Goal: Task Accomplishment & Management: Manage account settings

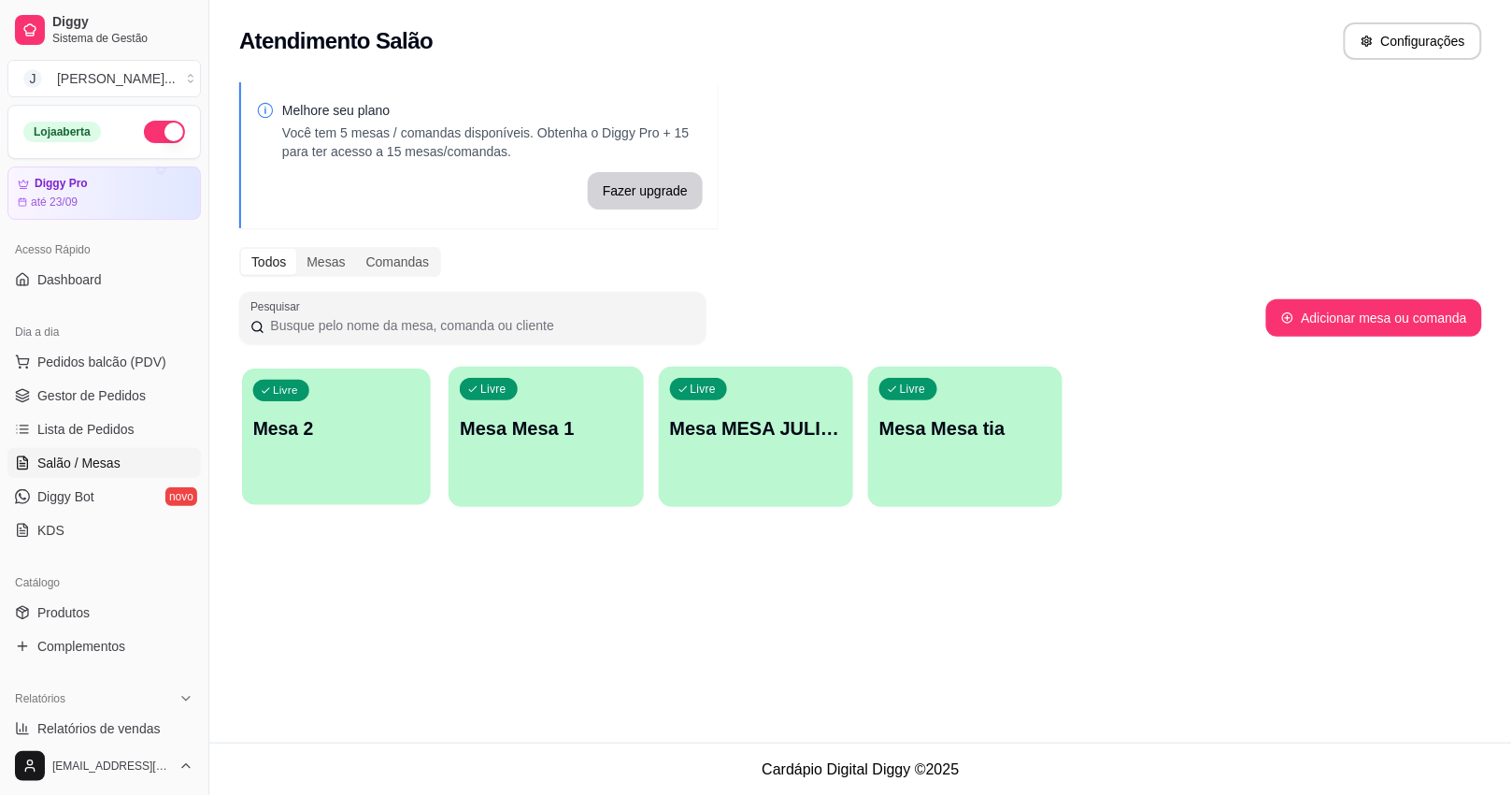
click at [296, 437] on p "Mesa 2" at bounding box center [337, 428] width 168 height 25
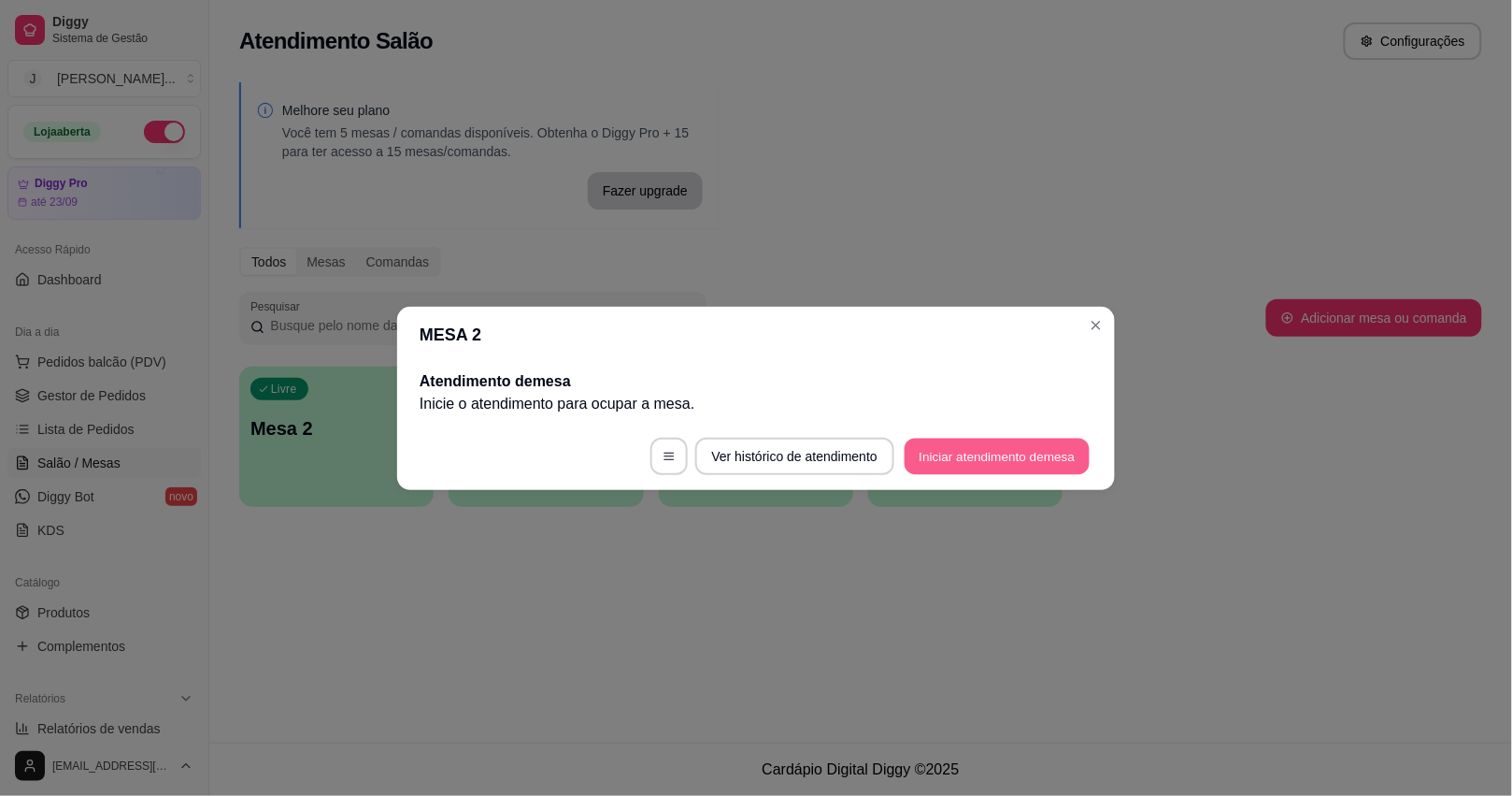
click at [955, 449] on button "Iniciar atendimento de mesa" at bounding box center [997, 455] width 185 height 37
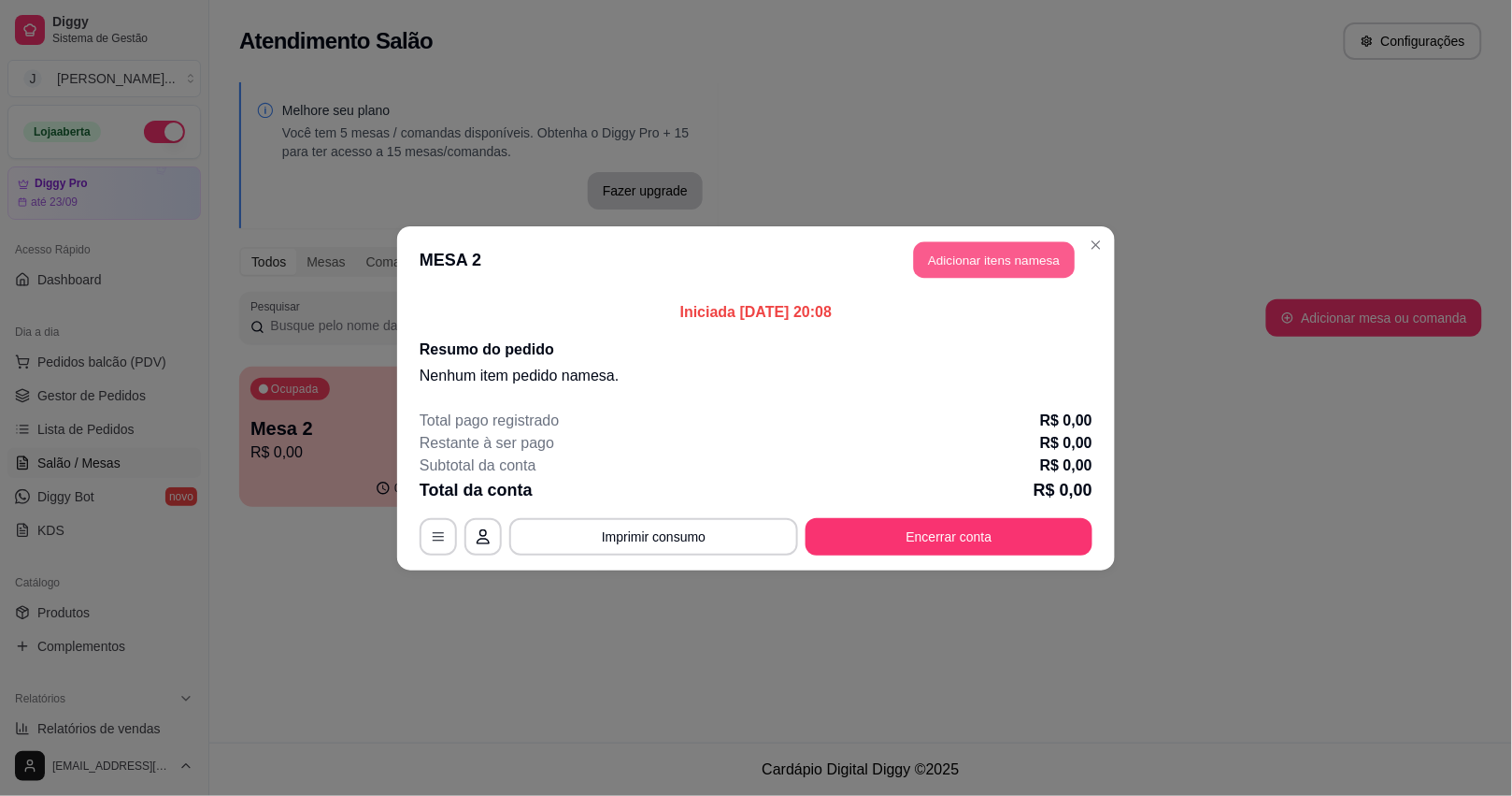
click at [986, 255] on button "Adicionar itens na mesa" at bounding box center [994, 259] width 161 height 37
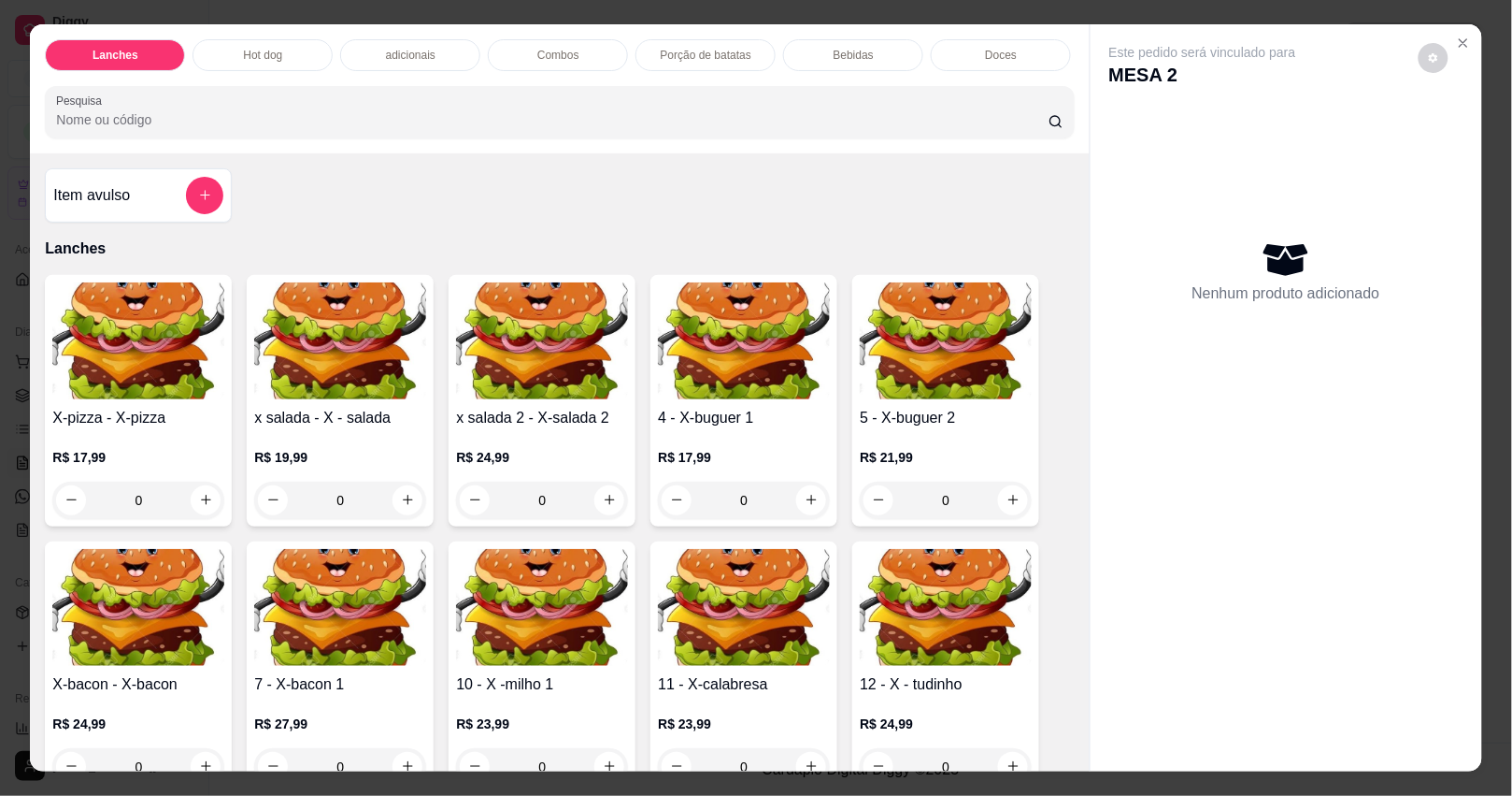
scroll to position [117, 0]
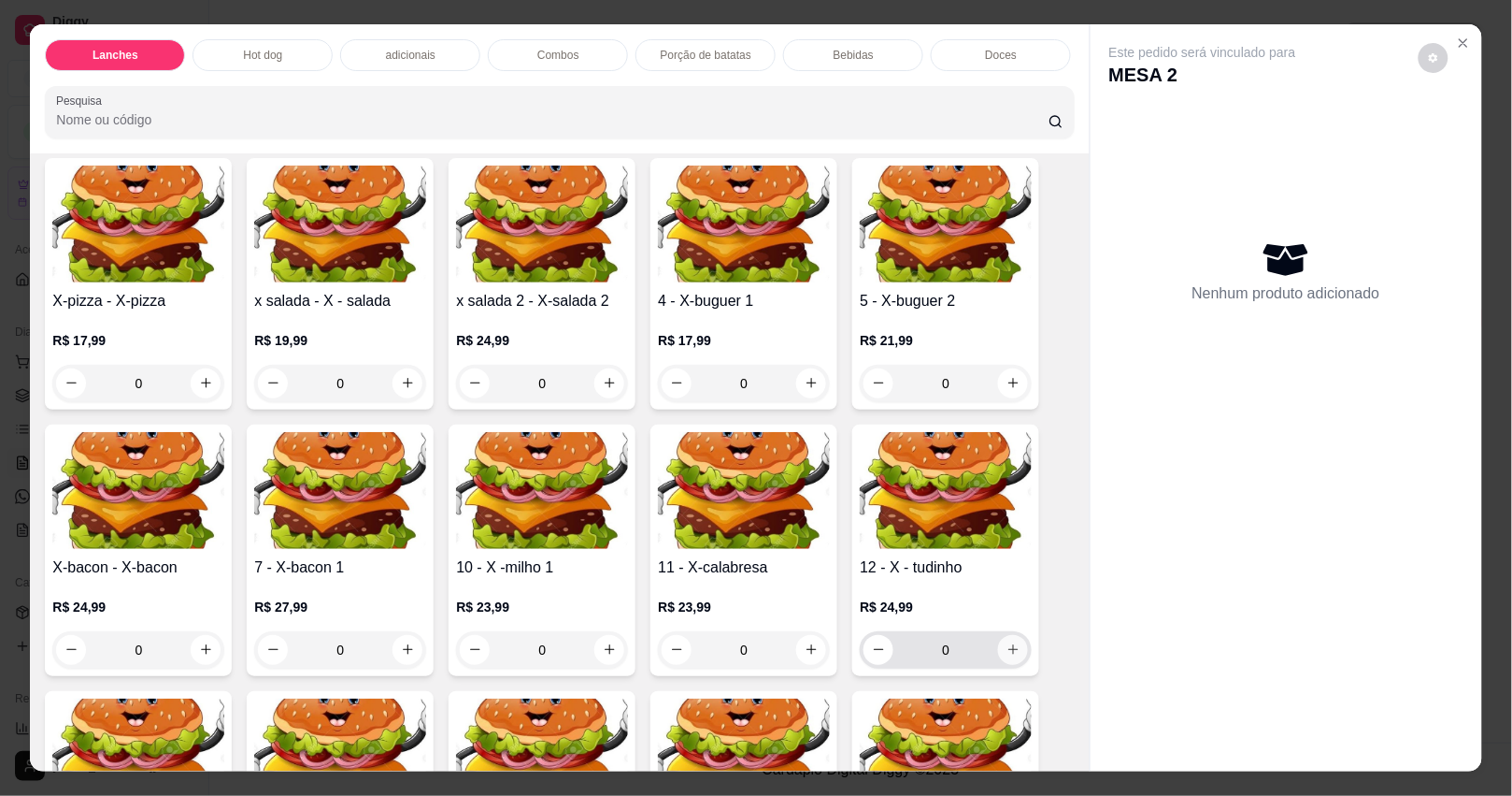
click at [1006, 656] on icon "increase-product-quantity" at bounding box center [1013, 649] width 14 height 14
type input "2"
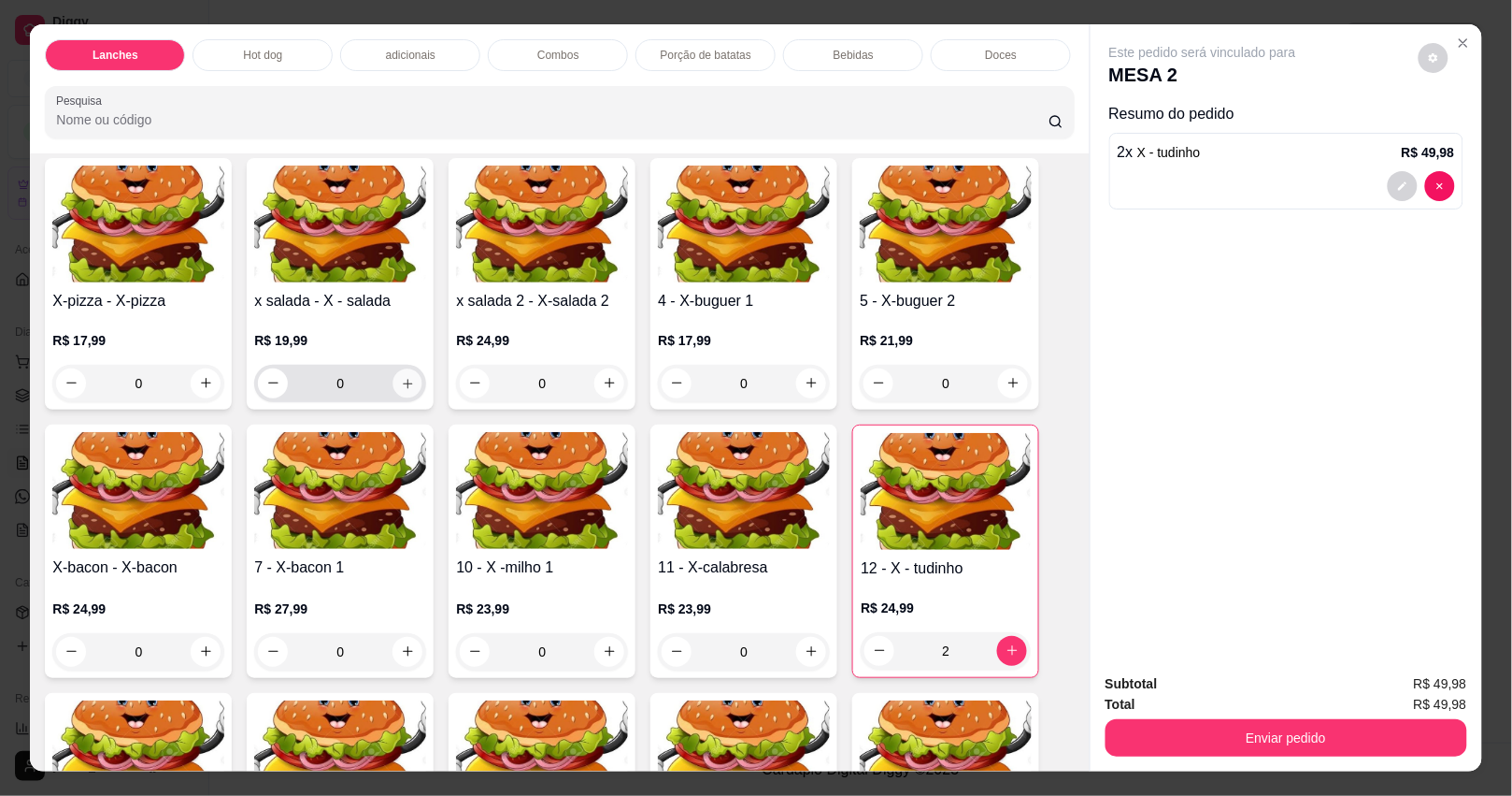
click at [399, 397] on button "increase-product-quantity" at bounding box center [407, 382] width 29 height 29
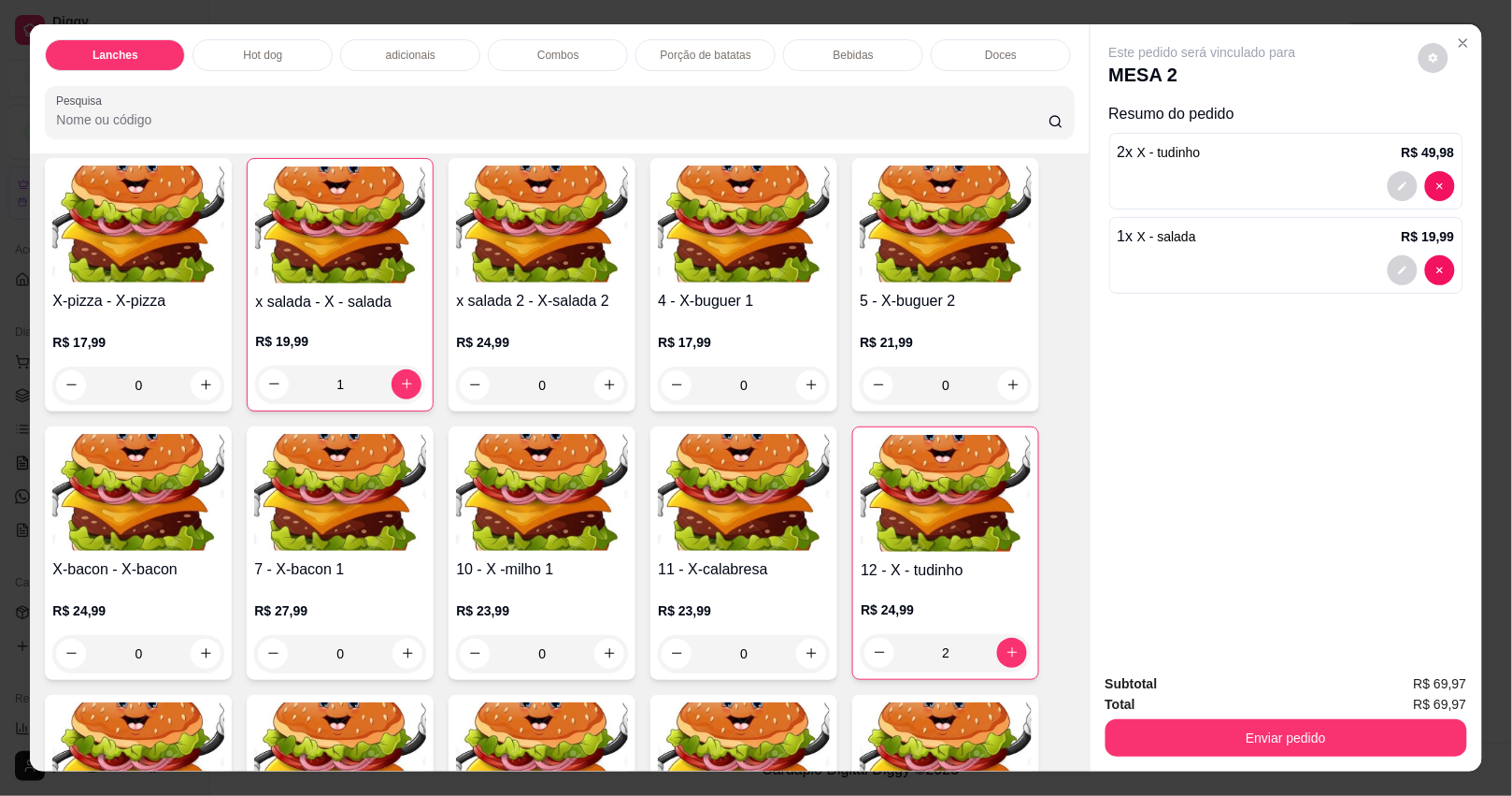
click at [806, 39] on div "Bebidas" at bounding box center [854, 55] width 140 height 32
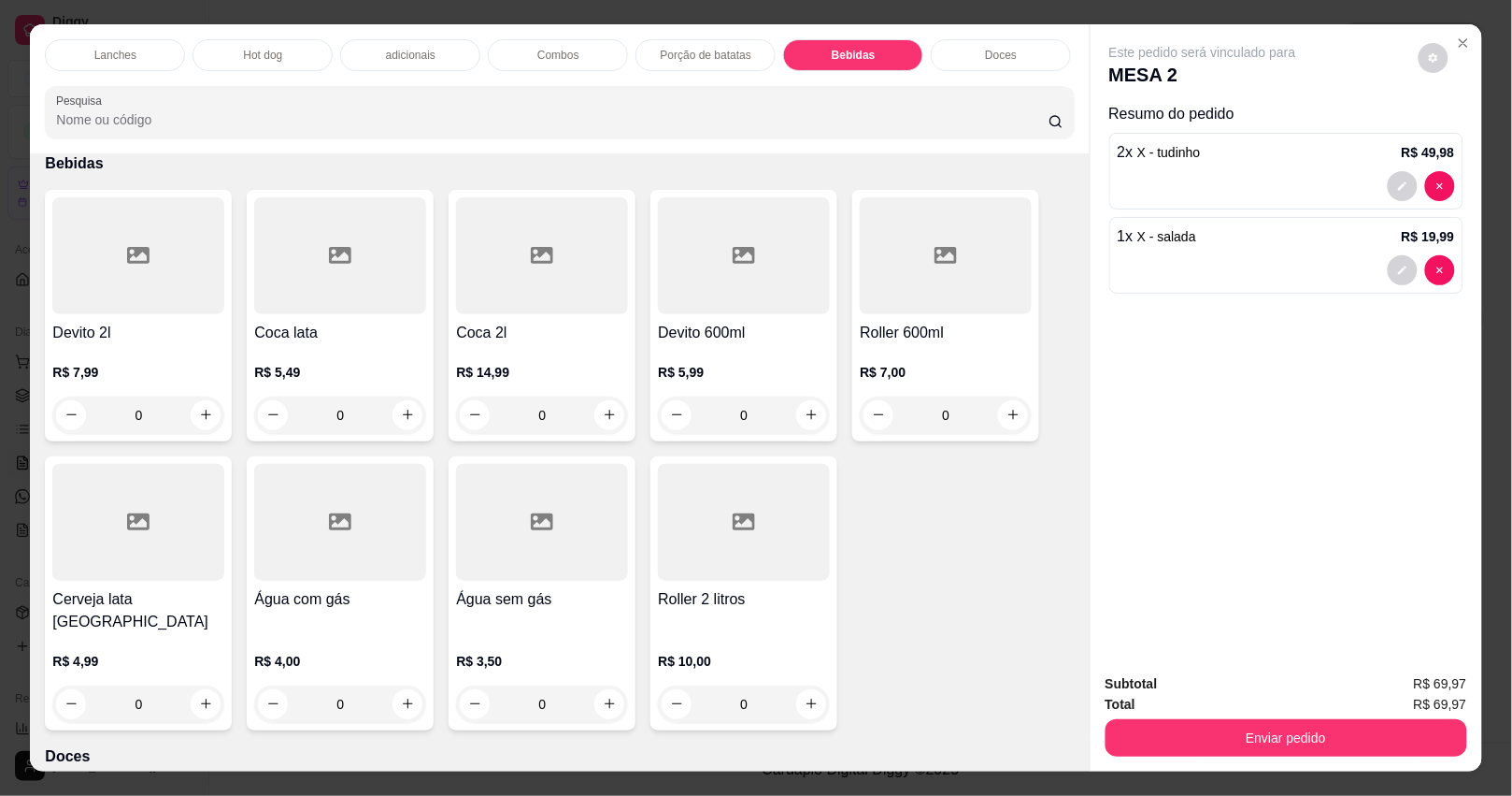
scroll to position [44, 0]
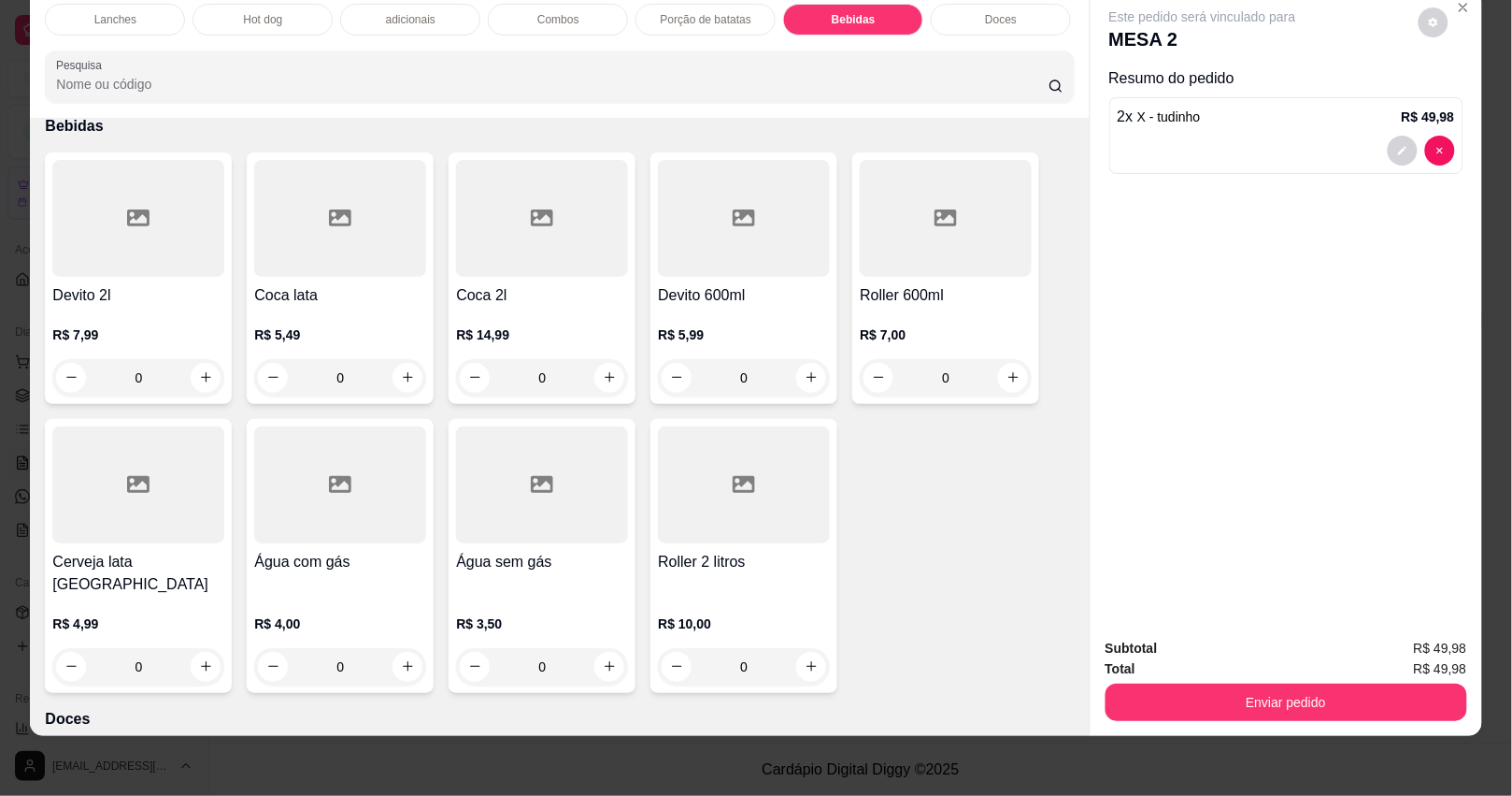
type input "0"
click at [805, 662] on icon "increase-product-quantity" at bounding box center [811, 669] width 14 height 14
type input "1"
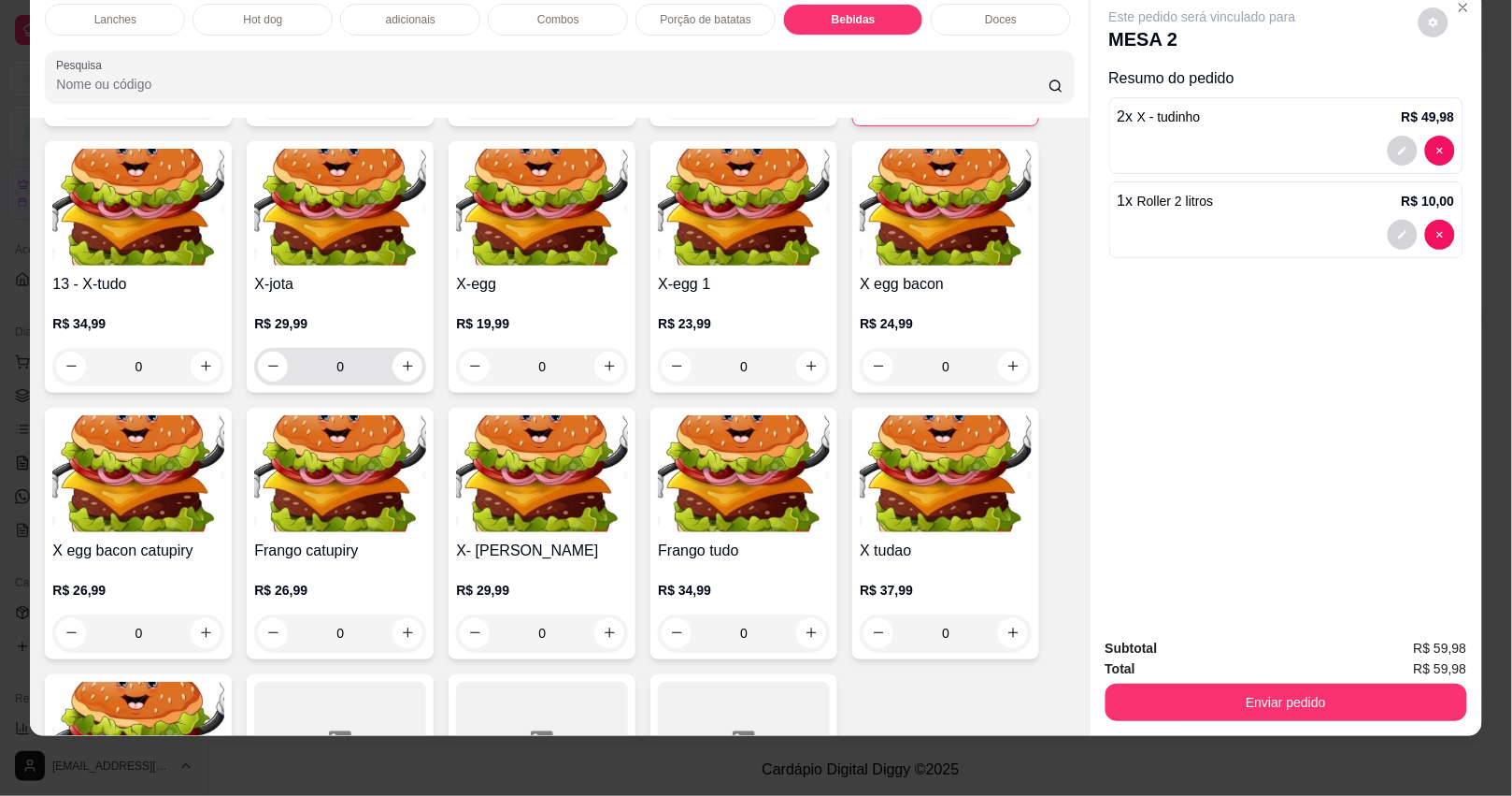
scroll to position [166, 0]
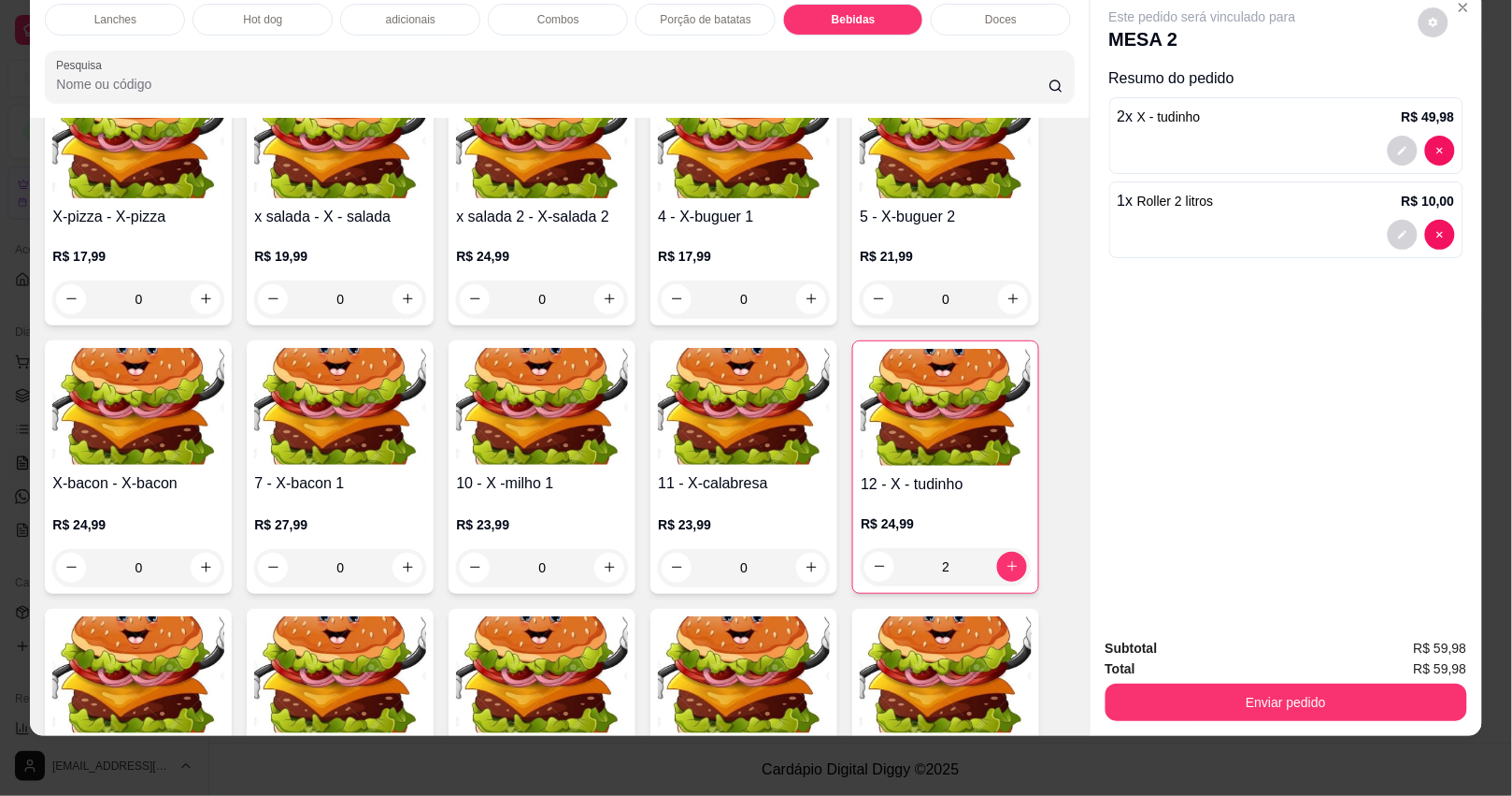
click at [605, 294] on icon "increase-product-quantity" at bounding box center [609, 298] width 14 height 14
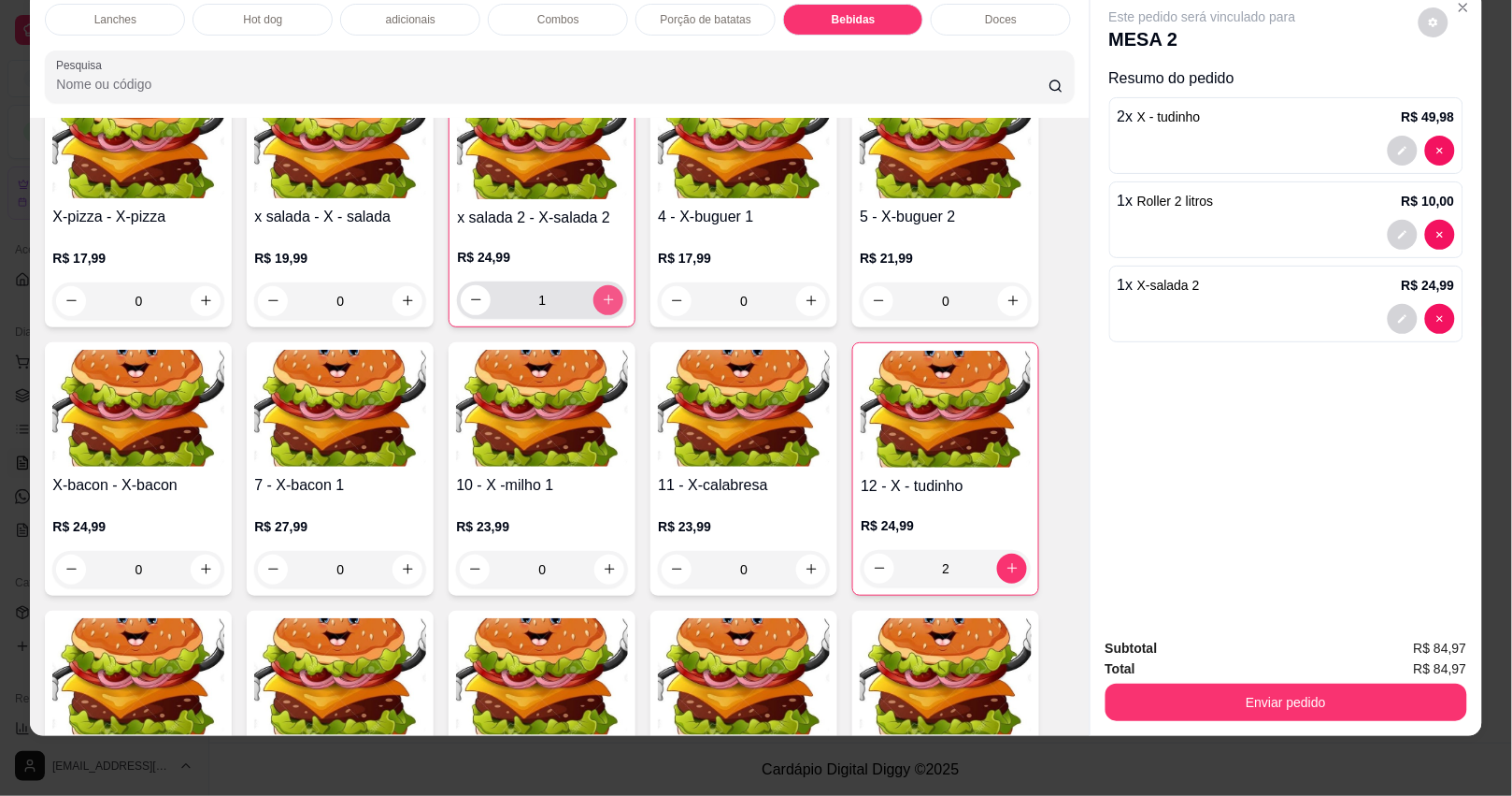
type input "1"
click at [1397, 313] on icon "decrease-product-quantity" at bounding box center [1402, 318] width 11 height 11
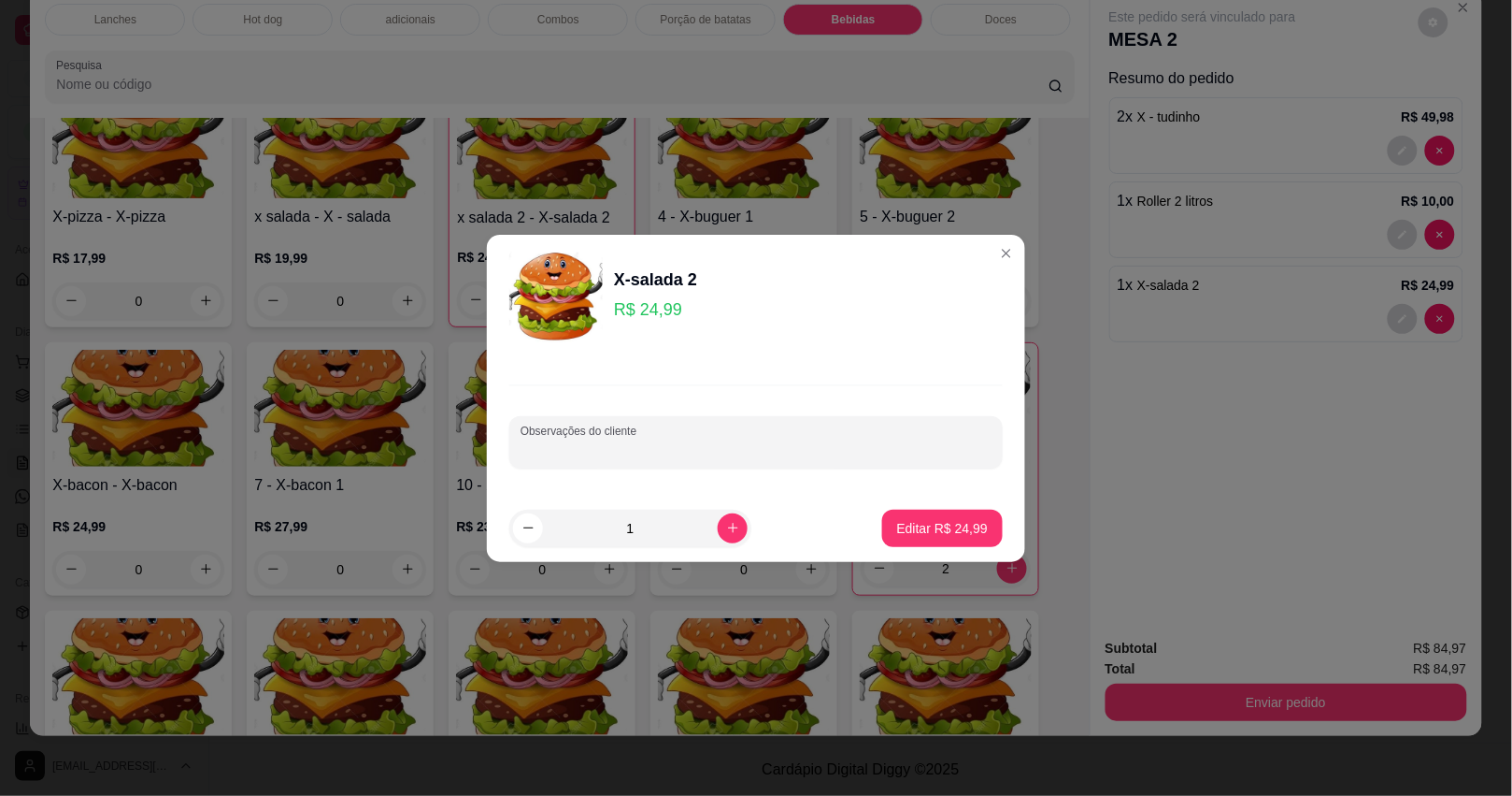
click at [697, 441] on input "Observações do cliente" at bounding box center [756, 450] width 471 height 19
type input "SM CATUPIRY"
click at [898, 533] on p "Editar R$ 24,99" at bounding box center [942, 527] width 88 height 18
type input "0"
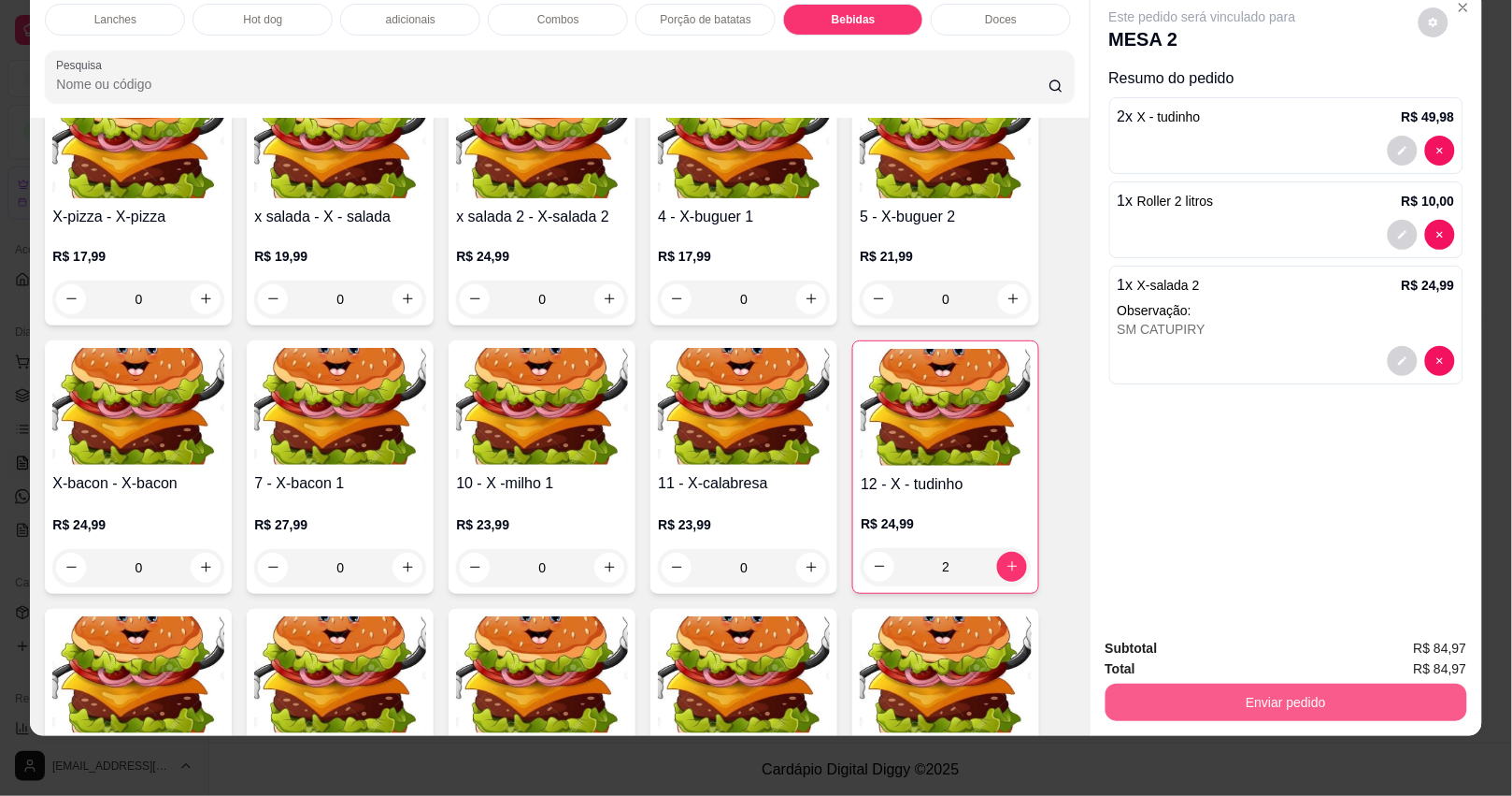
click at [1278, 694] on button "Enviar pedido" at bounding box center [1286, 702] width 361 height 37
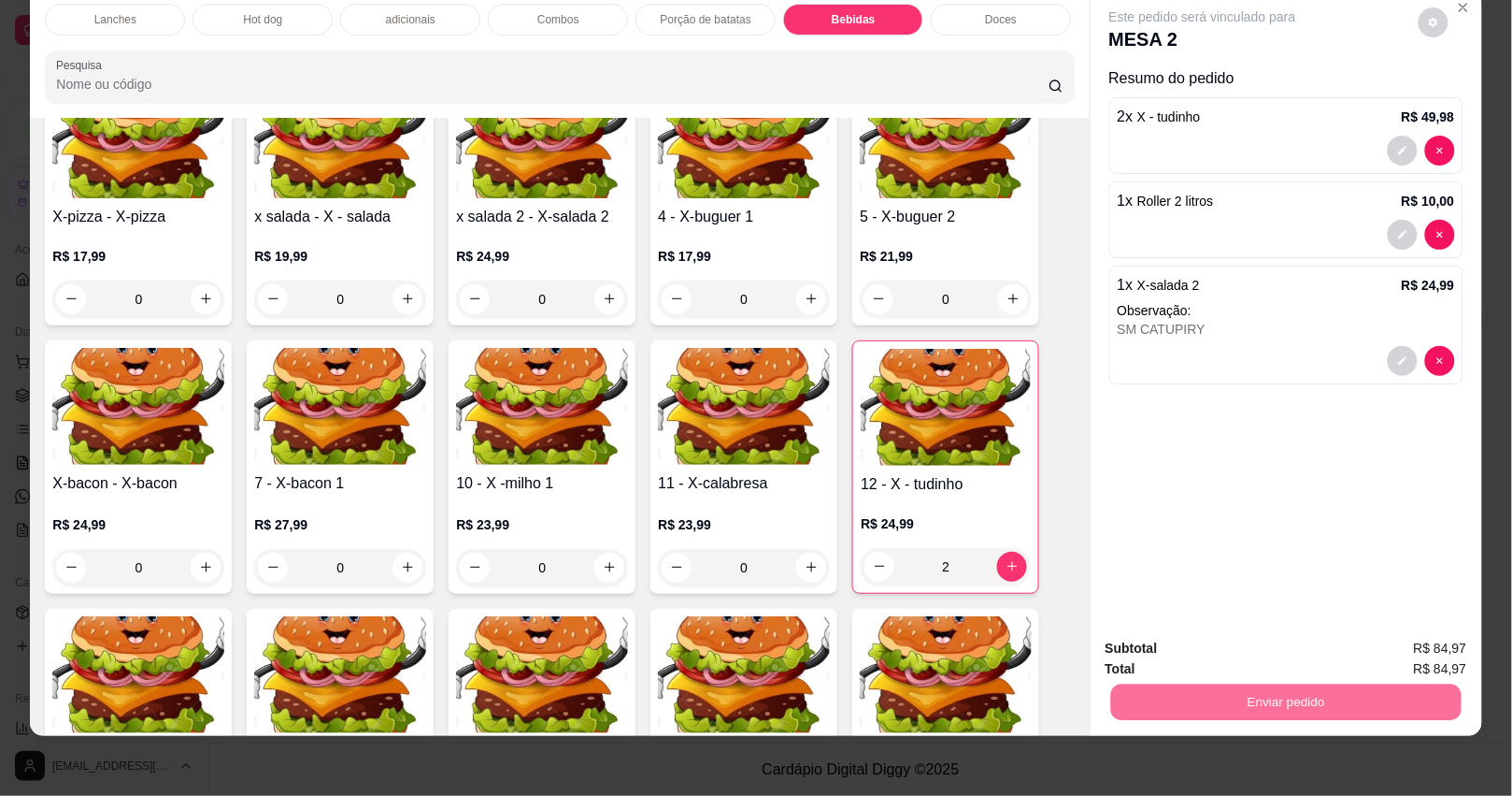
click at [1258, 629] on button "Não registrar e enviar pedido" at bounding box center [1224, 639] width 189 height 35
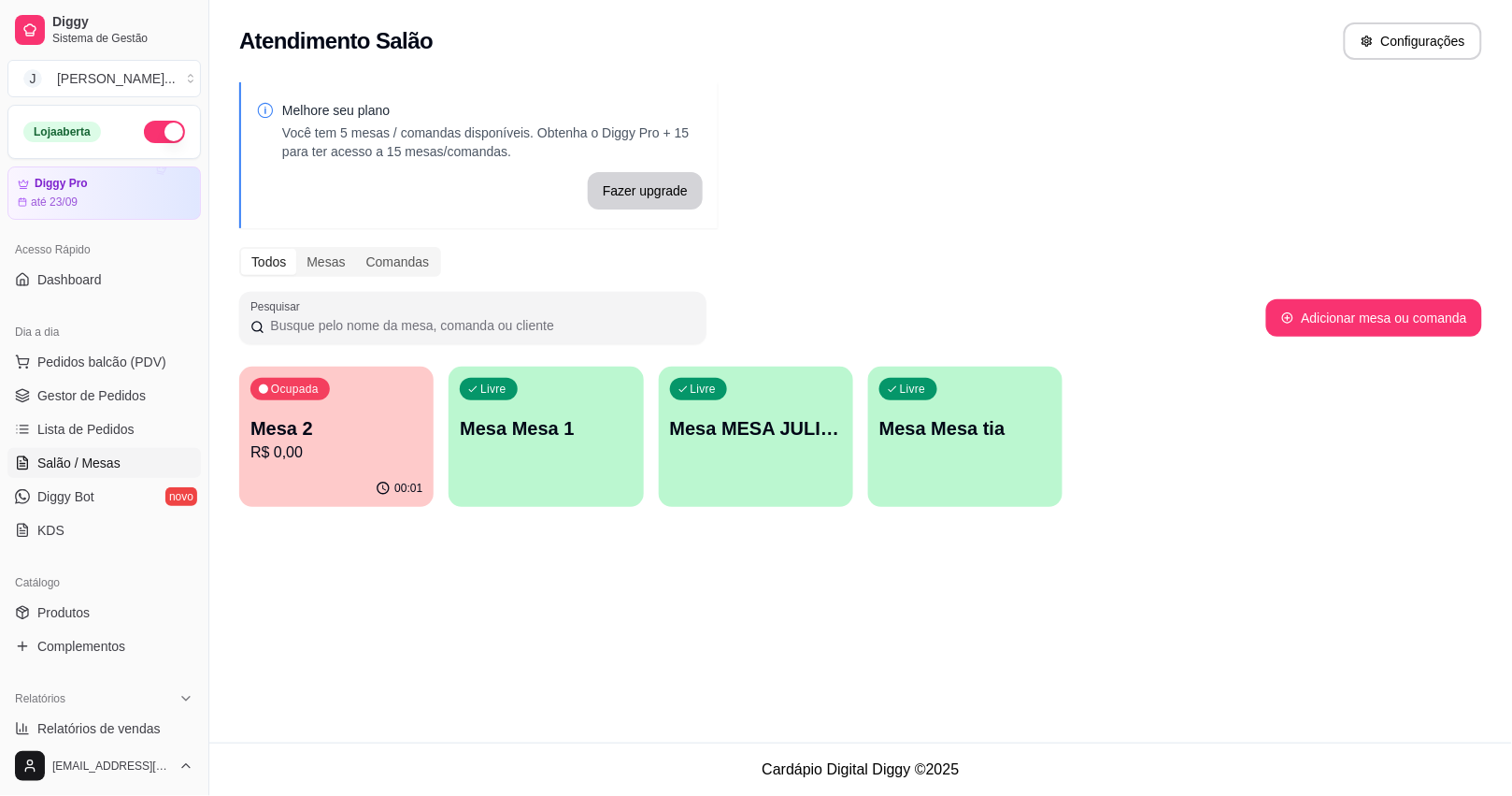
click at [372, 449] on p "R$ 0,00" at bounding box center [337, 452] width 172 height 22
click at [92, 436] on span "Lista de Pedidos" at bounding box center [86, 429] width 97 height 19
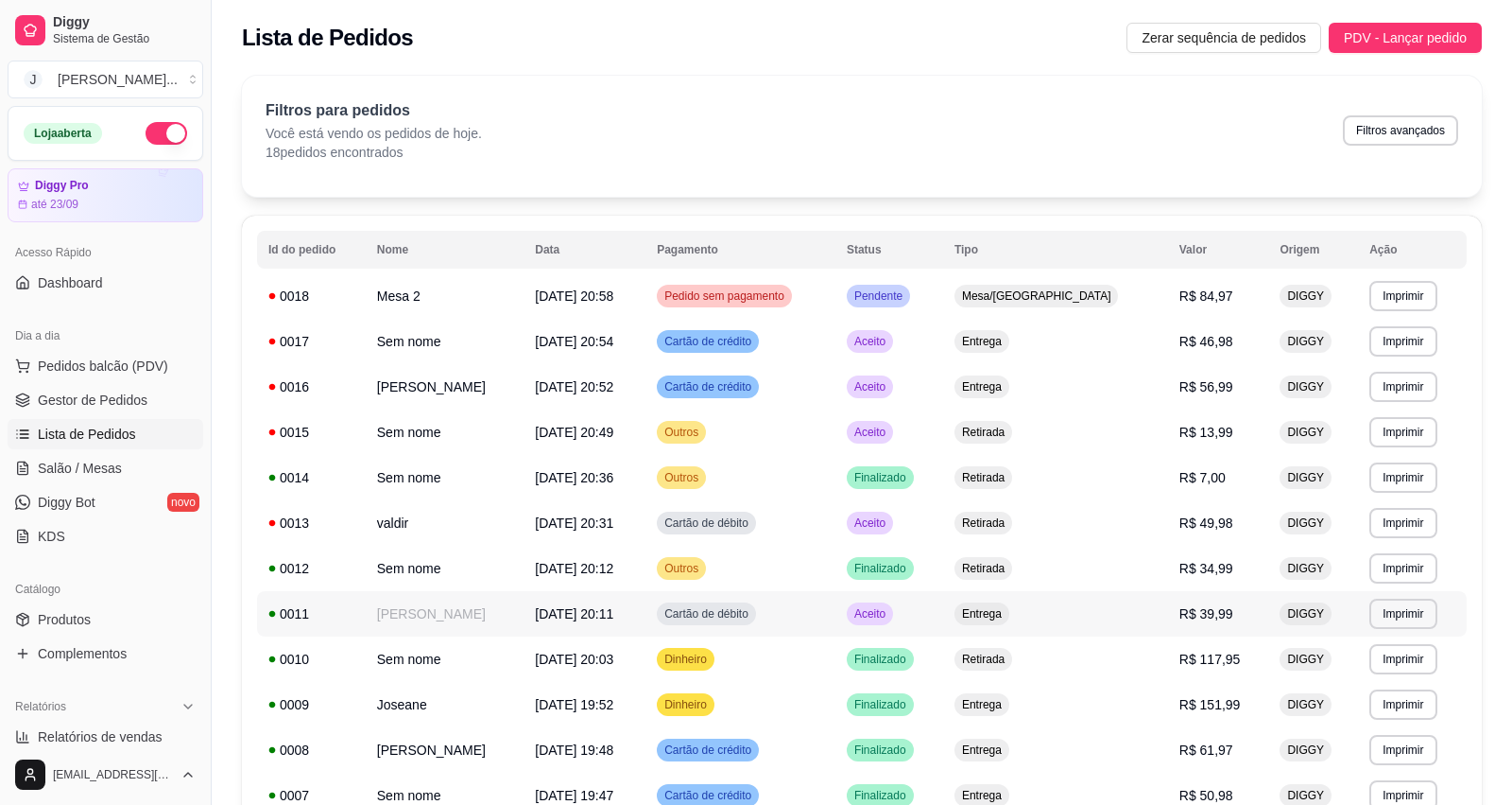
click at [943, 617] on td "Aceito" at bounding box center [889, 614] width 108 height 45
click at [943, 511] on td "Aceito" at bounding box center [889, 523] width 108 height 45
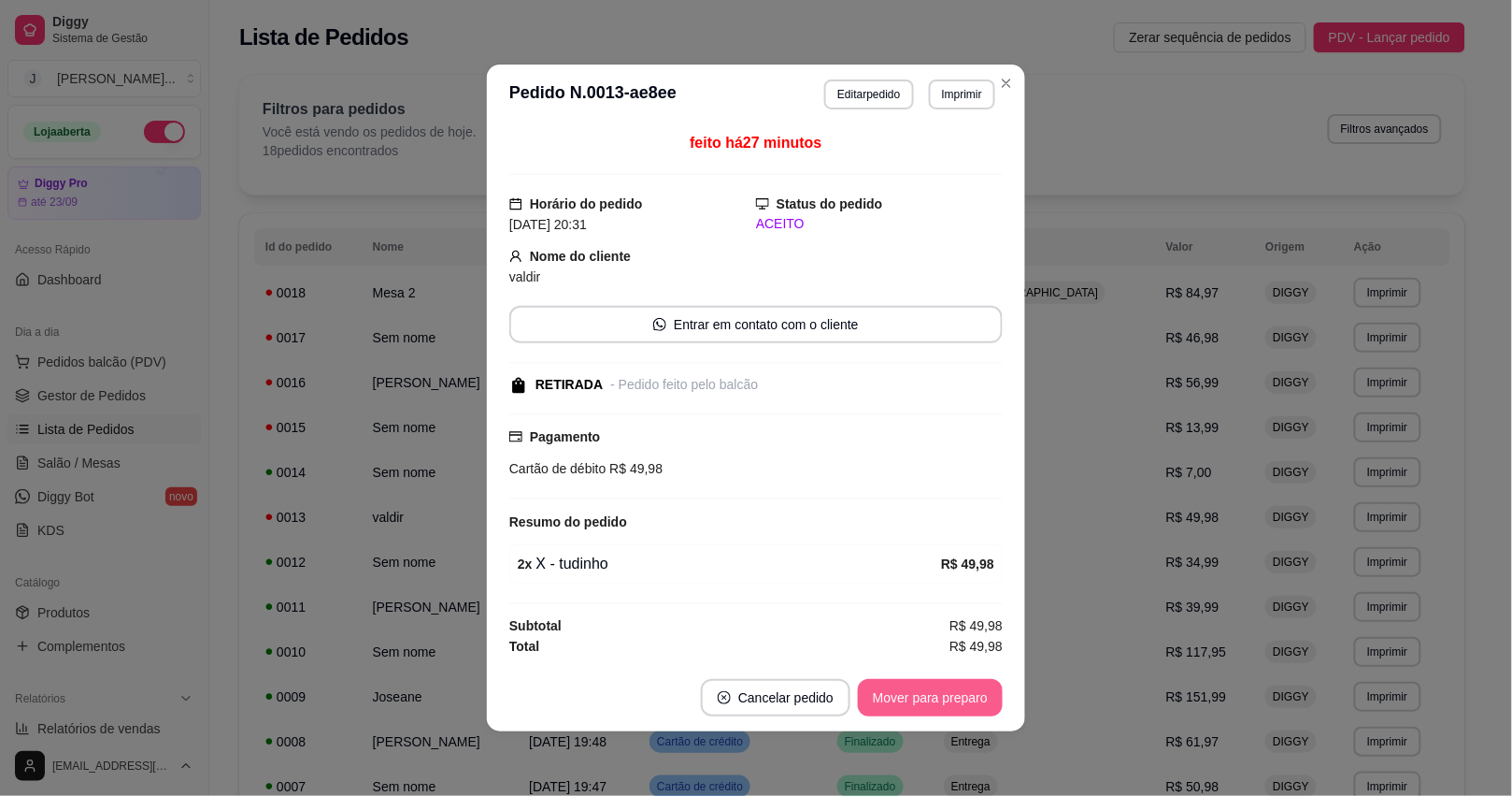
click at [875, 700] on button "Mover para preparo" at bounding box center [930, 698] width 145 height 37
click at [898, 704] on button "Mover para retirada disponível" at bounding box center [899, 698] width 207 height 37
click at [898, 704] on button "Mover para finalizado" at bounding box center [925, 698] width 151 height 37
click at [898, 704] on div "Mover para finalizado" at bounding box center [912, 698] width 182 height 37
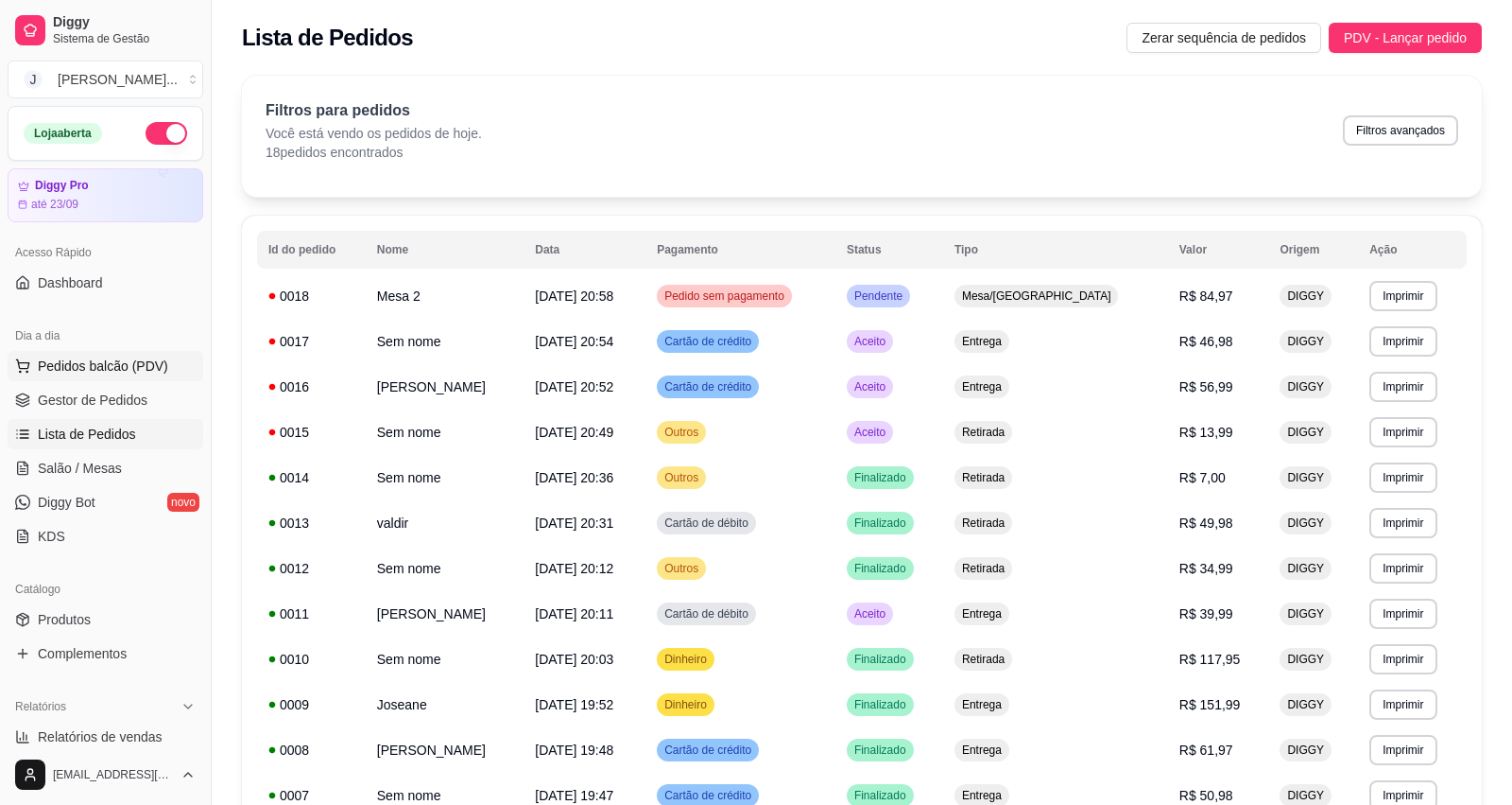
click at [33, 370] on button "Pedidos balcão (PDV)" at bounding box center [105, 366] width 196 height 30
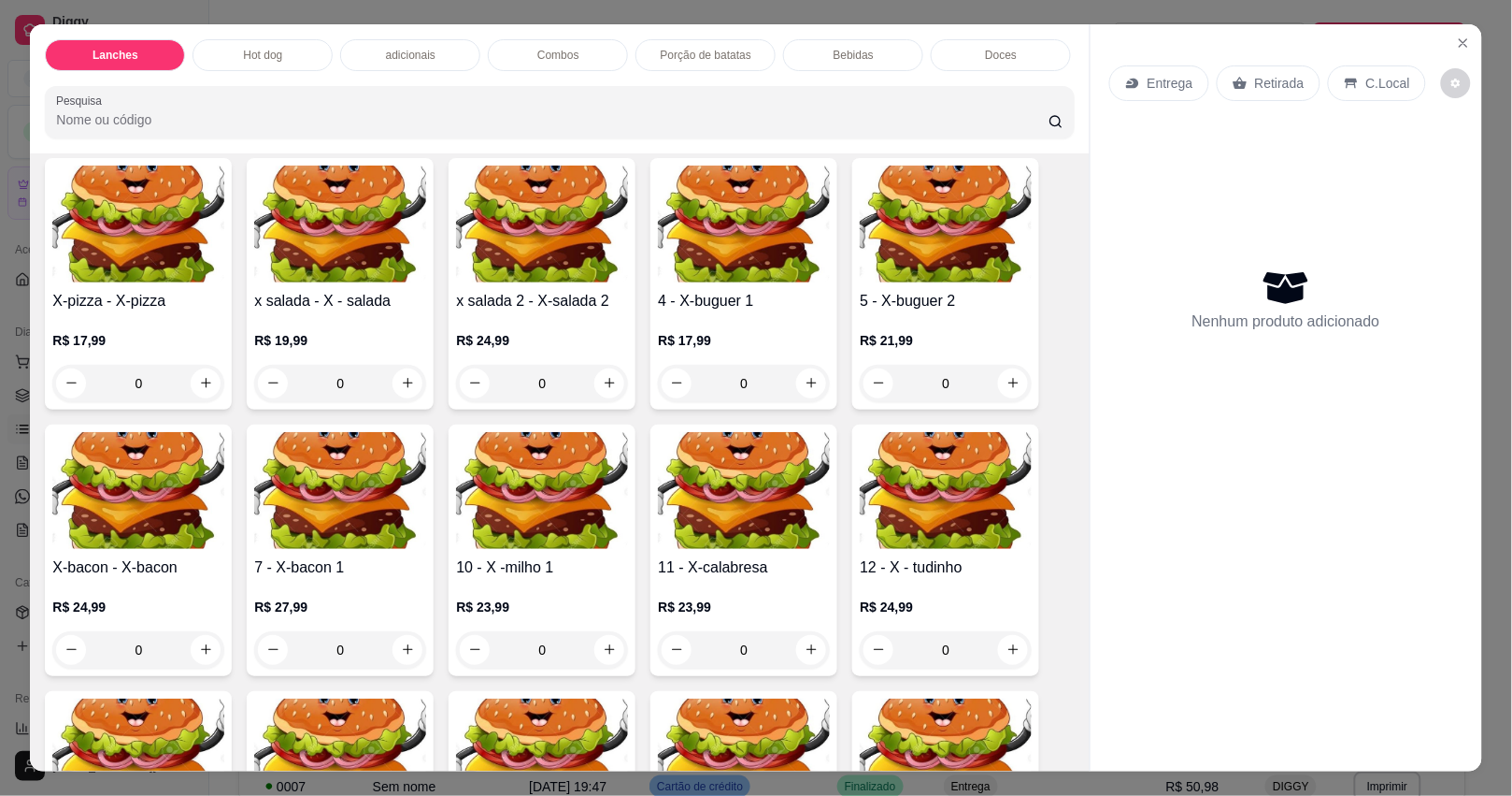
scroll to position [350, 0]
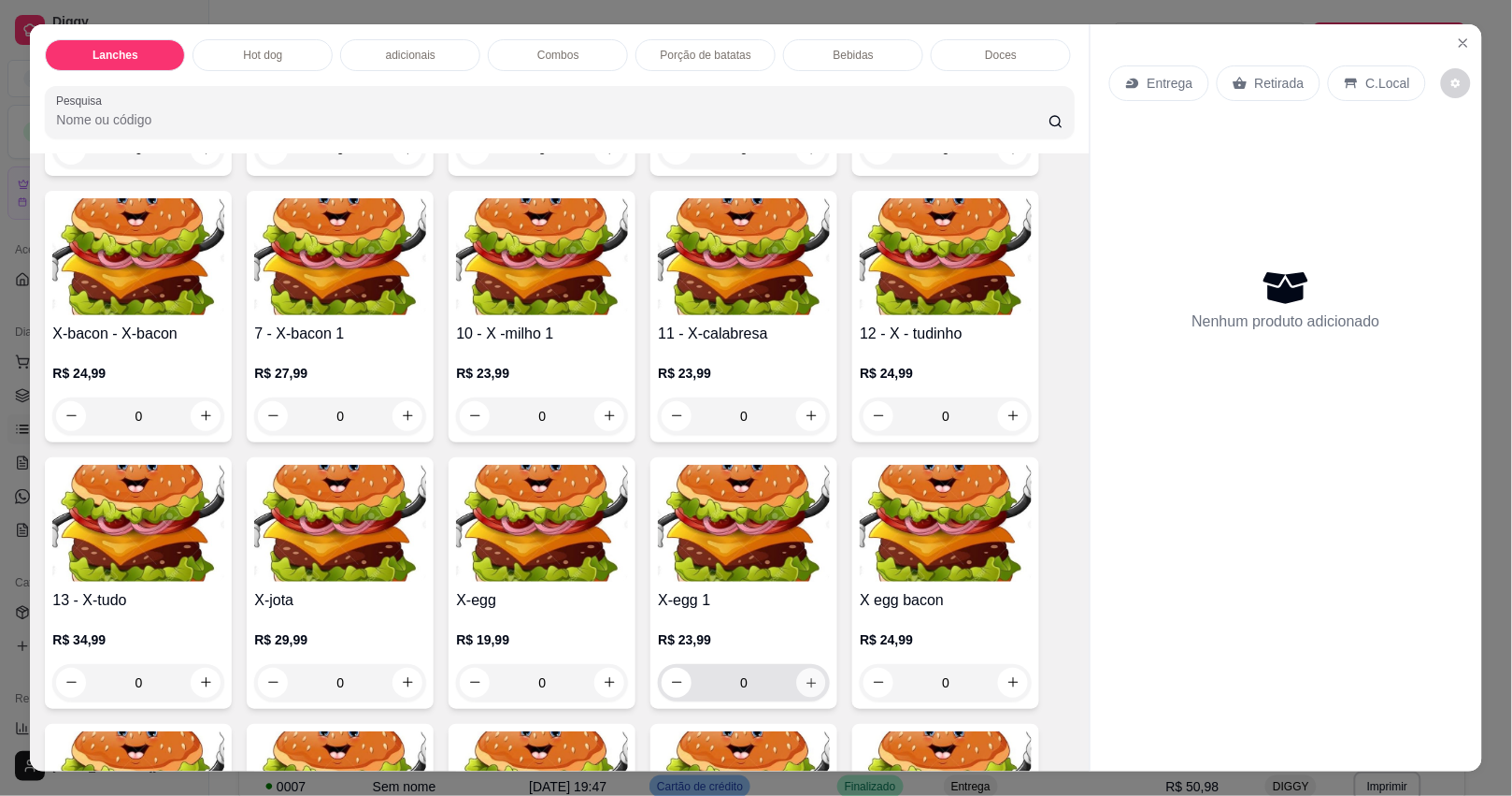
click at [808, 689] on icon "increase-product-quantity" at bounding box center [811, 682] width 14 height 14
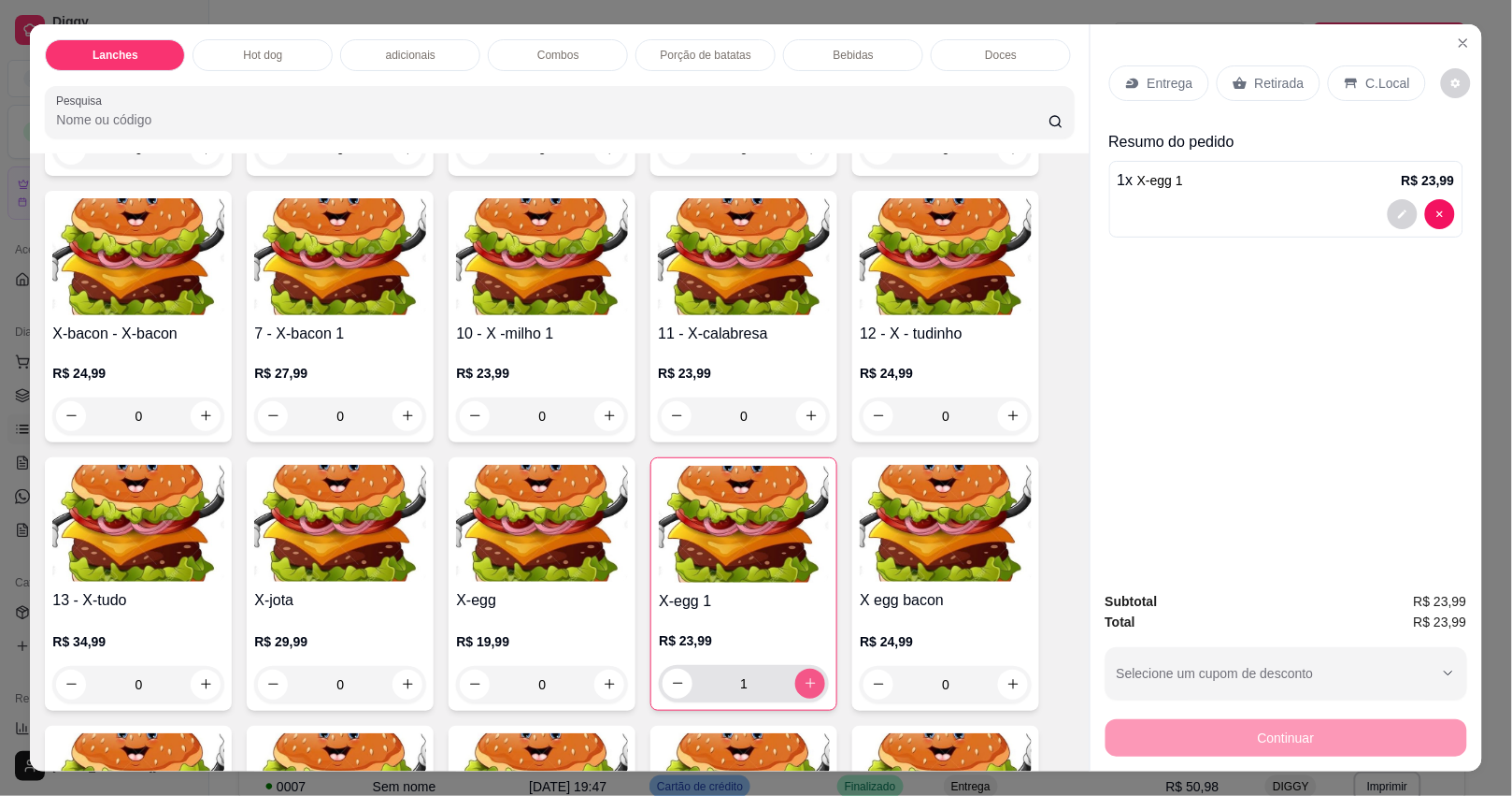
type input "1"
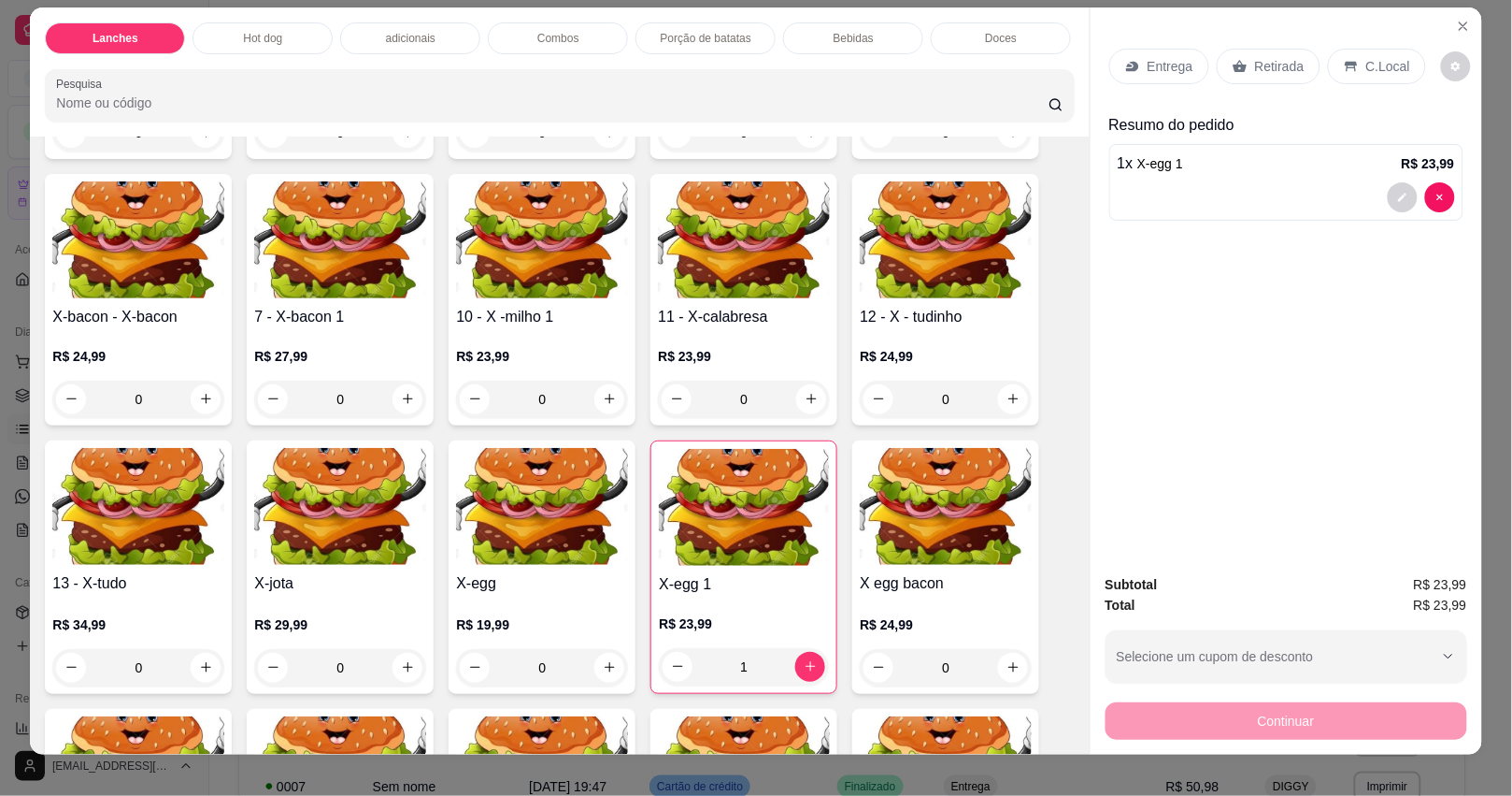
scroll to position [0, 0]
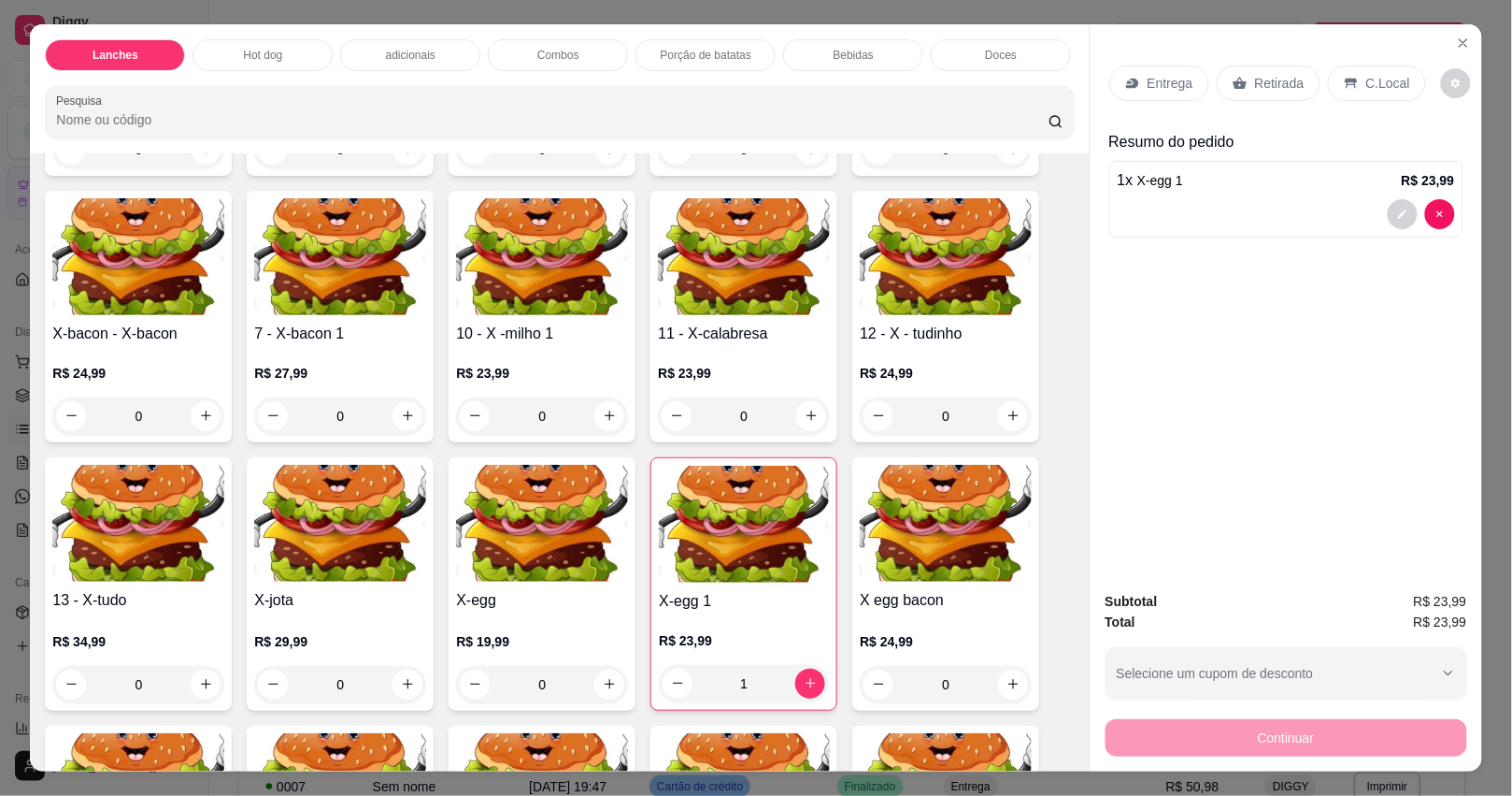
click at [1366, 74] on p "C.Local" at bounding box center [1387, 83] width 44 height 19
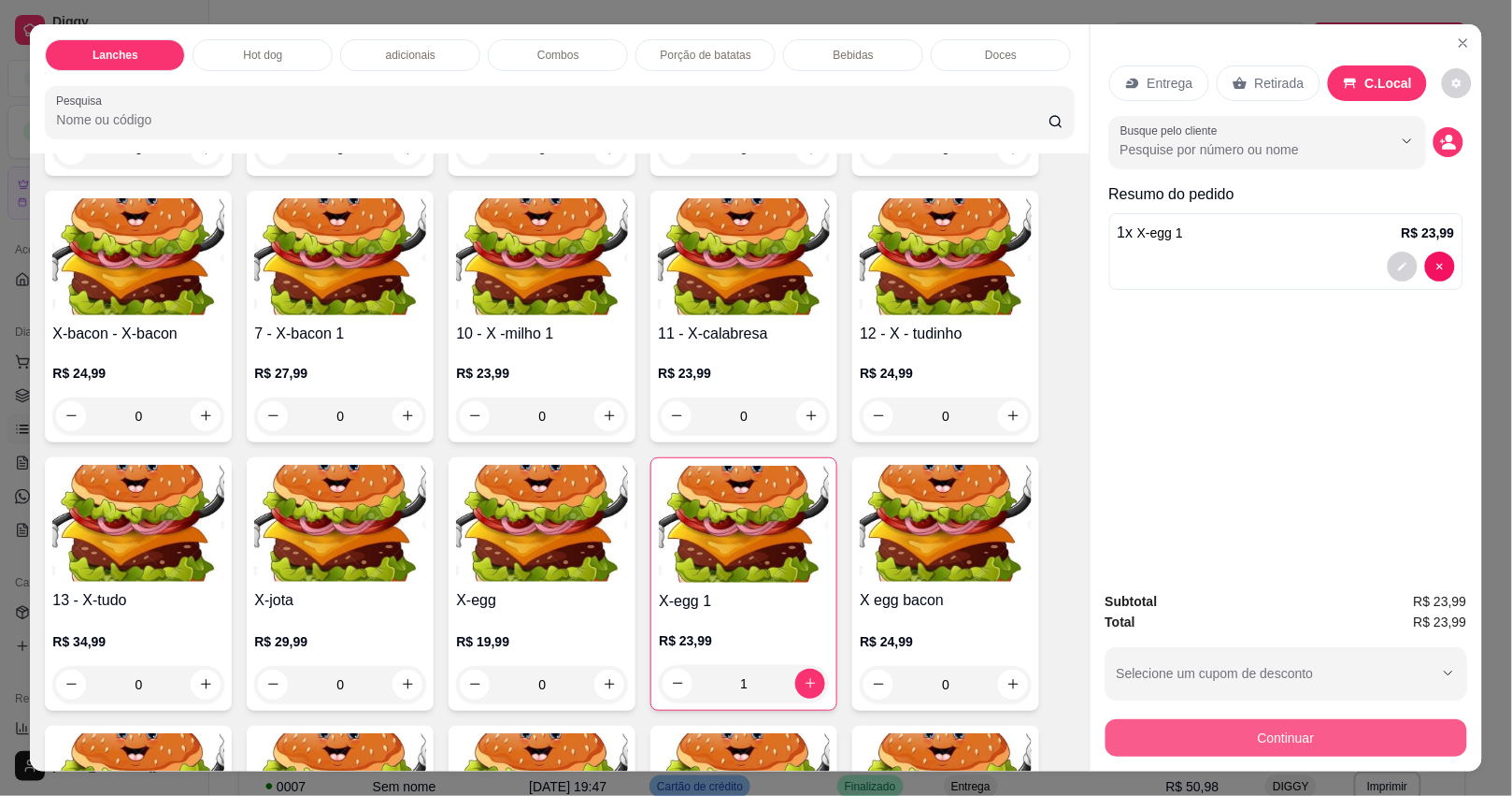
click at [1288, 727] on button "Continuar" at bounding box center [1286, 738] width 361 height 37
click at [1387, 258] on button "decrease-product-quantity" at bounding box center [1402, 267] width 30 height 30
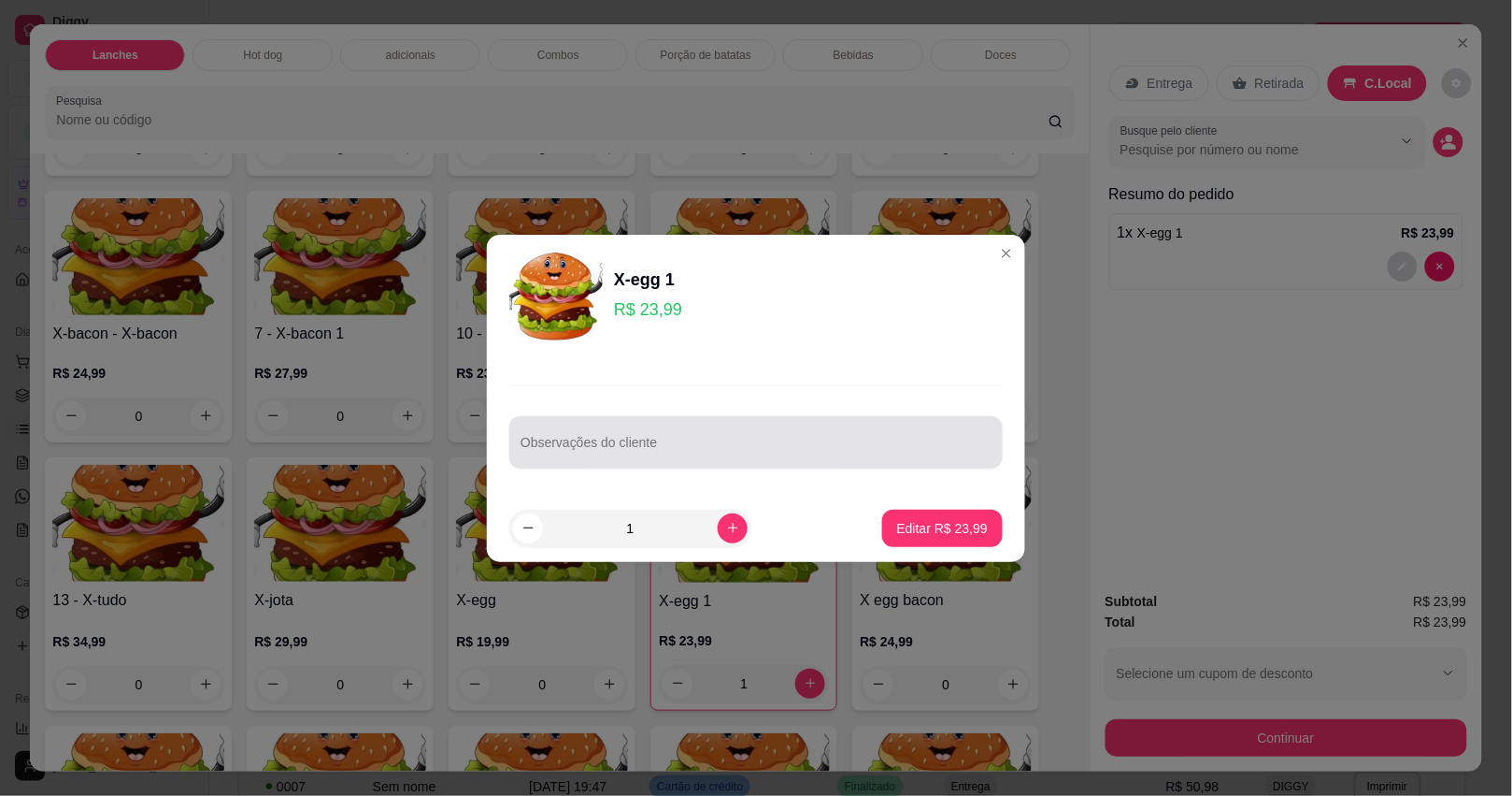
click at [706, 433] on div at bounding box center [756, 442] width 471 height 37
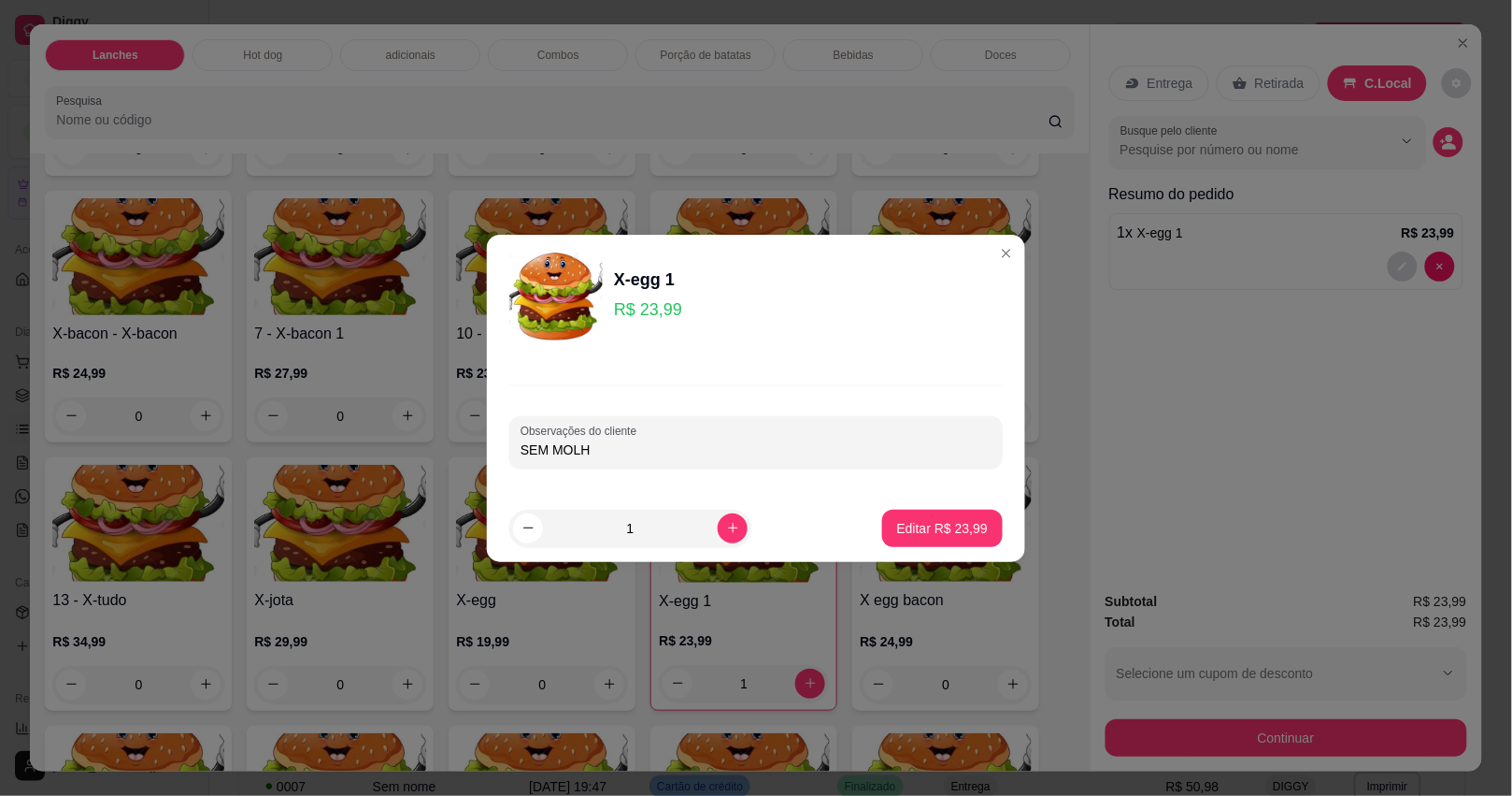
type input "SEM MOLHO"
click at [945, 530] on p "Editar R$ 23,99" at bounding box center [942, 528] width 91 height 19
type input "0"
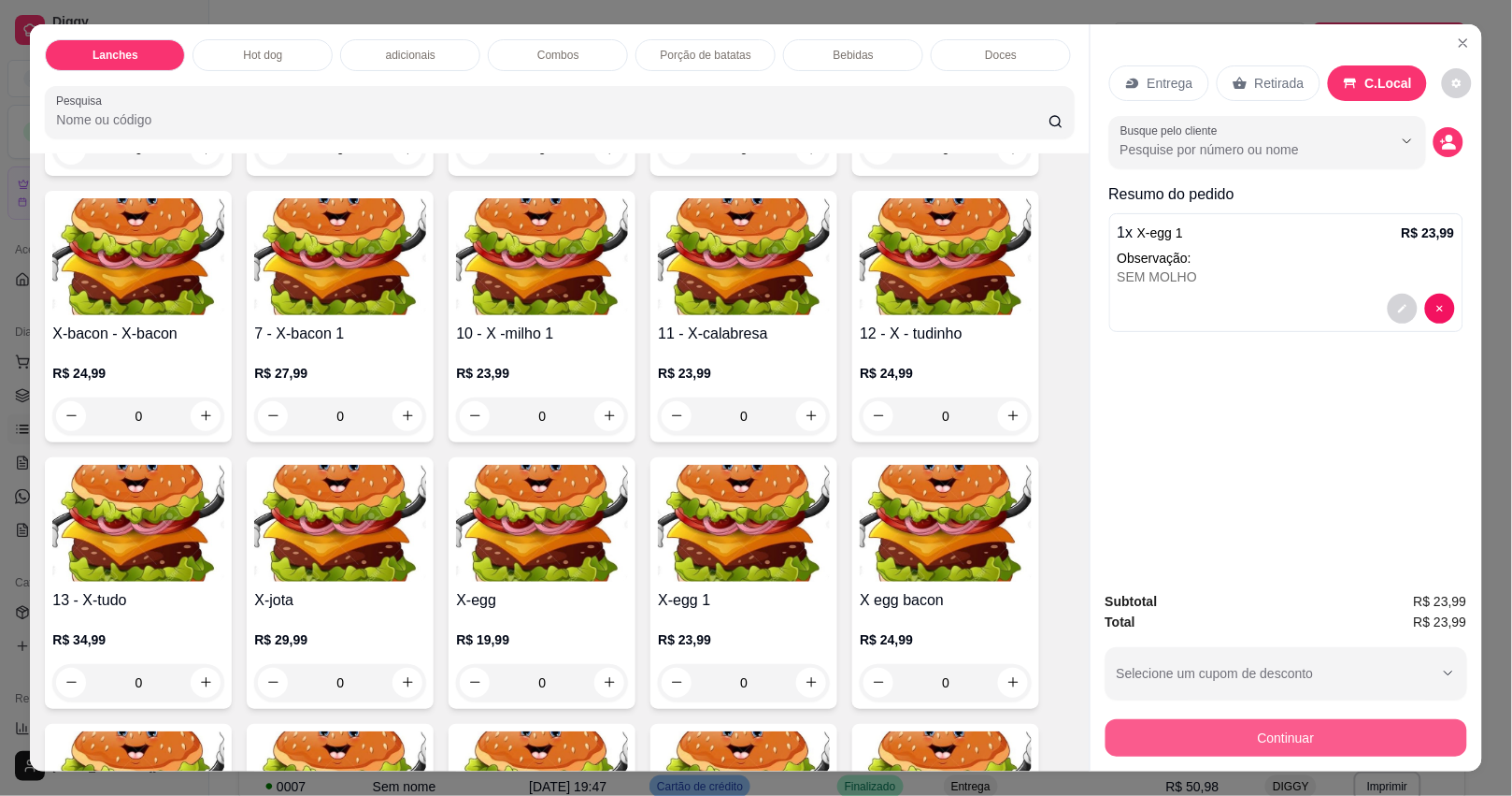
click at [1206, 731] on button "Continuar" at bounding box center [1286, 738] width 361 height 37
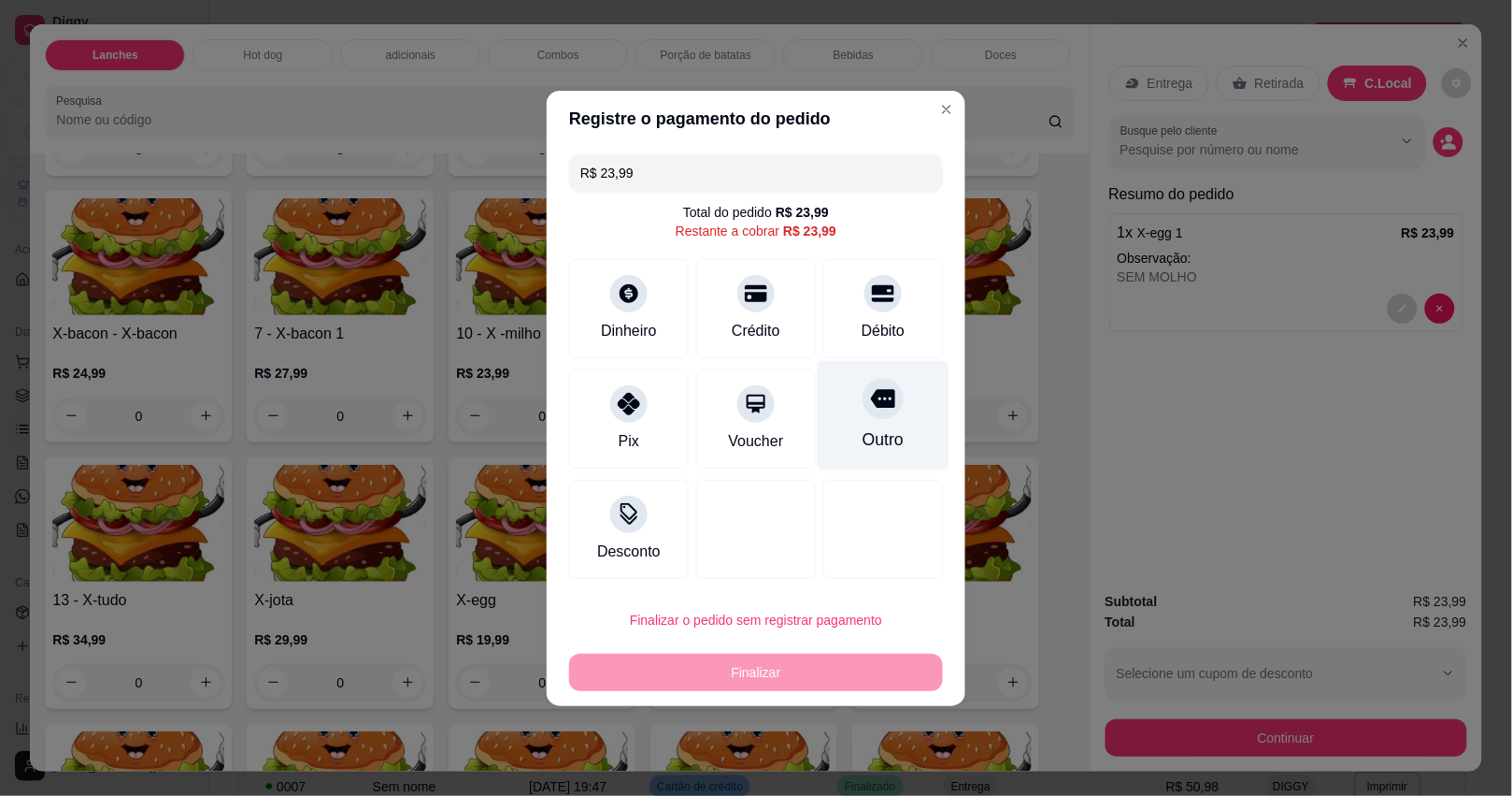
click at [880, 444] on div "Outro" at bounding box center [883, 439] width 41 height 24
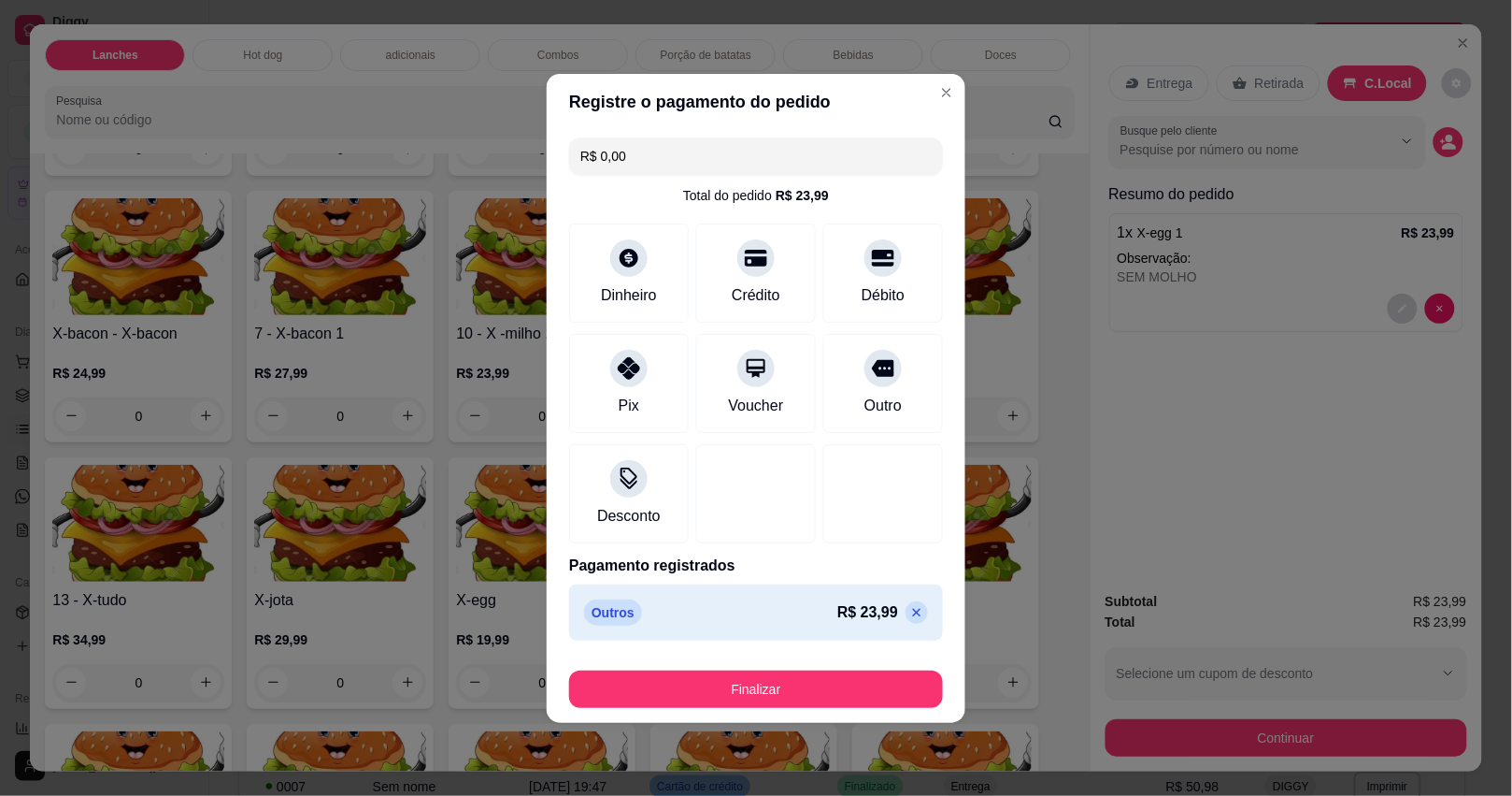
type input "R$ 0,00"
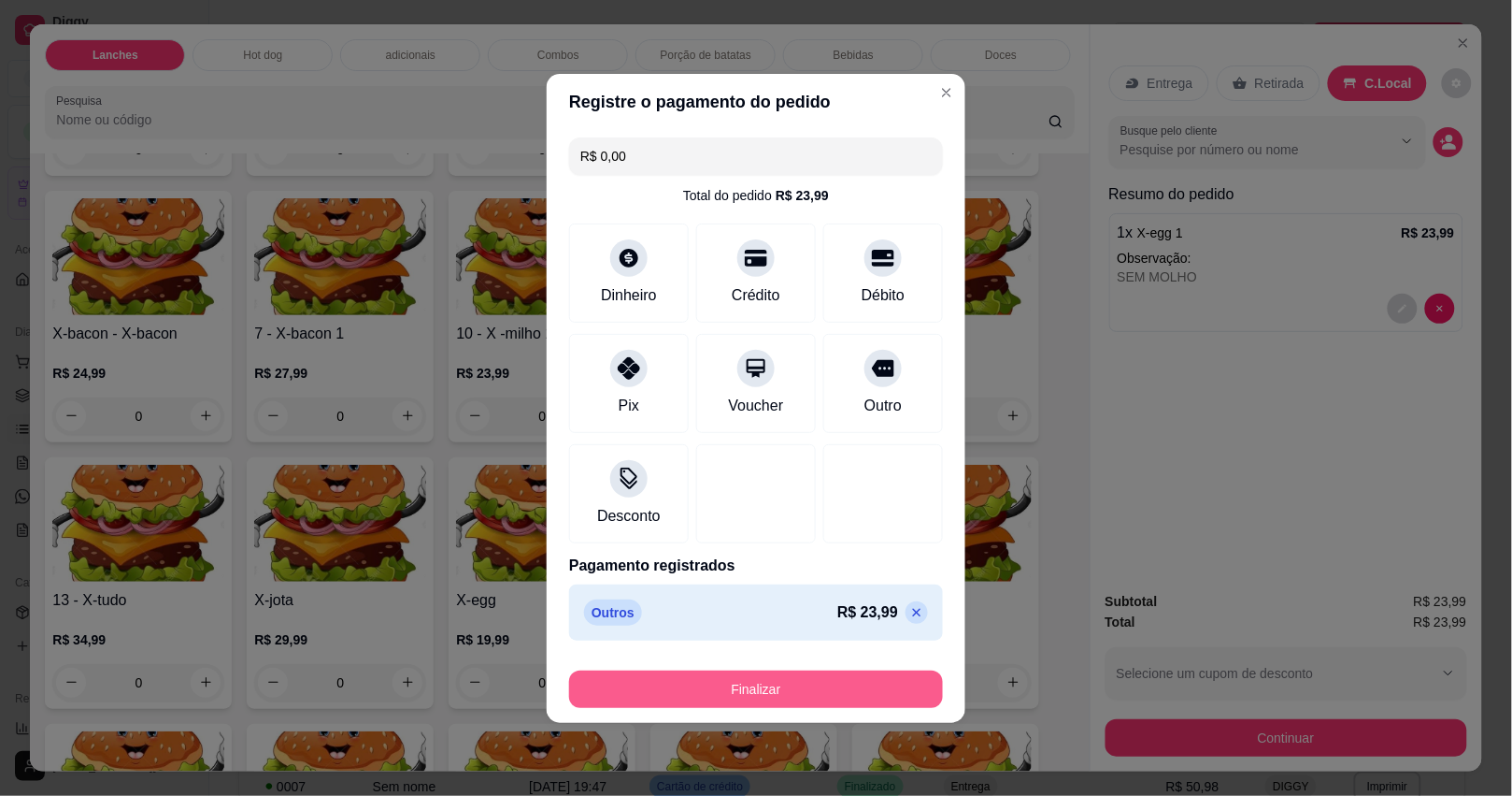
click at [834, 693] on button "Finalizar" at bounding box center [756, 689] width 374 height 37
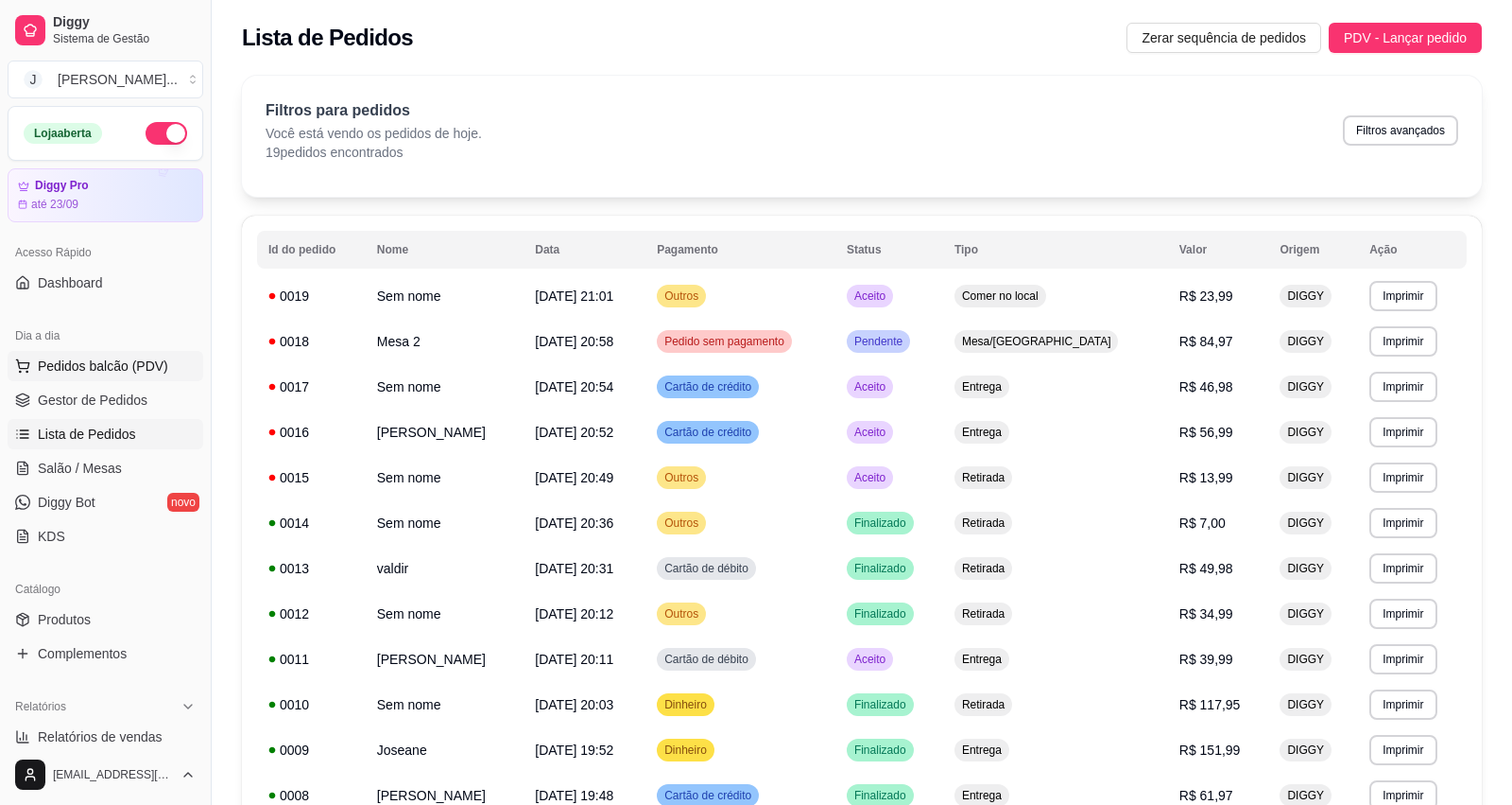
click at [123, 359] on span "Pedidos balcão (PDV)" at bounding box center [103, 366] width 131 height 19
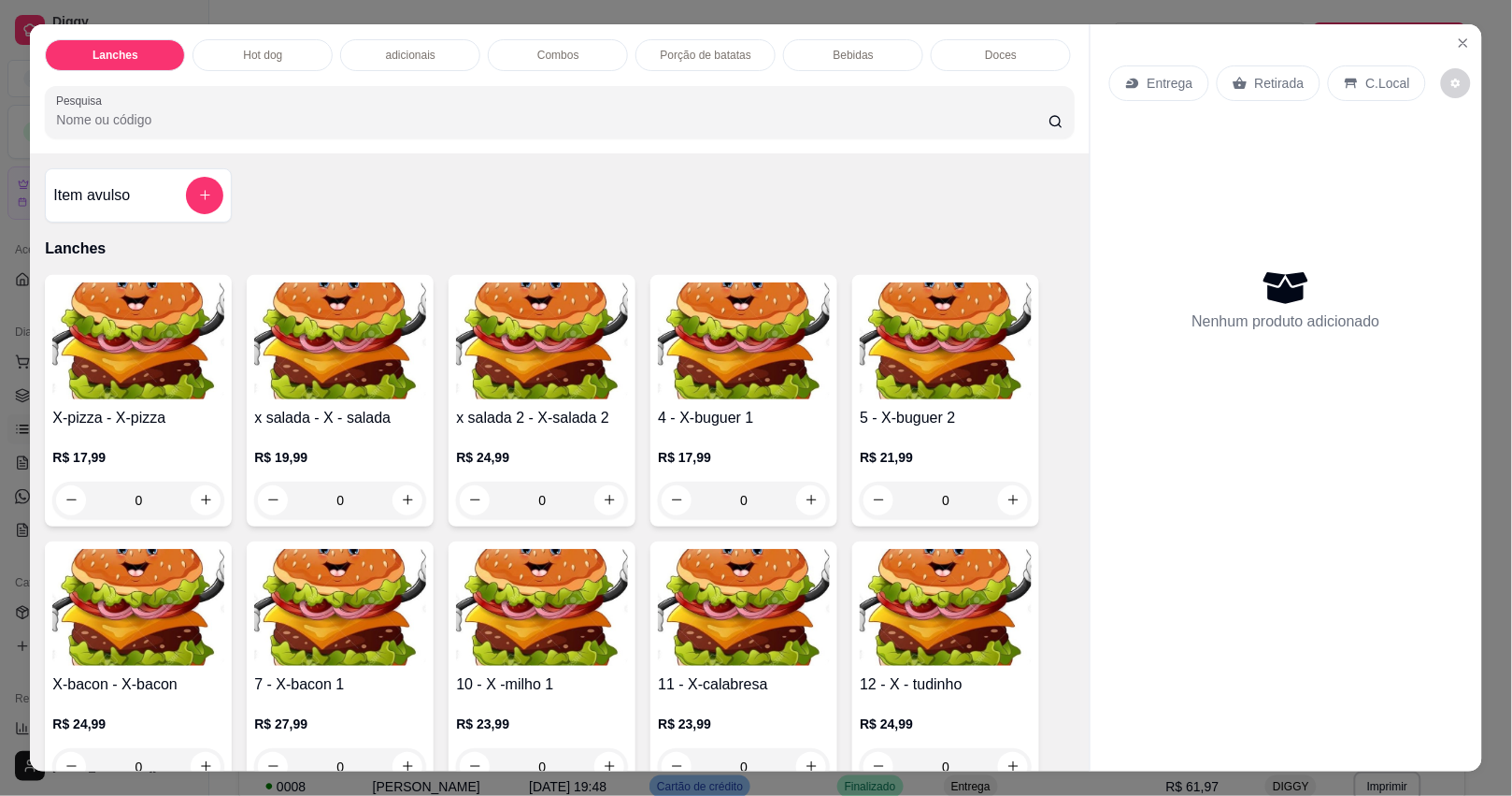
click at [603, 505] on icon "increase-product-quantity" at bounding box center [609, 499] width 14 height 14
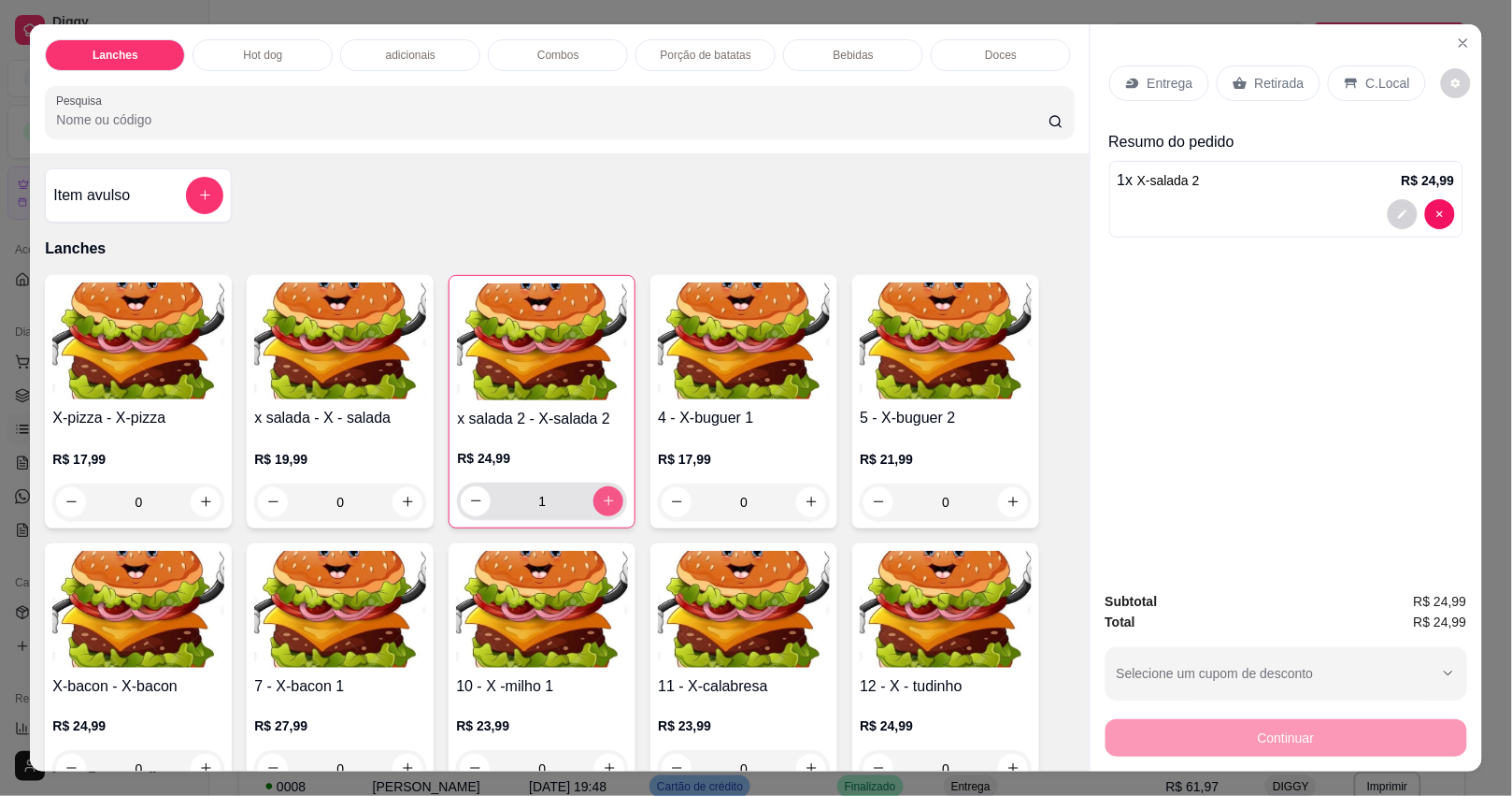
type input "1"
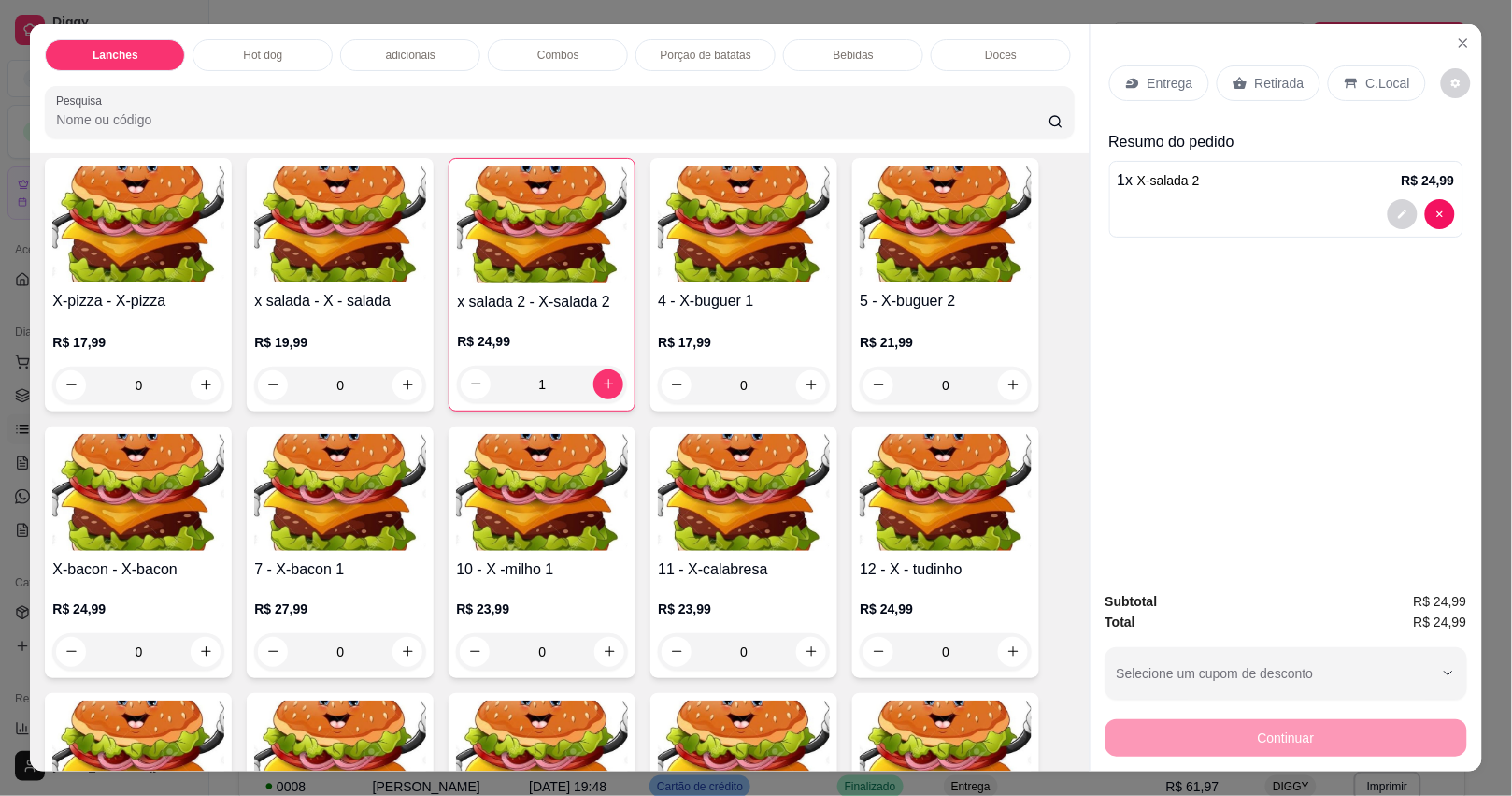
scroll to position [350, 0]
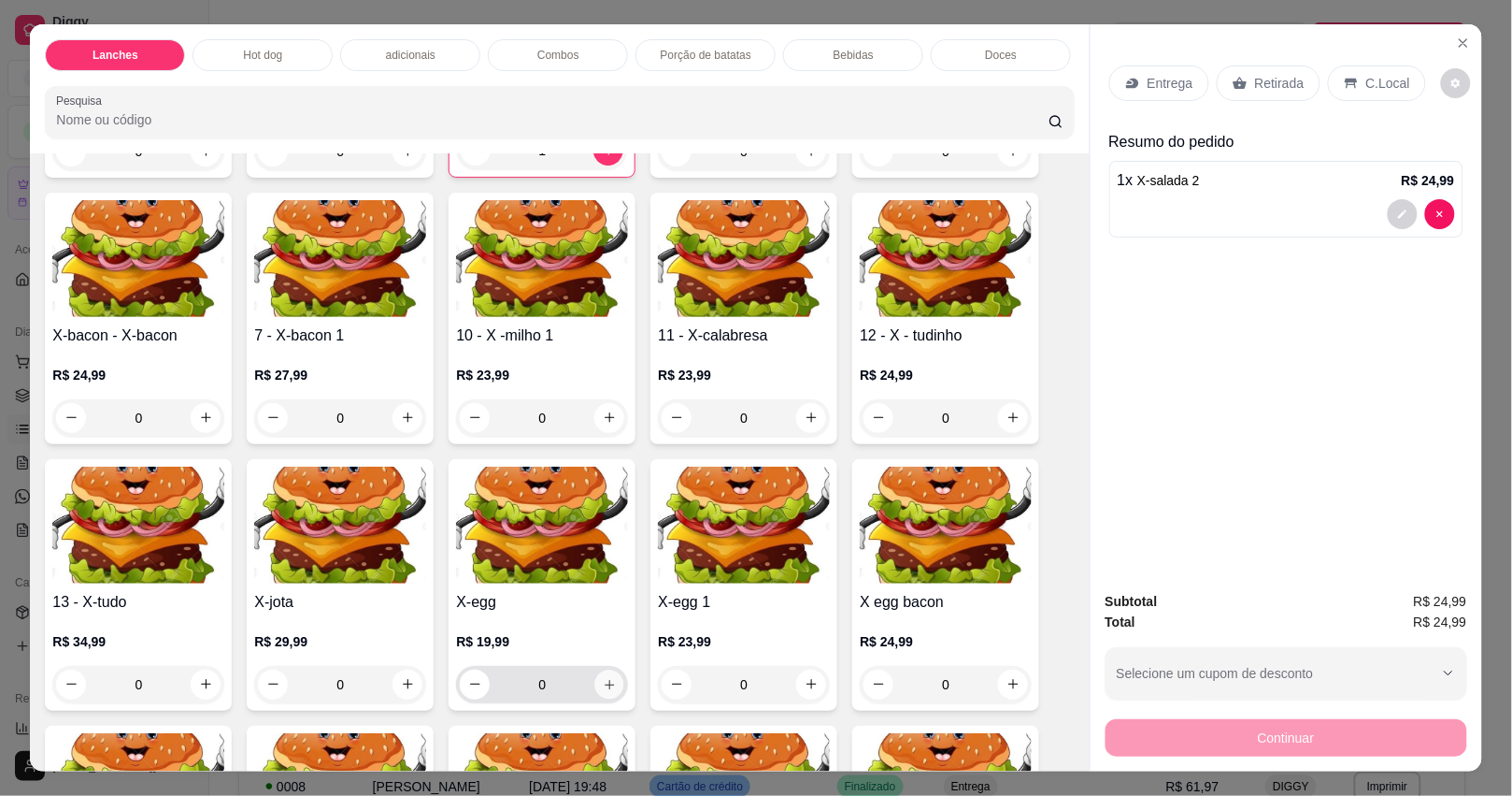
click at [595, 697] on button "increase-product-quantity" at bounding box center [609, 684] width 29 height 29
type input "1"
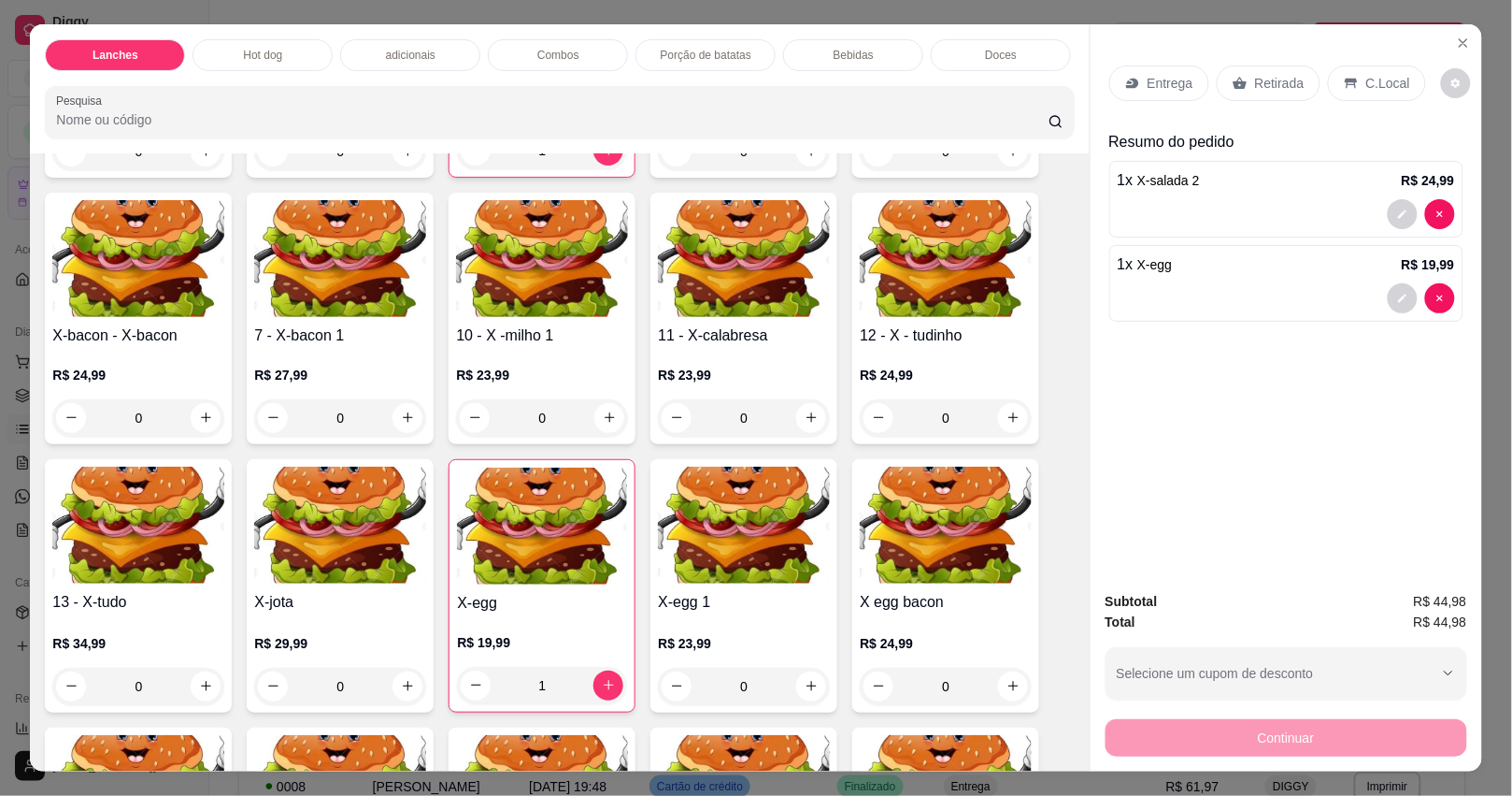
click at [1148, 74] on p "Entrega" at bounding box center [1170, 83] width 46 height 19
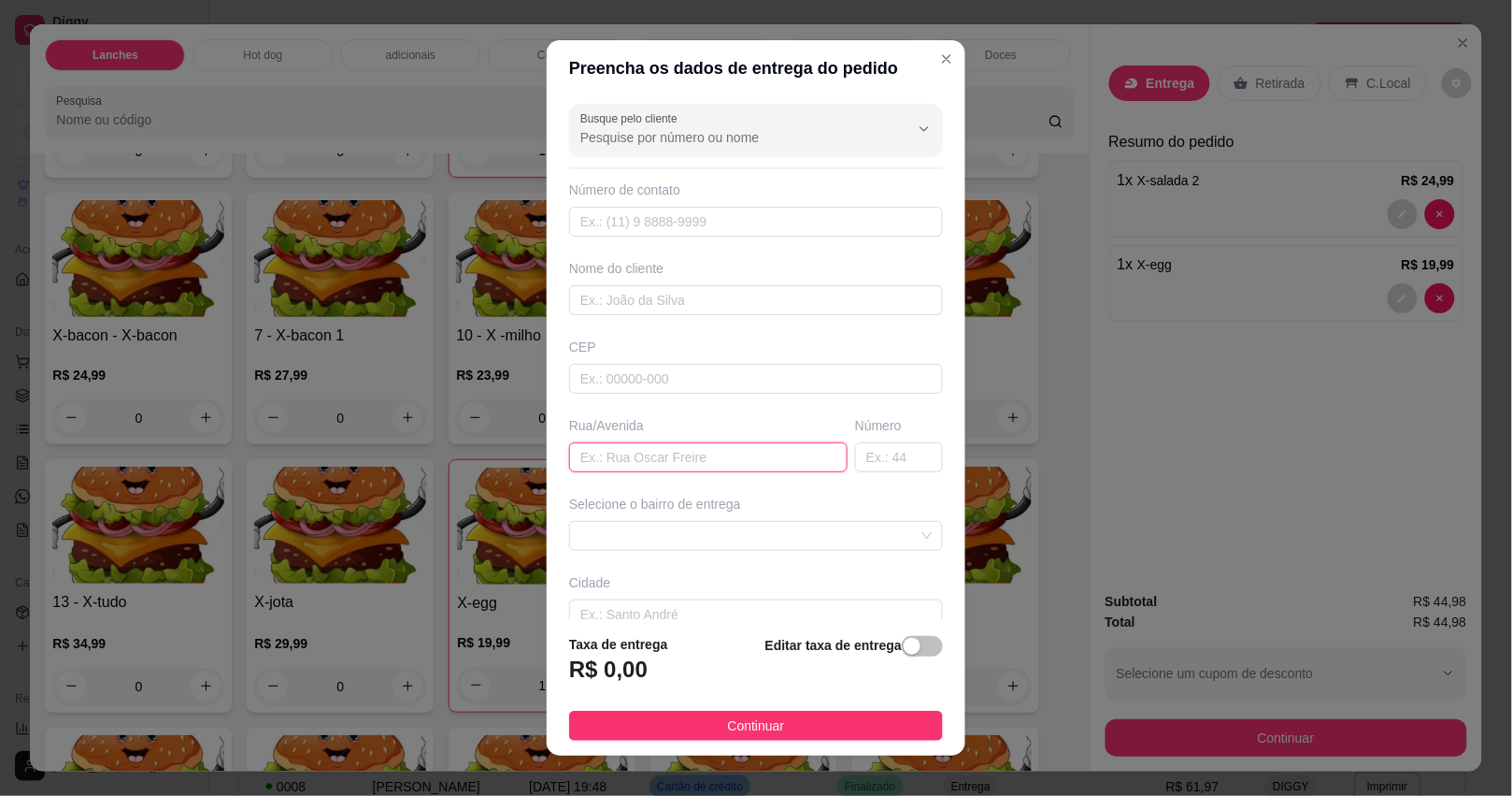
click at [694, 468] on input "text" at bounding box center [708, 457] width 278 height 30
type input "CAIÇARA"
click at [687, 524] on span at bounding box center [756, 536] width 351 height 28
type input "111"
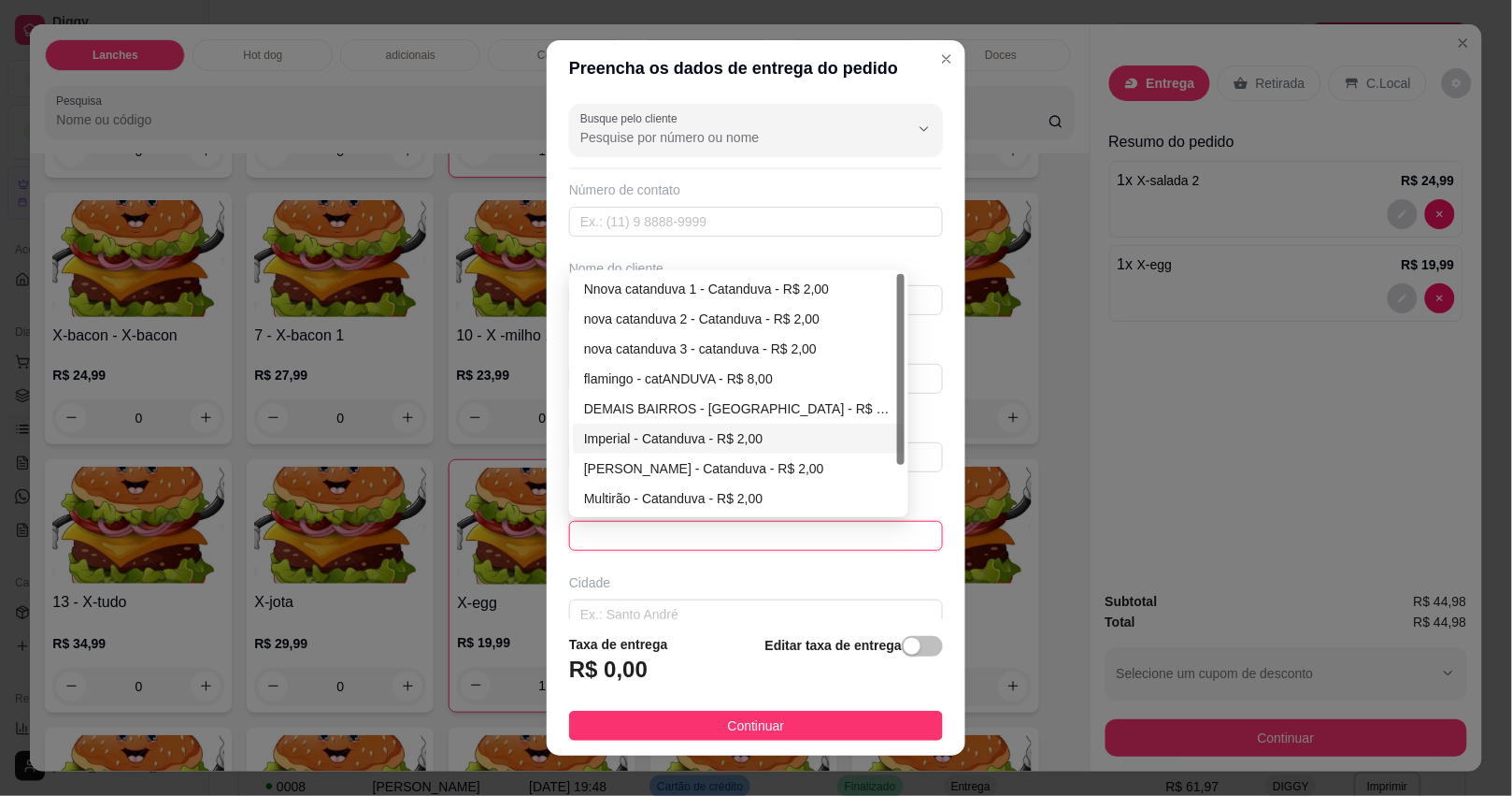
click at [685, 433] on div "Imperial - Catanduva - R$ 2,00" at bounding box center [739, 438] width 309 height 21
type input "Catanduva"
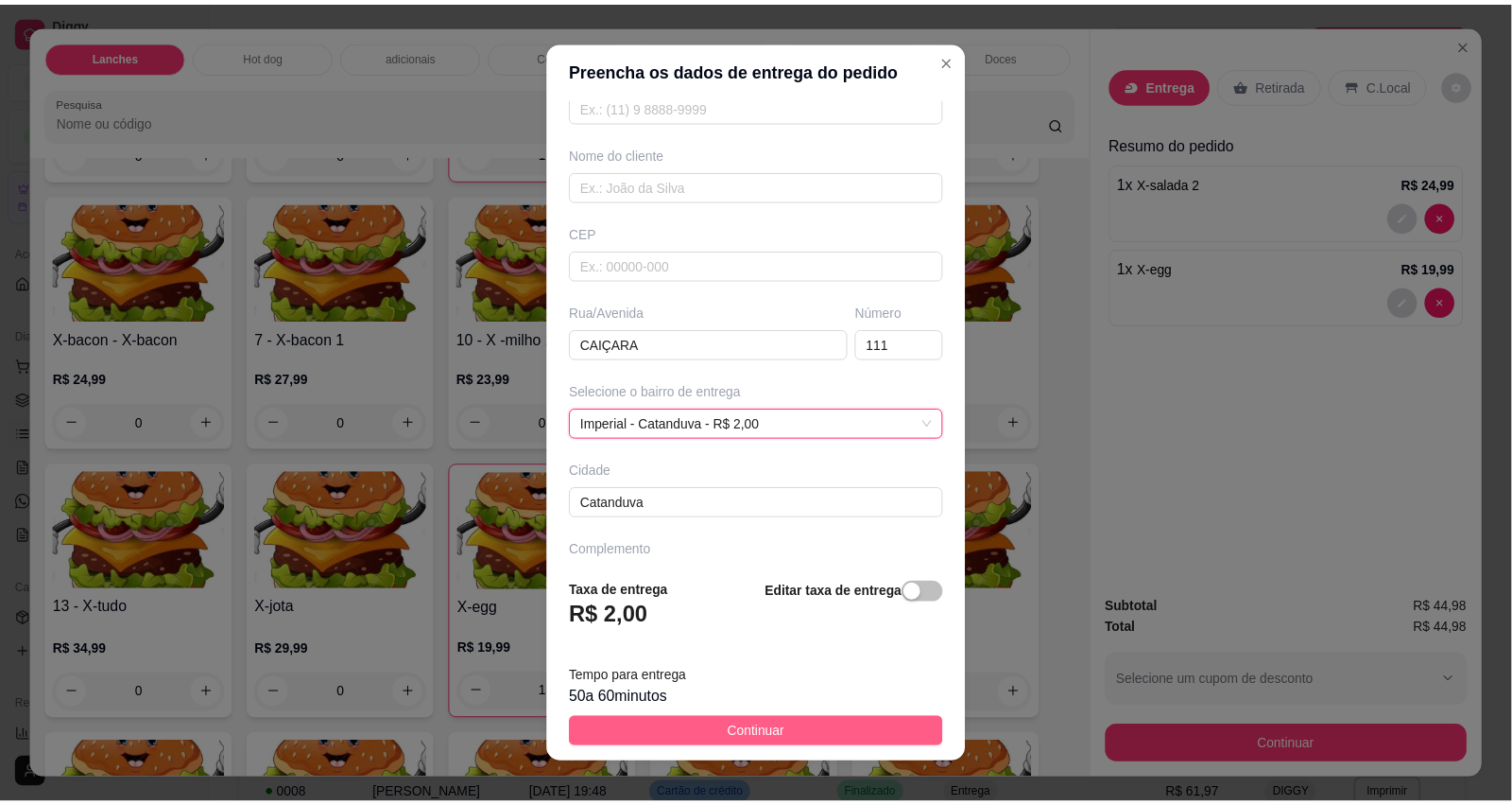
scroll to position [171, 0]
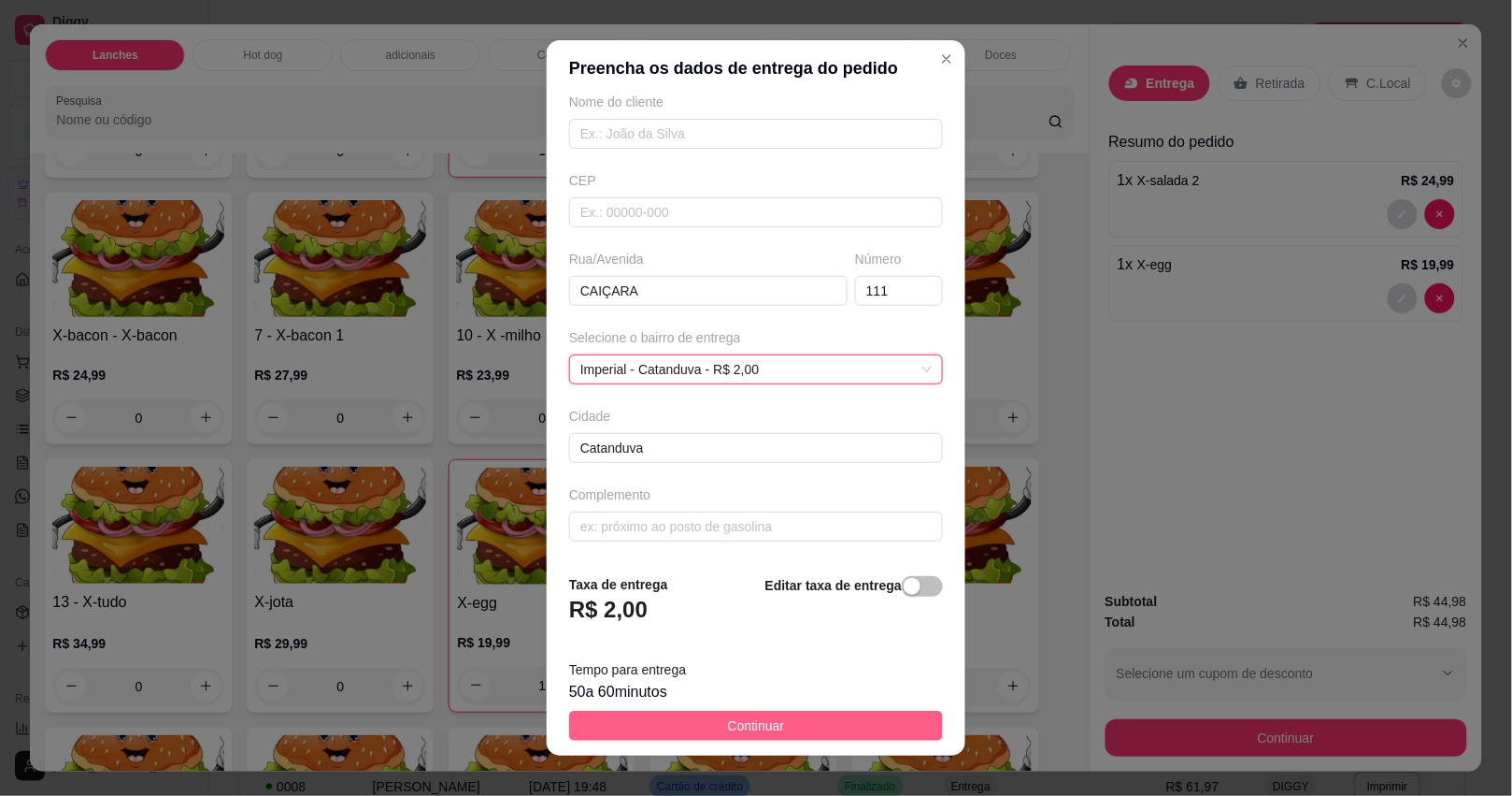
click at [785, 727] on button "Continuar" at bounding box center [756, 726] width 374 height 30
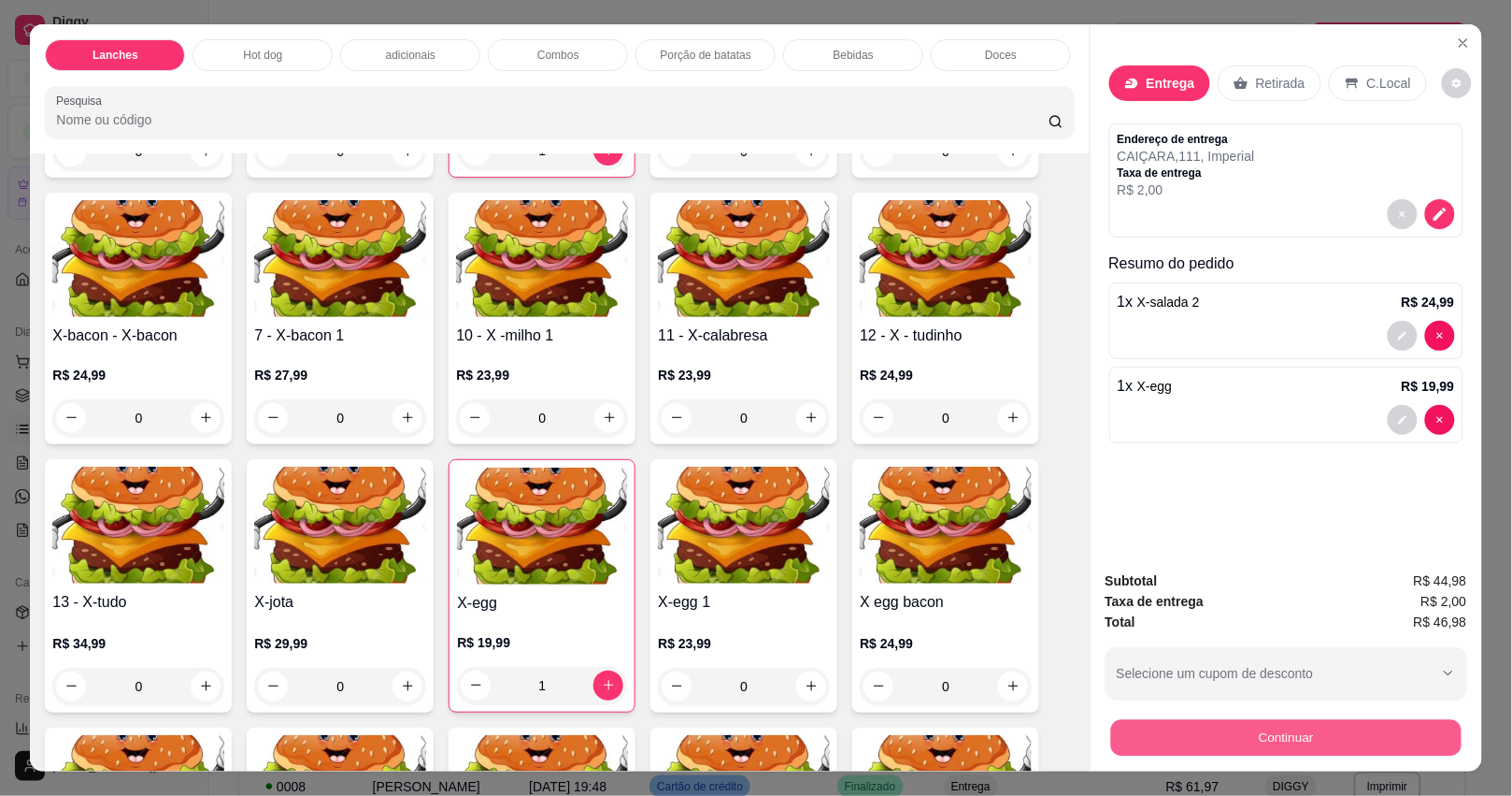
click at [1346, 725] on button "Continuar" at bounding box center [1285, 738] width 350 height 37
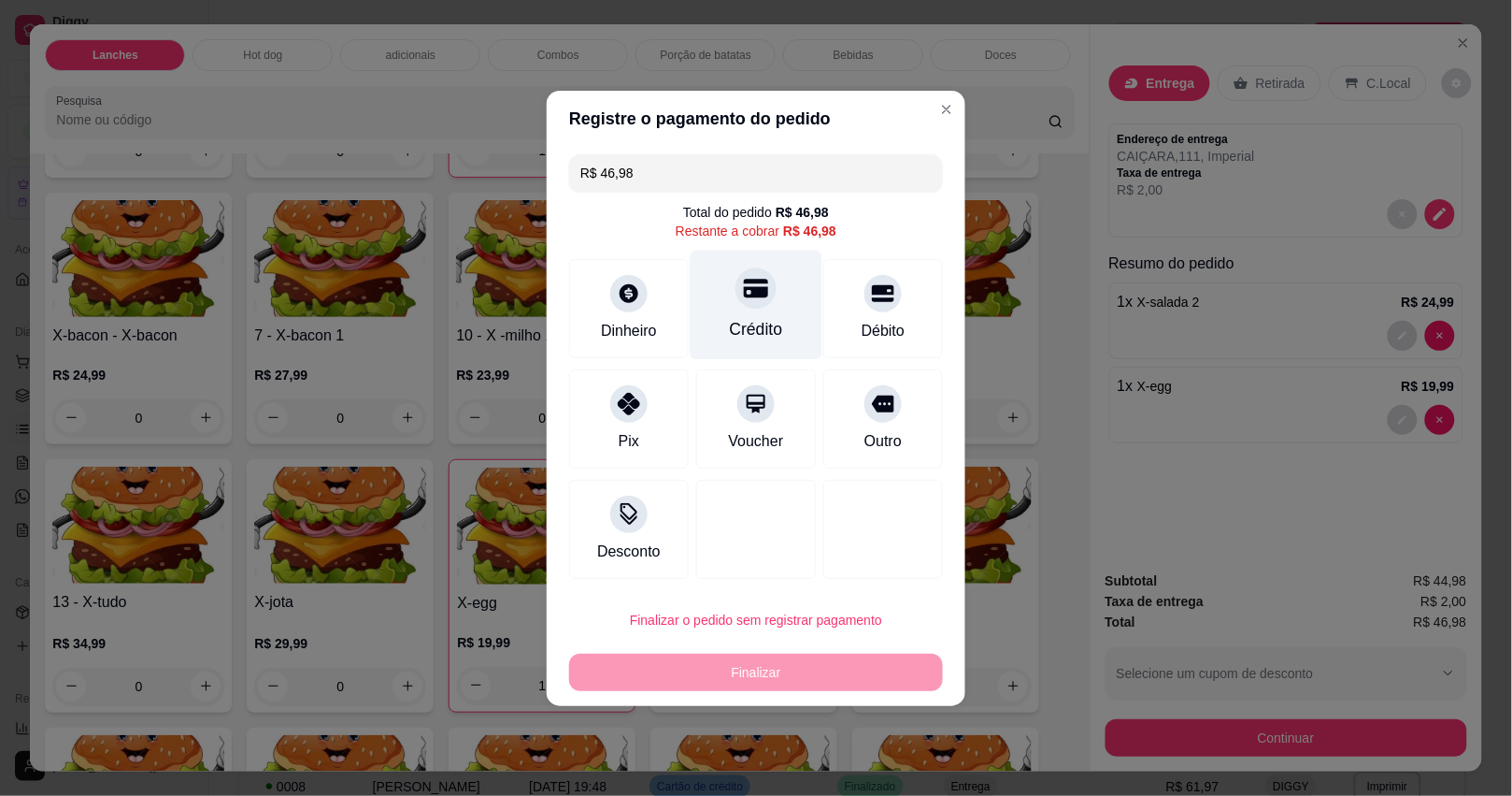
click at [759, 303] on div at bounding box center [756, 287] width 41 height 41
type input "R$ 0,00"
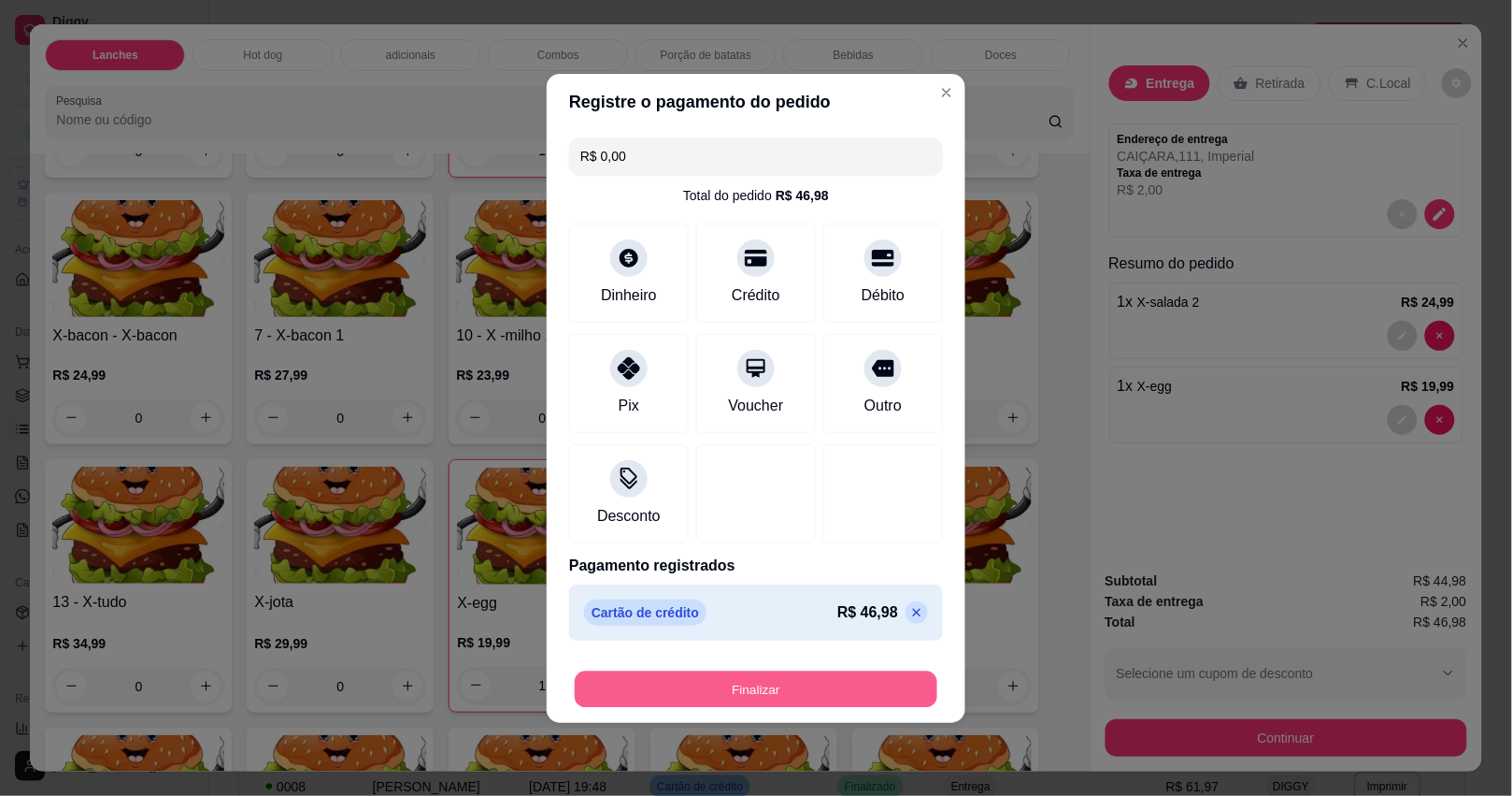
click at [753, 693] on button "Finalizar" at bounding box center [756, 688] width 362 height 37
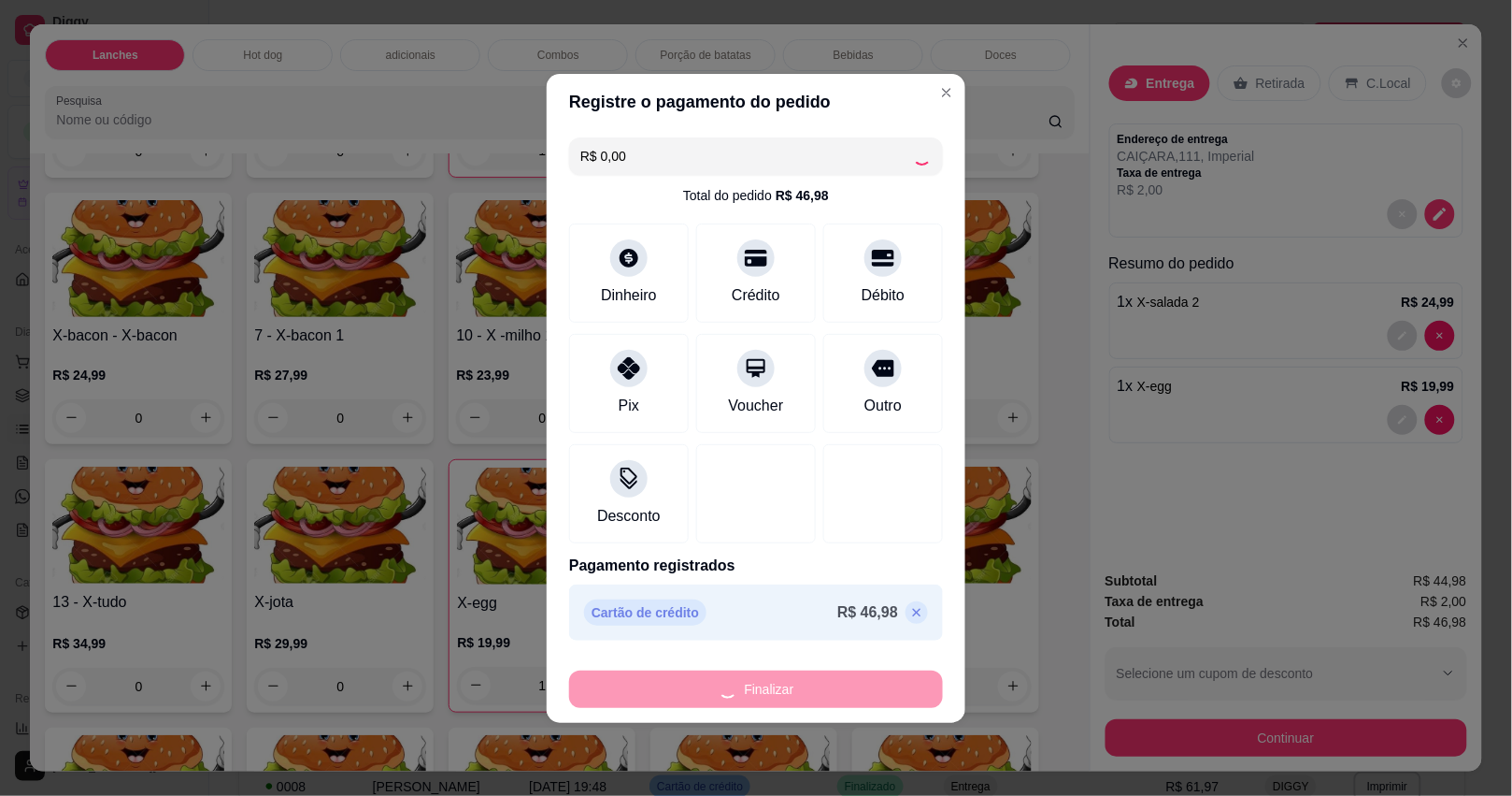
type input "0"
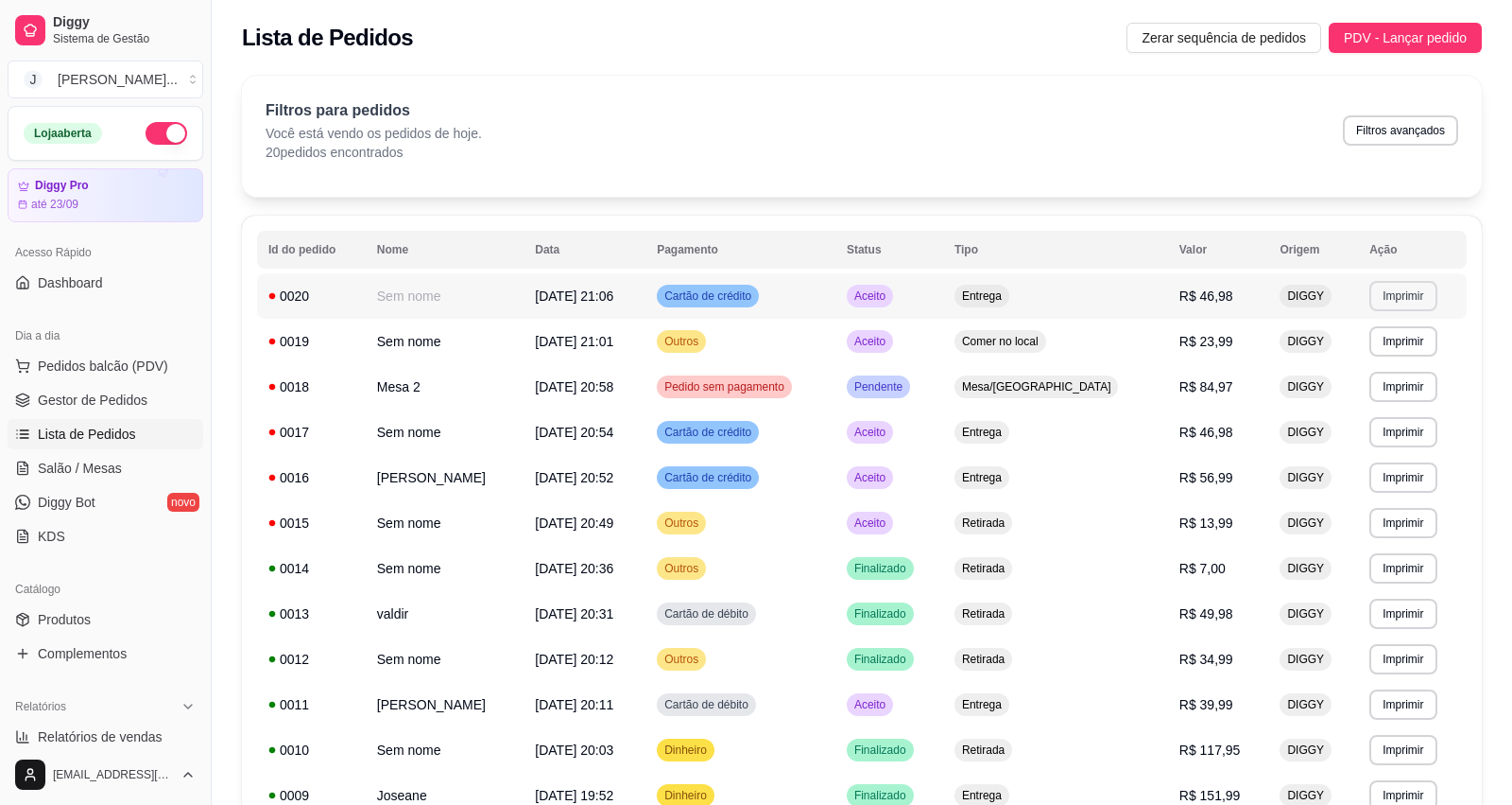
click at [1381, 286] on button "Imprimir" at bounding box center [1402, 295] width 67 height 30
click at [1377, 352] on button "Impressora" at bounding box center [1368, 362] width 137 height 30
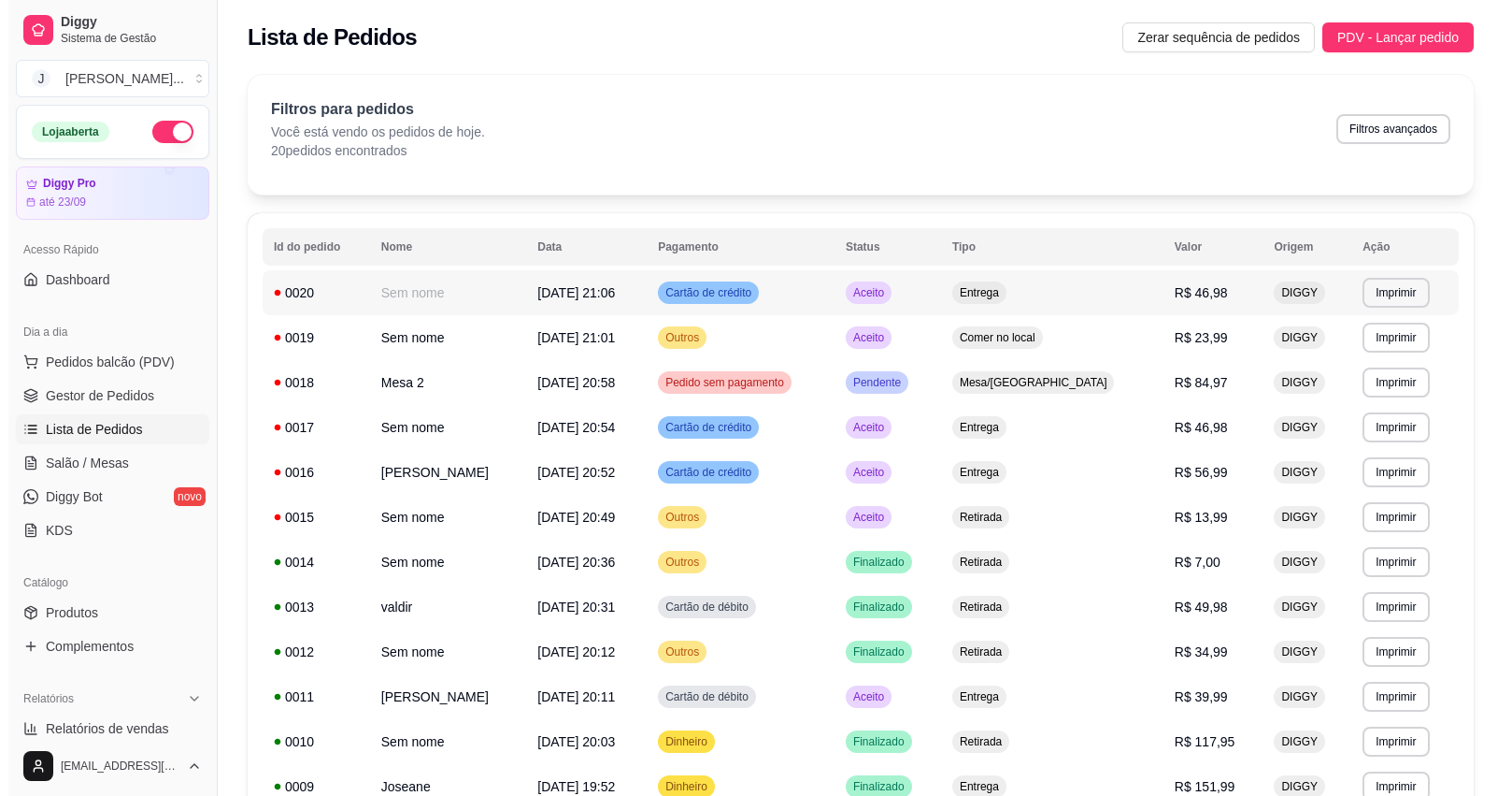
scroll to position [350, 0]
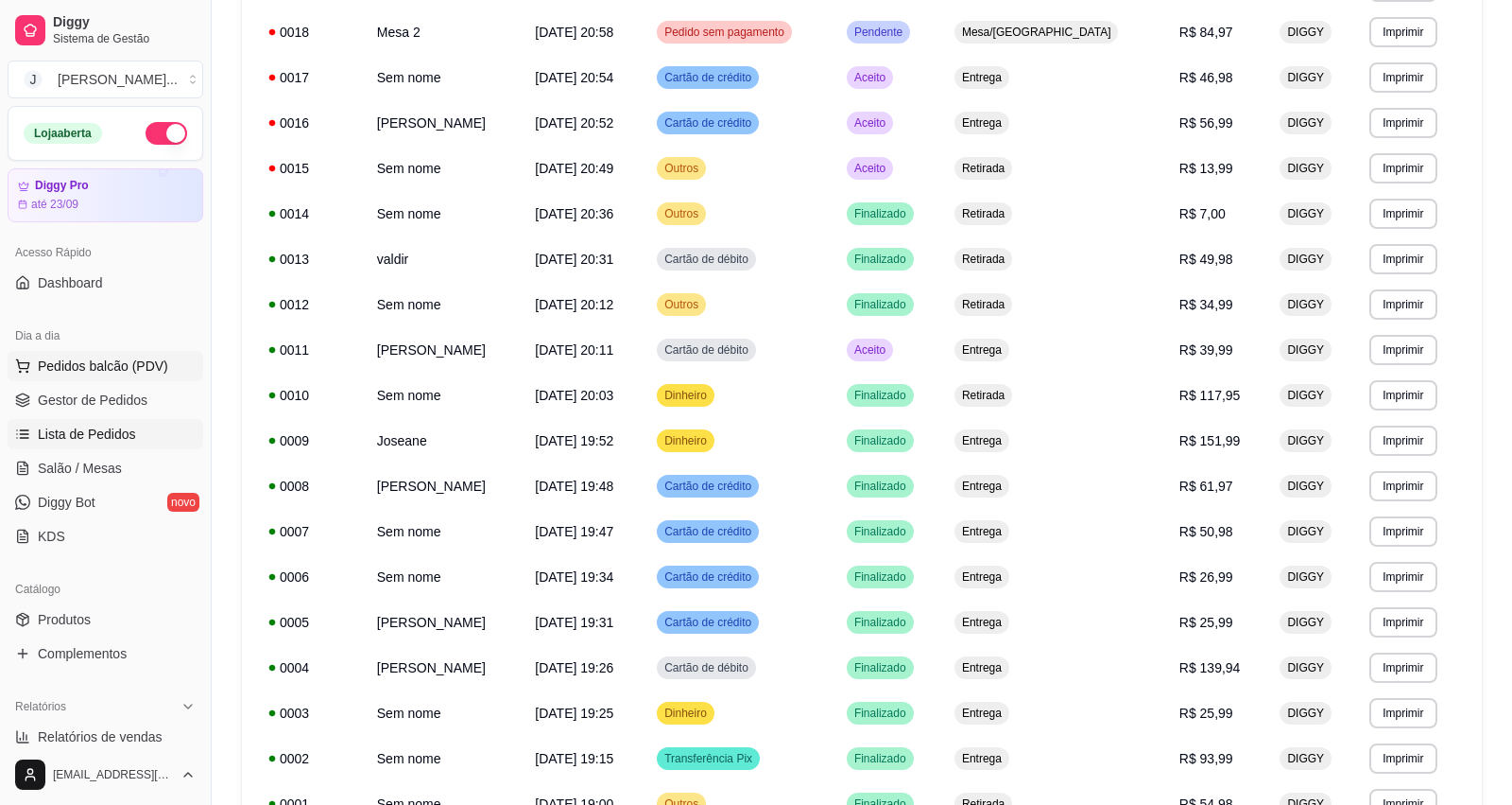
click at [119, 368] on span "Pedidos balcão (PDV)" at bounding box center [103, 366] width 131 height 19
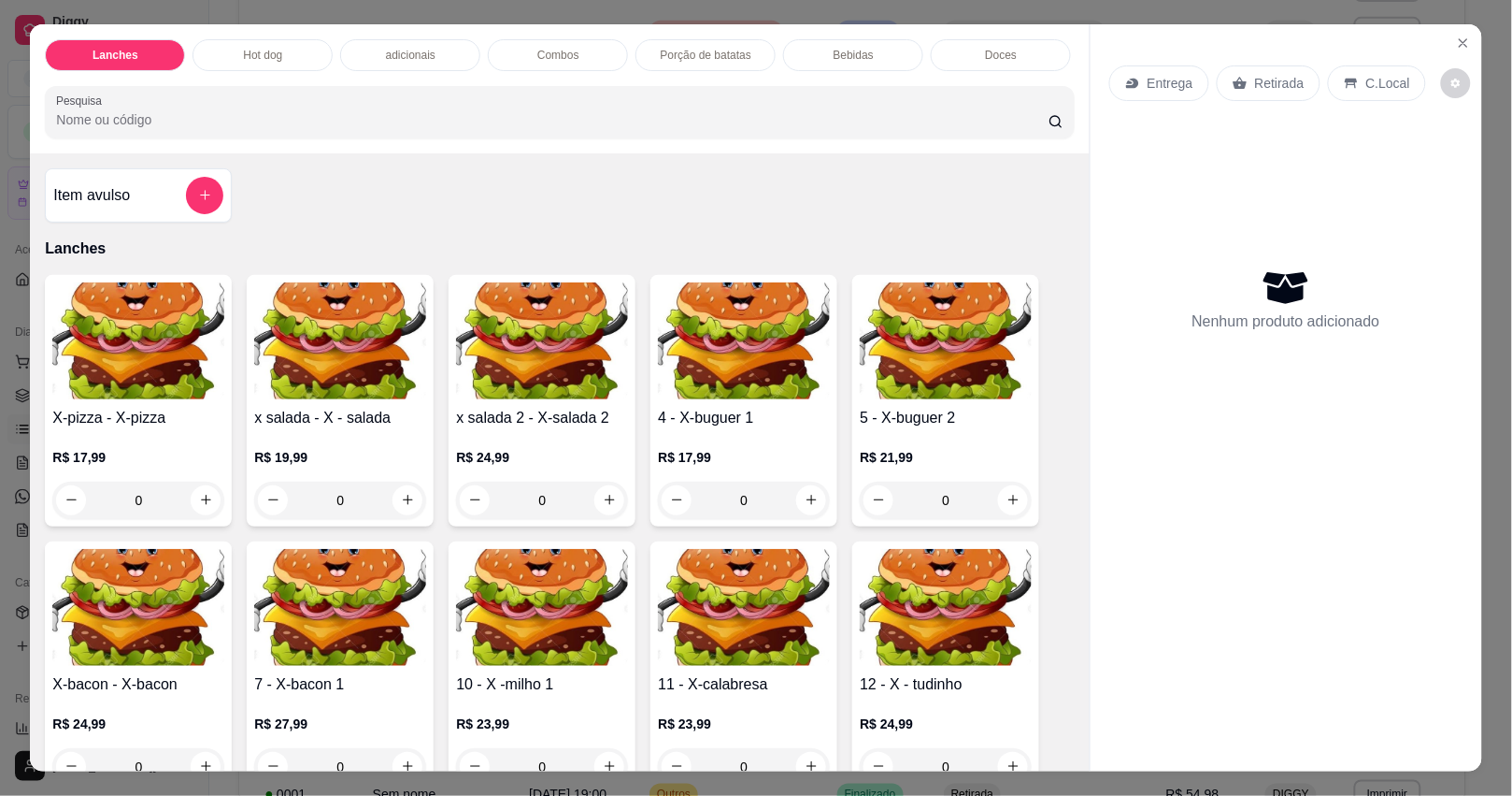
click at [192, 197] on button "add-separate-item" at bounding box center [205, 196] width 37 height 37
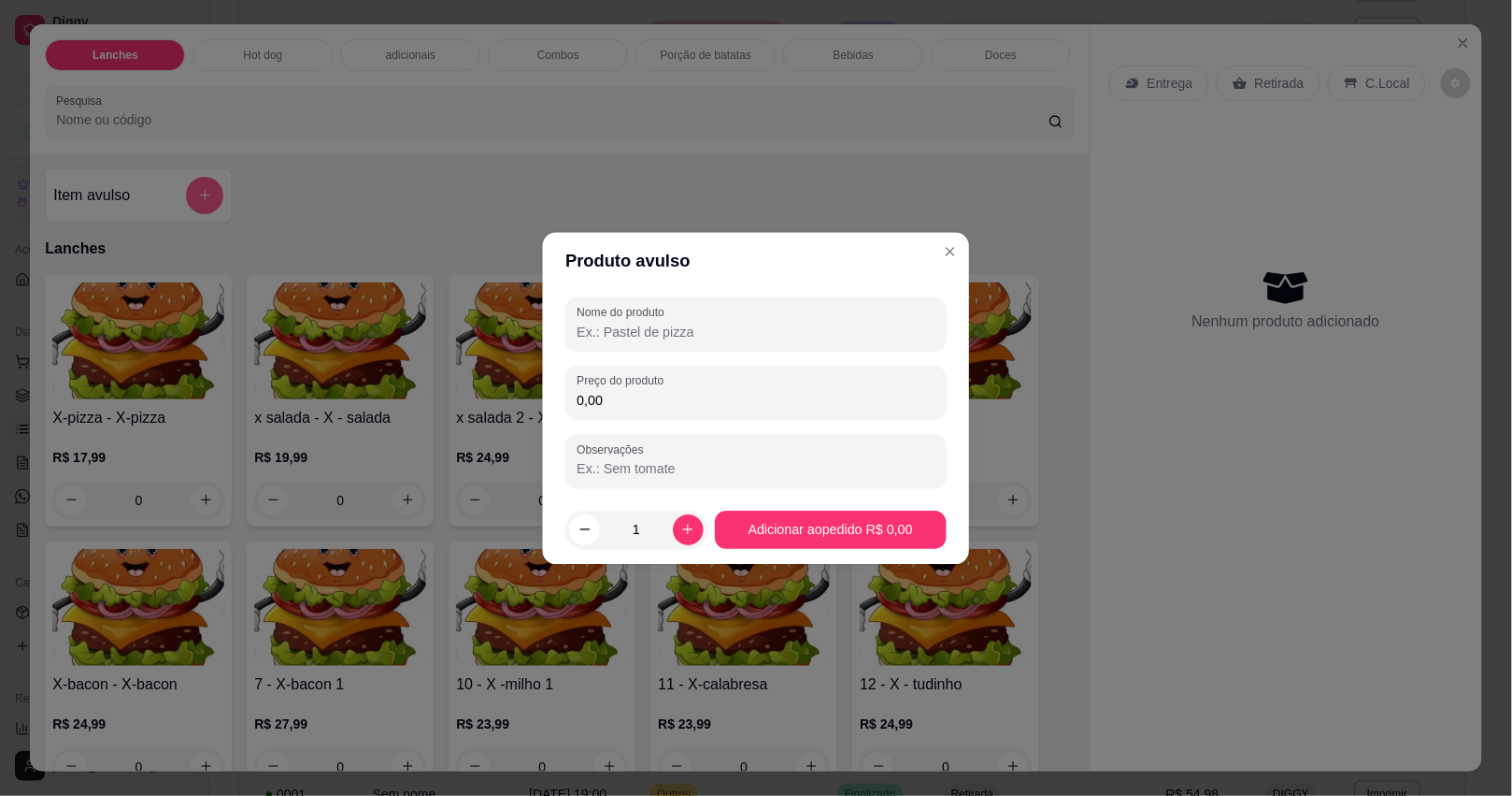
click at [657, 327] on input "Nome do produto" at bounding box center [756, 331] width 358 height 19
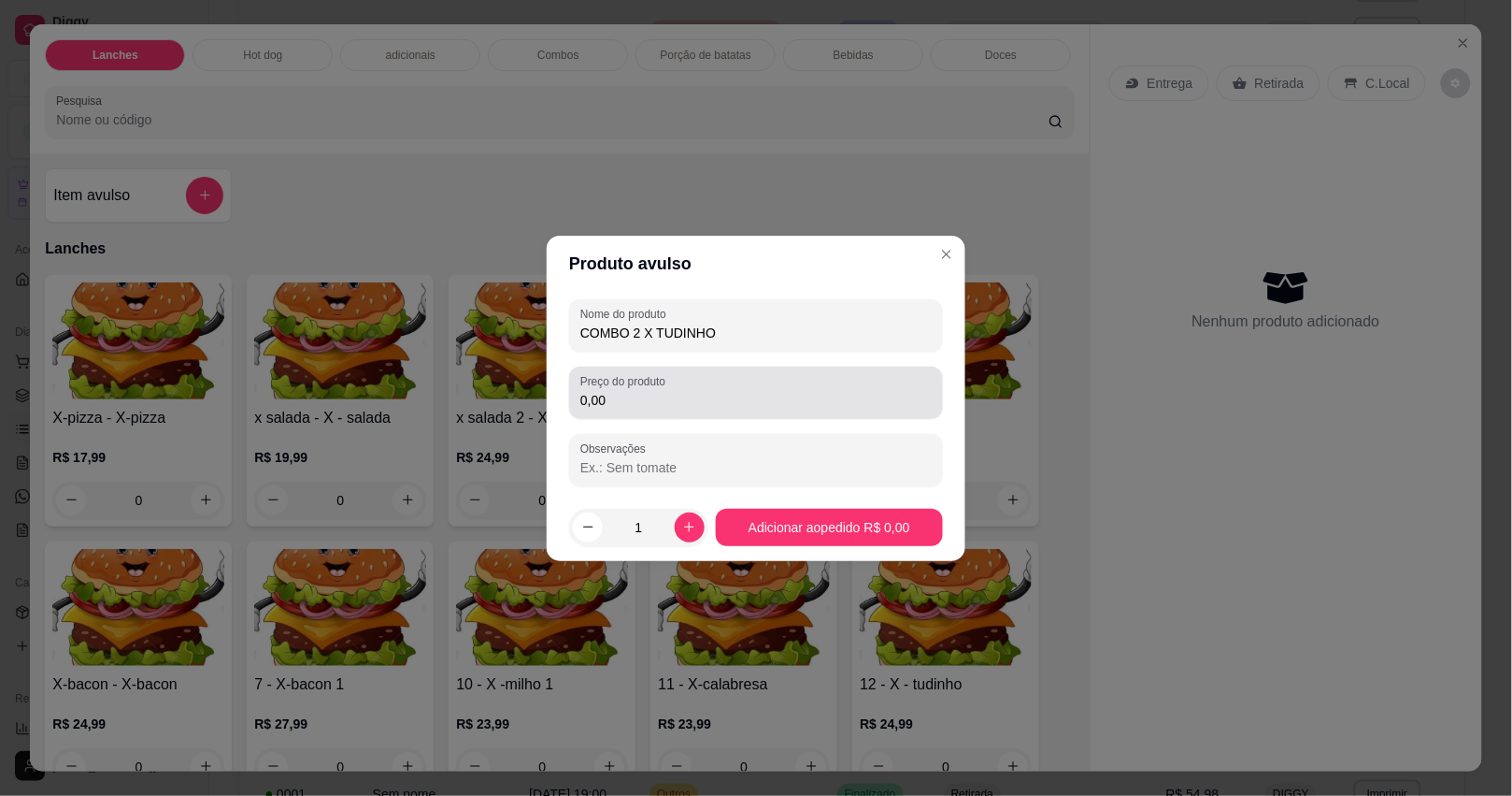
type input "COMBO 2 X TUDINHO"
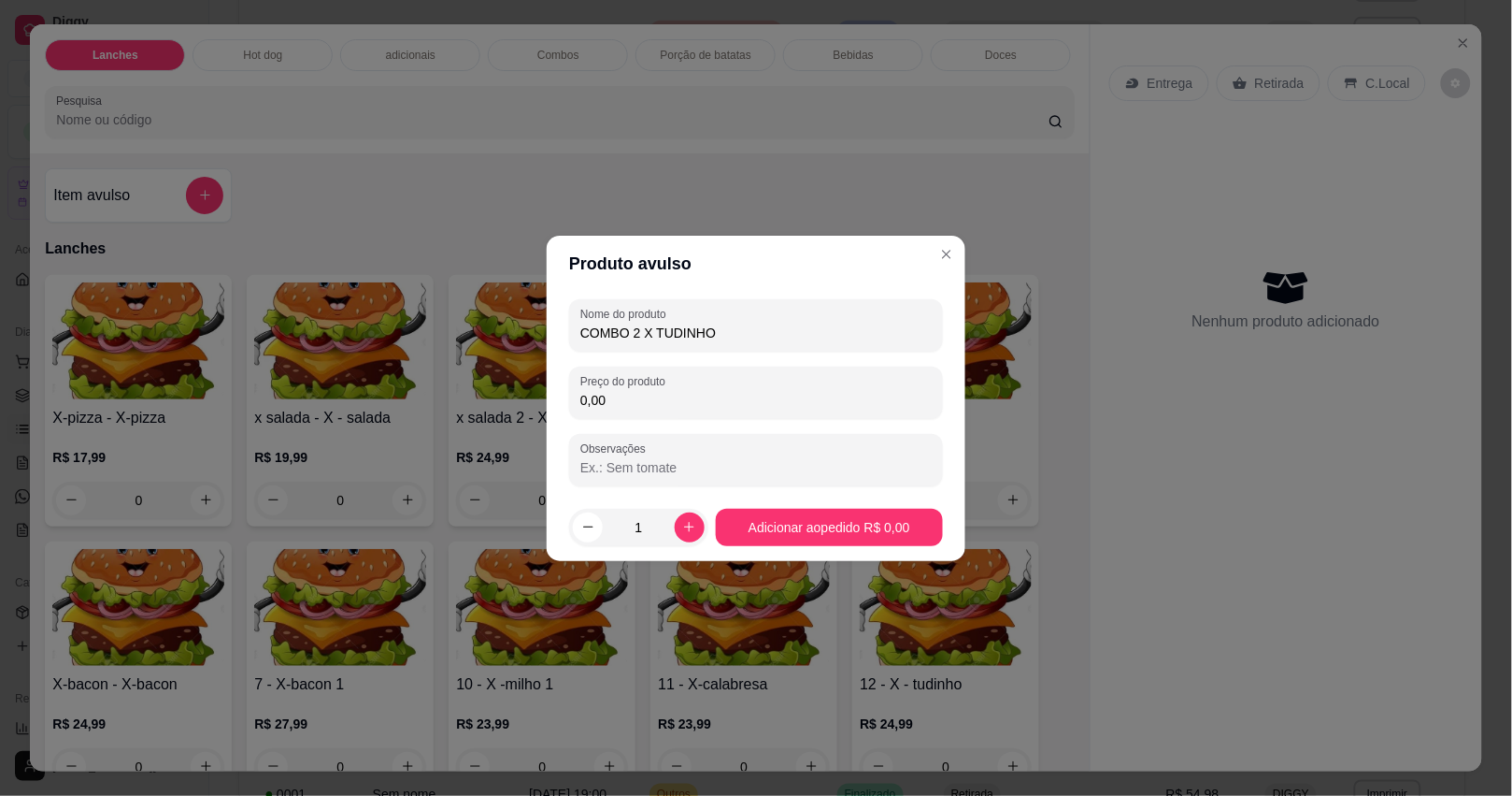
click at [638, 392] on input "0,00" at bounding box center [756, 400] width 351 height 19
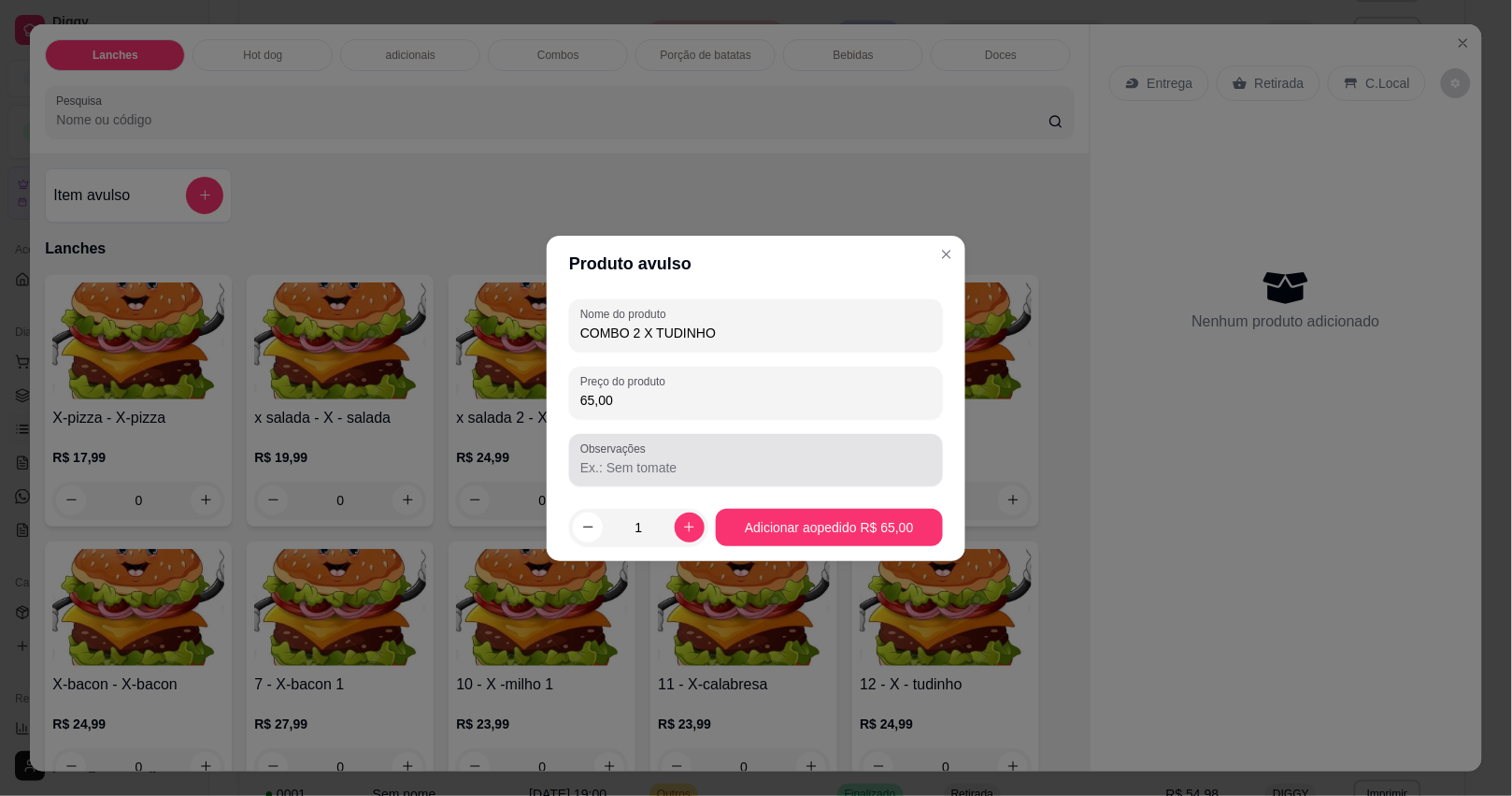
type input "65,00"
click at [718, 477] on div at bounding box center [756, 460] width 351 height 37
type input "1 SEM SALADA E SEM MOSTARDA"
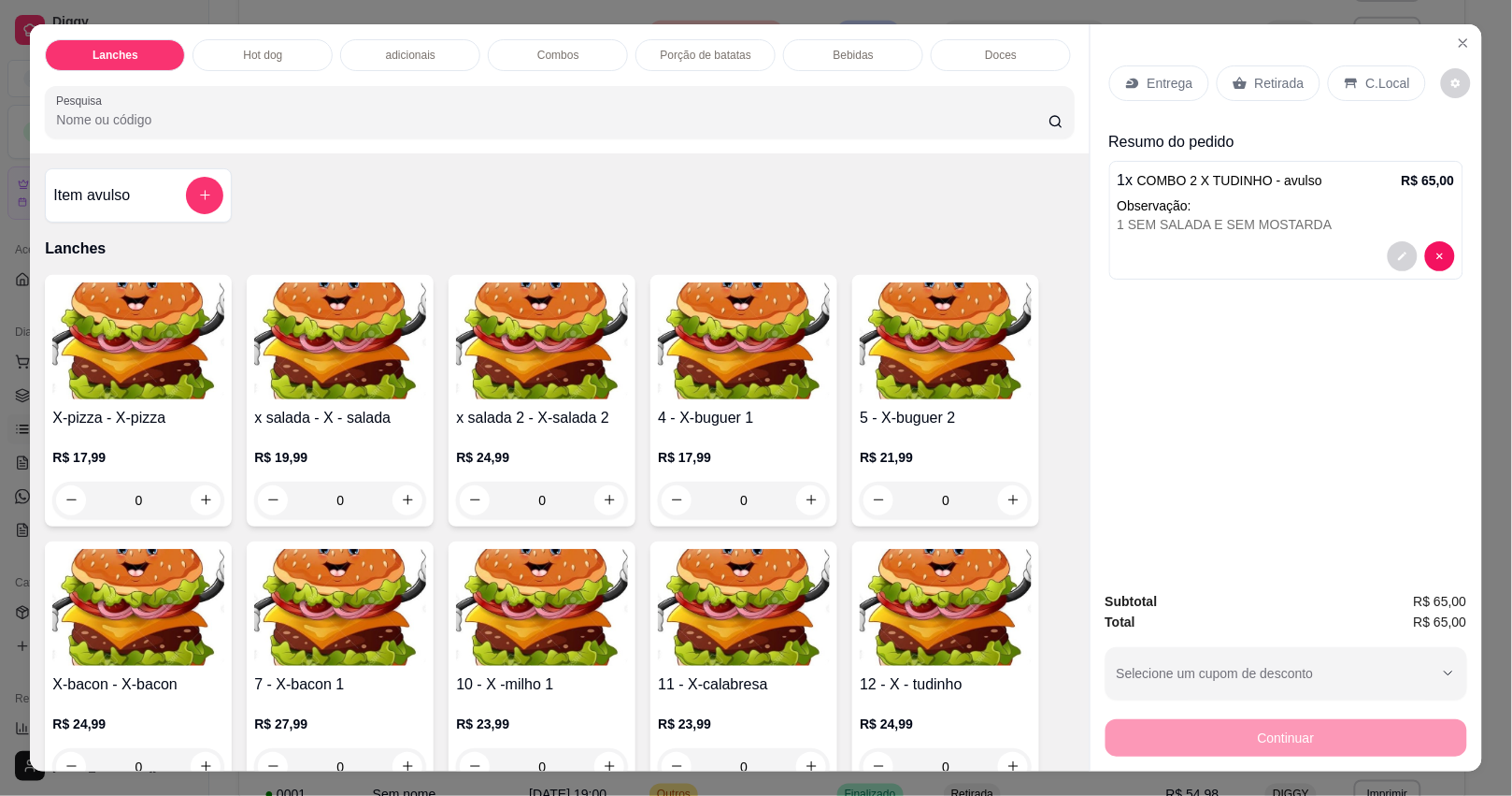
click at [301, 47] on div "Hot dog" at bounding box center [263, 55] width 140 height 32
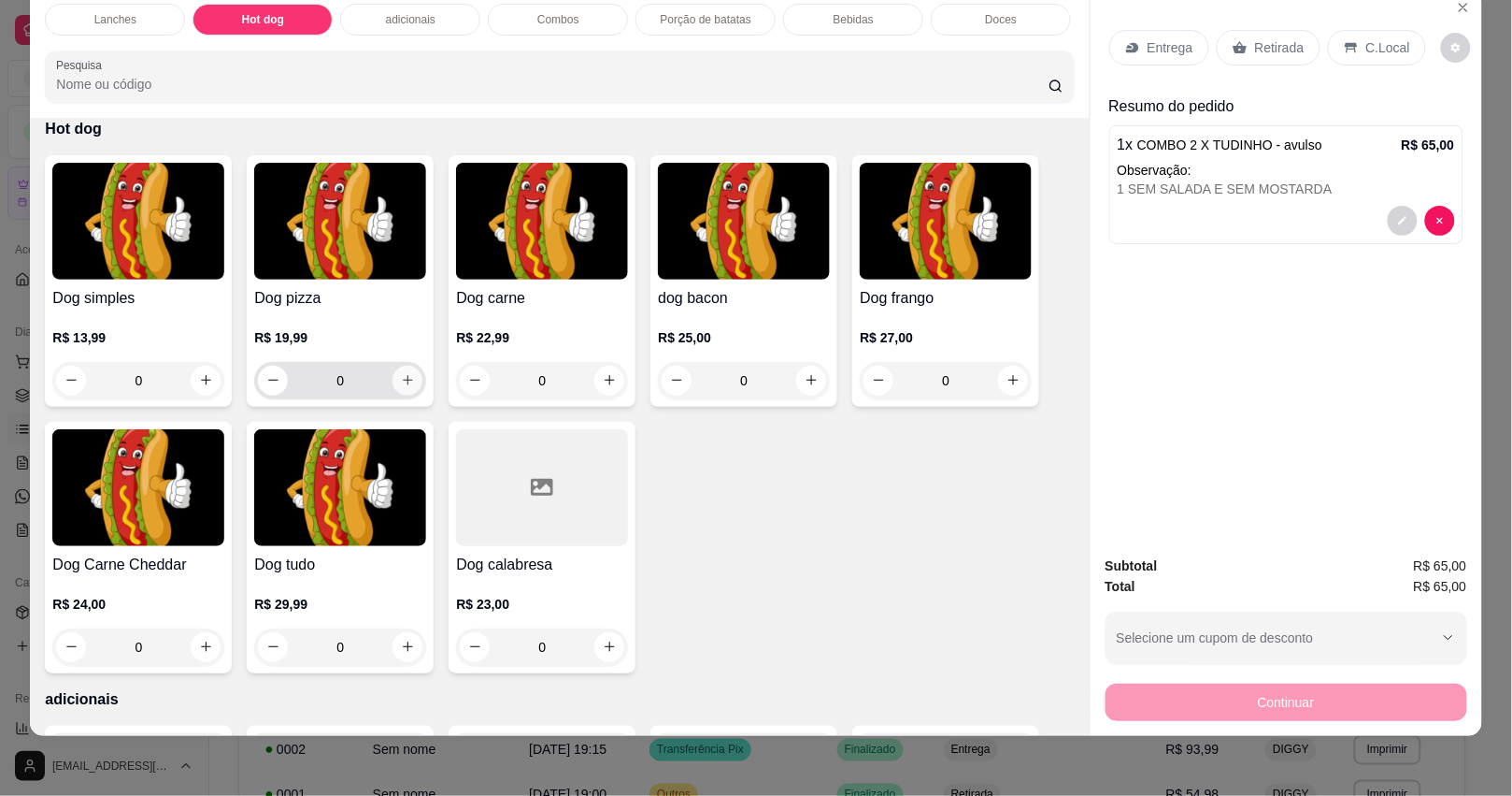
click at [403, 378] on icon "increase-product-quantity" at bounding box center [407, 379] width 10 height 10
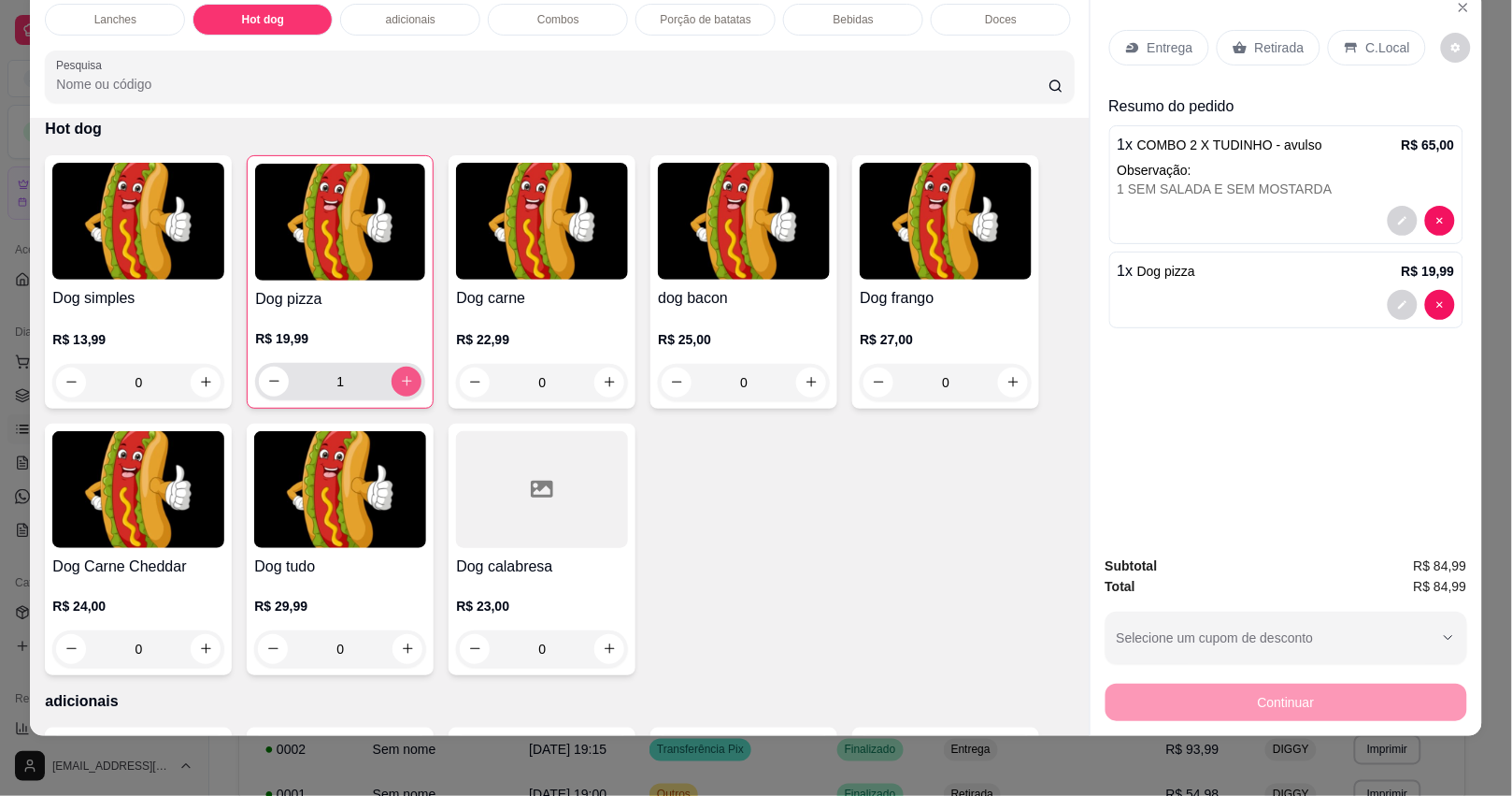
type input "1"
click at [1152, 38] on p "Entrega" at bounding box center [1170, 48] width 46 height 19
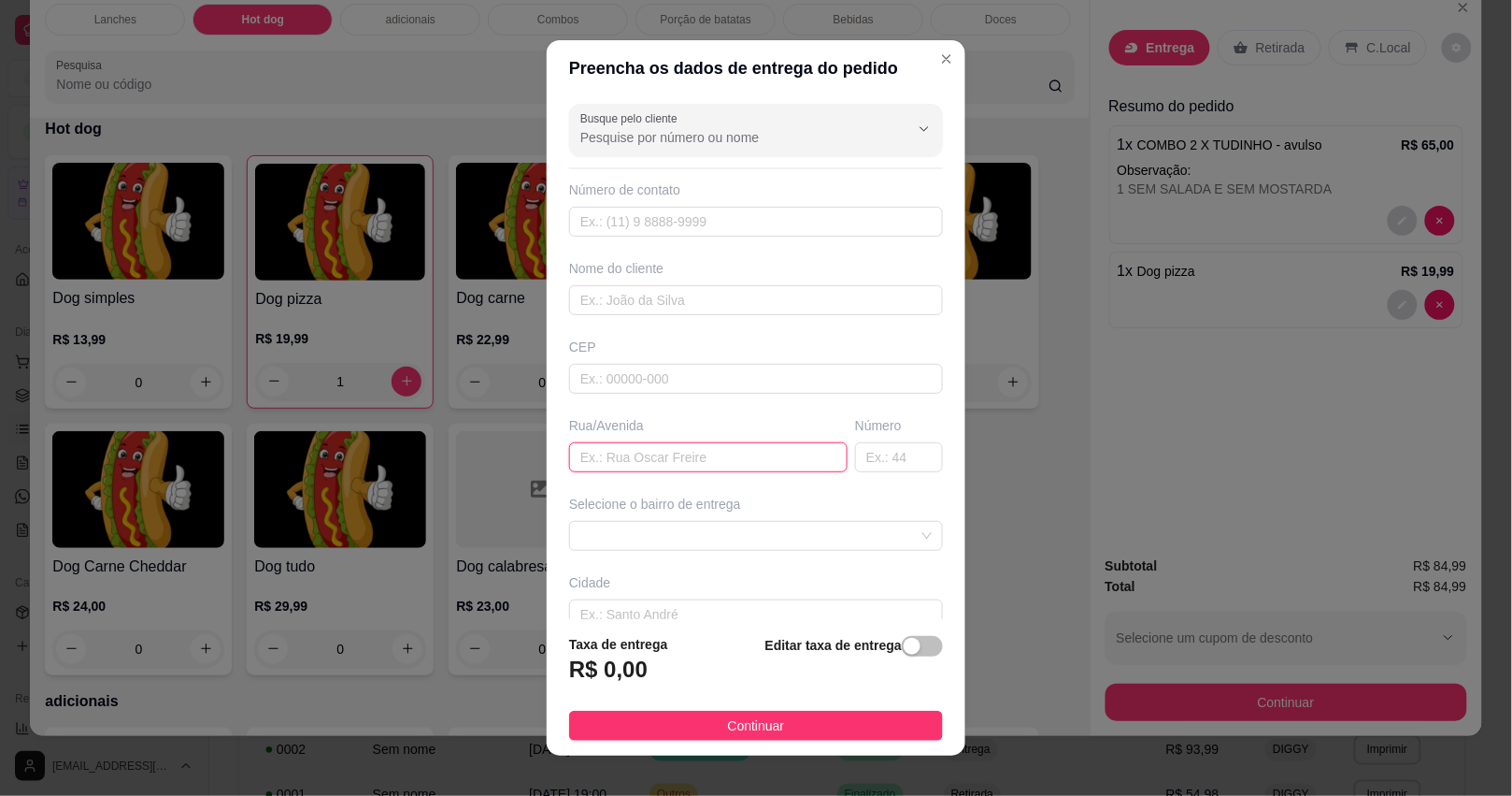
click at [660, 450] on input "text" at bounding box center [708, 457] width 278 height 30
type input "MAÇAS"
click at [712, 539] on span at bounding box center [756, 536] width 351 height 28
type input "370"
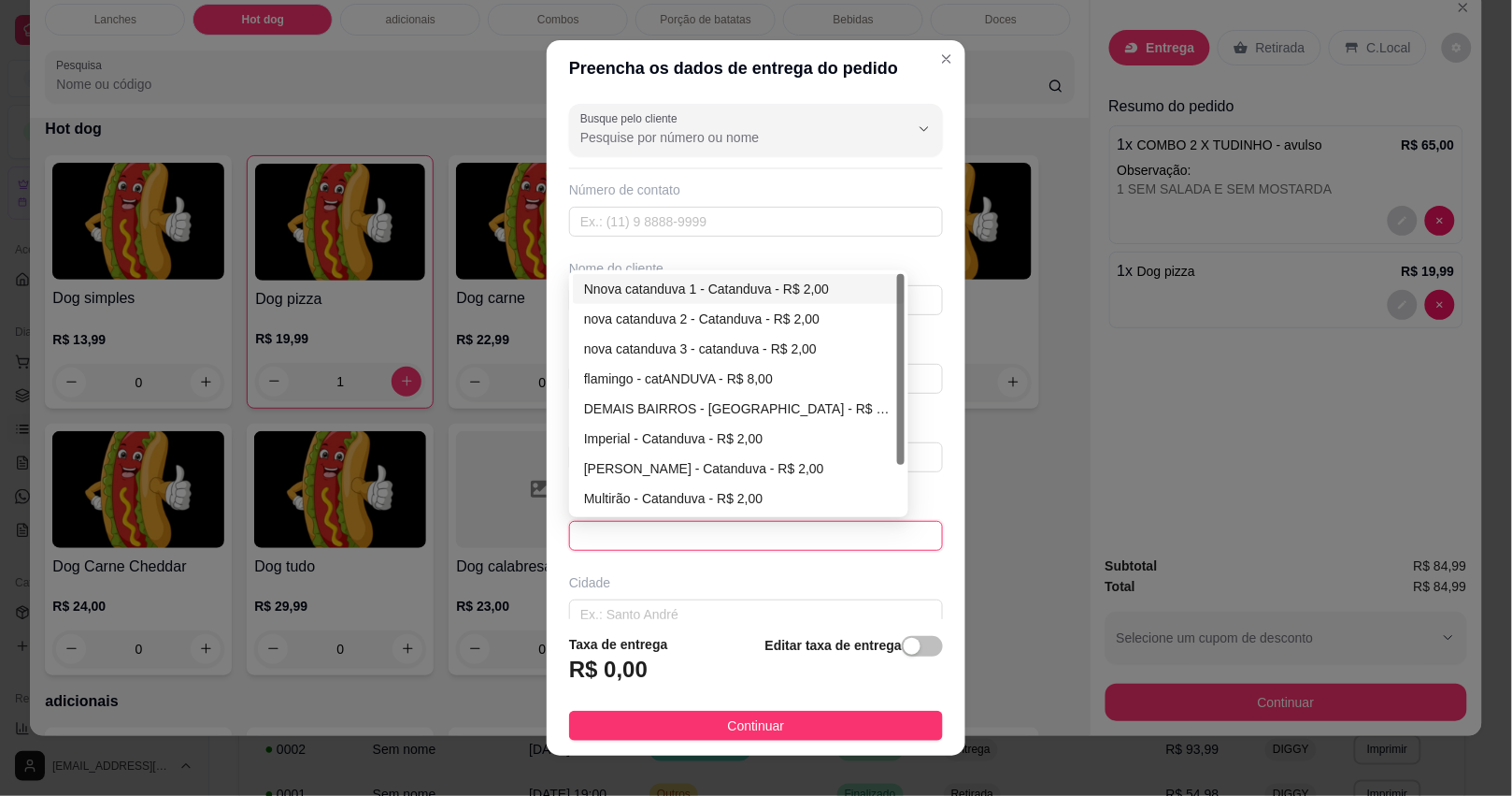
click at [718, 286] on div "Nnova catanduva 1 - Catanduva - R$ 2,00" at bounding box center [739, 288] width 309 height 21
type input "Catanduva"
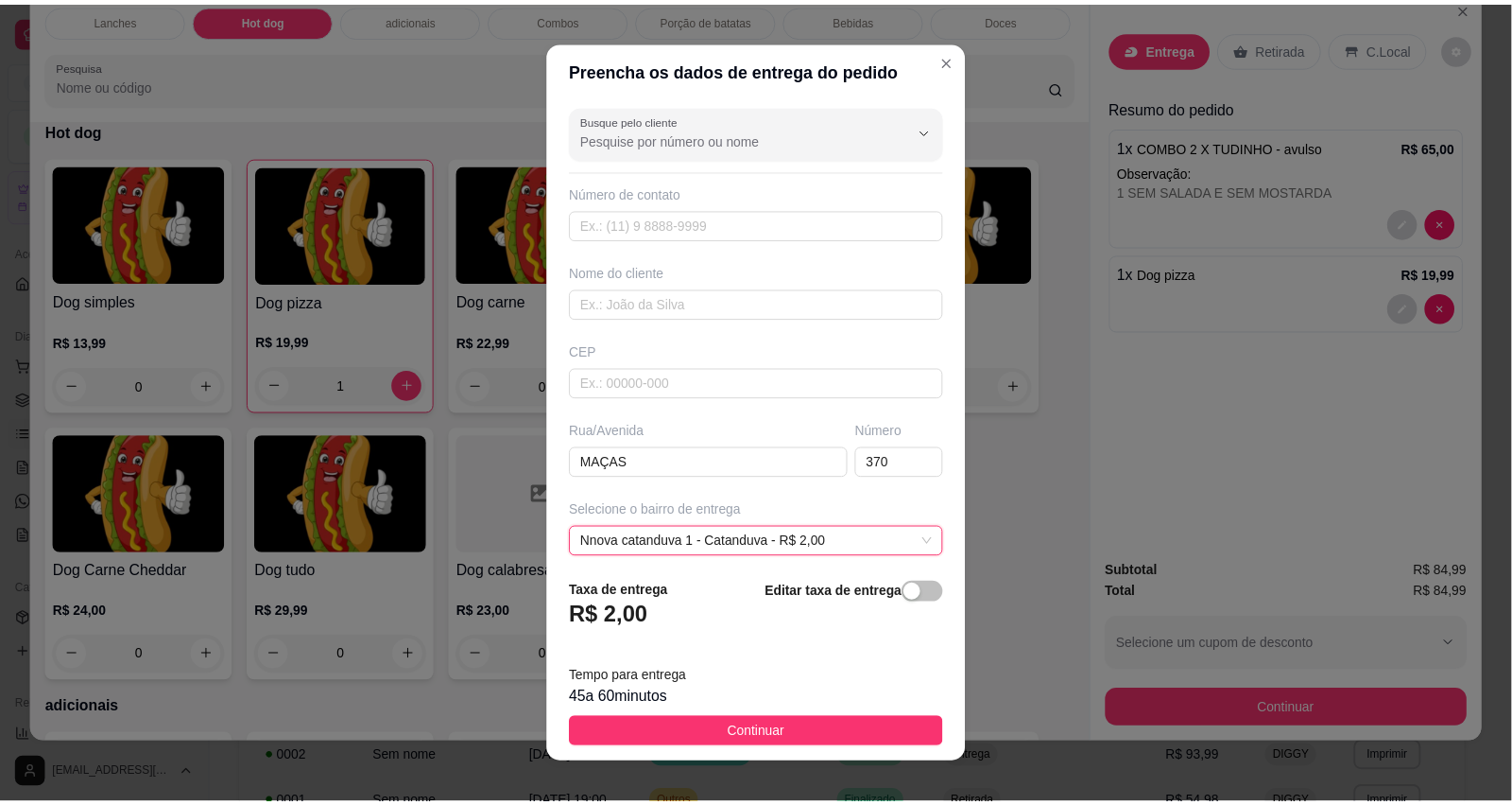
scroll to position [90, 0]
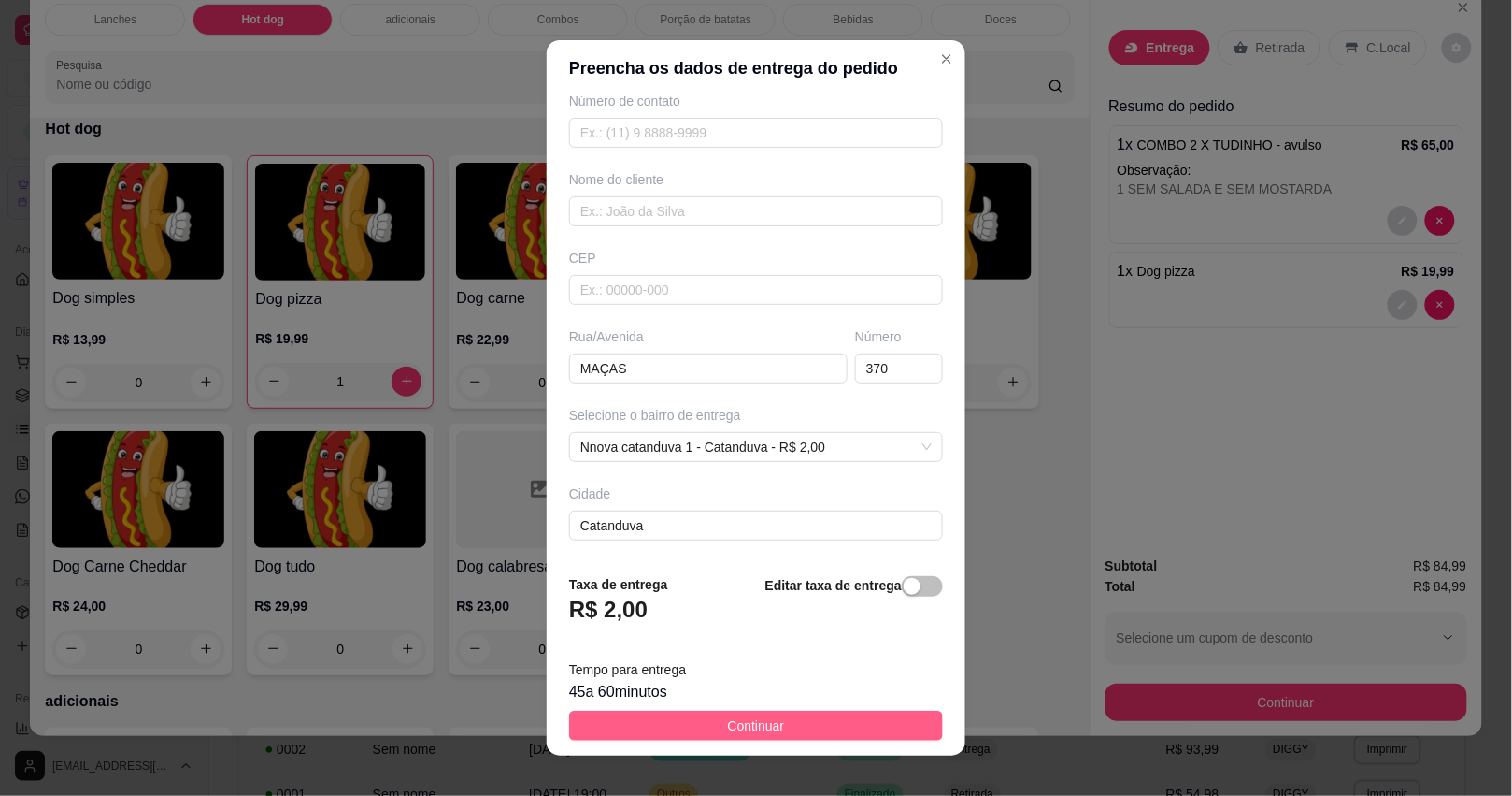
click at [707, 716] on button "Continuar" at bounding box center [756, 726] width 374 height 30
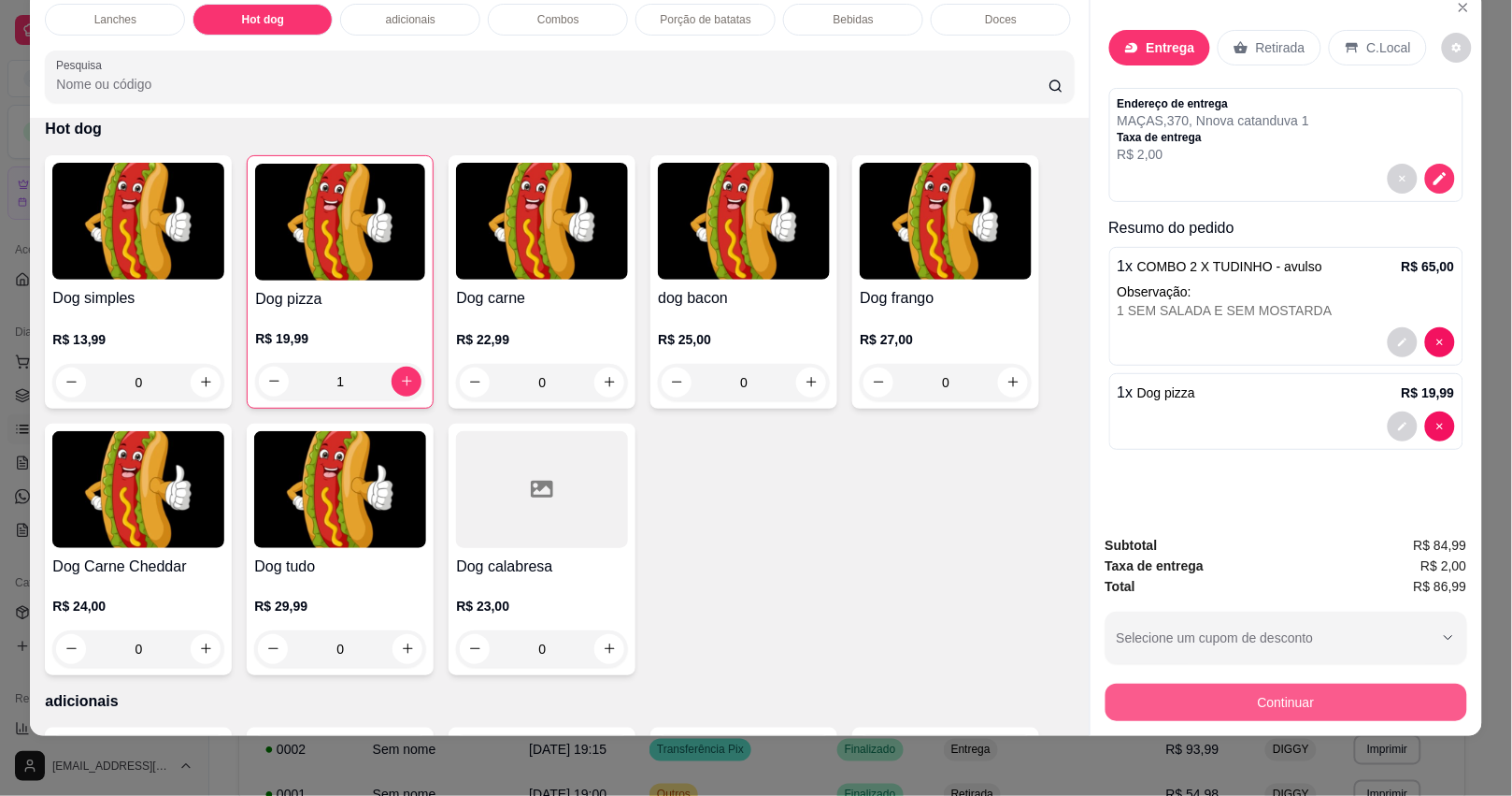
click at [1225, 685] on button "Continuar" at bounding box center [1286, 702] width 361 height 37
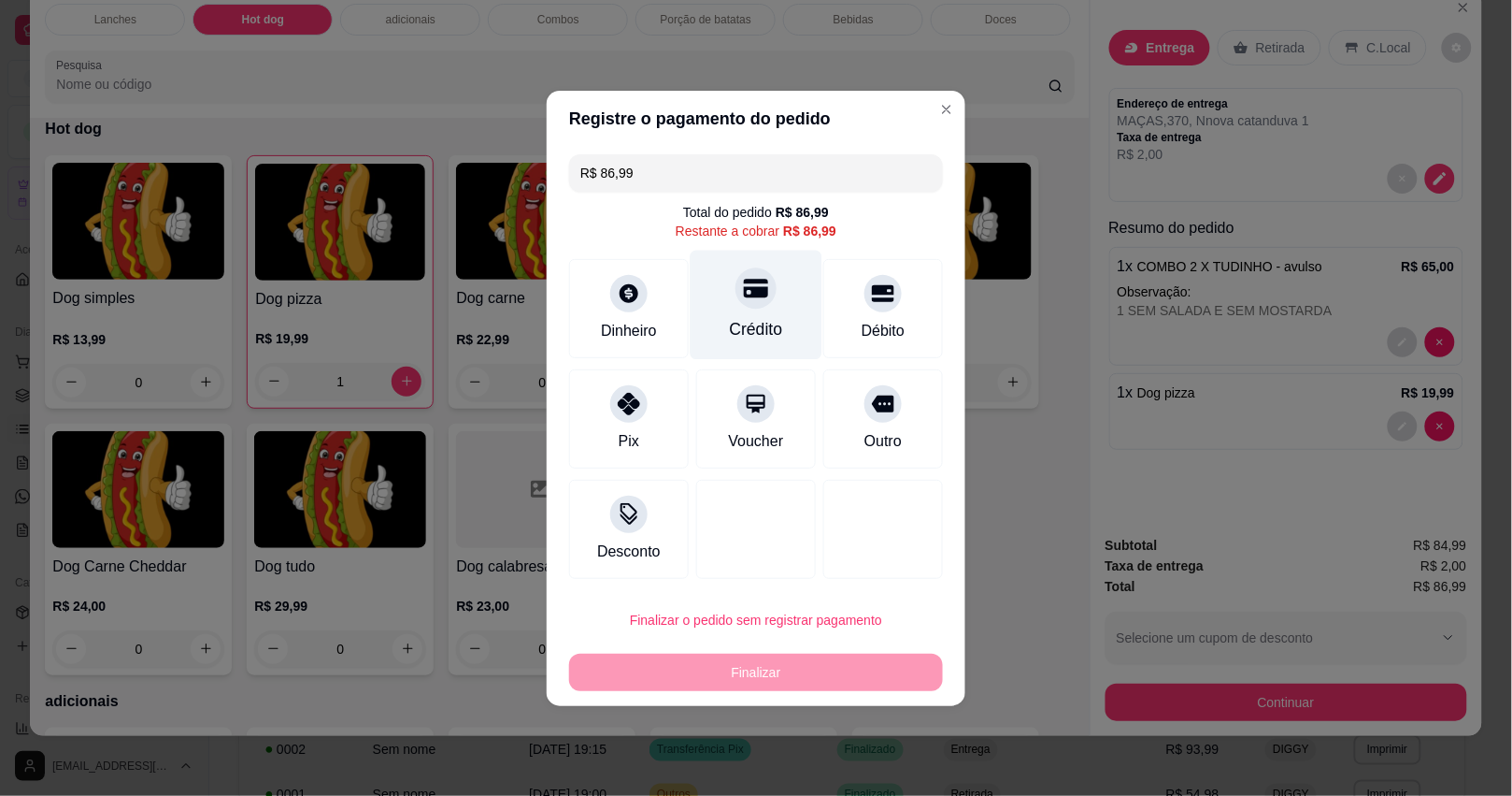
click at [722, 273] on div "Crédito" at bounding box center [756, 304] width 132 height 110
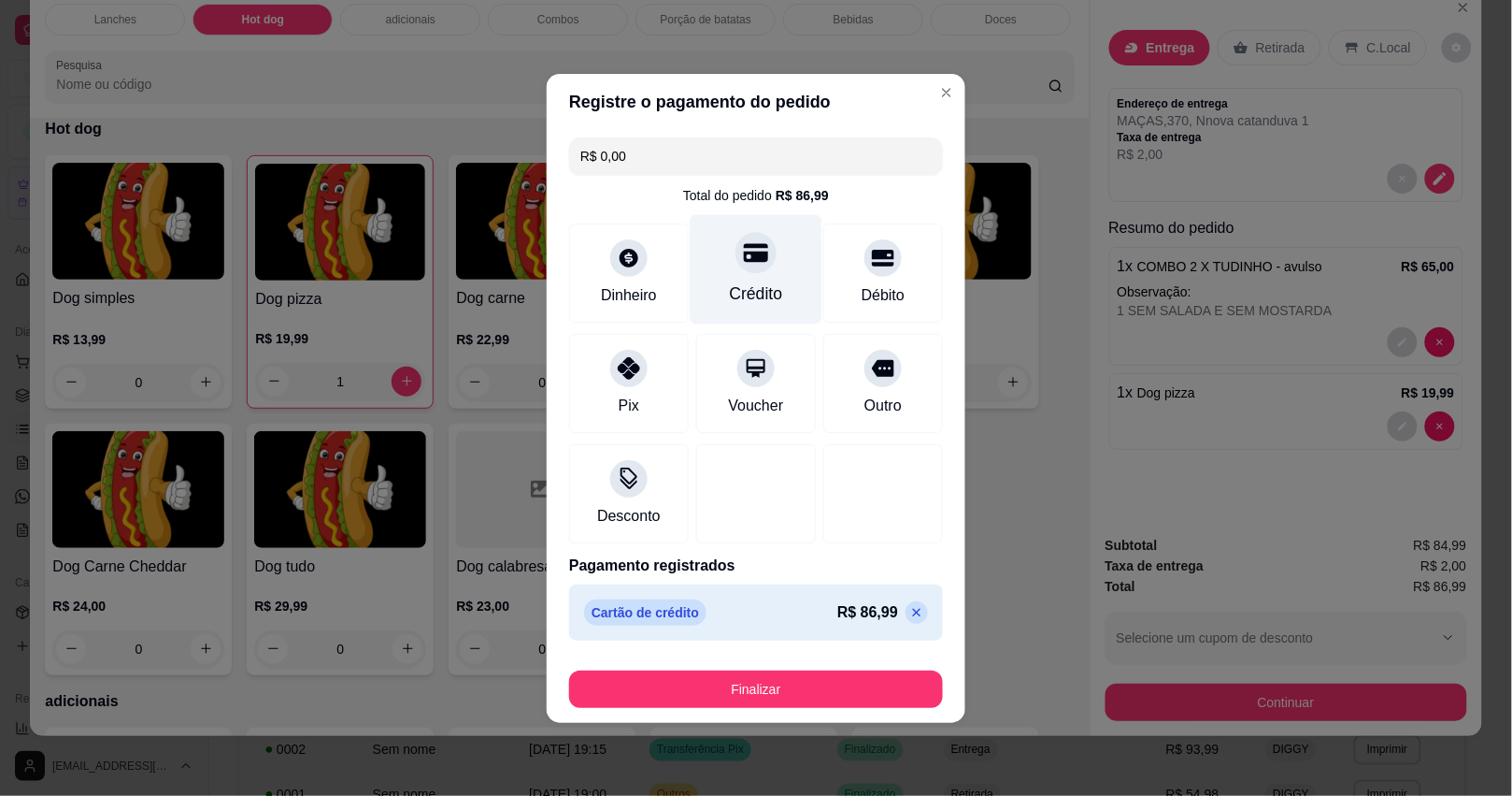
type input "R$ 0,00"
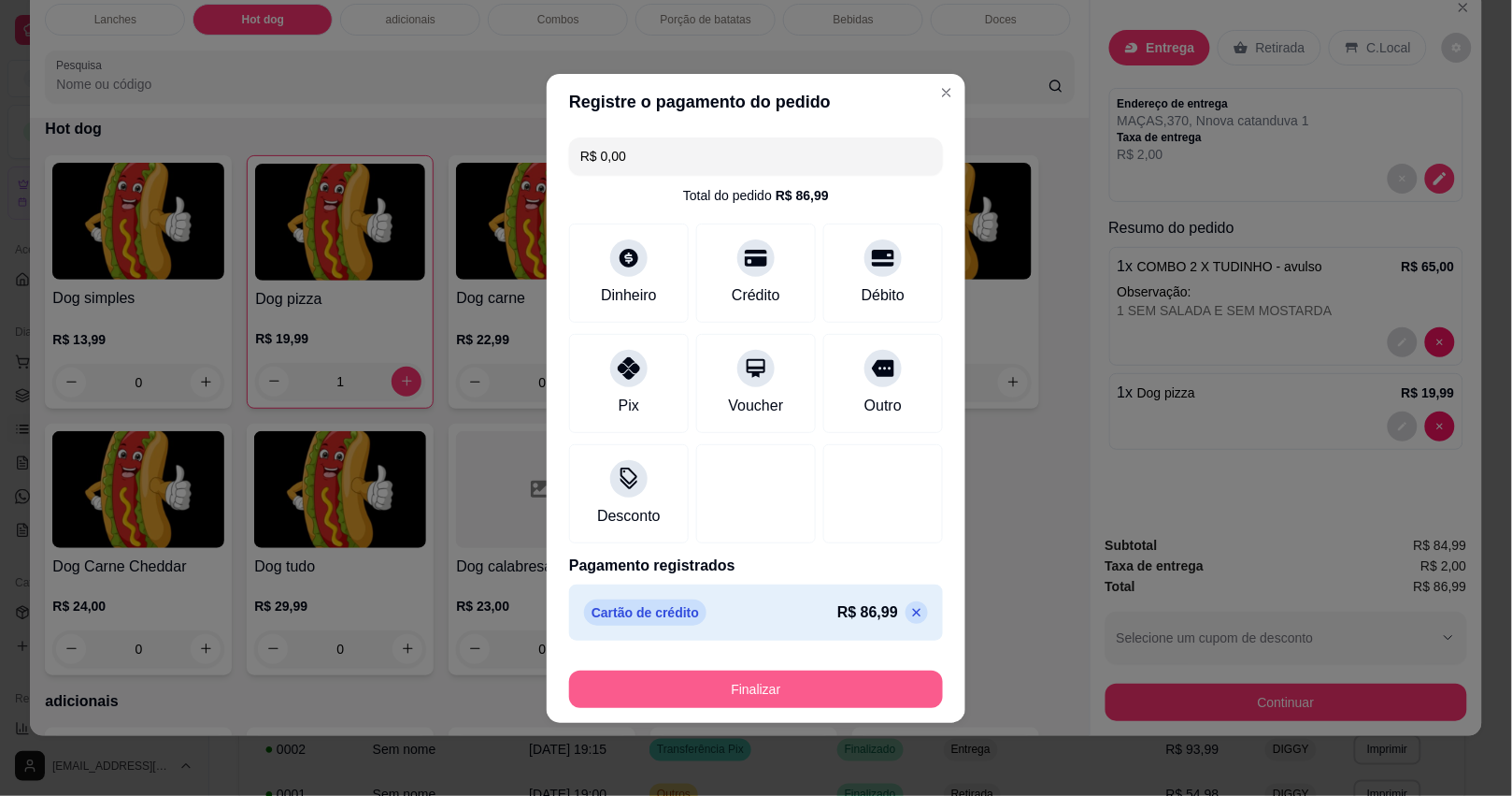
click at [806, 680] on button "Finalizar" at bounding box center [756, 689] width 374 height 37
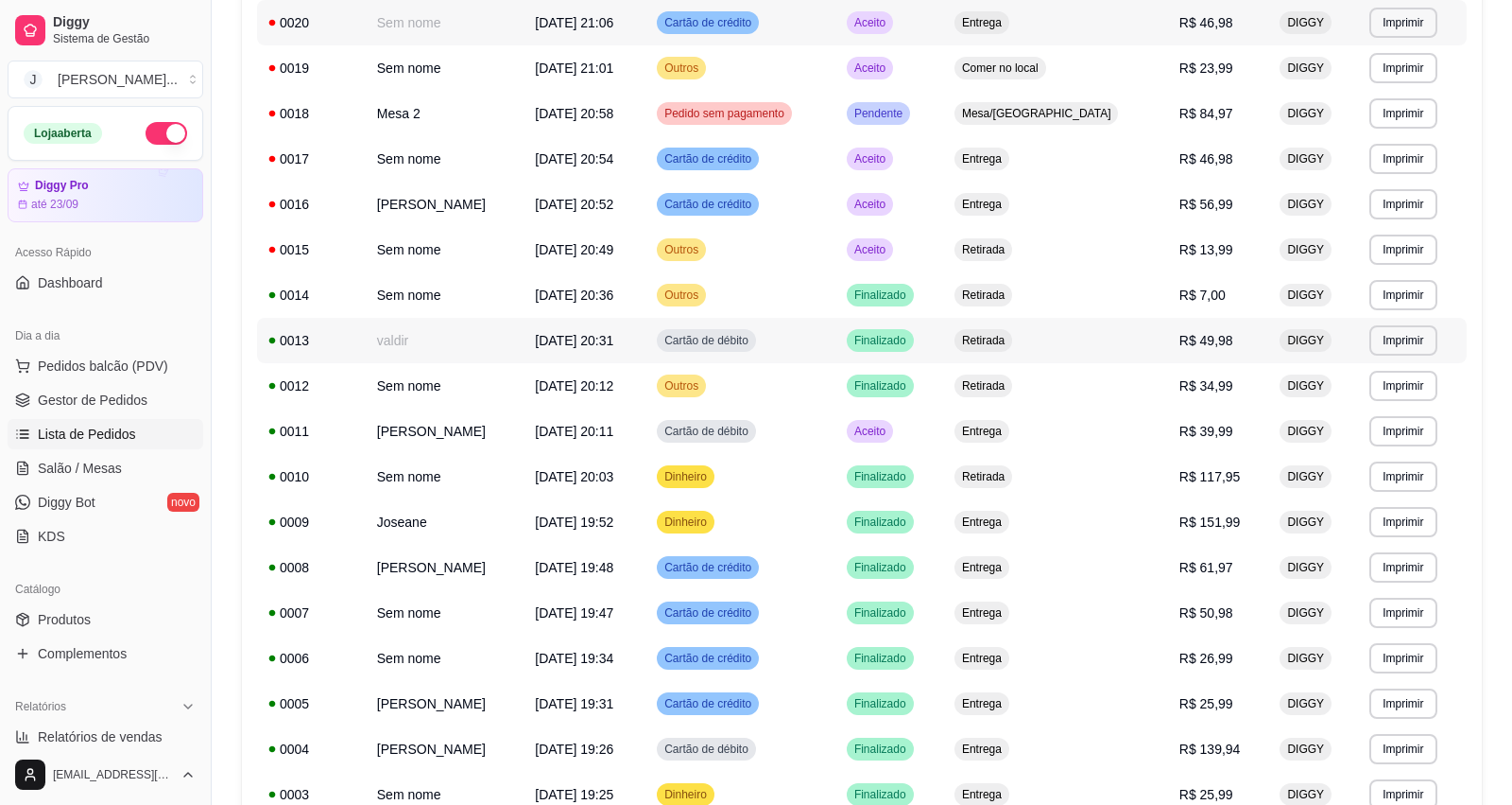
scroll to position [237, 0]
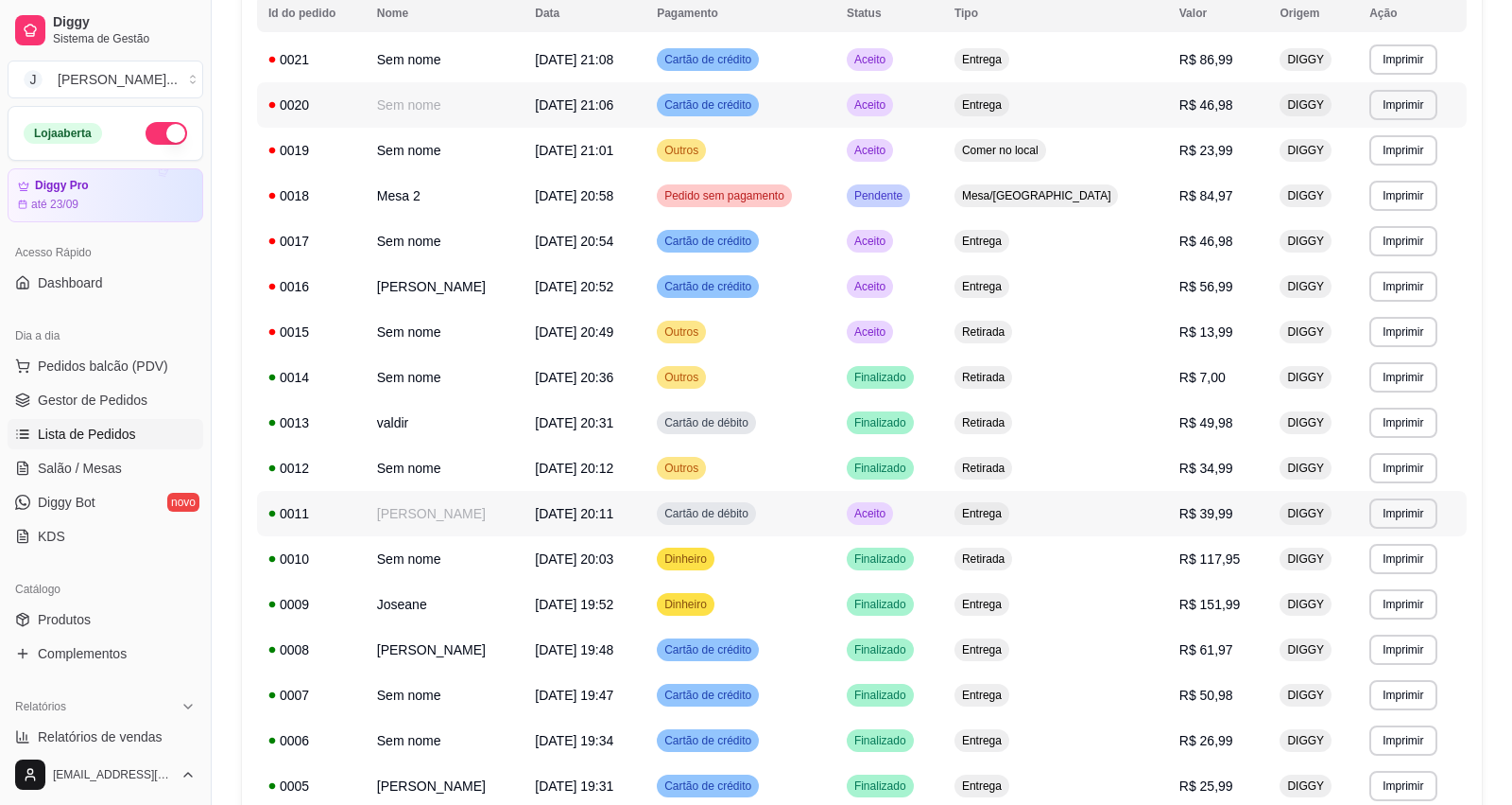
click at [943, 520] on td "Aceito" at bounding box center [889, 513] width 108 height 45
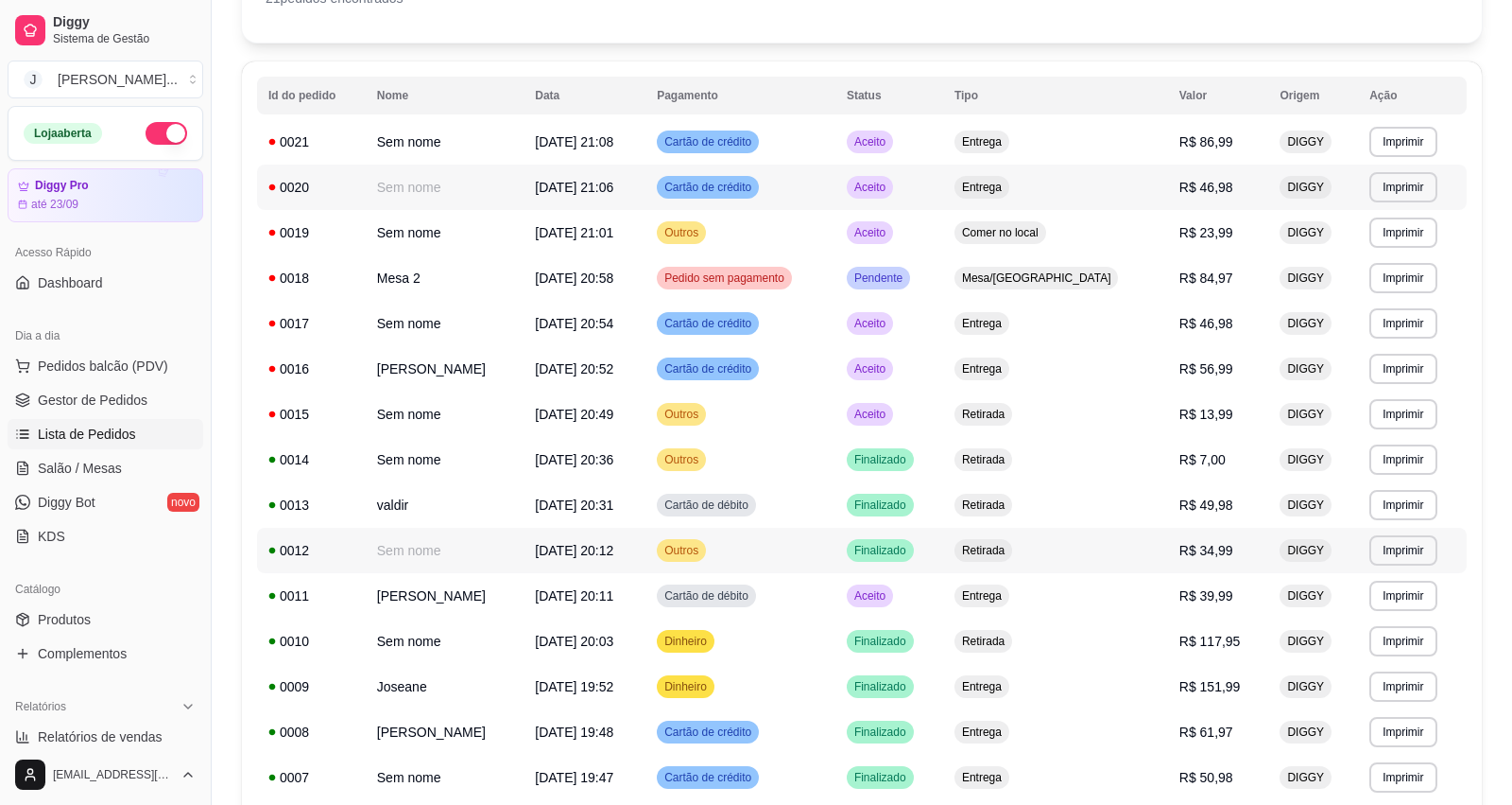
scroll to position [118, 0]
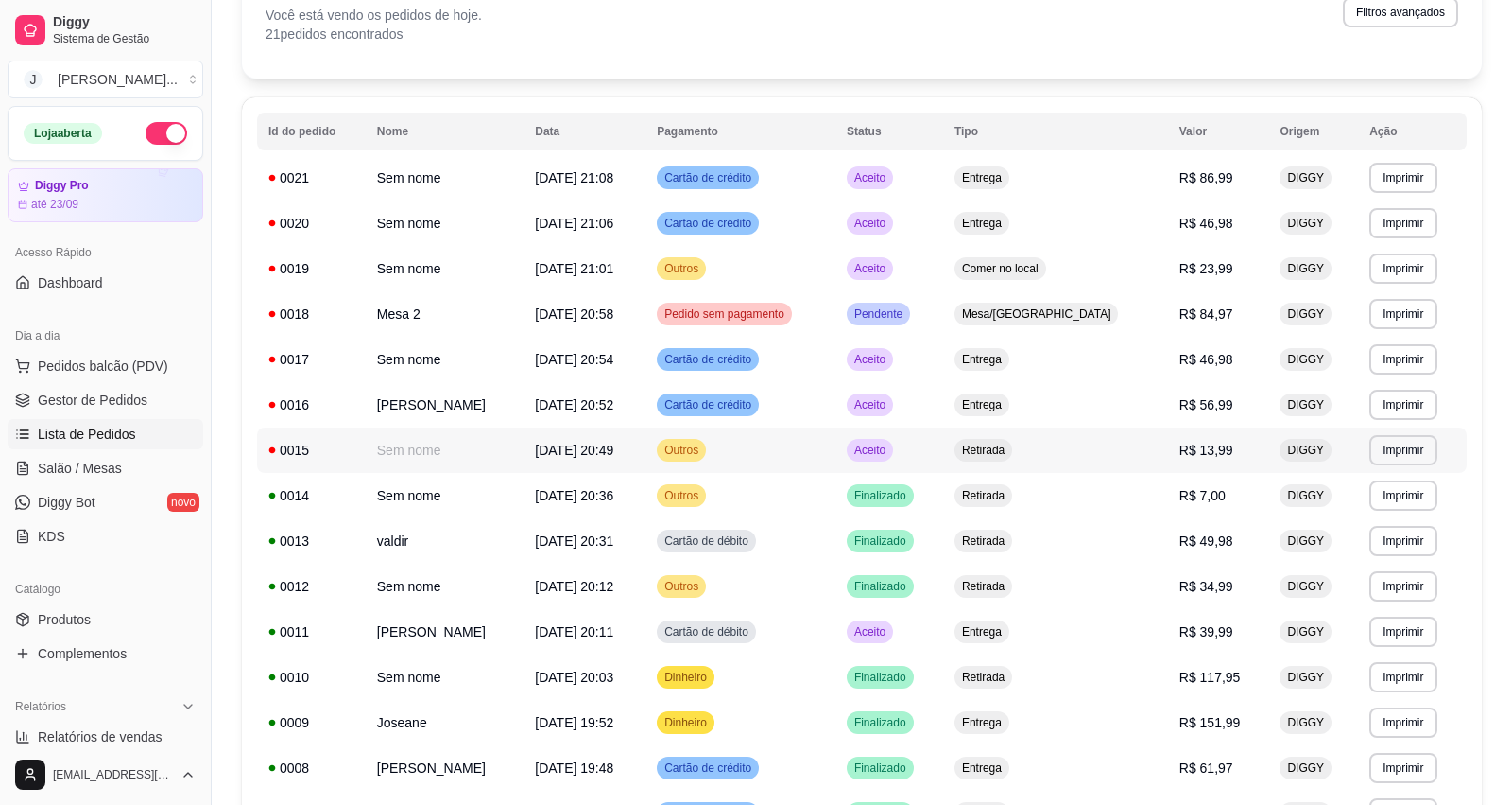
click at [1036, 439] on td "Retirada" at bounding box center [1056, 450] width 225 height 45
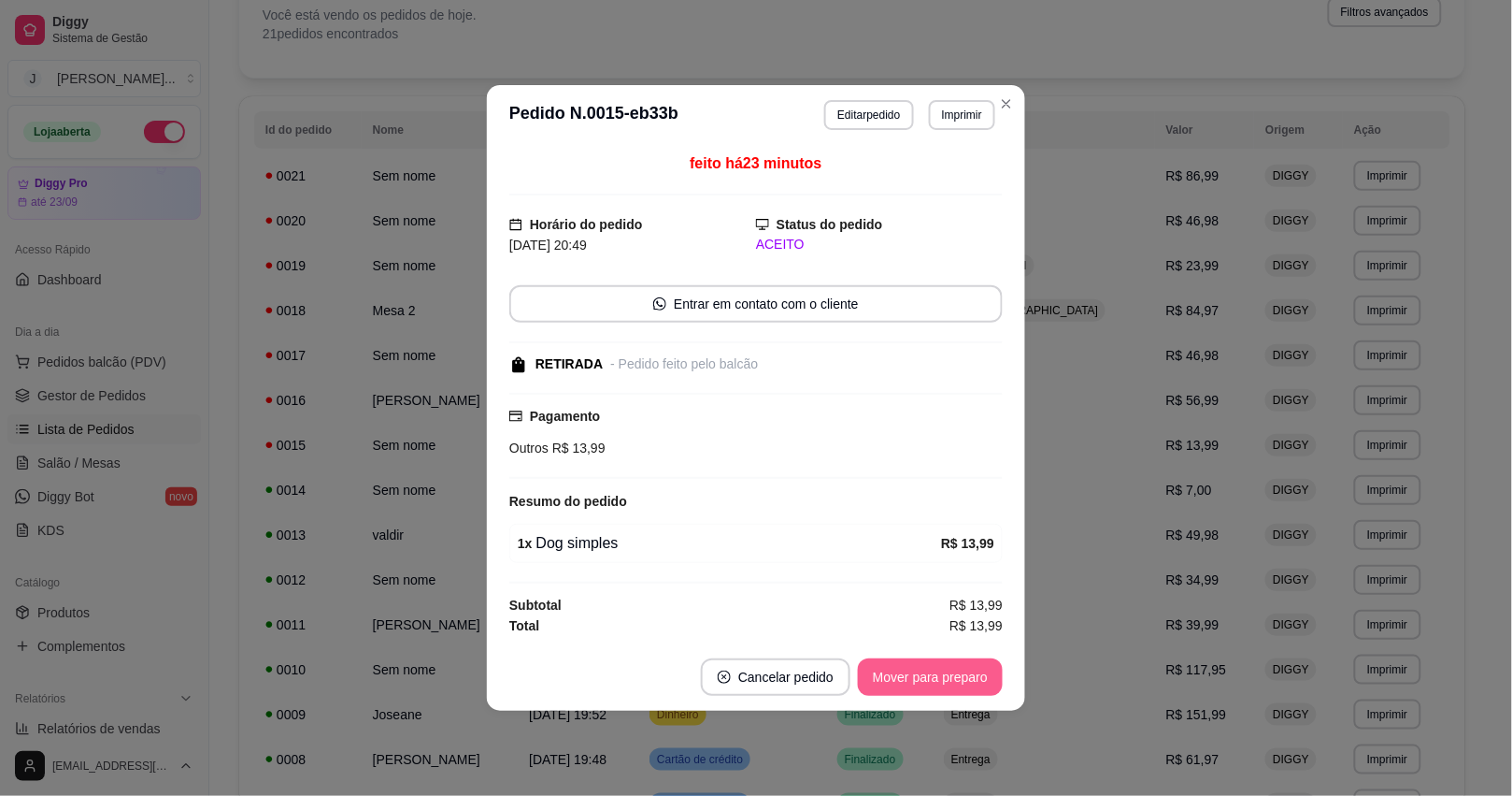
click at [889, 700] on footer "Cancelar pedido Mover para preparo" at bounding box center [756, 677] width 538 height 67
click at [903, 671] on button "Mover para preparo" at bounding box center [930, 677] width 145 height 37
click at [903, 693] on div "Mover para preparo" at bounding box center [930, 677] width 145 height 37
click at [902, 687] on div "Mover para preparo" at bounding box center [917, 677] width 171 height 37
click at [939, 671] on button "Mover para retirada disponível" at bounding box center [899, 677] width 207 height 37
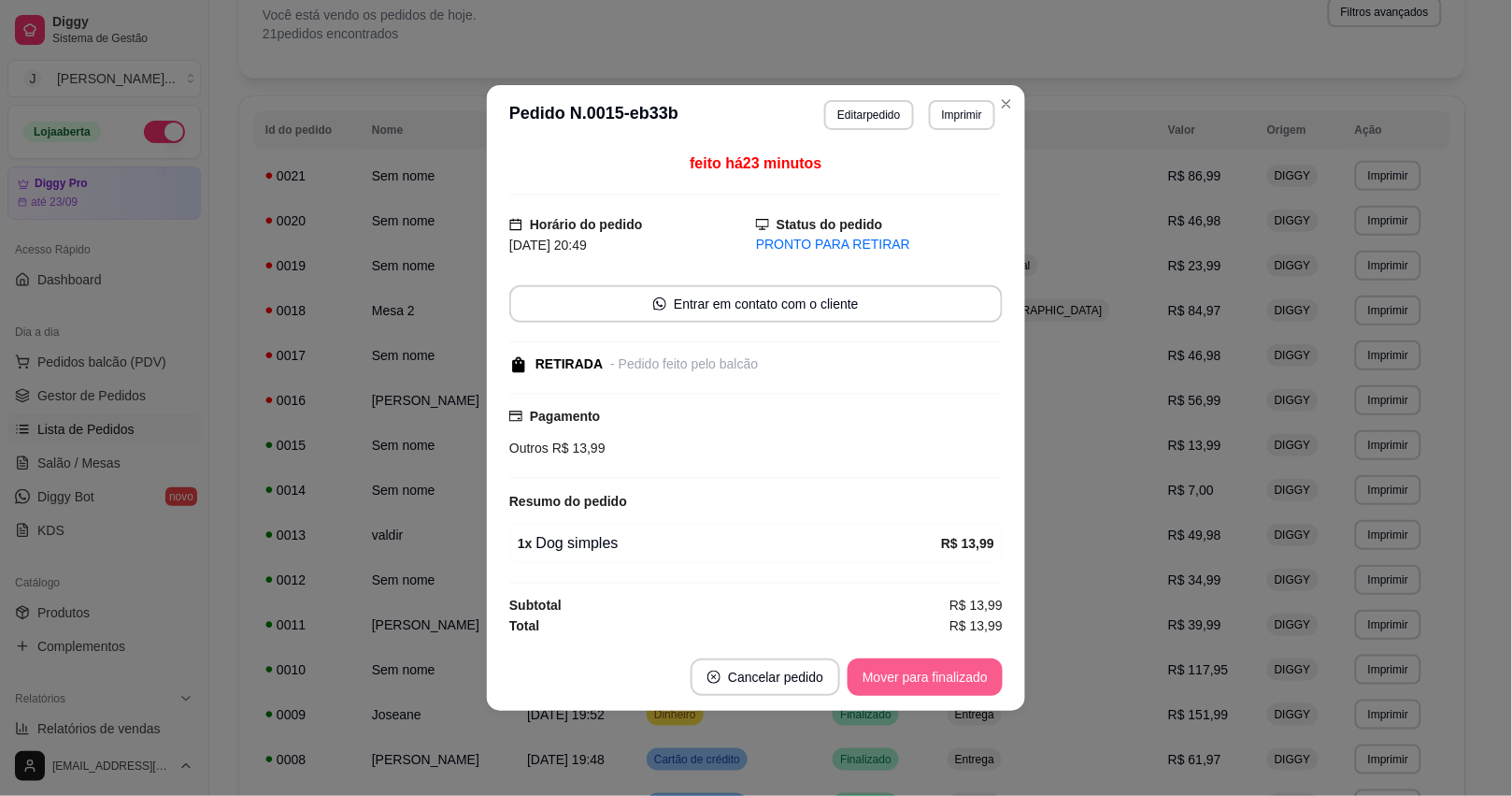
click at [937, 671] on button "Mover para finalizado" at bounding box center [925, 677] width 155 height 37
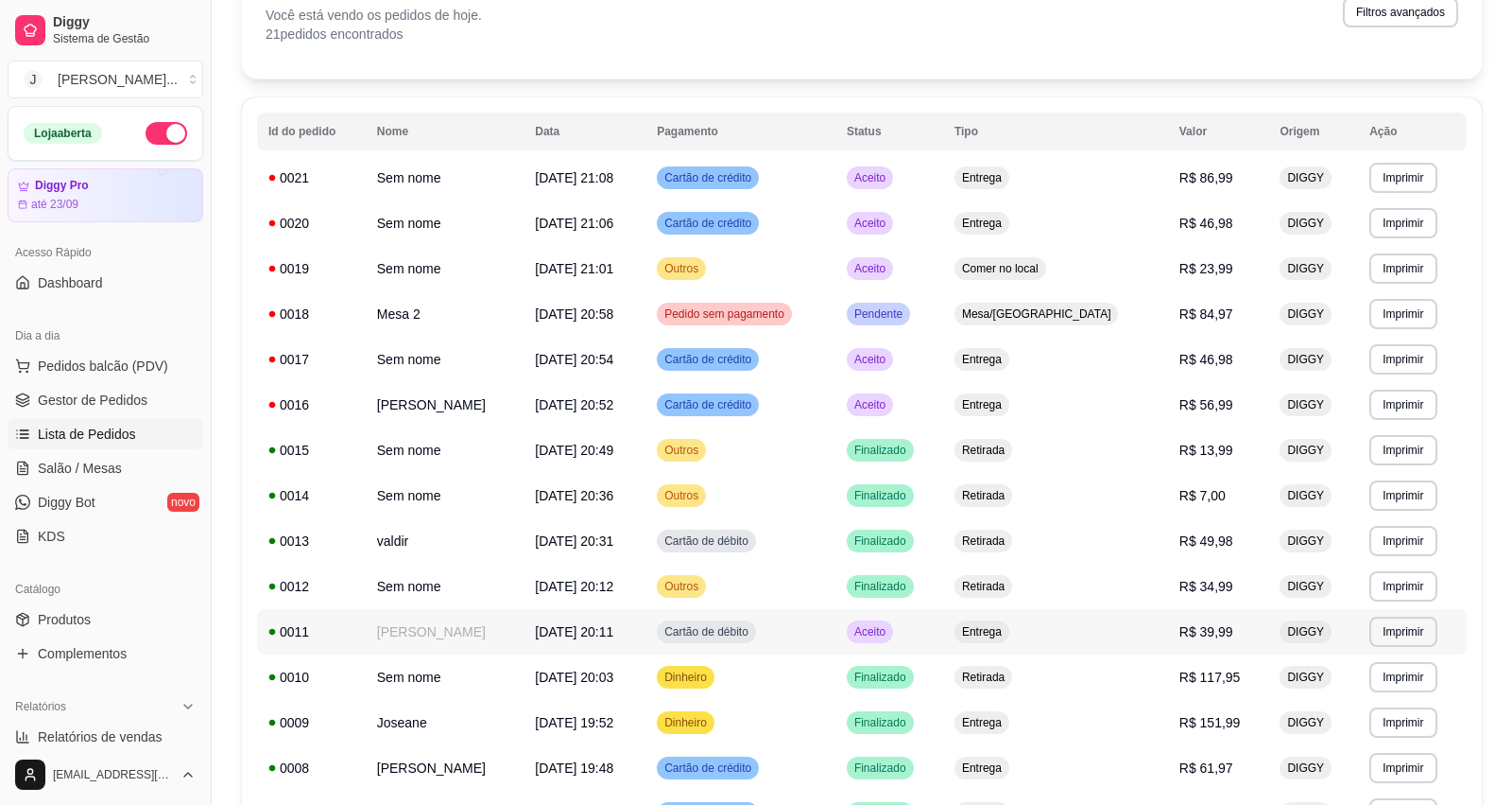
click at [943, 641] on td "Aceito" at bounding box center [889, 632] width 108 height 45
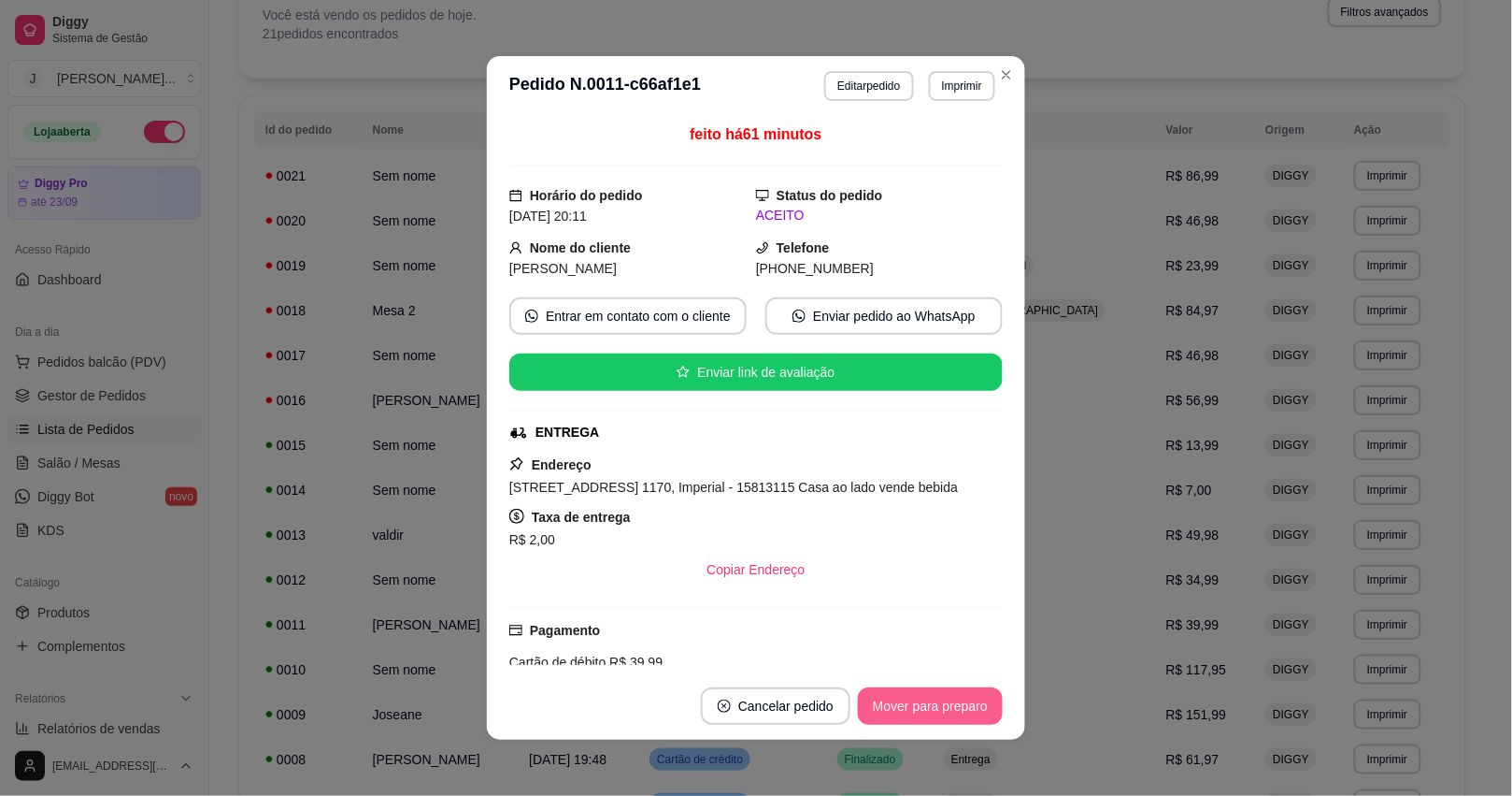
click at [870, 716] on button "Mover para preparo" at bounding box center [930, 706] width 145 height 37
click at [875, 701] on button "Mover para preparo" at bounding box center [930, 706] width 145 height 37
click at [875, 701] on div "Mover para preparo" at bounding box center [930, 706] width 145 height 37
click at [878, 701] on div "Mover para preparo" at bounding box center [917, 706] width 171 height 37
click at [970, 722] on button "Mover para entrega" at bounding box center [931, 706] width 140 height 37
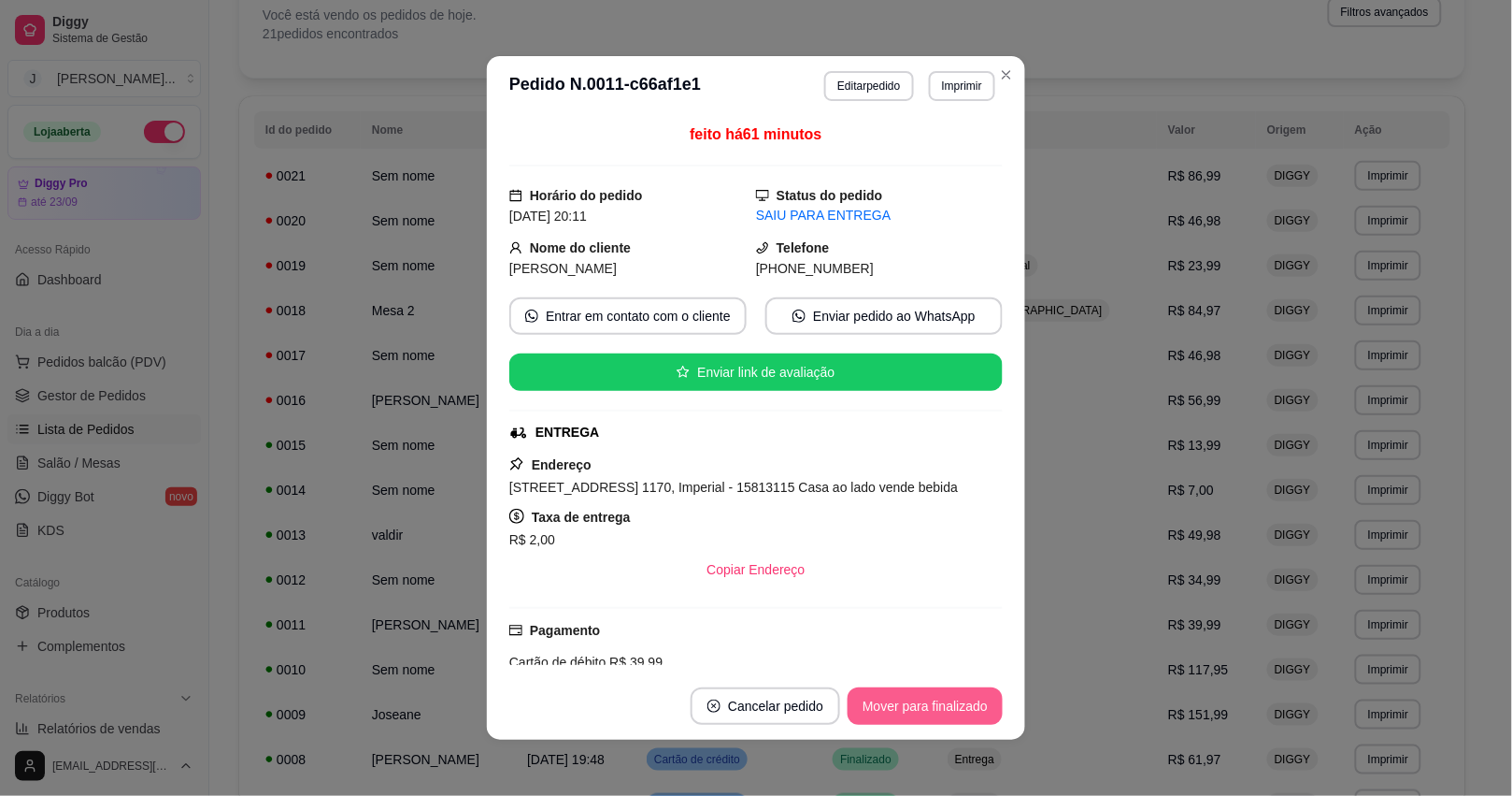
click at [956, 712] on button "Mover para finalizado" at bounding box center [925, 706] width 155 height 37
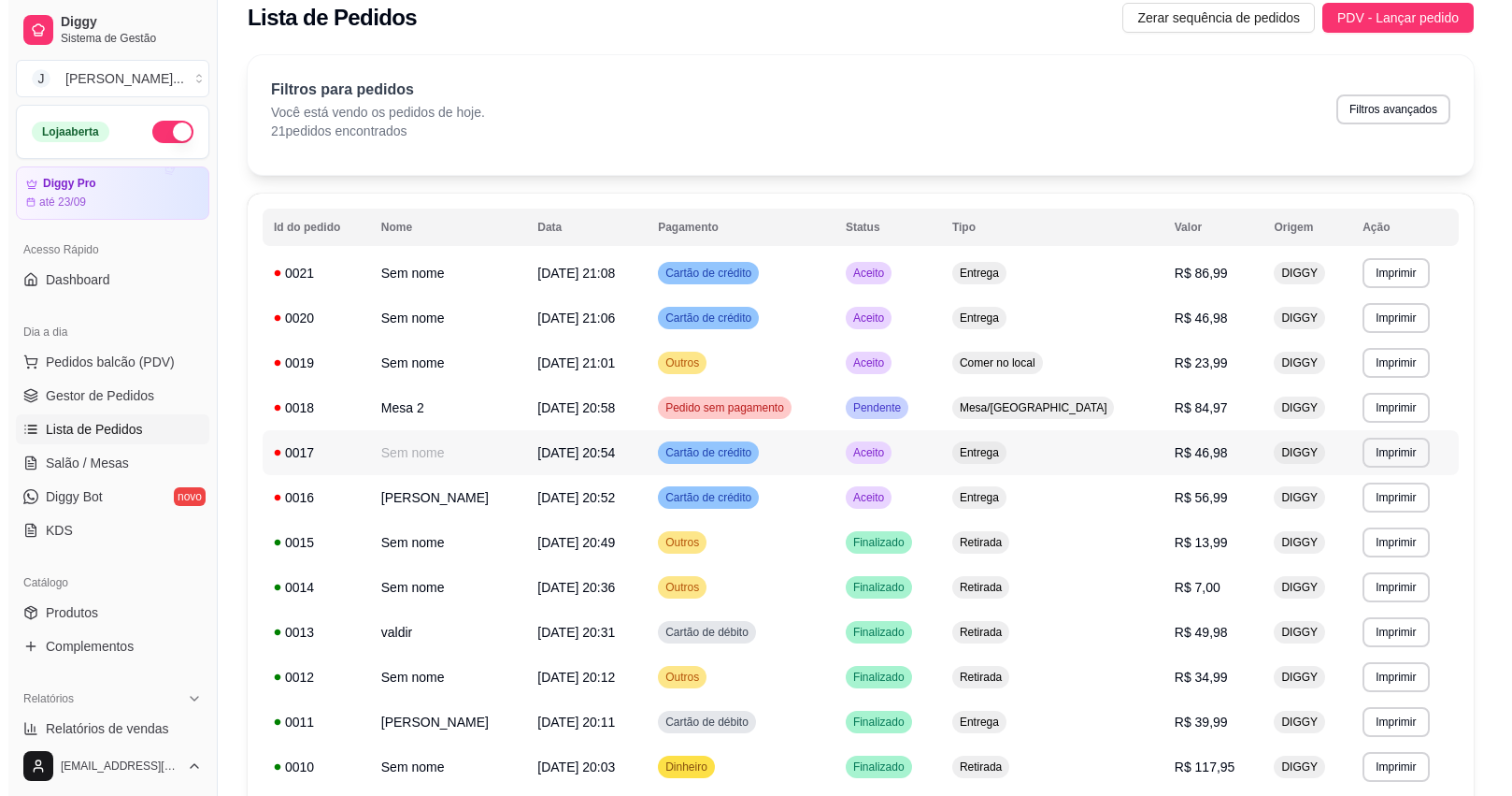
scroll to position [0, 0]
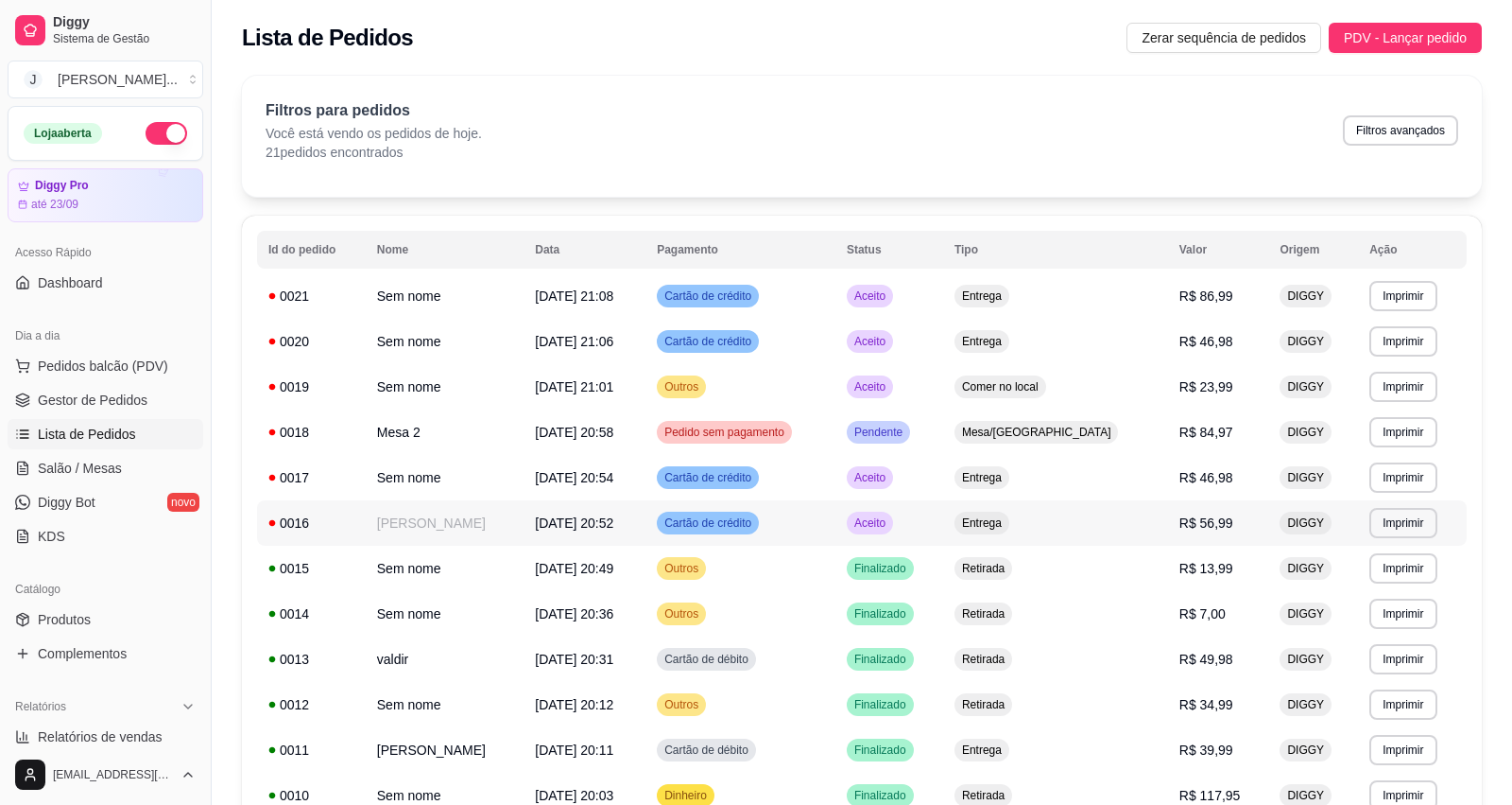
click at [835, 541] on td "Cartão de crédito" at bounding box center [740, 523] width 190 height 45
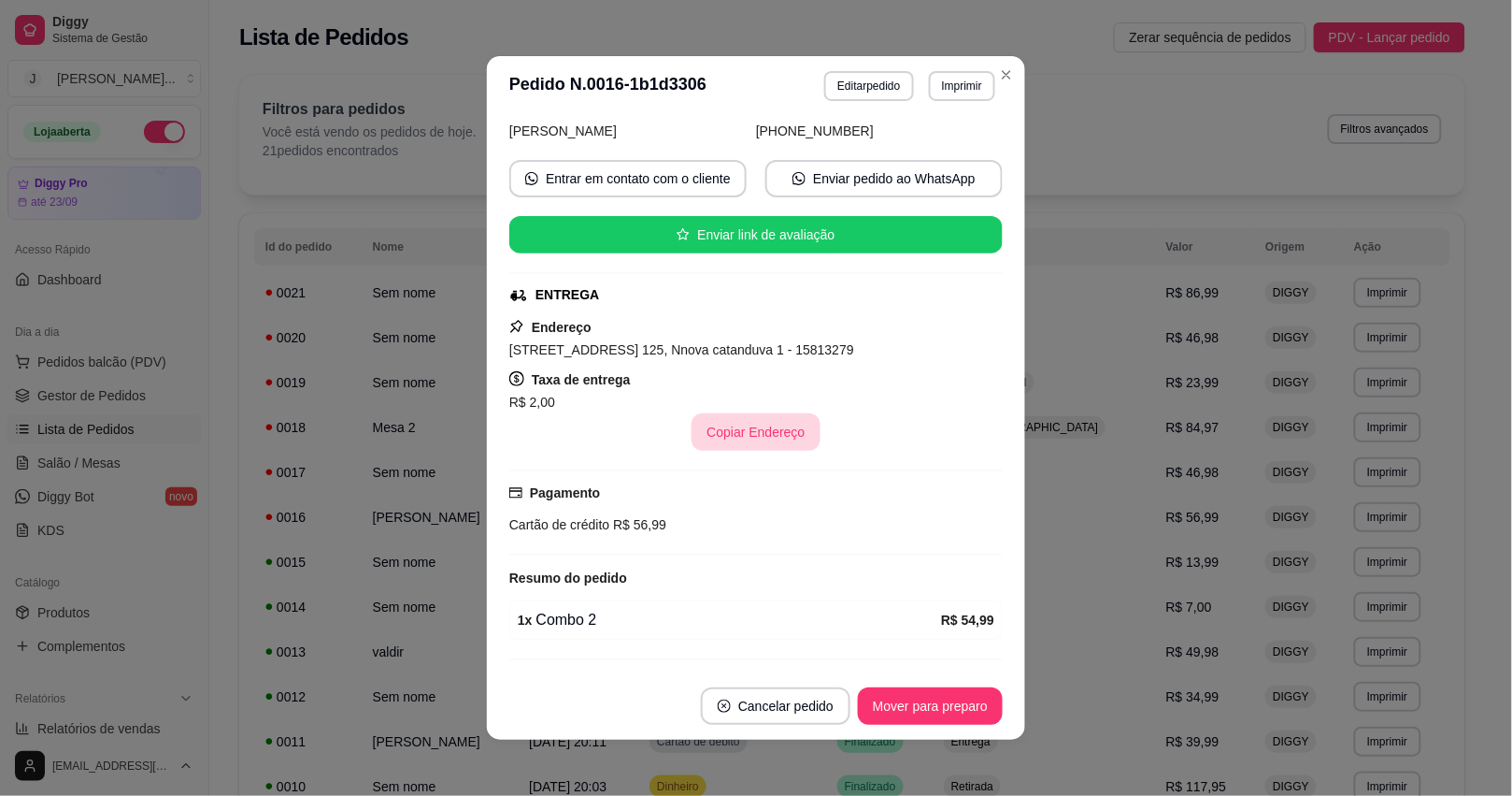
scroll to position [192, 0]
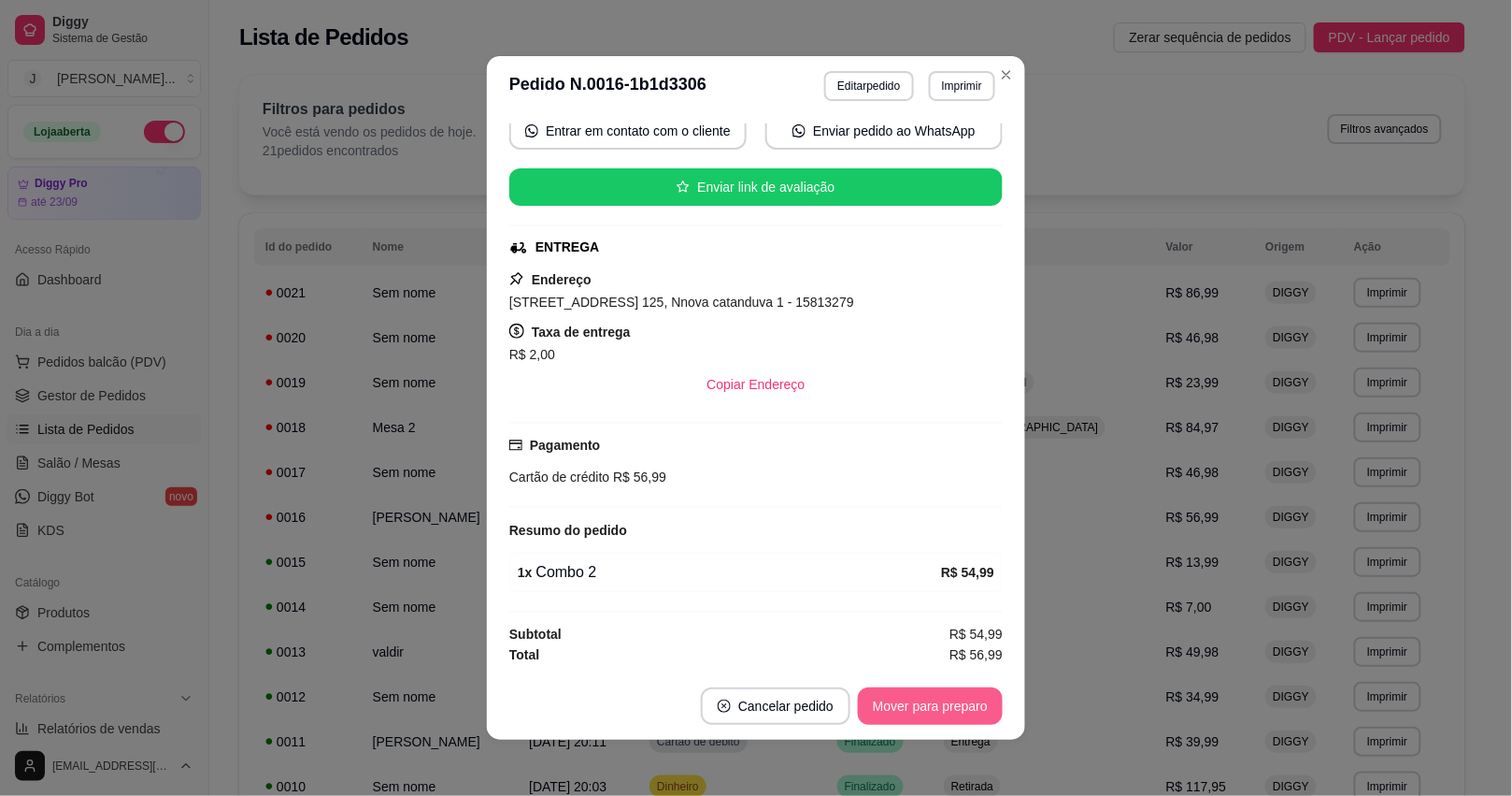
click at [888, 709] on button "Mover para preparo" at bounding box center [930, 706] width 145 height 37
click at [888, 709] on button "Mover para entrega" at bounding box center [931, 706] width 140 height 37
click at [888, 709] on div "Mover para entrega" at bounding box center [917, 706] width 170 height 37
click at [888, 709] on button "Mover para entrega" at bounding box center [931, 706] width 140 height 37
click at [973, 693] on button "Mover para finalizado" at bounding box center [925, 706] width 151 height 37
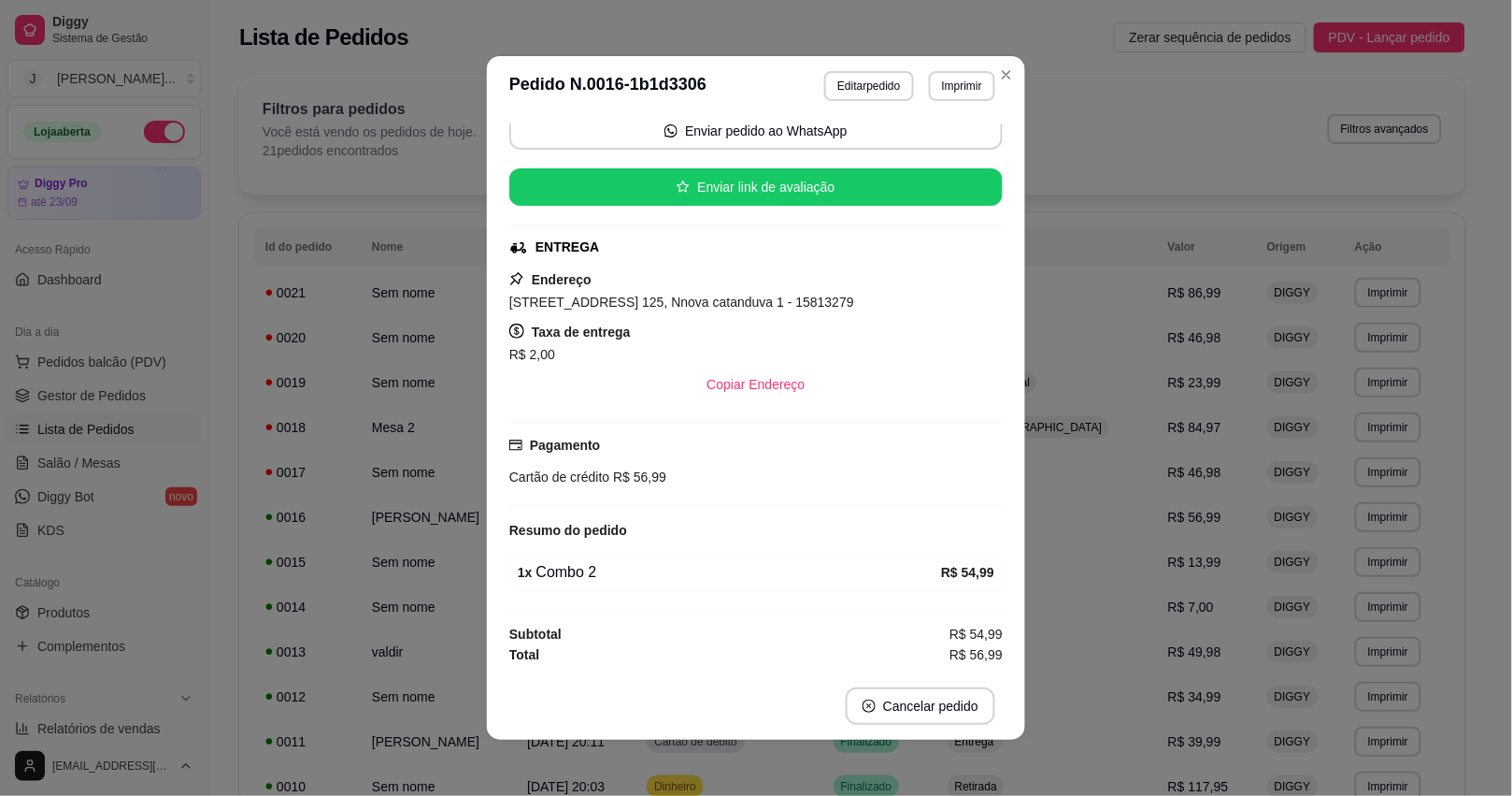
scroll to position [148, 0]
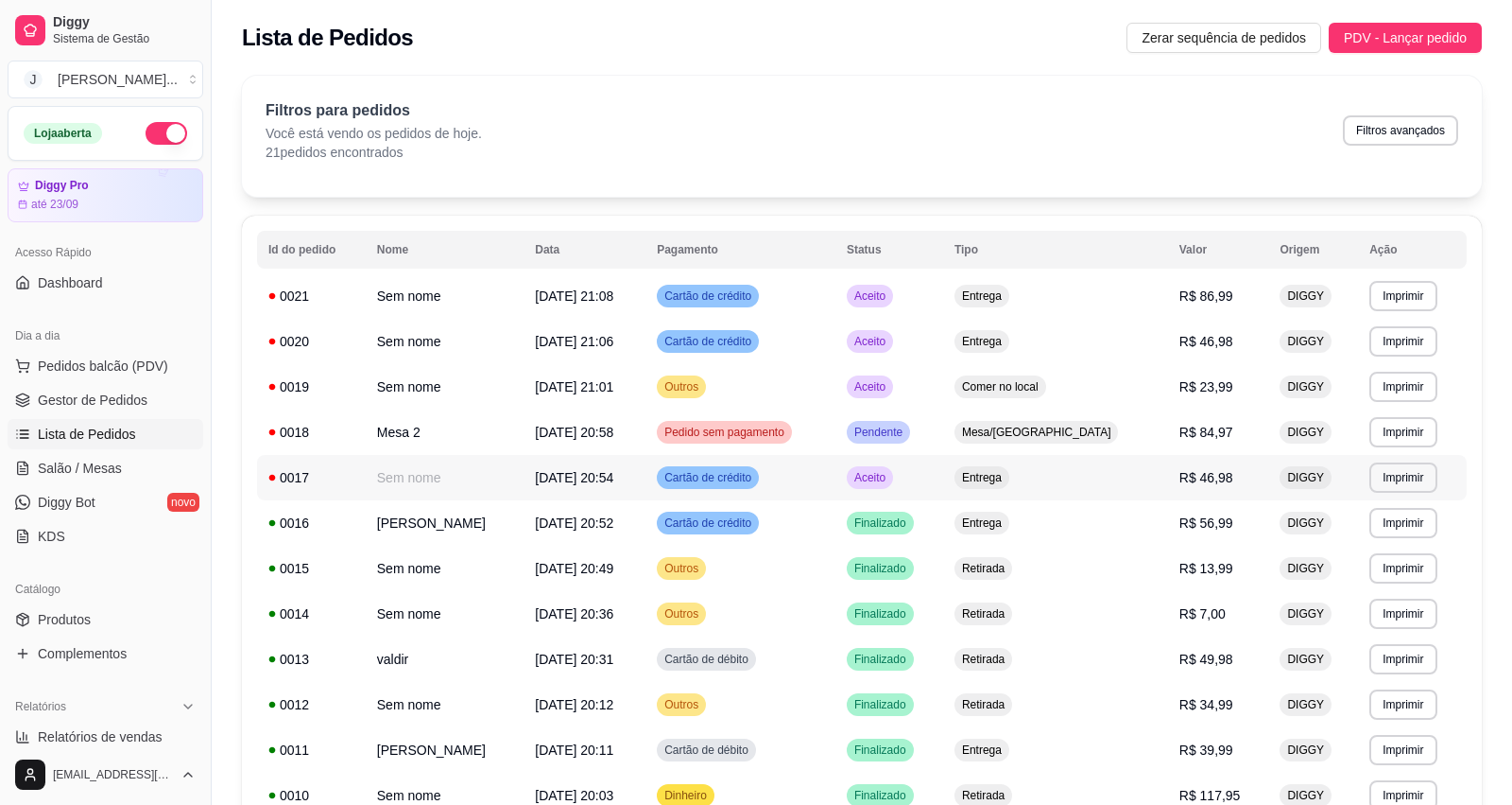
click at [835, 468] on td "Cartão de crédito" at bounding box center [740, 477] width 190 height 45
click at [1130, 512] on td "Entrega" at bounding box center [1056, 523] width 225 height 45
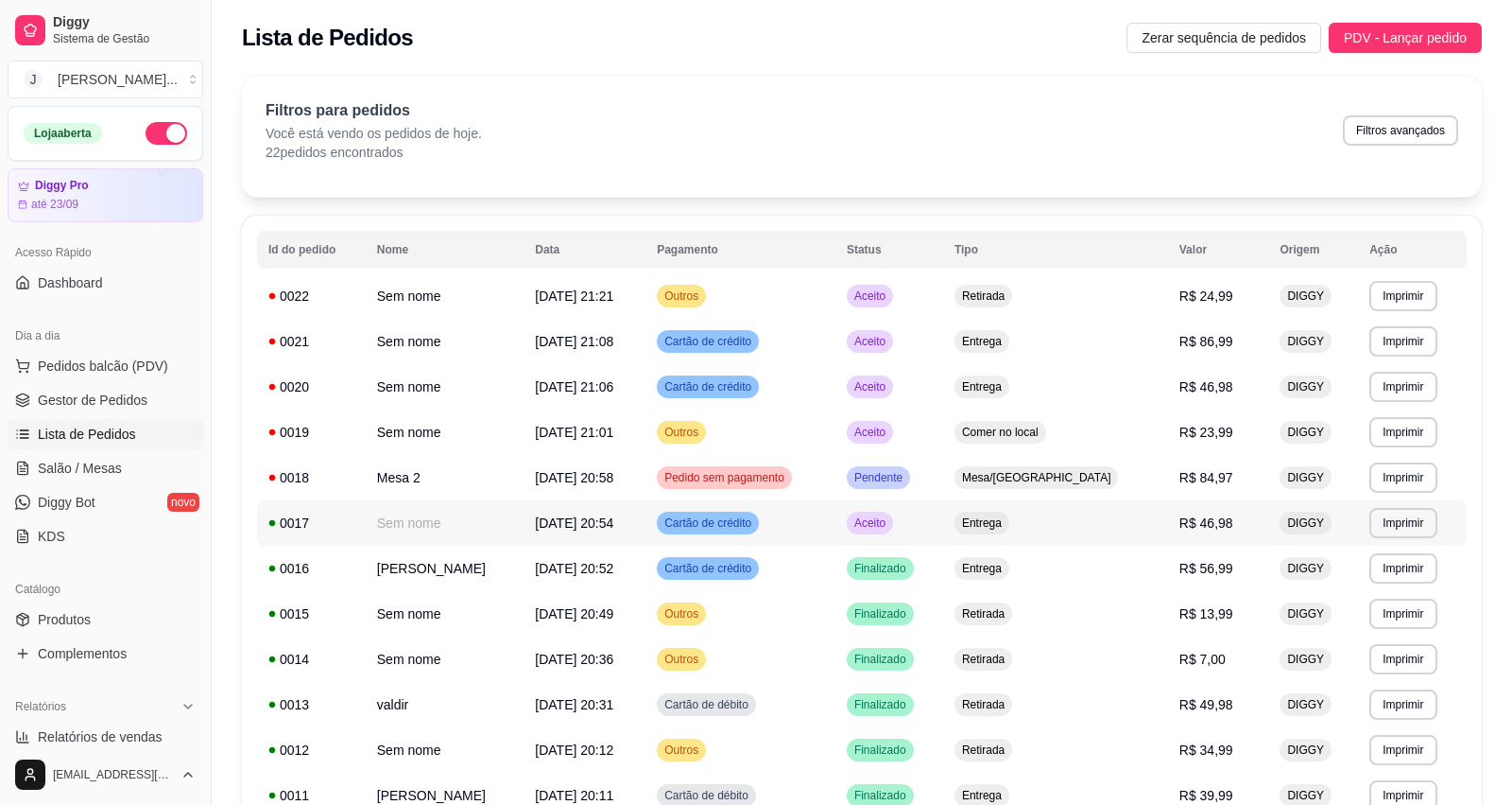
click at [835, 520] on td "Cartão de crédito" at bounding box center [740, 523] width 190 height 45
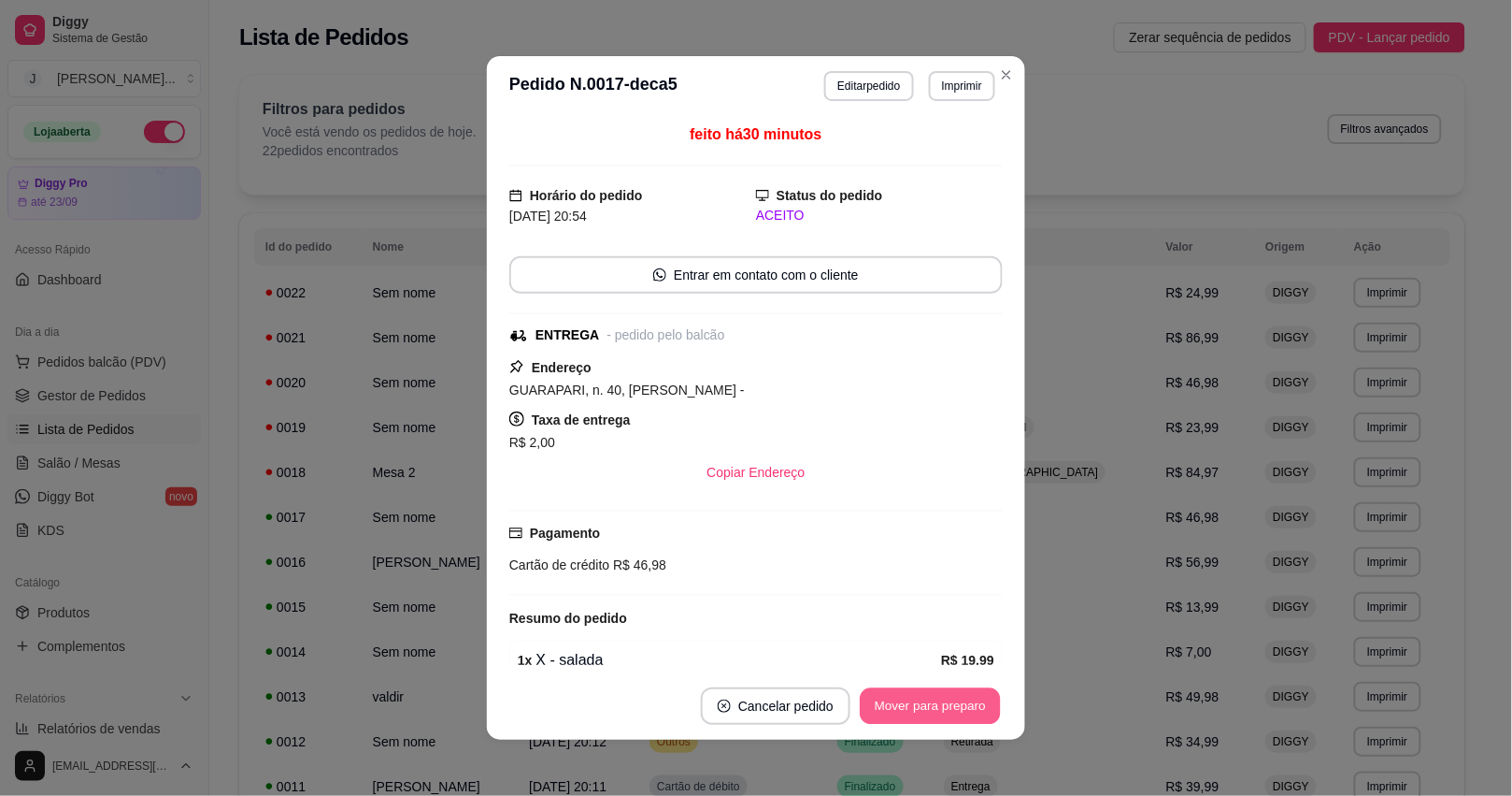
click at [917, 701] on button "Mover para preparo" at bounding box center [930, 706] width 140 height 37
click at [917, 701] on div "Mover para preparo" at bounding box center [917, 706] width 171 height 37
click at [917, 702] on button "Mover para entrega" at bounding box center [931, 706] width 140 height 37
click at [917, 702] on button "Mover para finalizado" at bounding box center [925, 706] width 155 height 37
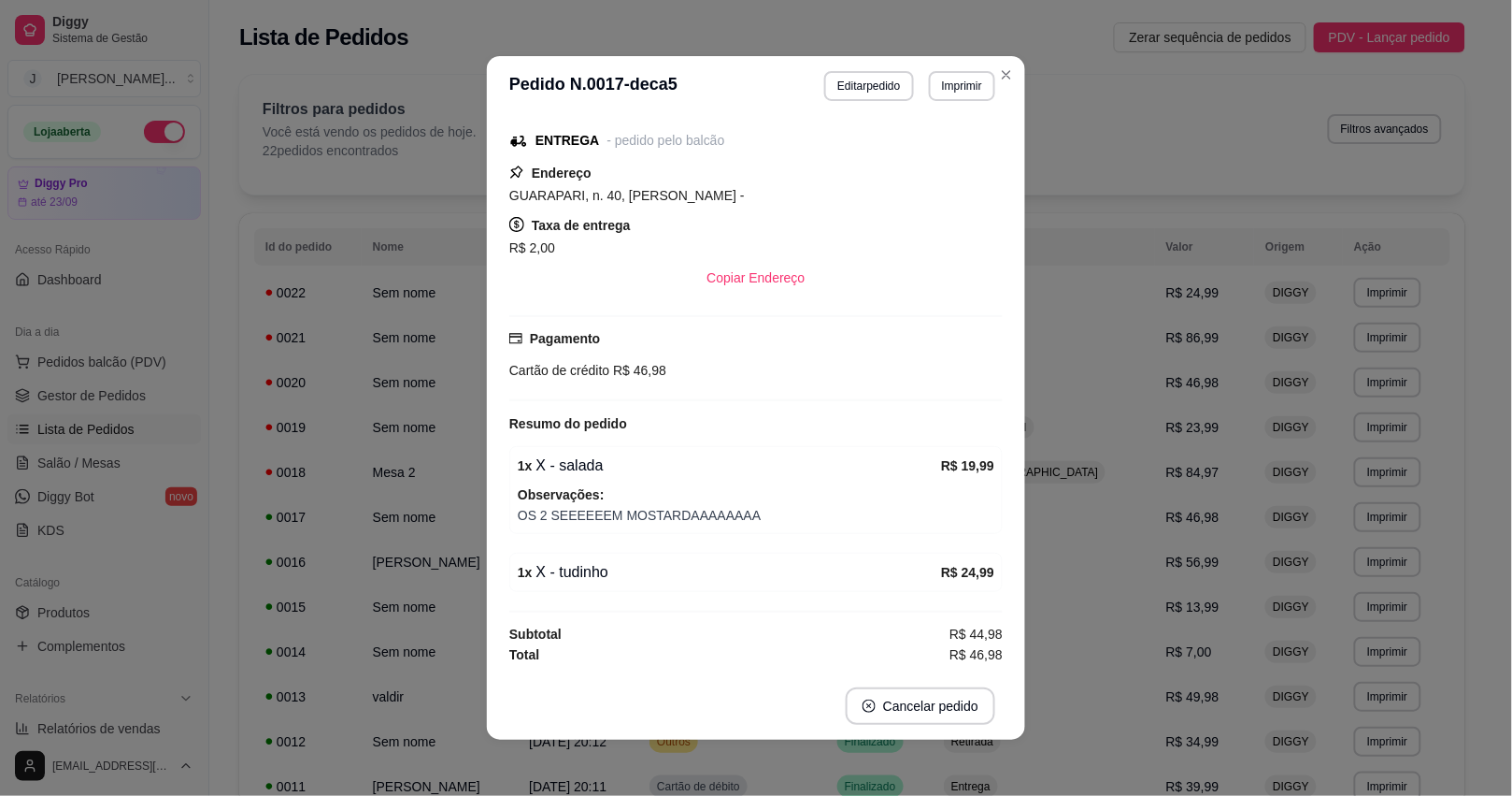
scroll to position [122, 0]
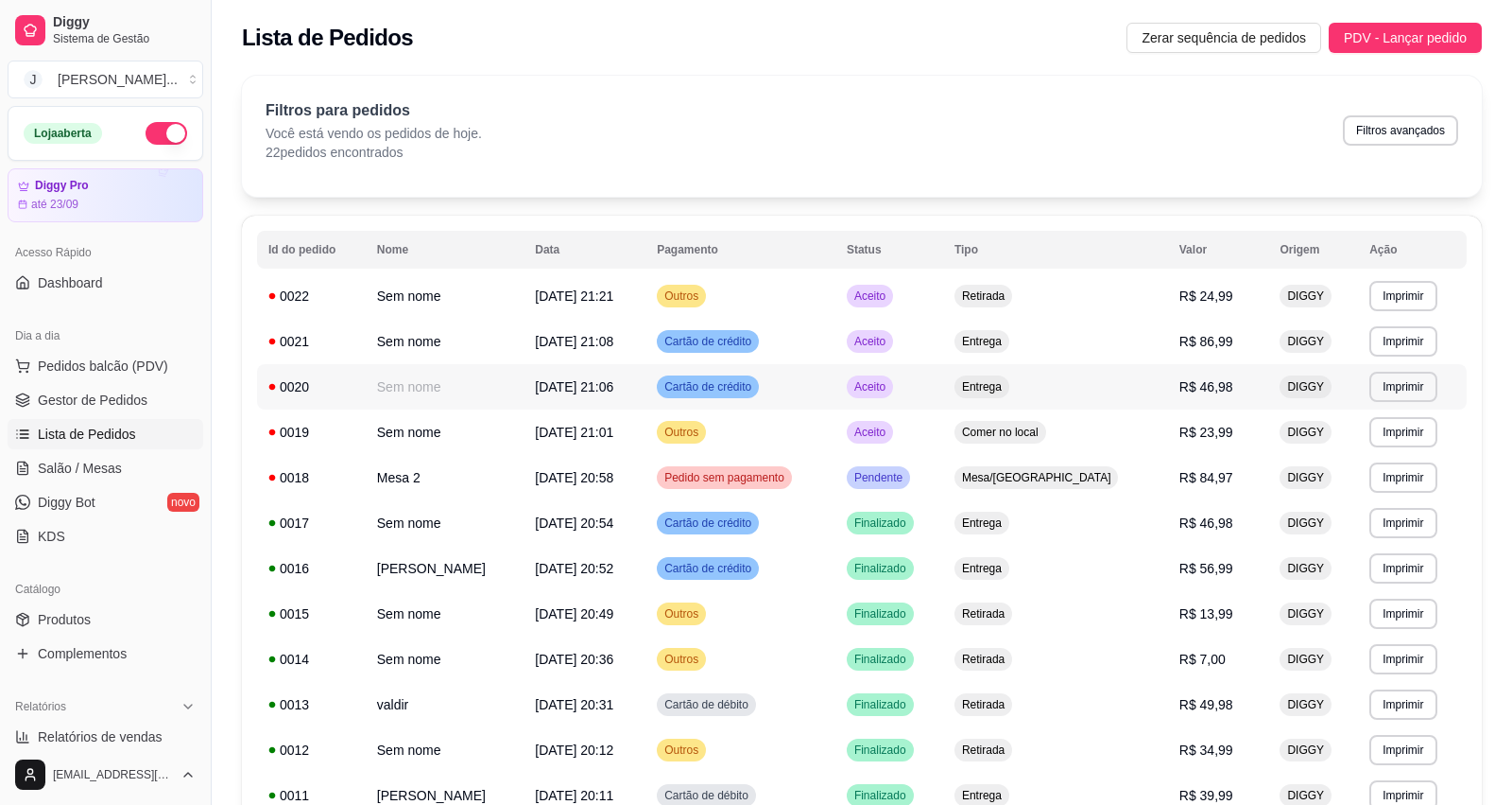
click at [1147, 403] on td "Entrega" at bounding box center [1056, 386] width 225 height 45
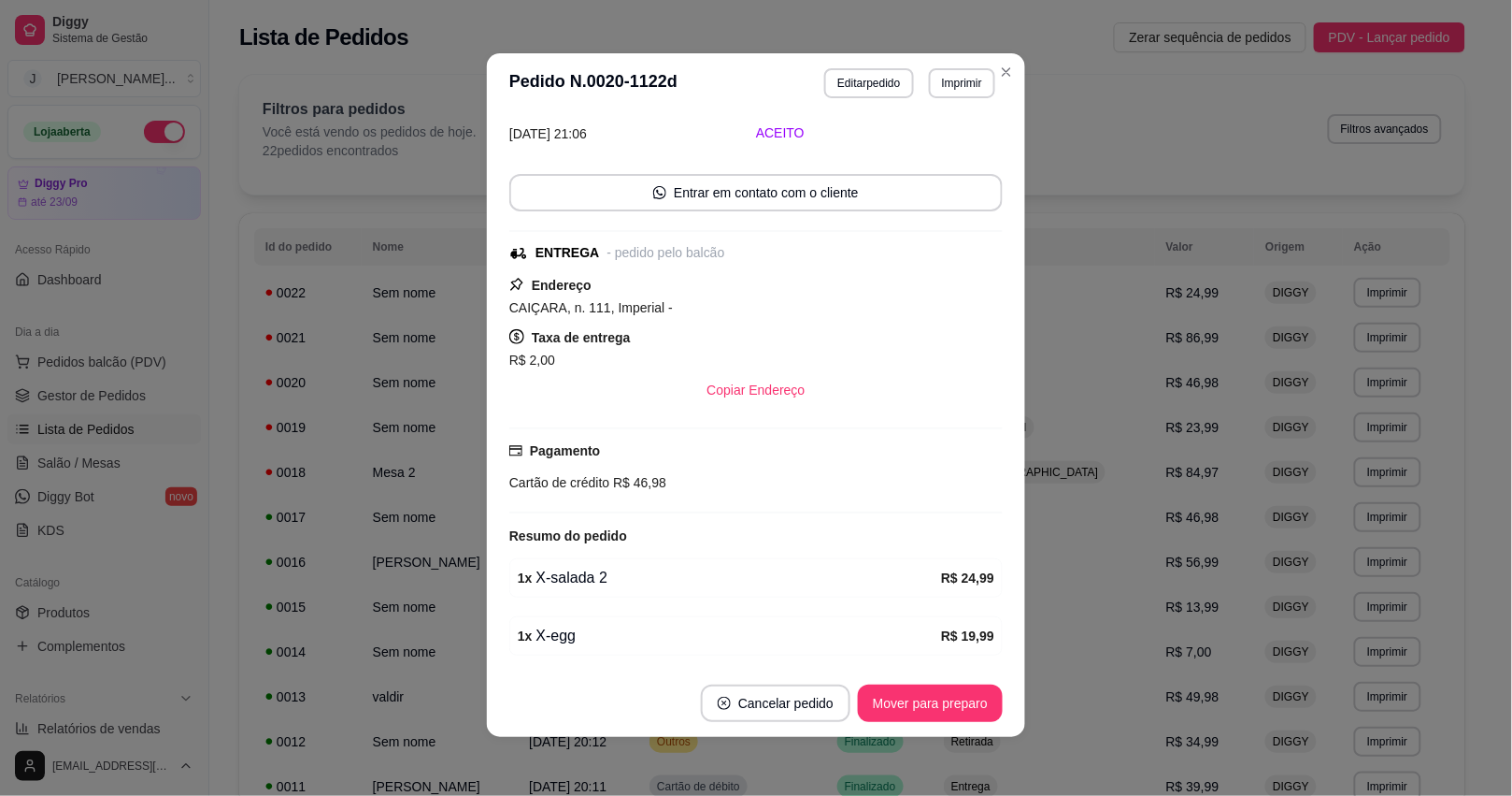
scroll to position [153, 0]
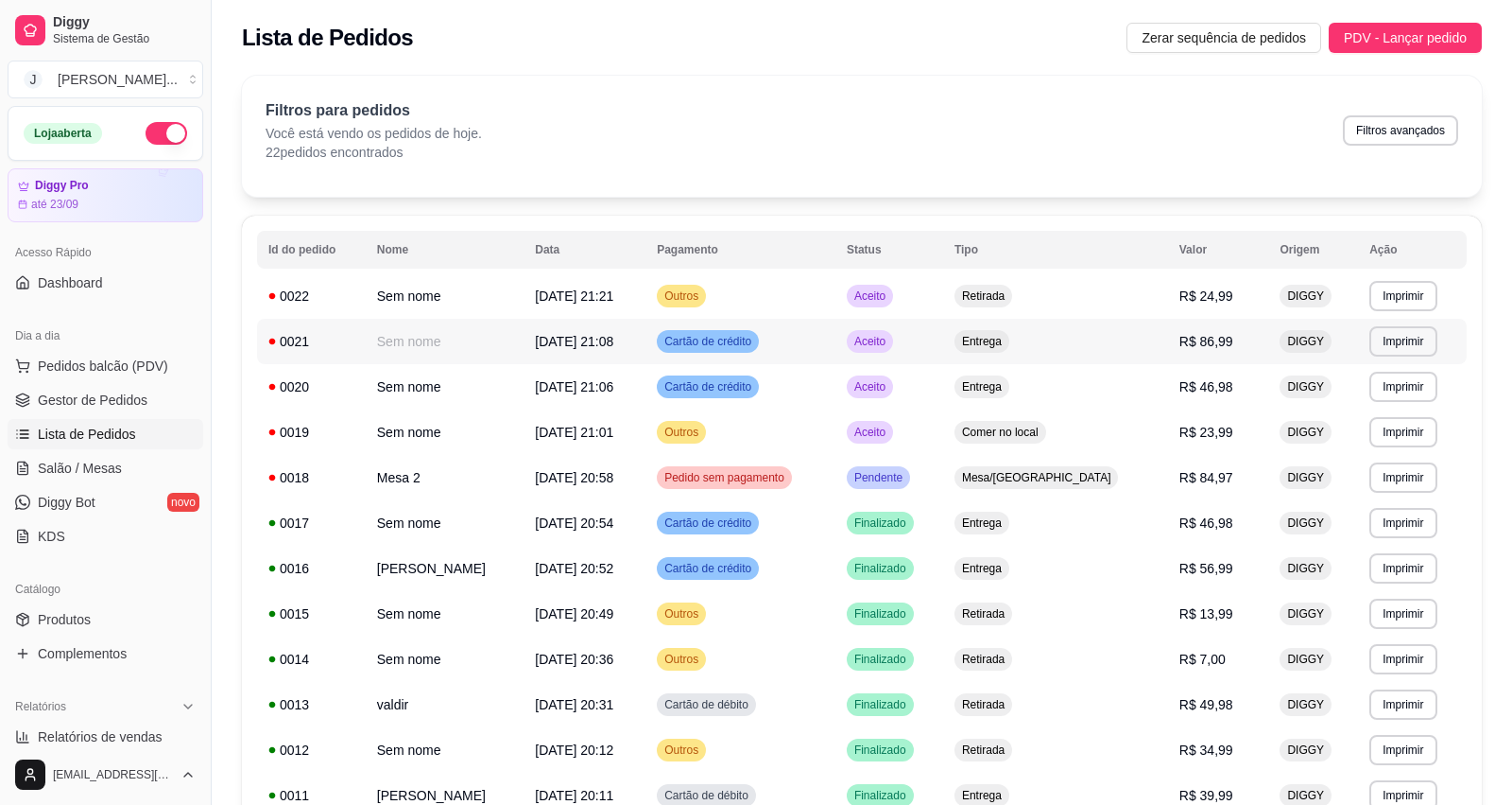
click at [1135, 348] on td "Entrega" at bounding box center [1056, 341] width 225 height 45
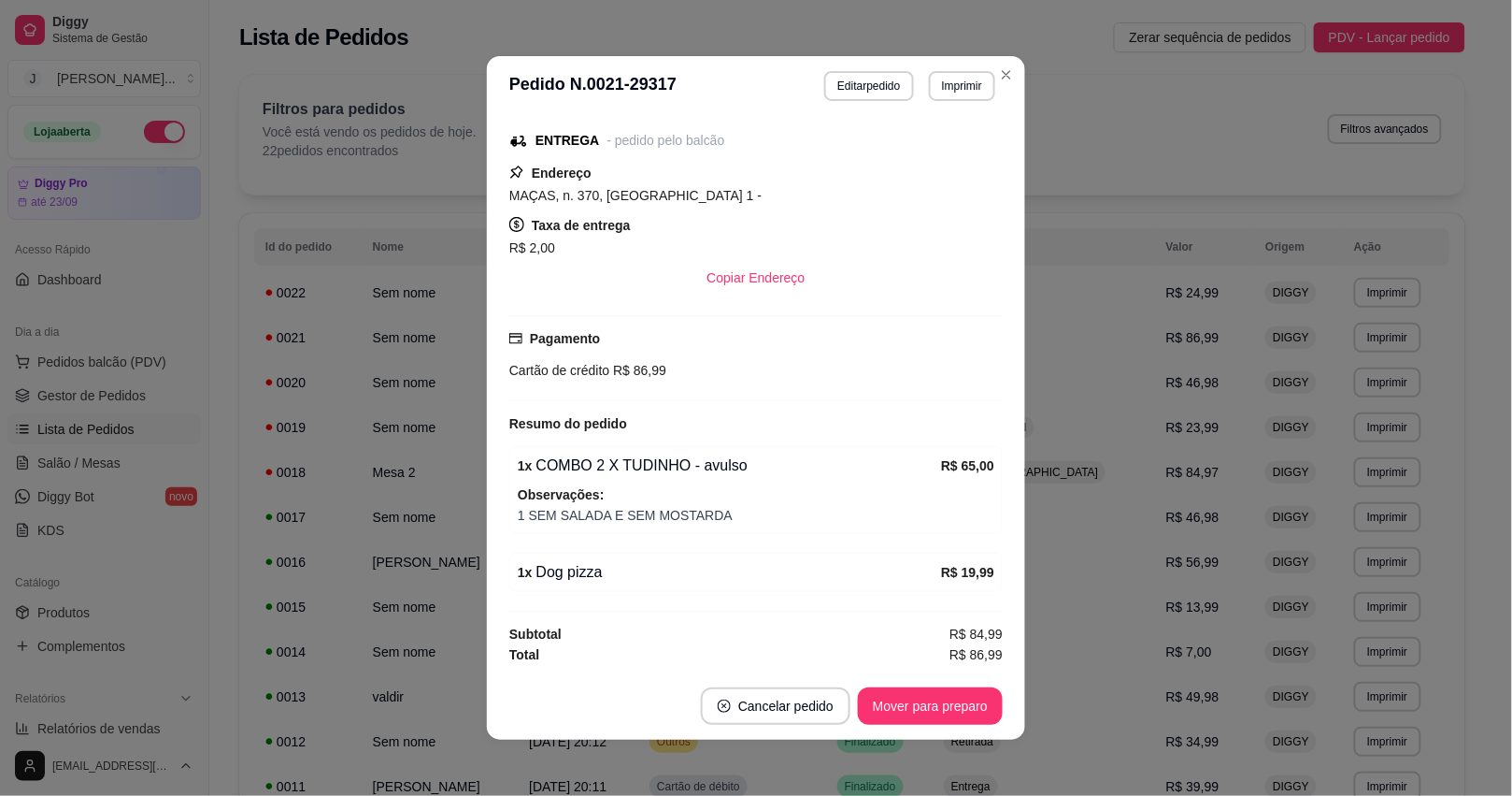
scroll to position [3, 0]
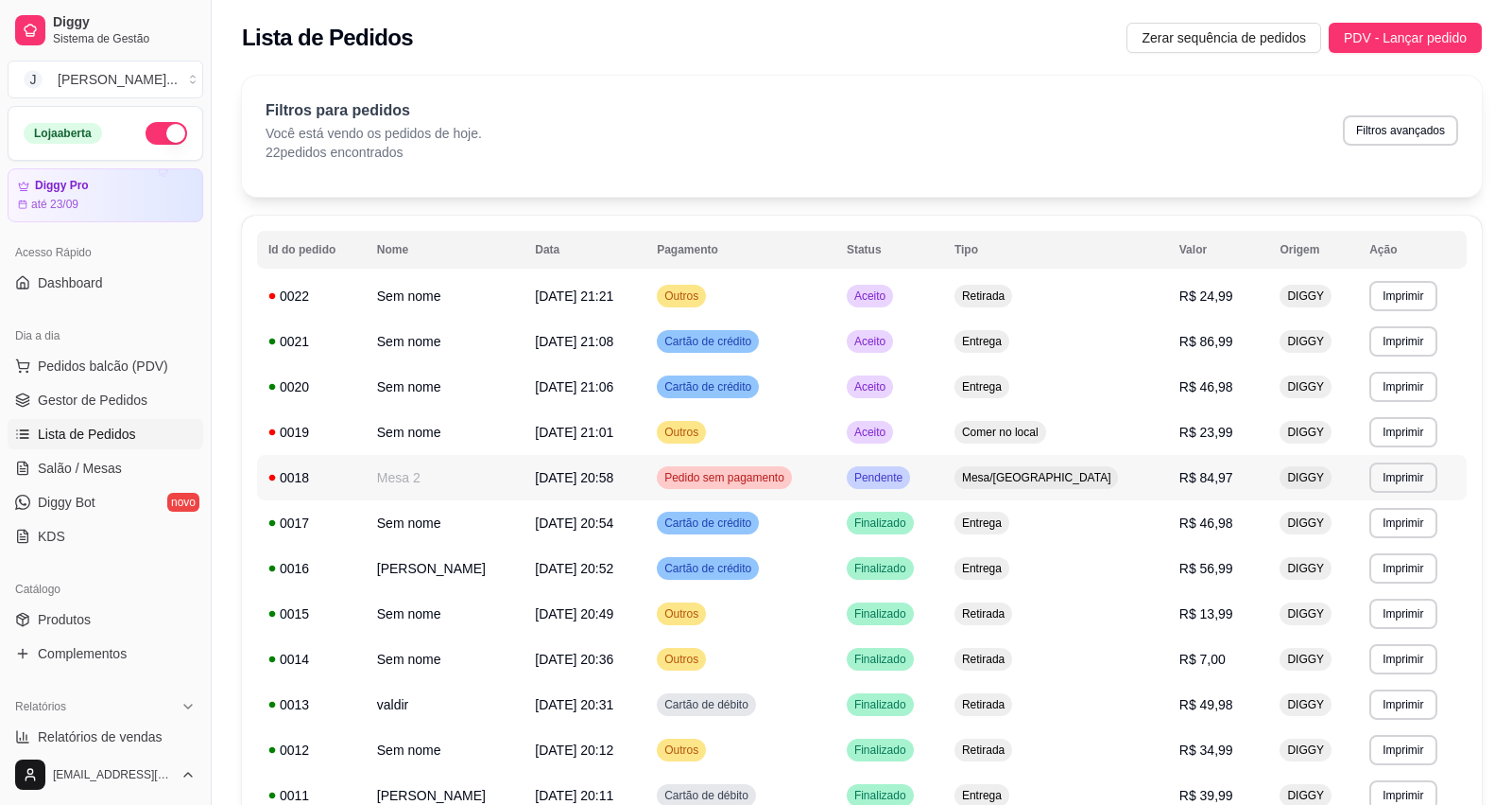
click at [943, 483] on td "Pendente" at bounding box center [889, 477] width 108 height 45
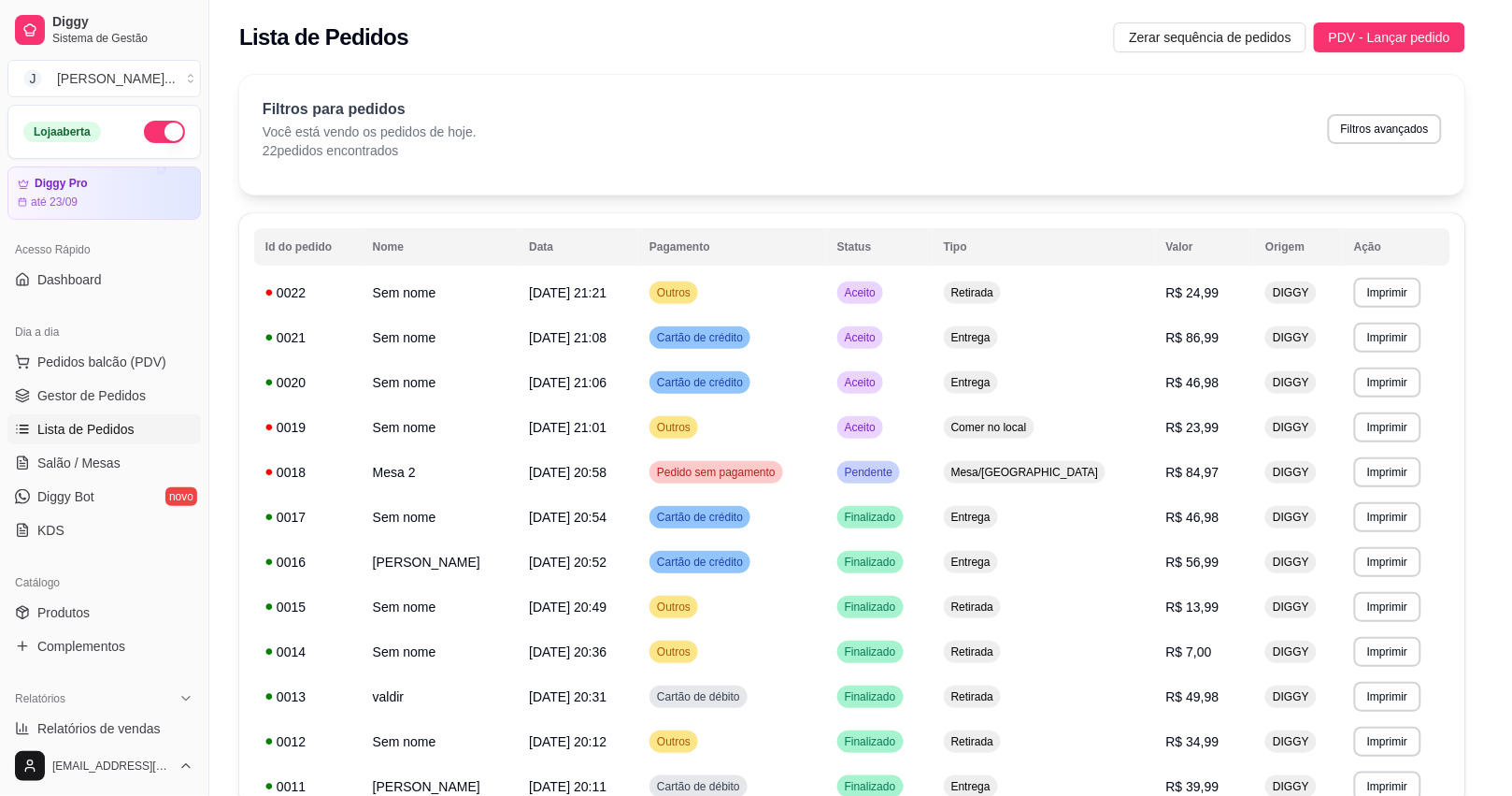
click at [997, 475] on div "feito há 31 minutos Número da Mesa 2 Tipo Mesa Horário do pedido [DATE] 20:58 S…" at bounding box center [756, 394] width 538 height 556
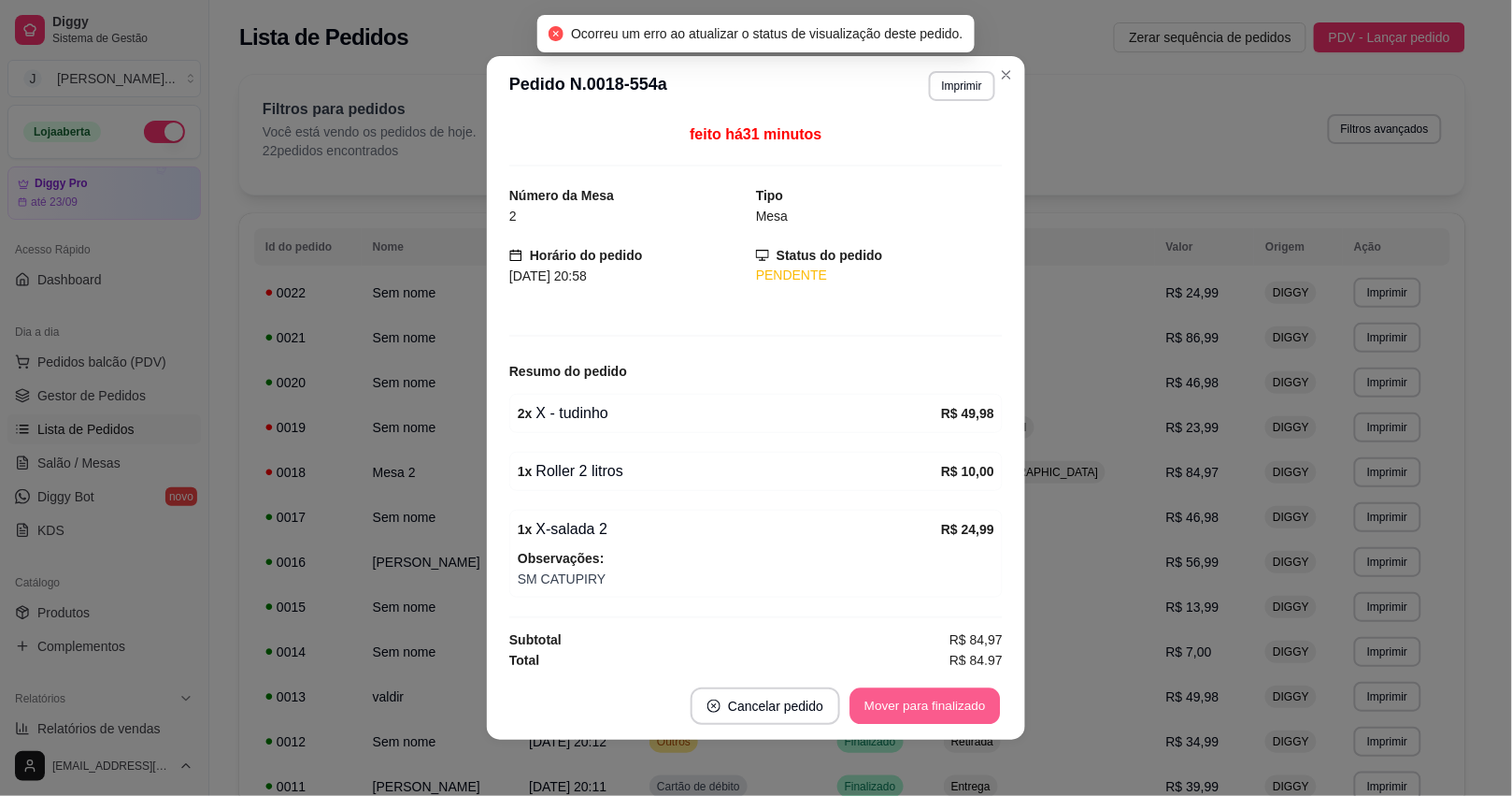
click at [955, 697] on button "Mover para finalizado" at bounding box center [925, 706] width 151 height 37
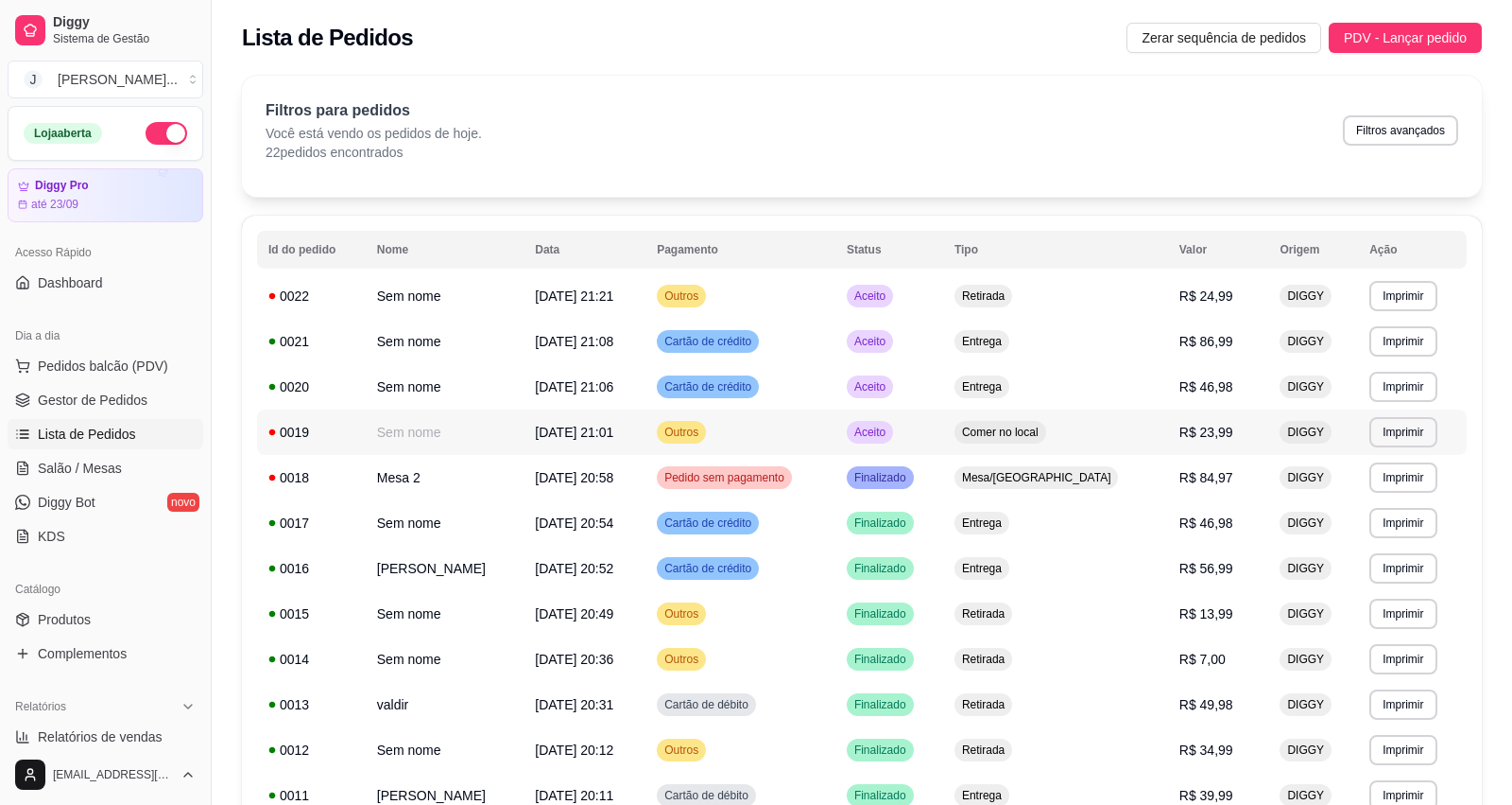
click at [943, 438] on td "Aceito" at bounding box center [889, 432] width 108 height 45
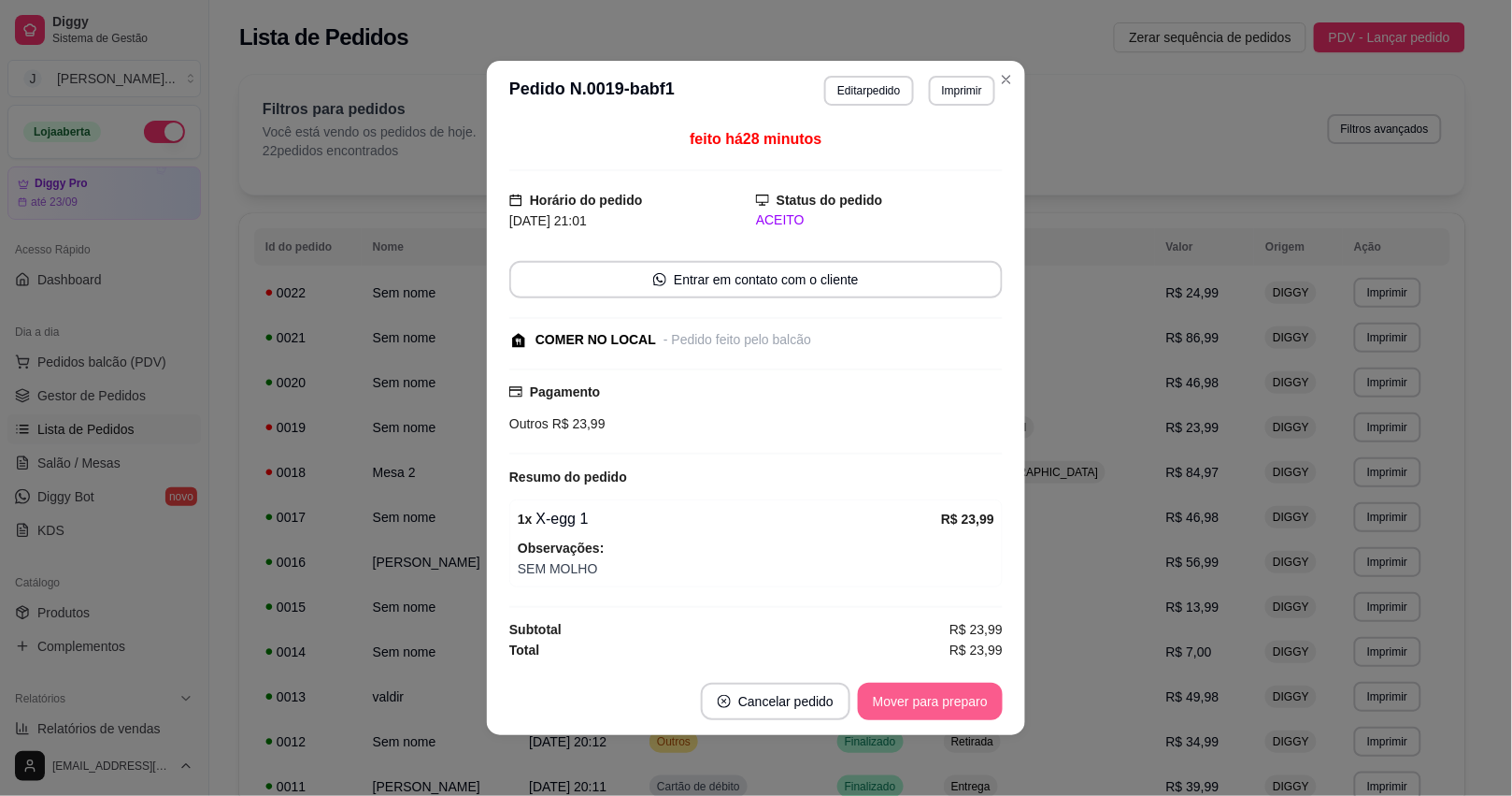
click at [959, 720] on button "Mover para preparo" at bounding box center [930, 701] width 145 height 37
click at [962, 708] on button "Mover para retirada disponível" at bounding box center [899, 701] width 207 height 37
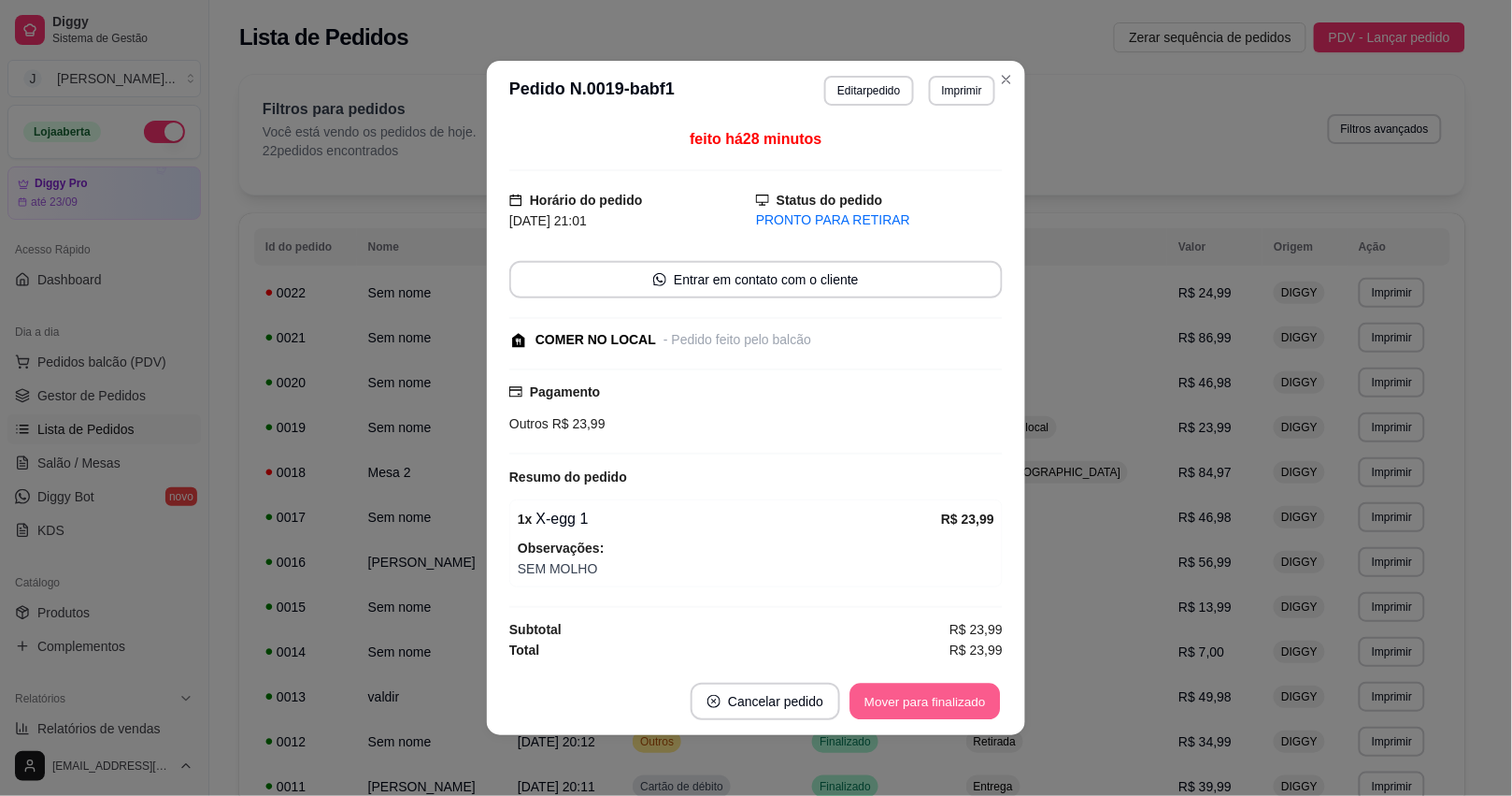
click at [962, 694] on button "Mover para finalizado" at bounding box center [925, 701] width 151 height 37
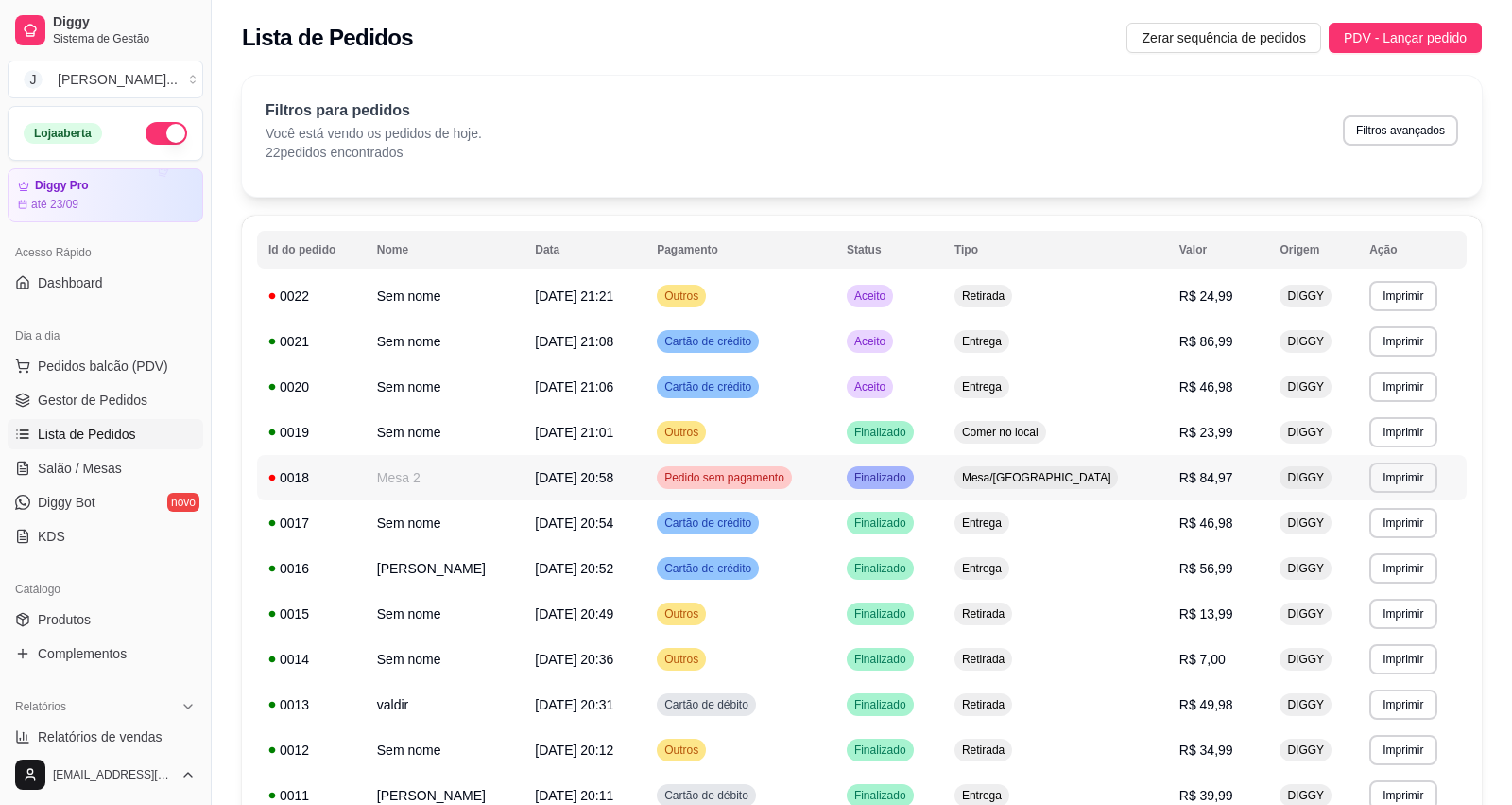
click at [943, 487] on td "Finalizado" at bounding box center [889, 477] width 108 height 45
click at [1115, 487] on div "Mesa/[GEOGRAPHIC_DATA]" at bounding box center [1037, 477] width 165 height 23
click at [943, 389] on td "Aceito" at bounding box center [889, 386] width 108 height 45
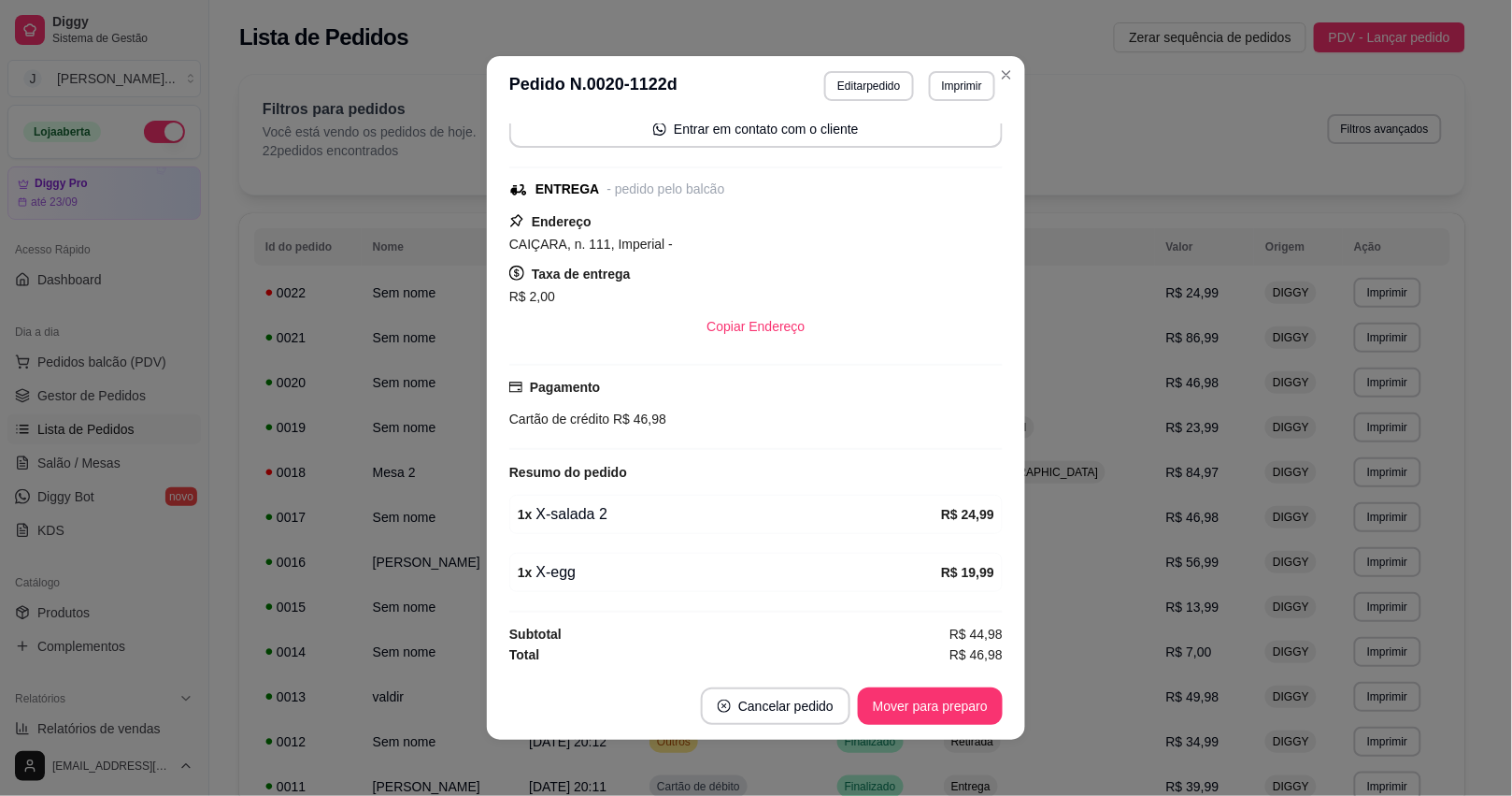
scroll to position [153, 0]
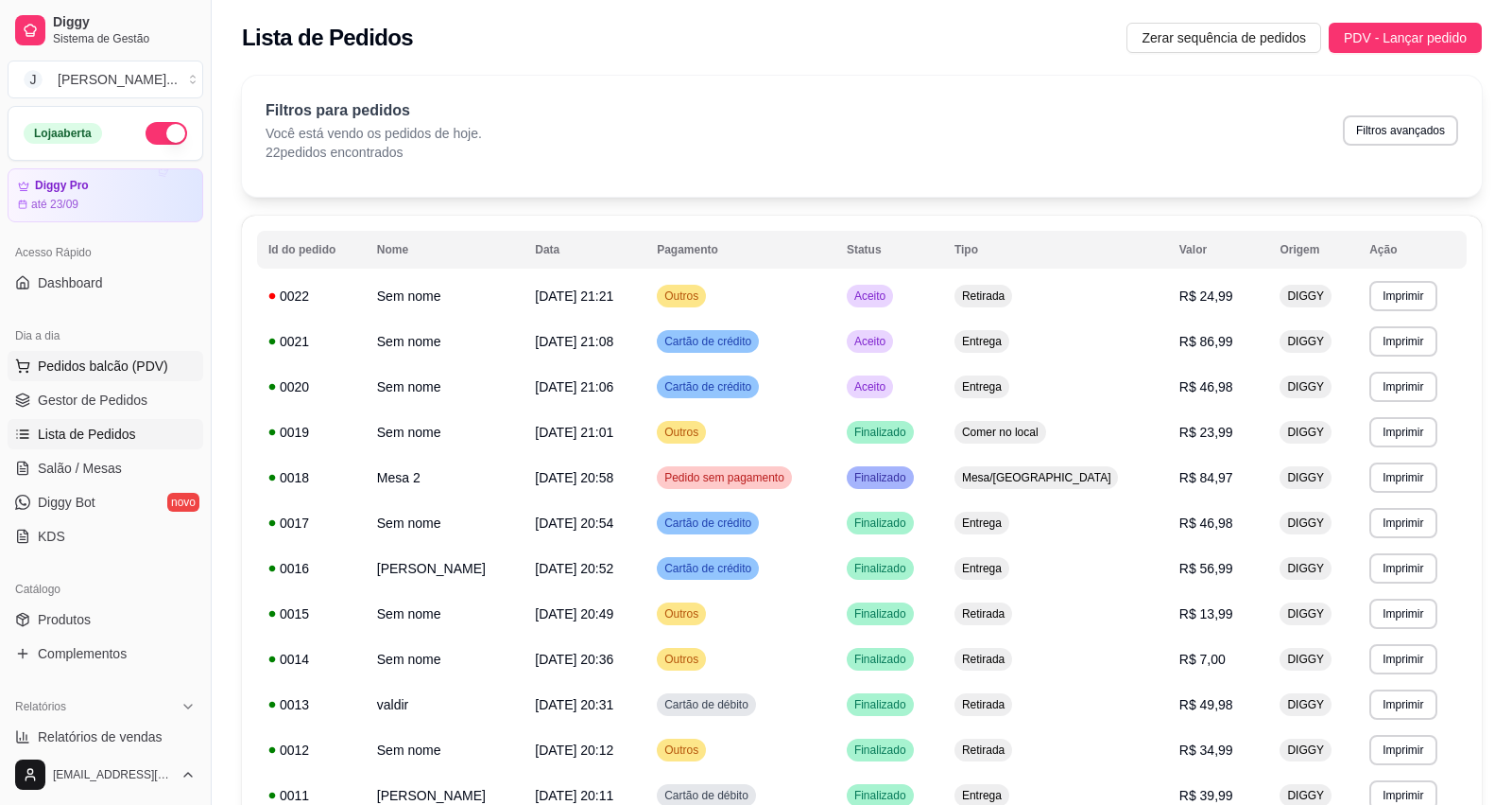
click at [134, 350] on button "Pedidos balcão (PDV)" at bounding box center [105, 366] width 196 height 30
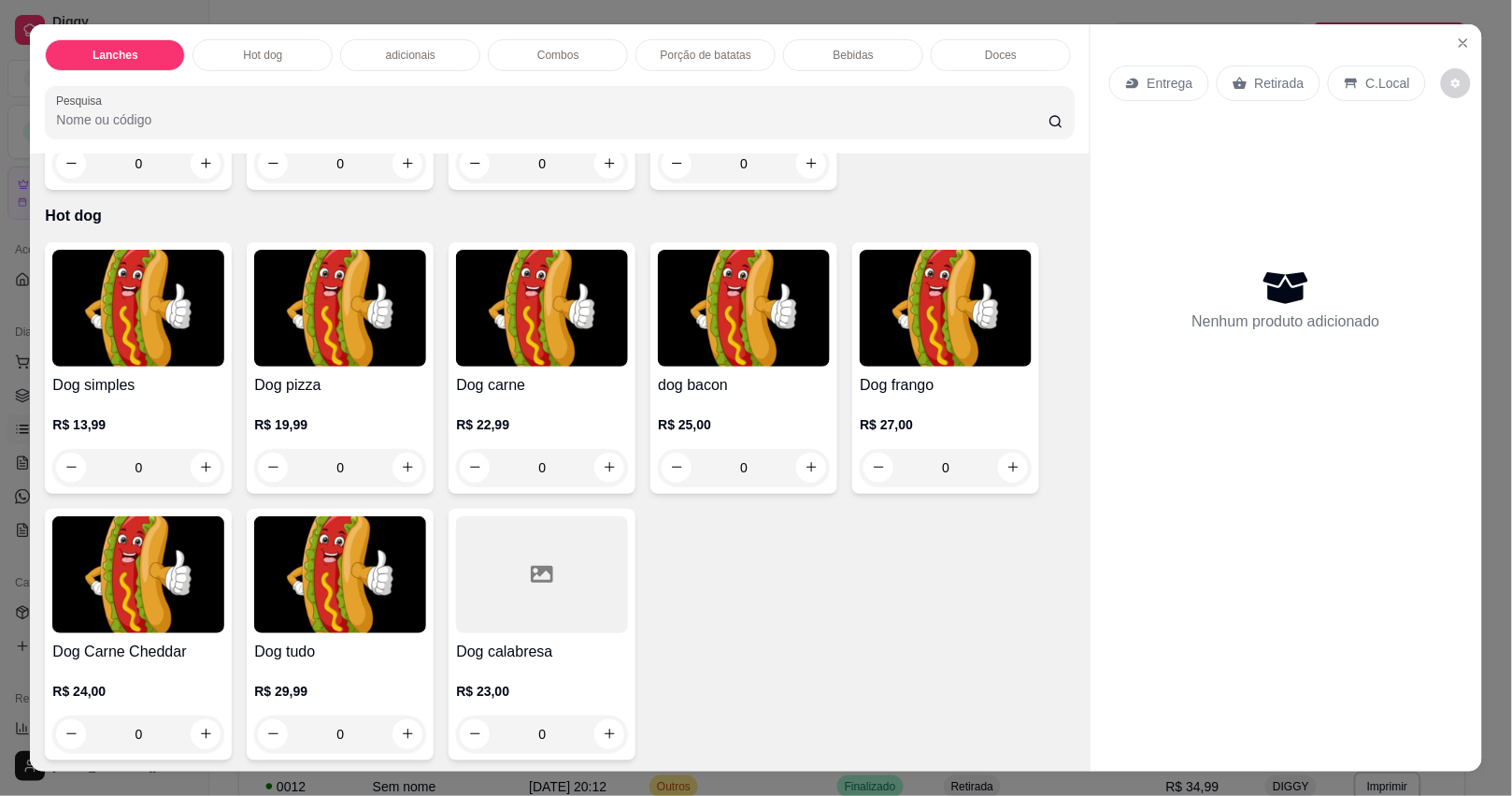
scroll to position [1286, 0]
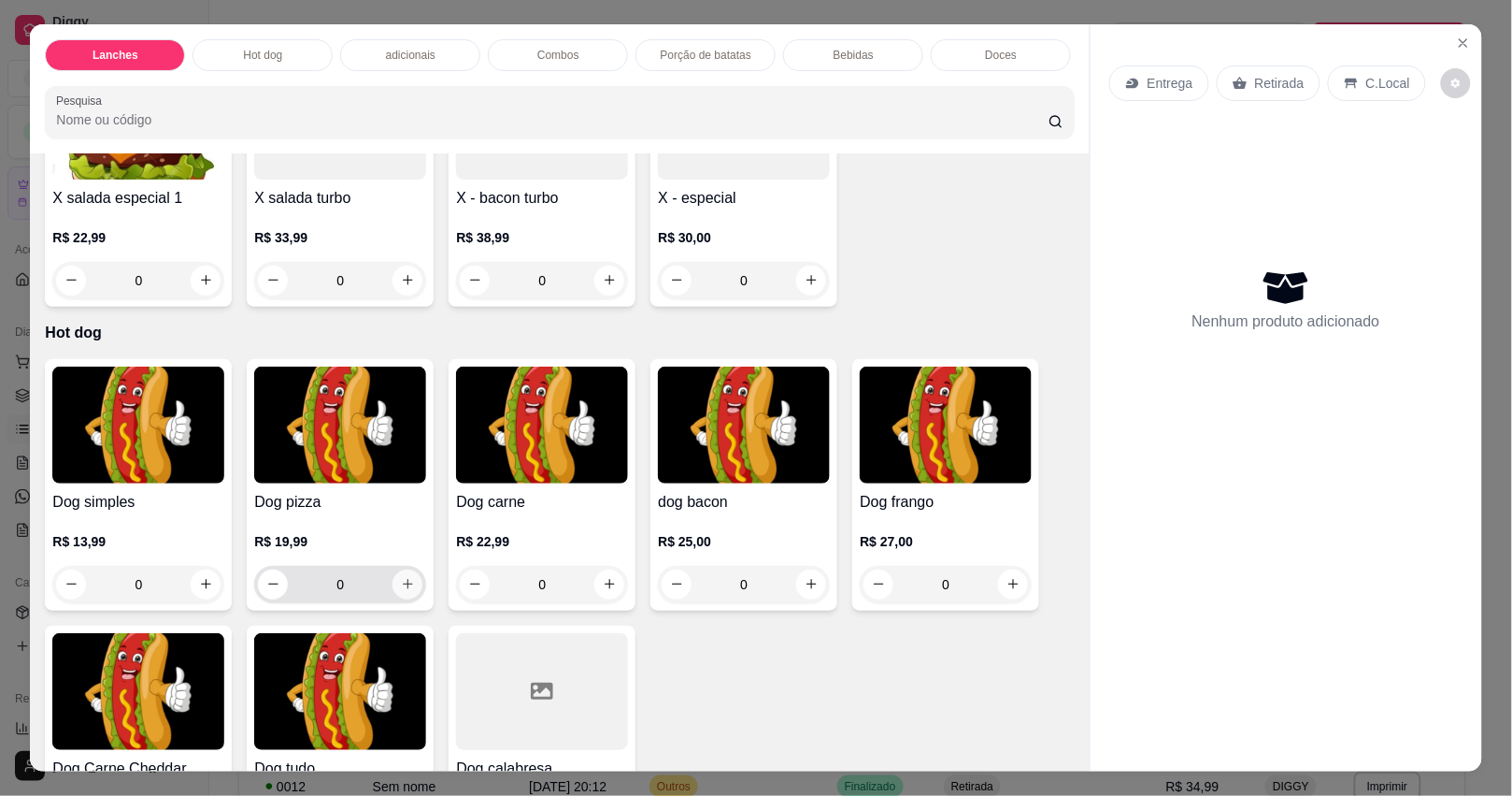
click at [401, 587] on icon "increase-product-quantity" at bounding box center [407, 583] width 14 height 14
type input "1"
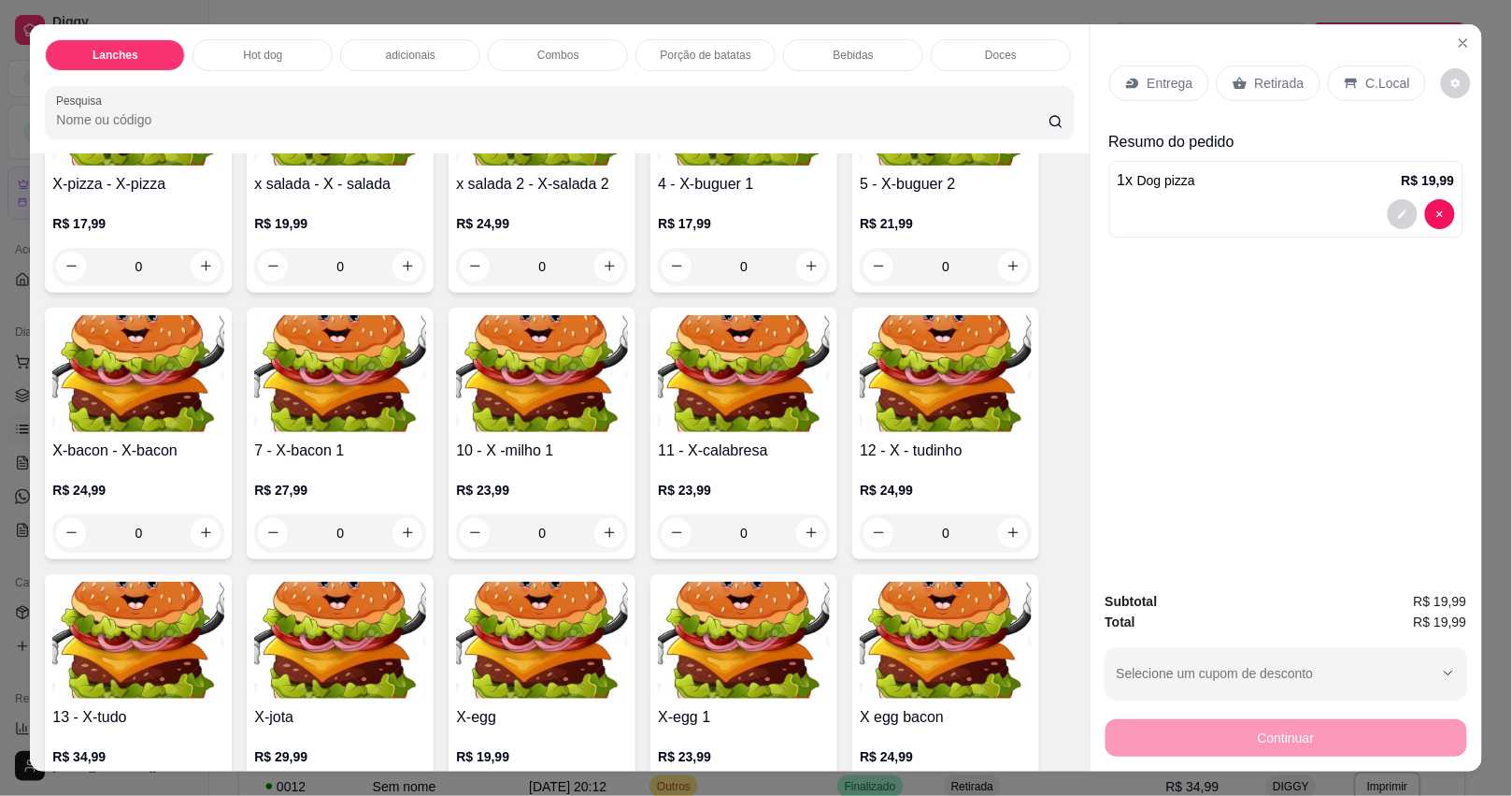
scroll to position [0, 0]
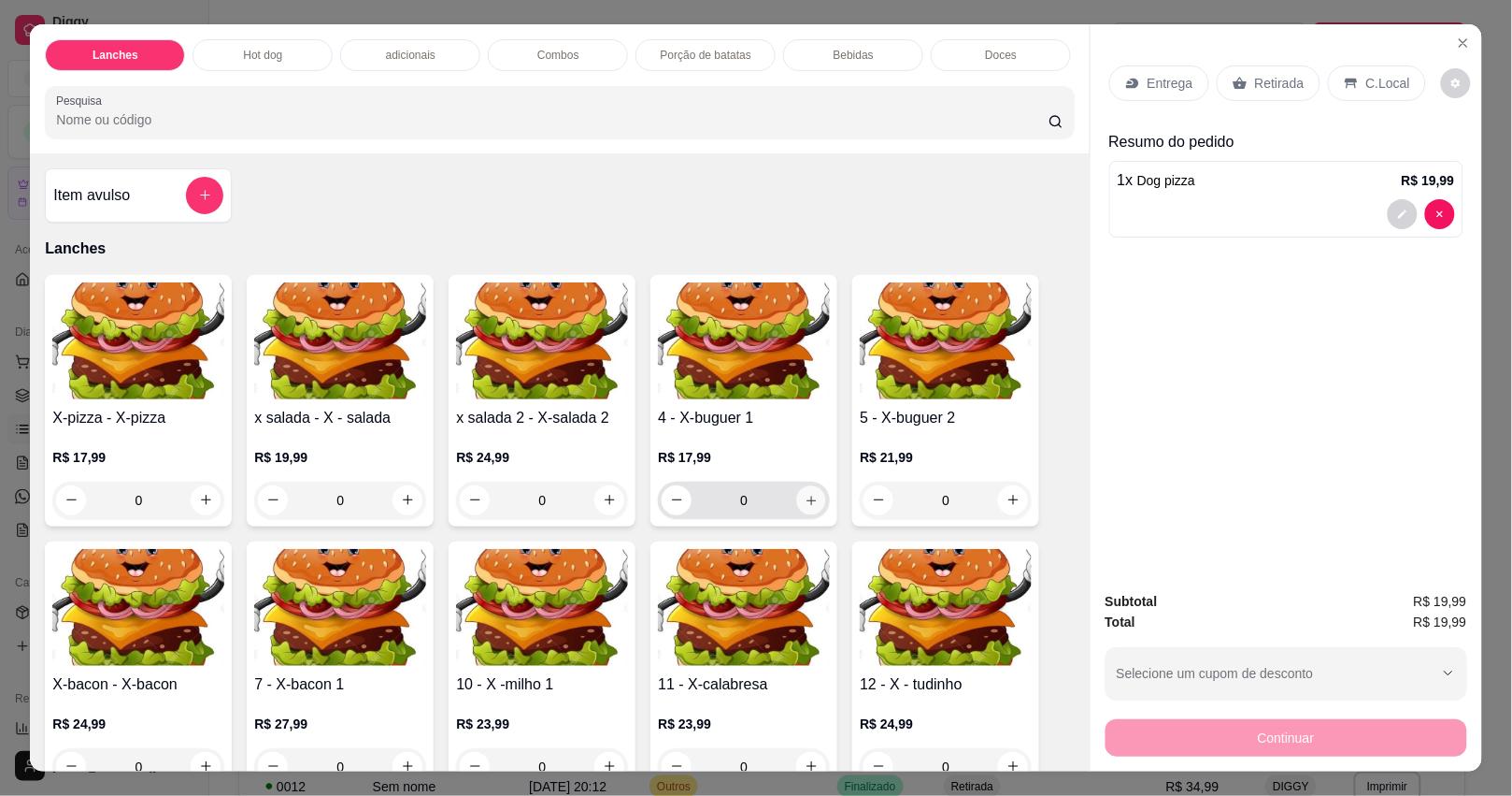
click at [797, 506] on button "increase-product-quantity" at bounding box center [811, 499] width 29 height 29
type input "1"
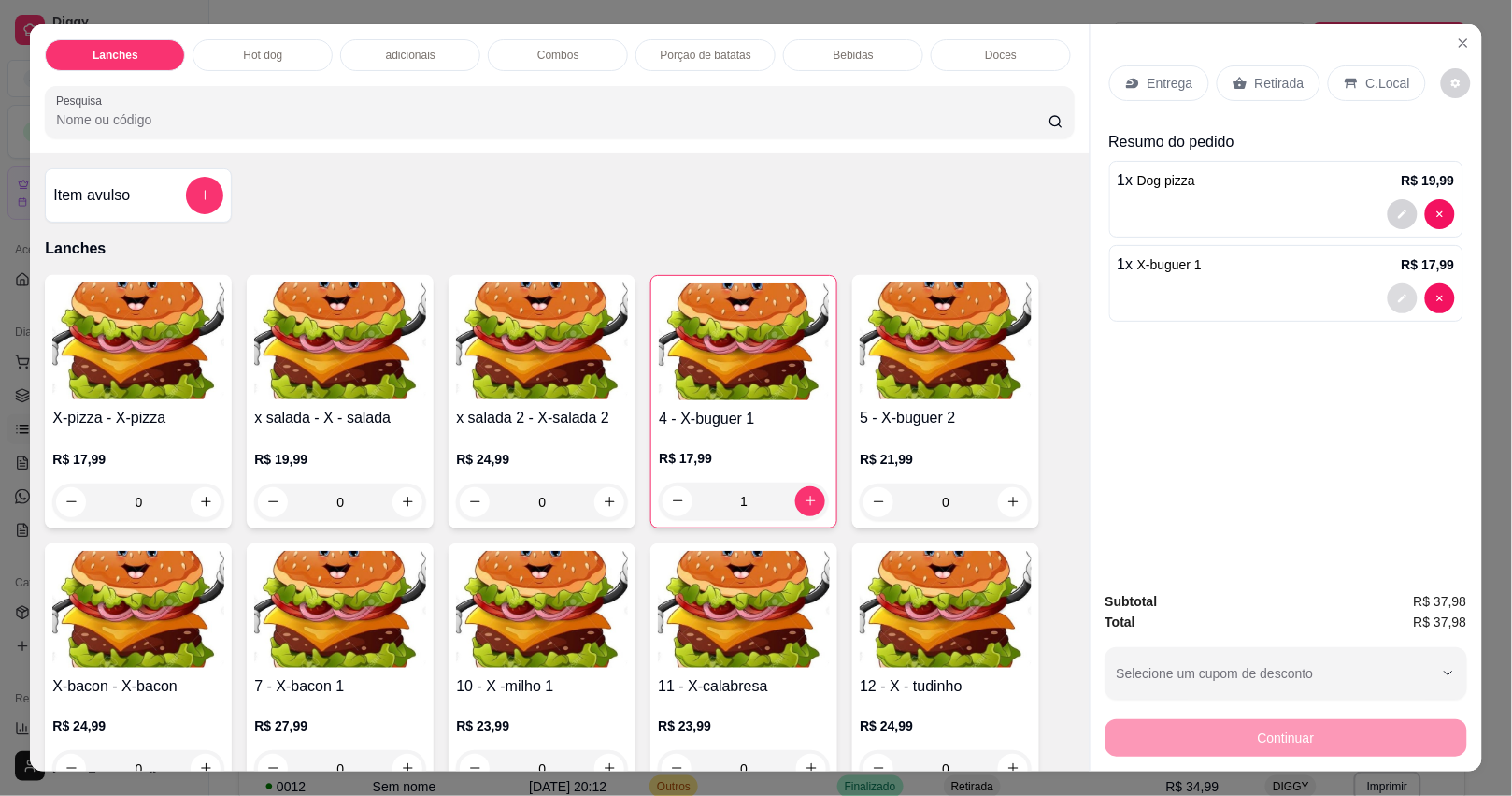
click at [1392, 283] on button "decrease-product-quantity" at bounding box center [1402, 298] width 30 height 30
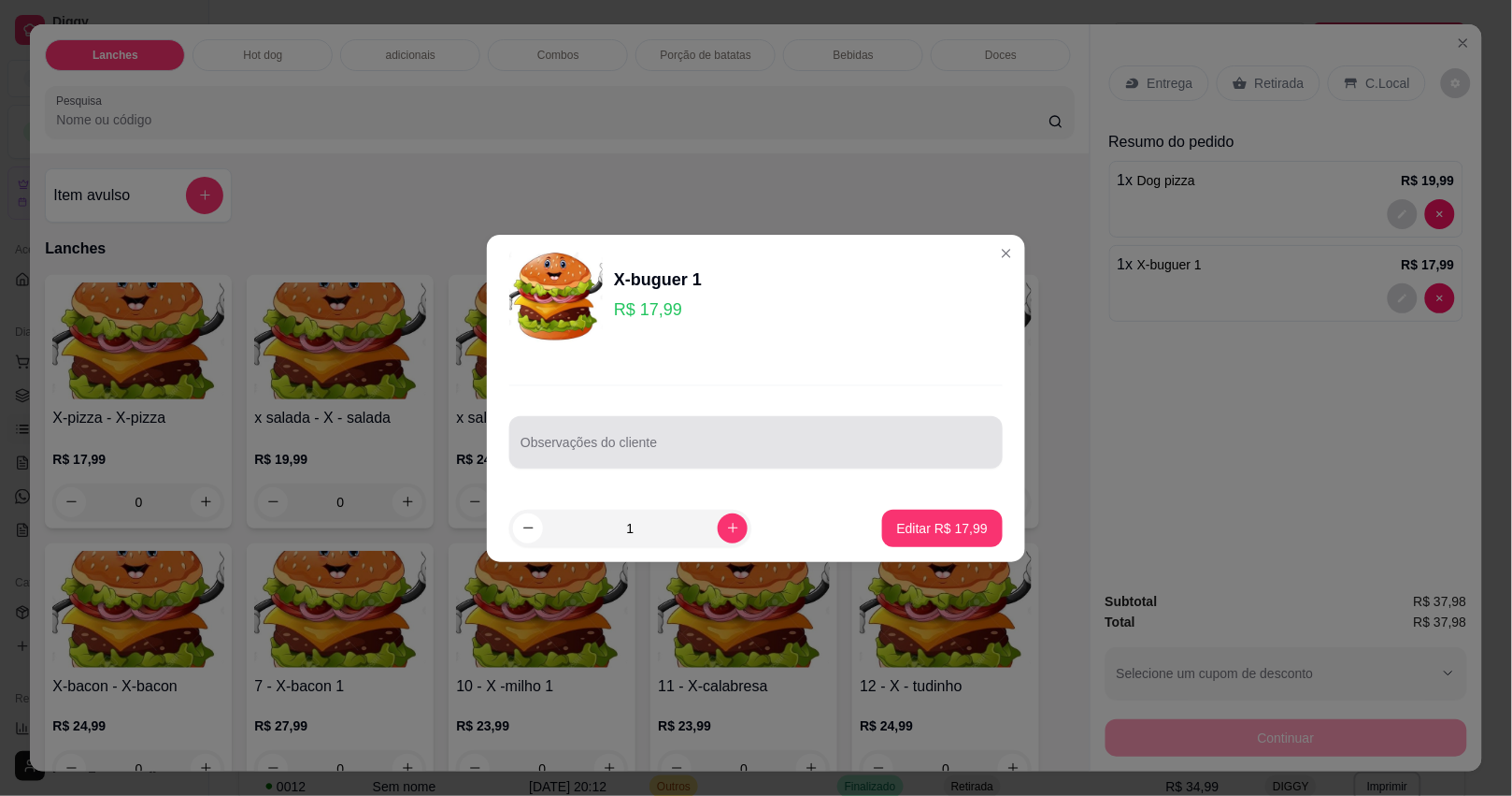
click at [958, 435] on div at bounding box center [756, 442] width 471 height 37
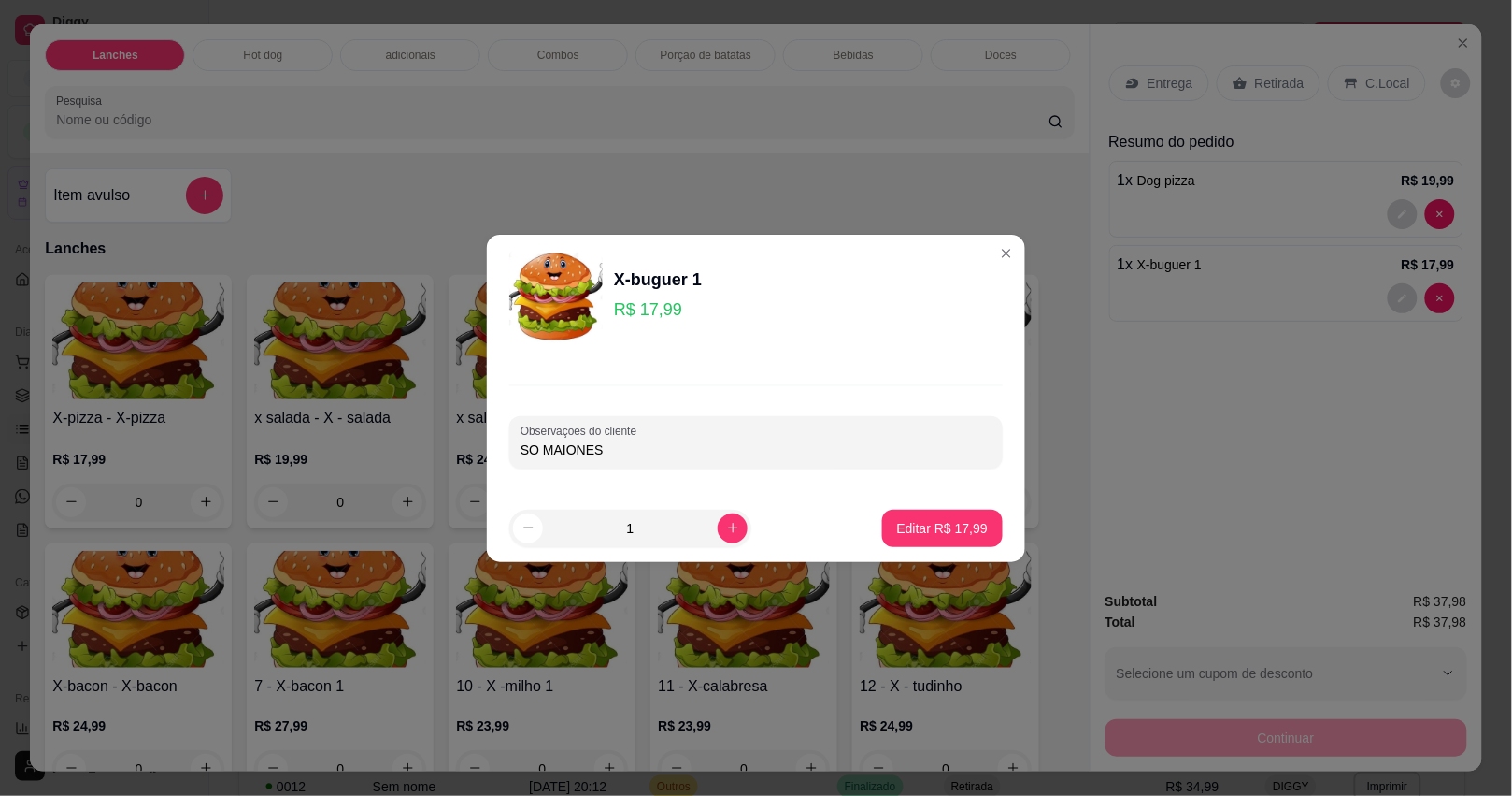
type input "SO MAIONESE"
click at [904, 515] on button "Editar R$ 17,99" at bounding box center [942, 528] width 121 height 37
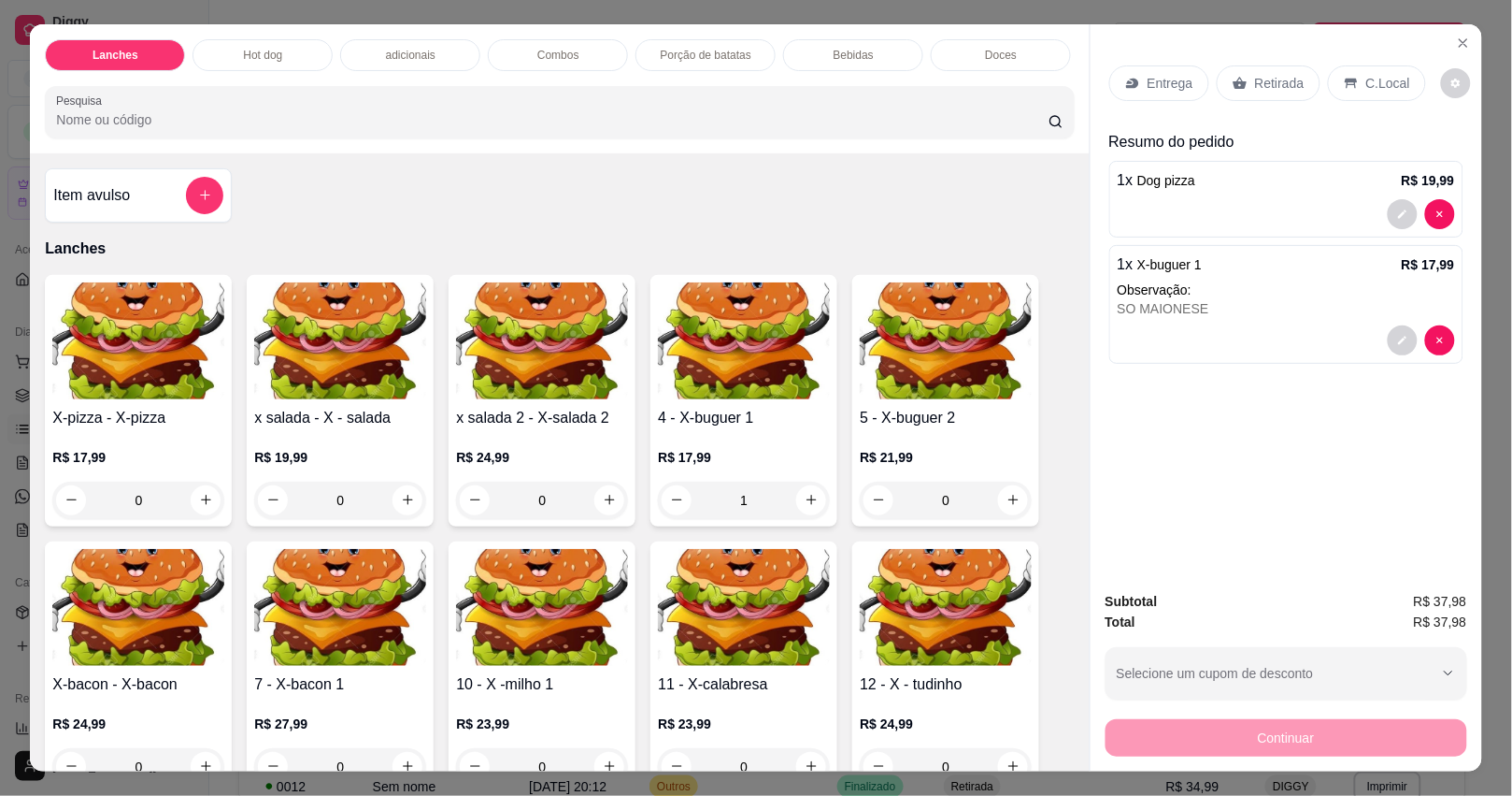
type input "0"
click at [1152, 66] on div "Entrega" at bounding box center [1159, 83] width 100 height 36
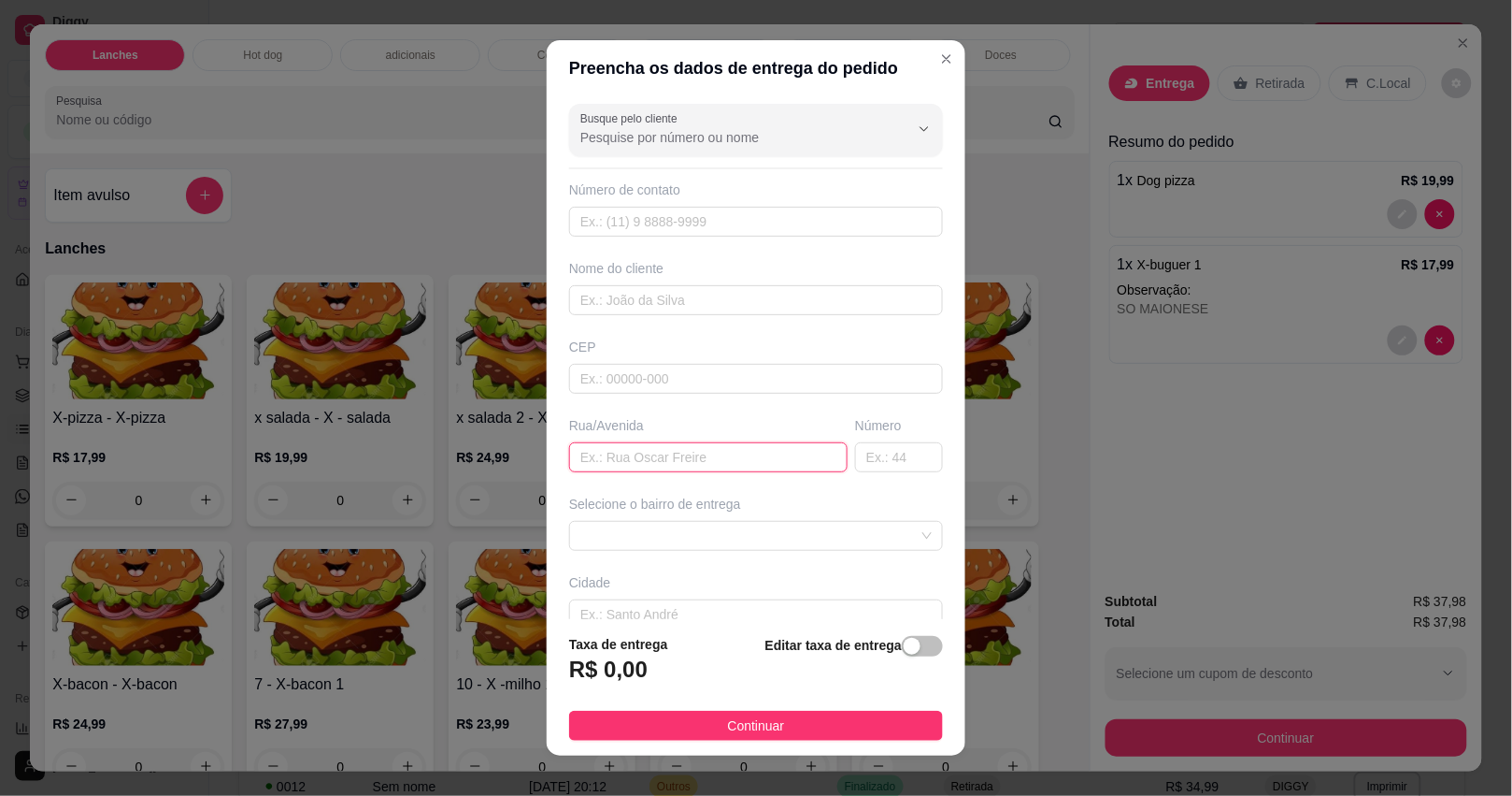
click at [665, 459] on input "text" at bounding box center [708, 457] width 278 height 30
type input "PARATI"
click at [866, 465] on input "text" at bounding box center [899, 457] width 88 height 30
type input "1186"
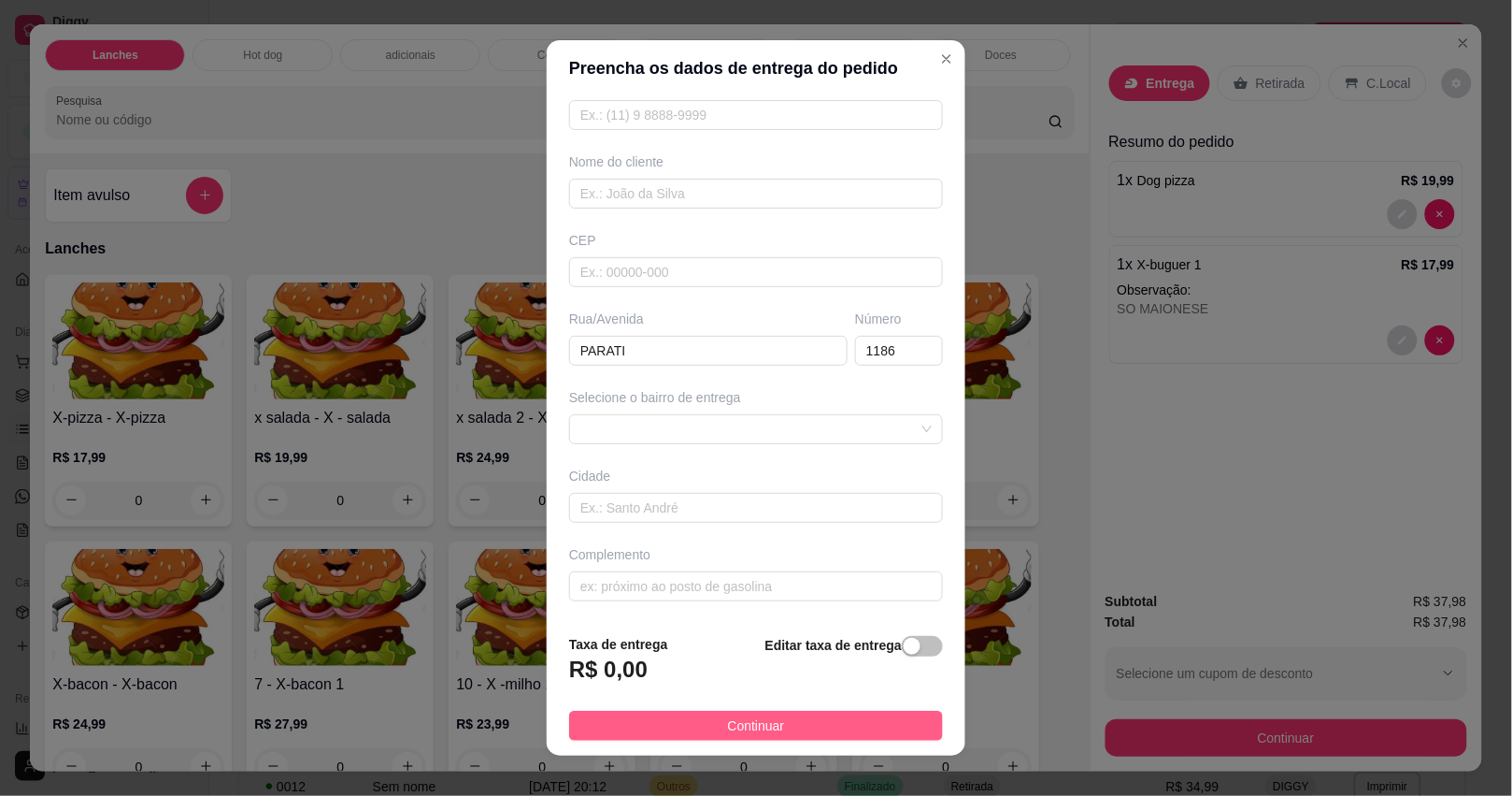
click at [844, 715] on button "Continuar" at bounding box center [756, 726] width 374 height 30
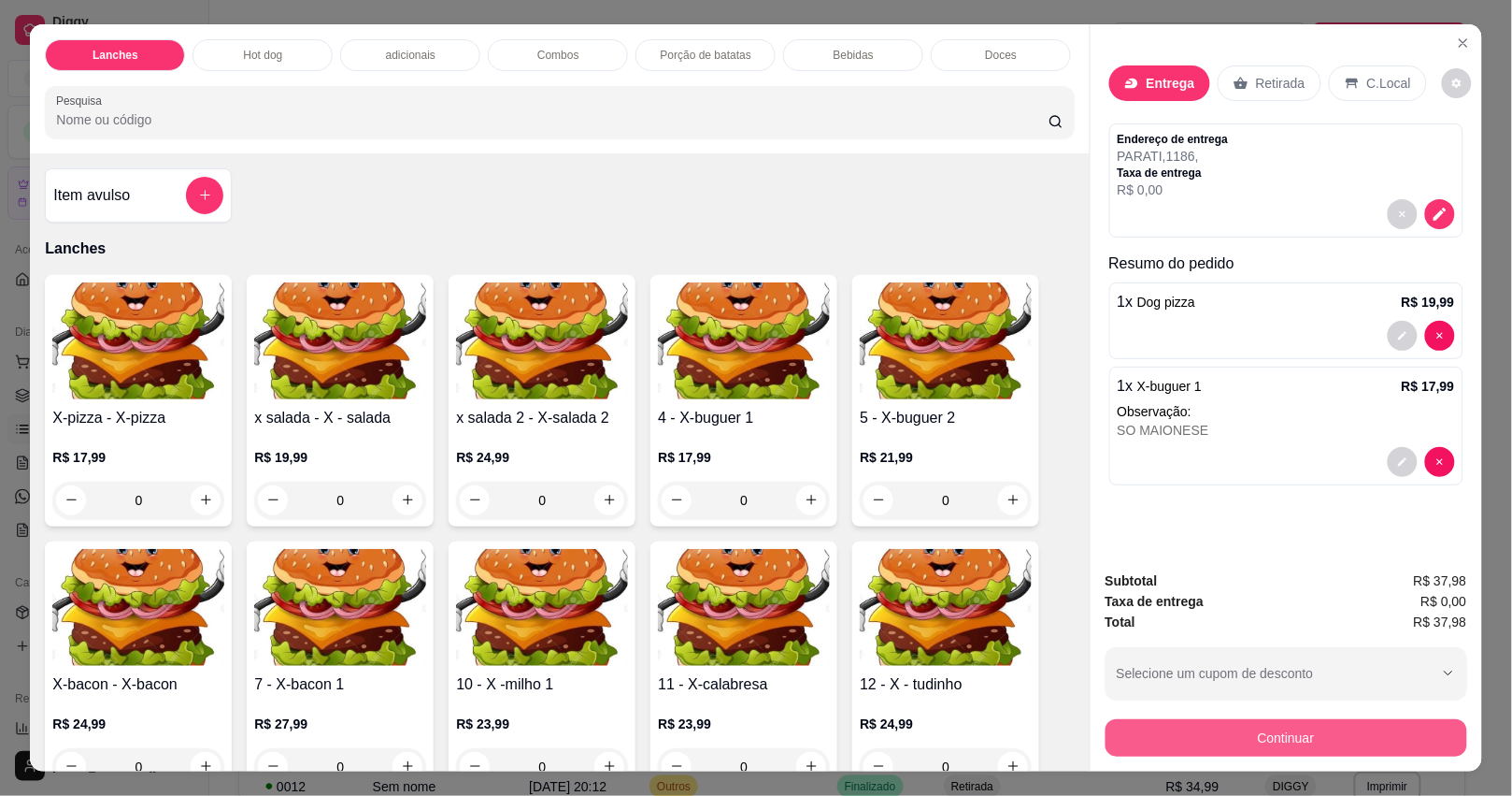
click at [1265, 719] on button "Continuar" at bounding box center [1286, 738] width 361 height 37
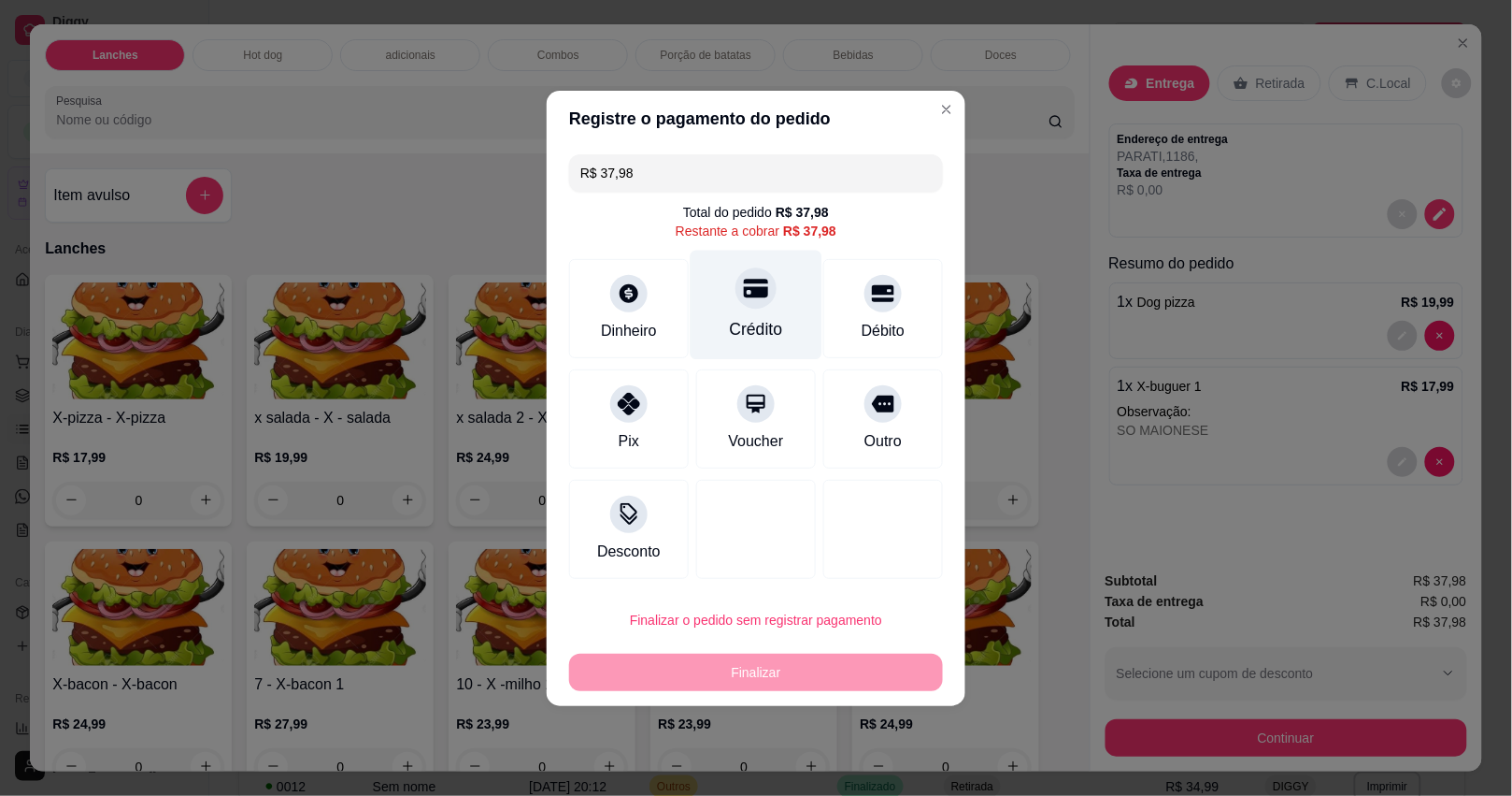
click at [732, 300] on div "Crédito" at bounding box center [756, 304] width 132 height 110
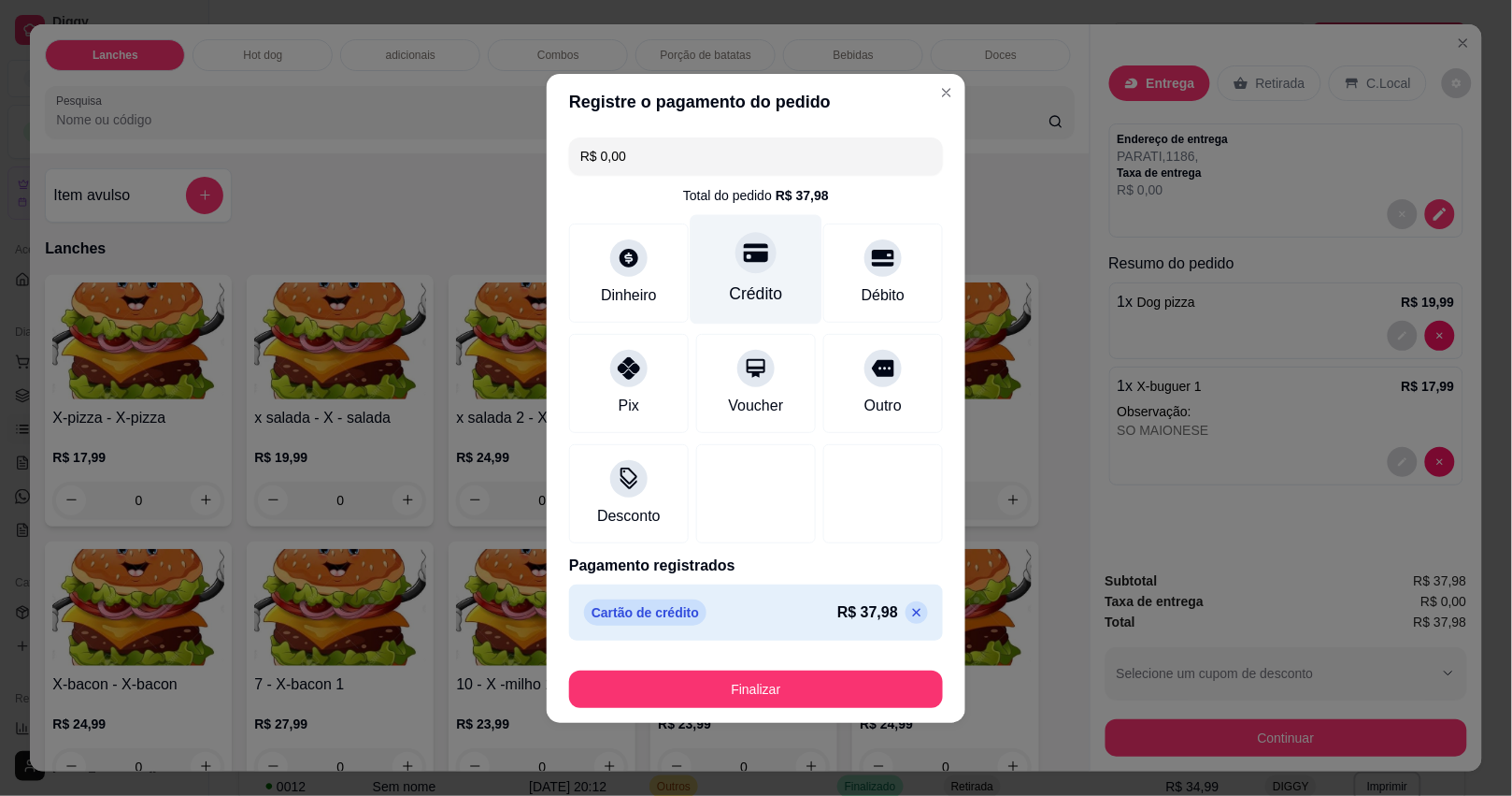
type input "R$ 0,00"
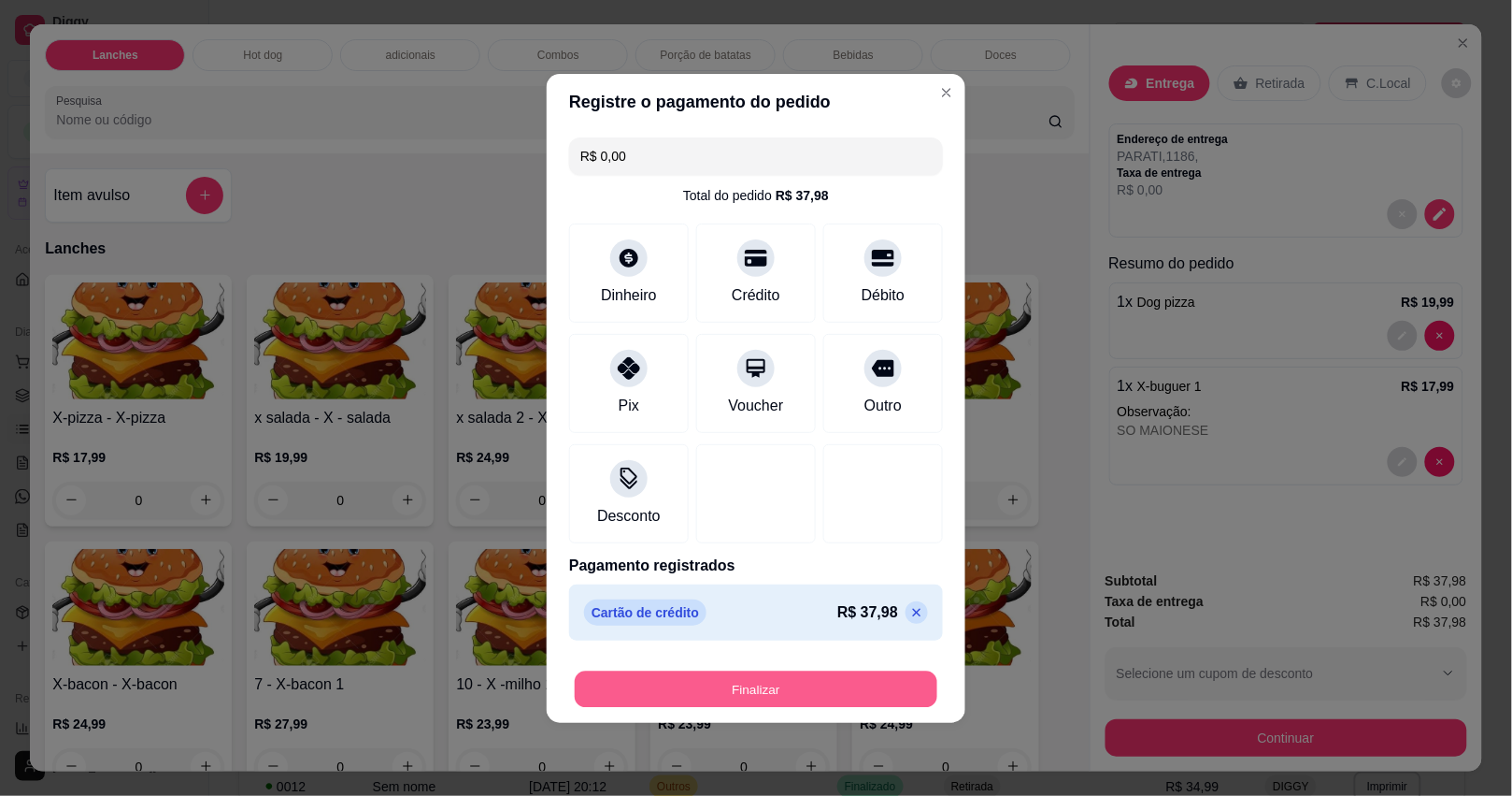
click at [769, 685] on button "Finalizar" at bounding box center [756, 688] width 362 height 37
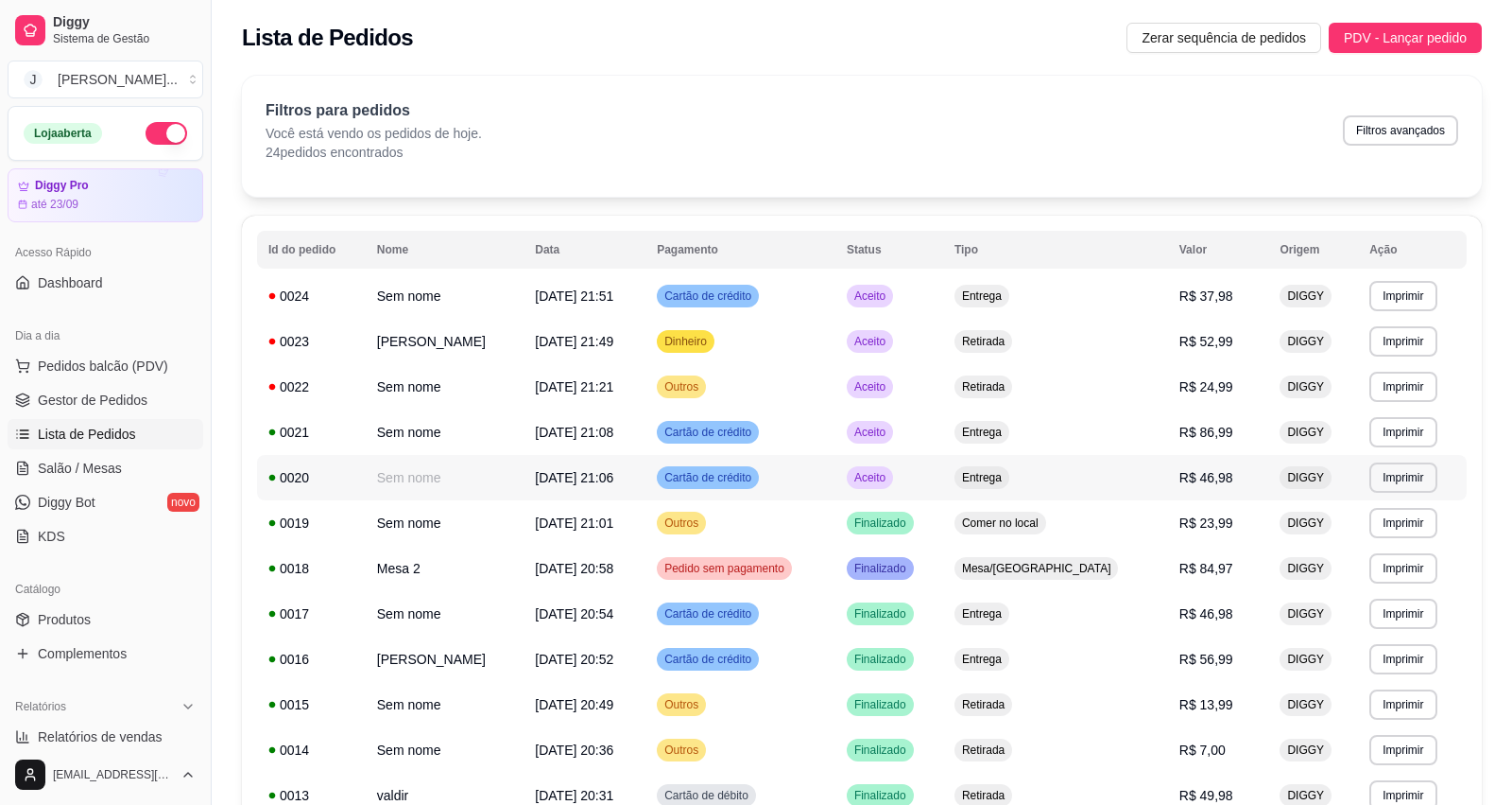
click at [1096, 488] on td "Entrega" at bounding box center [1056, 477] width 225 height 45
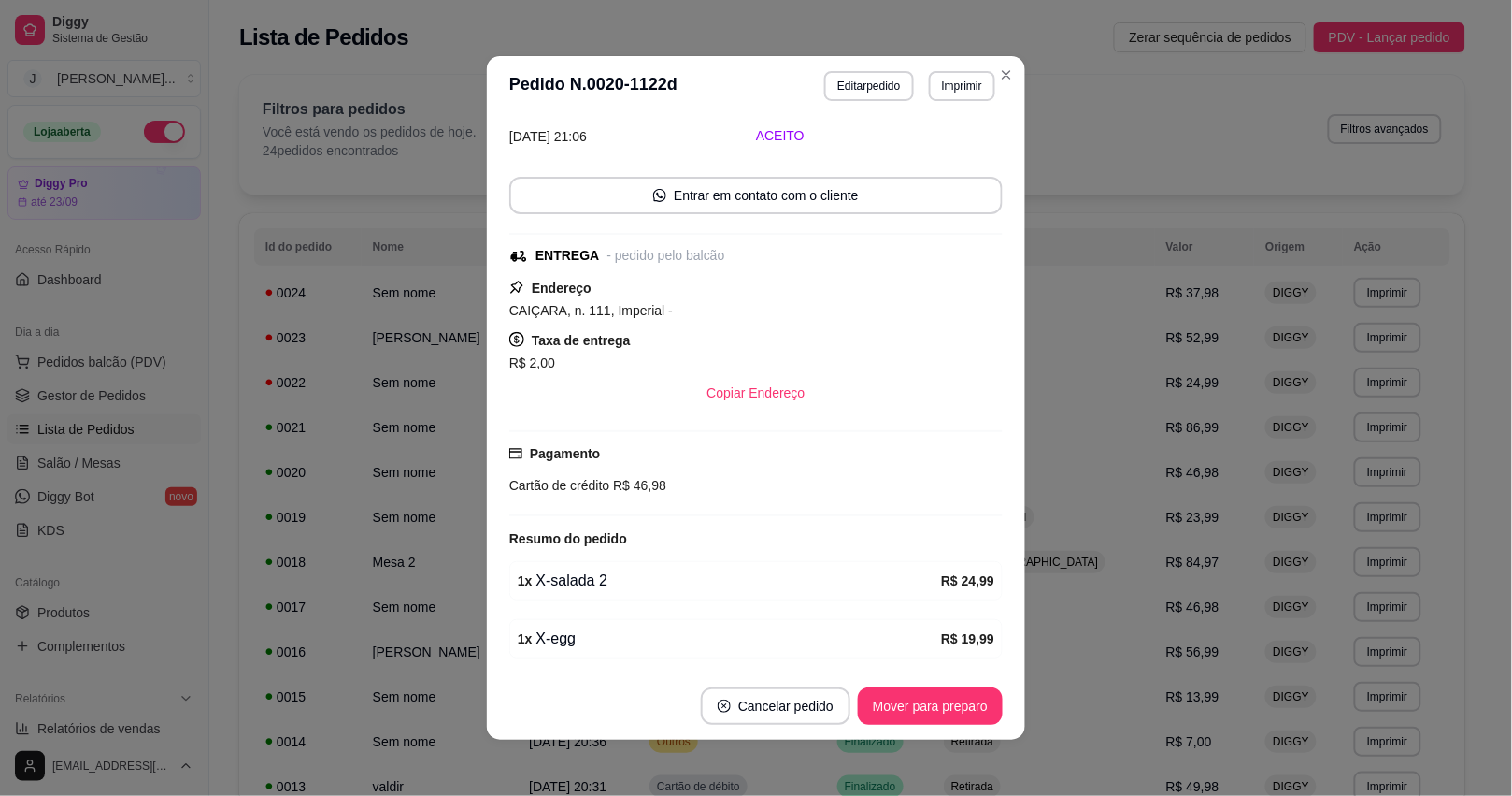
scroll to position [153, 0]
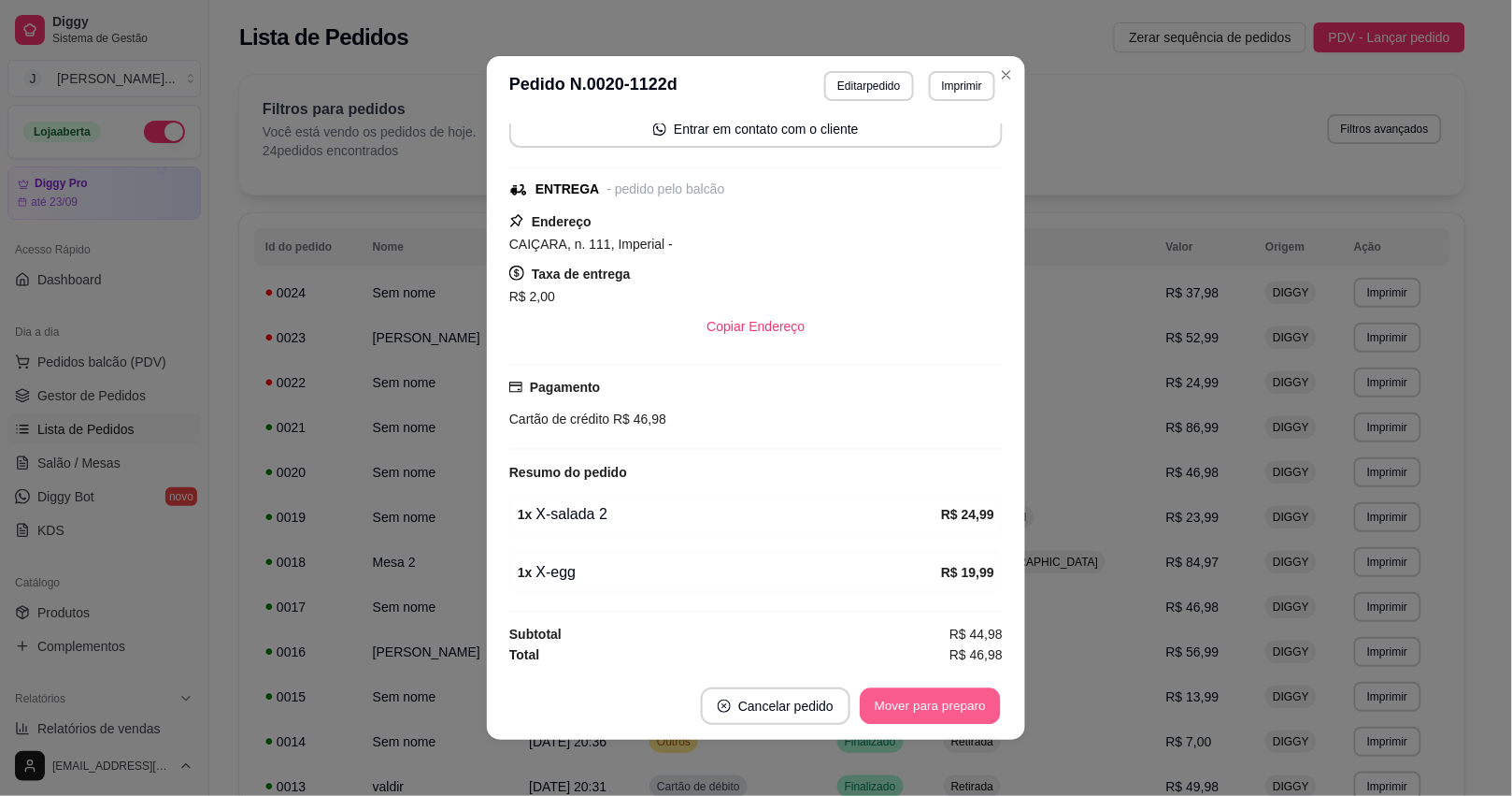
click at [969, 702] on button "Mover para preparo" at bounding box center [930, 706] width 140 height 37
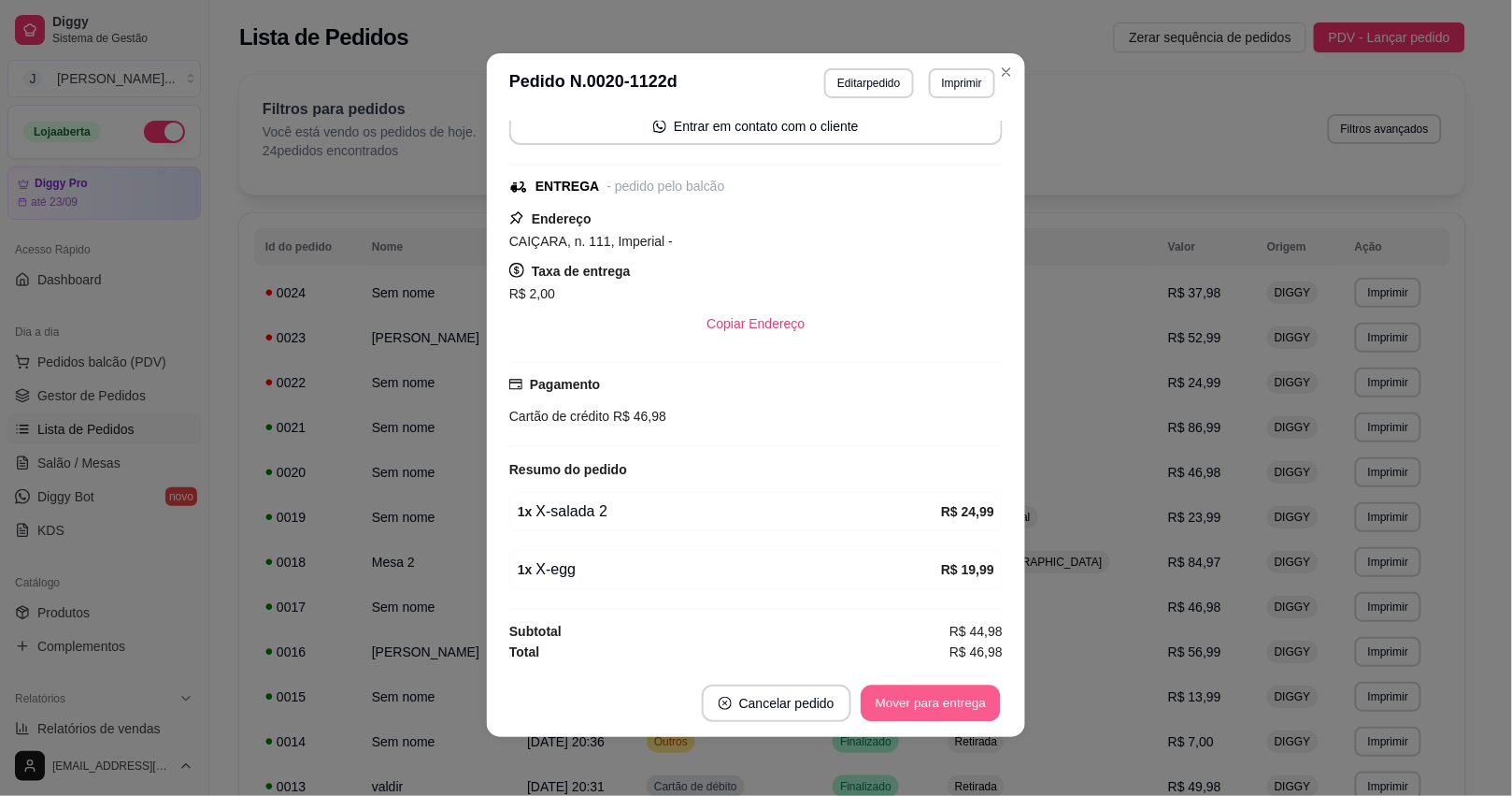
click at [936, 690] on button "Mover para entrega" at bounding box center [931, 703] width 140 height 37
click at [934, 702] on button "Mover para finalizado" at bounding box center [925, 703] width 151 height 37
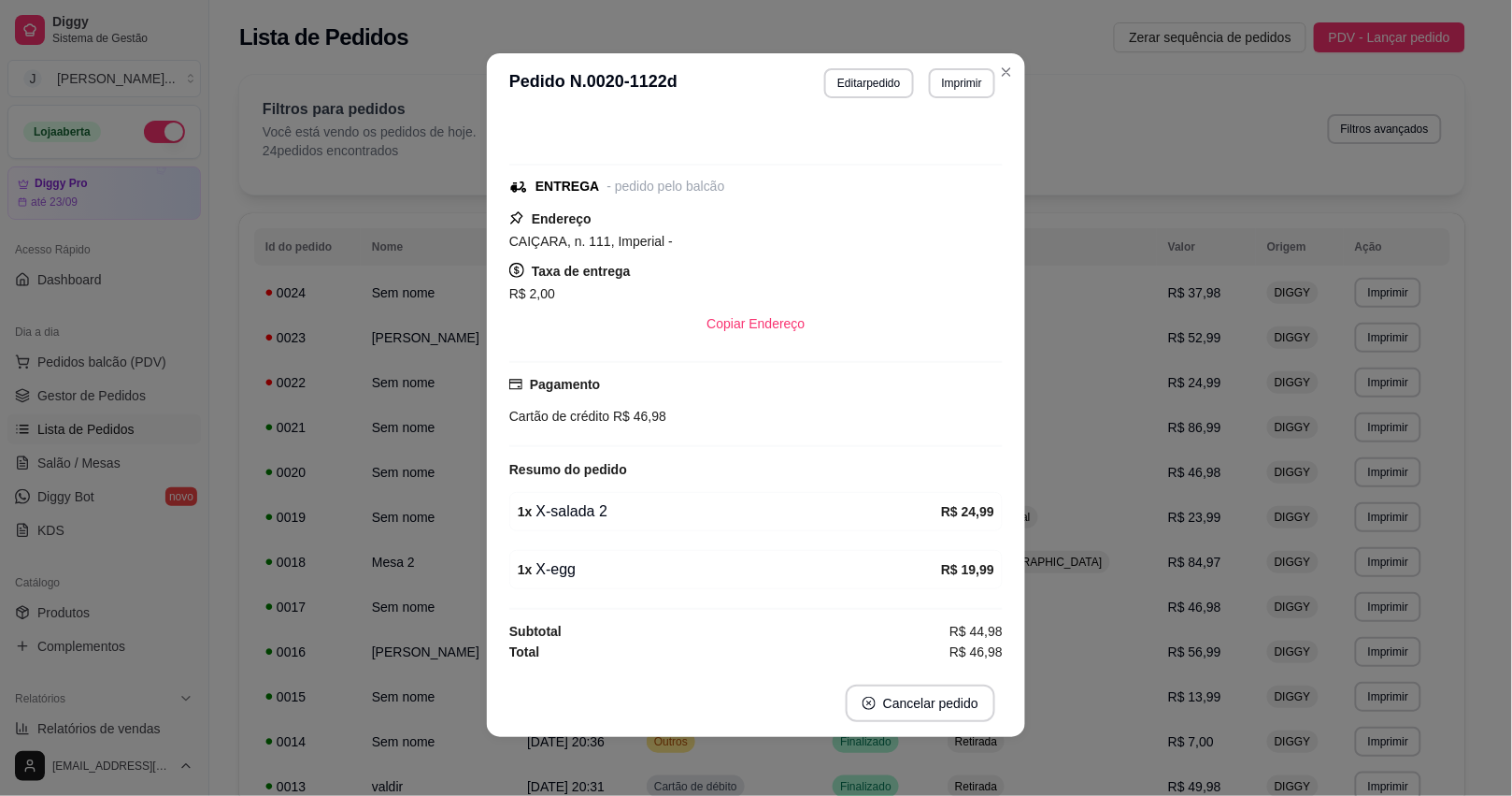
scroll to position [72, 0]
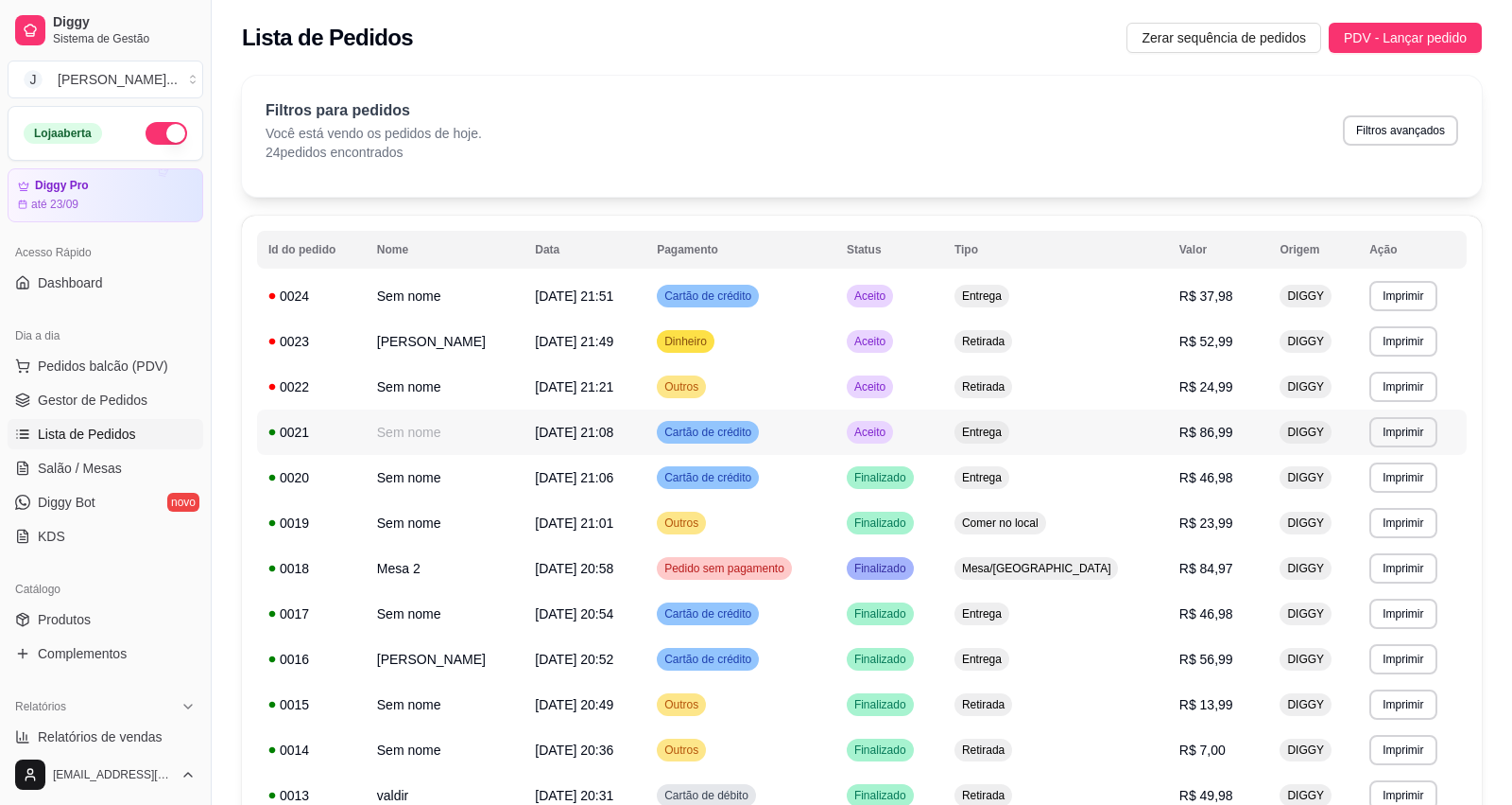
click at [1117, 438] on td "Entrega" at bounding box center [1056, 432] width 225 height 45
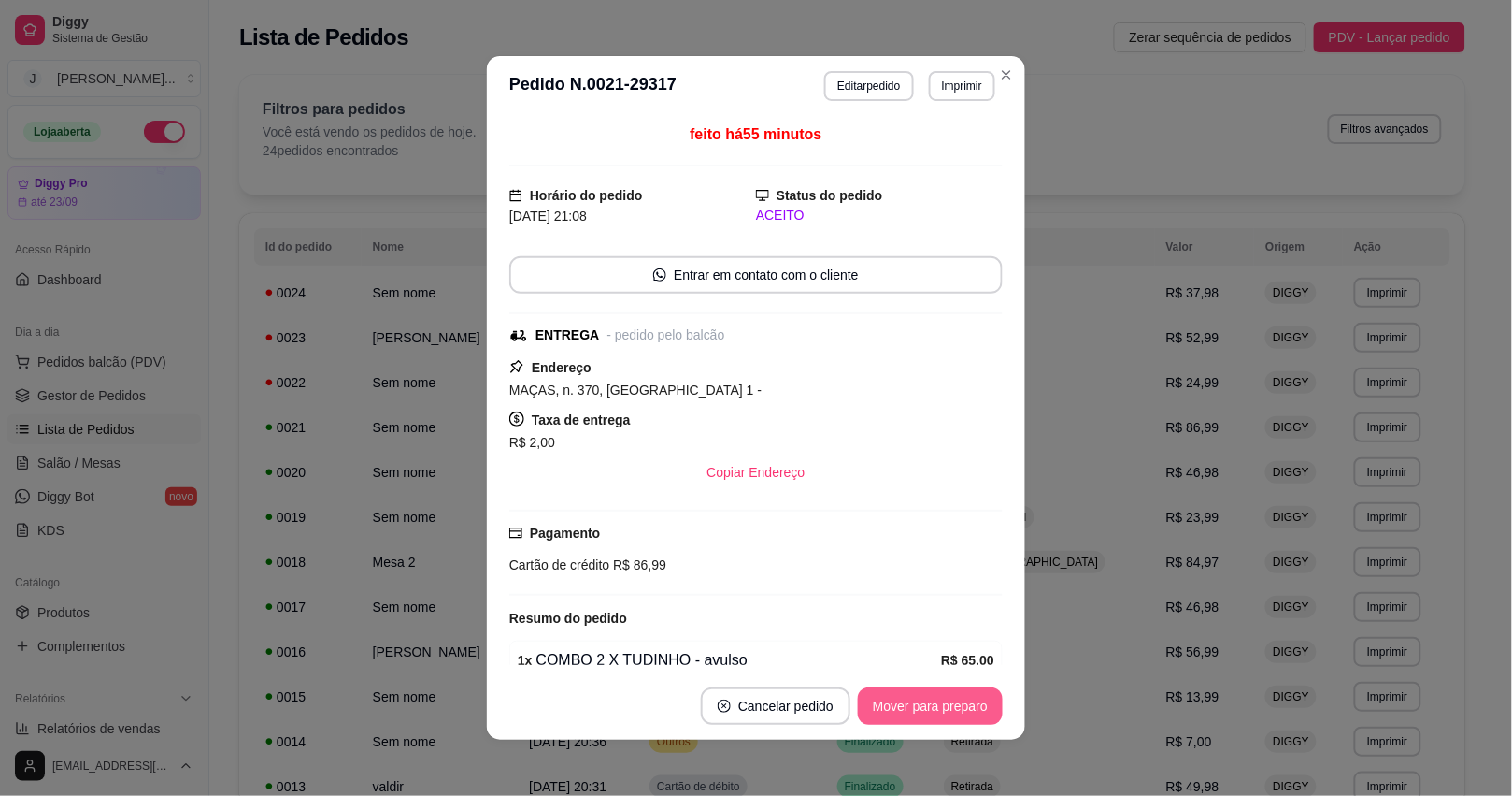
click at [976, 695] on button "Mover para preparo" at bounding box center [930, 706] width 145 height 37
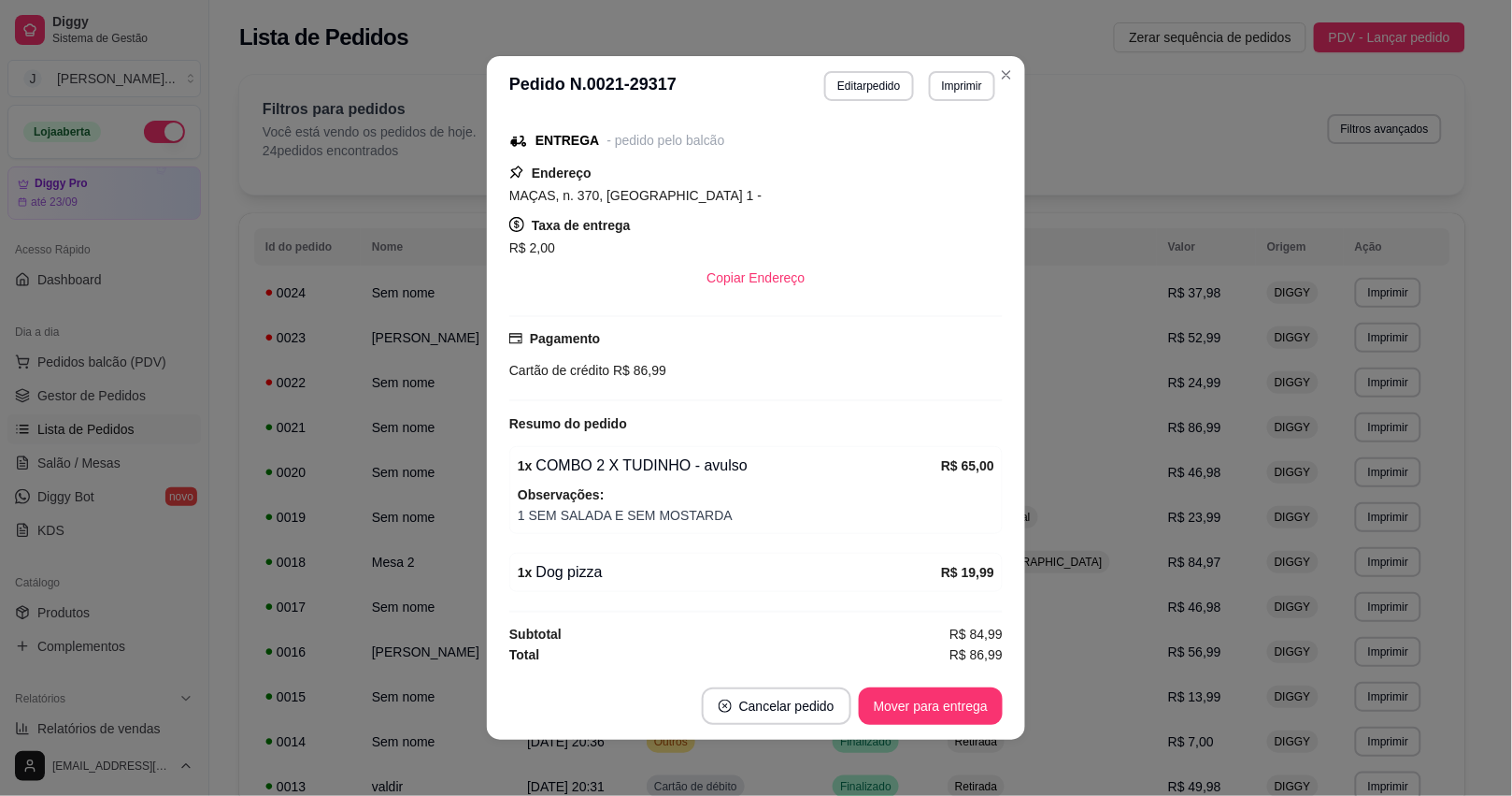
scroll to position [3, 0]
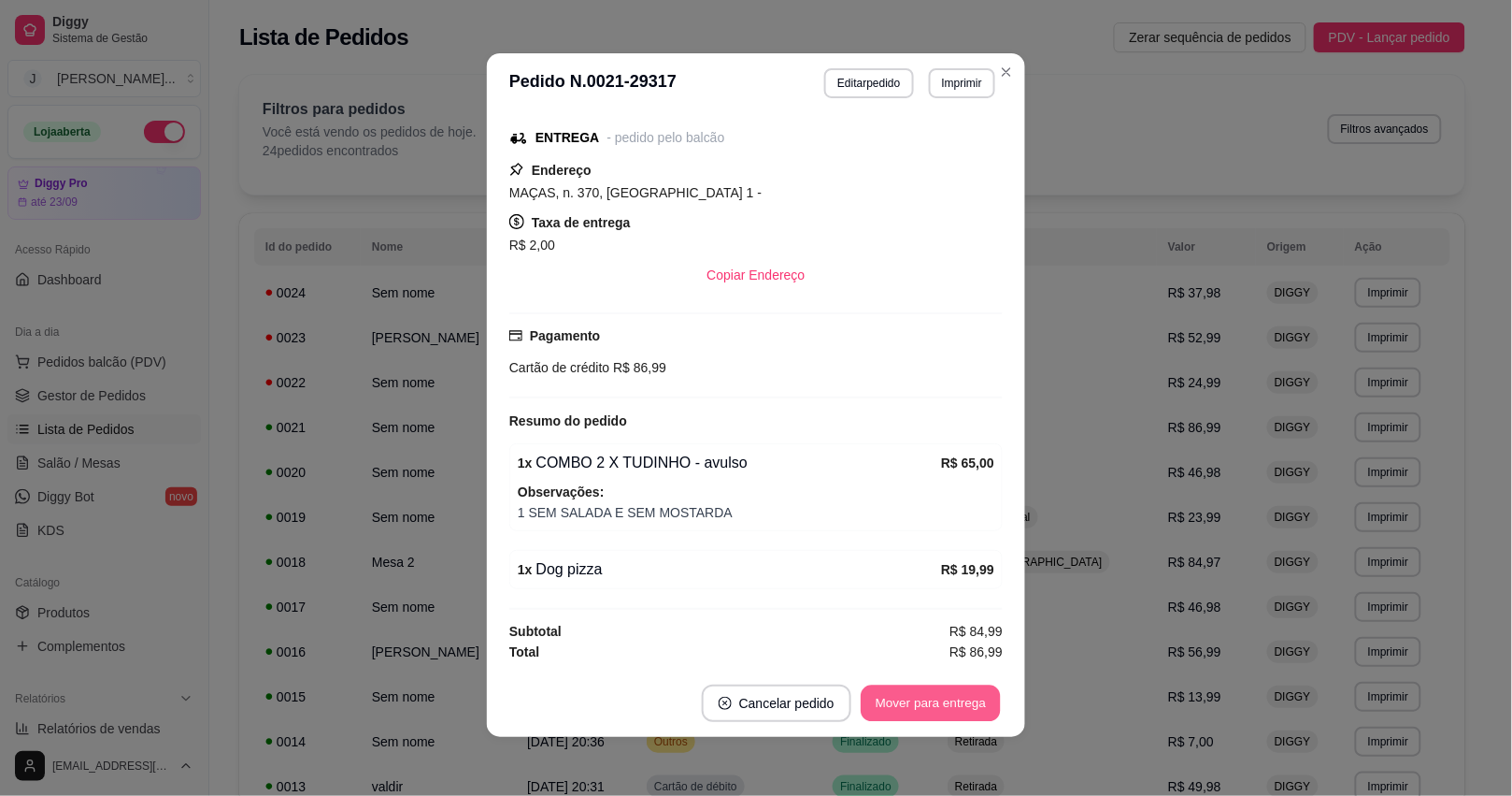
click at [899, 703] on button "Mover para entrega" at bounding box center [931, 703] width 140 height 37
click at [918, 711] on button "Mover para finalizado" at bounding box center [925, 703] width 151 height 37
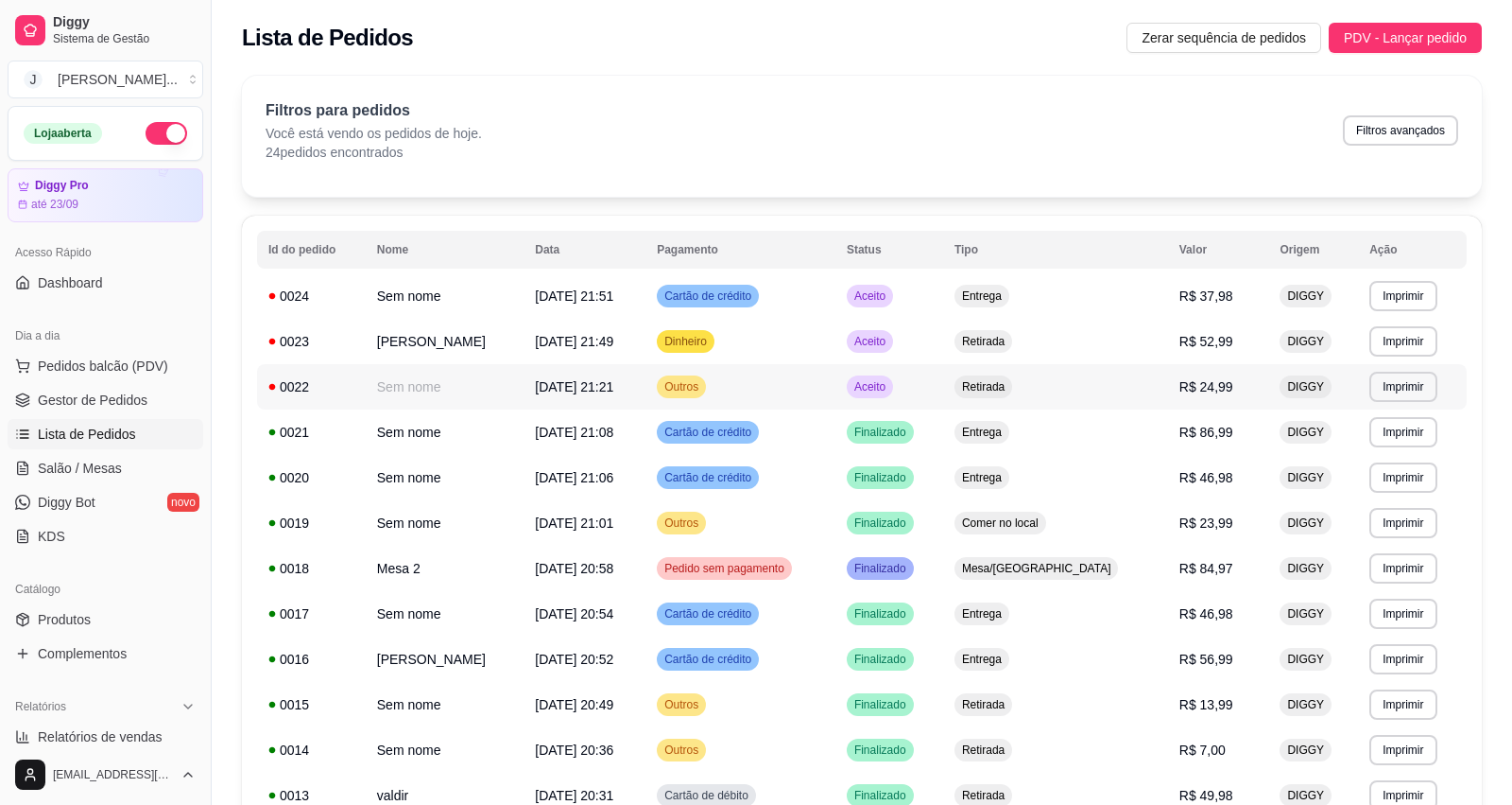
click at [943, 390] on td "Aceito" at bounding box center [889, 386] width 108 height 45
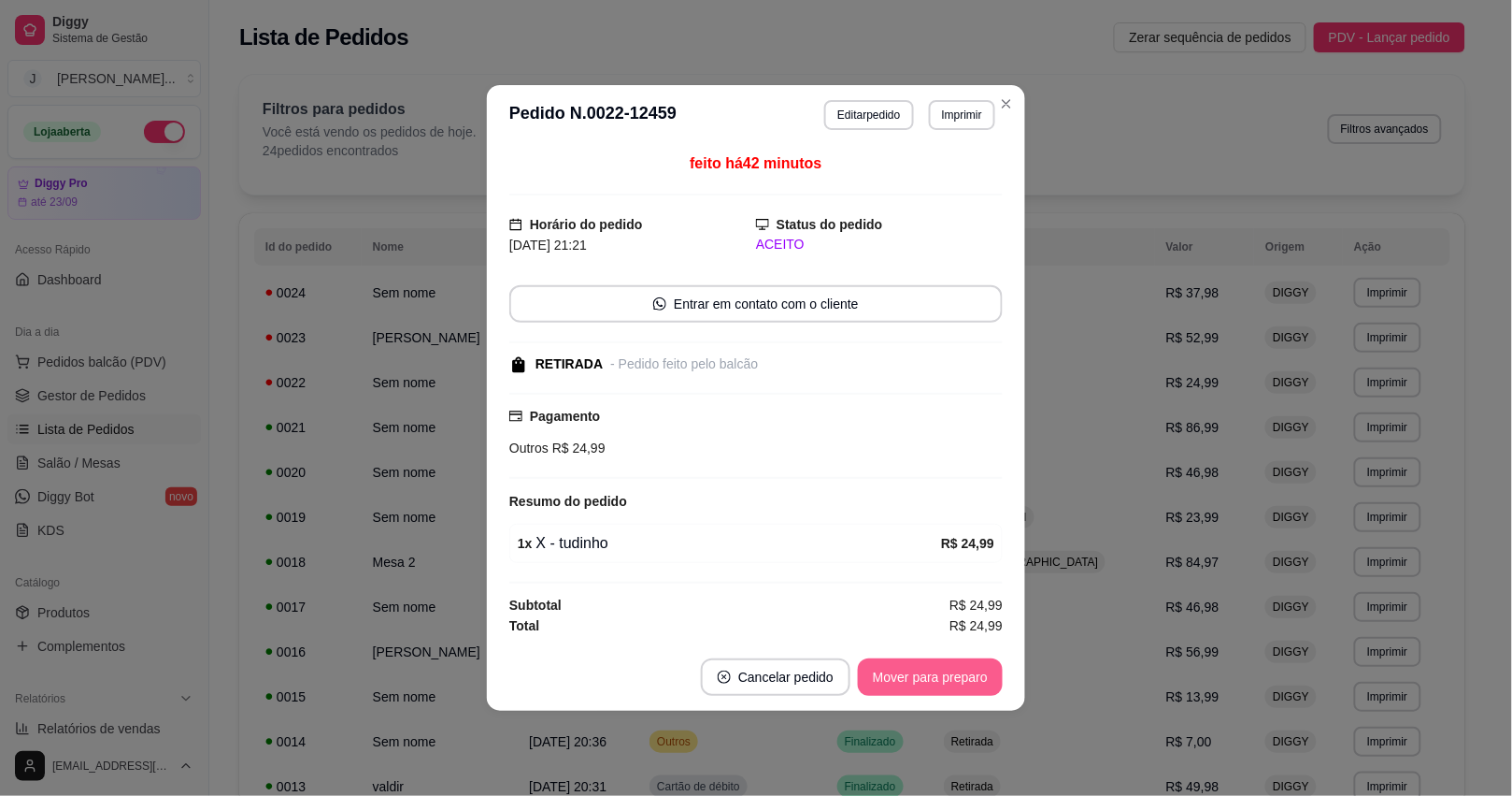
click at [892, 679] on button "Mover para preparo" at bounding box center [930, 677] width 145 height 37
click at [928, 688] on button "Mover para retirada disponível" at bounding box center [899, 677] width 207 height 37
click at [963, 683] on button "Mover para finalizado" at bounding box center [925, 677] width 155 height 37
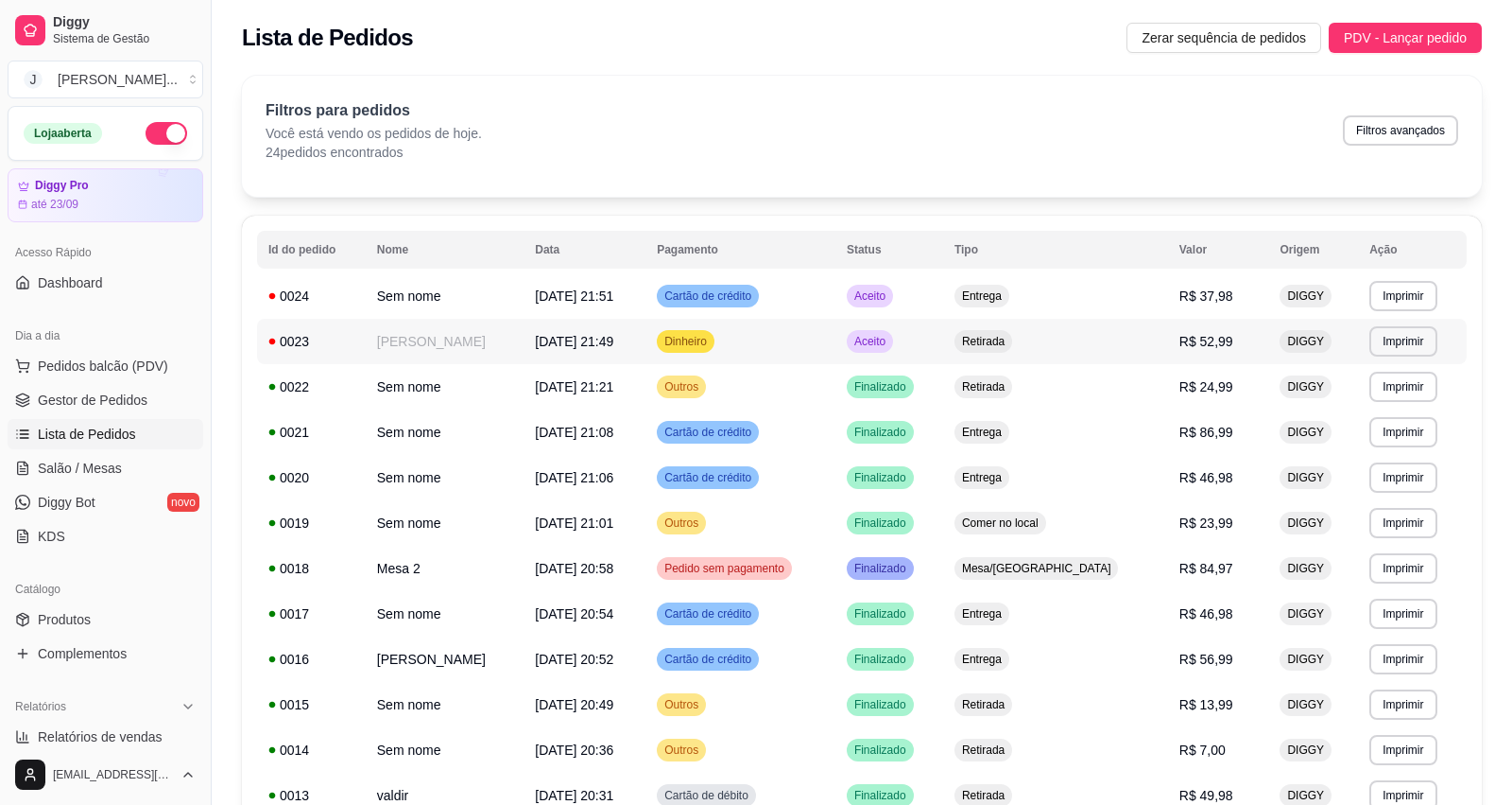
click at [1130, 351] on td "Retirada" at bounding box center [1056, 341] width 225 height 45
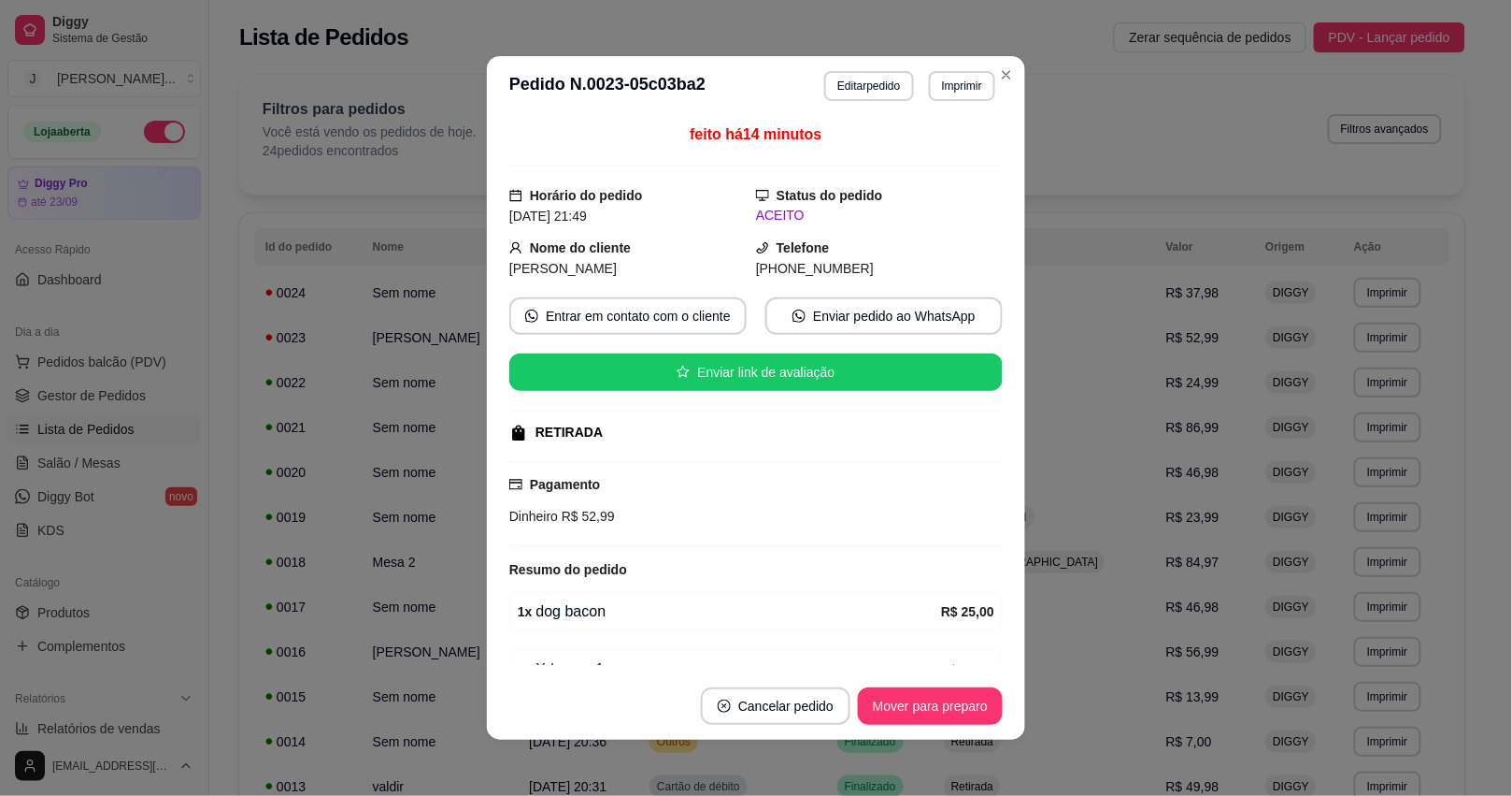
scroll to position [103, 0]
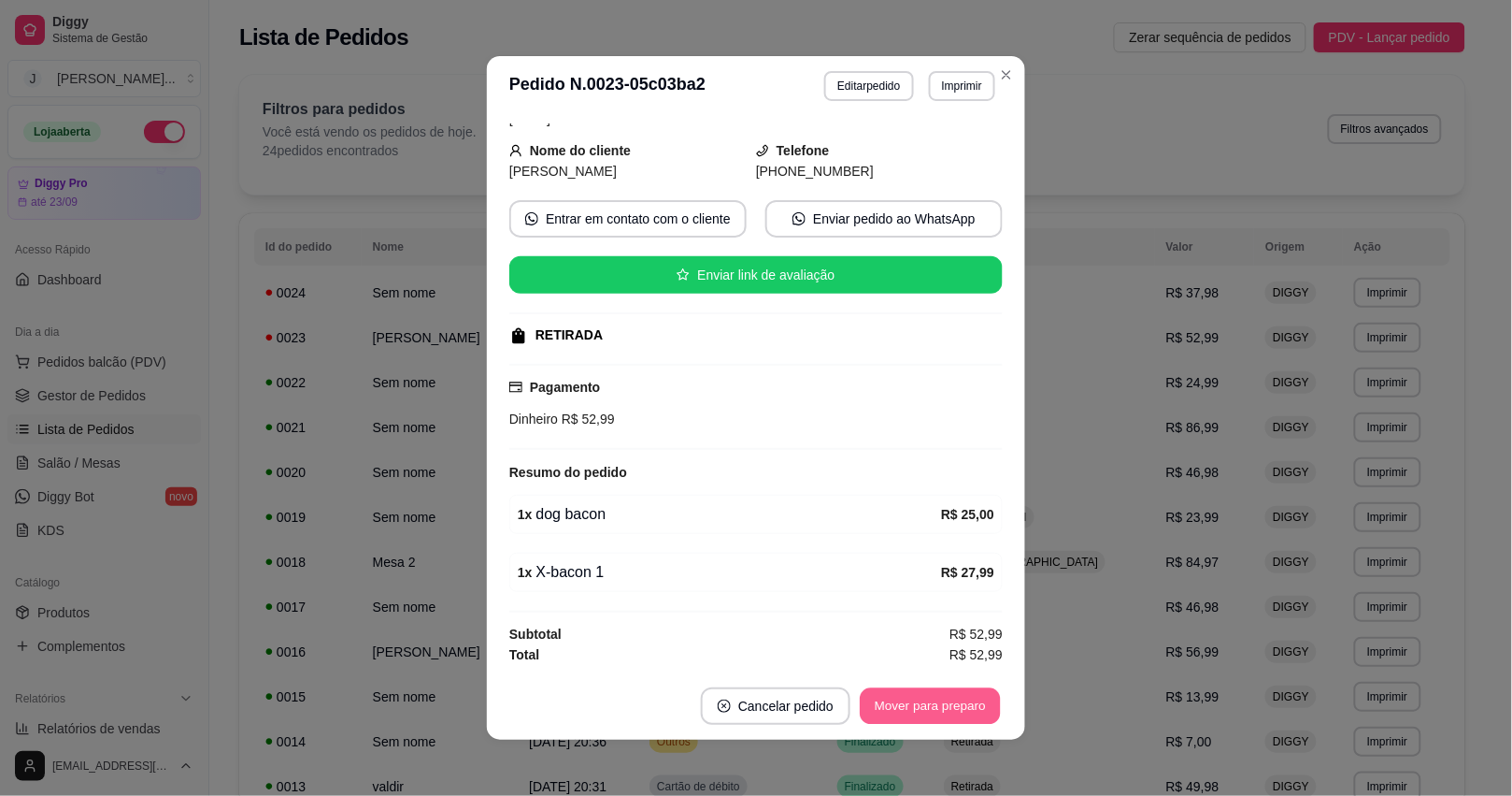
click at [960, 717] on button "Mover para preparo" at bounding box center [930, 706] width 140 height 37
click at [920, 709] on button "Mover para retirada disponível" at bounding box center [899, 706] width 207 height 37
click at [920, 709] on button "Mover para finalizado" at bounding box center [925, 706] width 155 height 37
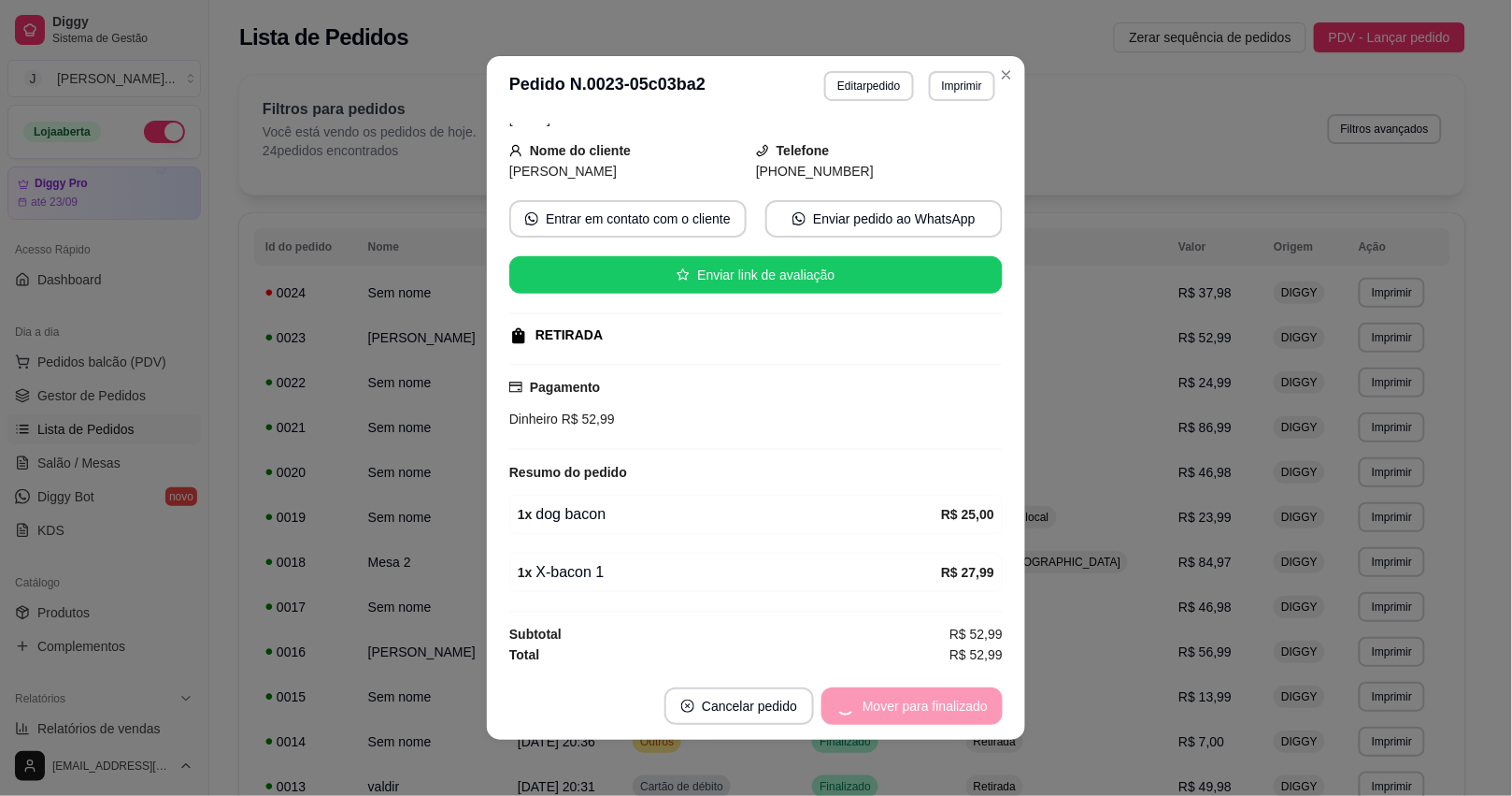
scroll to position [59, 0]
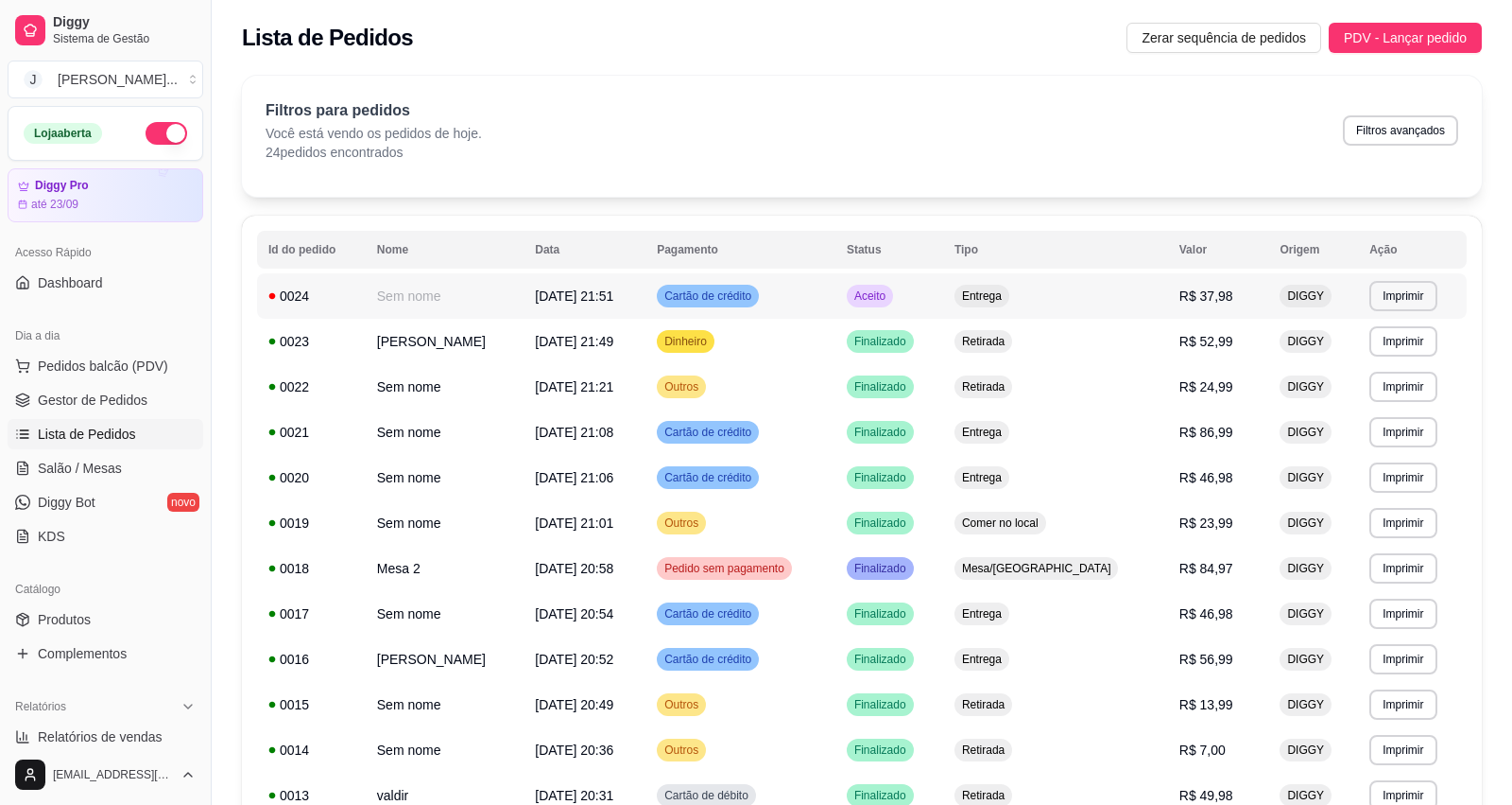
click at [1127, 295] on td "Entrega" at bounding box center [1056, 295] width 225 height 45
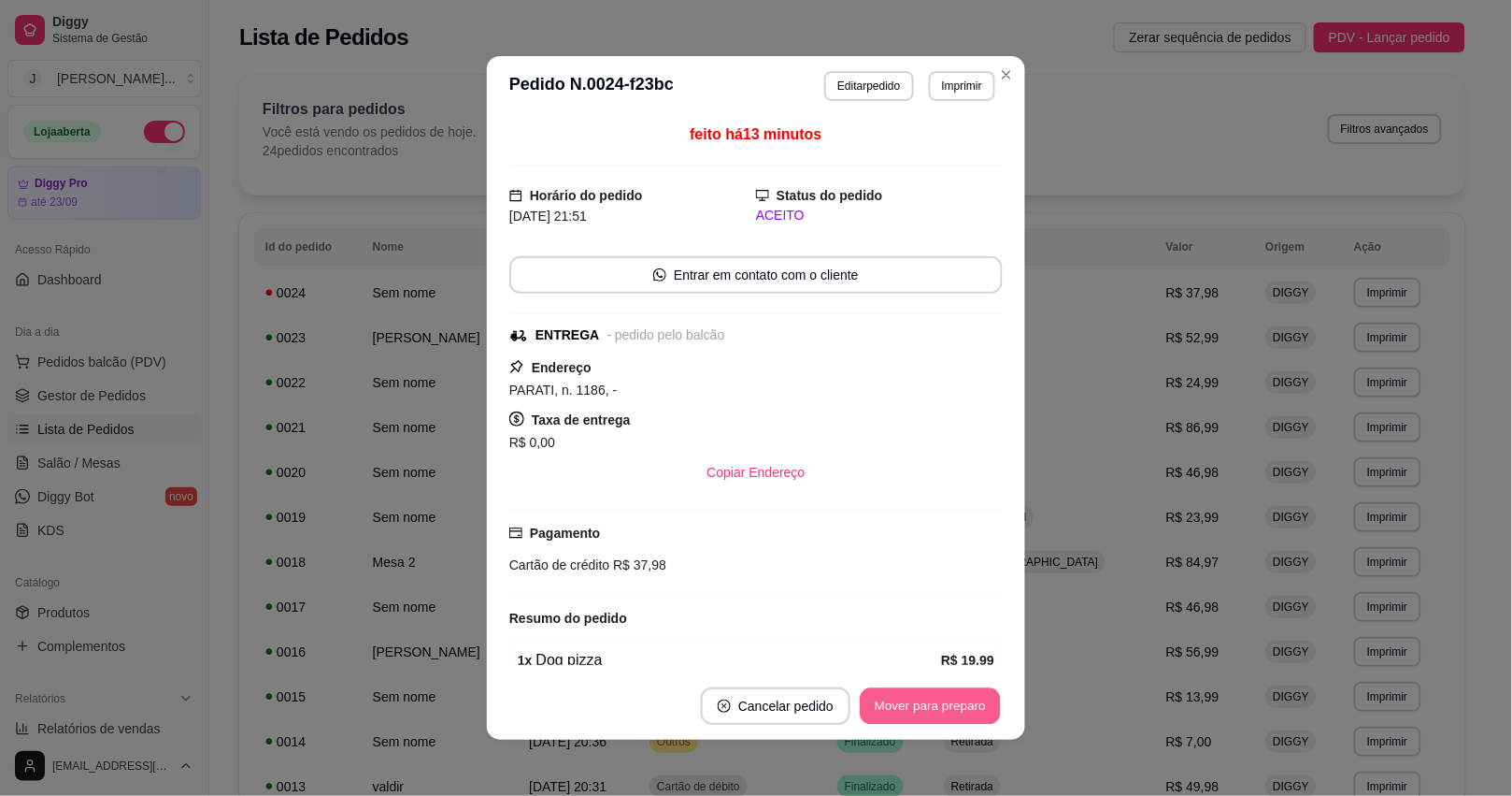
click at [884, 694] on button "Mover para preparo" at bounding box center [930, 706] width 140 height 37
click at [885, 695] on button "Mover para entrega" at bounding box center [931, 706] width 144 height 37
click at [885, 695] on div "Mover para entrega" at bounding box center [917, 706] width 170 height 37
click at [885, 708] on button "Mover para finalizado" at bounding box center [925, 706] width 155 height 37
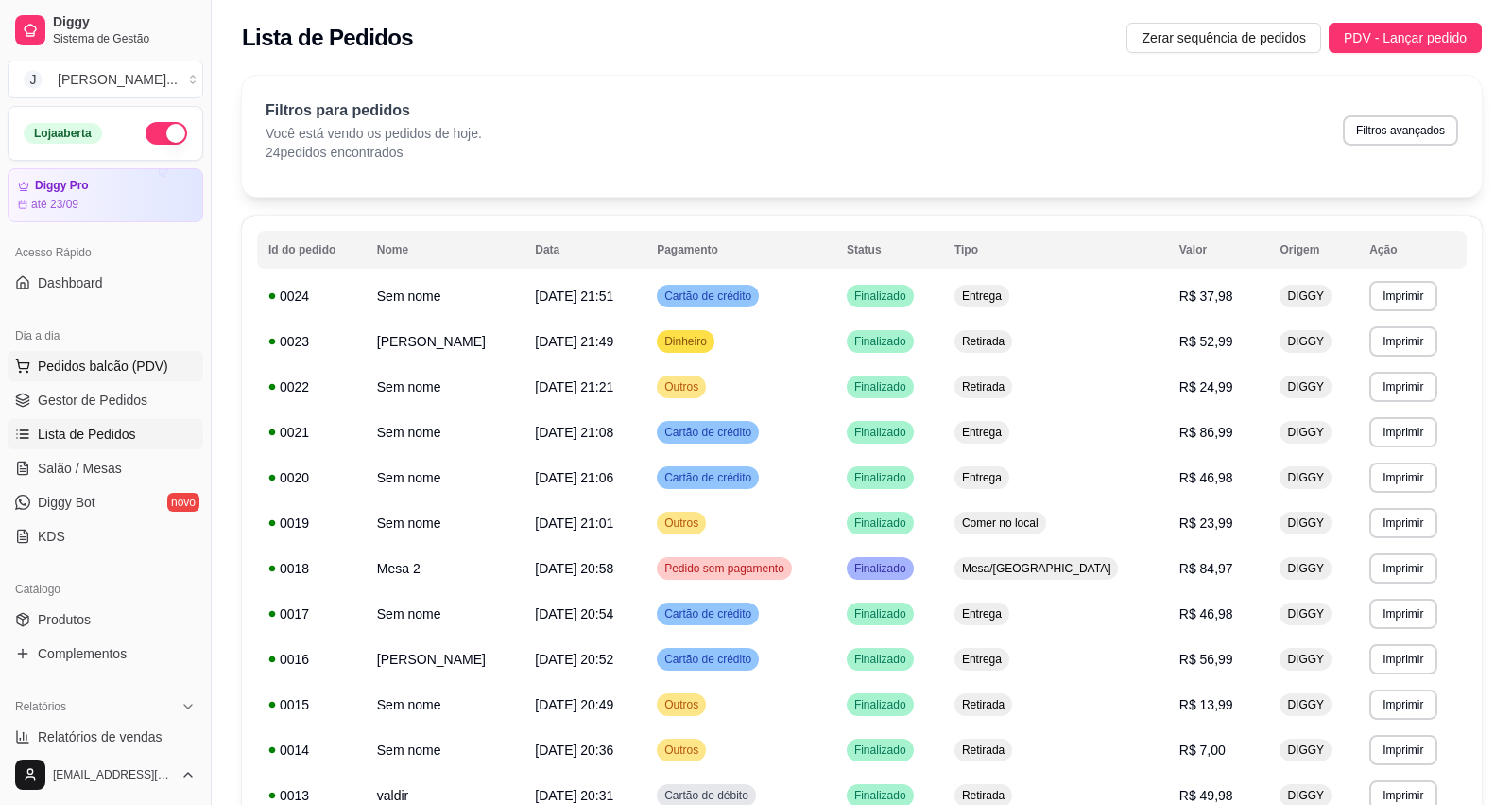
click at [110, 356] on span "Pedidos balcão (PDV)" at bounding box center [103, 366] width 131 height 19
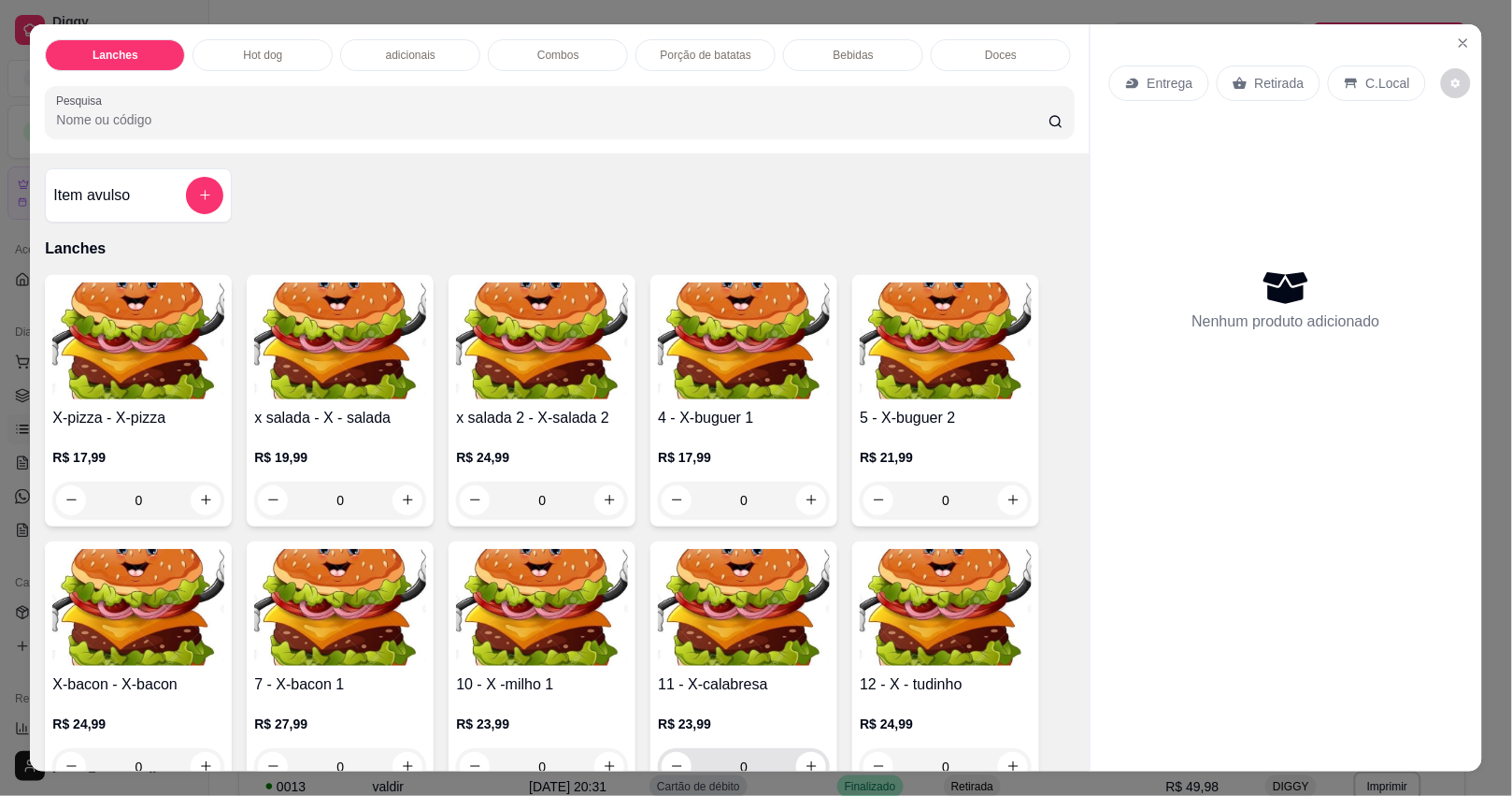
scroll to position [117, 0]
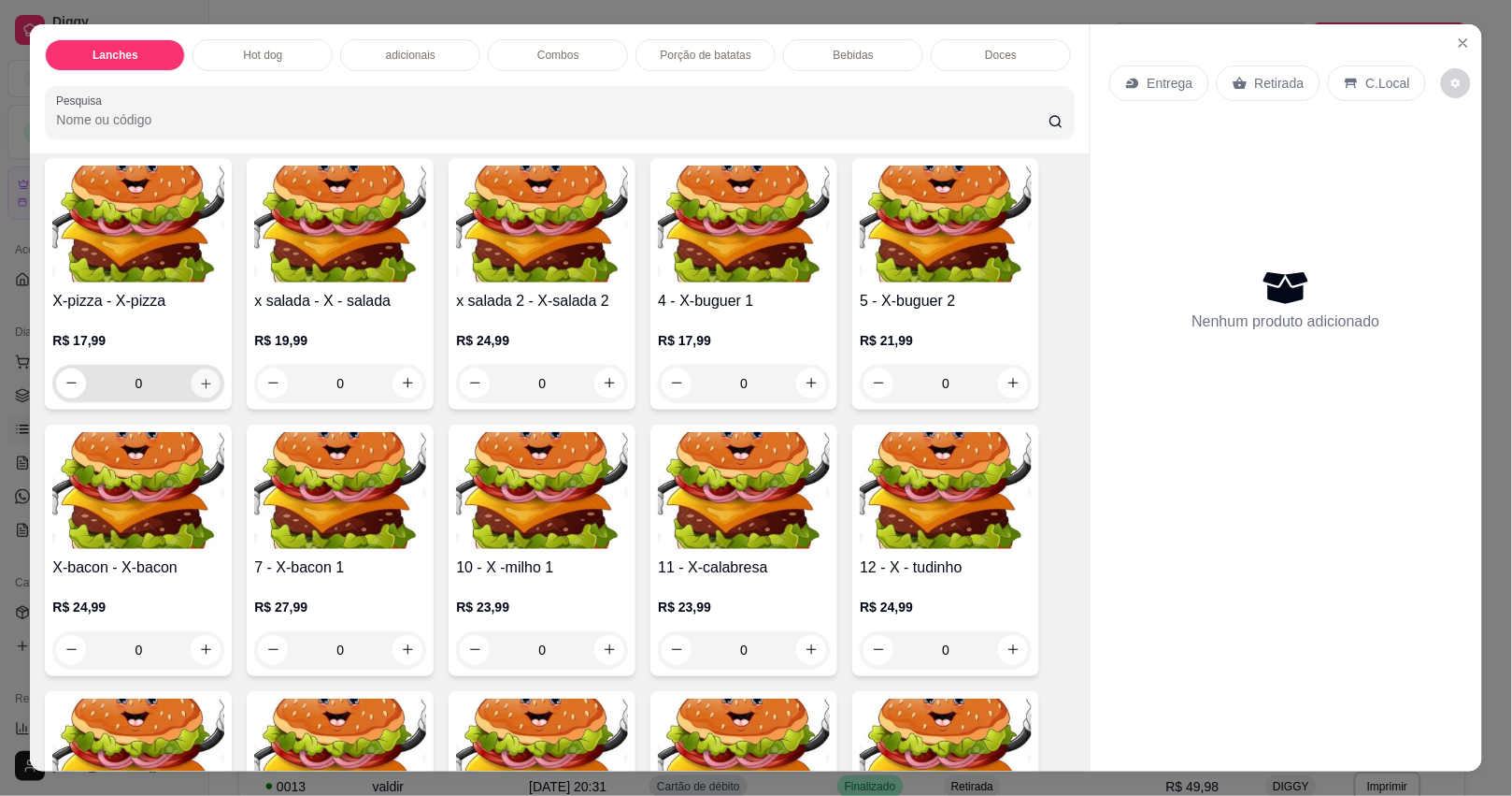
click at [199, 388] on icon "increase-product-quantity" at bounding box center [206, 382] width 14 height 14
type input "1"
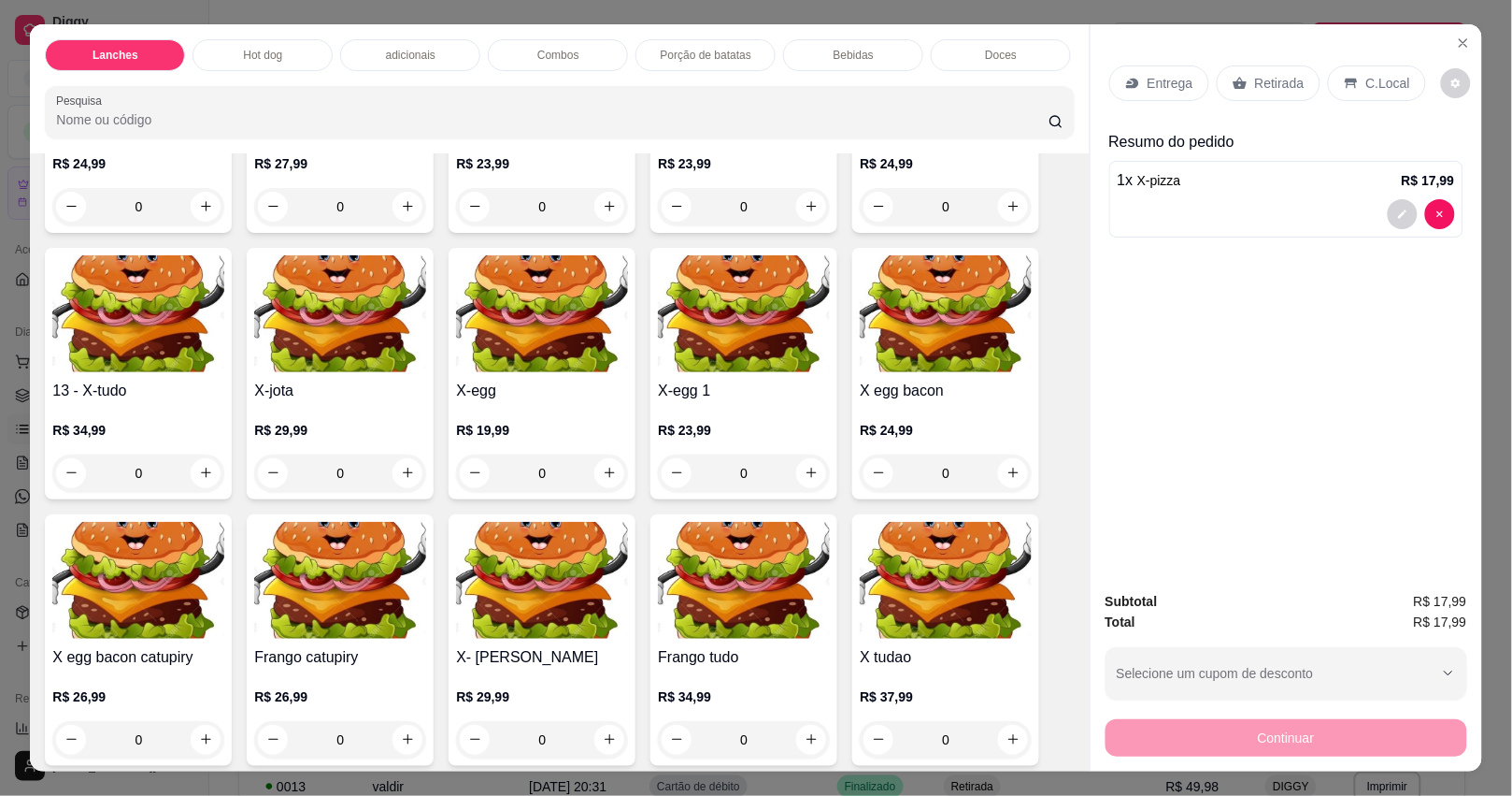
scroll to position [584, 0]
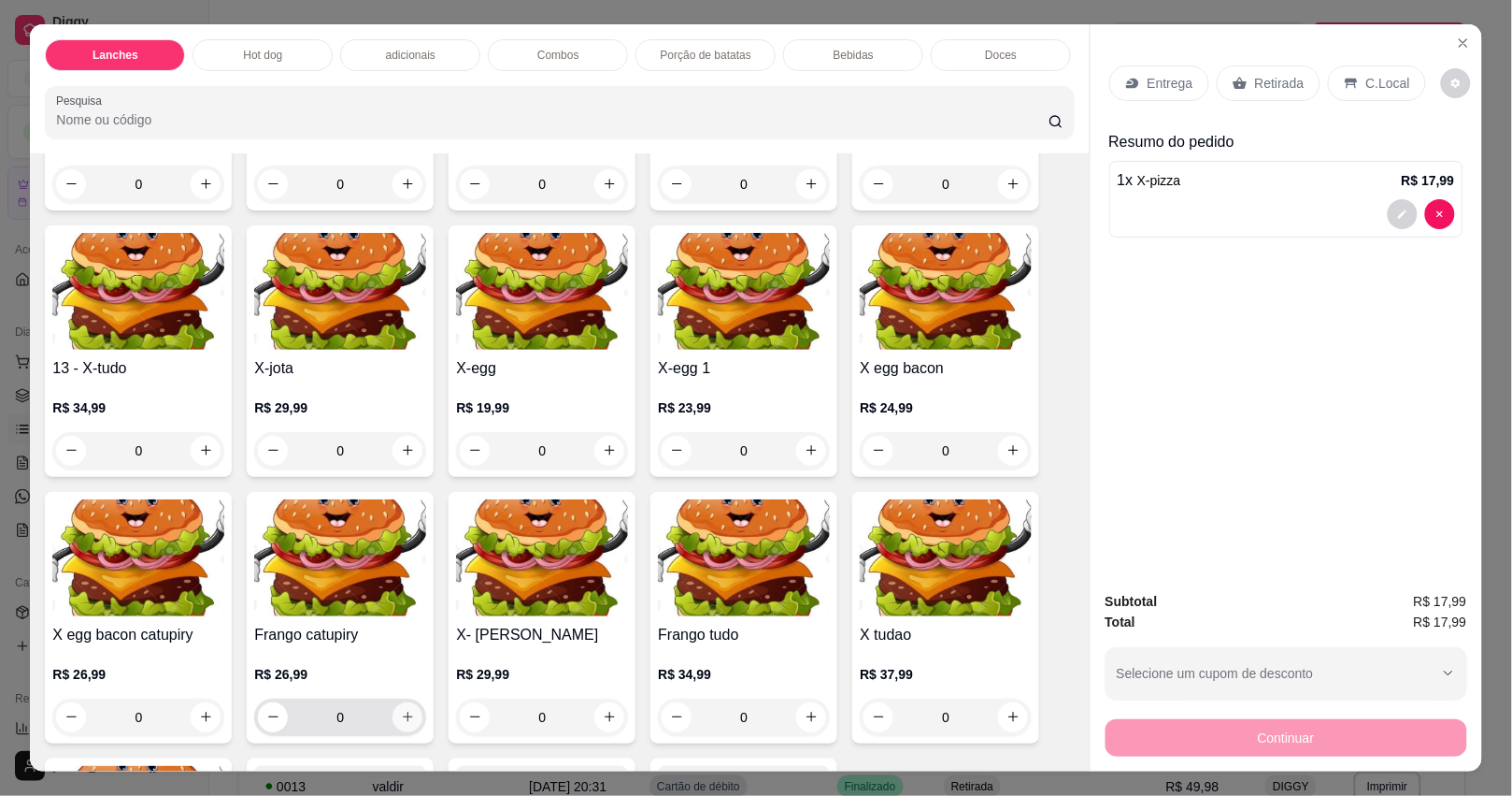
click at [409, 722] on button "increase-product-quantity" at bounding box center [407, 717] width 30 height 30
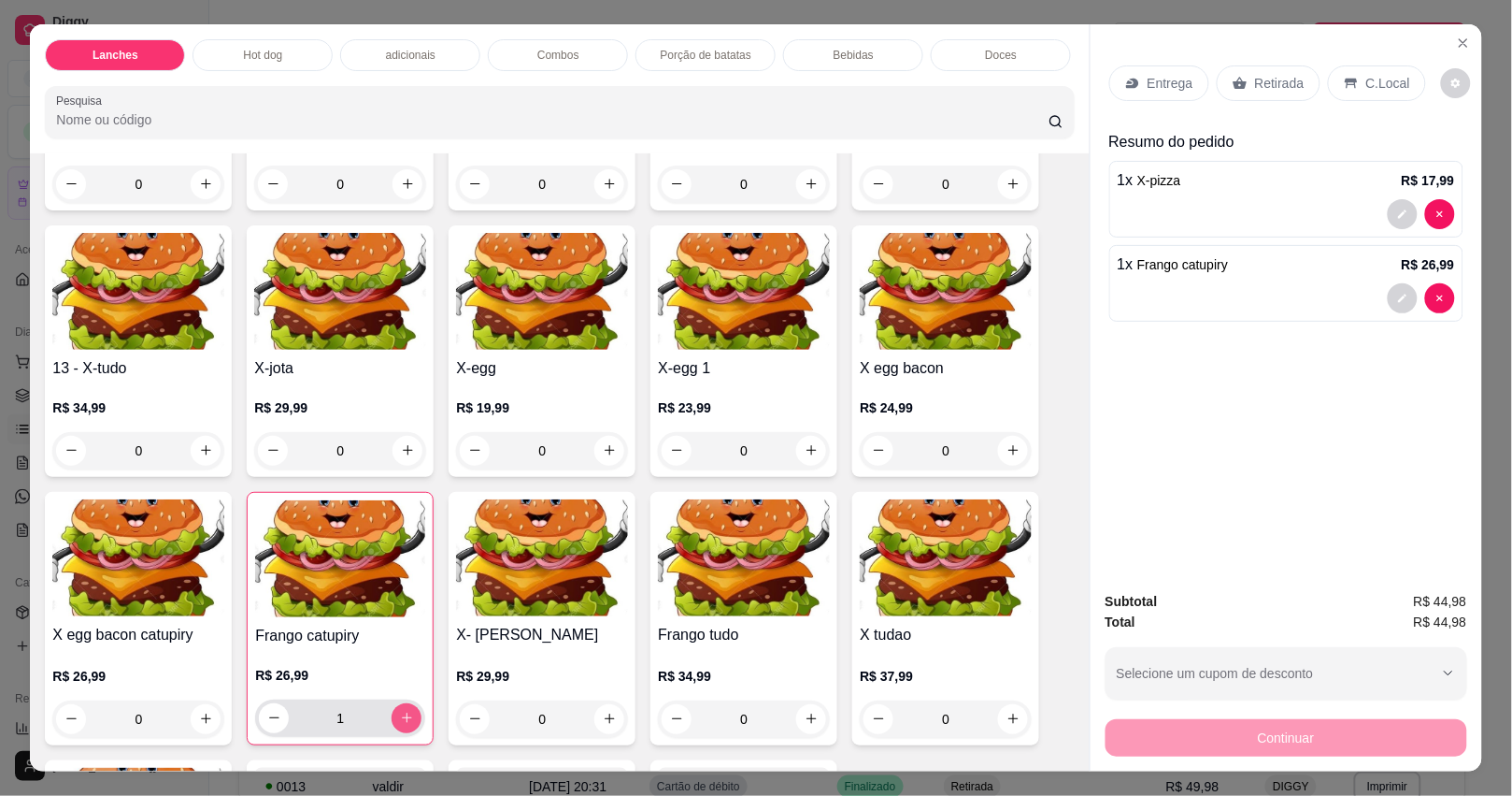
type input "1"
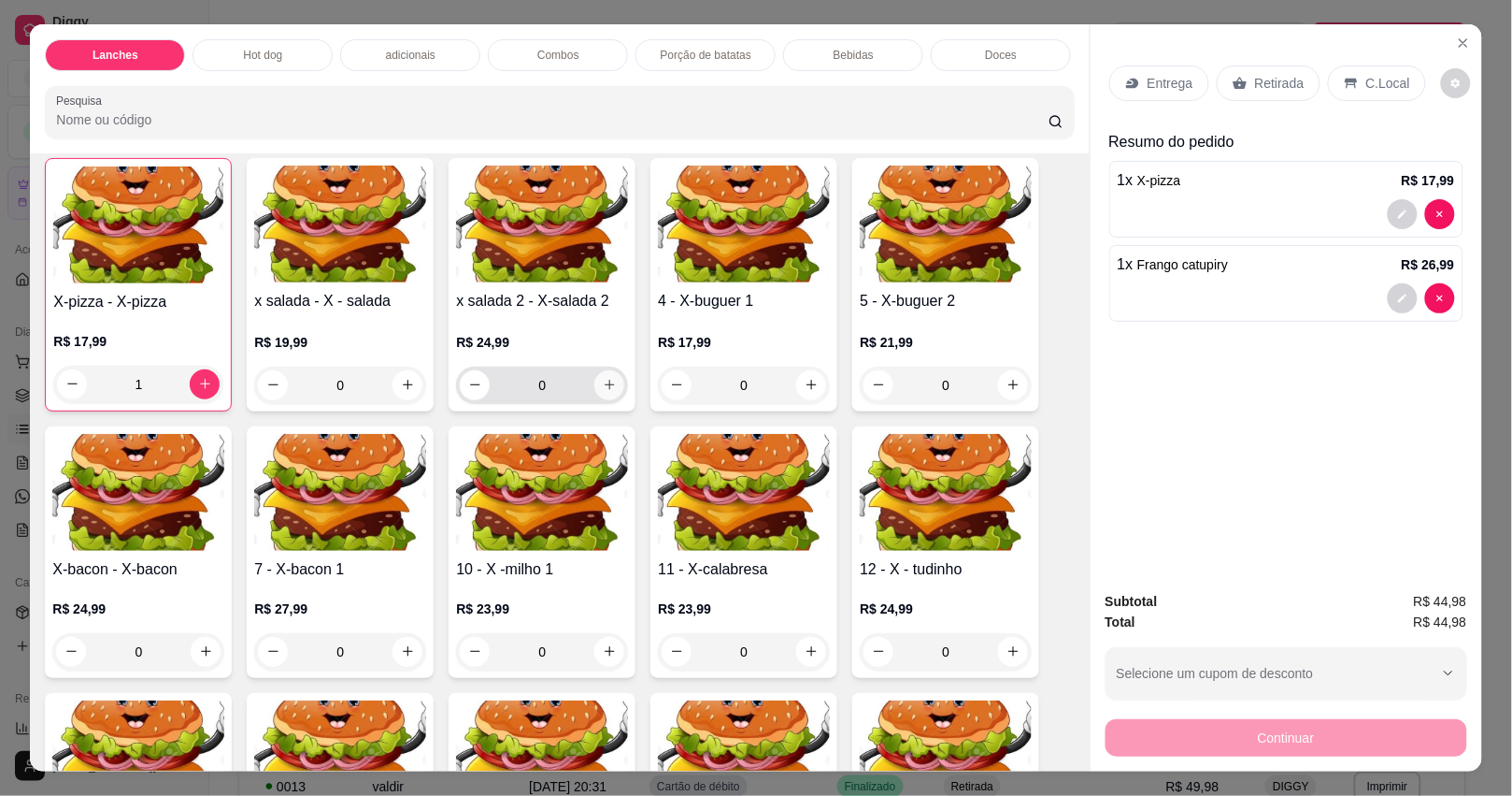
scroll to position [0, 0]
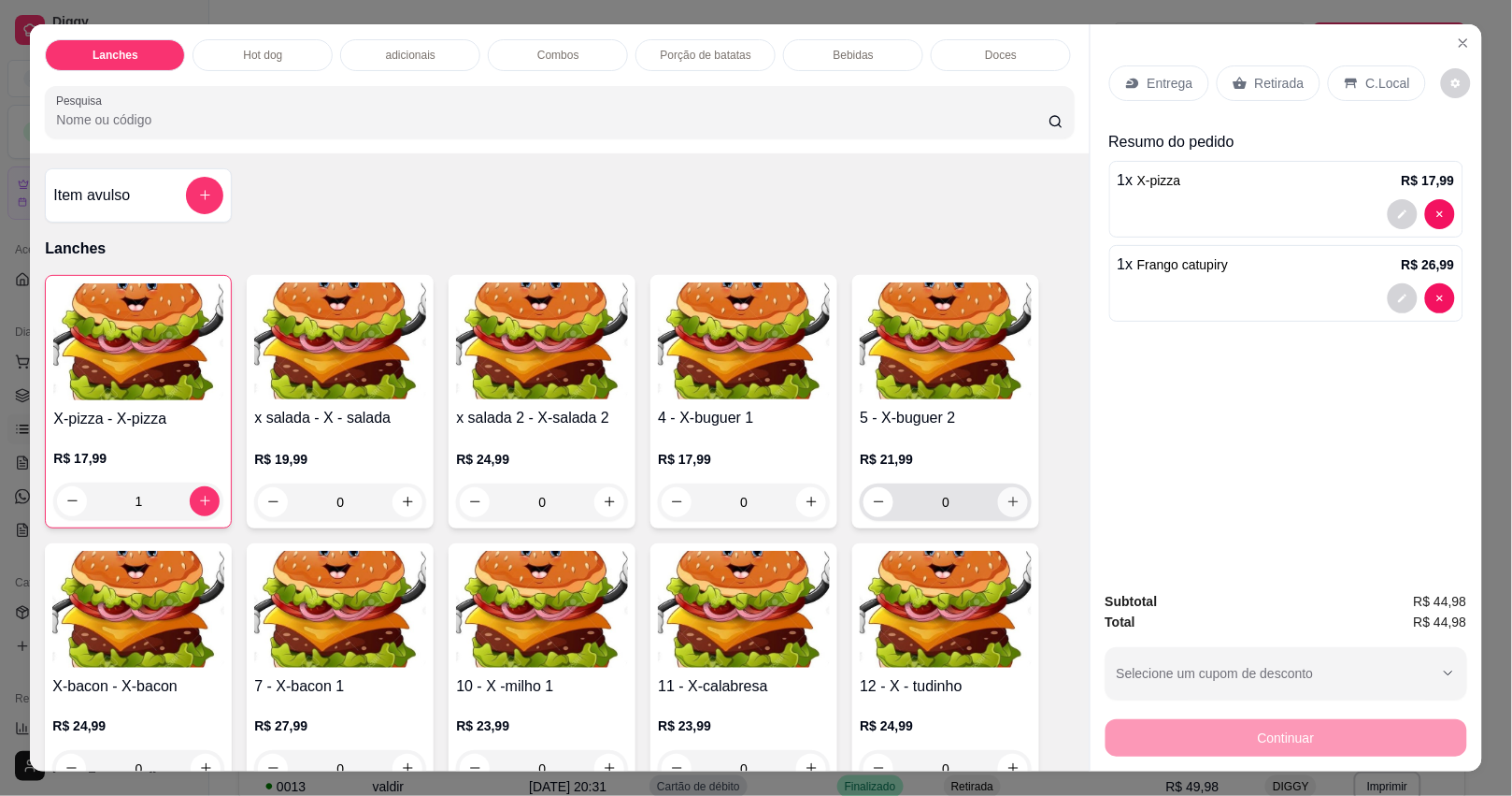
click at [1006, 509] on icon "increase-product-quantity" at bounding box center [1013, 501] width 14 height 14
type input "1"
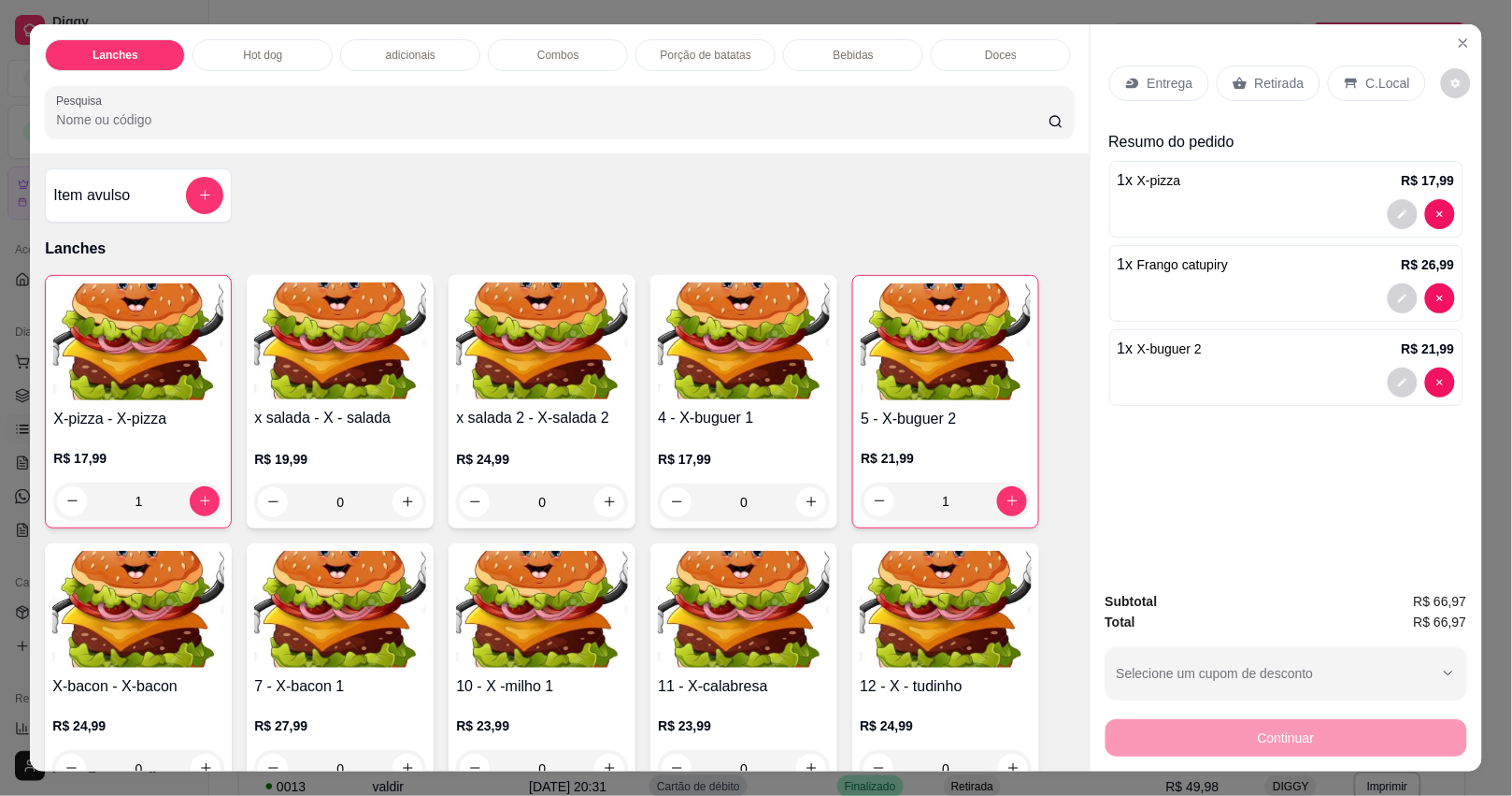
scroll to position [117, 0]
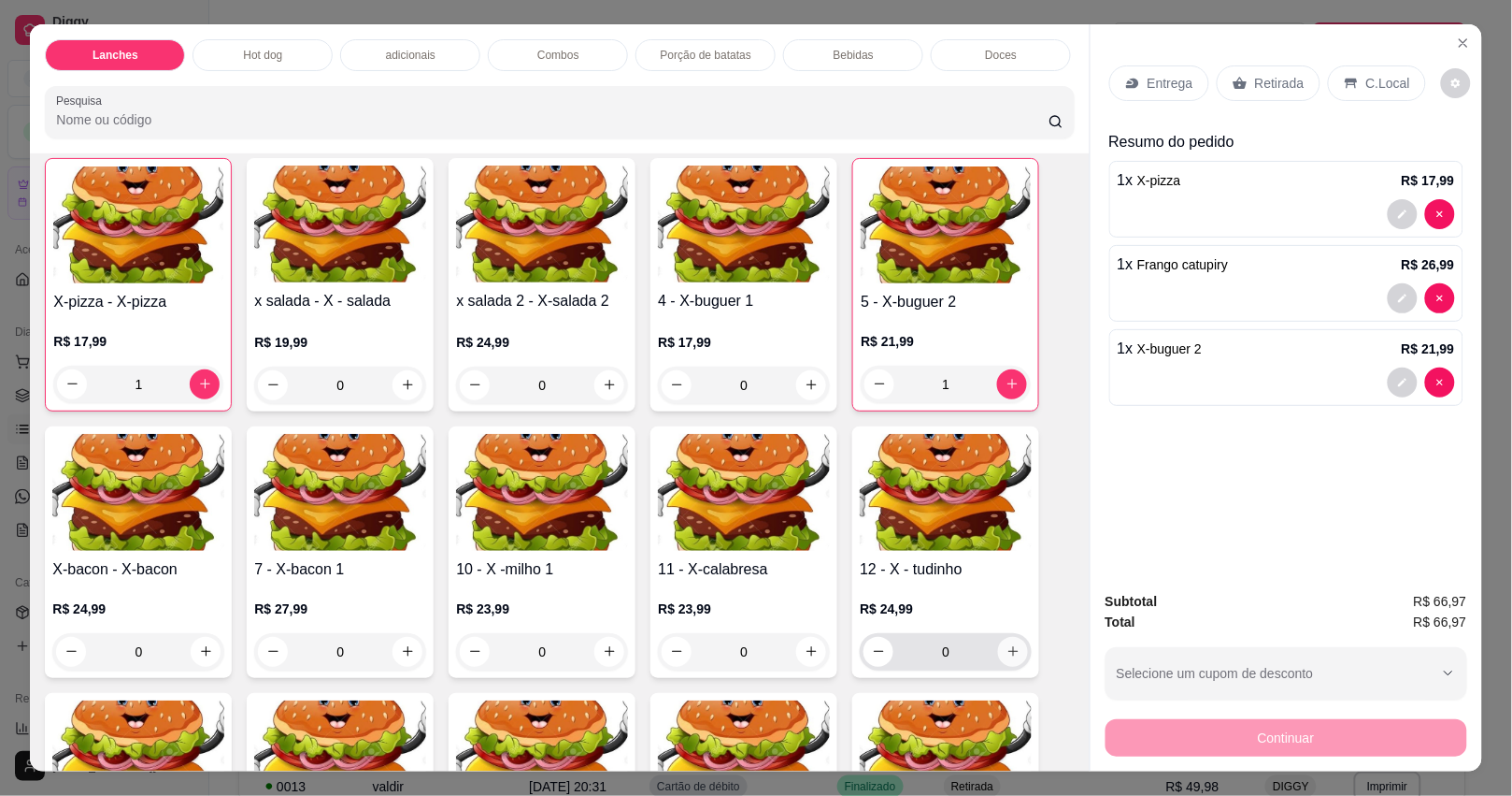
click at [1006, 656] on icon "increase-product-quantity" at bounding box center [1013, 651] width 14 height 14
type input "2"
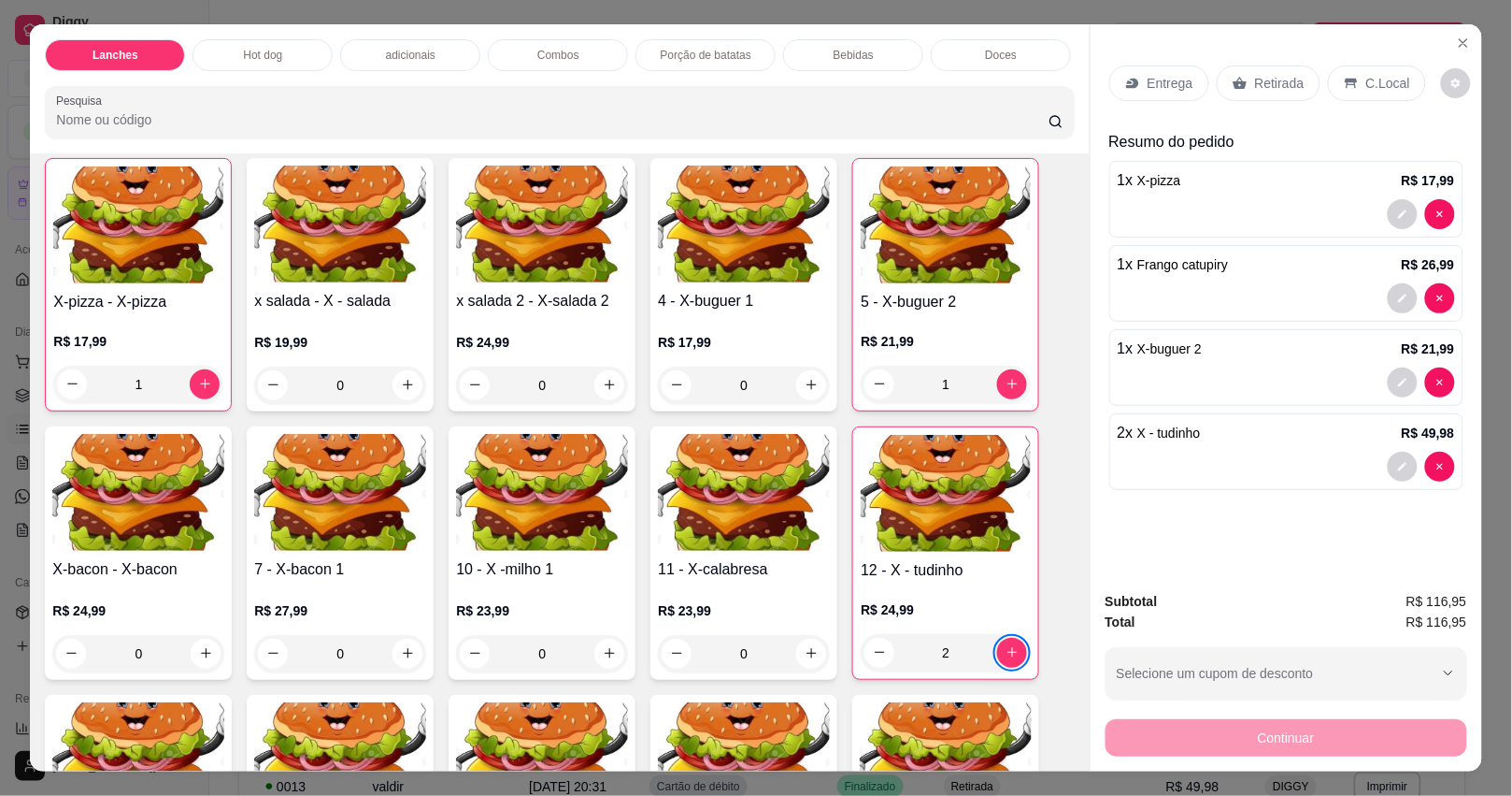
drag, startPoint x: 1259, startPoint y: 67, endPoint x: 1338, endPoint y: 647, distance: 585.4
click at [1259, 74] on p "Retirada" at bounding box center [1280, 83] width 50 height 19
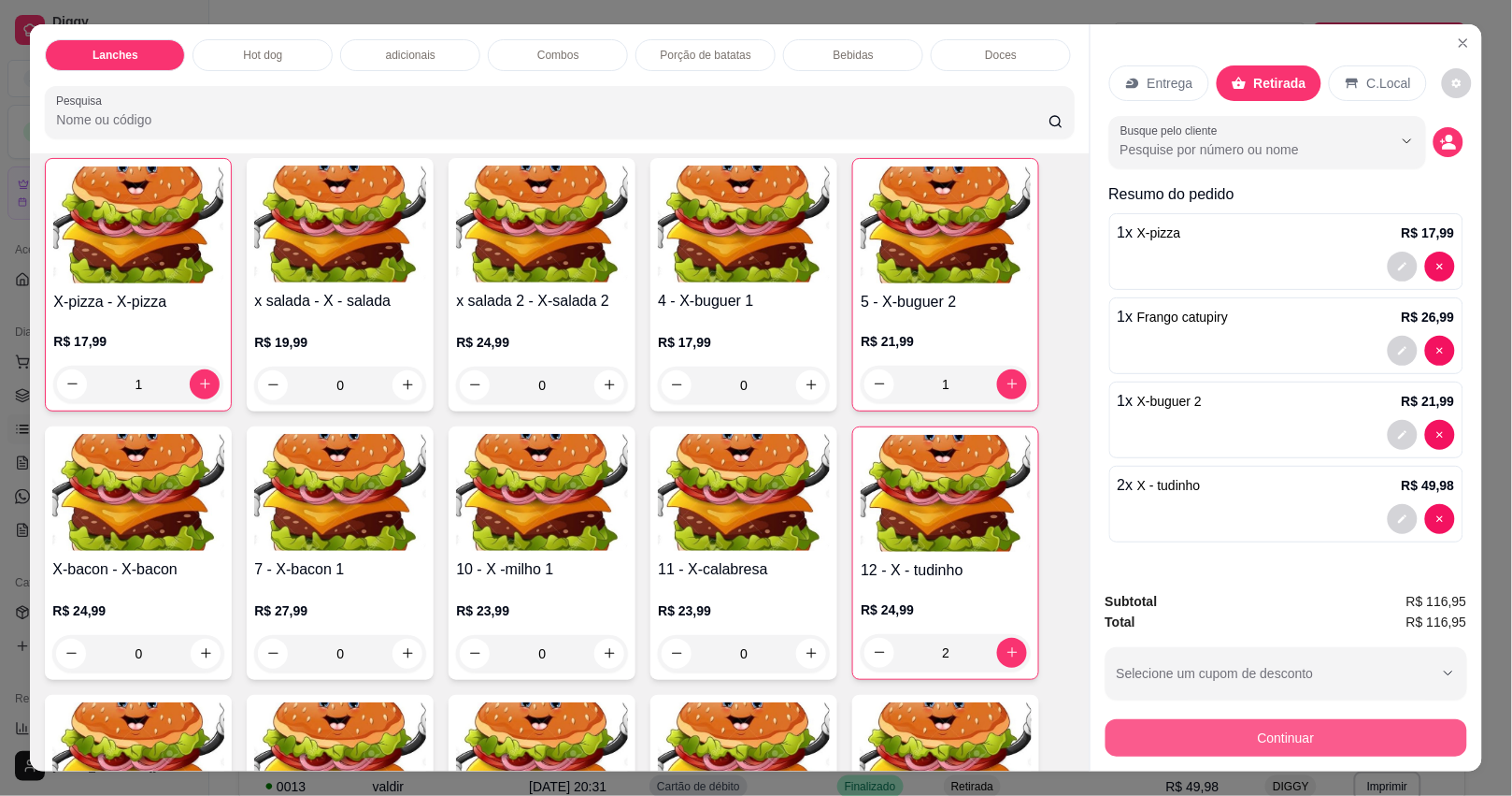
click at [1315, 728] on button "Continuar" at bounding box center [1286, 738] width 361 height 37
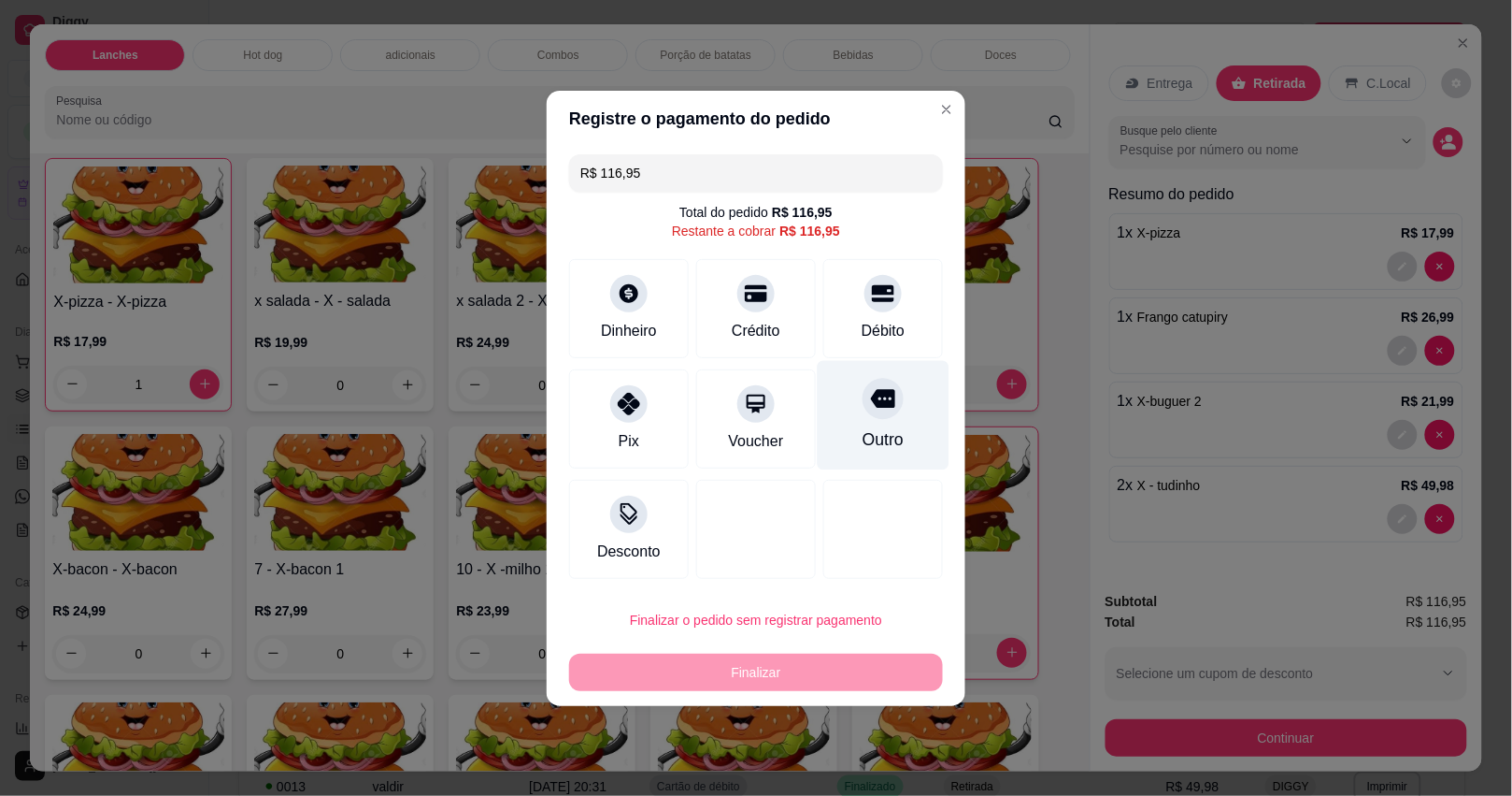
click at [871, 409] on icon at bounding box center [883, 398] width 24 height 24
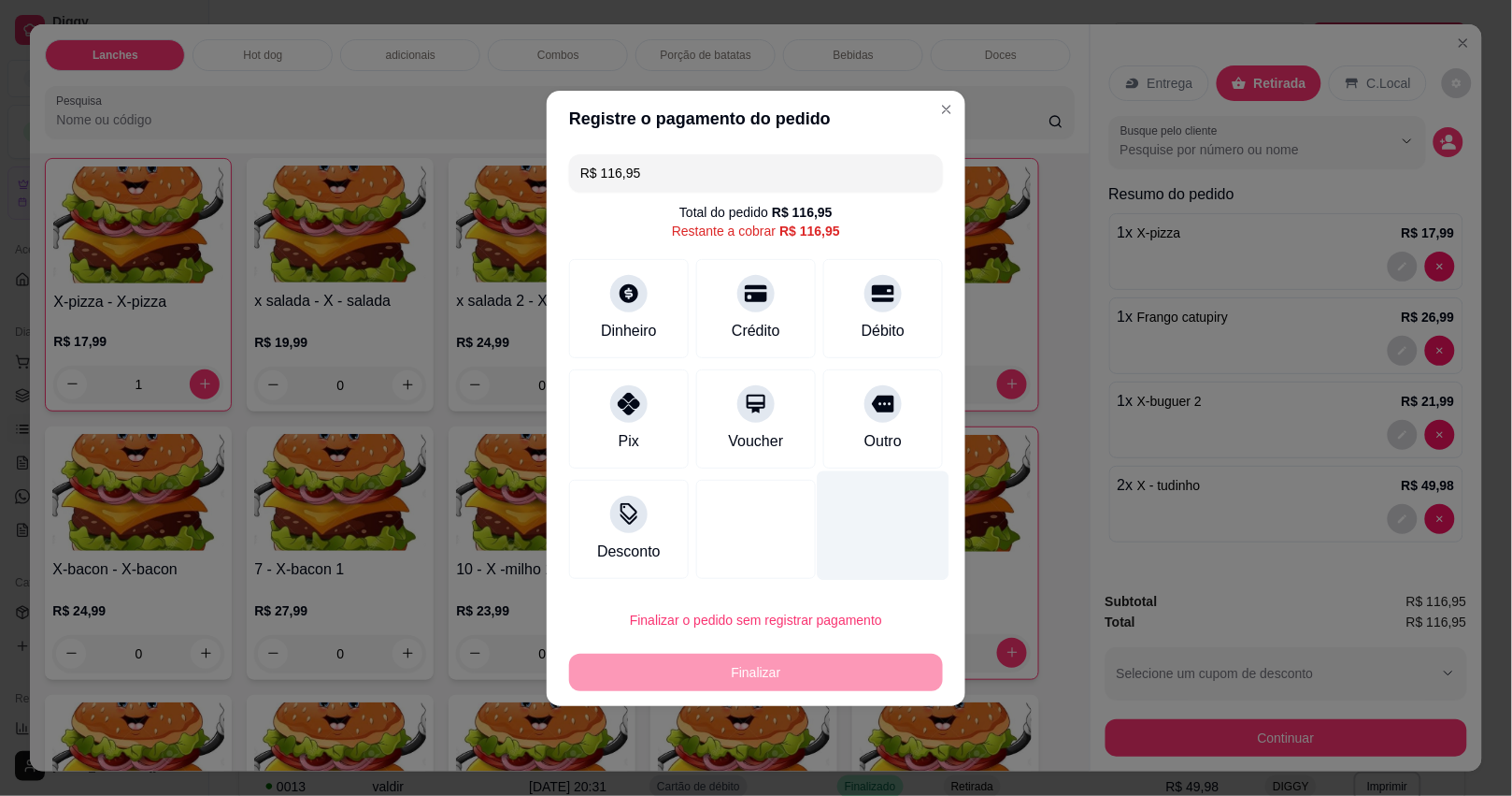
type input "R$ 0,00"
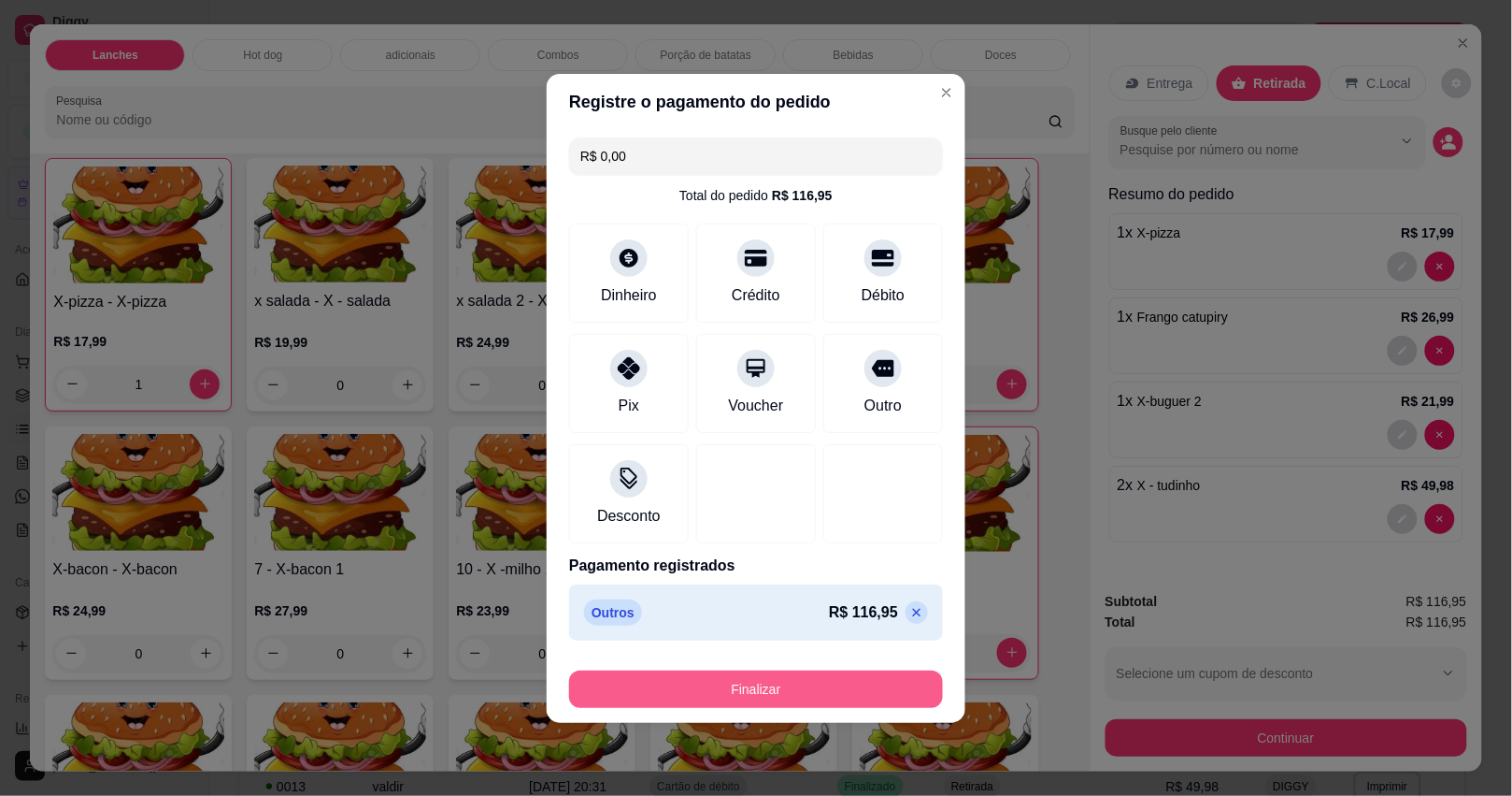
click at [851, 681] on button "Finalizar" at bounding box center [756, 689] width 374 height 37
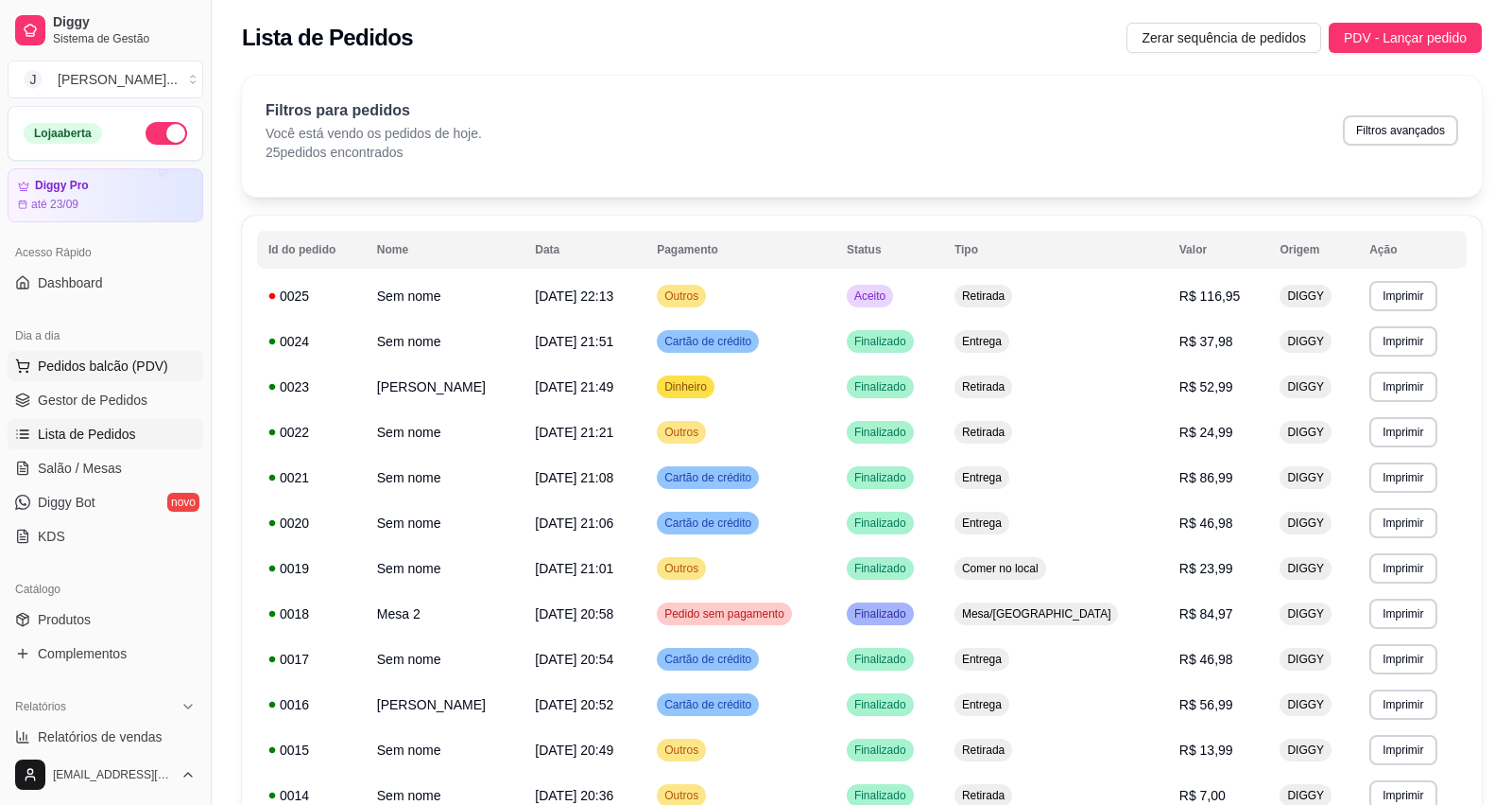
click at [72, 352] on button "Pedidos balcão (PDV)" at bounding box center [105, 366] width 196 height 30
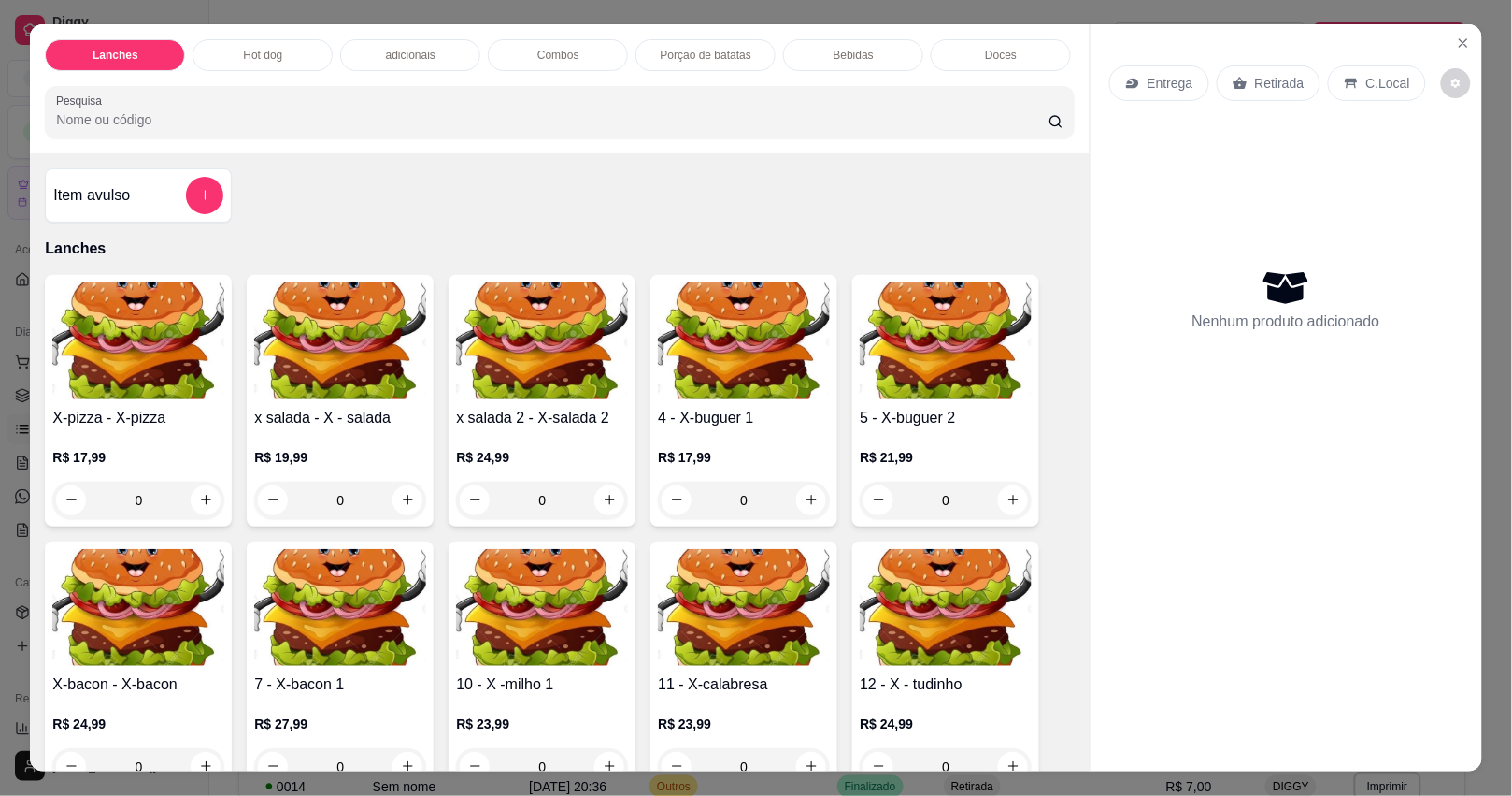
click at [201, 202] on icon "add-separate-item" at bounding box center [205, 195] width 14 height 14
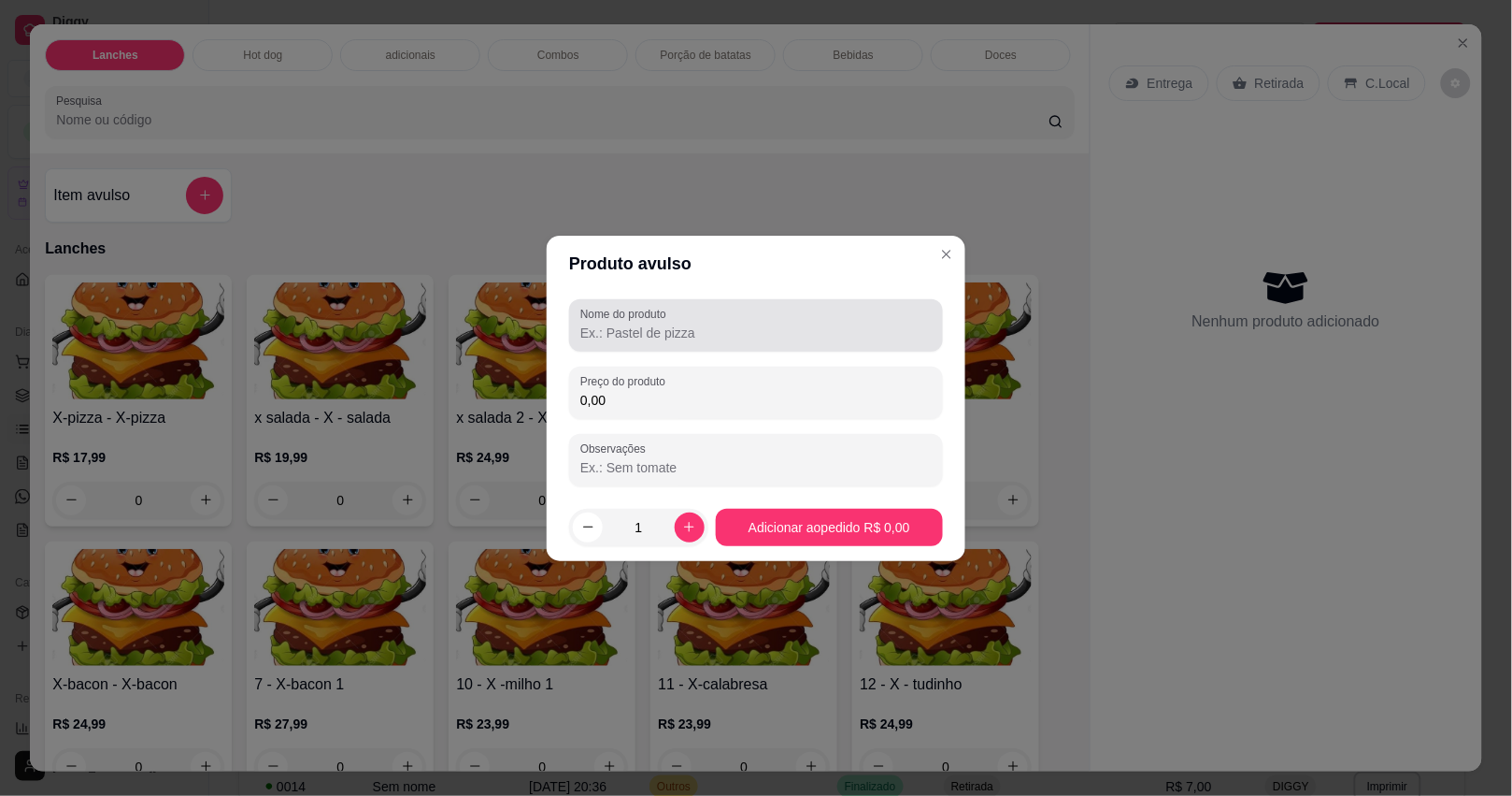
click at [631, 344] on div "Nome do produto" at bounding box center [756, 325] width 374 height 52
type input "COMBO 4 X TUDINHO"
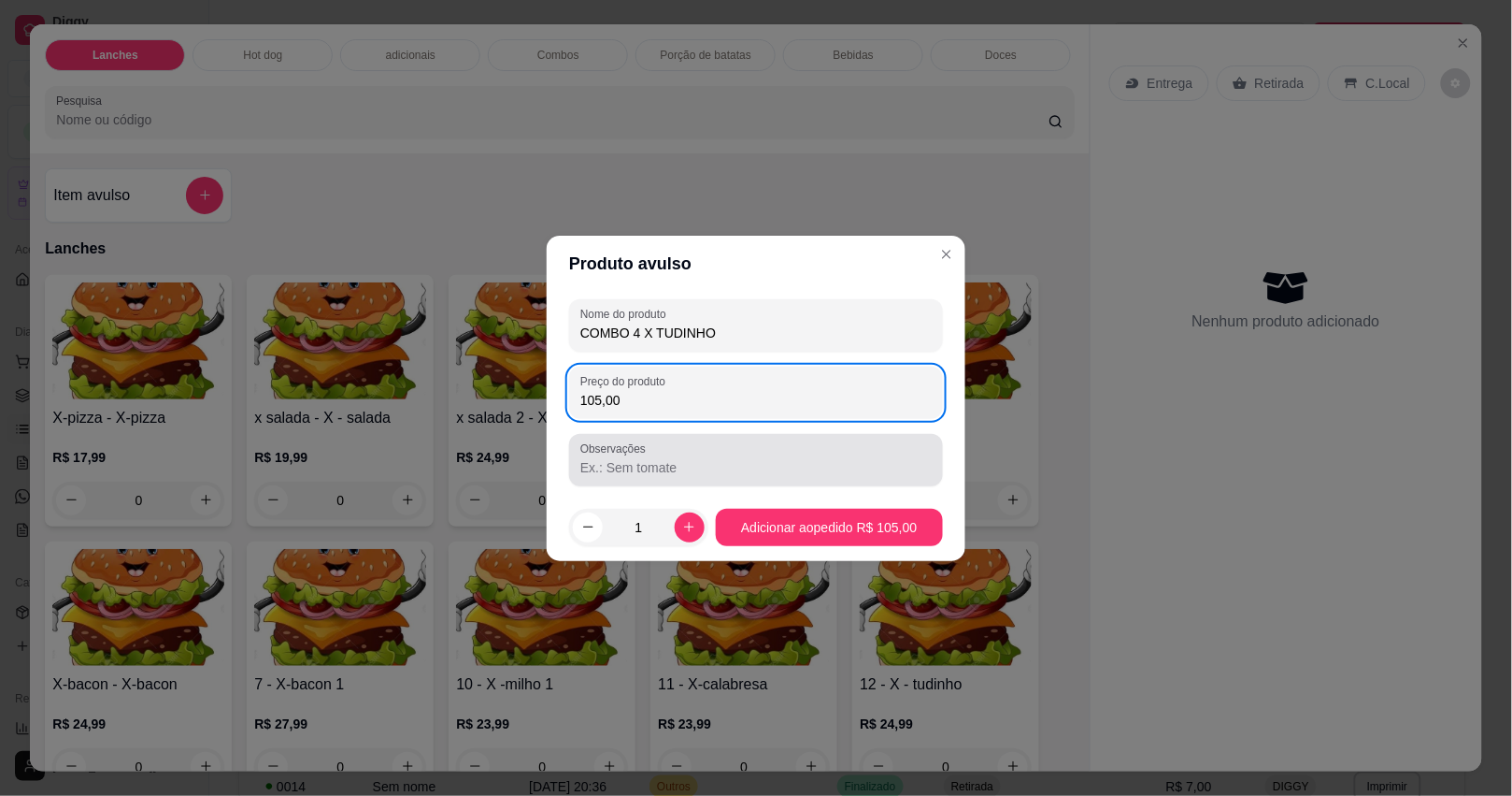
type input "105,00"
click at [652, 479] on div "Observações" at bounding box center [756, 460] width 374 height 52
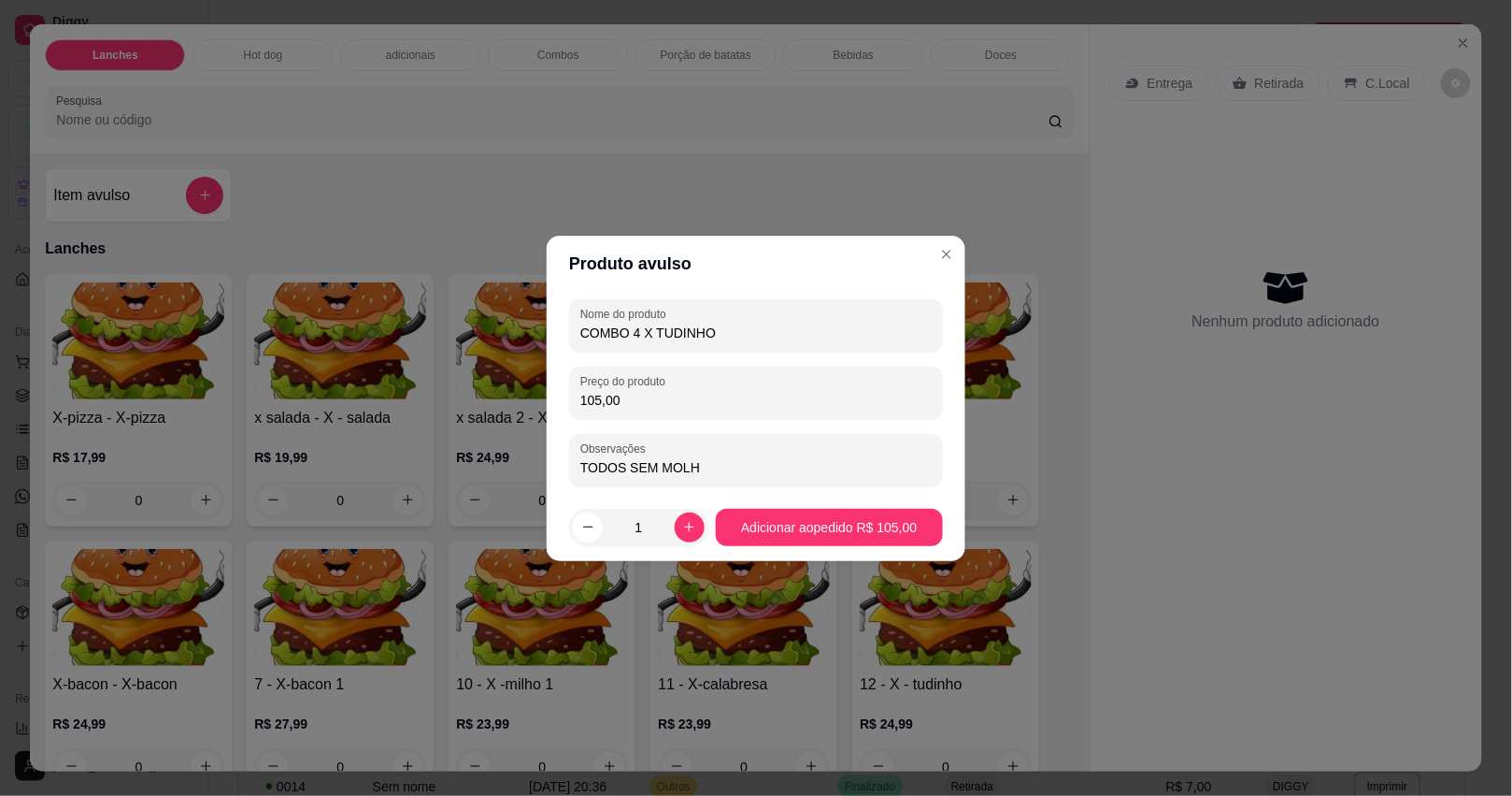
type input "TODOS SEM MOLHO"
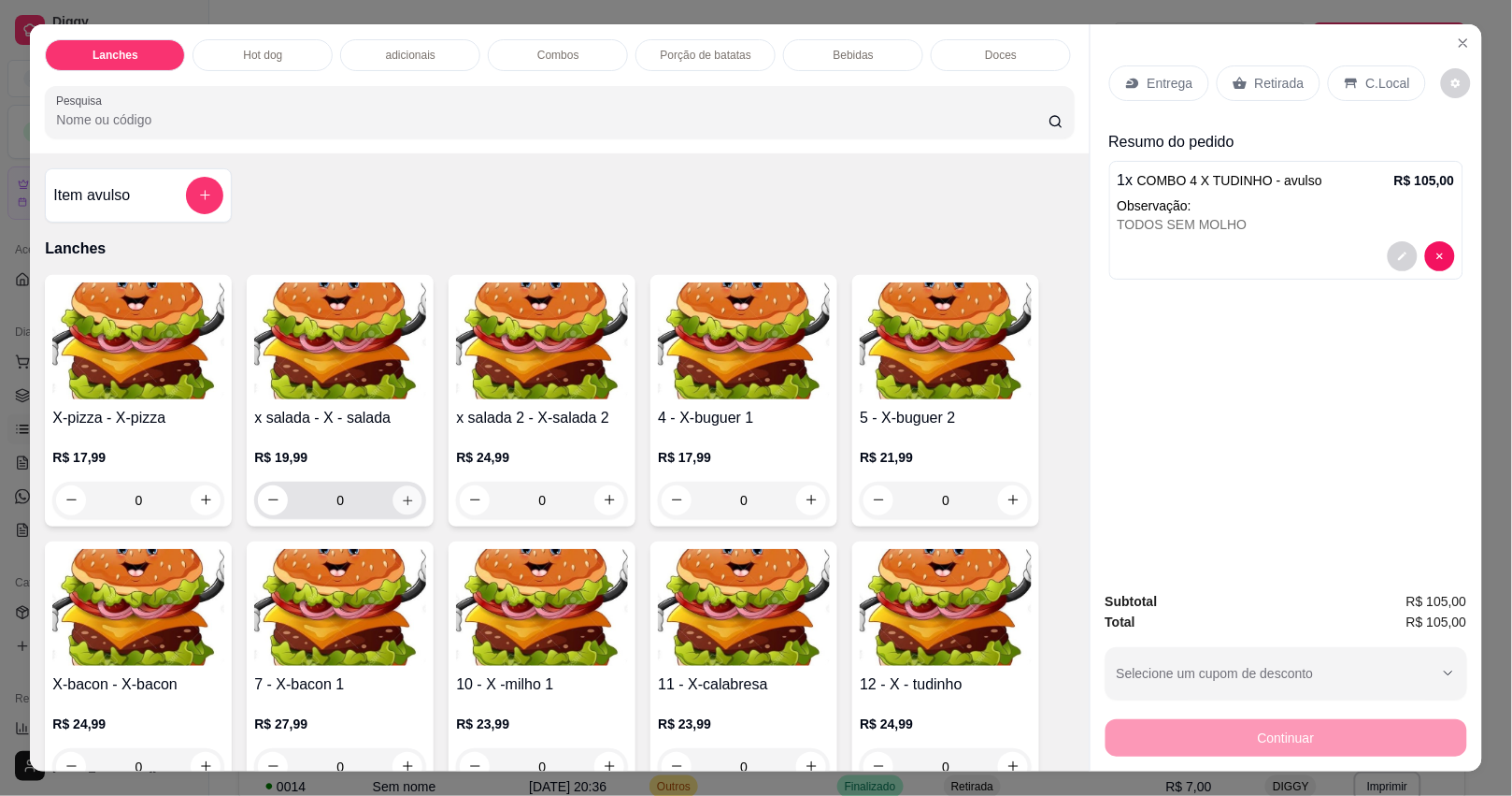
click at [401, 507] on icon "increase-product-quantity" at bounding box center [407, 499] width 14 height 14
type input "1"
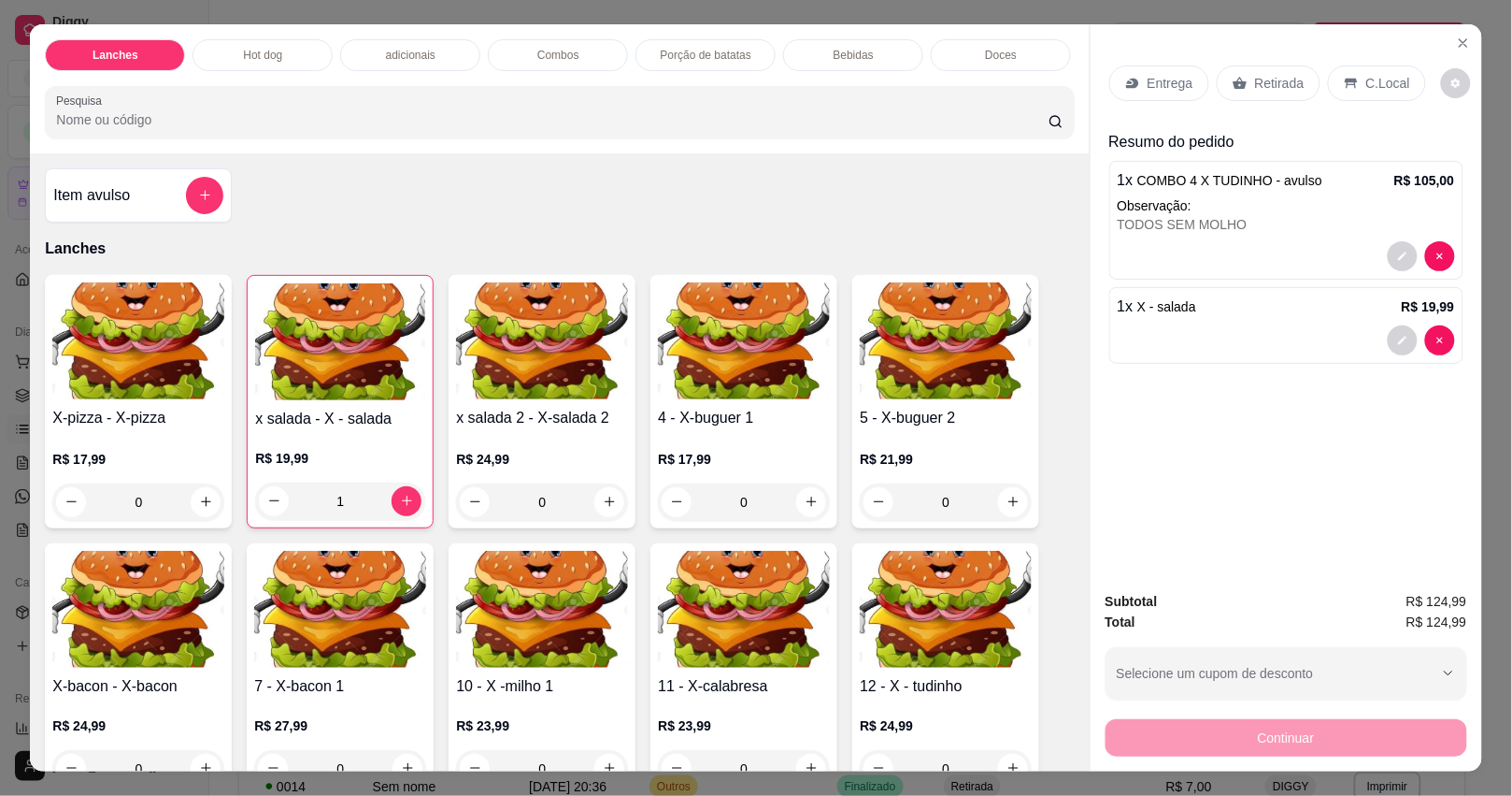
click at [1150, 66] on div "Entrega" at bounding box center [1159, 83] width 100 height 36
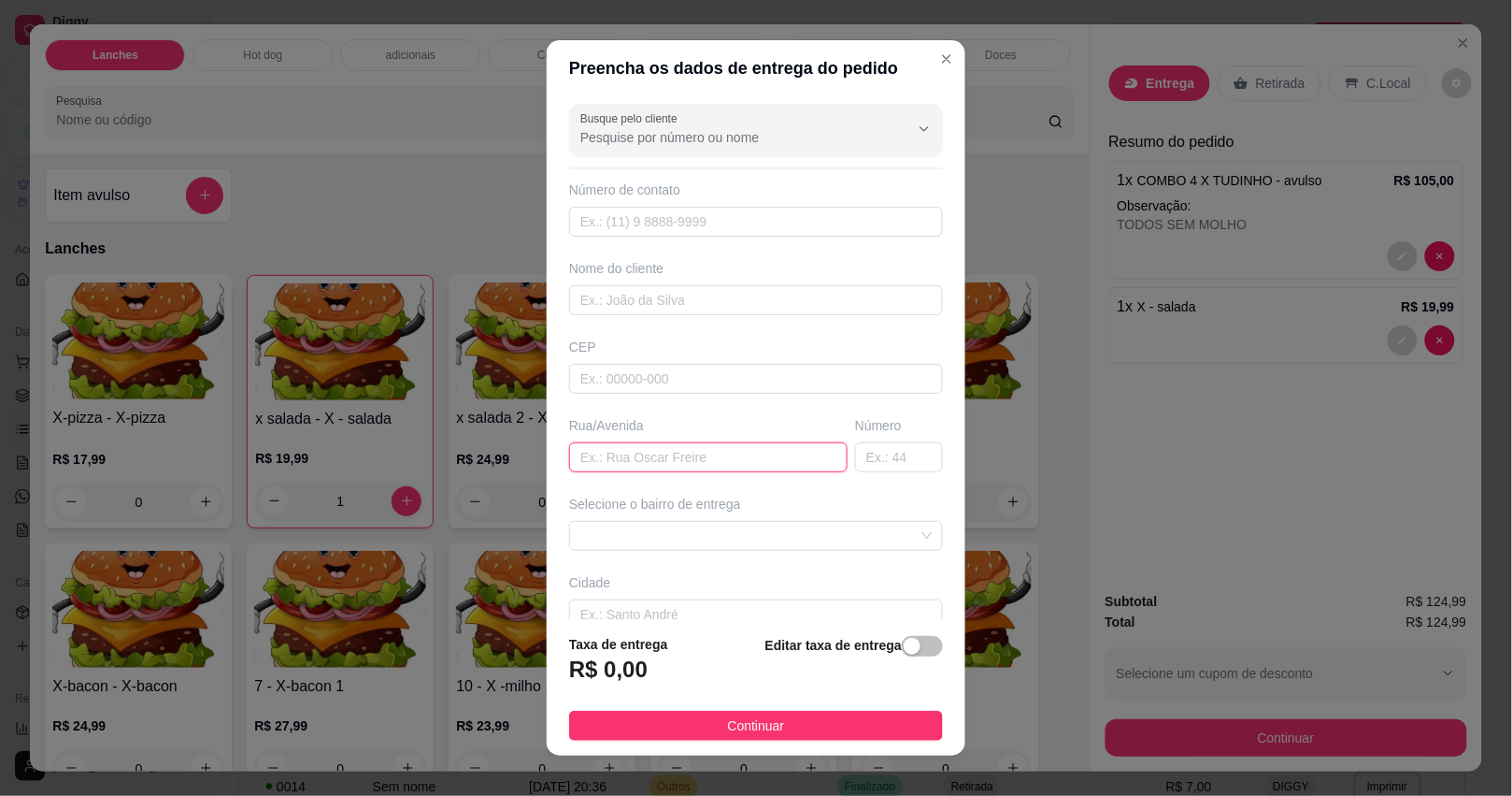
click at [613, 464] on input "text" at bounding box center [708, 457] width 278 height 30
type input "LARANJA"
click at [628, 547] on span at bounding box center [756, 536] width 351 height 28
type input "62"
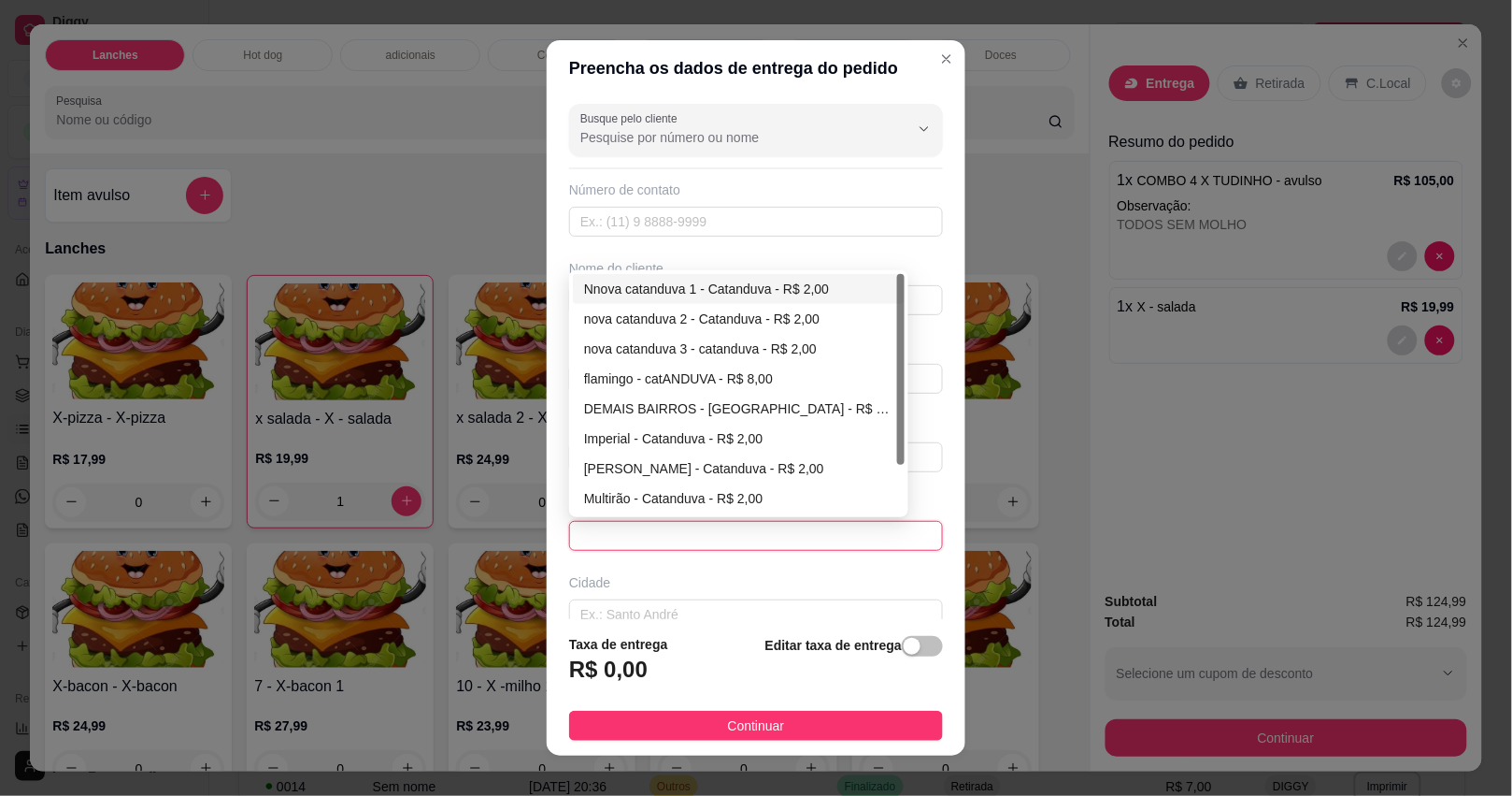
click at [688, 289] on div "Nnova catanduva 1 - Catanduva - R$ 2,00" at bounding box center [739, 288] width 309 height 21
type input "Catanduva"
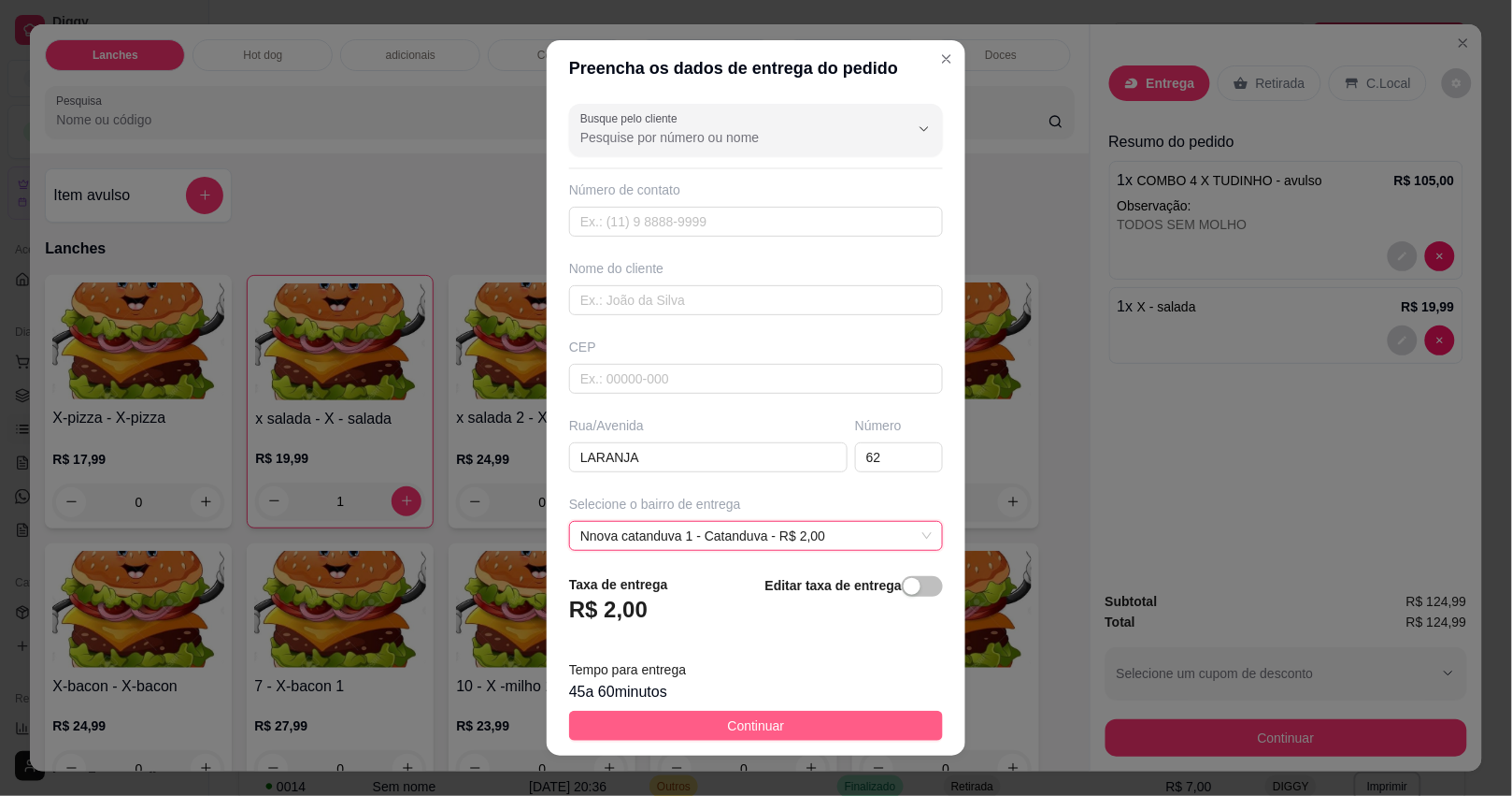
click at [751, 725] on span "Continuar" at bounding box center [756, 726] width 57 height 21
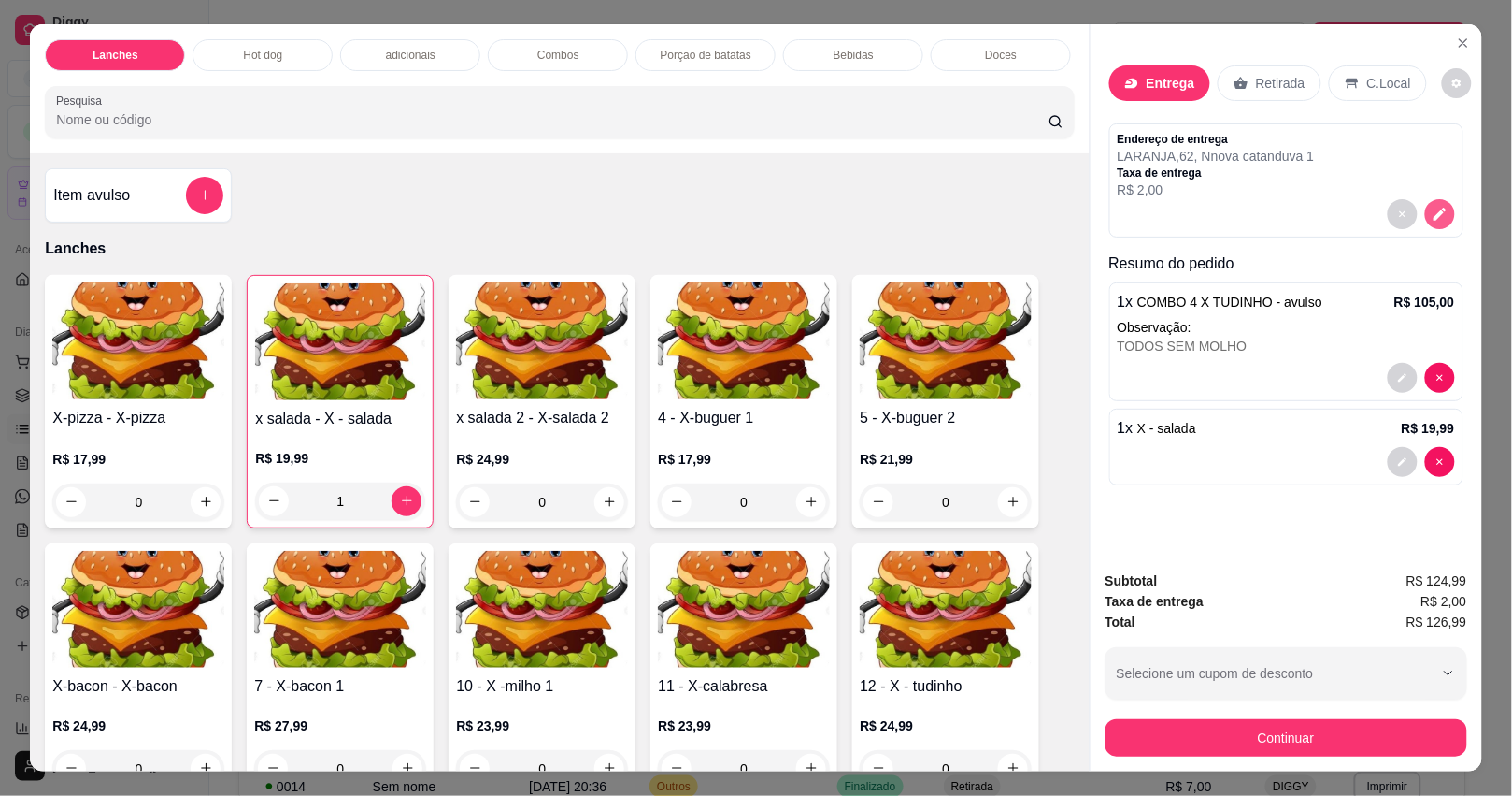
click at [1435, 206] on icon "decrease-product-quantity" at bounding box center [1440, 214] width 17 height 17
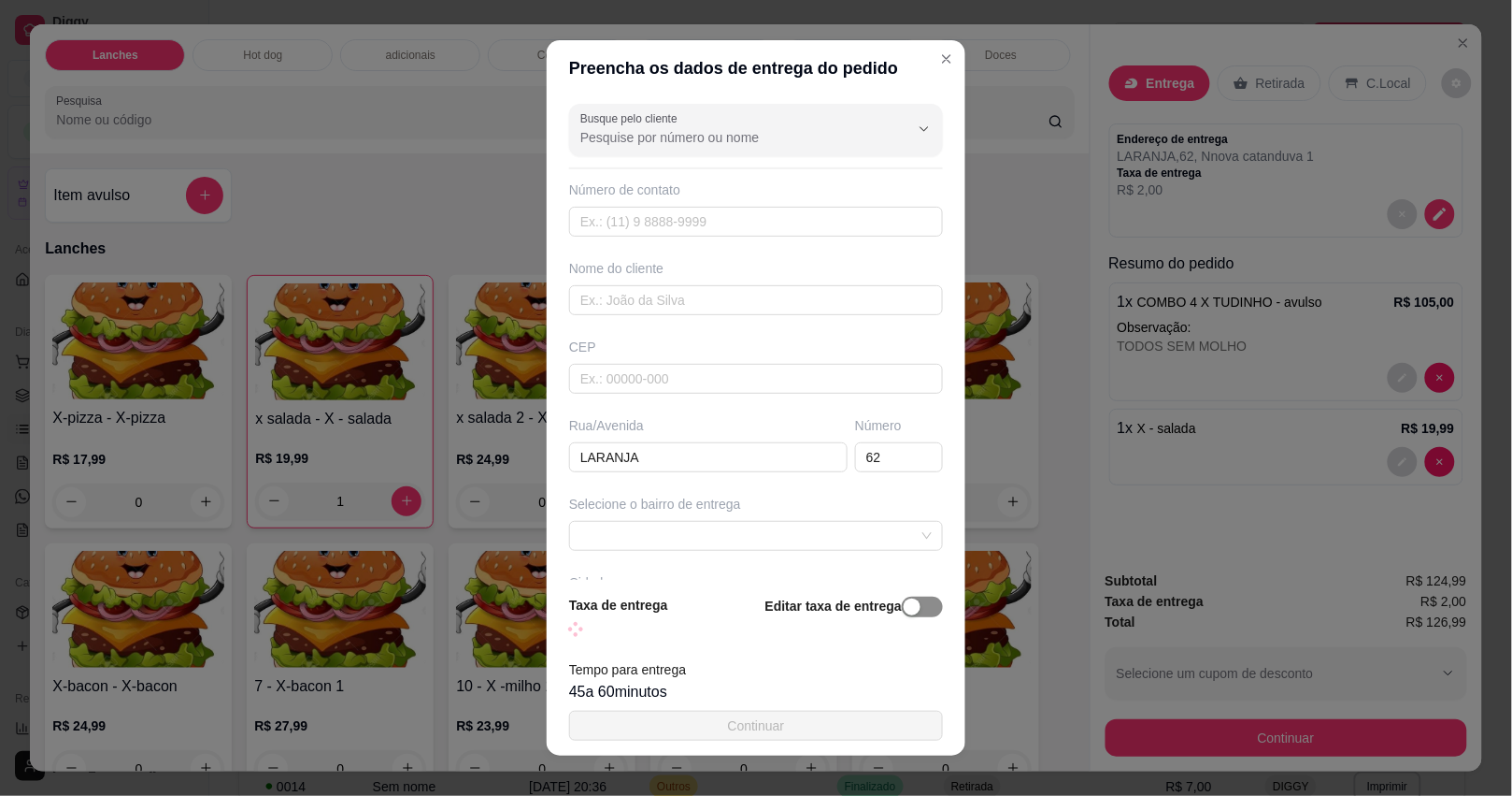
click at [902, 604] on span "button" at bounding box center [922, 607] width 41 height 21
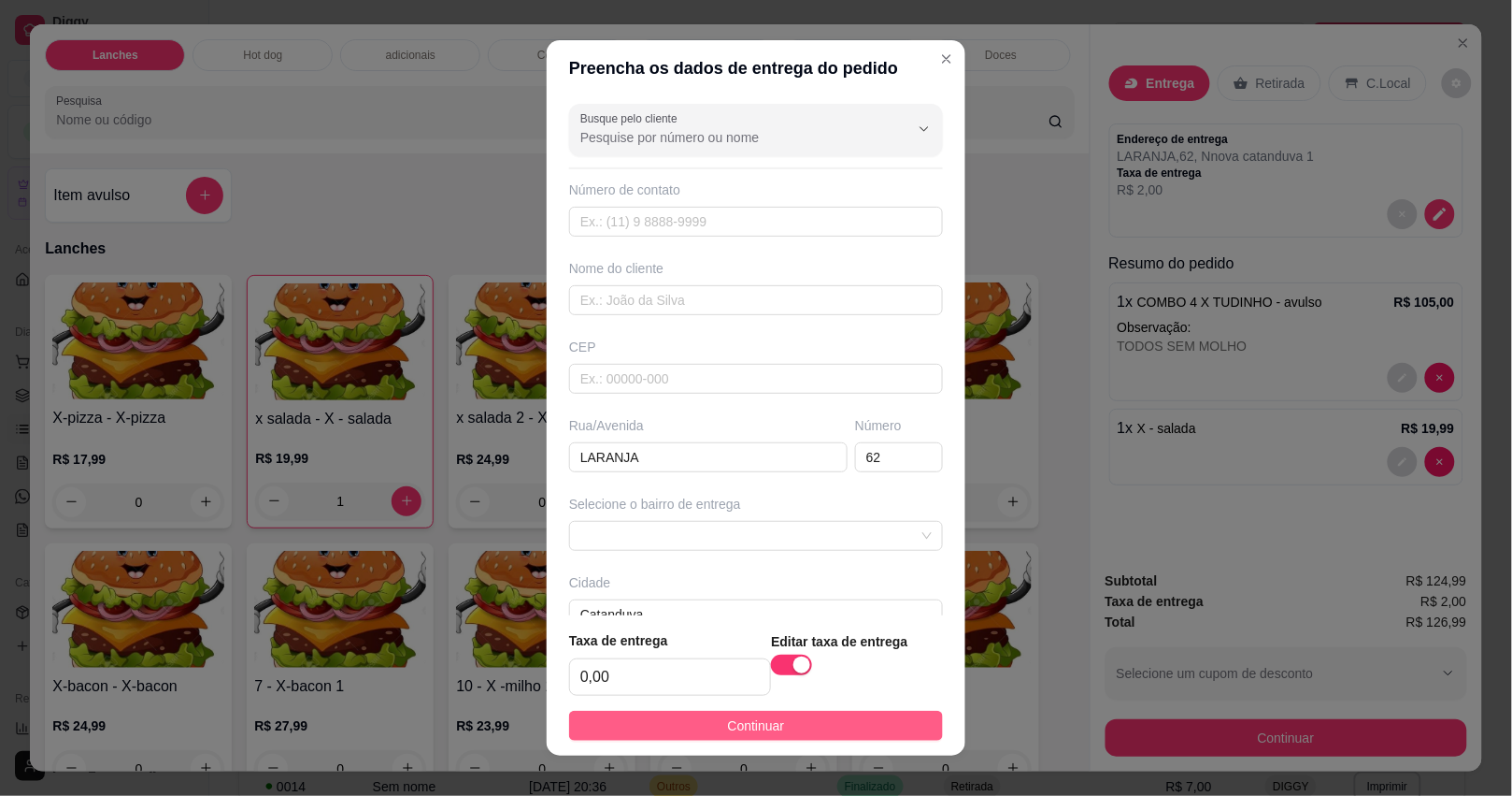
click at [871, 727] on button "Continuar" at bounding box center [756, 726] width 374 height 30
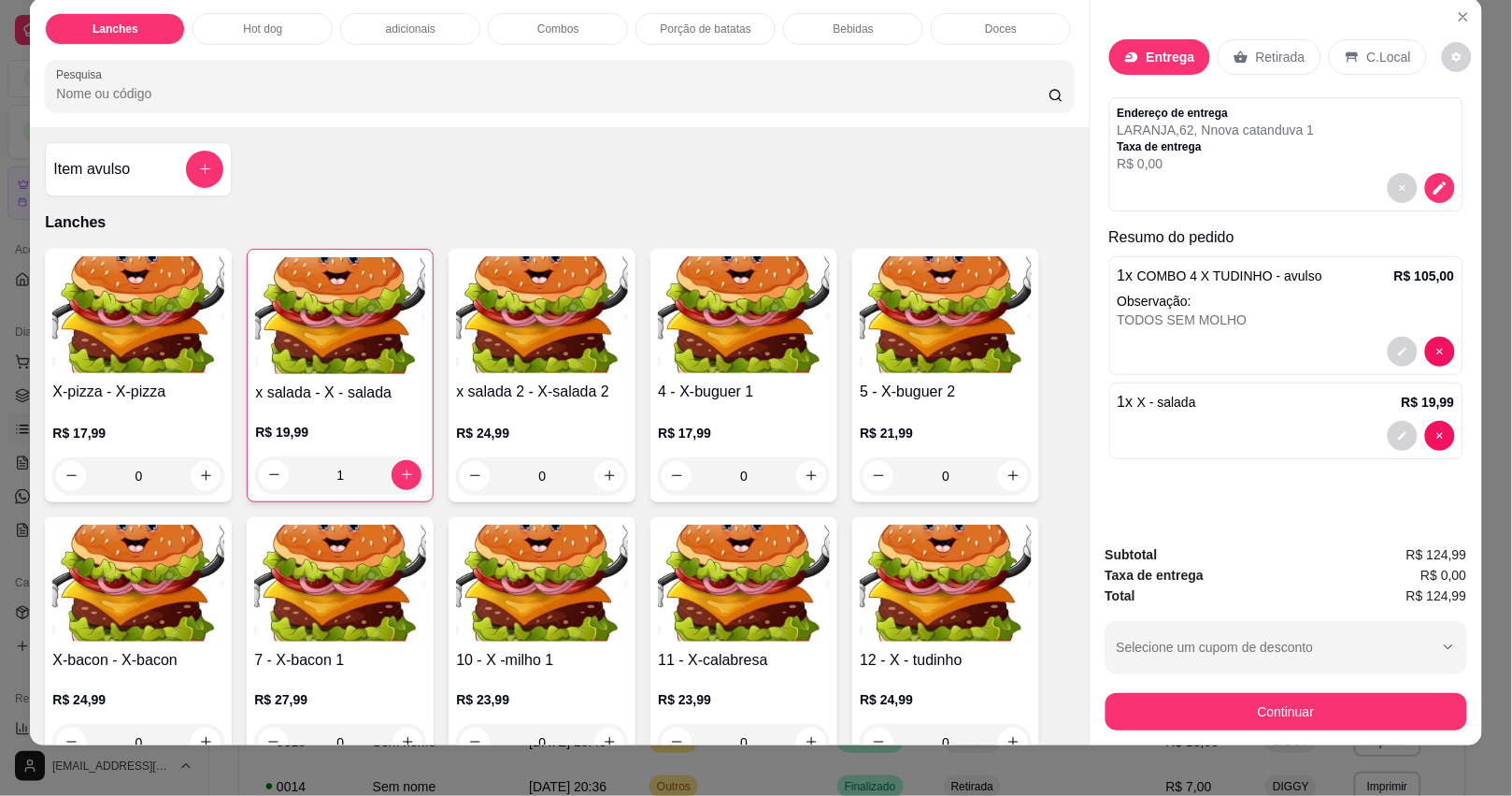
scroll to position [44, 0]
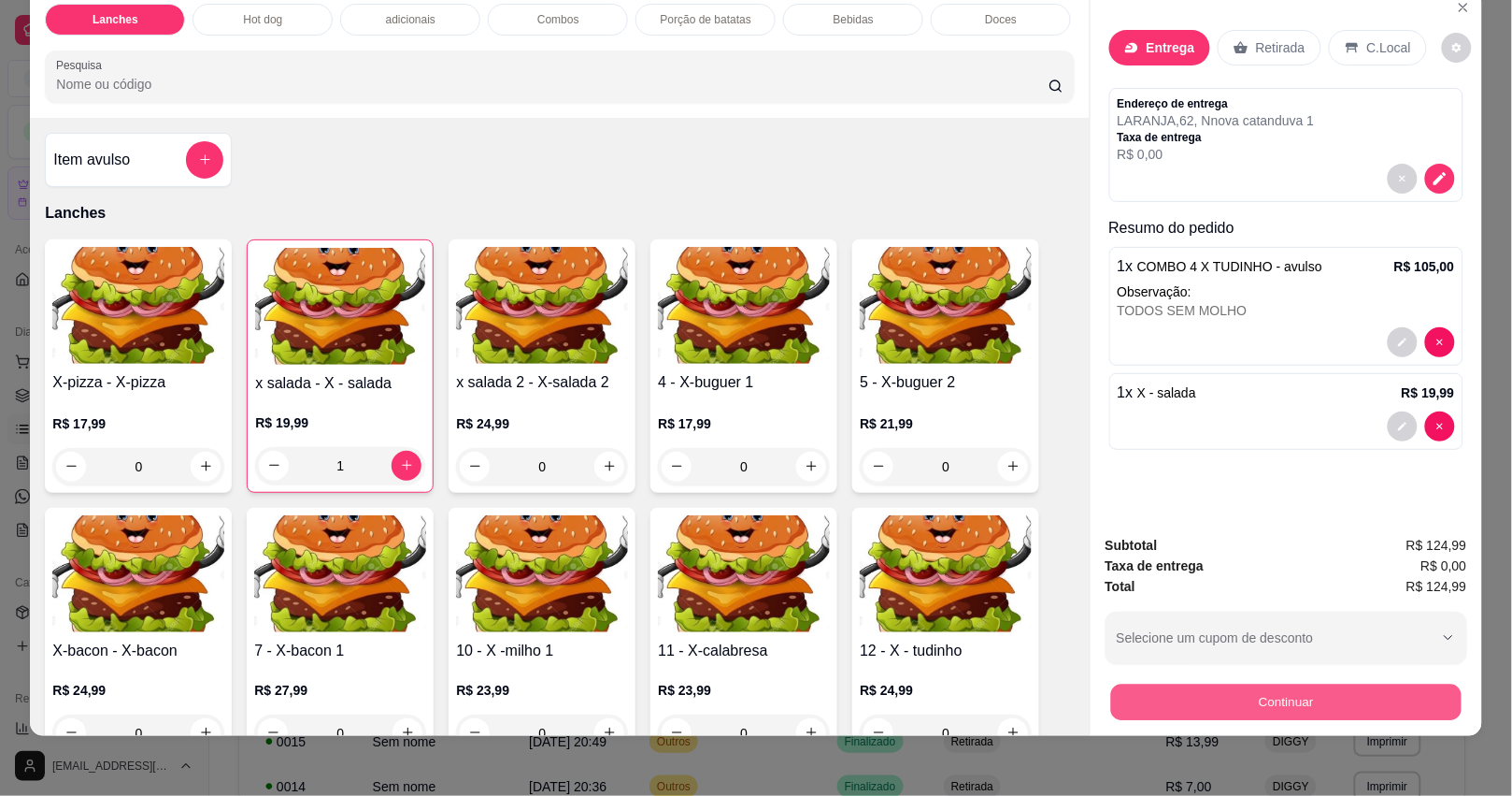
click at [1262, 685] on button "Continuar" at bounding box center [1285, 702] width 350 height 37
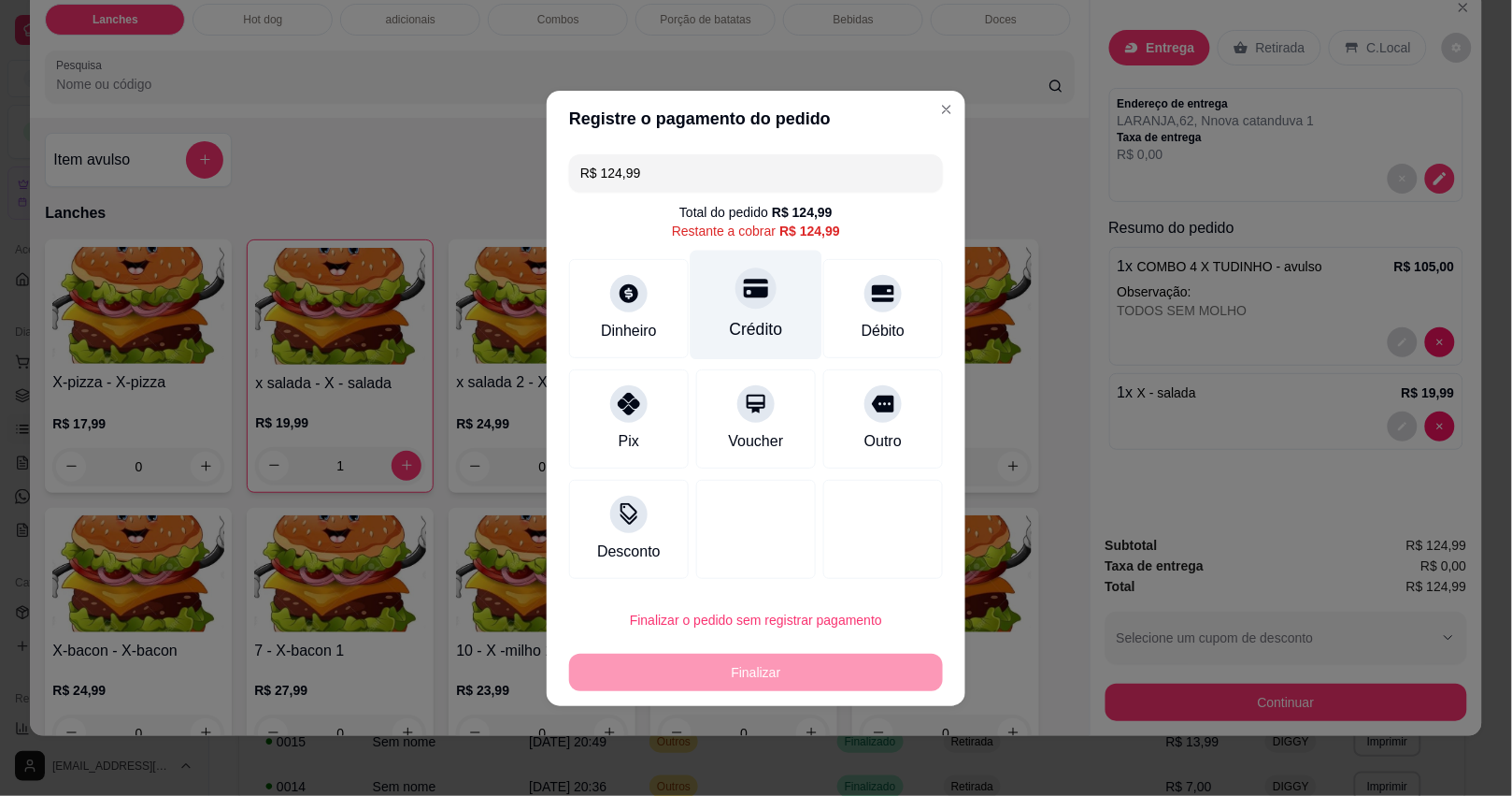
click at [754, 315] on div "Crédito" at bounding box center [756, 304] width 132 height 110
type input "R$ 0,00"
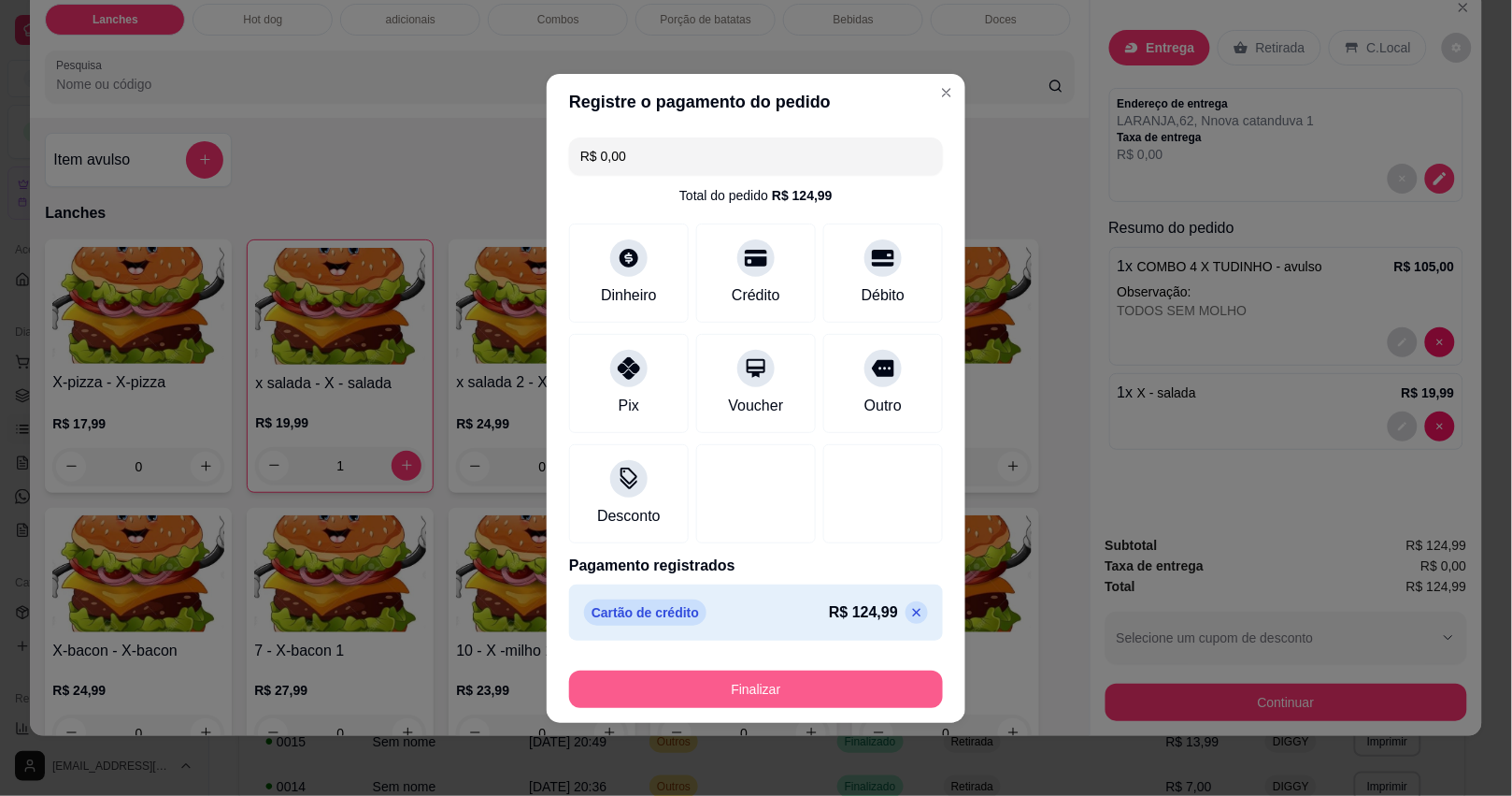
click at [853, 680] on button "Finalizar" at bounding box center [756, 689] width 374 height 37
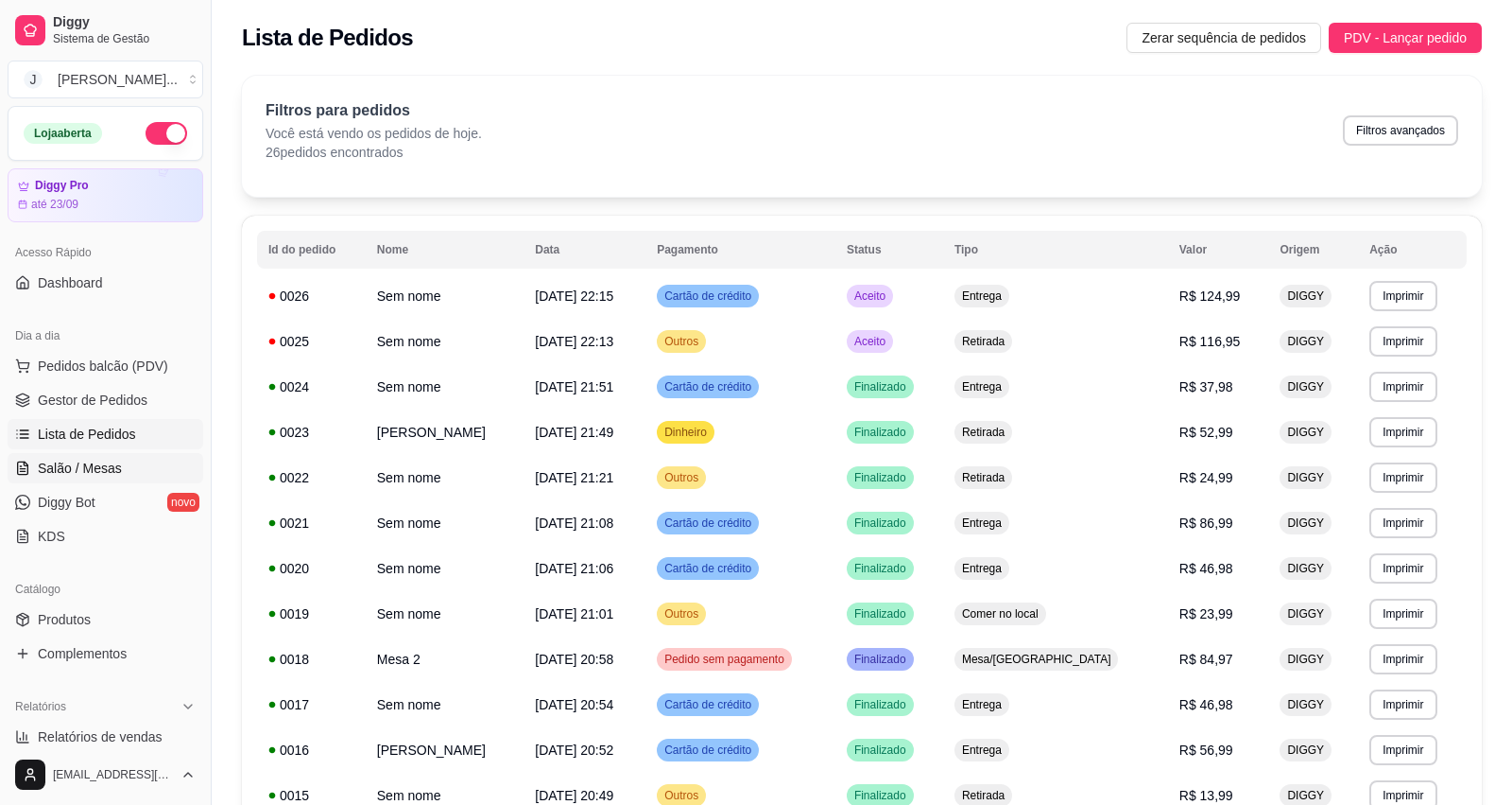
click at [107, 463] on span "Salão / Mesas" at bounding box center [80, 468] width 84 height 19
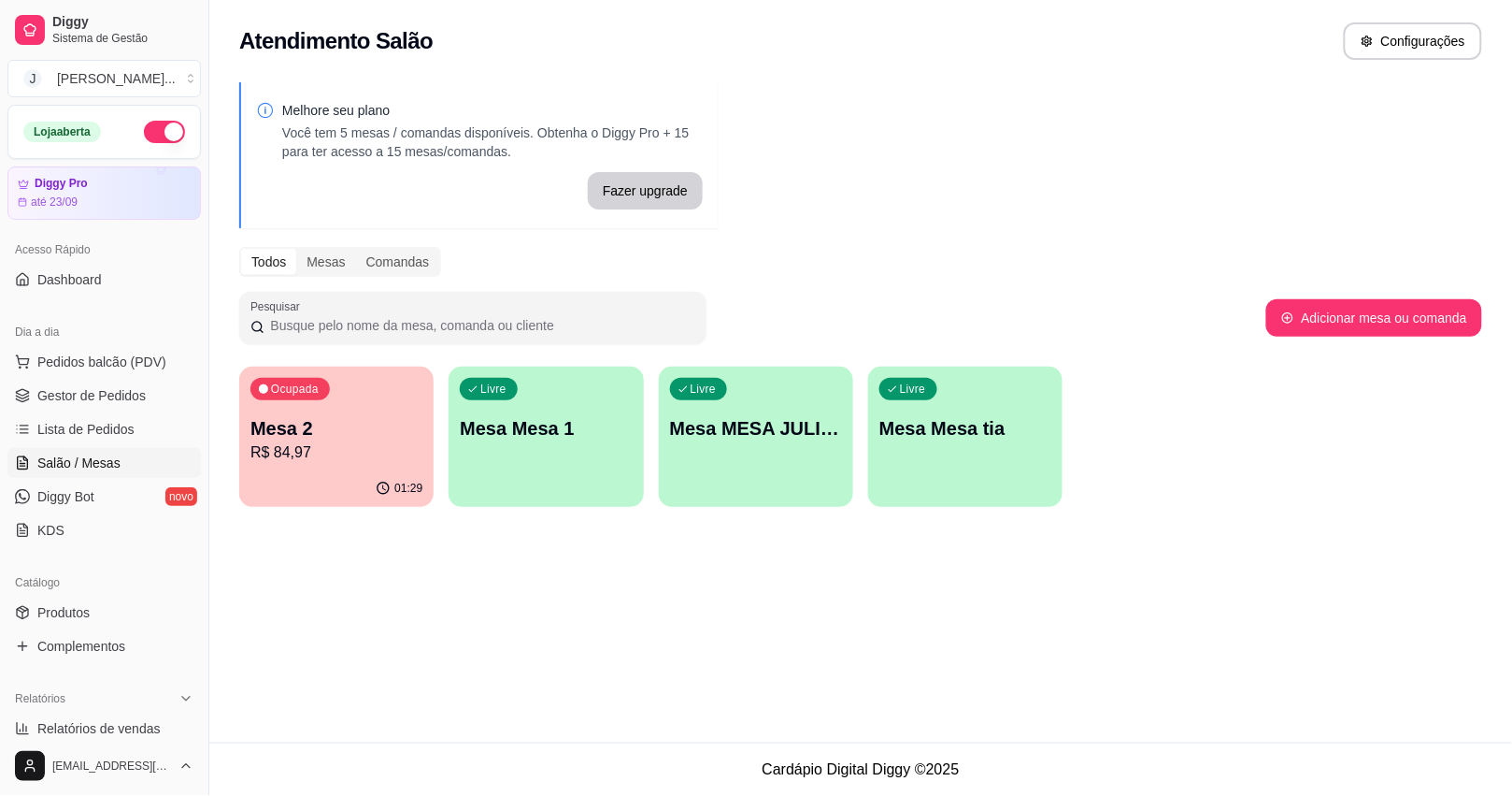
click at [358, 441] on p "R$ 84,97" at bounding box center [337, 452] width 172 height 22
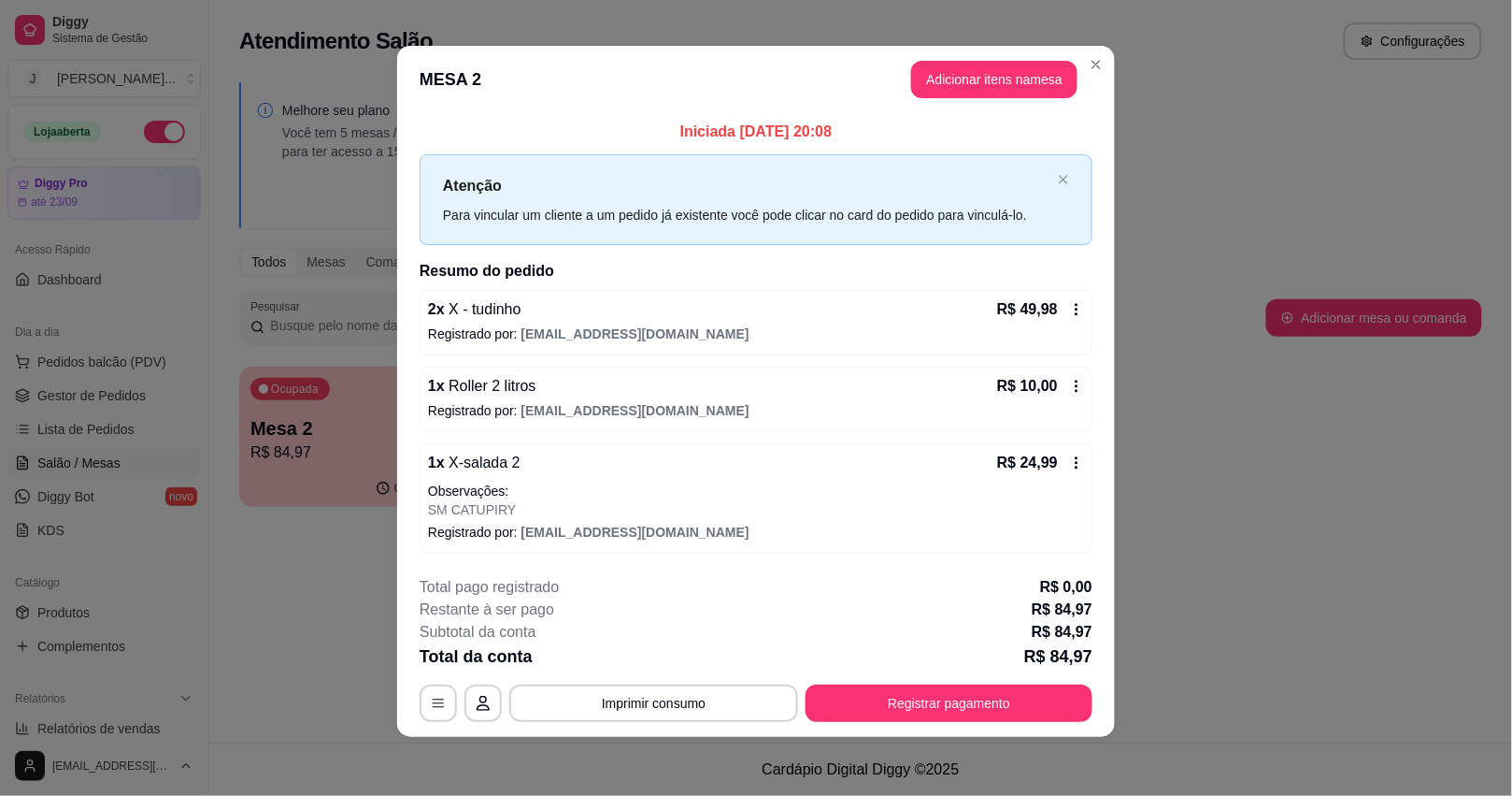
scroll to position [7, 0]
click at [949, 711] on button "Registrar pagamento" at bounding box center [948, 702] width 278 height 37
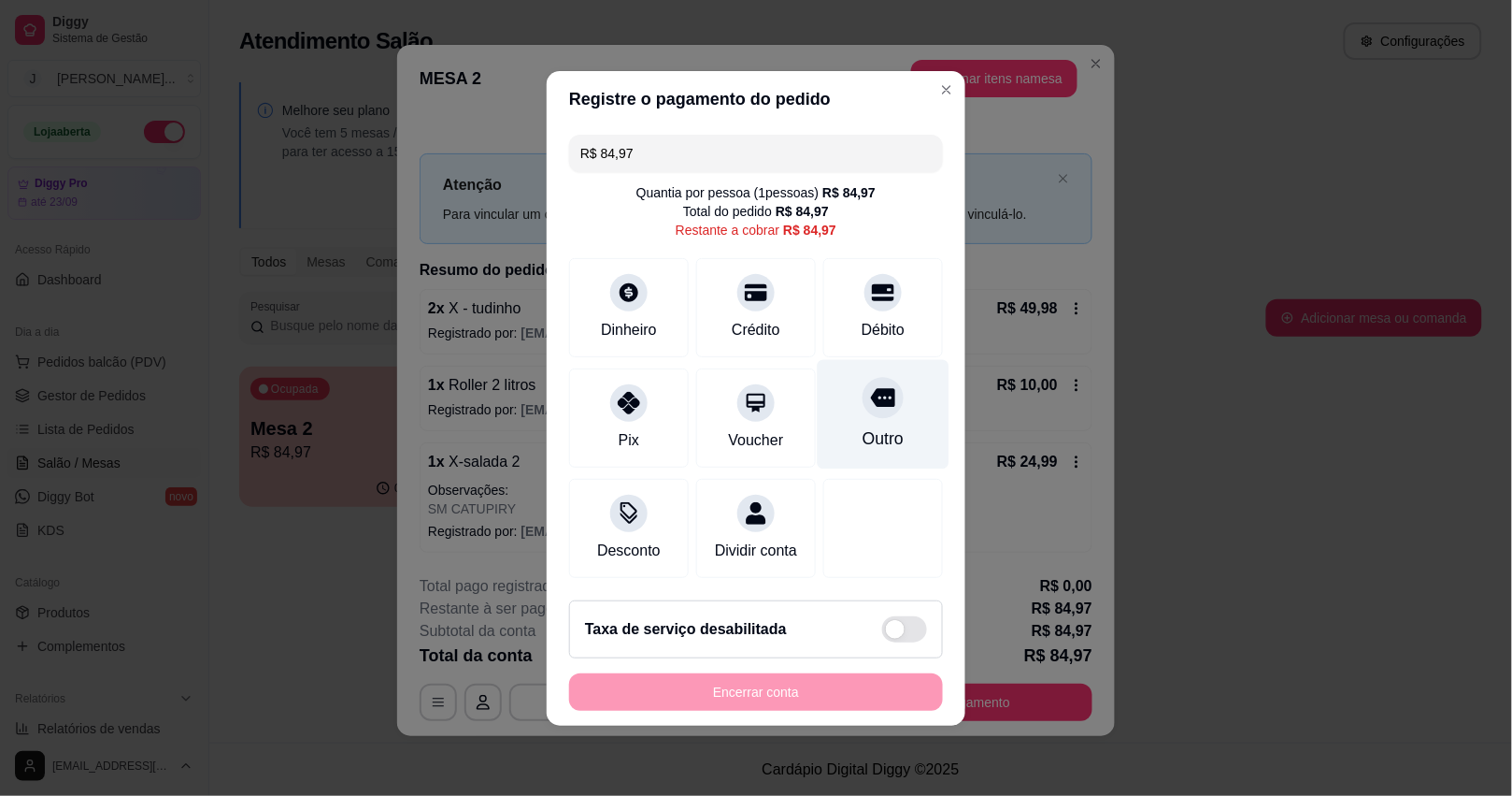
click at [841, 402] on div "Outro" at bounding box center [883, 413] width 132 height 110
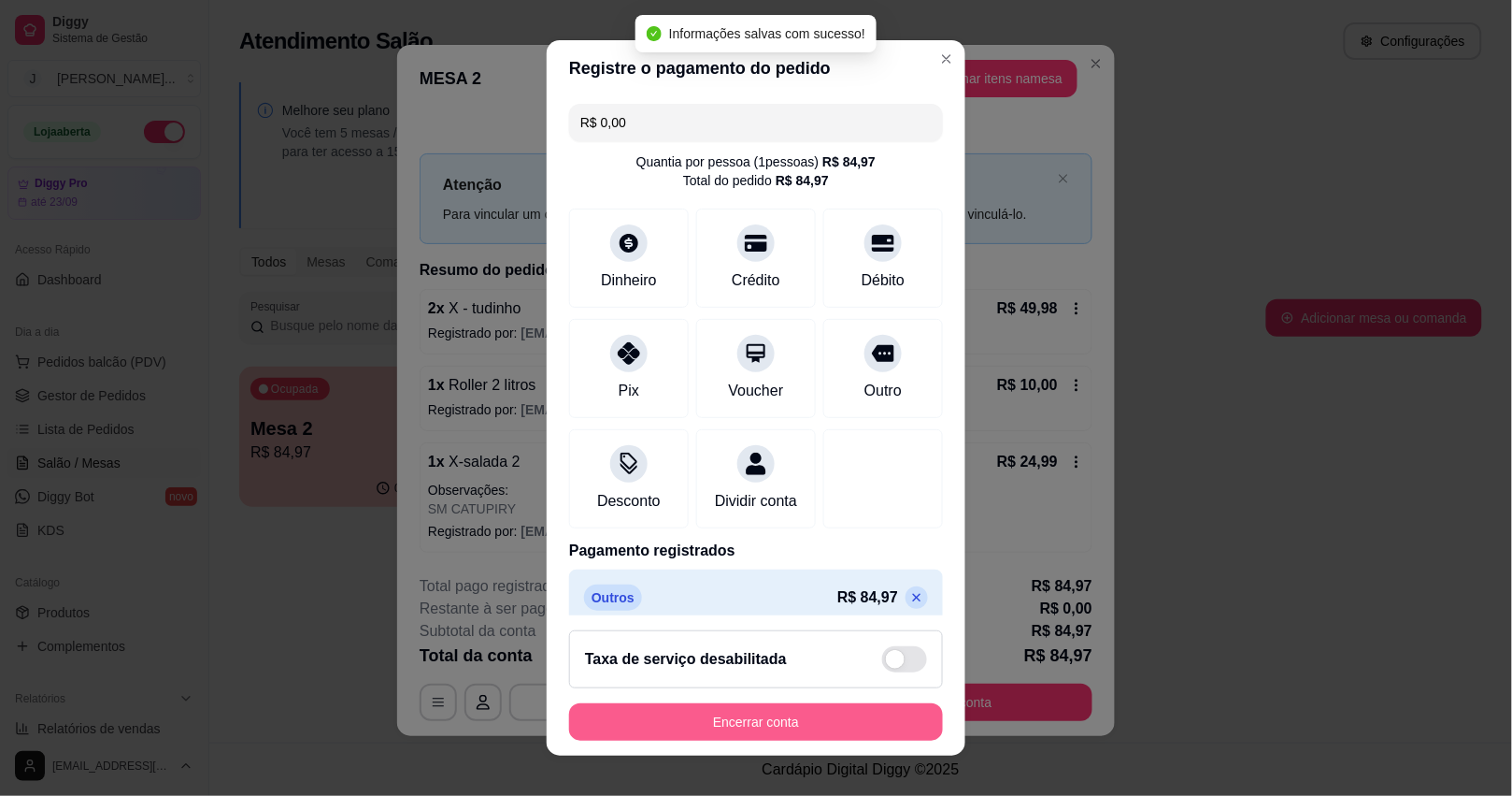
type input "R$ 0,00"
click at [815, 709] on button "Encerrar conta" at bounding box center [756, 722] width 374 height 37
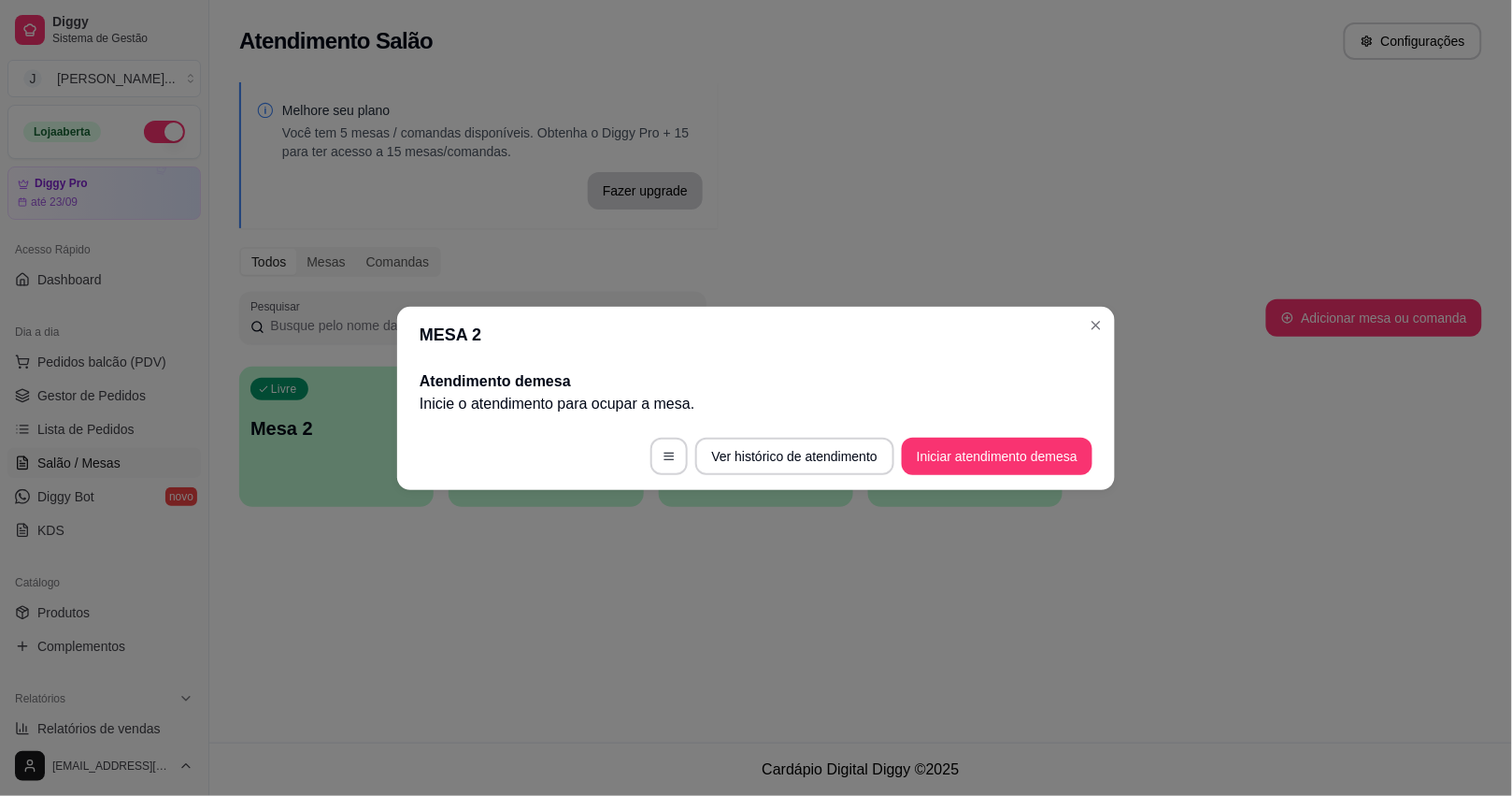
scroll to position [0, 0]
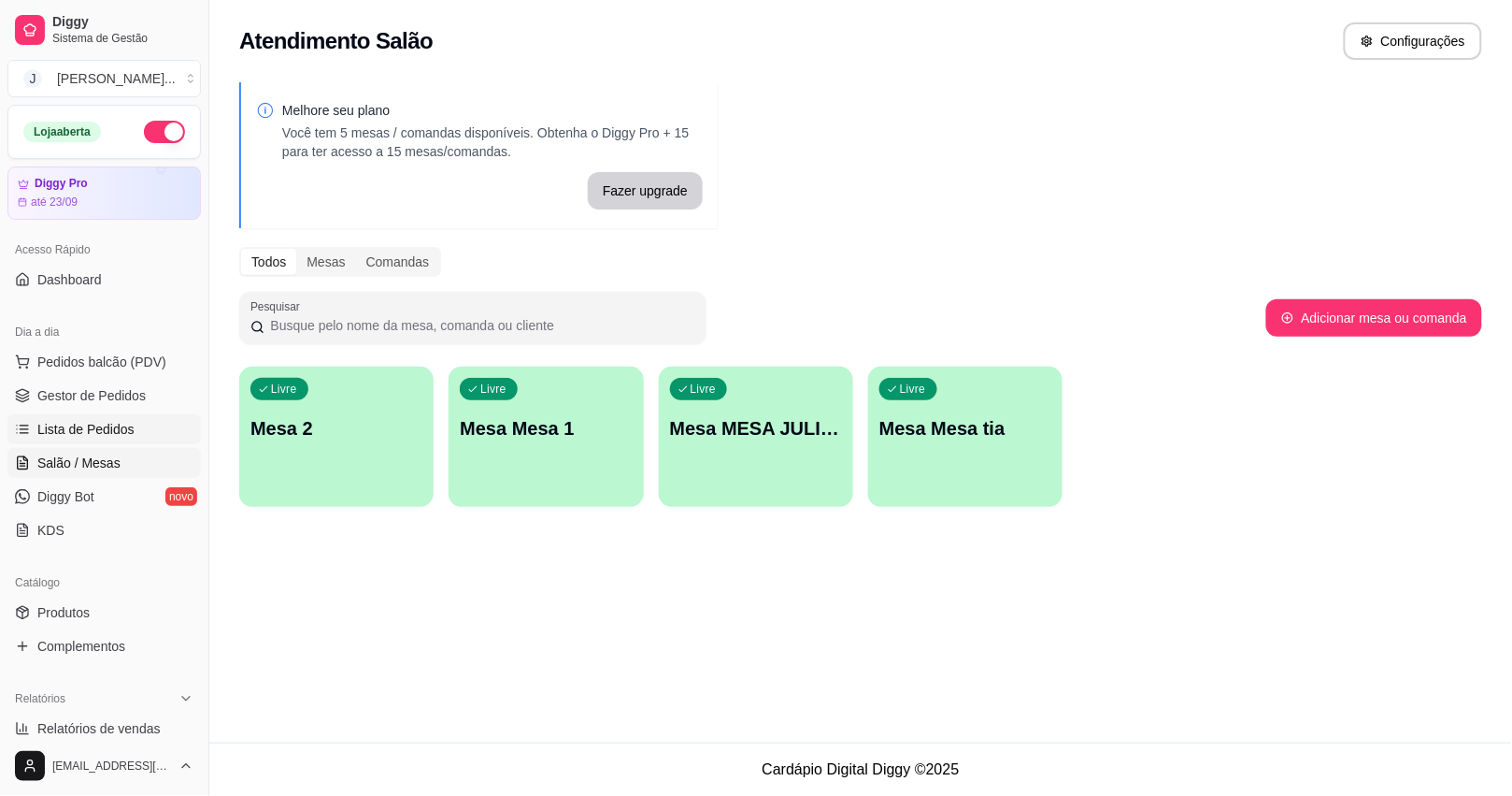
click at [141, 421] on link "Lista de Pedidos" at bounding box center [104, 429] width 194 height 30
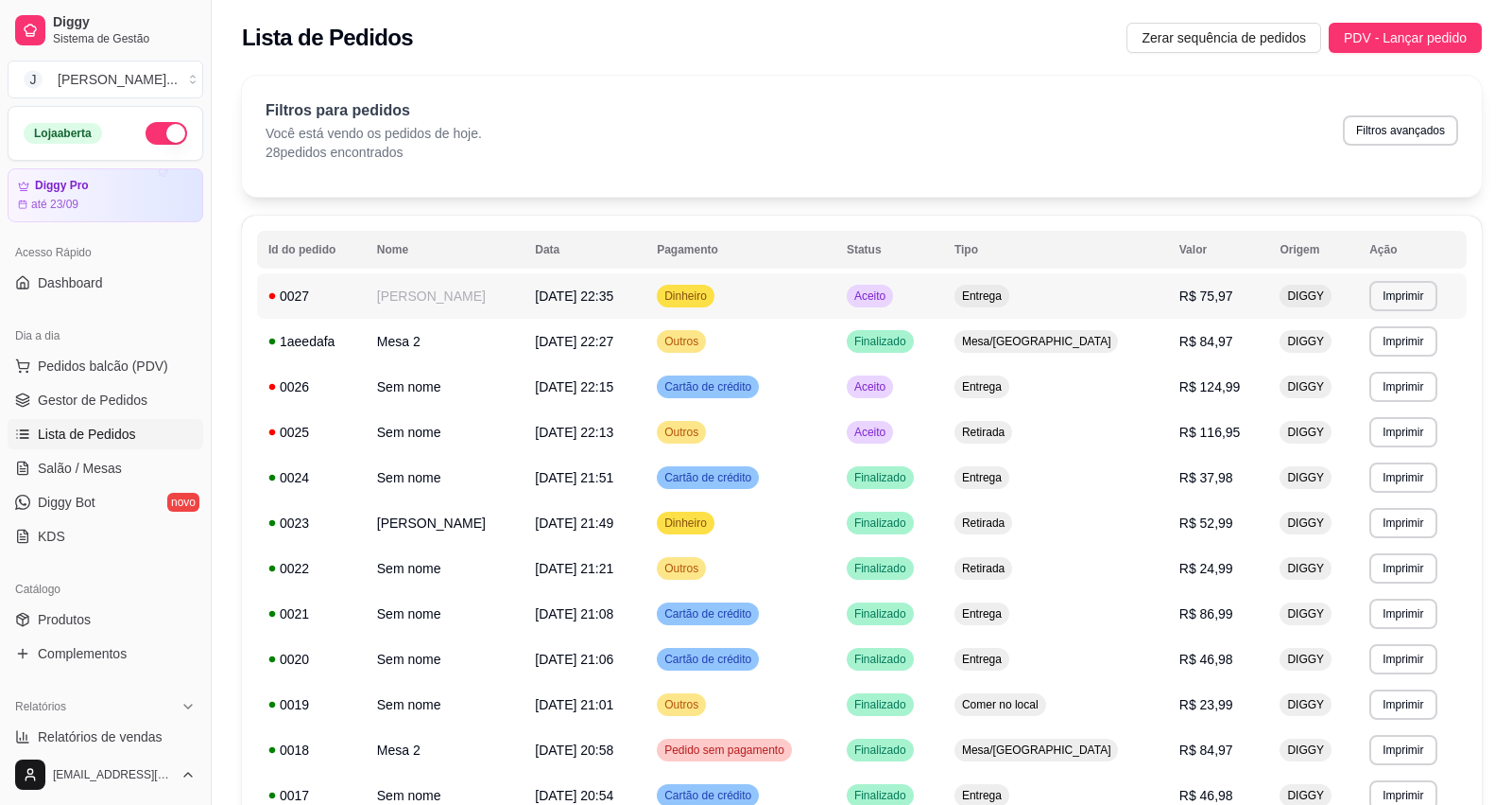
click at [943, 300] on td "Aceito" at bounding box center [889, 295] width 108 height 45
click at [943, 426] on td "Aceito" at bounding box center [889, 432] width 108 height 45
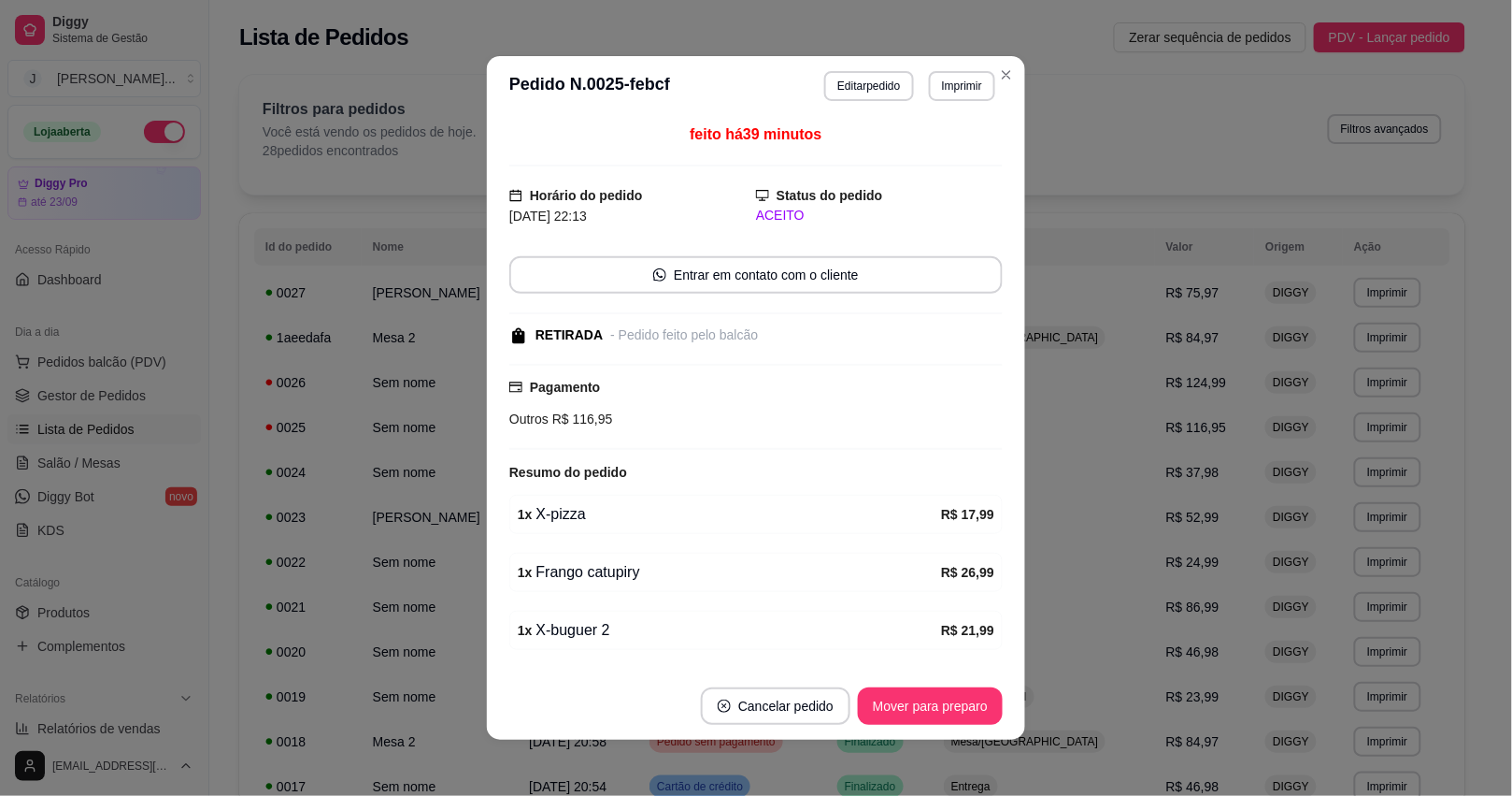
click at [888, 726] on footer "Cancelar pedido Mover para preparo" at bounding box center [756, 706] width 538 height 67
click at [906, 718] on button "Mover para preparo" at bounding box center [930, 706] width 140 height 37
click at [895, 711] on button "Mover para retirada disponível" at bounding box center [899, 706] width 200 height 37
click at [916, 711] on button "Mover para finalizado" at bounding box center [925, 706] width 155 height 37
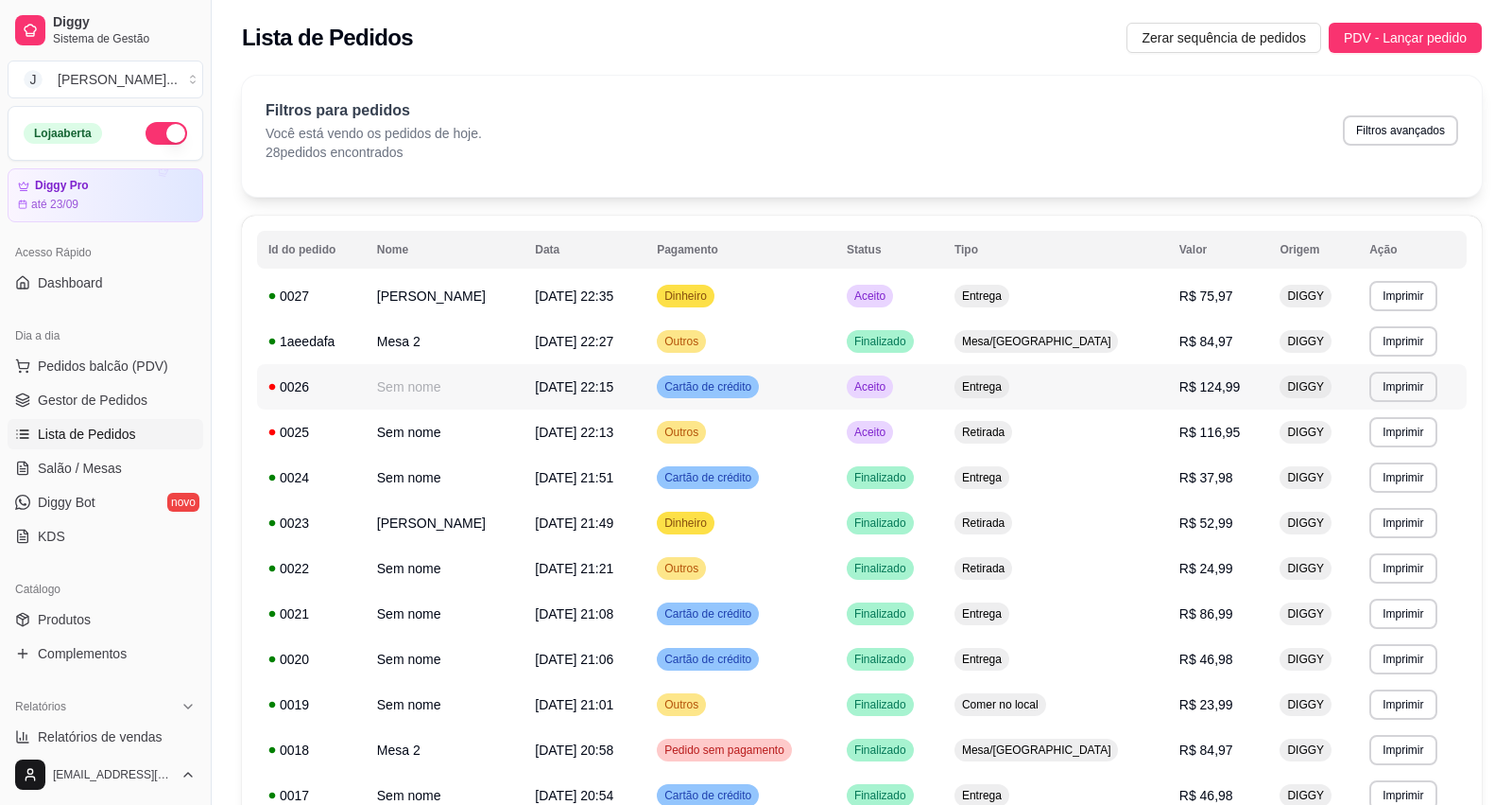
click at [1127, 388] on td "Entrega" at bounding box center [1056, 386] width 225 height 45
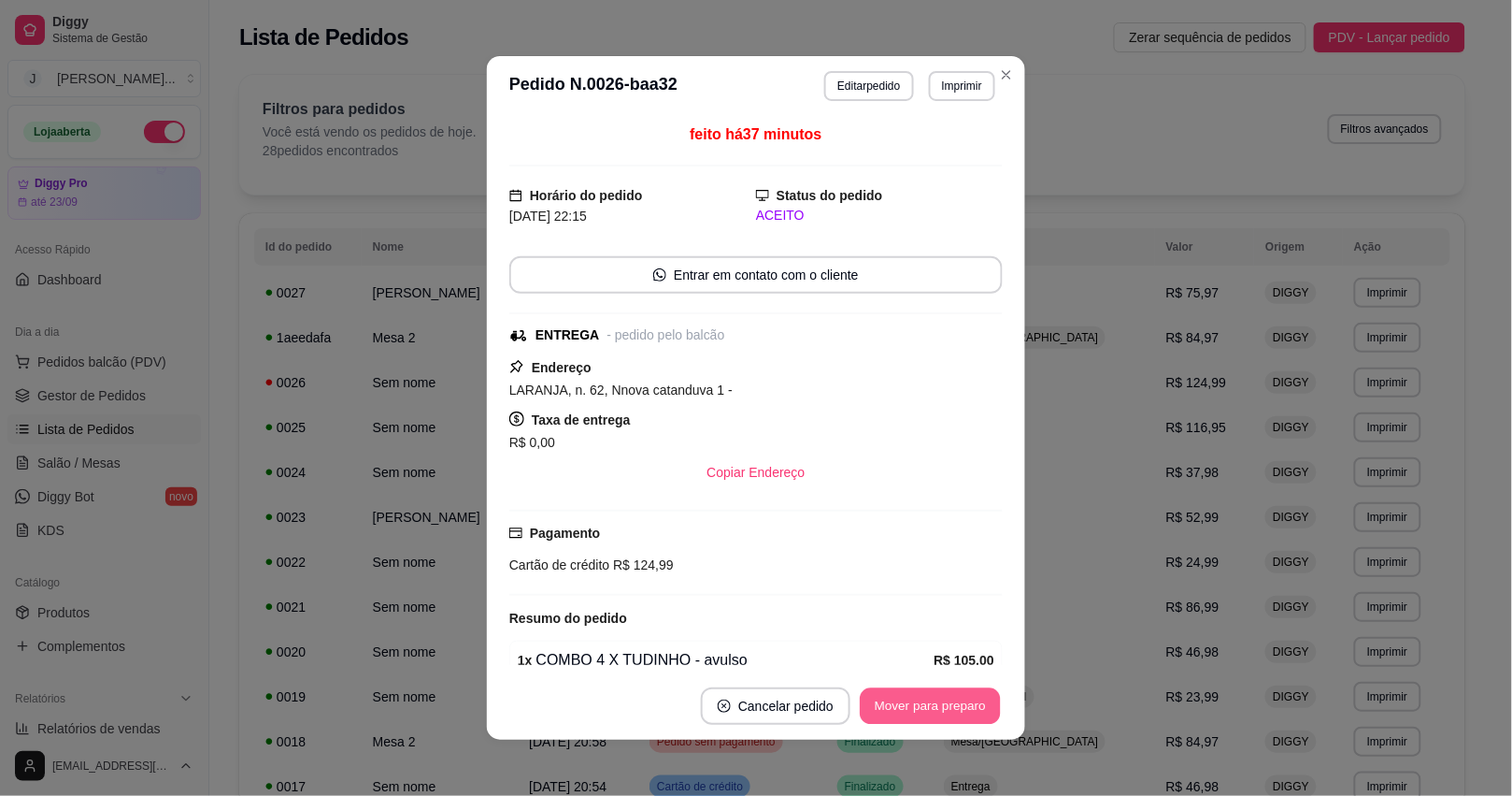
click at [978, 699] on button "Mover para preparo" at bounding box center [930, 706] width 140 height 37
click at [978, 699] on div "Mover para preparo" at bounding box center [917, 706] width 171 height 37
click at [953, 712] on button "Mover para finalizado" at bounding box center [925, 706] width 155 height 37
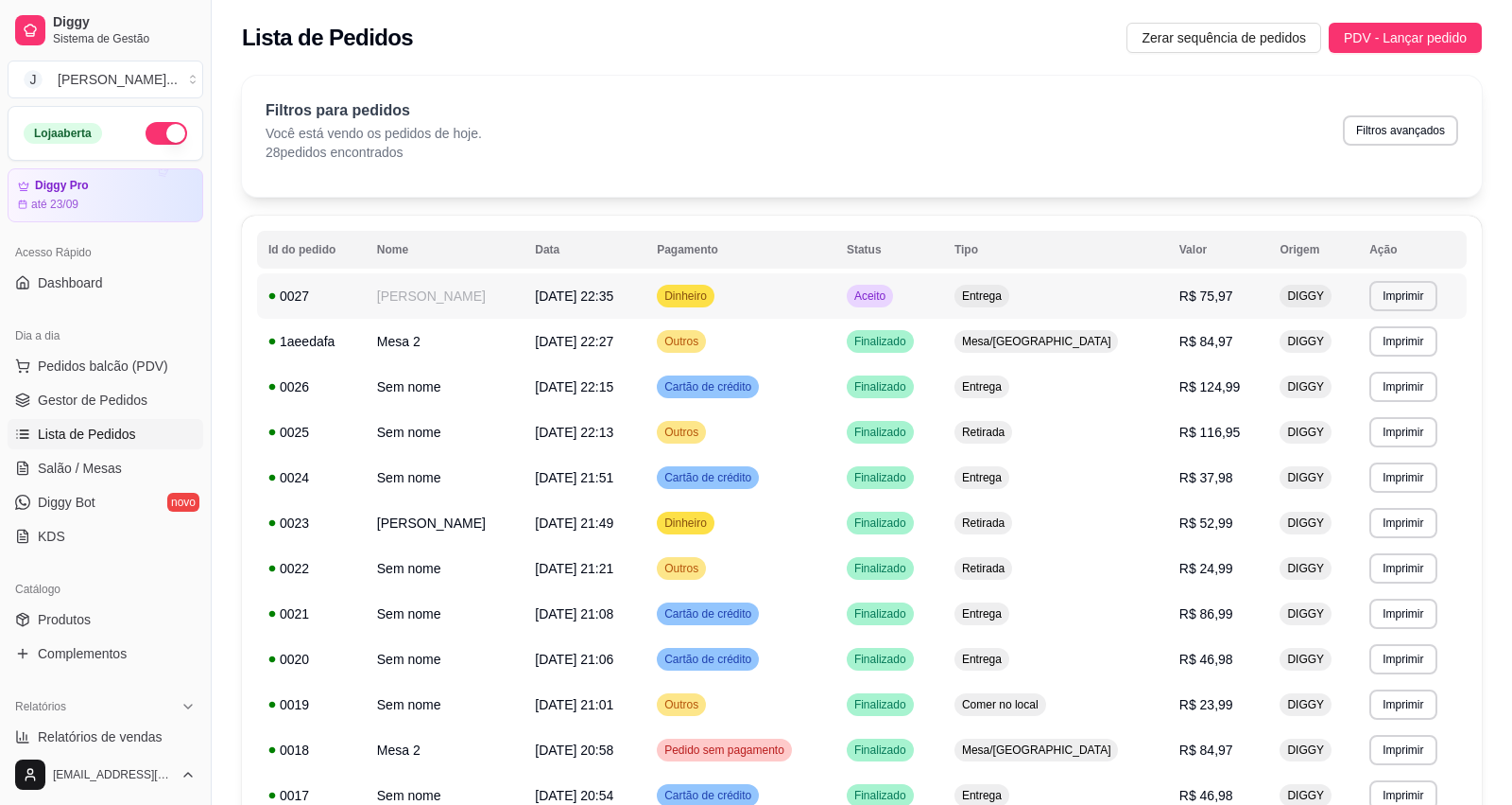
click at [943, 291] on td "Aceito" at bounding box center [889, 295] width 108 height 45
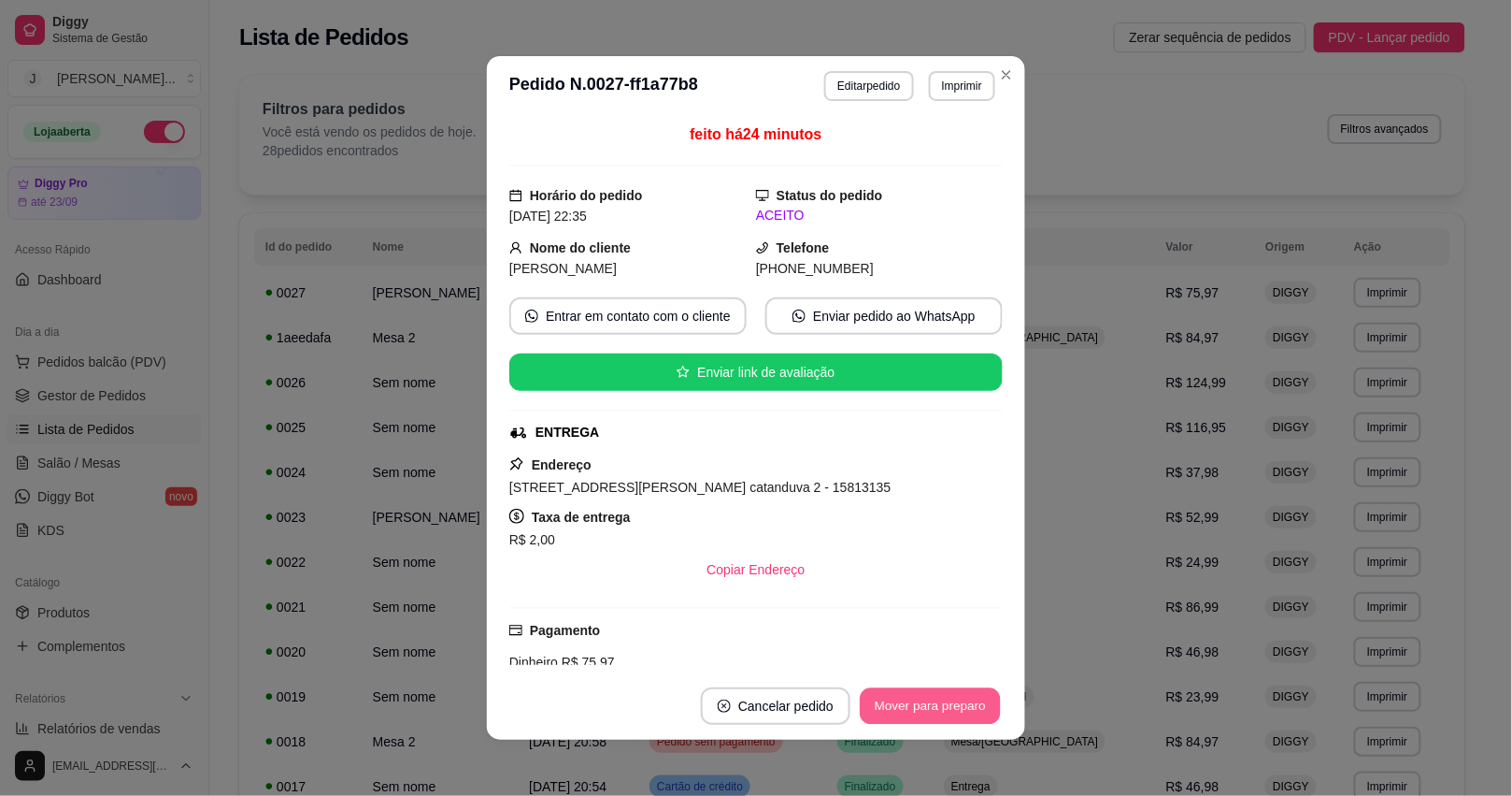
click at [950, 707] on button "Mover para preparo" at bounding box center [930, 706] width 140 height 37
click at [949, 706] on div "Mover para preparo" at bounding box center [917, 706] width 171 height 37
click at [946, 723] on button "Mover para entrega" at bounding box center [931, 706] width 140 height 37
click at [945, 713] on button "Mover para finalizado" at bounding box center [925, 706] width 151 height 37
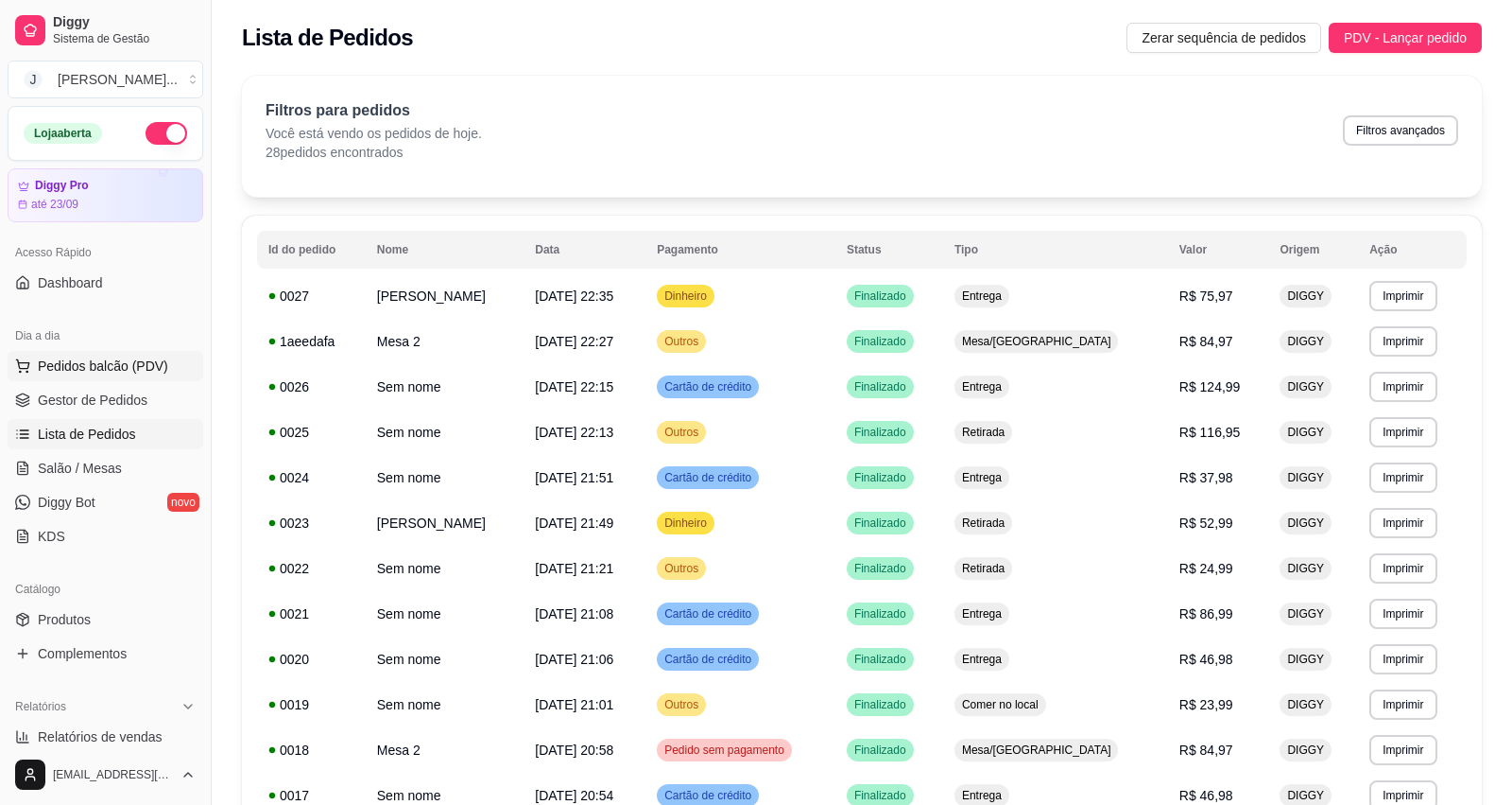
click at [24, 366] on icon at bounding box center [23, 366] width 15 height 15
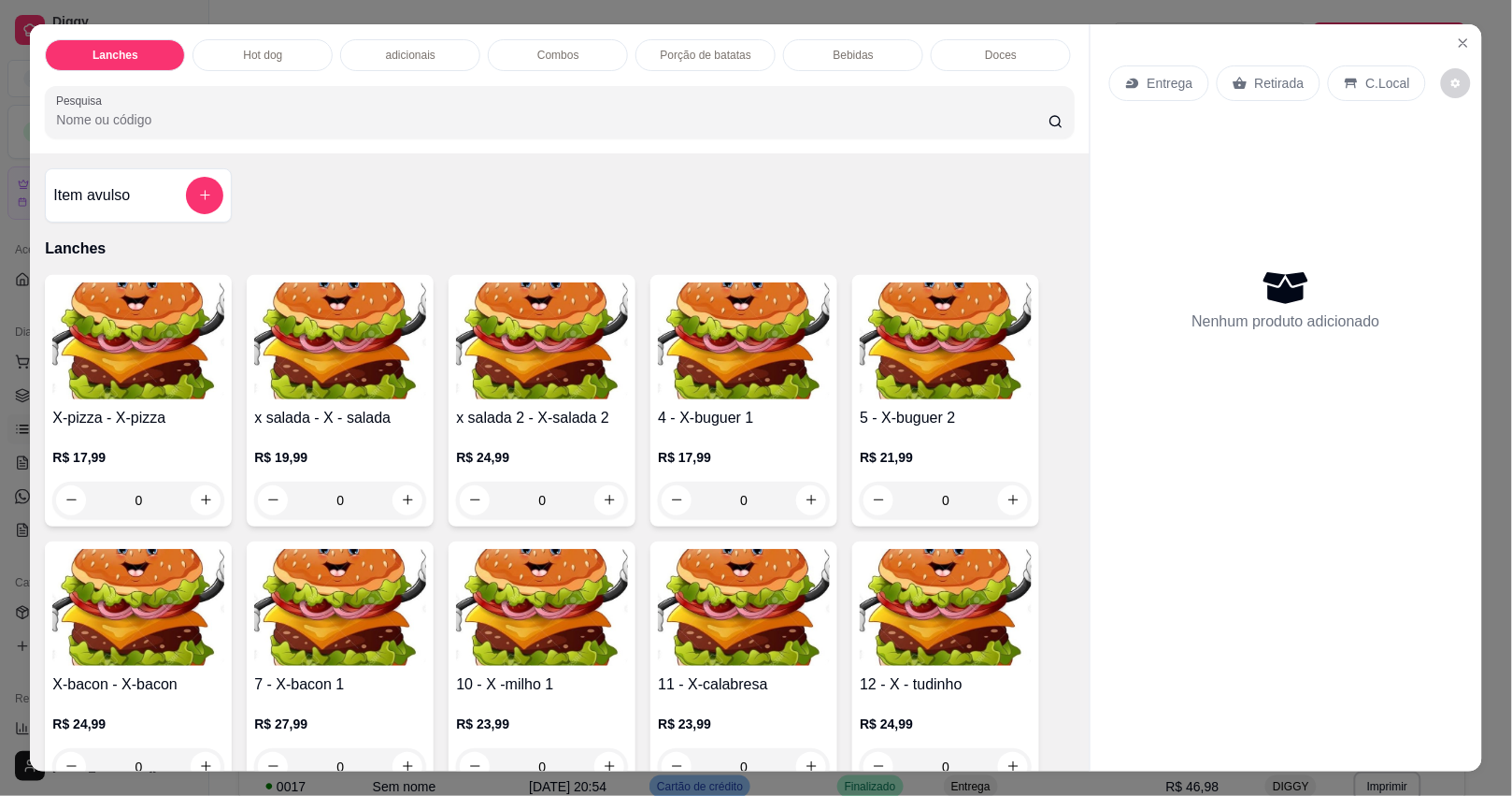
click at [847, 39] on div "Bebidas" at bounding box center [854, 55] width 140 height 32
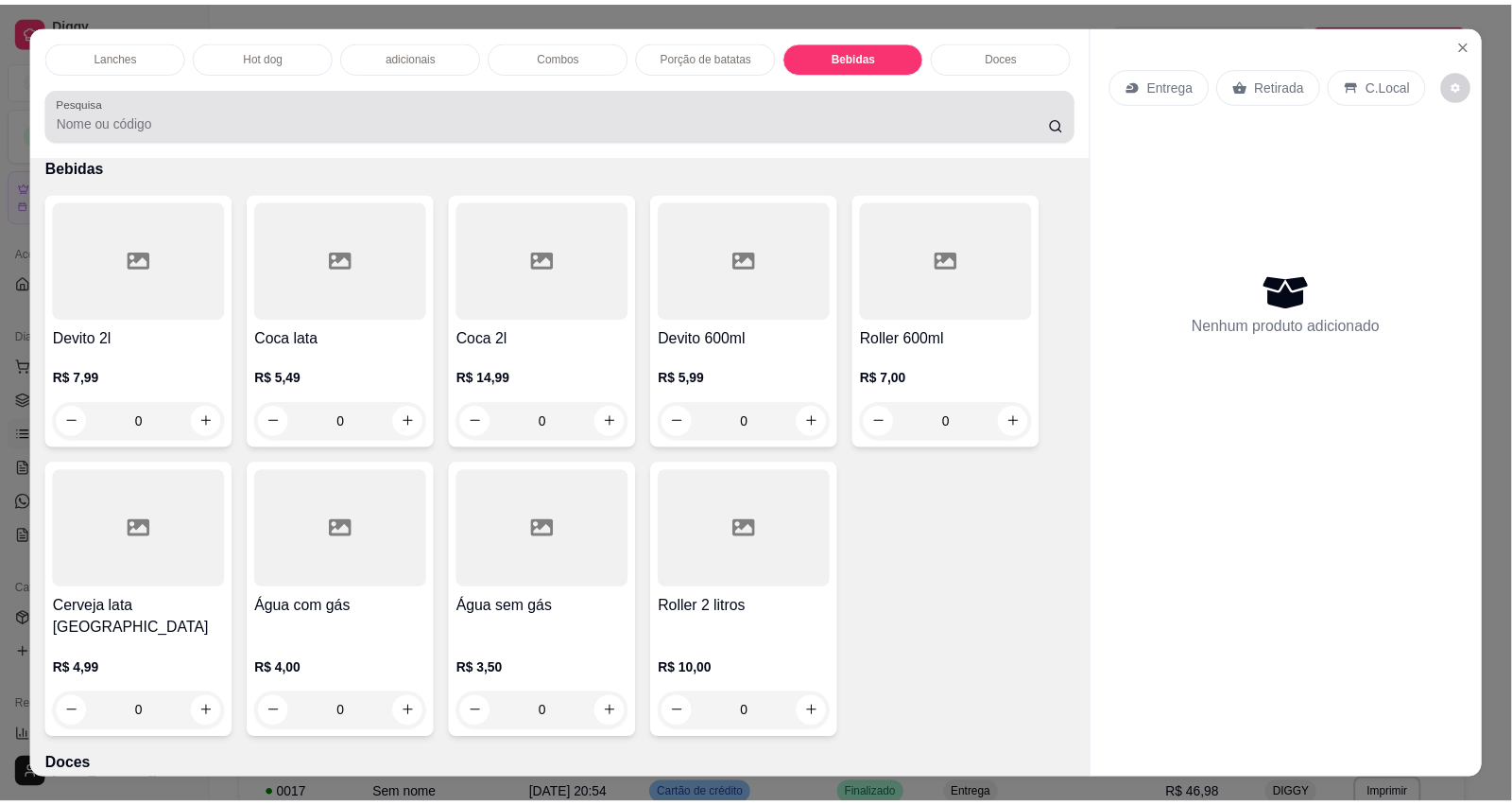
scroll to position [45, 0]
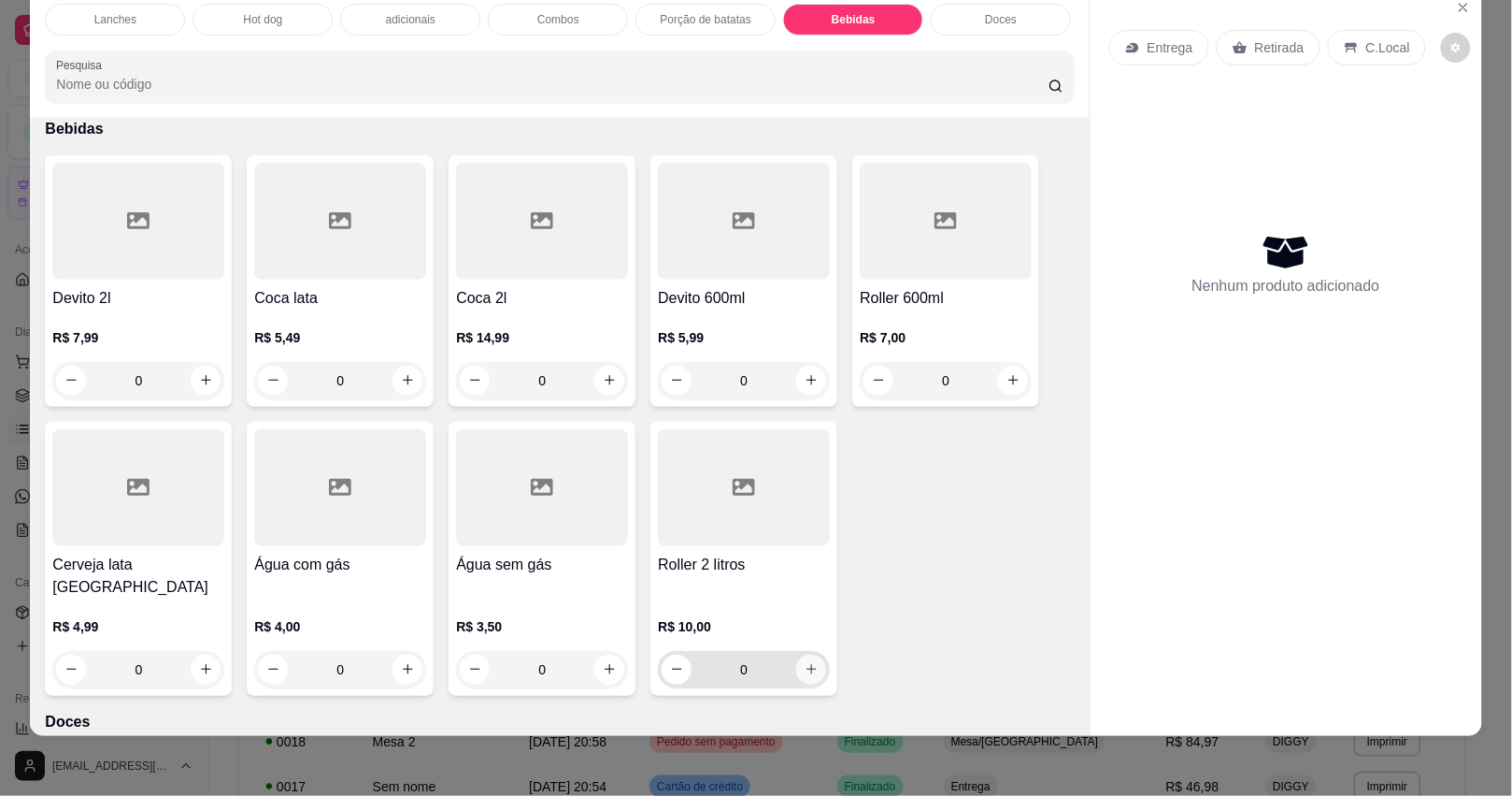
click at [811, 655] on button "increase-product-quantity" at bounding box center [811, 670] width 30 height 30
type input "1"
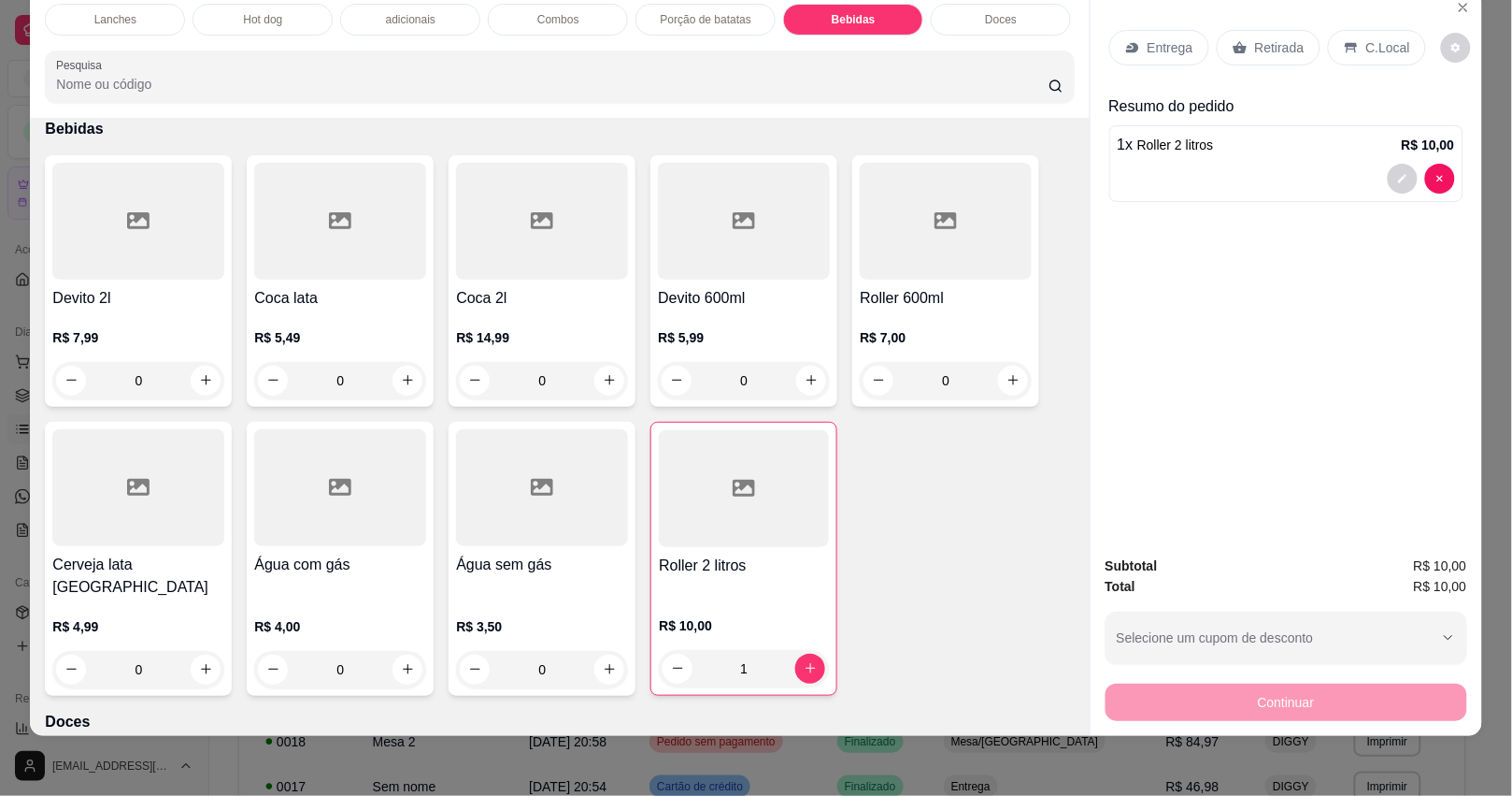
click at [1255, 38] on p "Retirada" at bounding box center [1280, 48] width 50 height 19
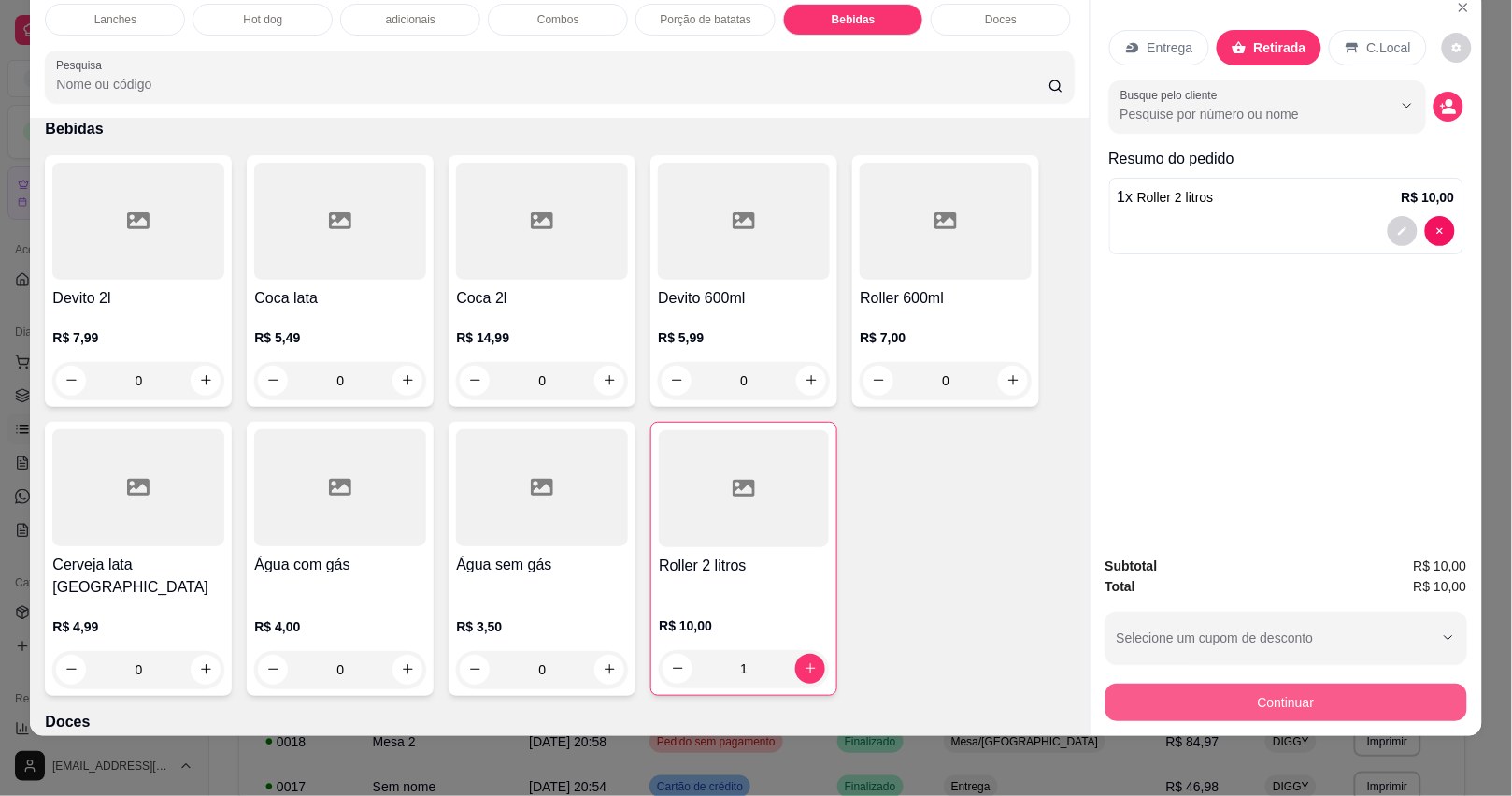
click at [1173, 692] on button "Continuar" at bounding box center [1286, 702] width 361 height 37
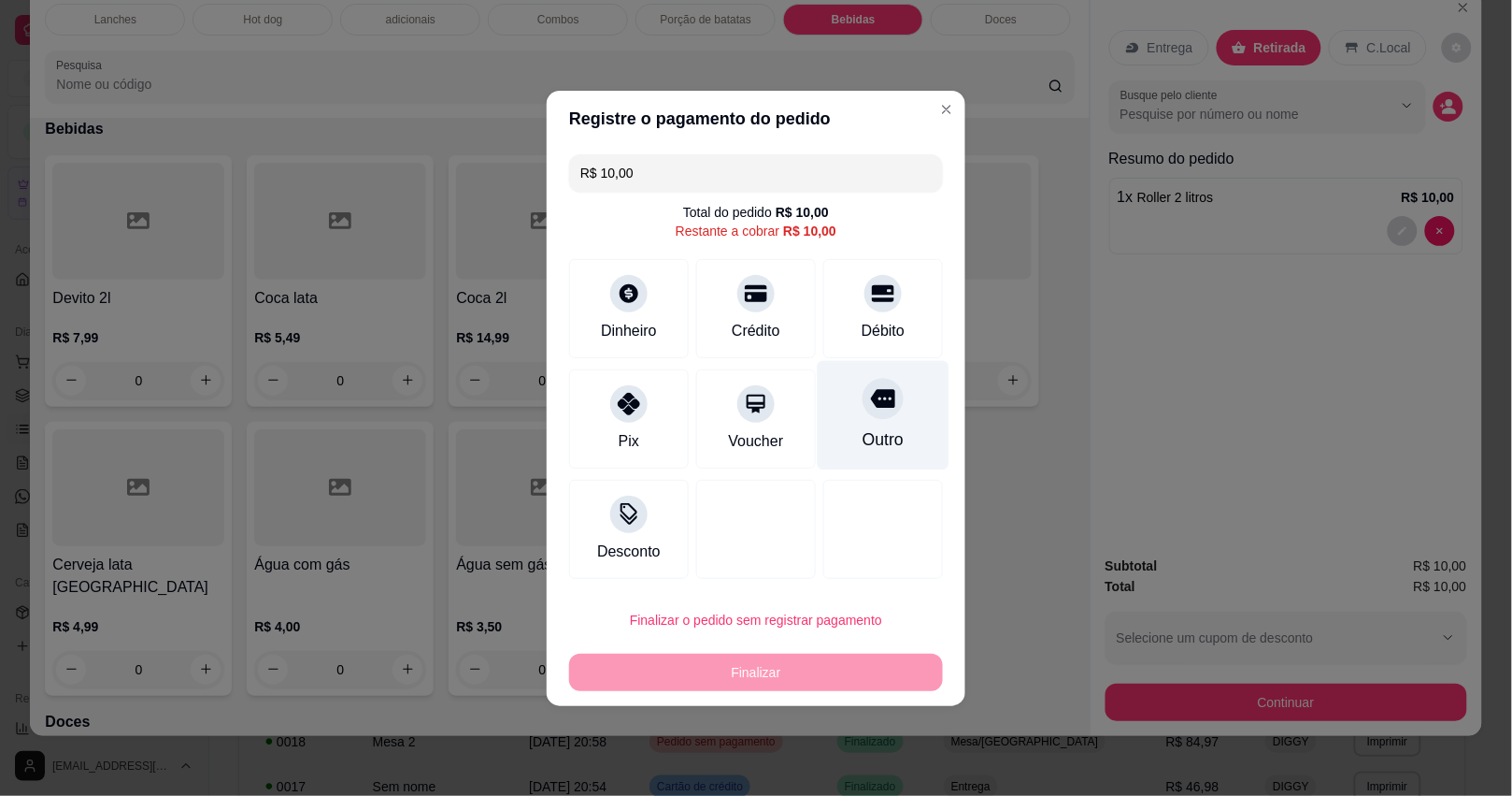
click at [864, 421] on div "Outro" at bounding box center [883, 414] width 132 height 110
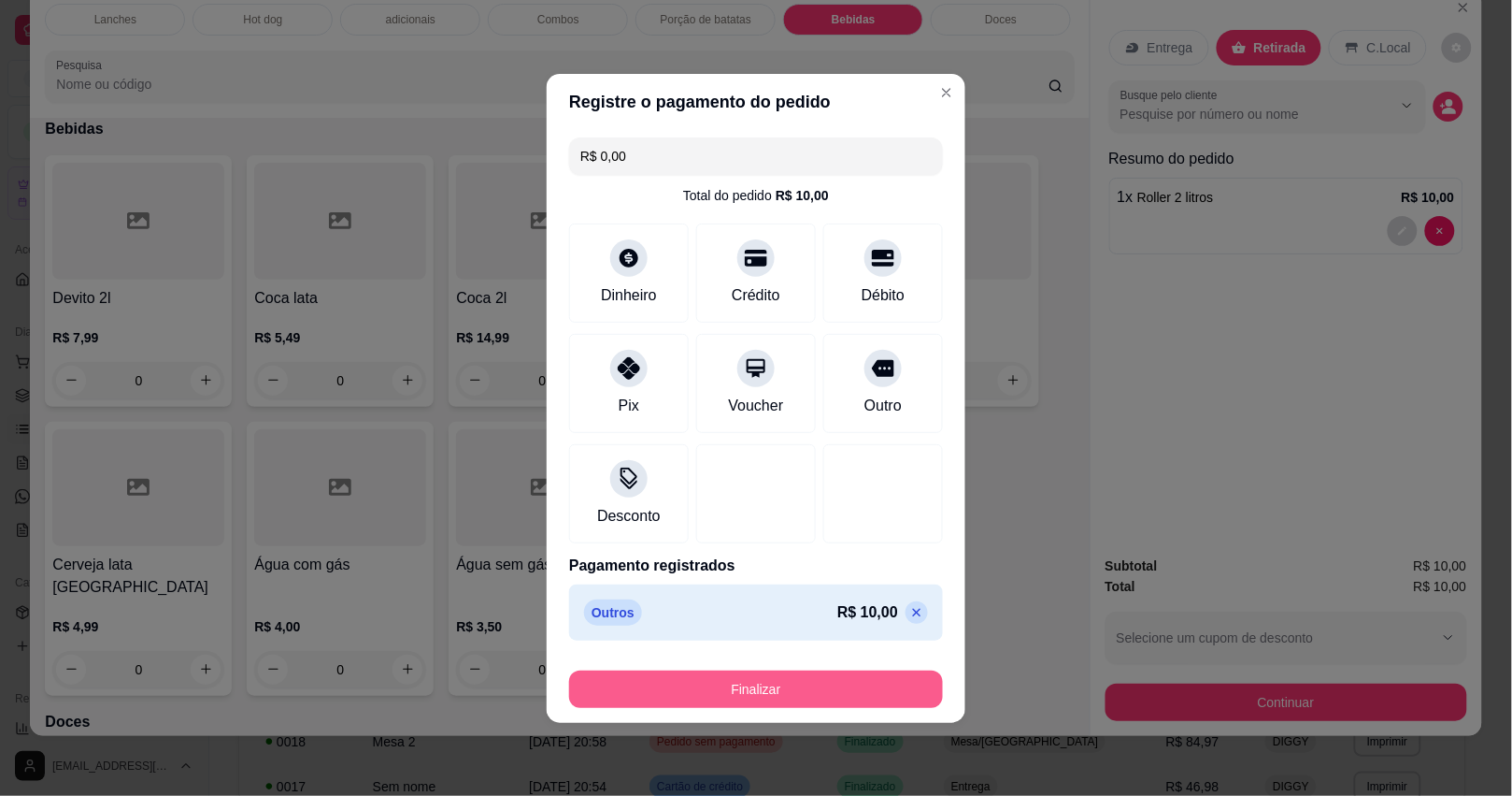
type input "R$ 0,00"
click at [819, 675] on button "Finalizar" at bounding box center [756, 688] width 362 height 37
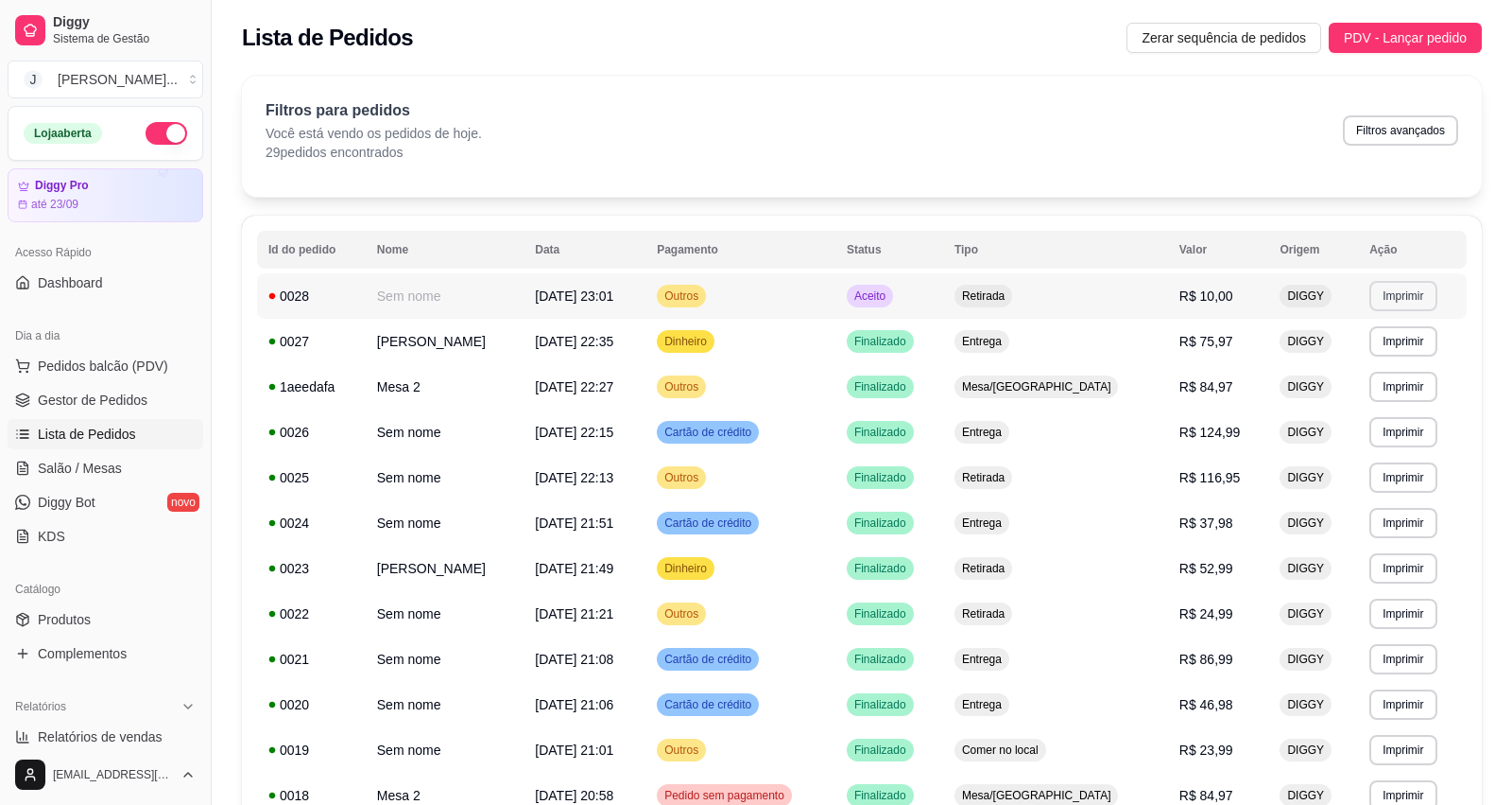
click at [1377, 290] on button "Imprimir" at bounding box center [1402, 295] width 67 height 30
click at [835, 288] on td "Outros" at bounding box center [740, 295] width 190 height 45
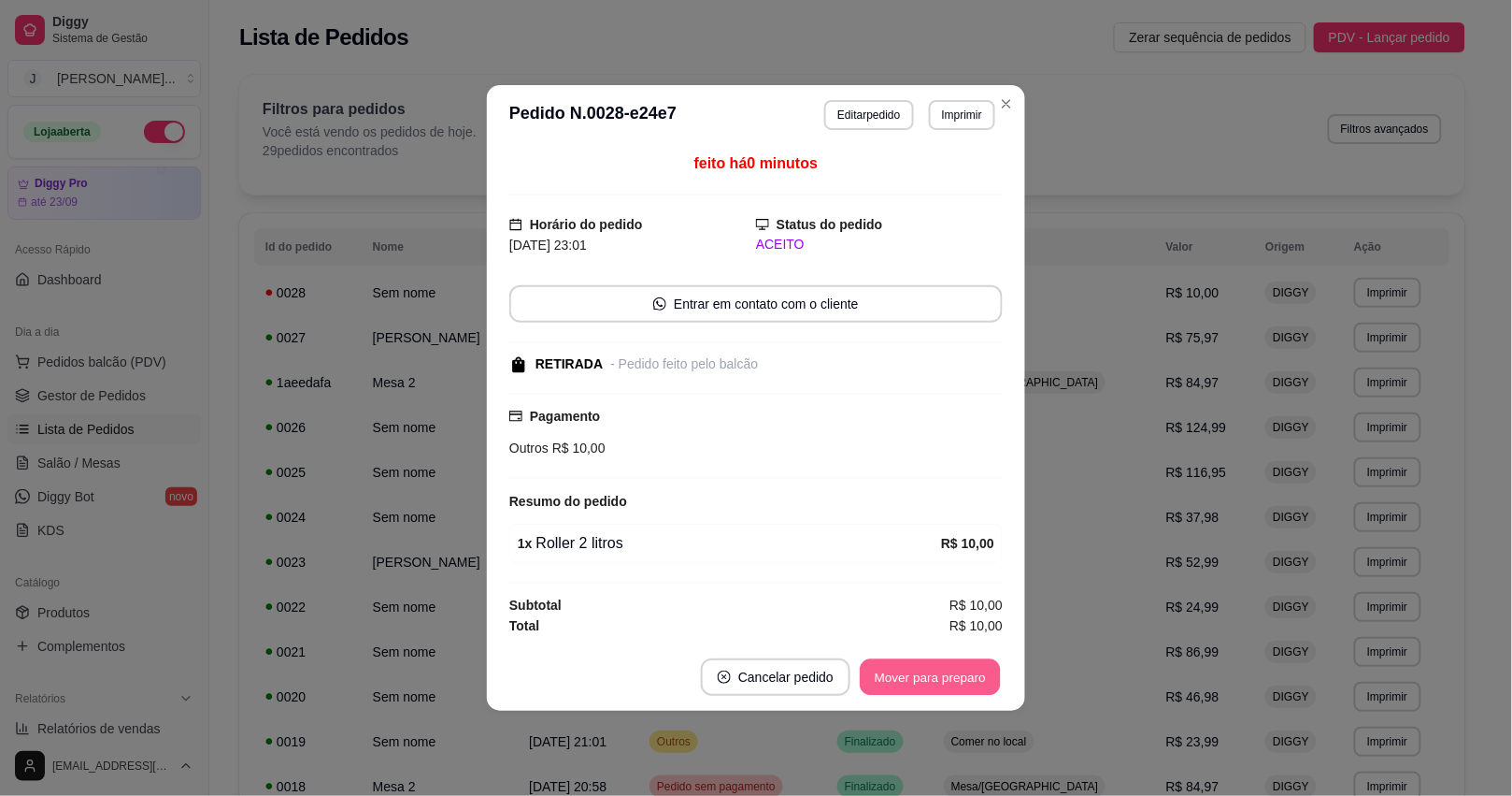
click at [969, 685] on button "Mover para preparo" at bounding box center [930, 677] width 140 height 37
click at [969, 681] on div "Mover para preparo" at bounding box center [917, 677] width 171 height 37
click at [967, 681] on button "Mover para retirada disponível" at bounding box center [899, 677] width 207 height 37
click at [967, 681] on div "Mover para retirada disponível" at bounding box center [887, 677] width 233 height 37
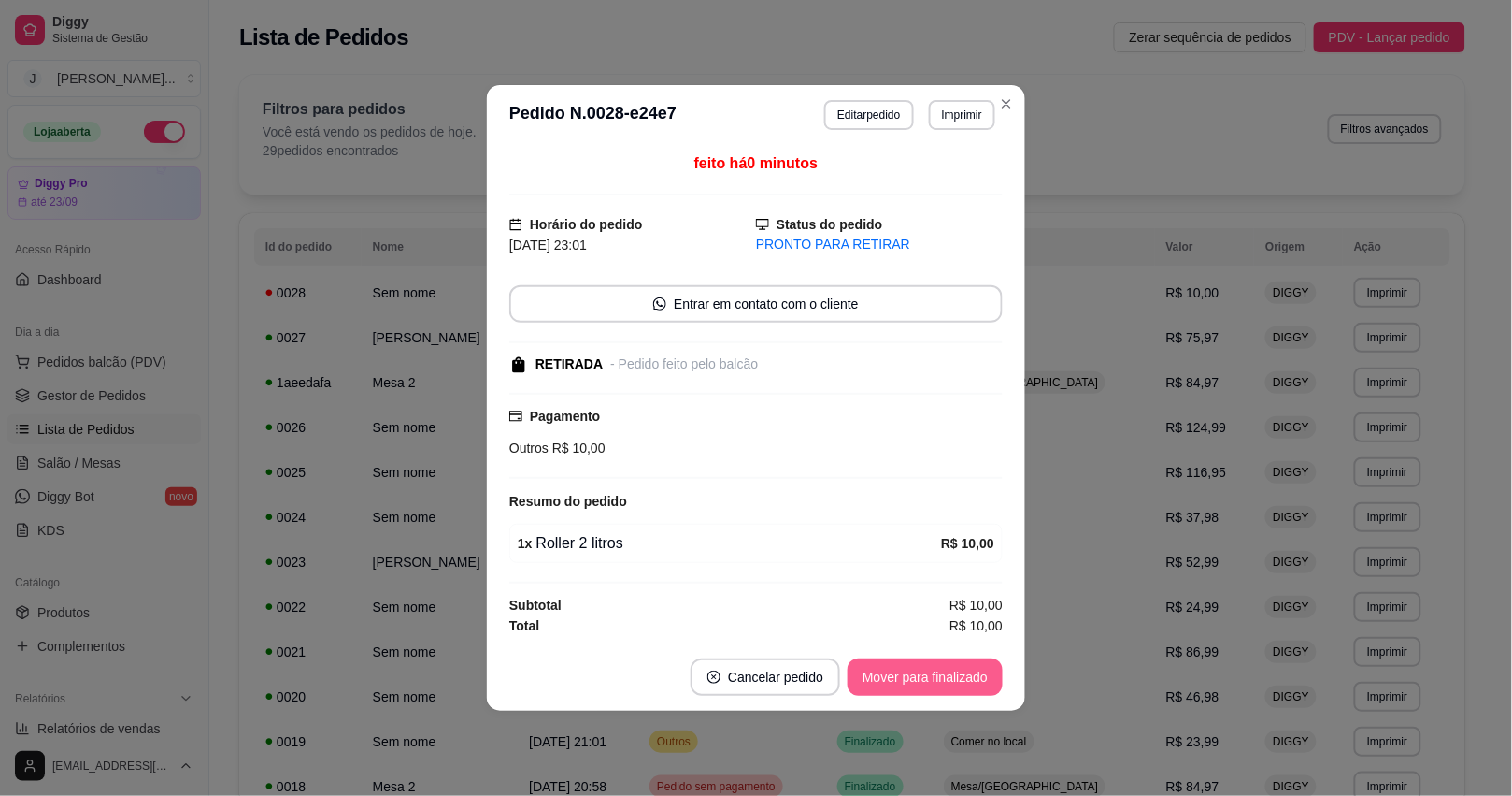
click at [967, 681] on button "Mover para finalizado" at bounding box center [925, 677] width 155 height 37
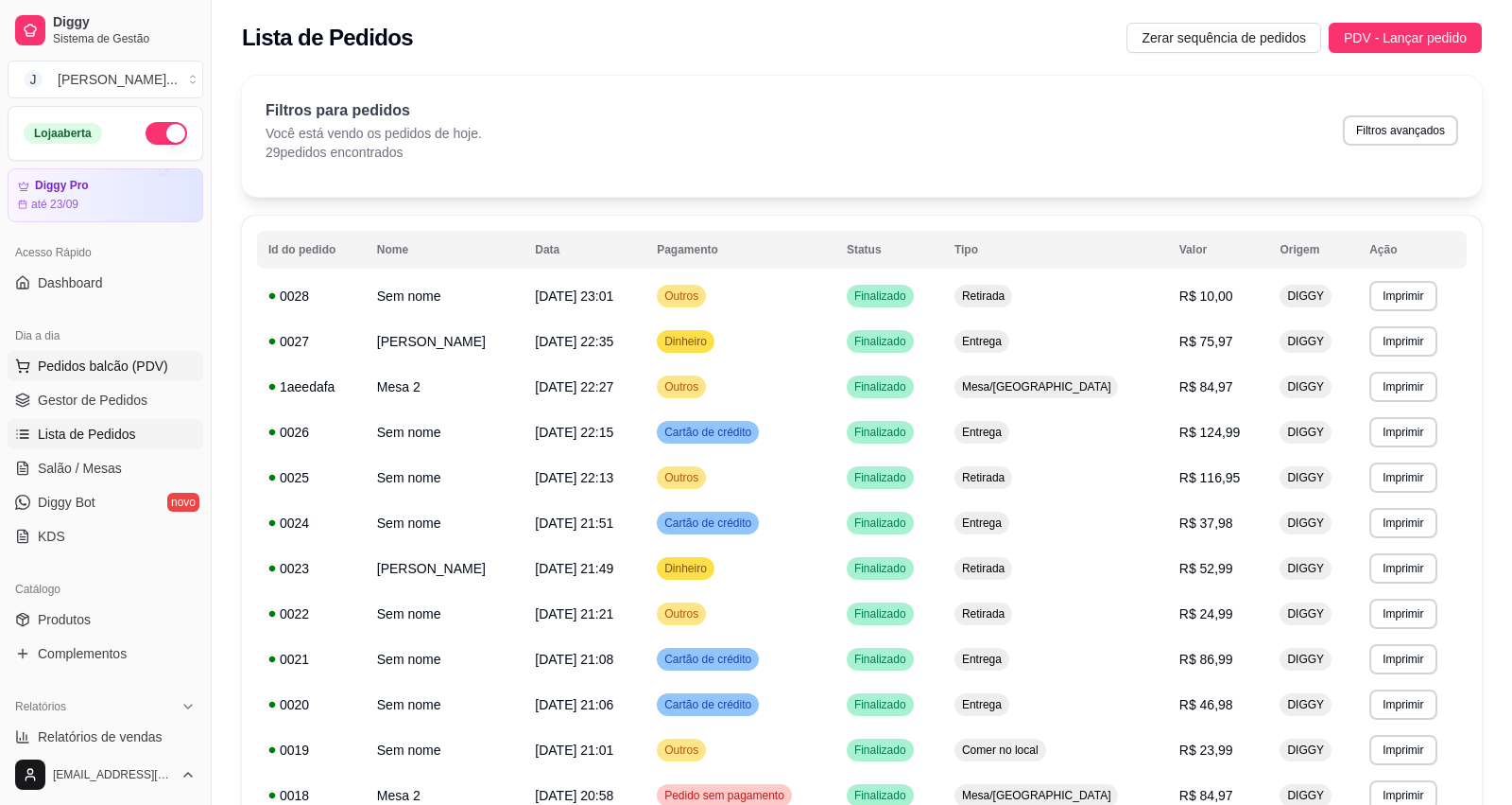
click at [86, 360] on span "Pedidos balcão (PDV)" at bounding box center [103, 366] width 131 height 19
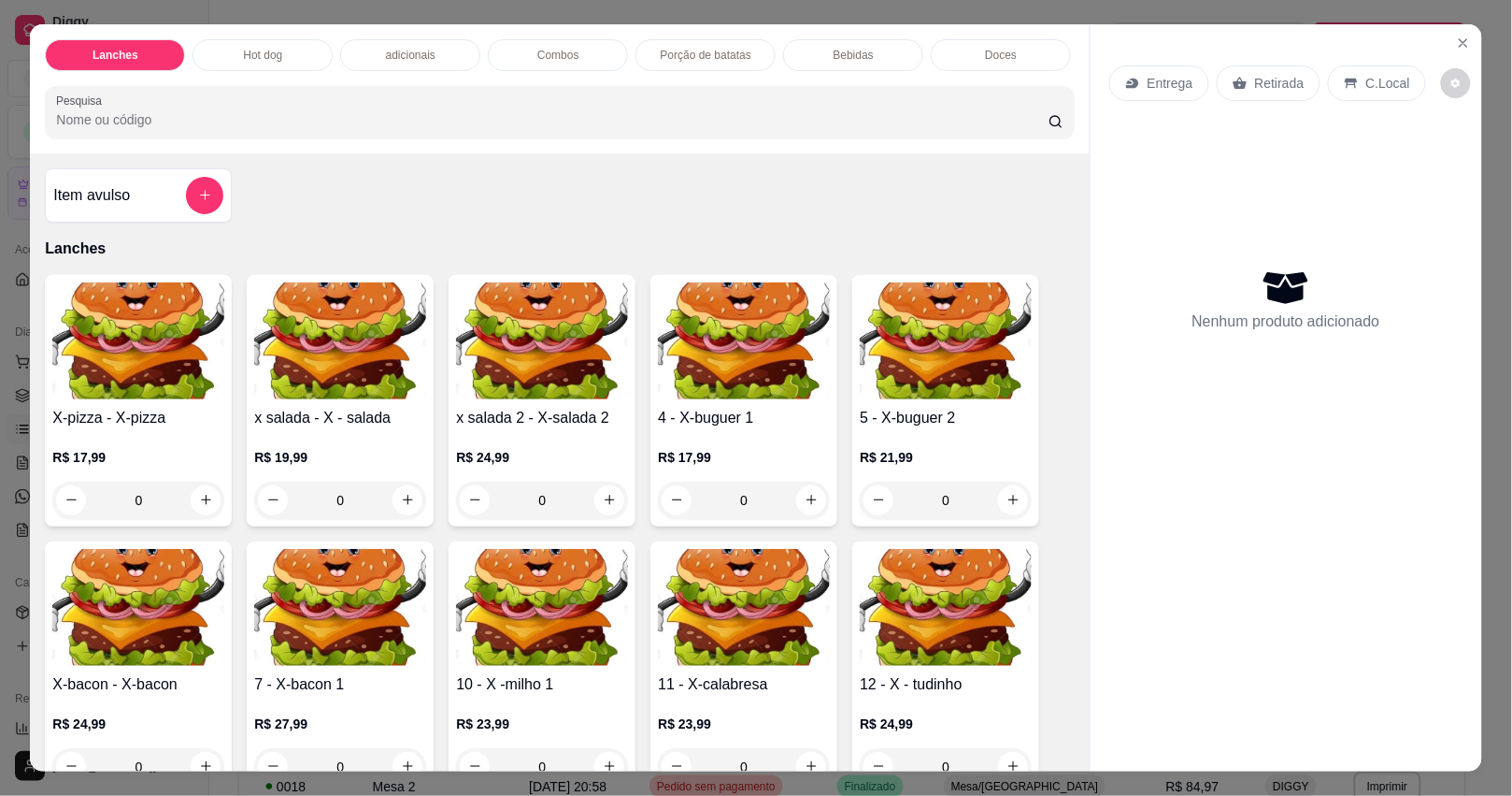
scroll to position [234, 0]
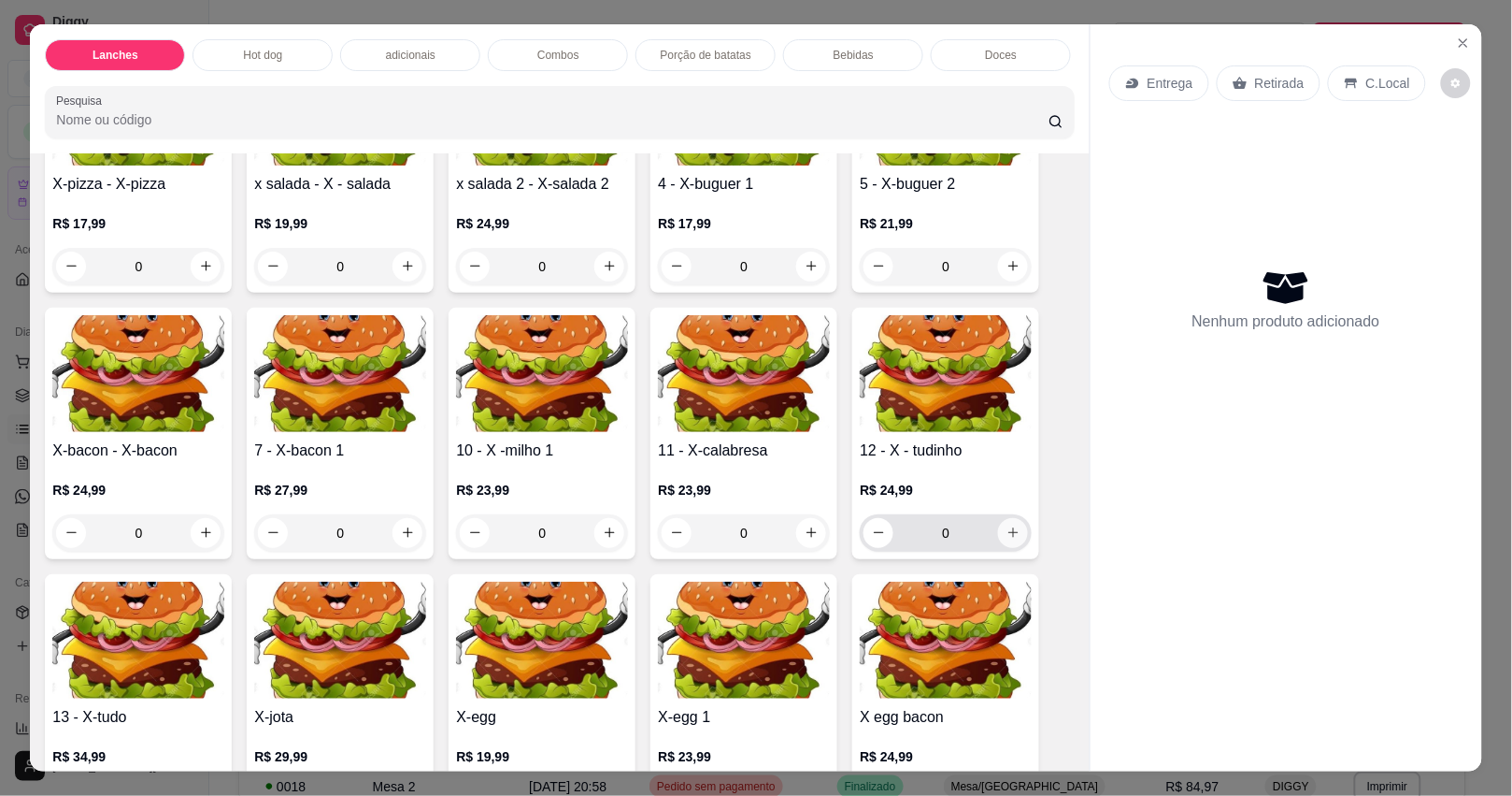
click at [1011, 534] on button "increase-product-quantity" at bounding box center [1013, 533] width 30 height 30
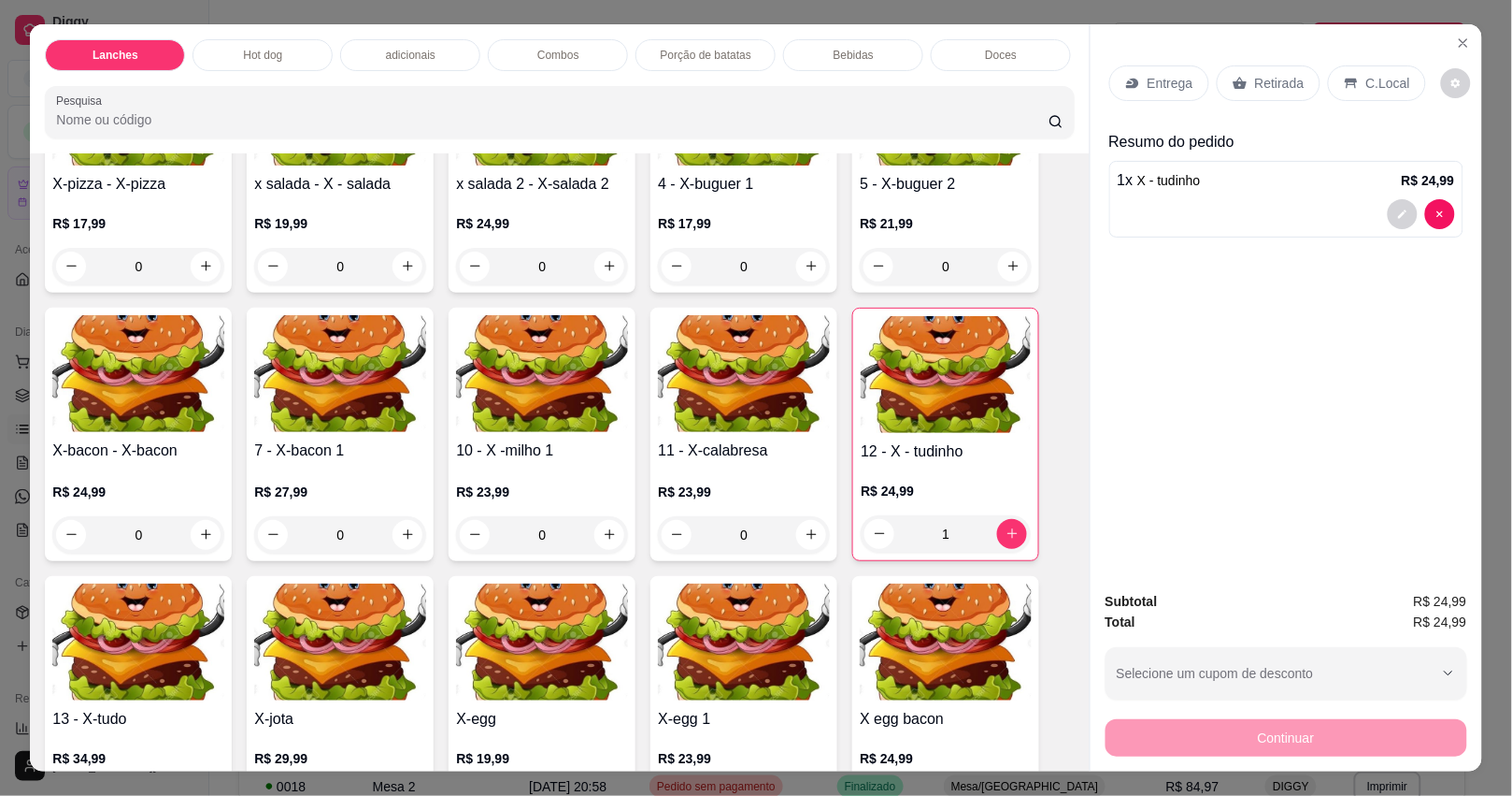
type input "1"
click at [1282, 74] on p "Retirada" at bounding box center [1280, 83] width 50 height 19
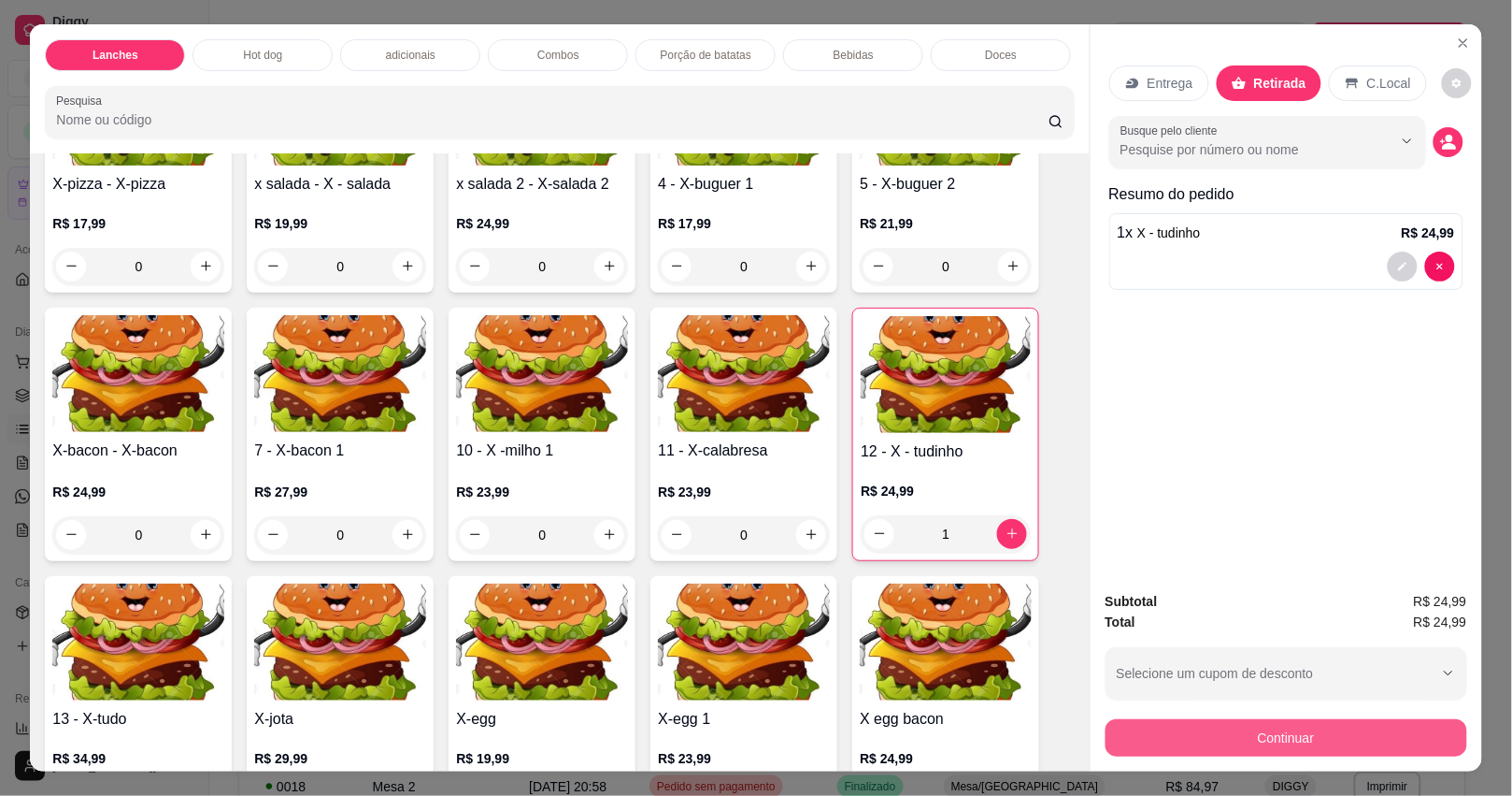
click at [1299, 734] on button "Continuar" at bounding box center [1286, 738] width 361 height 37
click at [872, 404] on icon at bounding box center [883, 403] width 22 height 17
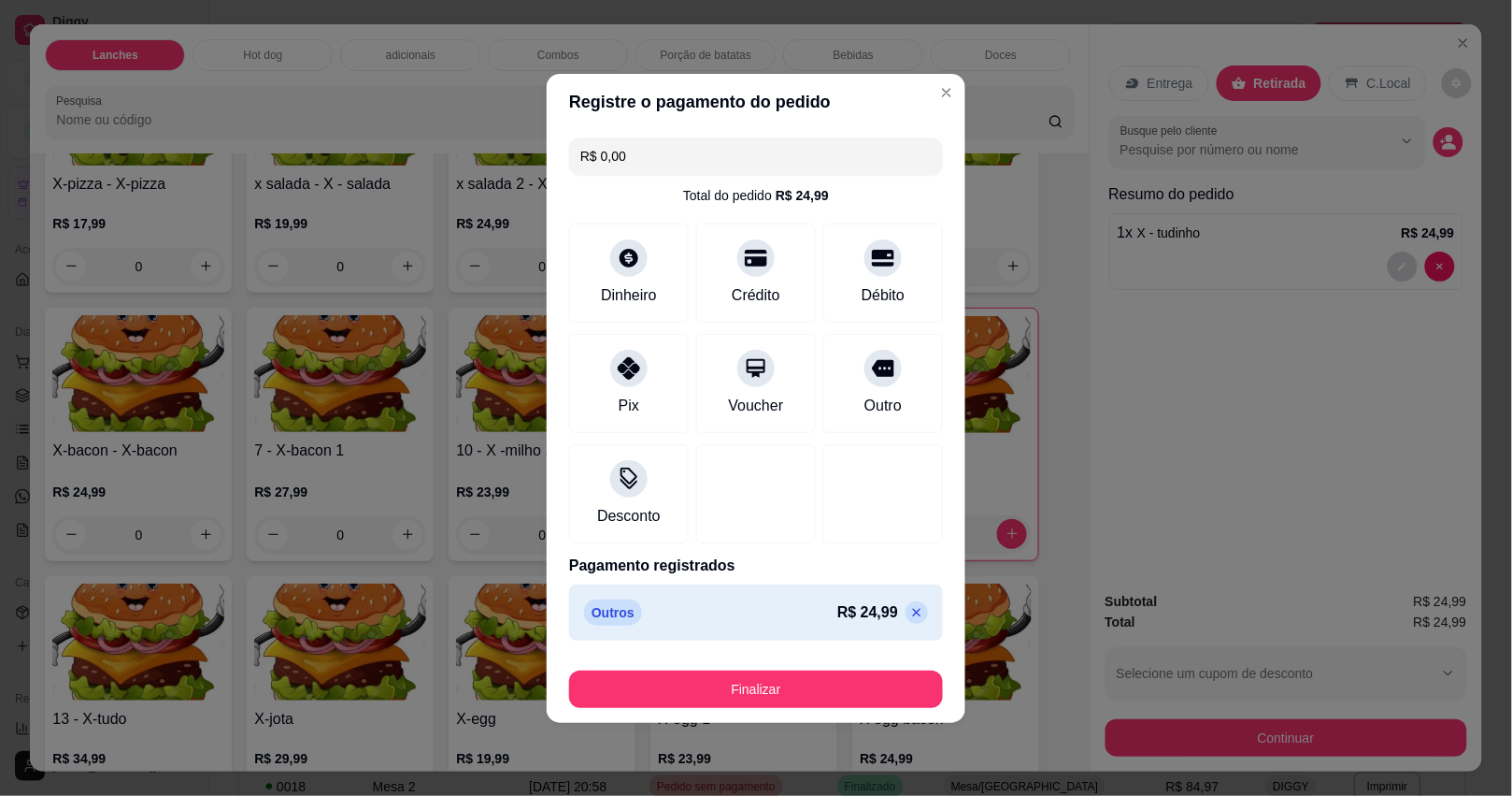
type input "R$ 0,00"
drag, startPoint x: 805, startPoint y: 708, endPoint x: 796, endPoint y: 704, distance: 9.8
click at [804, 708] on footer "Finalizar" at bounding box center [756, 685] width 418 height 75
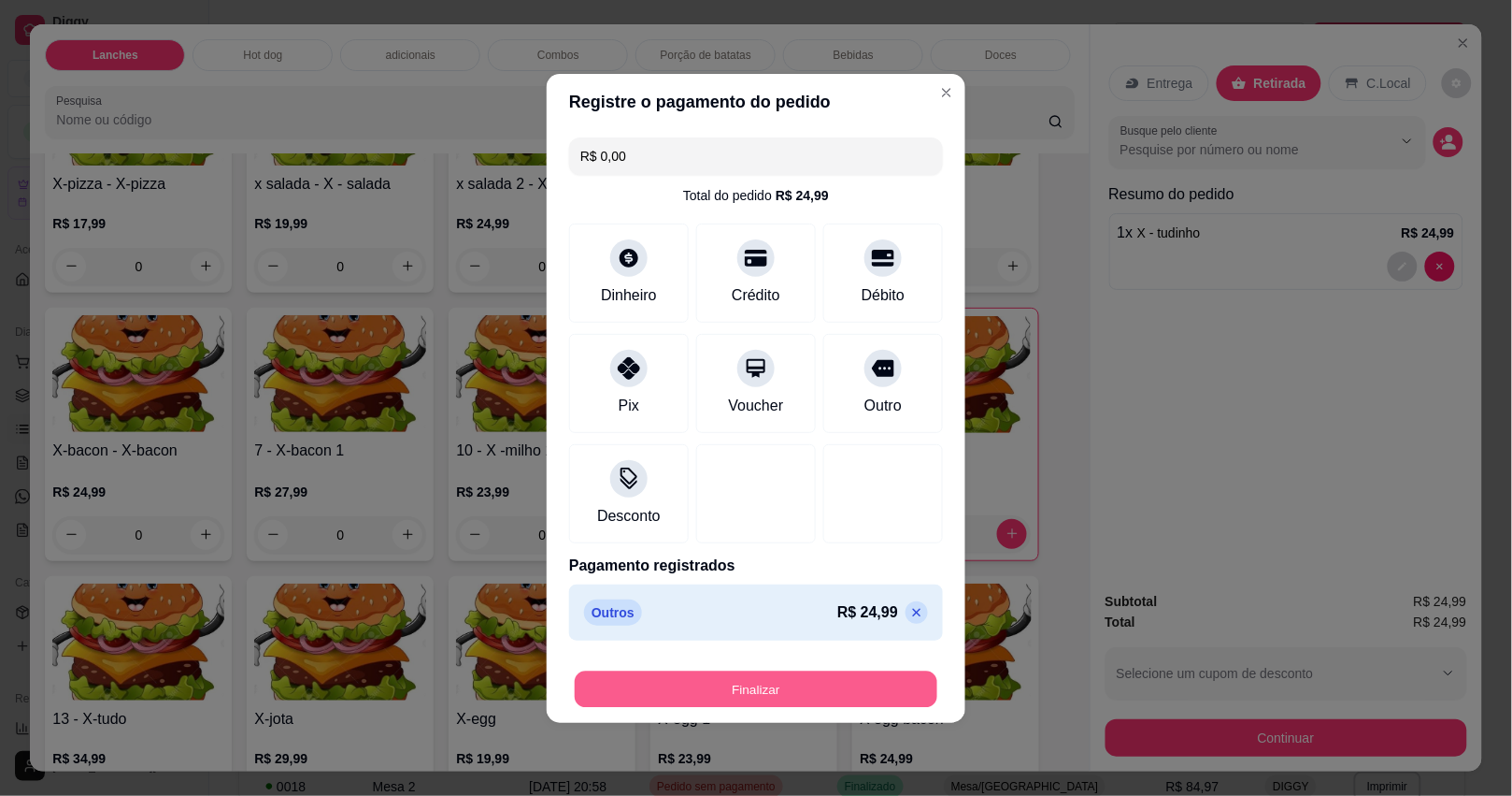
click at [791, 680] on button "Finalizar" at bounding box center [756, 688] width 362 height 37
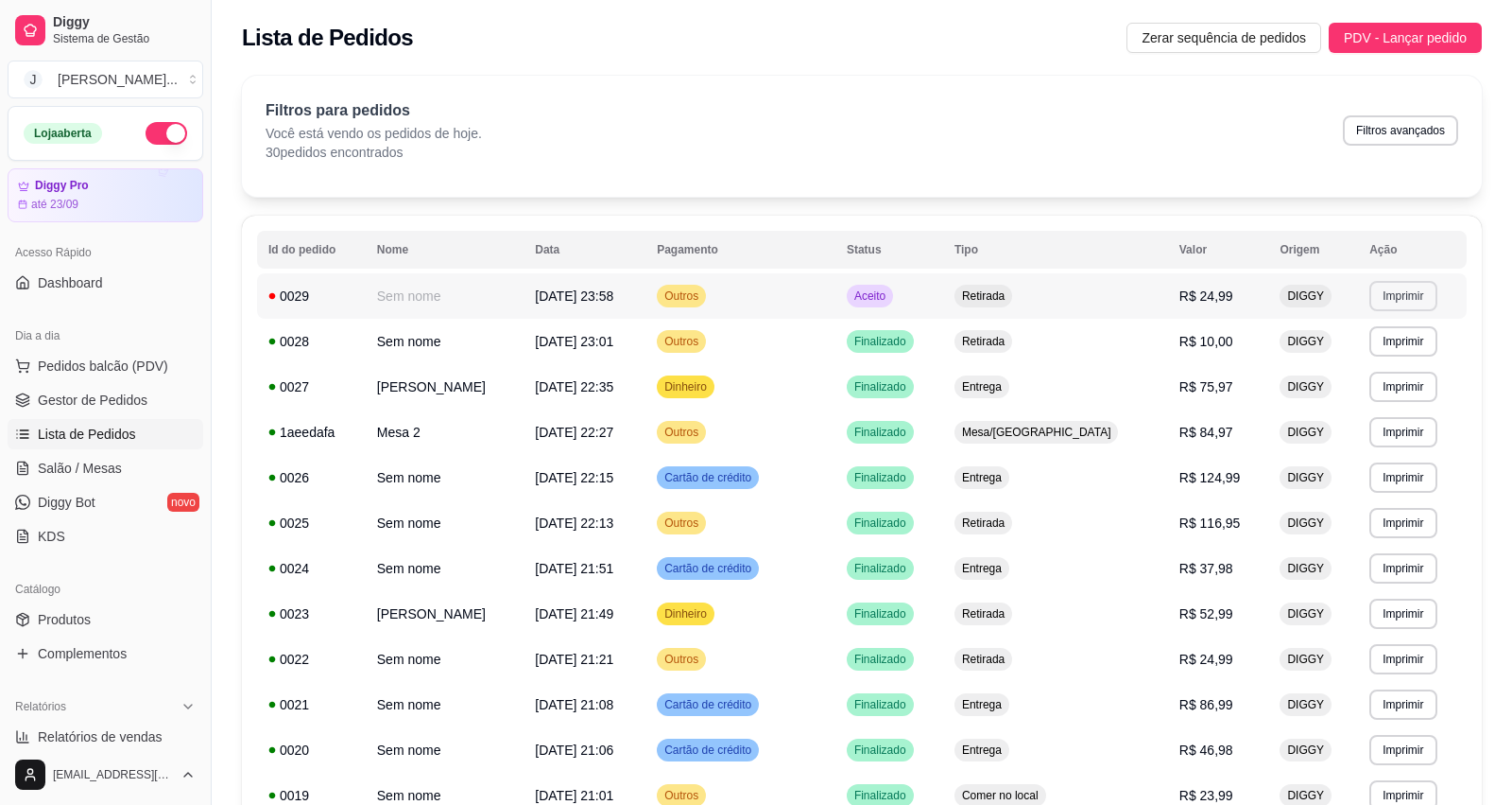
click at [1405, 299] on button "Imprimir" at bounding box center [1402, 295] width 67 height 30
click at [1343, 371] on button "Impressora" at bounding box center [1369, 362] width 133 height 29
click at [146, 131] on button "button" at bounding box center [167, 134] width 42 height 23
click at [147, 135] on button "button" at bounding box center [167, 134] width 42 height 23
click at [825, 299] on td "Outros" at bounding box center [740, 295] width 190 height 45
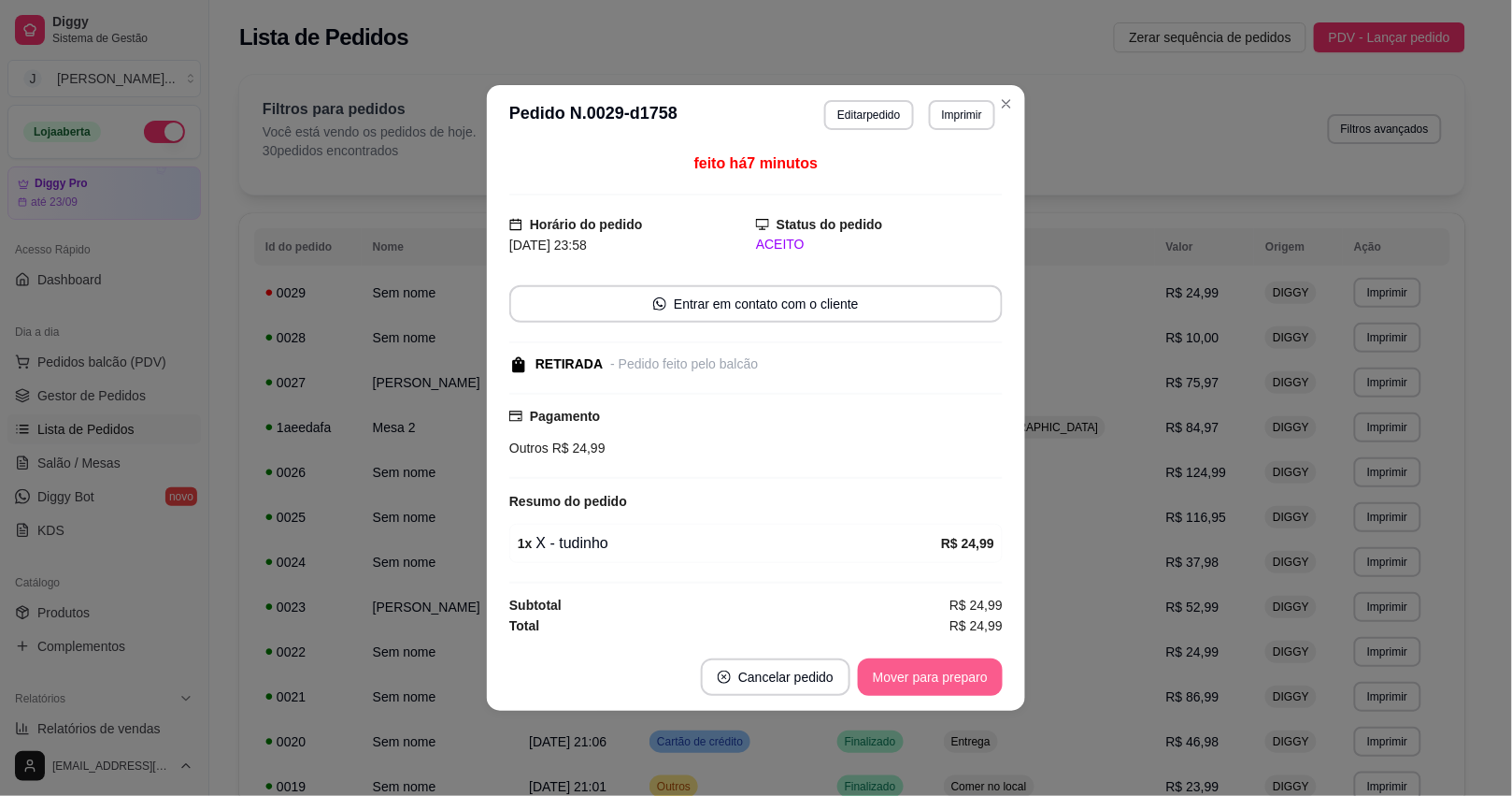
click at [932, 664] on button "Mover para preparo" at bounding box center [930, 677] width 145 height 37
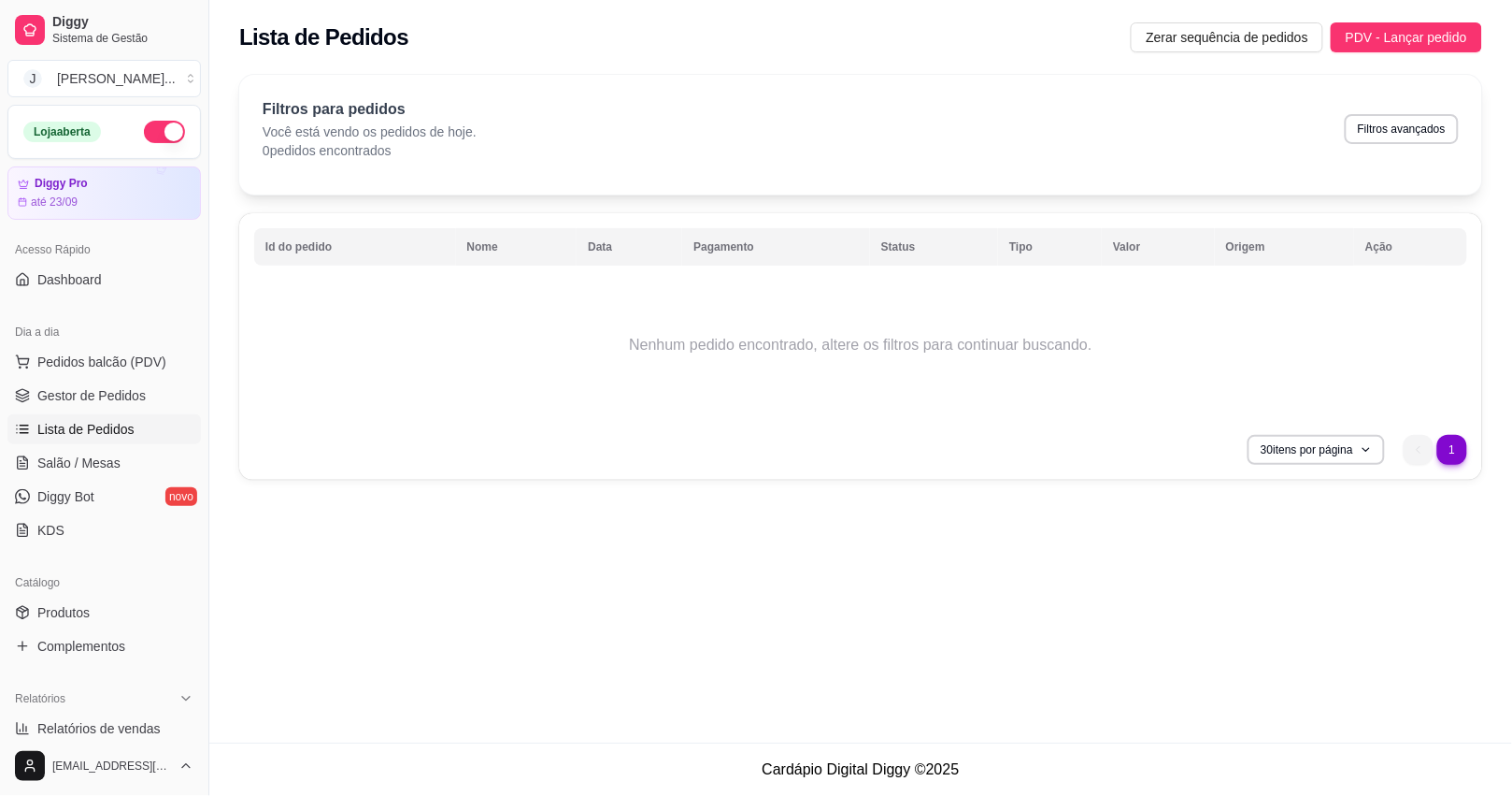
click at [932, 664] on div "Lista de Pedidos Zerar sequência de pedidos PDV - Lançar pedido Filtros para pe…" at bounding box center [861, 371] width 1303 height 743
click at [1384, 134] on button "Filtros avançados" at bounding box center [1402, 128] width 110 height 29
select select "0"
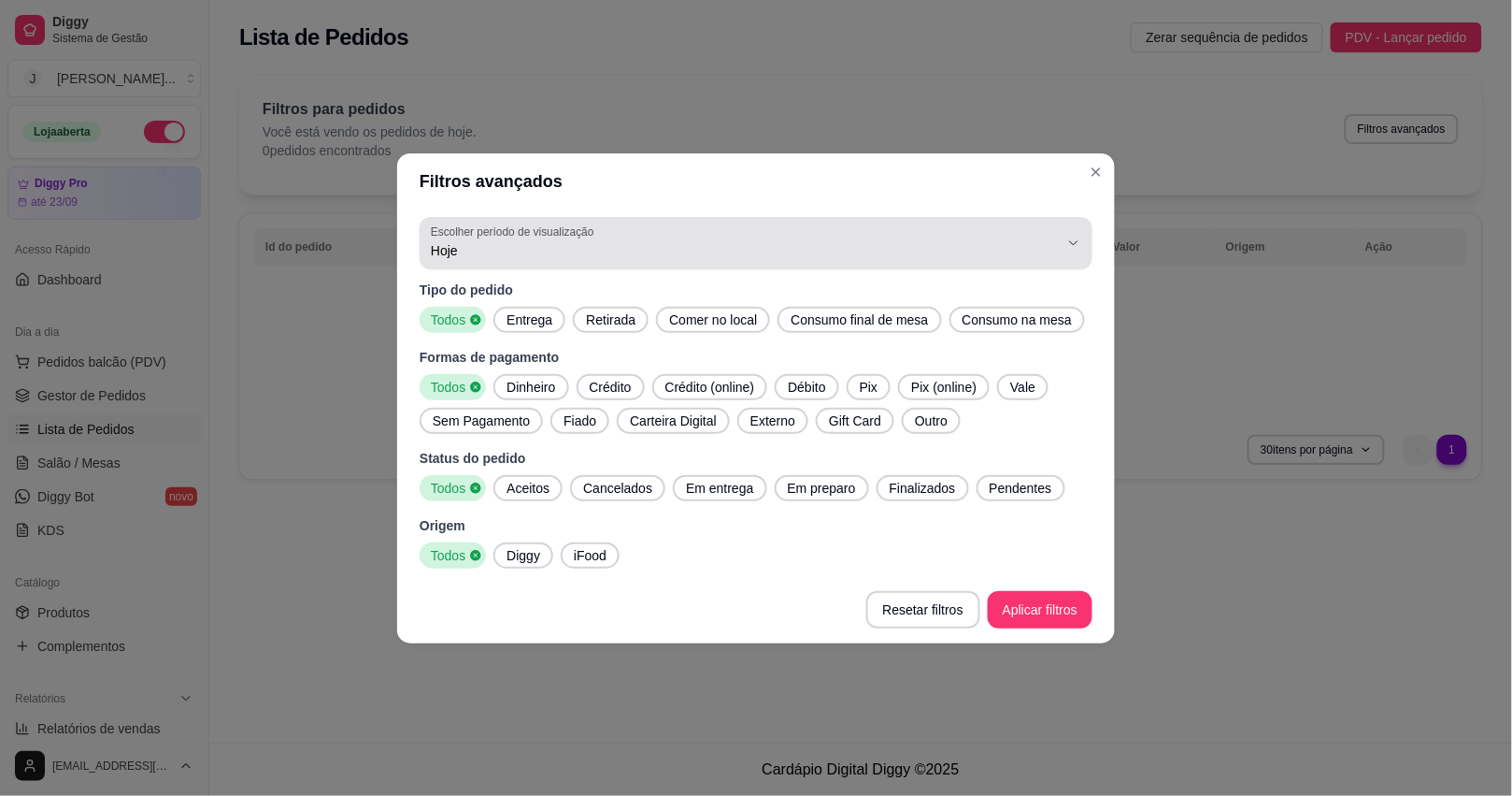
click at [1035, 246] on span "Hoje" at bounding box center [744, 251] width 628 height 19
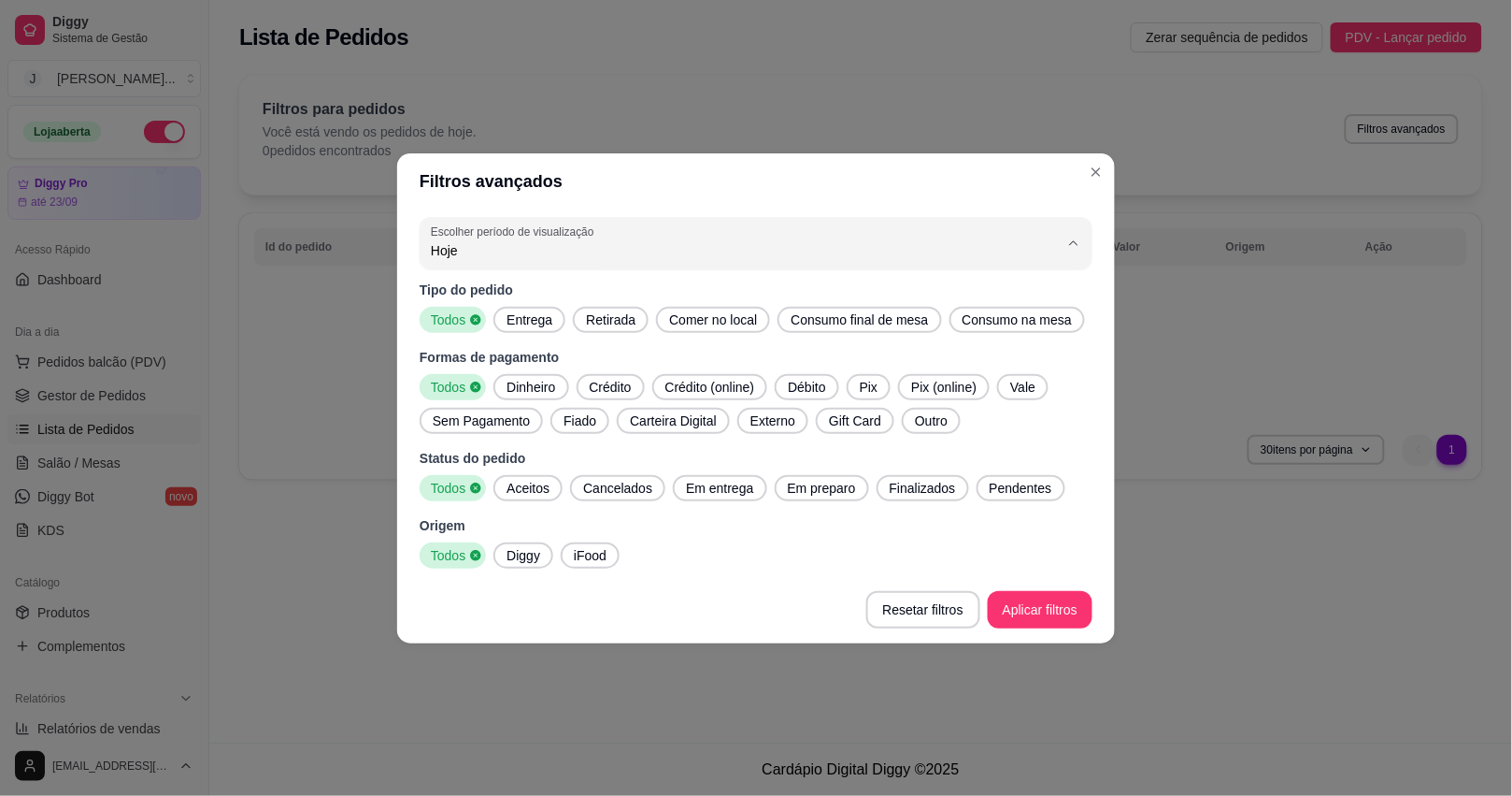
click at [995, 339] on li "Ontem" at bounding box center [756, 324] width 632 height 29
type input "1"
select select "1"
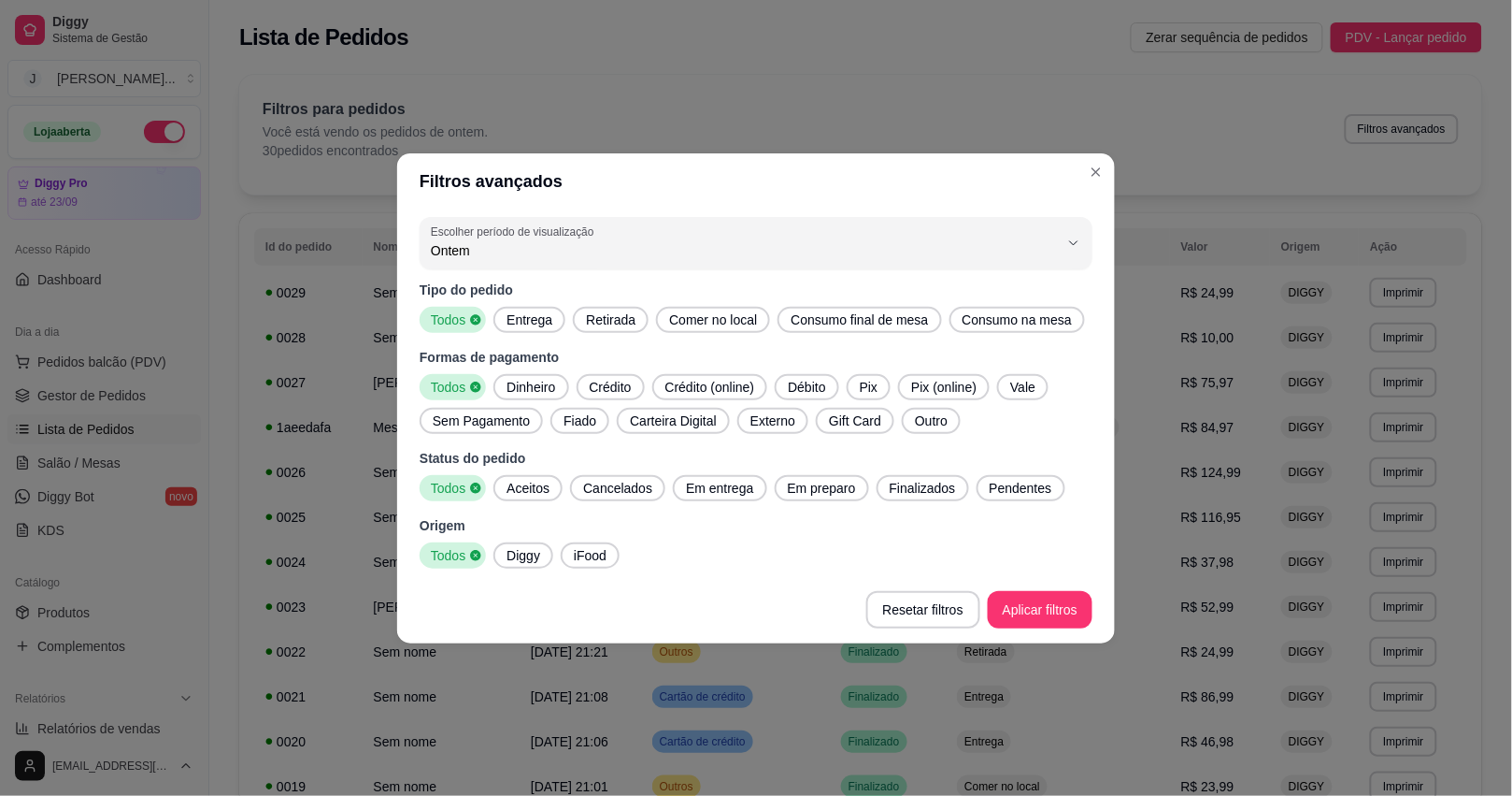
click at [1106, 304] on div "1 Escolher período de visualização Hoje Ontem 7 dias 15 dias 30 dias 45 dias Cu…" at bounding box center [756, 392] width 718 height 366
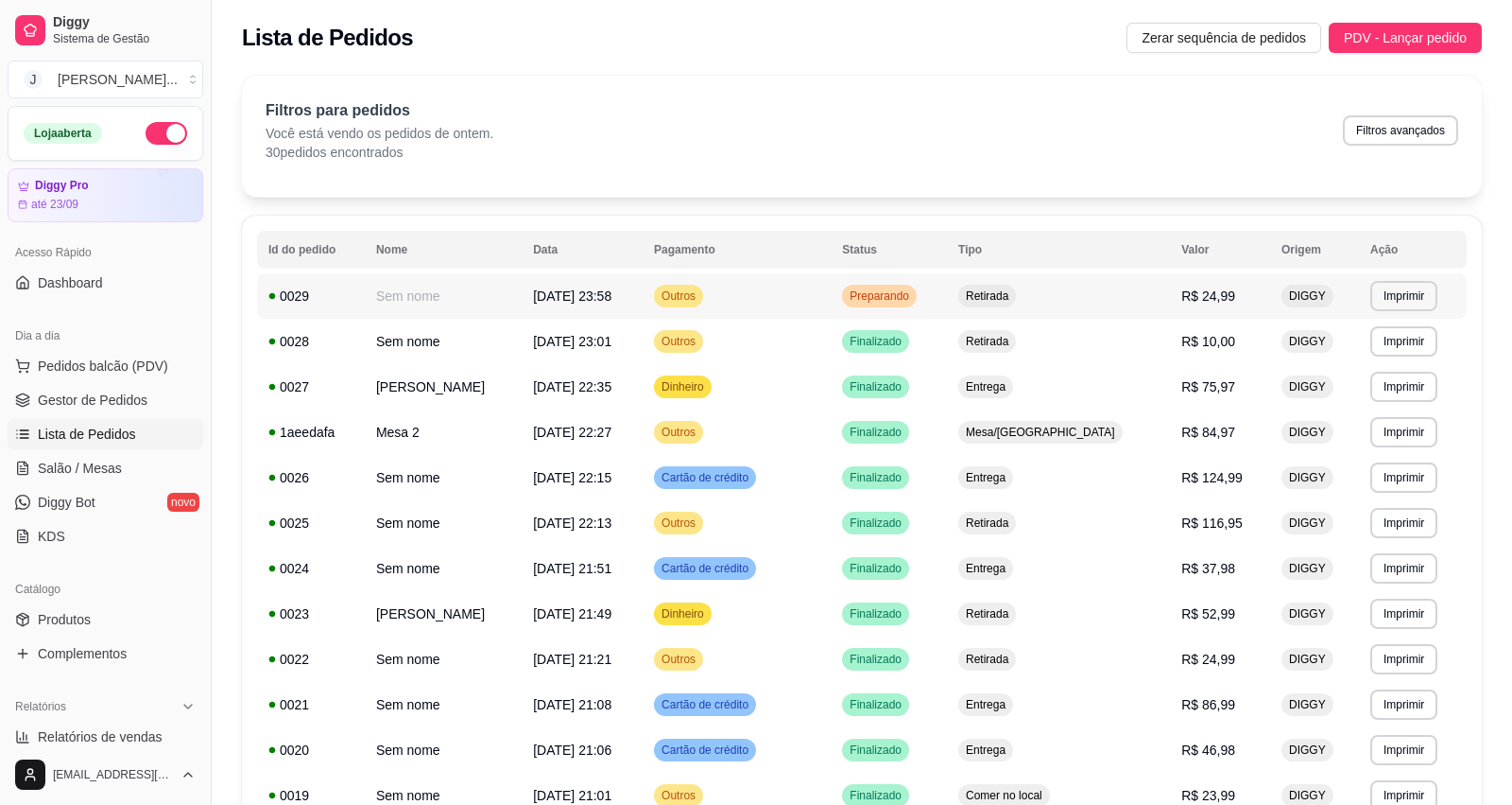
click at [1130, 300] on td "Retirada" at bounding box center [1058, 295] width 223 height 45
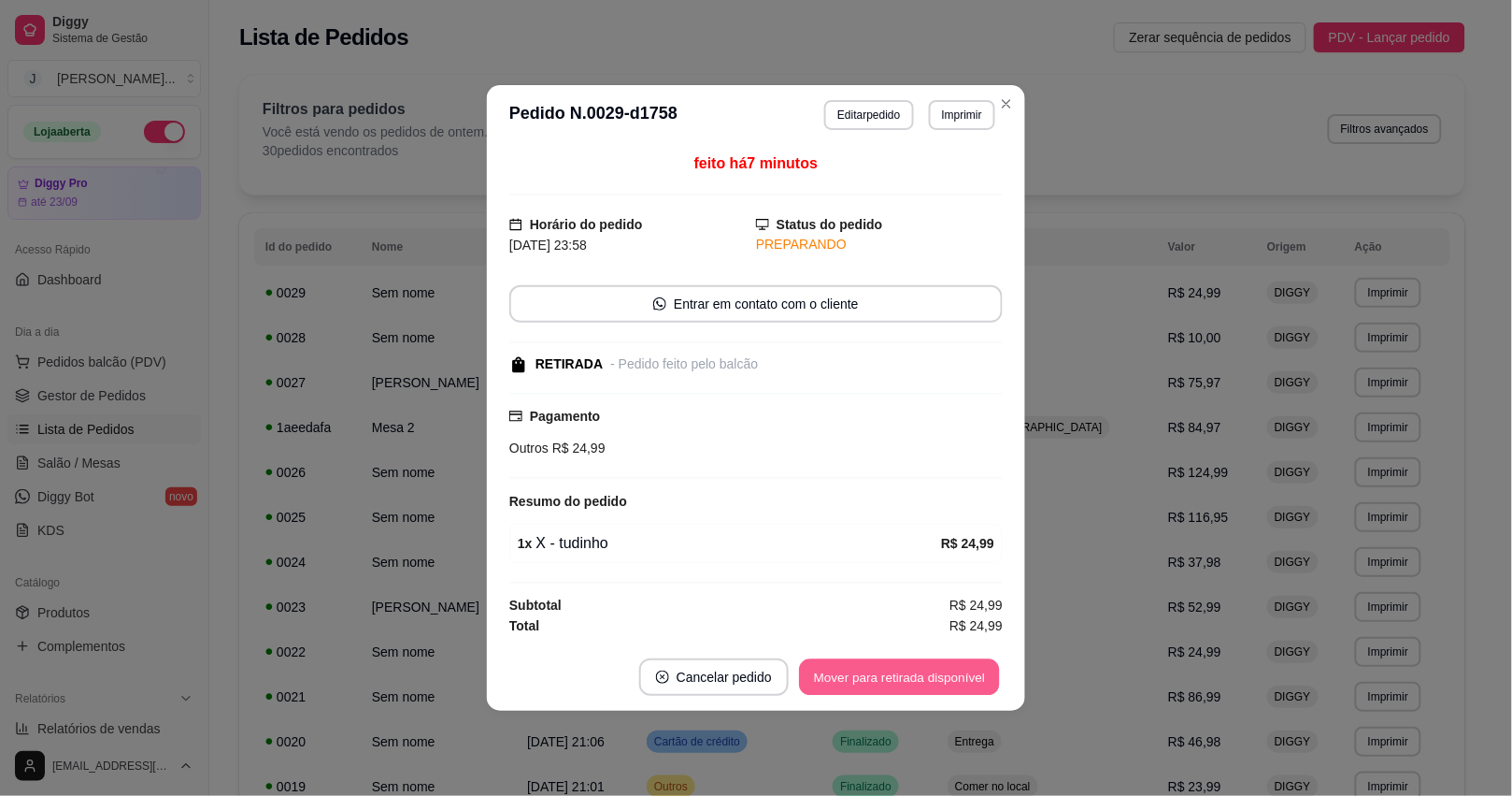
click at [928, 683] on button "Mover para retirada disponível" at bounding box center [899, 677] width 200 height 37
click at [928, 683] on button "Mover para finalizado" at bounding box center [925, 677] width 151 height 37
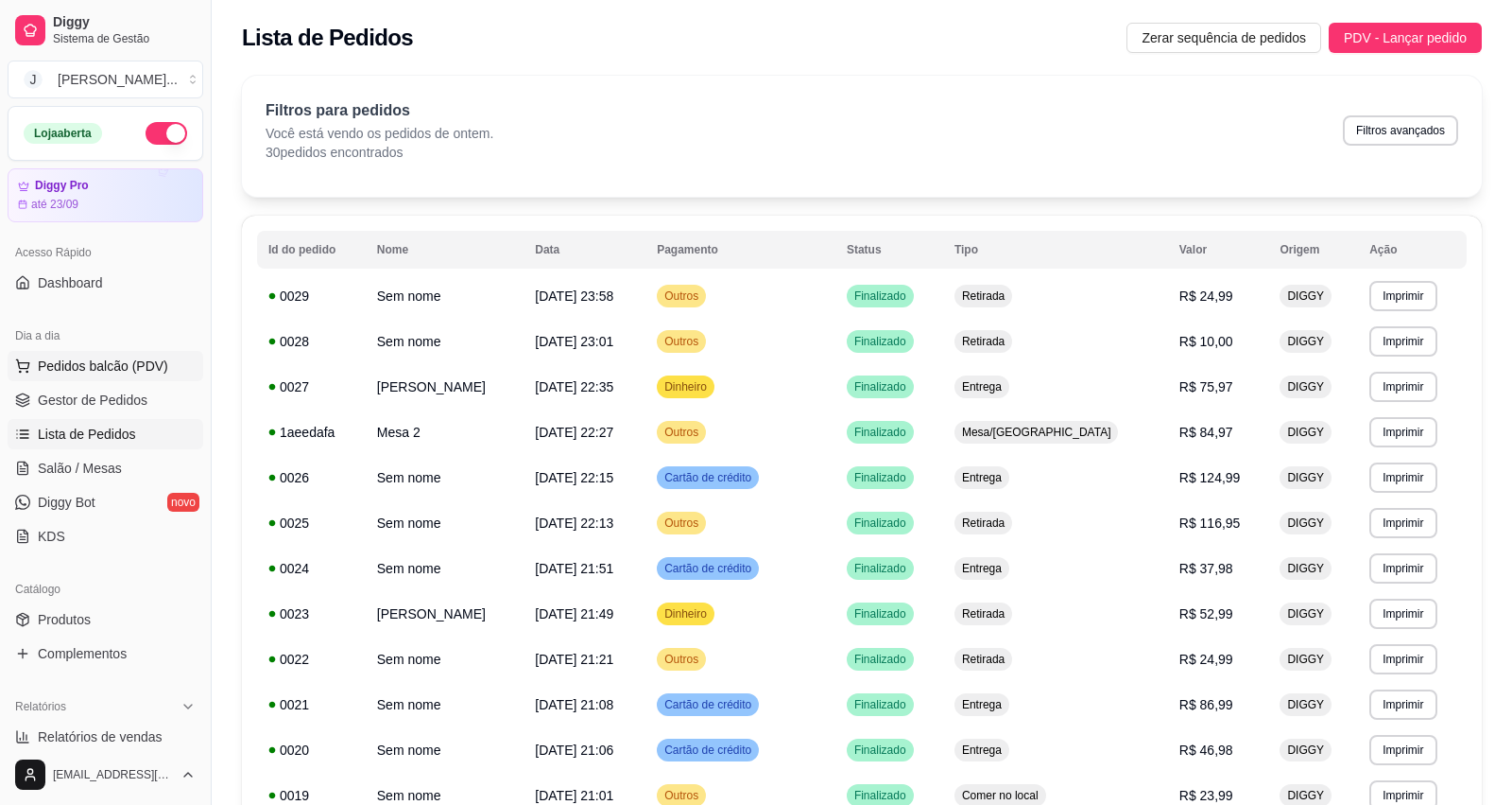
click at [87, 359] on span "Pedidos balcão (PDV)" at bounding box center [103, 366] width 131 height 19
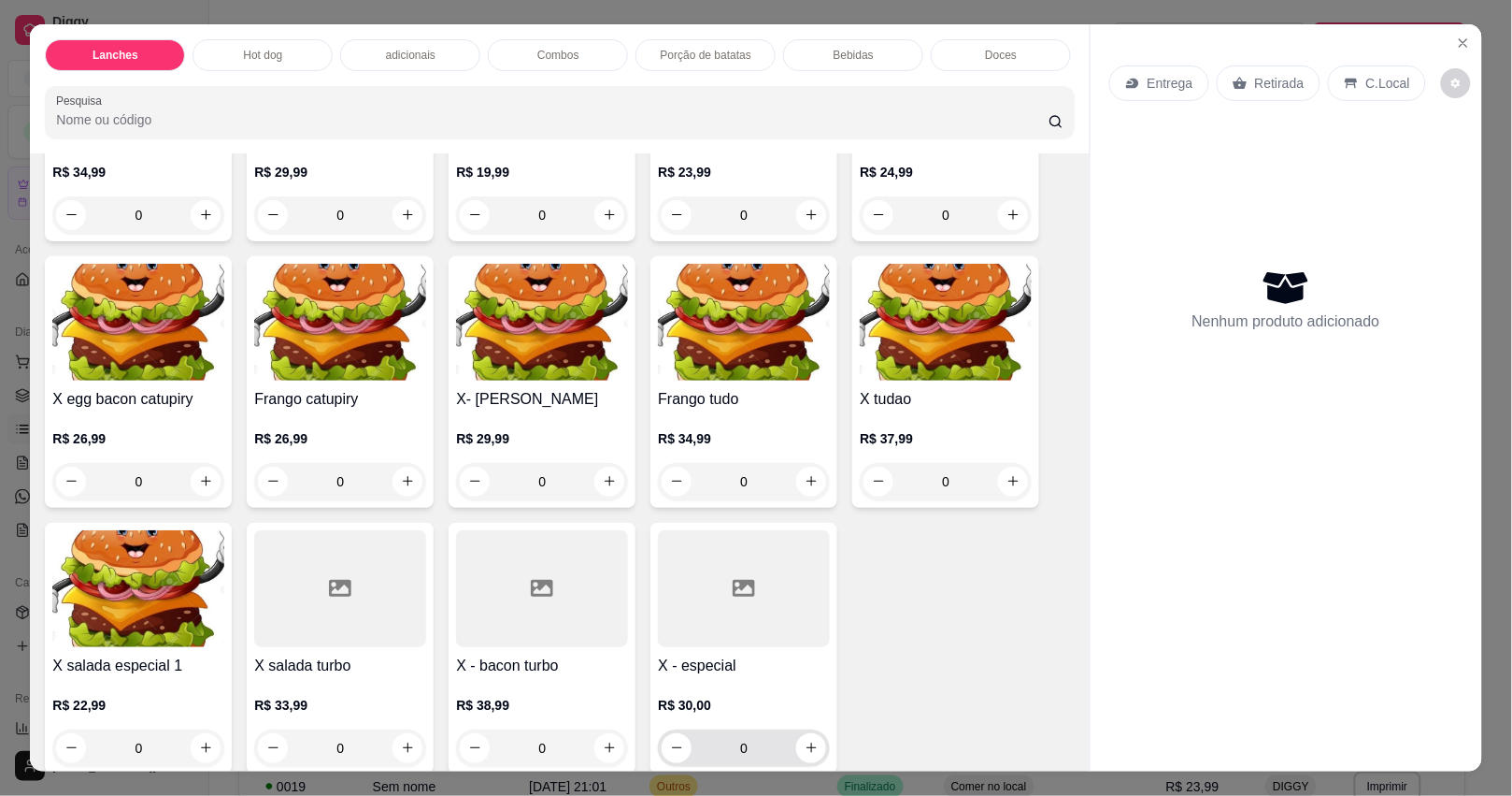
scroll to position [935, 0]
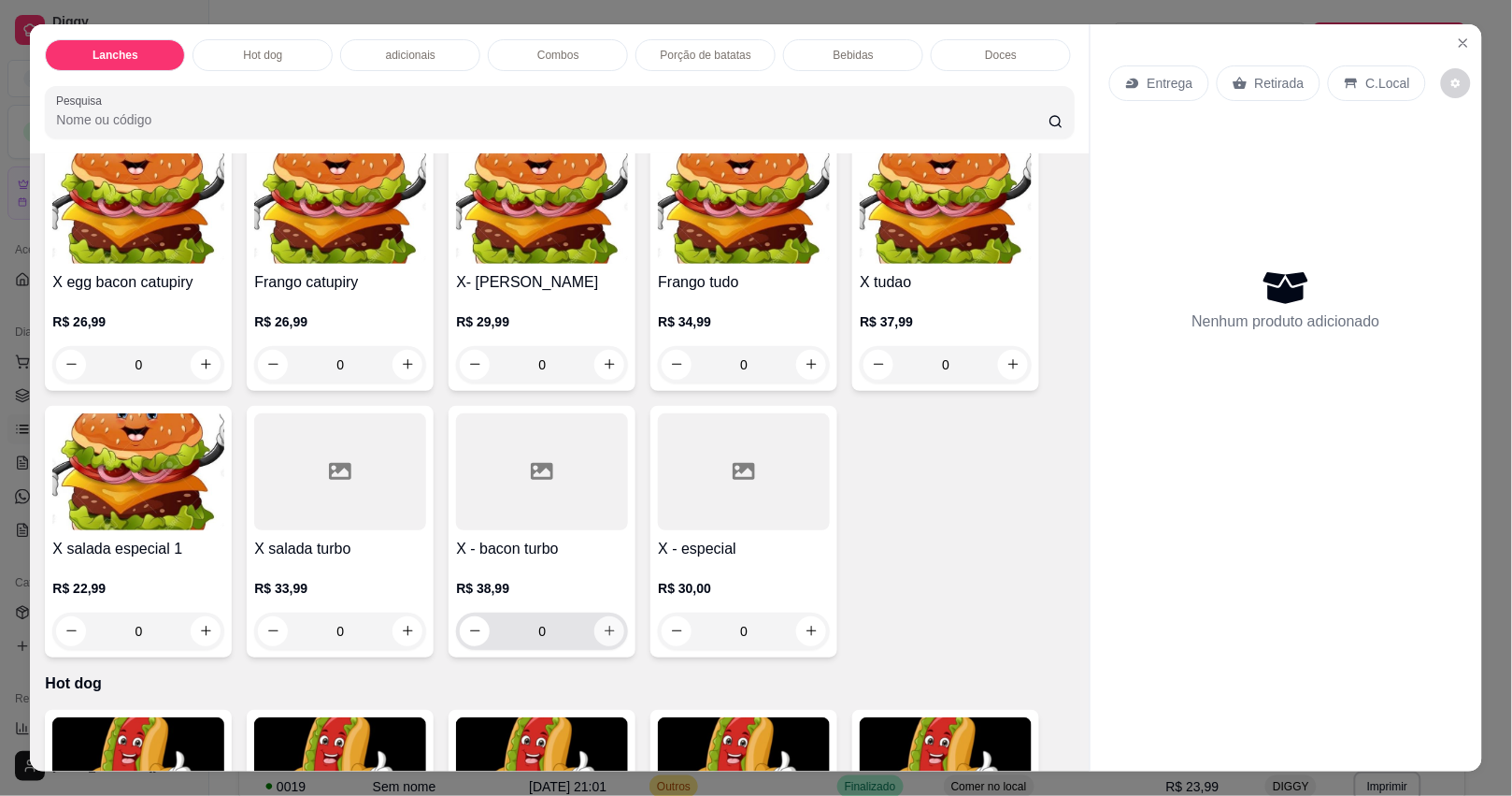
click at [598, 646] on button "increase-product-quantity" at bounding box center [609, 631] width 30 height 30
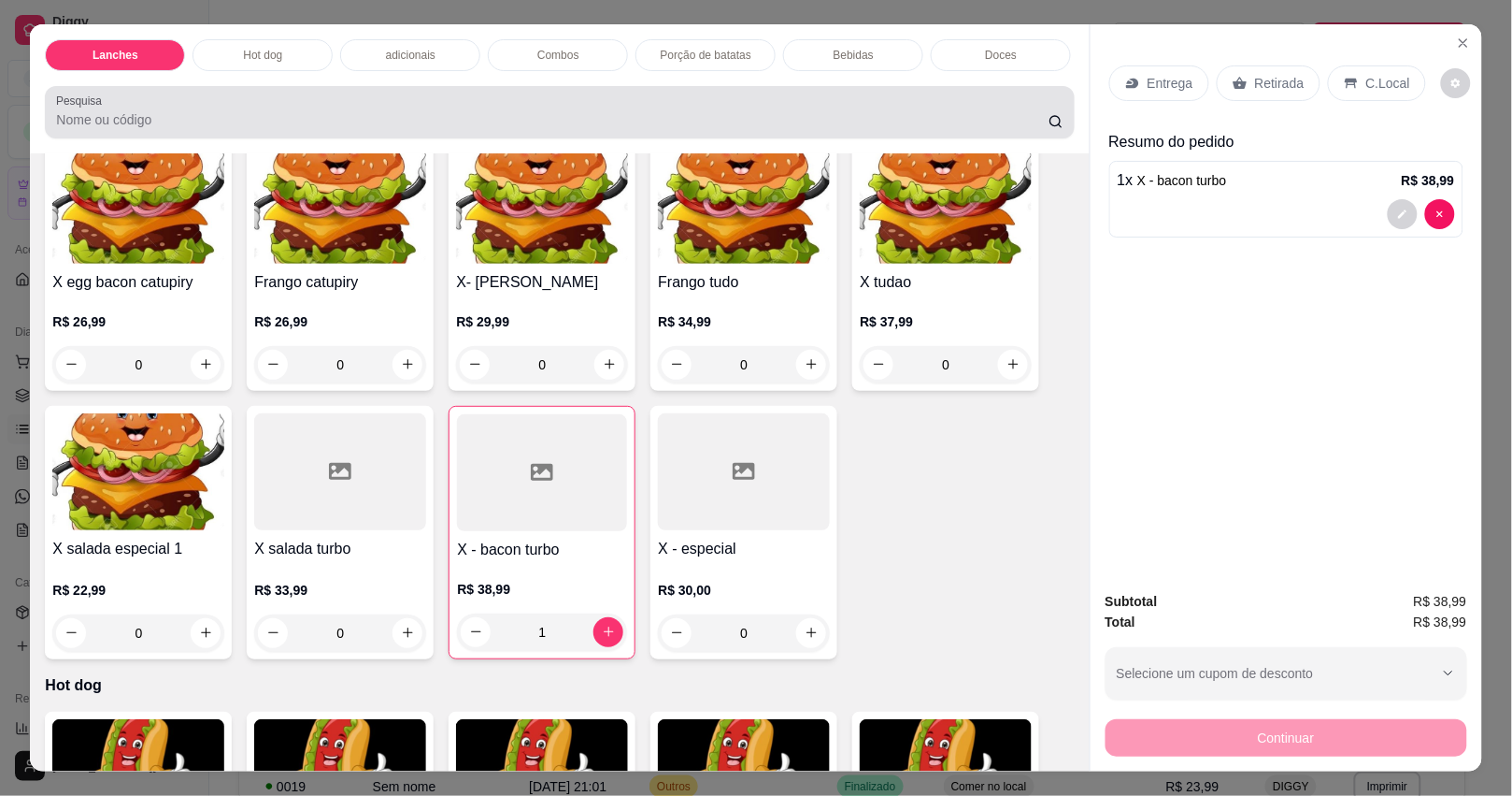
type input "1"
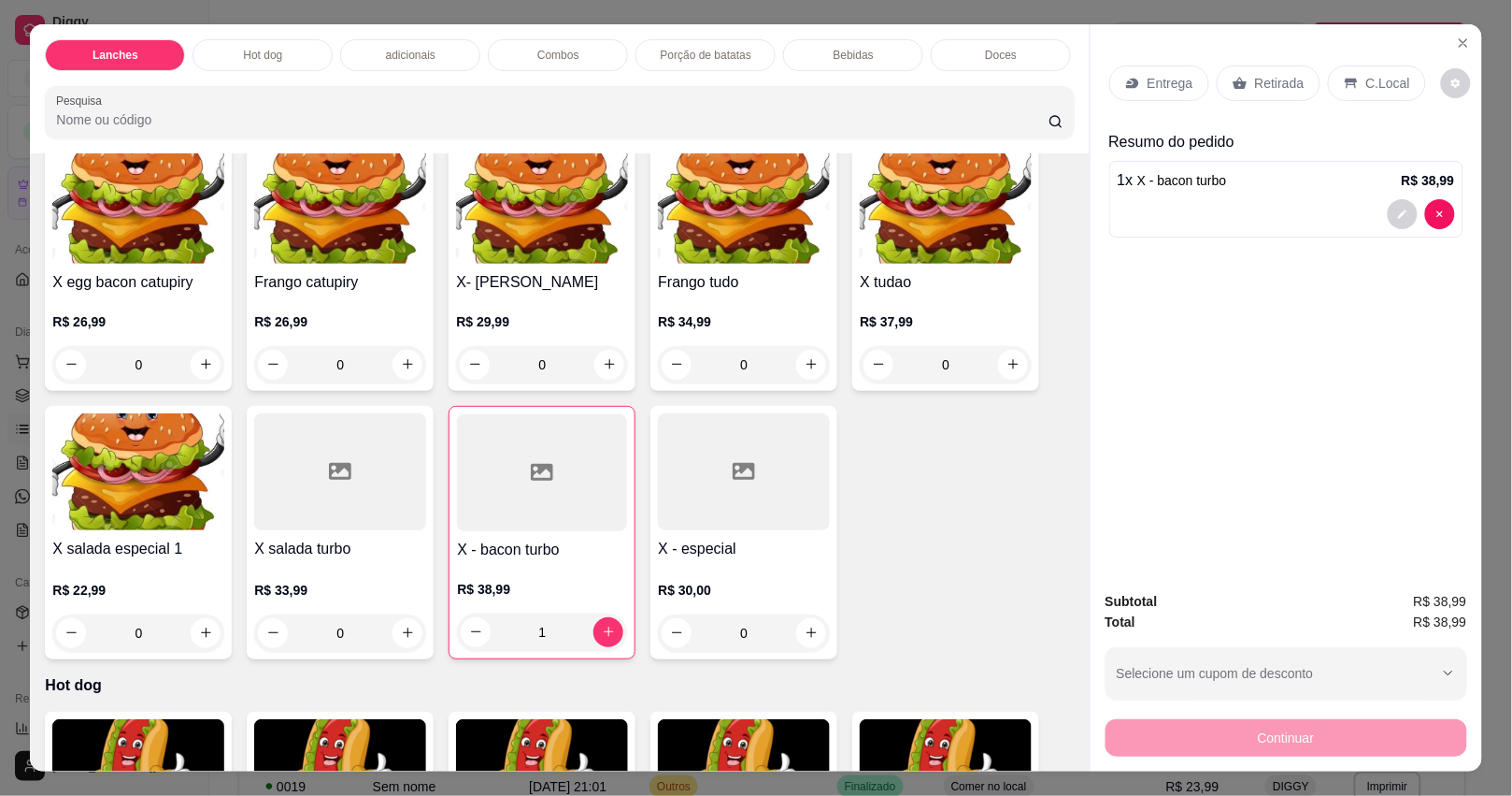
click at [852, 48] on p "Bebidas" at bounding box center [853, 55] width 40 height 15
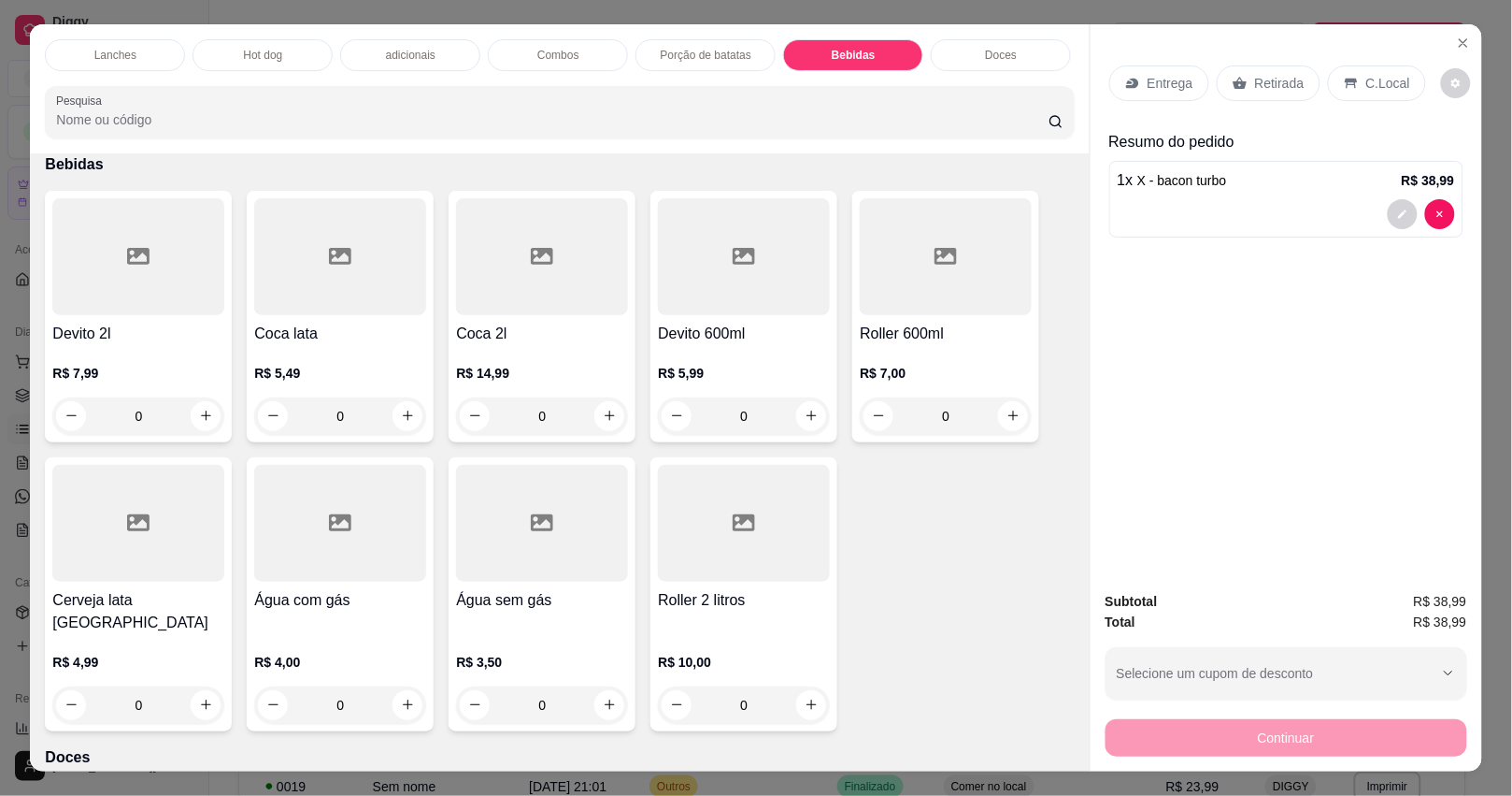
scroll to position [44, 0]
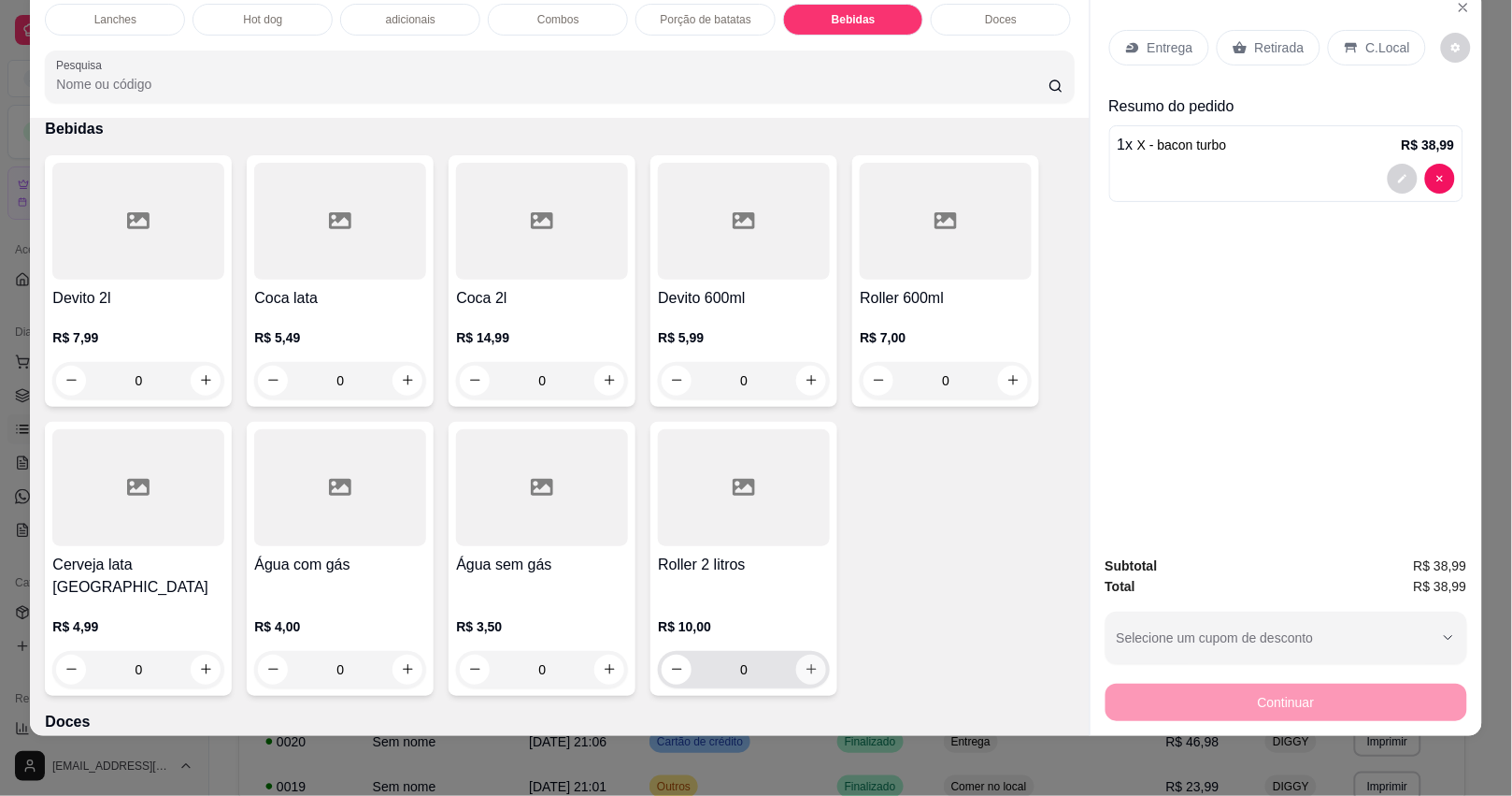
click at [804, 662] on icon "increase-product-quantity" at bounding box center [811, 669] width 14 height 14
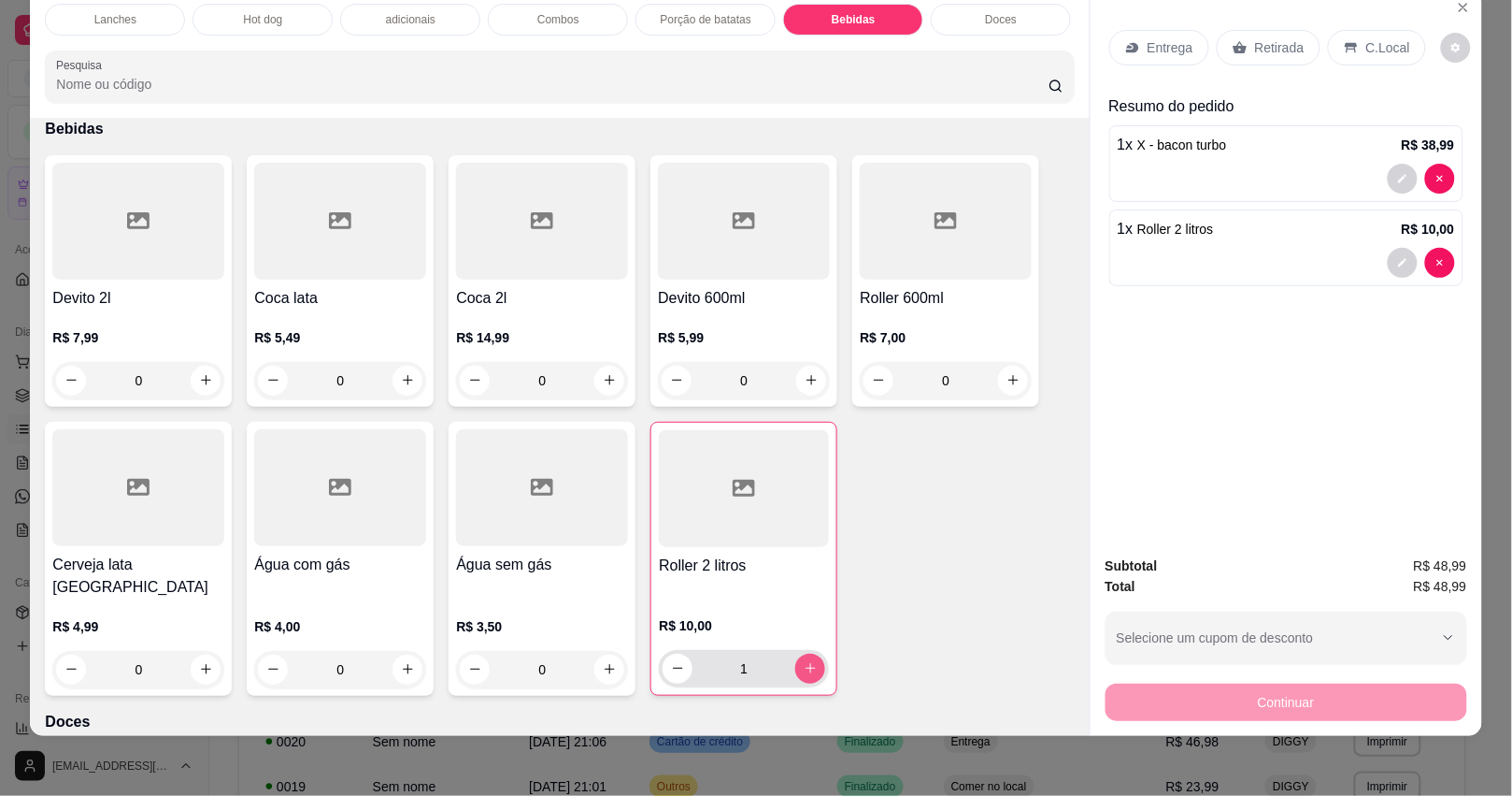
type input "1"
click at [1239, 38] on div "Retirada" at bounding box center [1269, 48] width 104 height 36
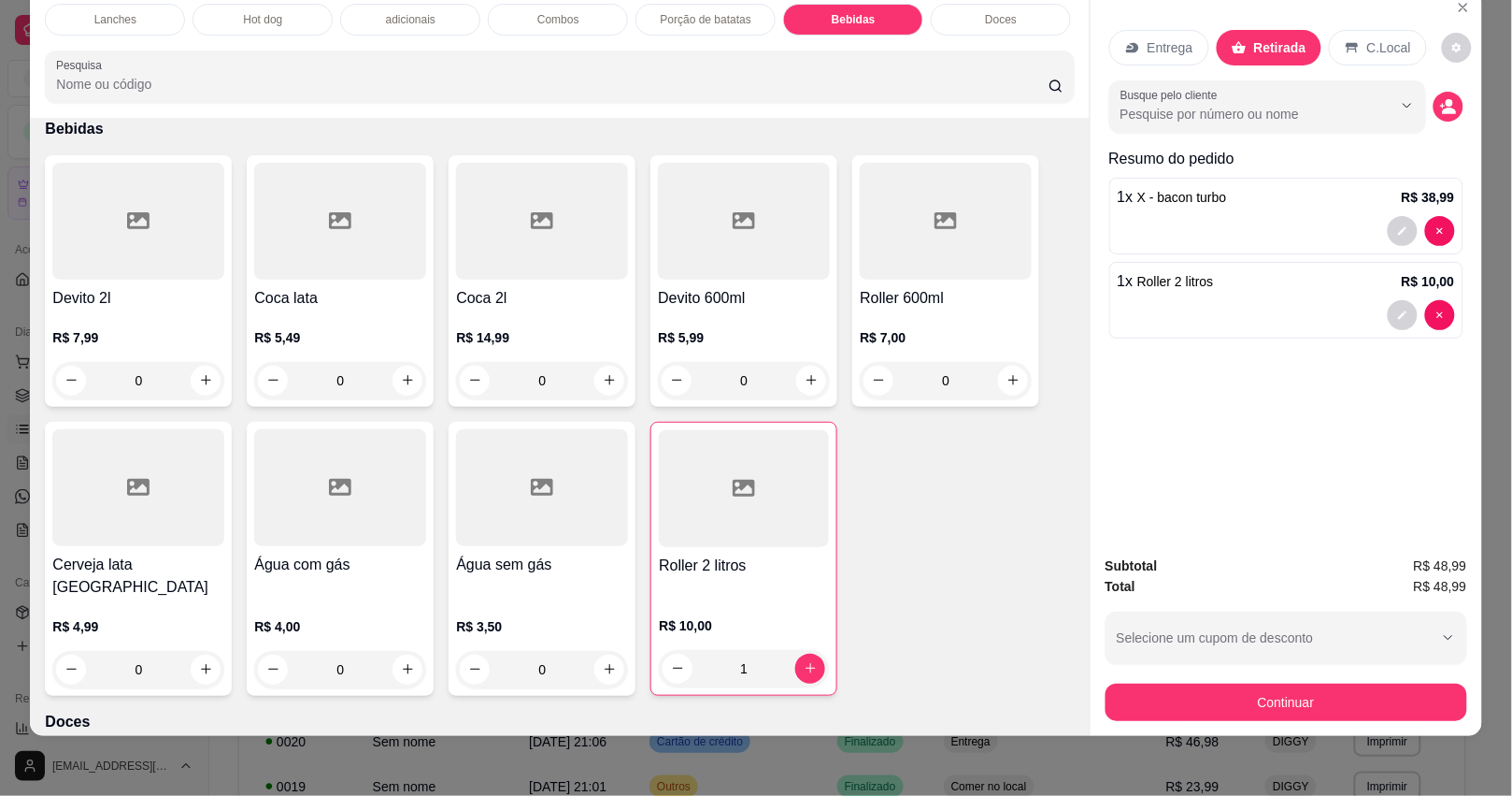
click at [1169, 38] on p "Entrega" at bounding box center [1170, 48] width 46 height 19
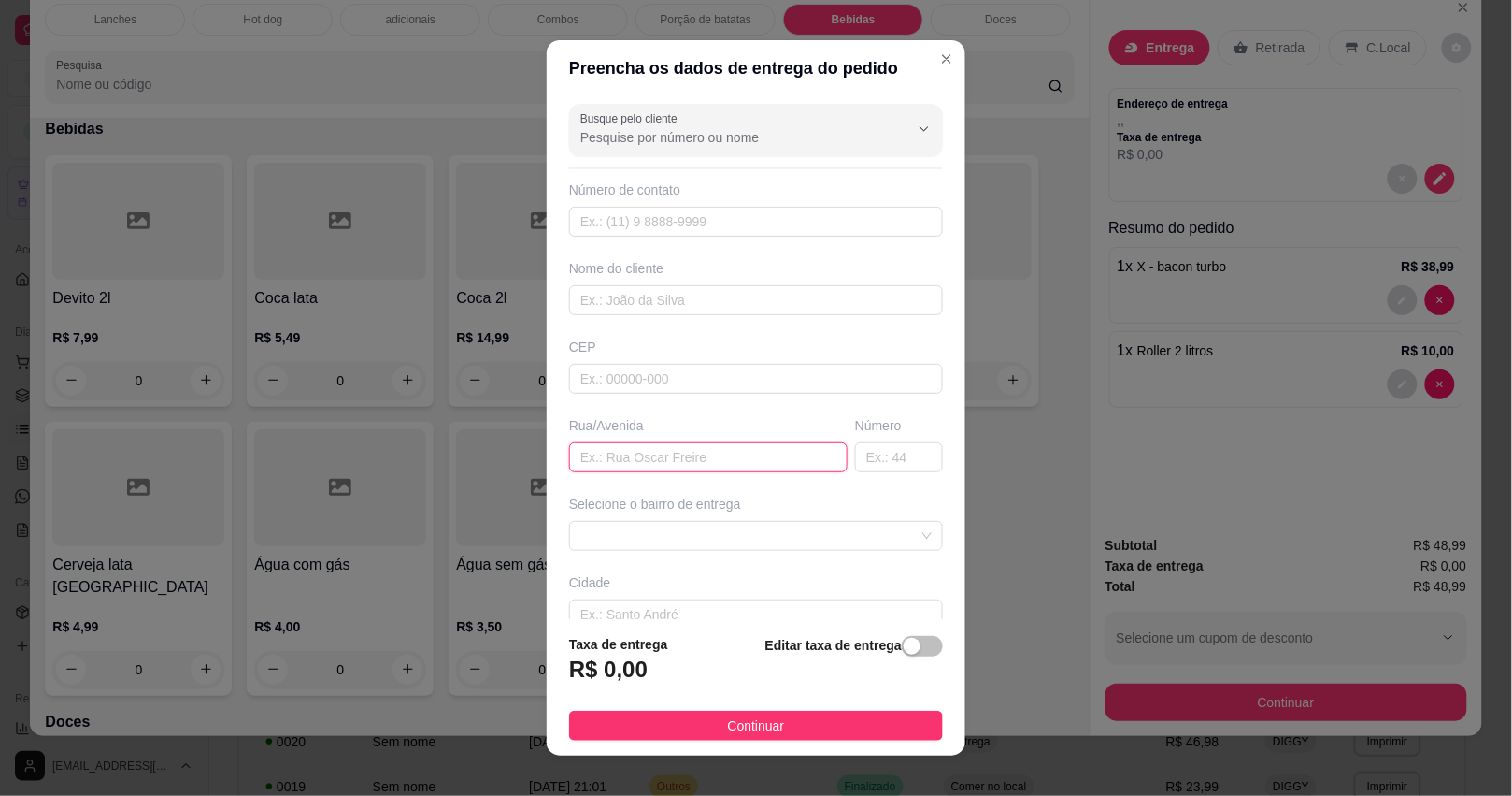
click at [577, 464] on input "text" at bounding box center [708, 457] width 278 height 30
type input "CEREJAS"
click at [669, 530] on span at bounding box center [756, 536] width 351 height 28
type input "557"
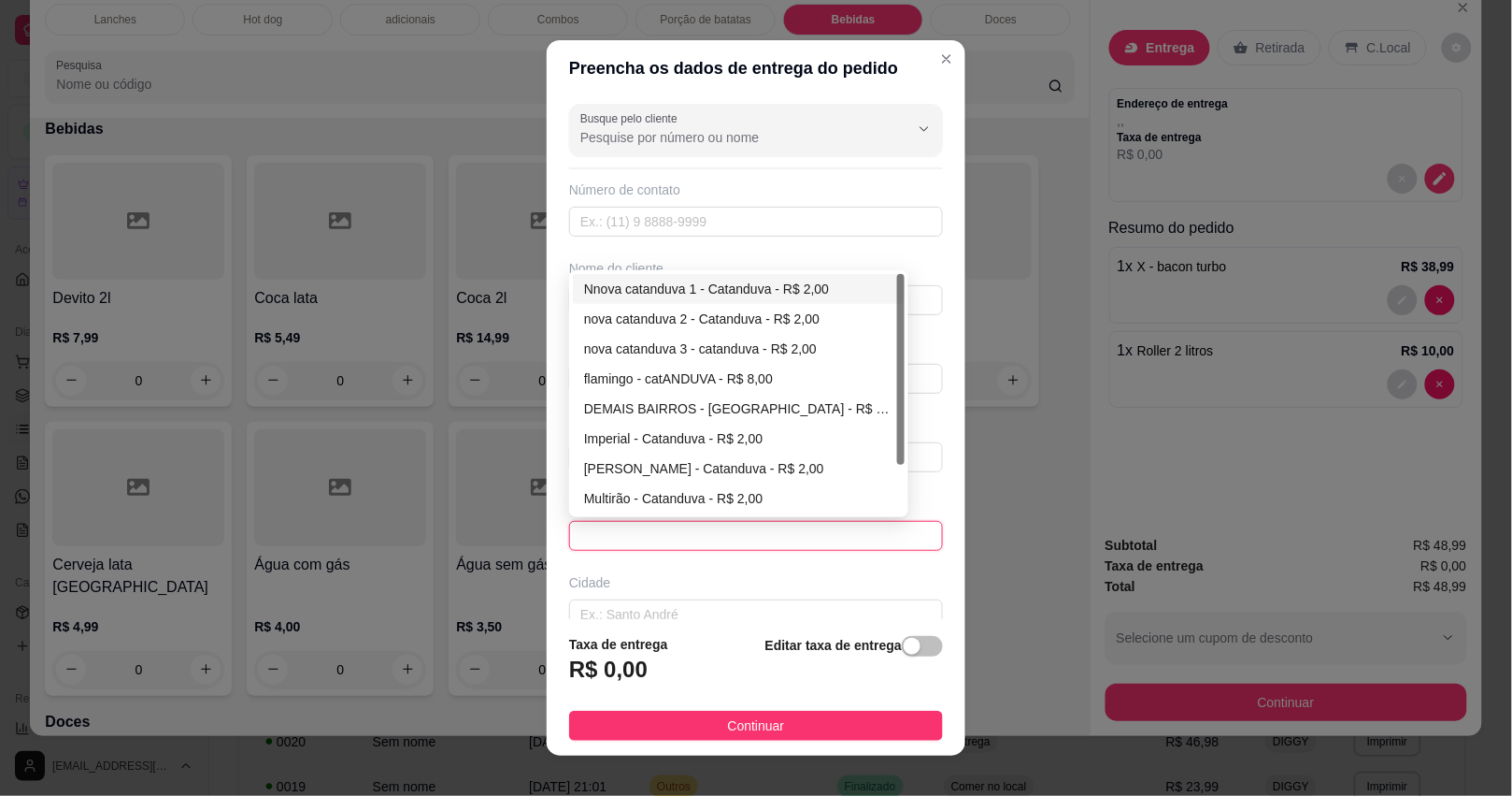
click at [676, 299] on div "Nnova catanduva 1 - Catanduva - R$ 2,00" at bounding box center [739, 288] width 309 height 21
type input "Catanduva"
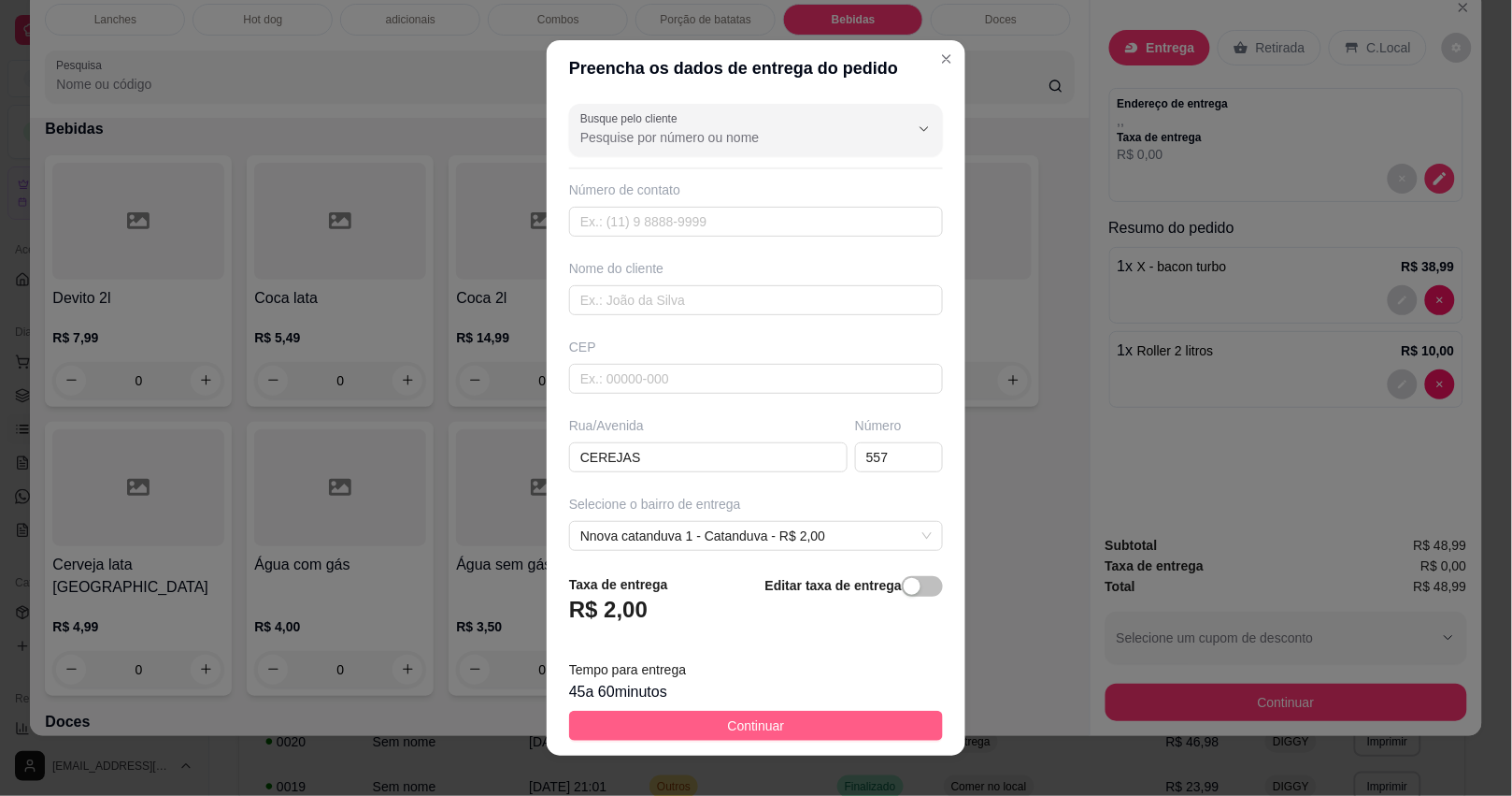
click at [768, 712] on button "Continuar" at bounding box center [756, 726] width 374 height 30
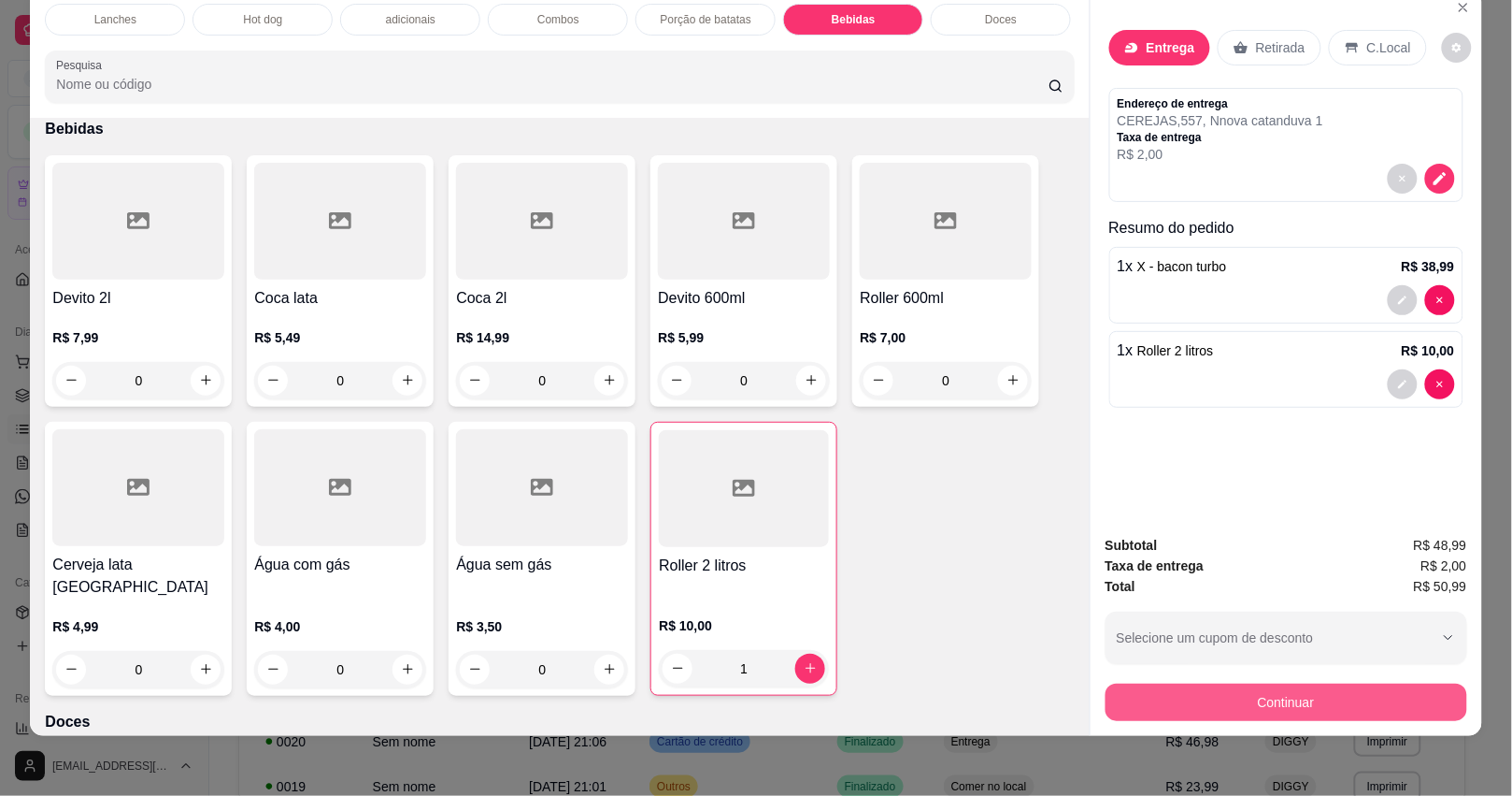
click at [1152, 685] on button "Continuar" at bounding box center [1286, 702] width 361 height 37
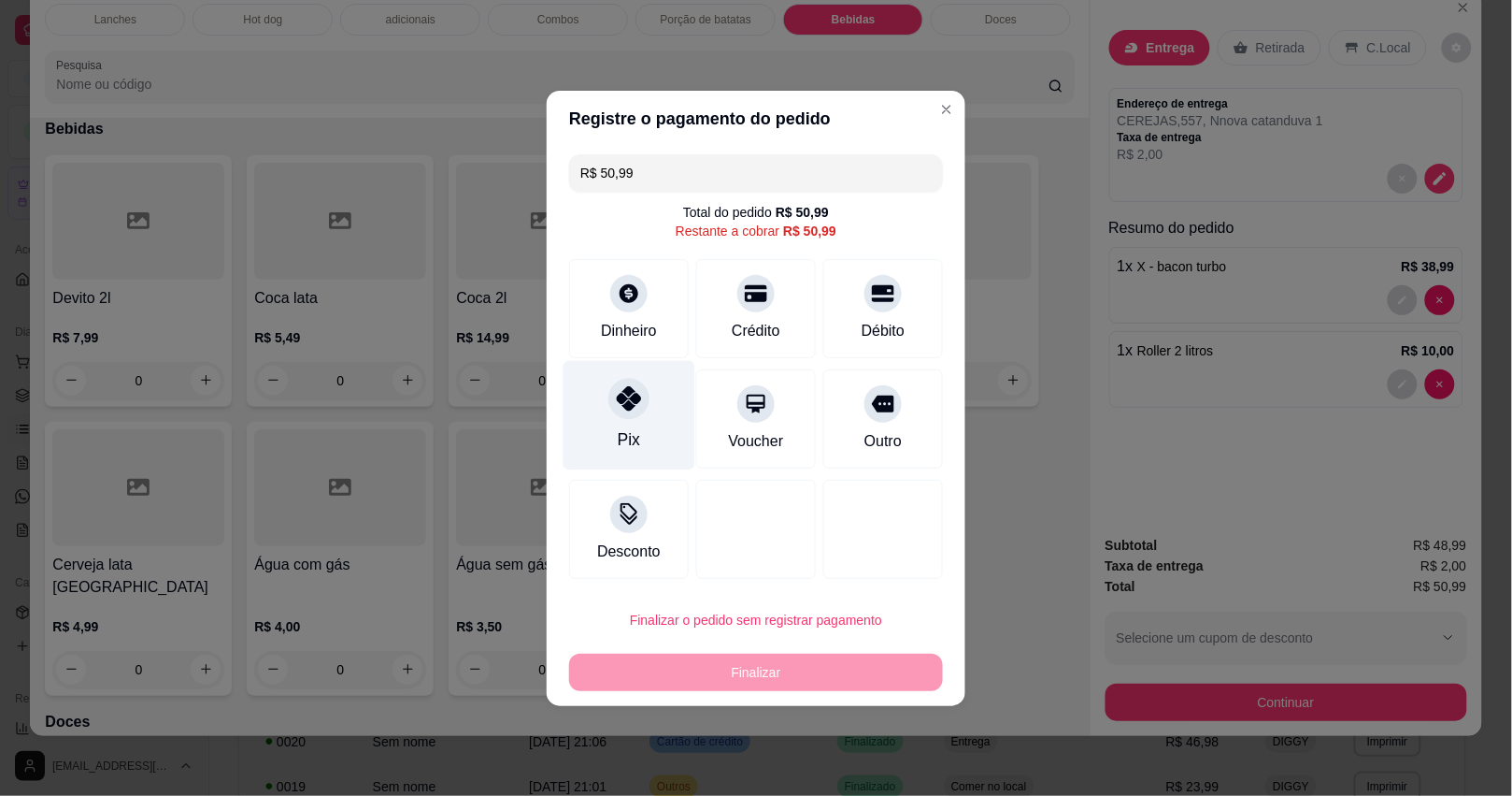
click at [638, 406] on icon at bounding box center [629, 398] width 24 height 24
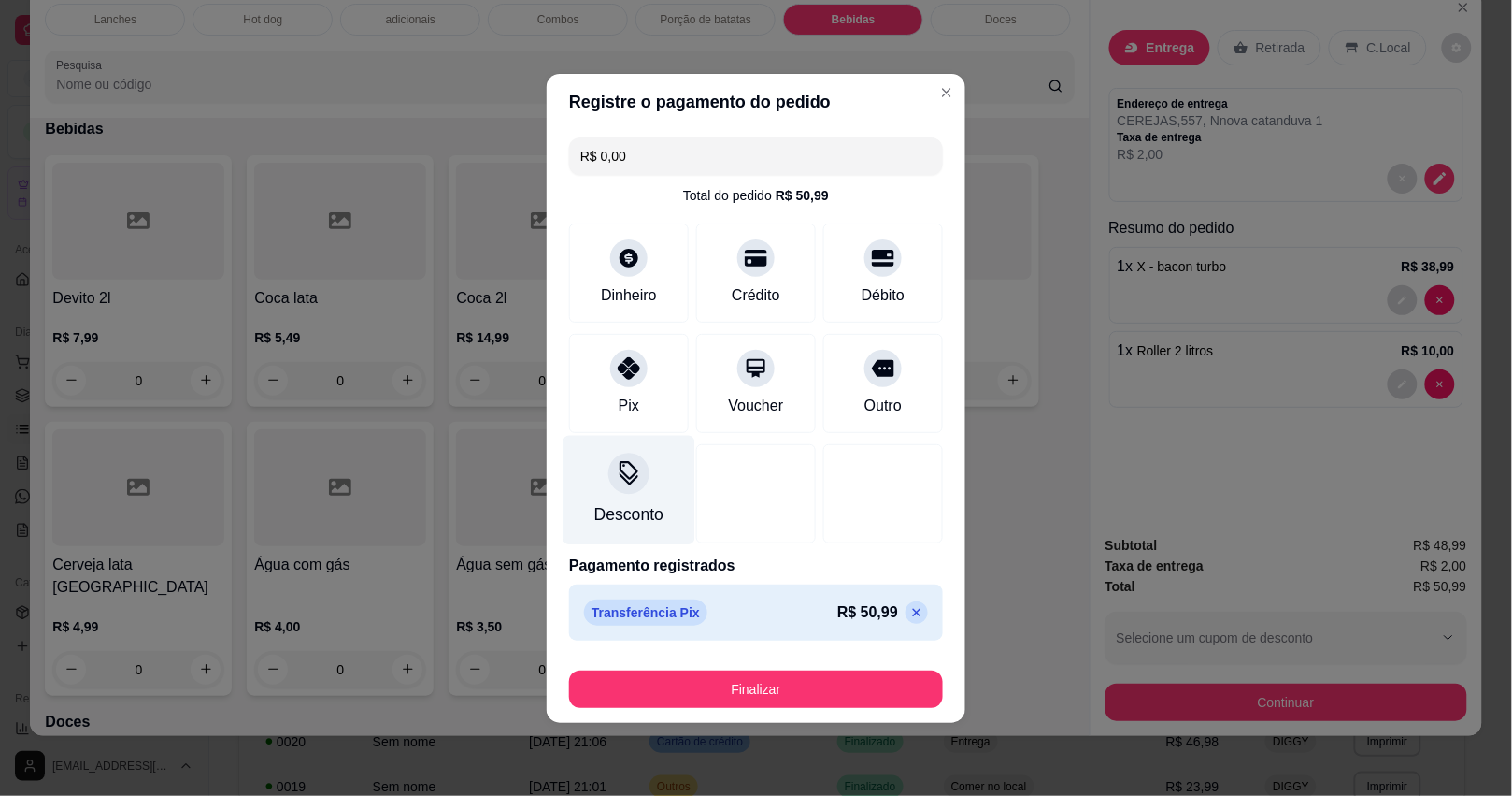
type input "R$ 0,00"
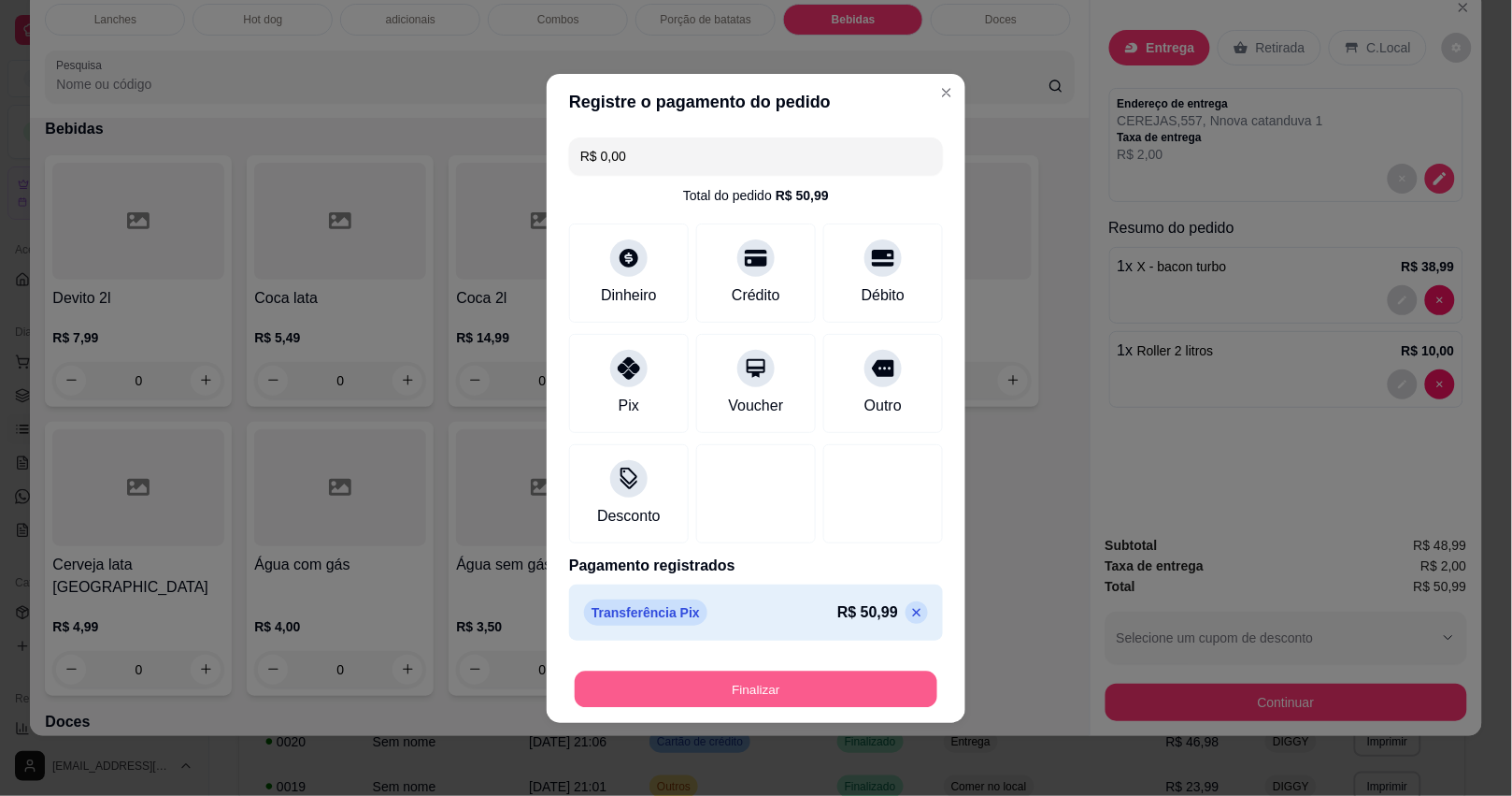
click at [768, 685] on button "Finalizar" at bounding box center [756, 688] width 362 height 37
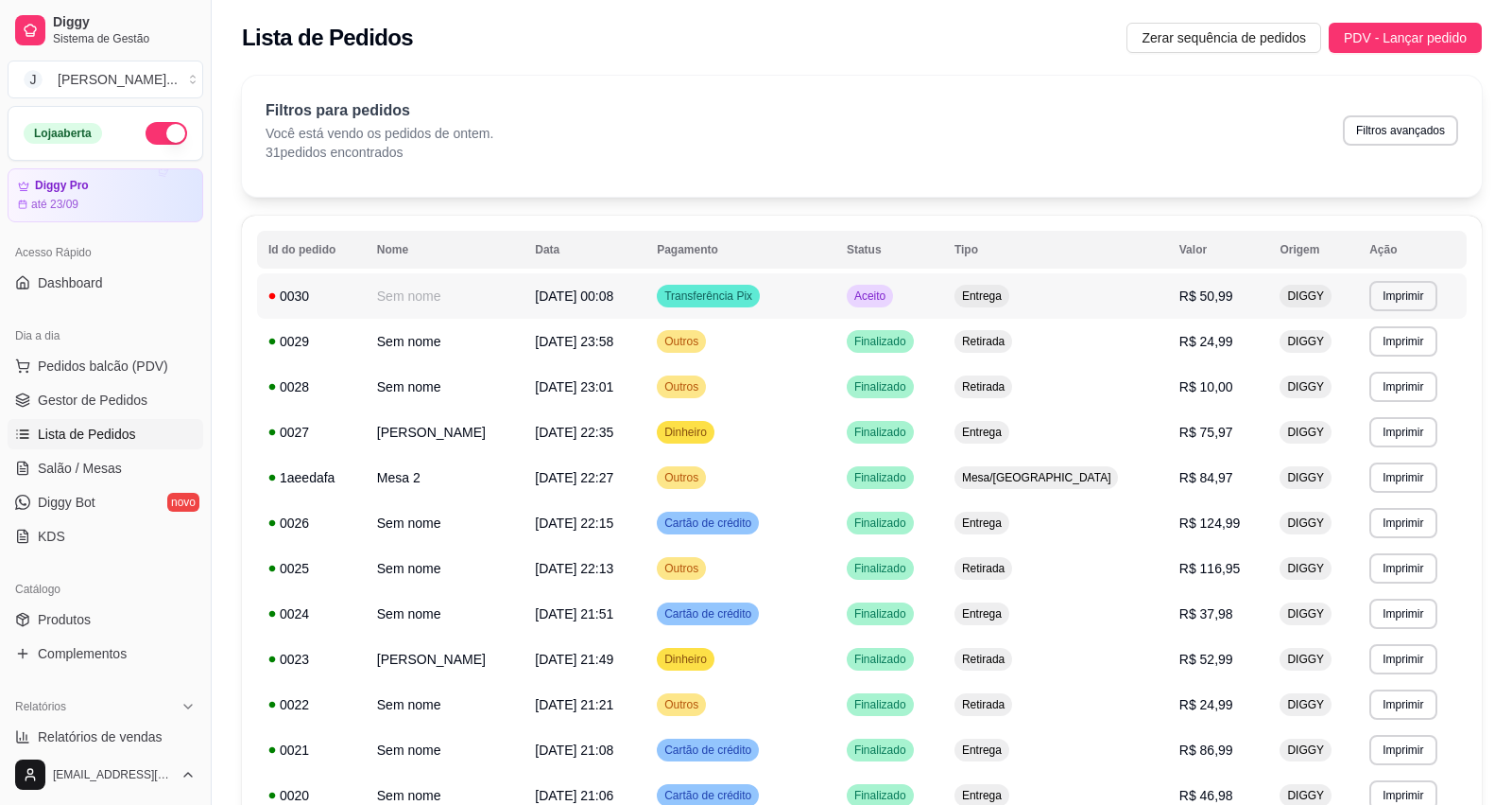
click at [835, 305] on td "Transferência Pix" at bounding box center [740, 295] width 190 height 45
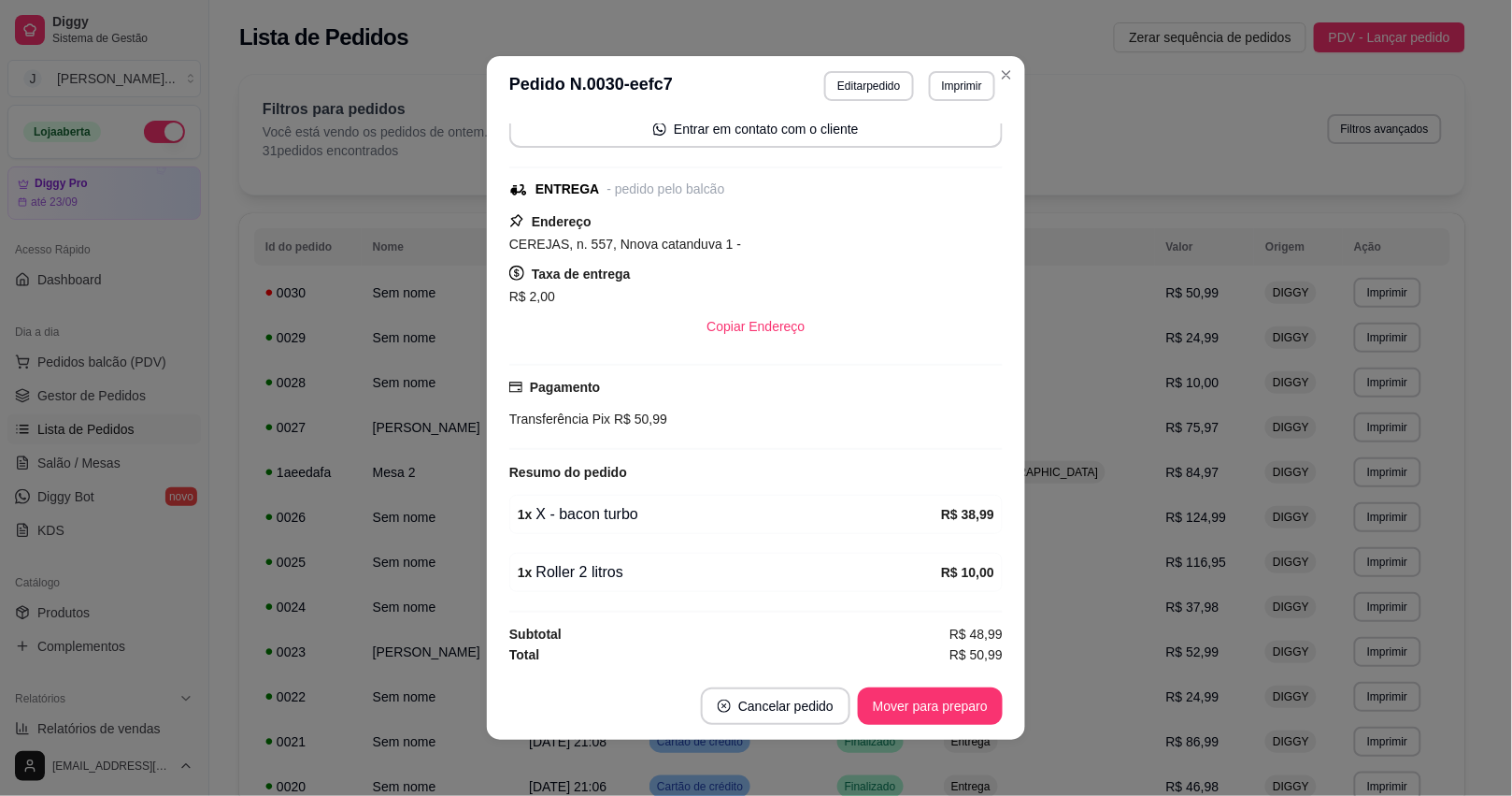
scroll to position [153, 0]
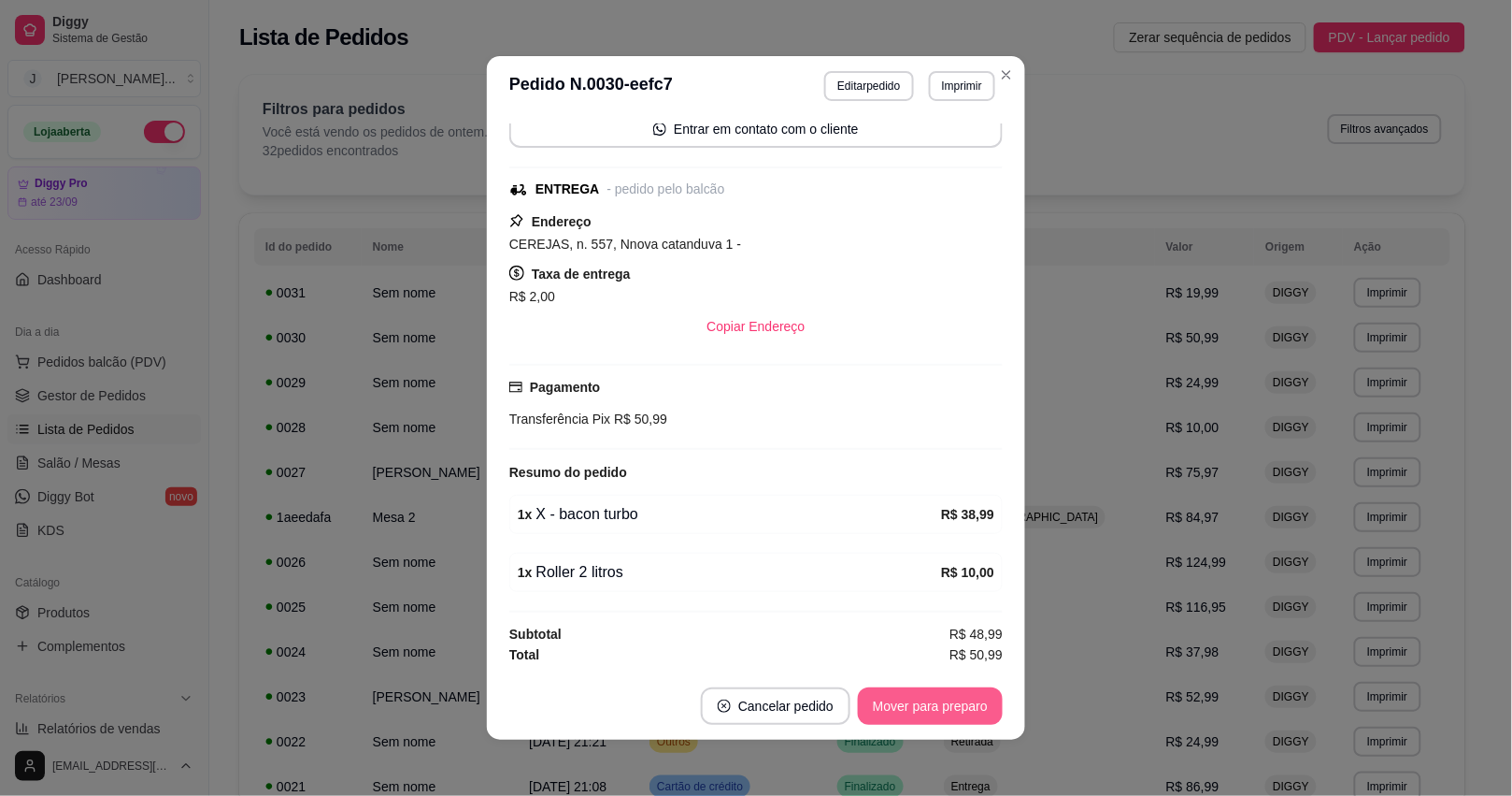
click at [949, 694] on button "Mover para preparo" at bounding box center [930, 706] width 145 height 37
click at [977, 699] on button "Mover para entrega" at bounding box center [931, 706] width 140 height 37
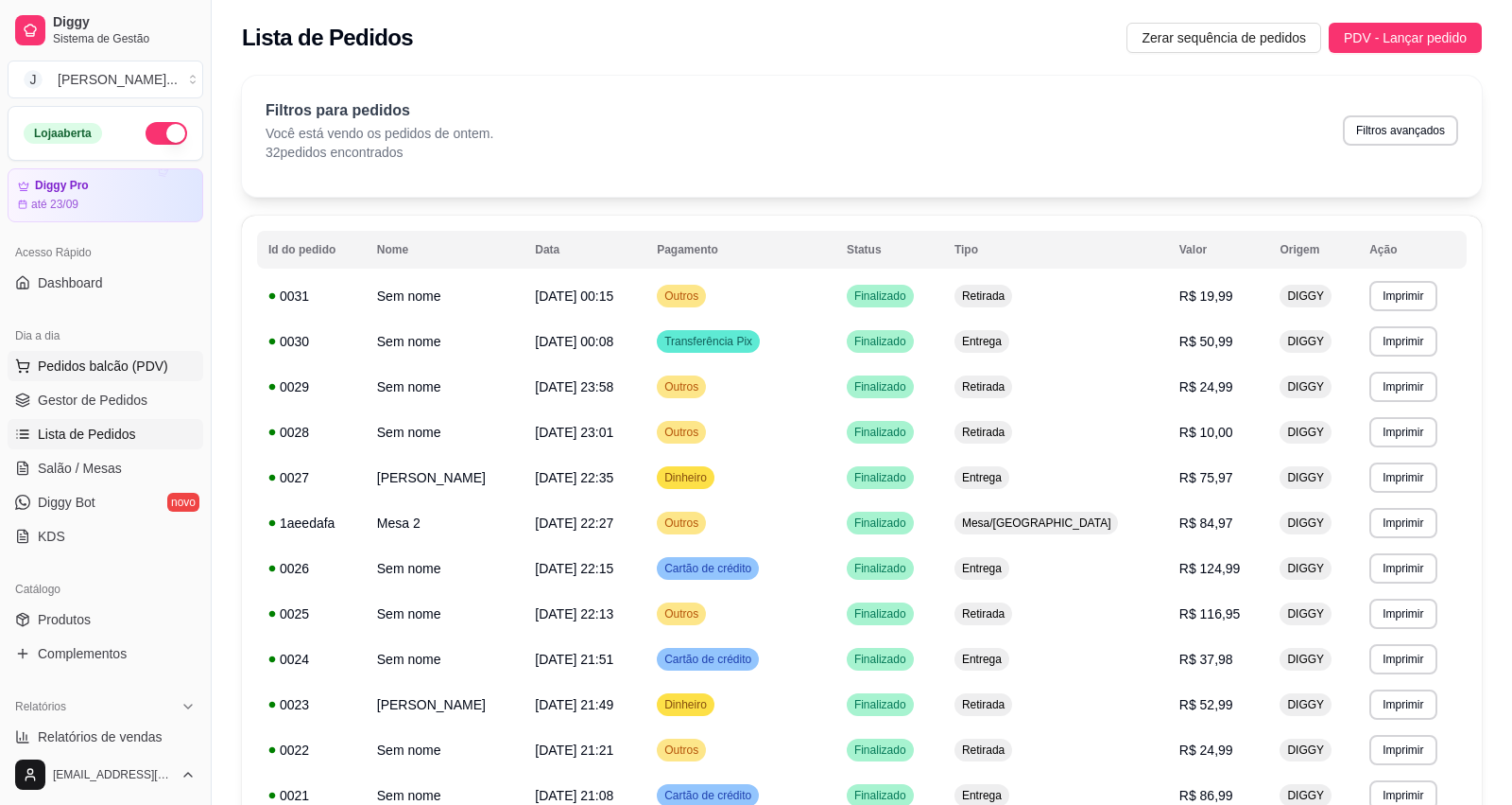
click at [62, 356] on span "Pedidos balcão (PDV)" at bounding box center [103, 366] width 131 height 19
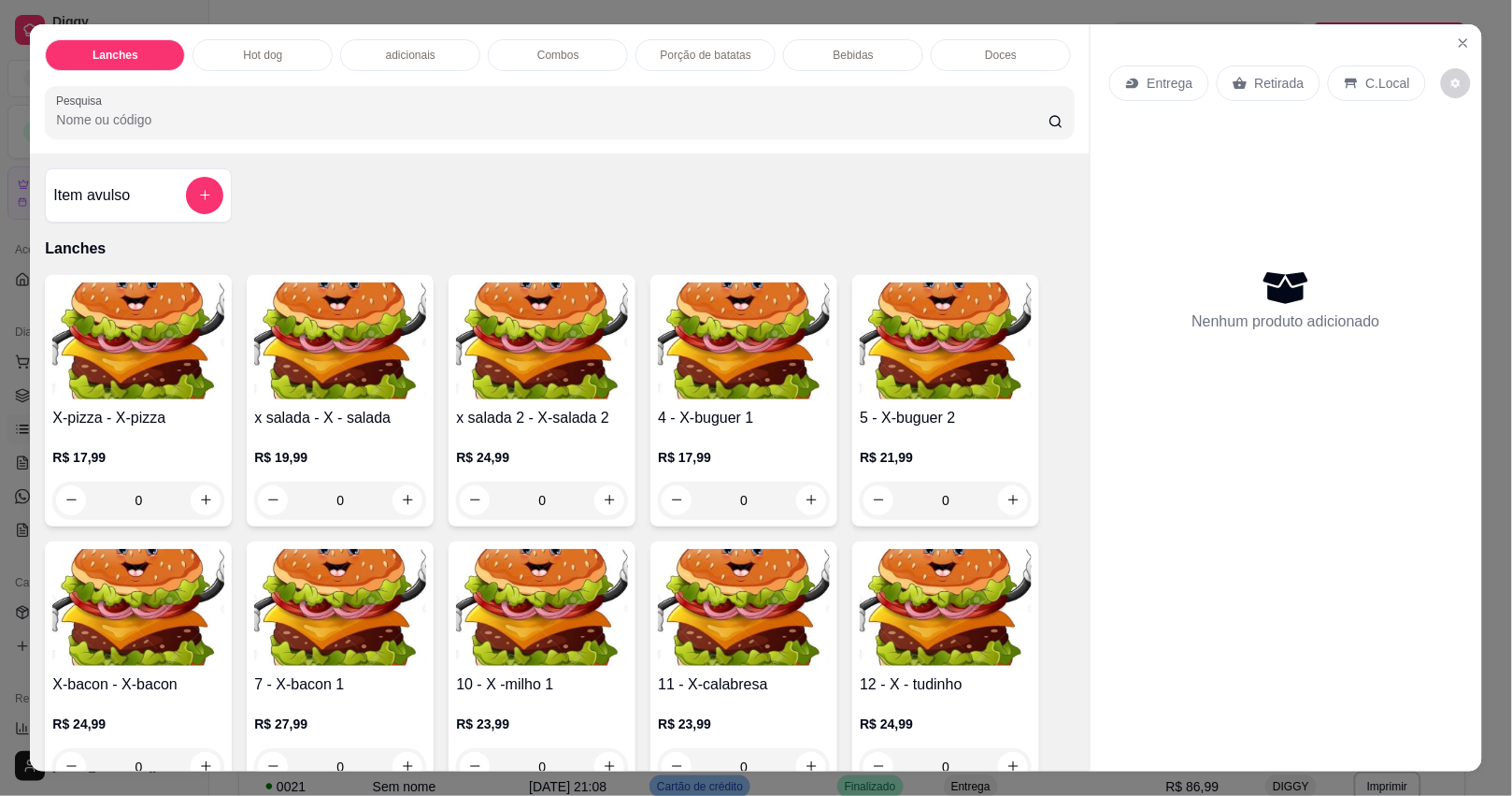
scroll to position [234, 0]
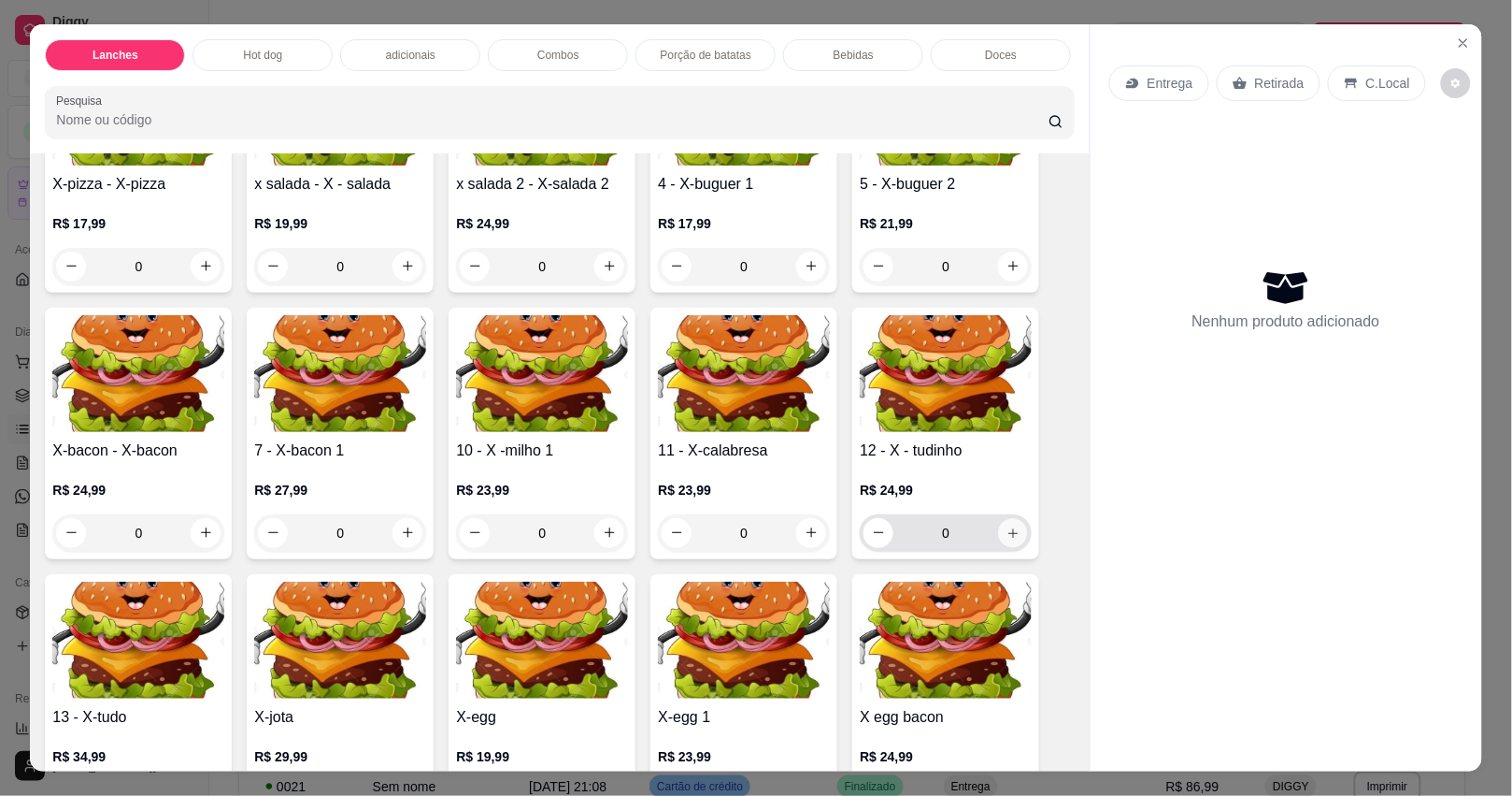
click at [1007, 538] on icon "increase-product-quantity" at bounding box center [1013, 532] width 14 height 14
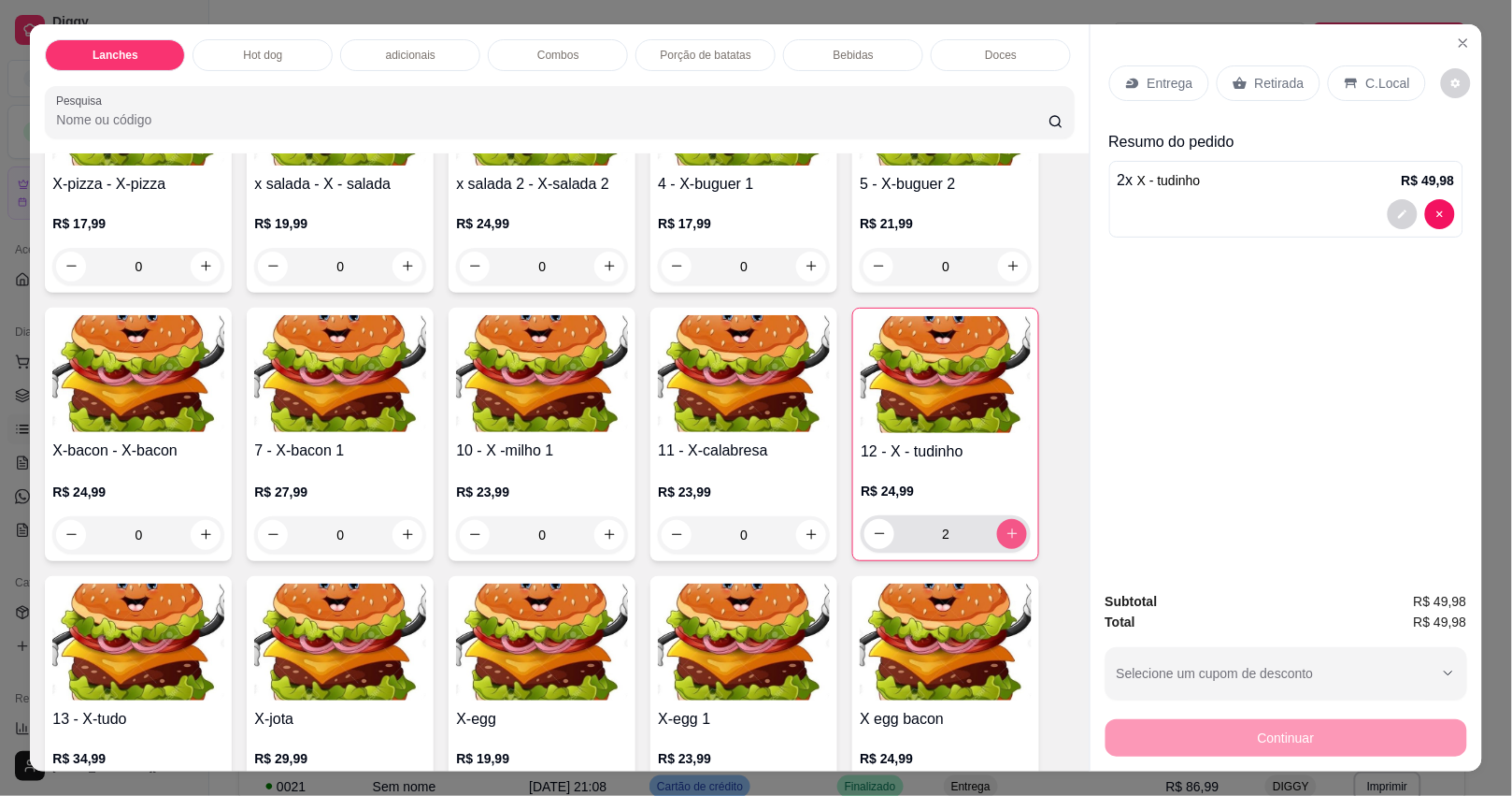
type input "2"
click at [845, 52] on p "Bebidas" at bounding box center [853, 55] width 40 height 15
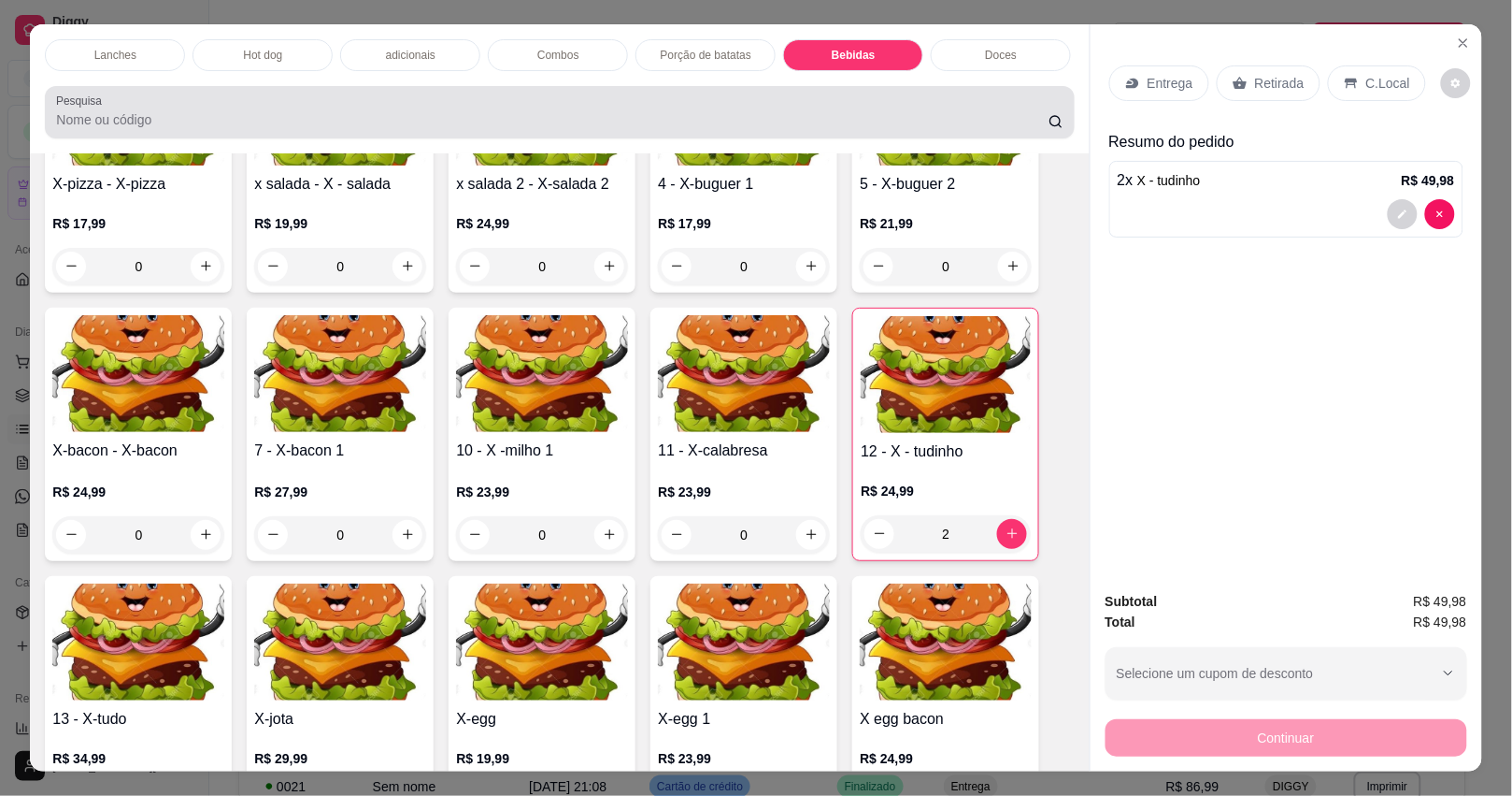
scroll to position [44, 0]
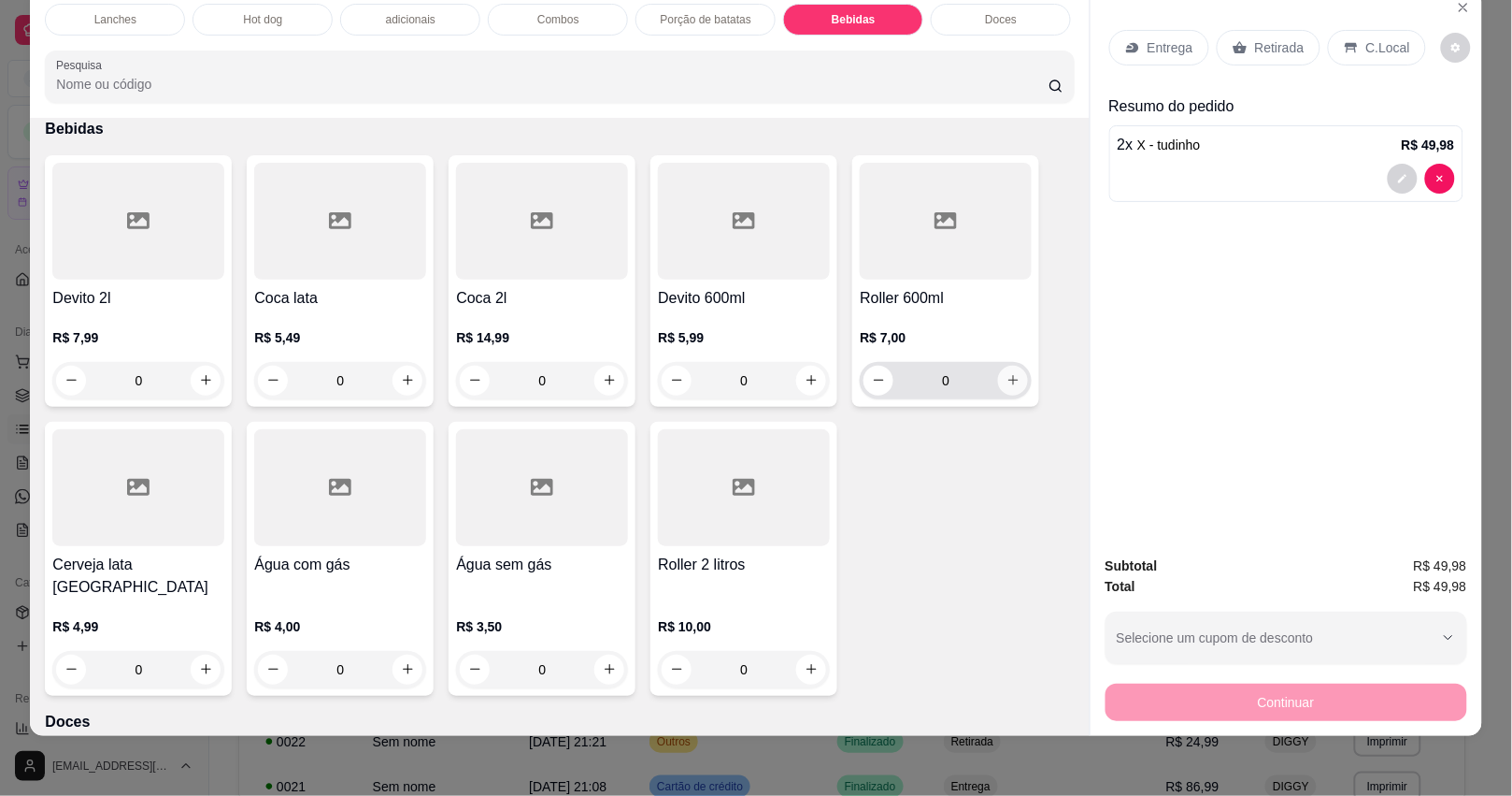
click at [1006, 371] on button "increase-product-quantity" at bounding box center [1013, 380] width 30 height 30
type input "1"
click at [1160, 38] on p "Entrega" at bounding box center [1170, 48] width 46 height 19
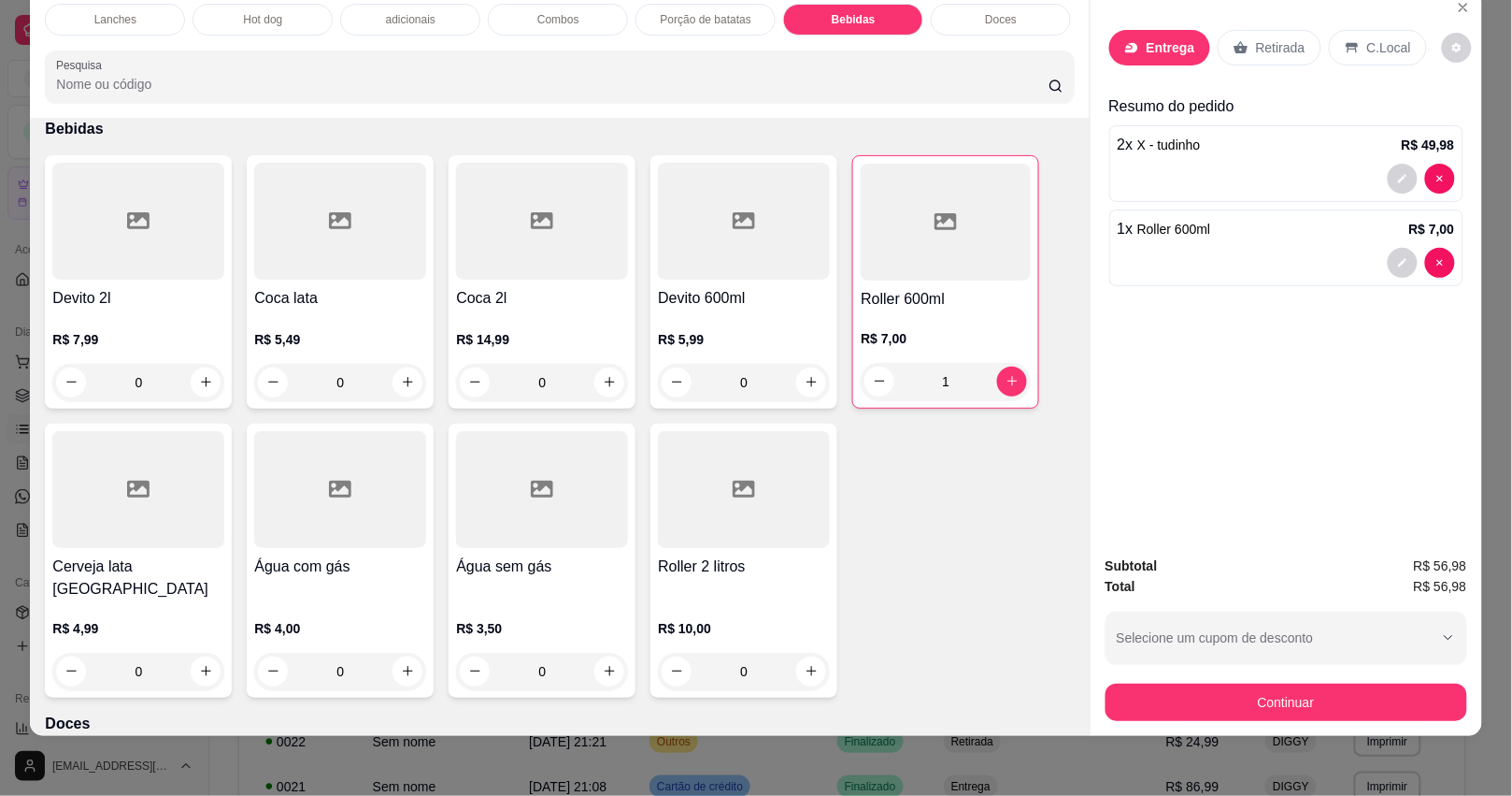
click at [741, 453] on input "text" at bounding box center [708, 457] width 278 height 30
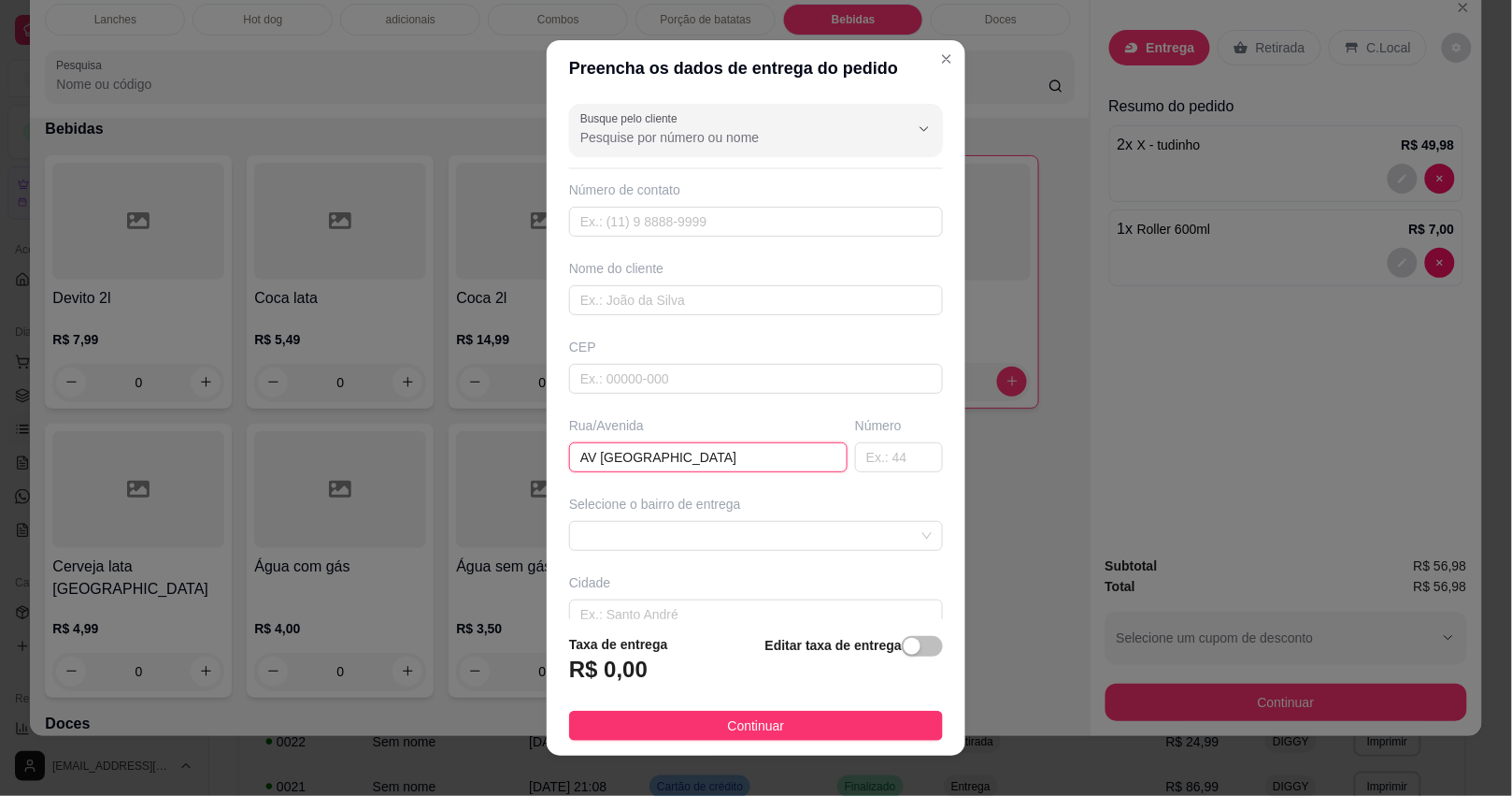
type input "AV [GEOGRAPHIC_DATA]"
click at [757, 522] on span at bounding box center [756, 536] width 351 height 28
type input "1540"
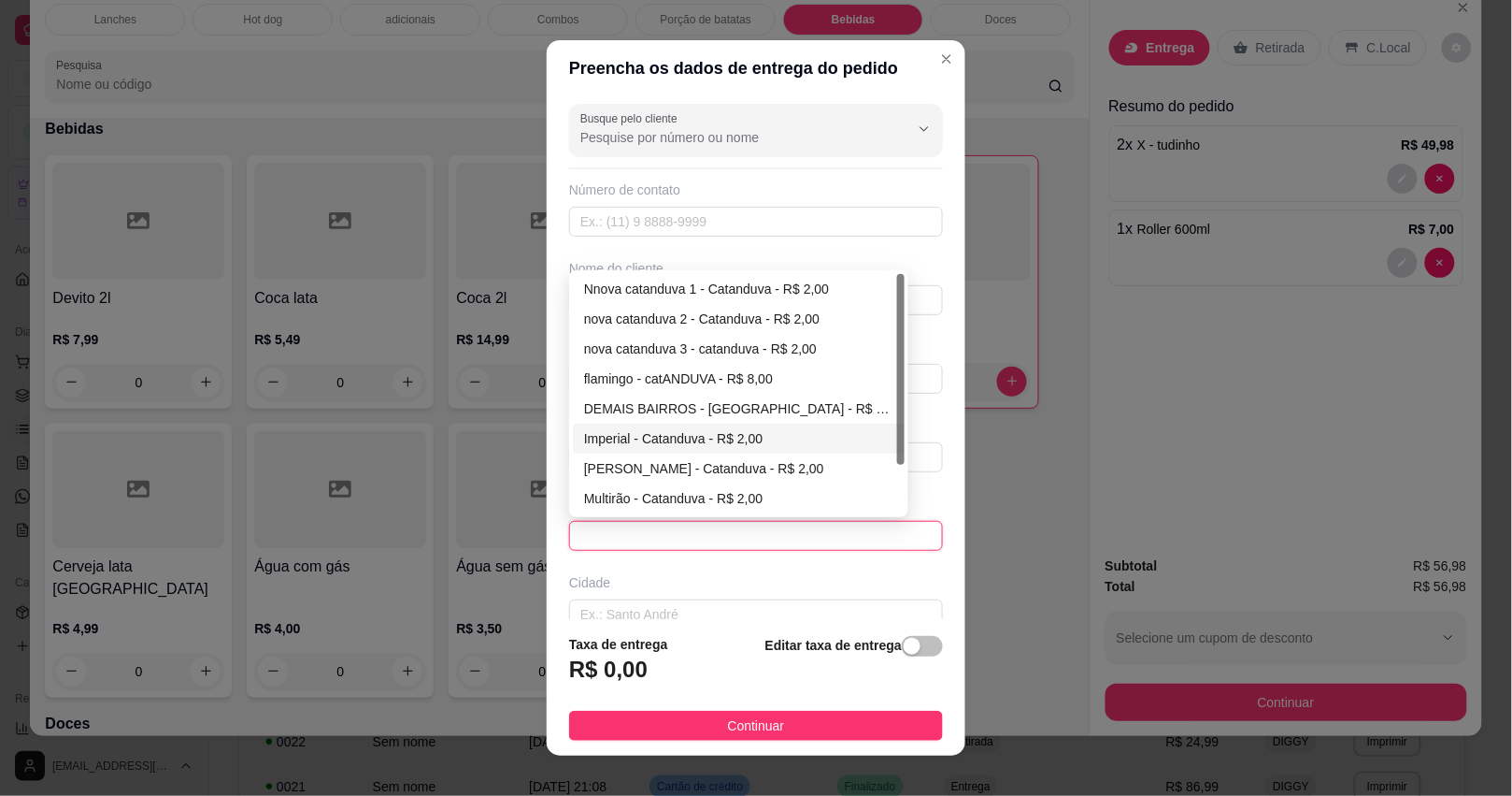
click at [681, 439] on div "Imperial - Catanduva - R$ 2,00" at bounding box center [739, 438] width 309 height 21
type input "Catanduva"
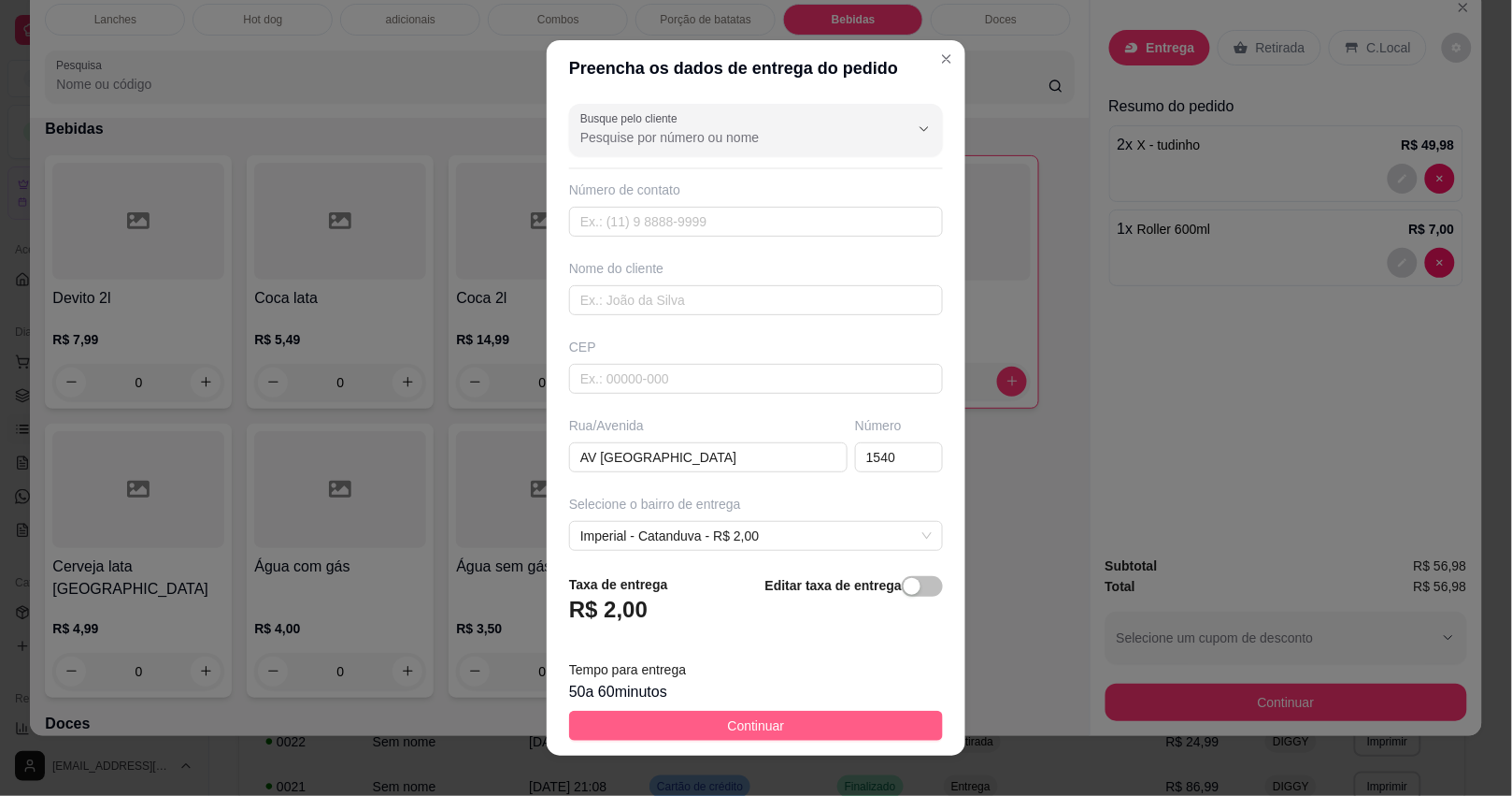
click at [797, 727] on button "Continuar" at bounding box center [756, 726] width 374 height 30
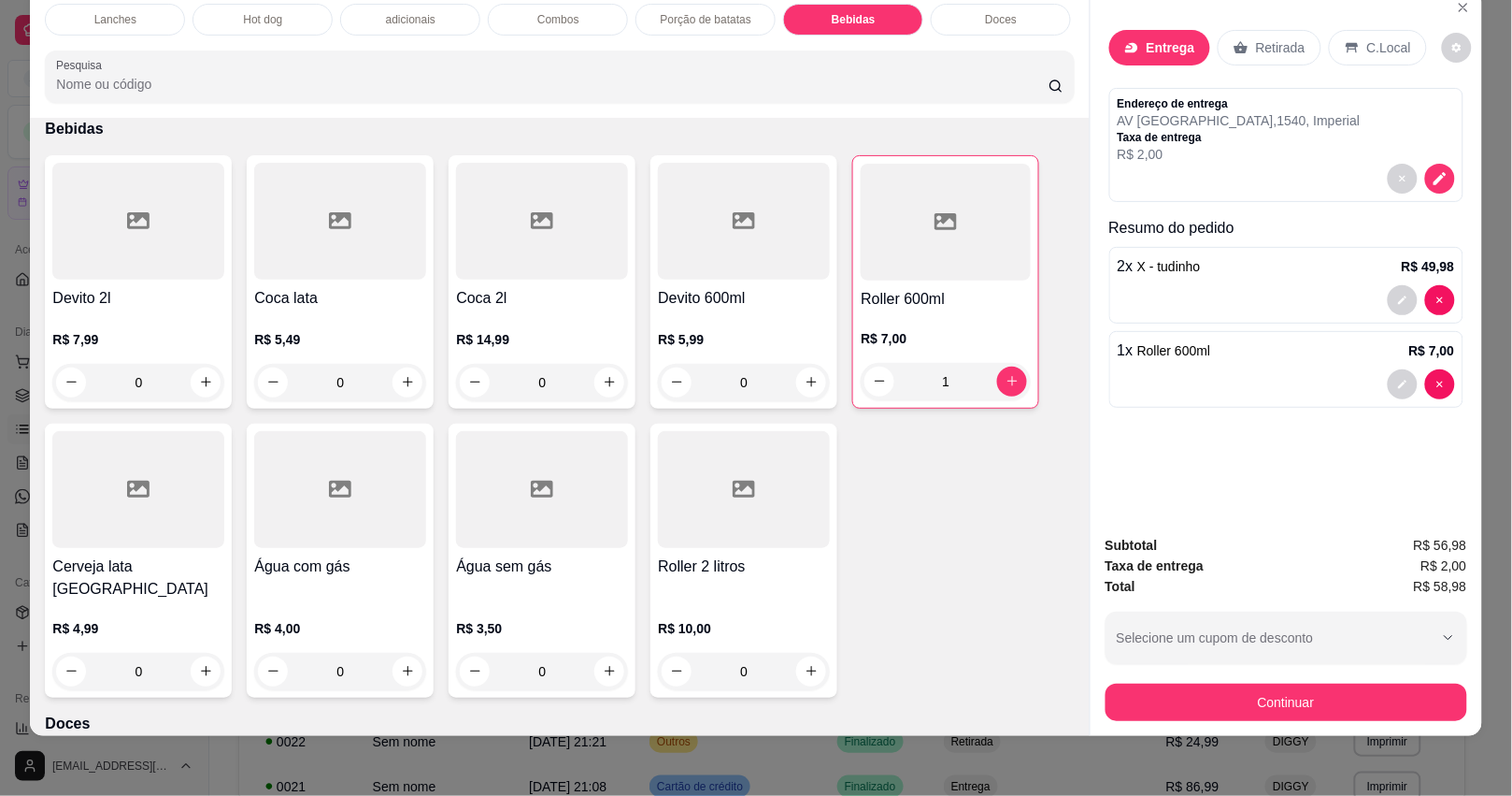
click at [1439, 170] on icon "decrease-product-quantity" at bounding box center [1440, 179] width 17 height 17
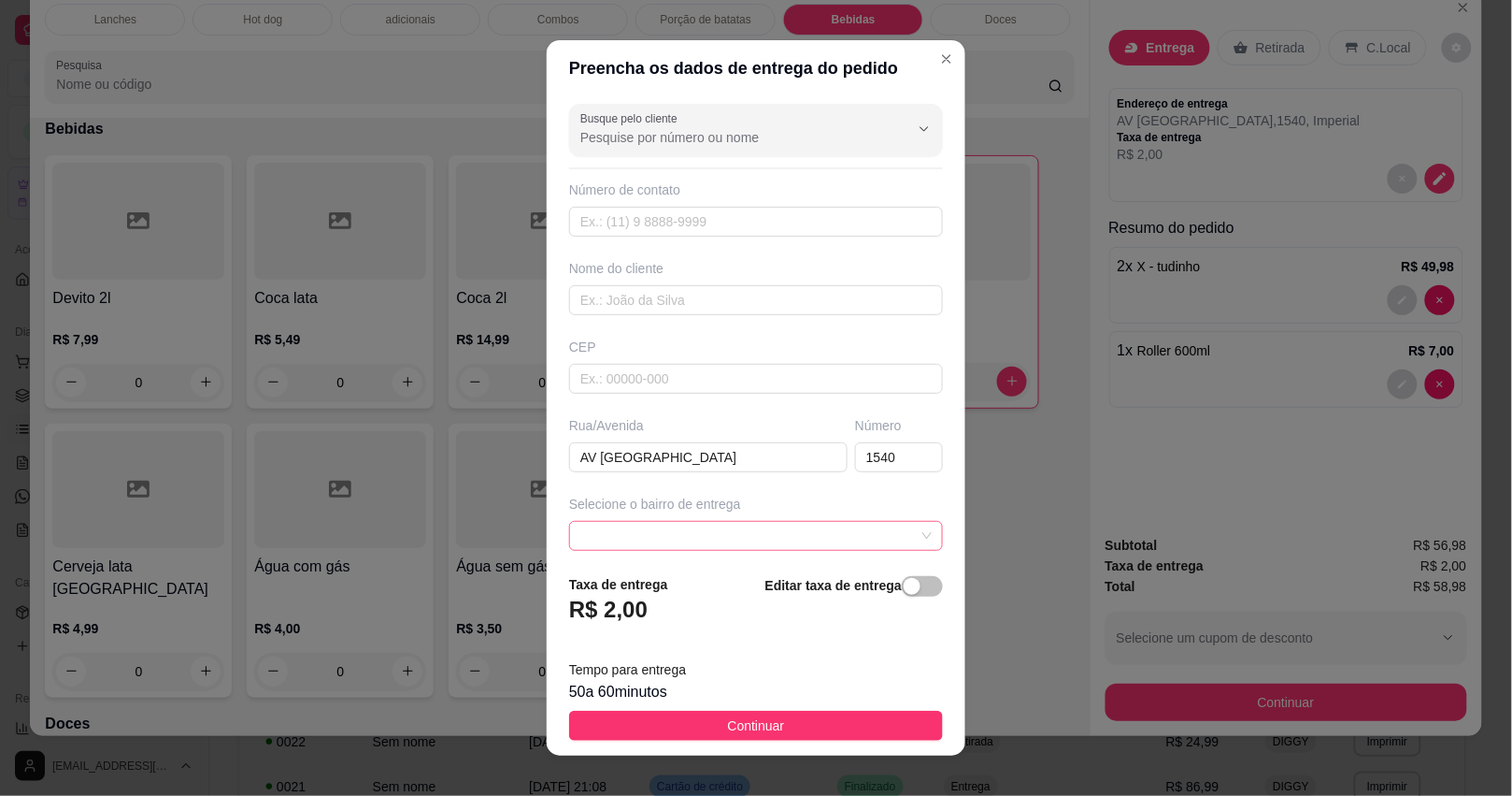
click at [867, 548] on span at bounding box center [756, 536] width 351 height 28
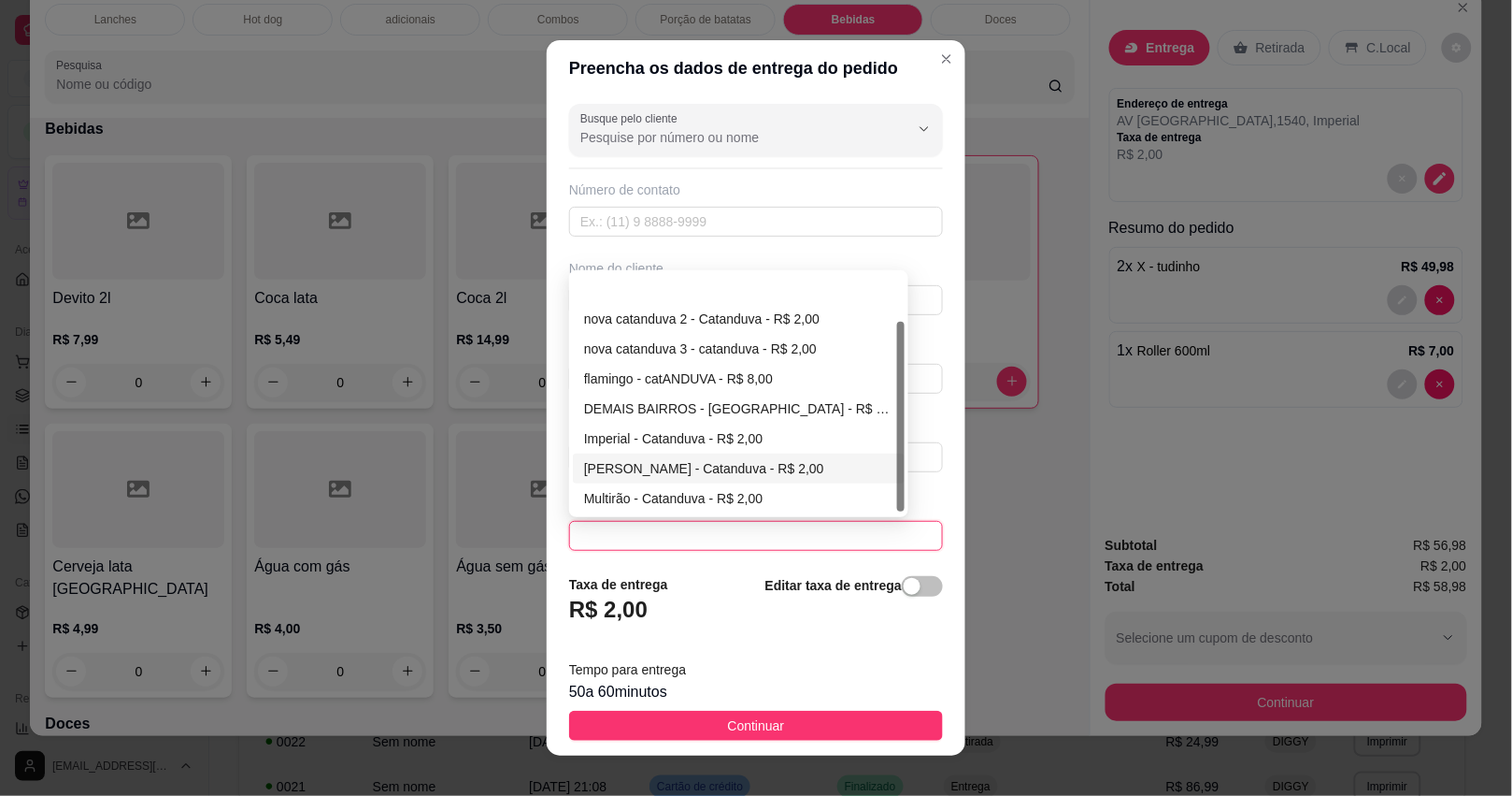
scroll to position [59, 0]
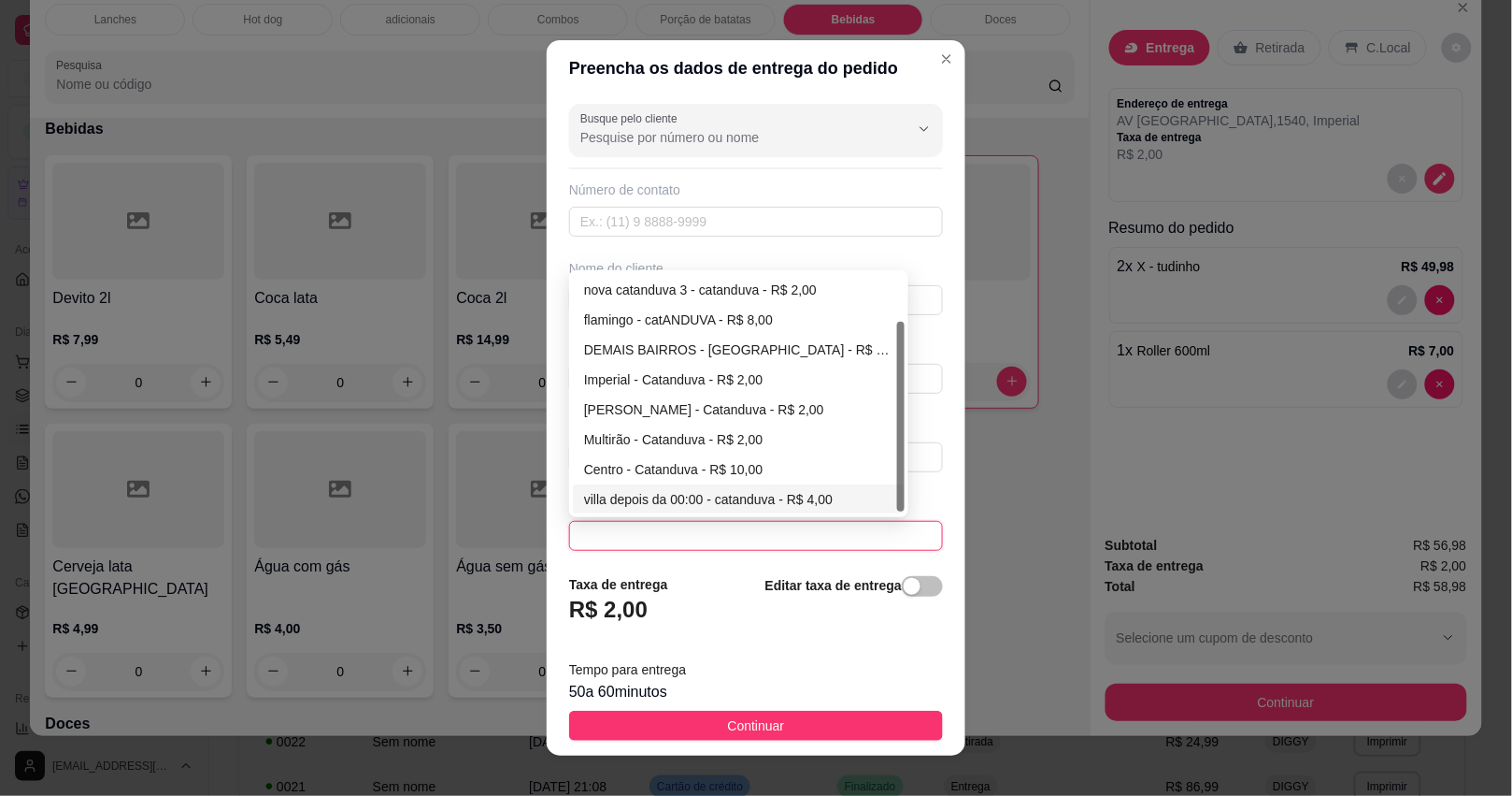
click at [726, 507] on div "villa depois da 00:00 - catanduva - R$ 4,00" at bounding box center [739, 499] width 309 height 21
type input "catanduva"
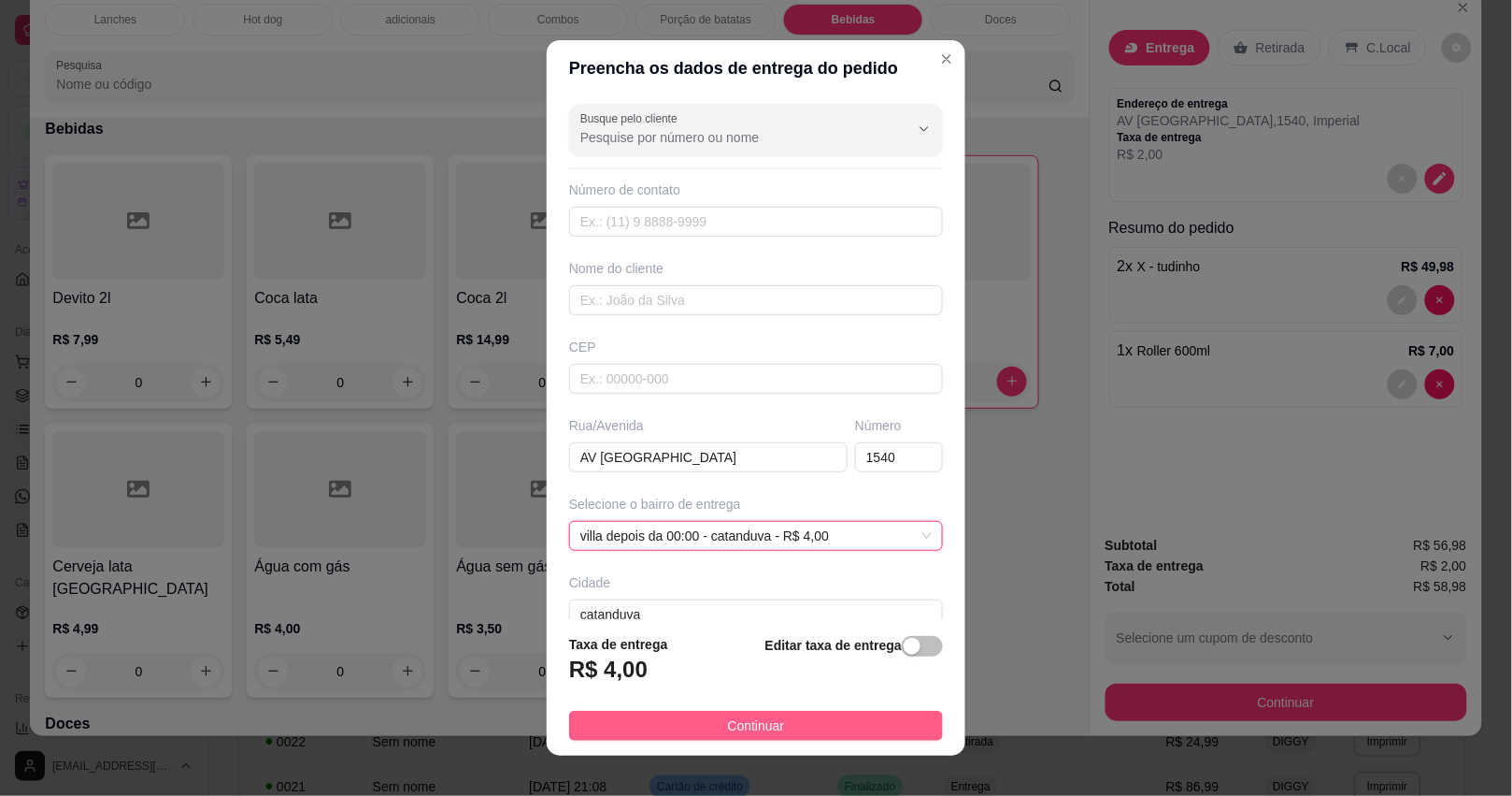
click at [728, 728] on span "Continuar" at bounding box center [756, 726] width 57 height 21
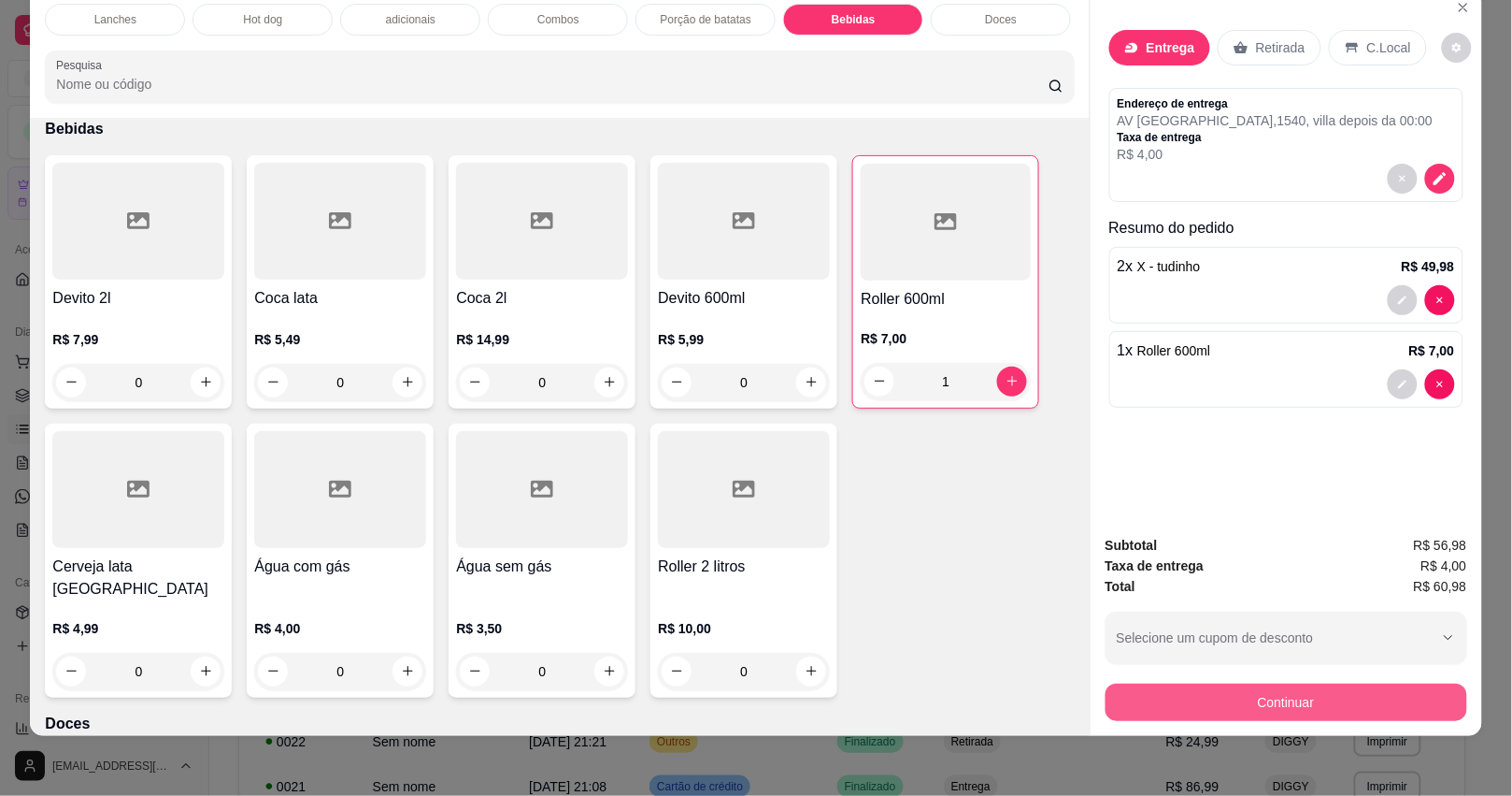
click at [1175, 689] on button "Continuar" at bounding box center [1286, 702] width 361 height 37
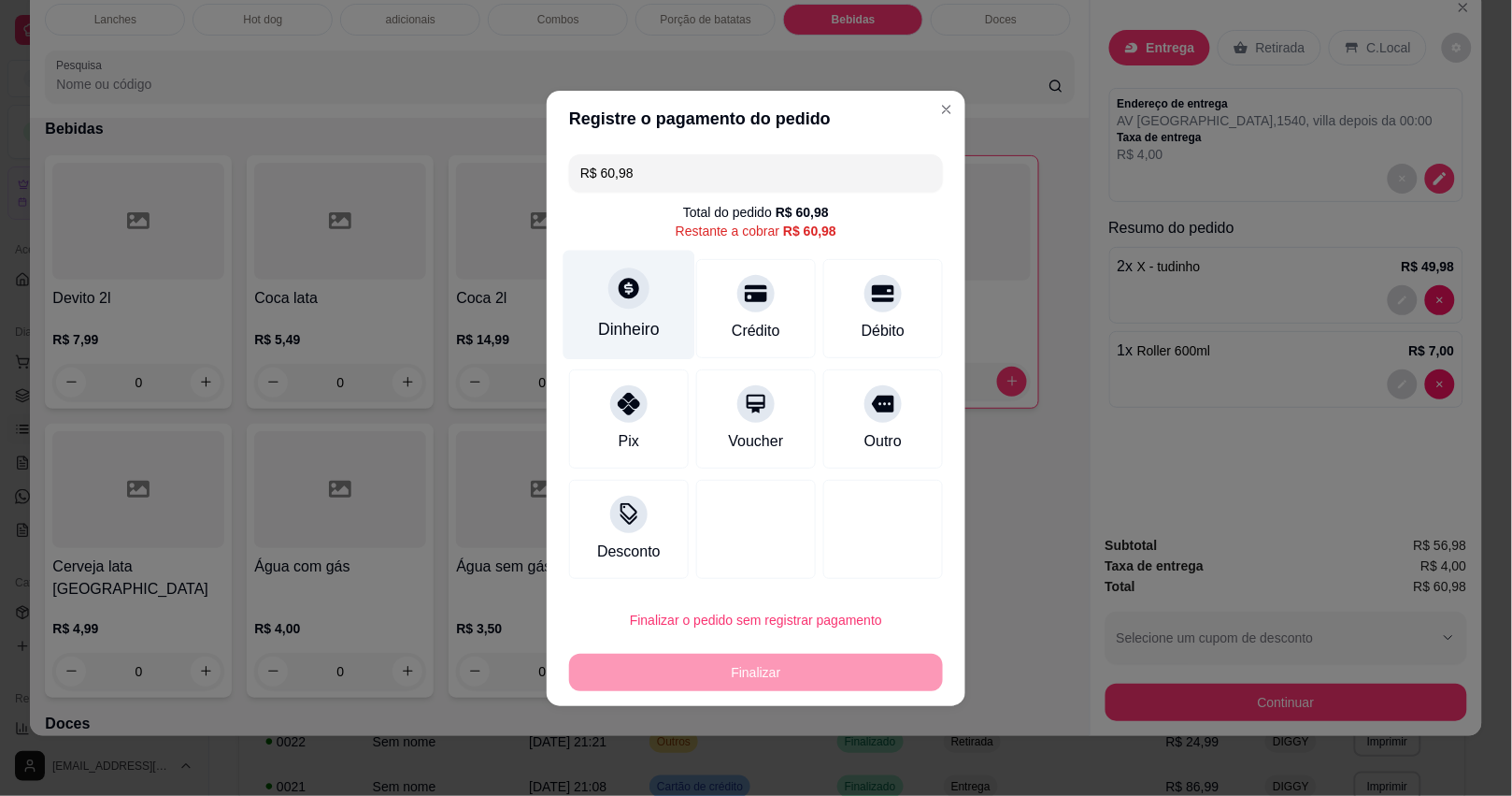
click at [623, 308] on div at bounding box center [629, 287] width 41 height 41
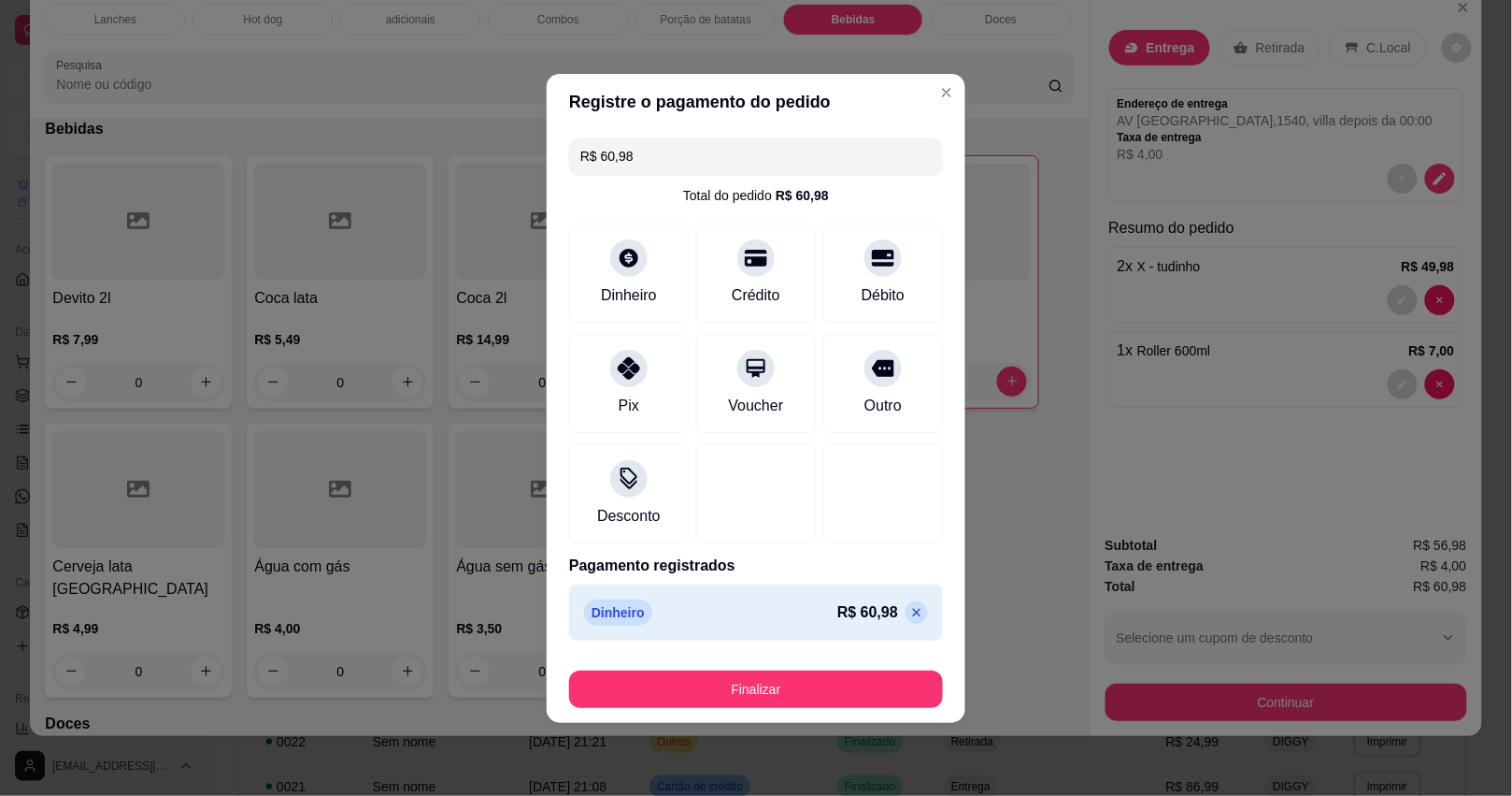
type input "R$ 0,00"
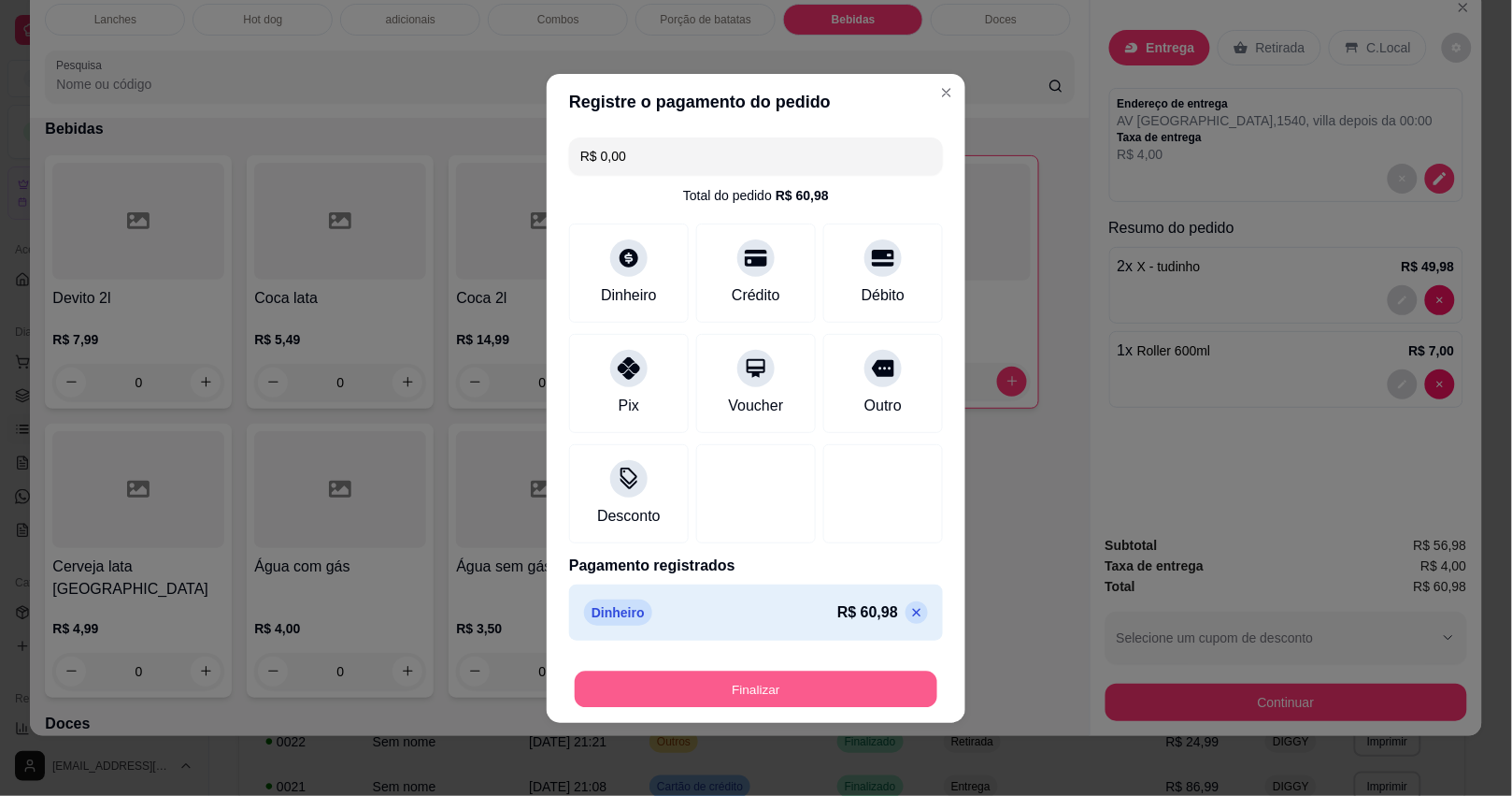
click at [833, 674] on button "Finalizar" at bounding box center [756, 688] width 362 height 37
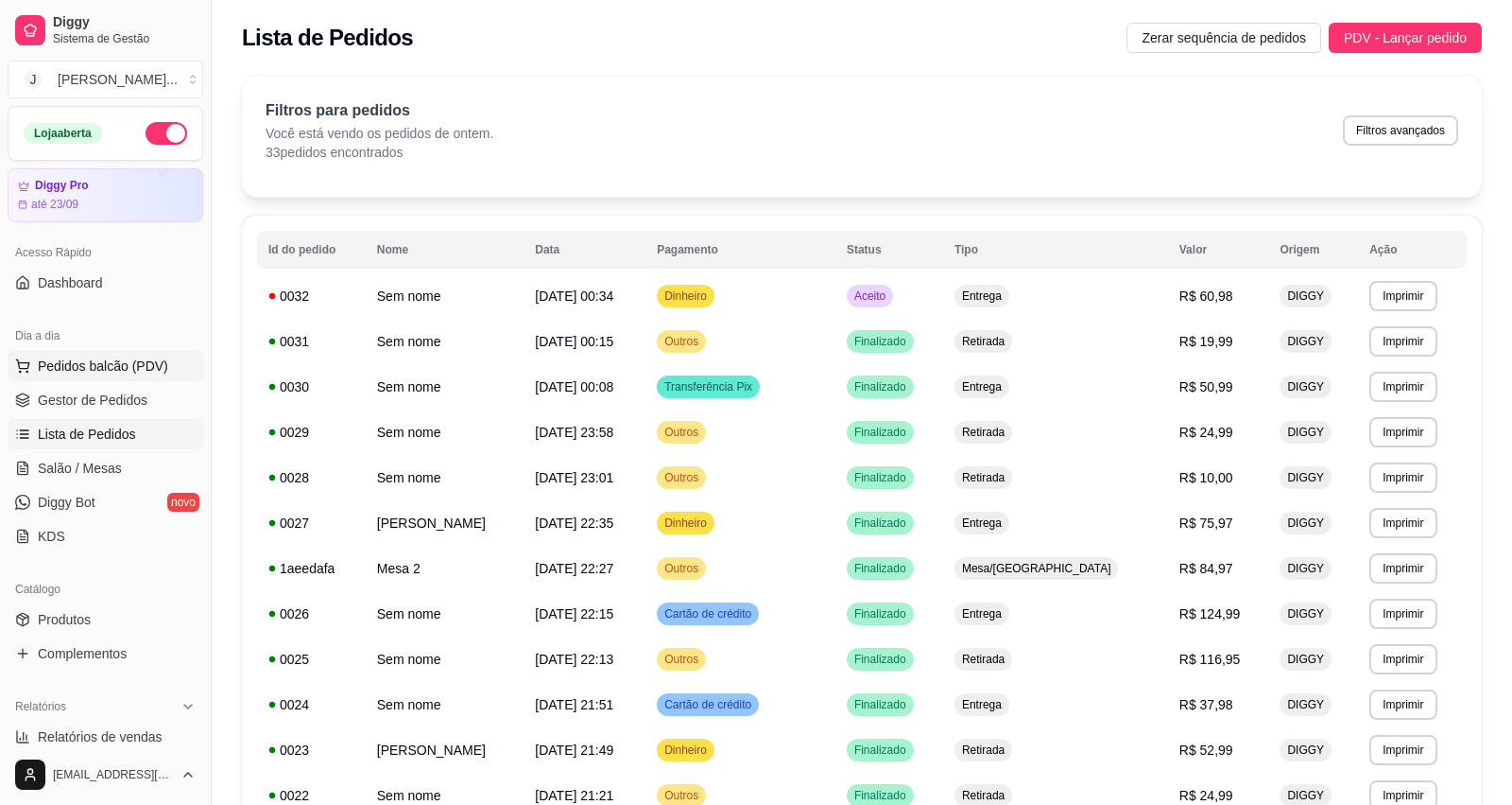
click at [71, 355] on button "Pedidos balcão (PDV)" at bounding box center [105, 366] width 196 height 30
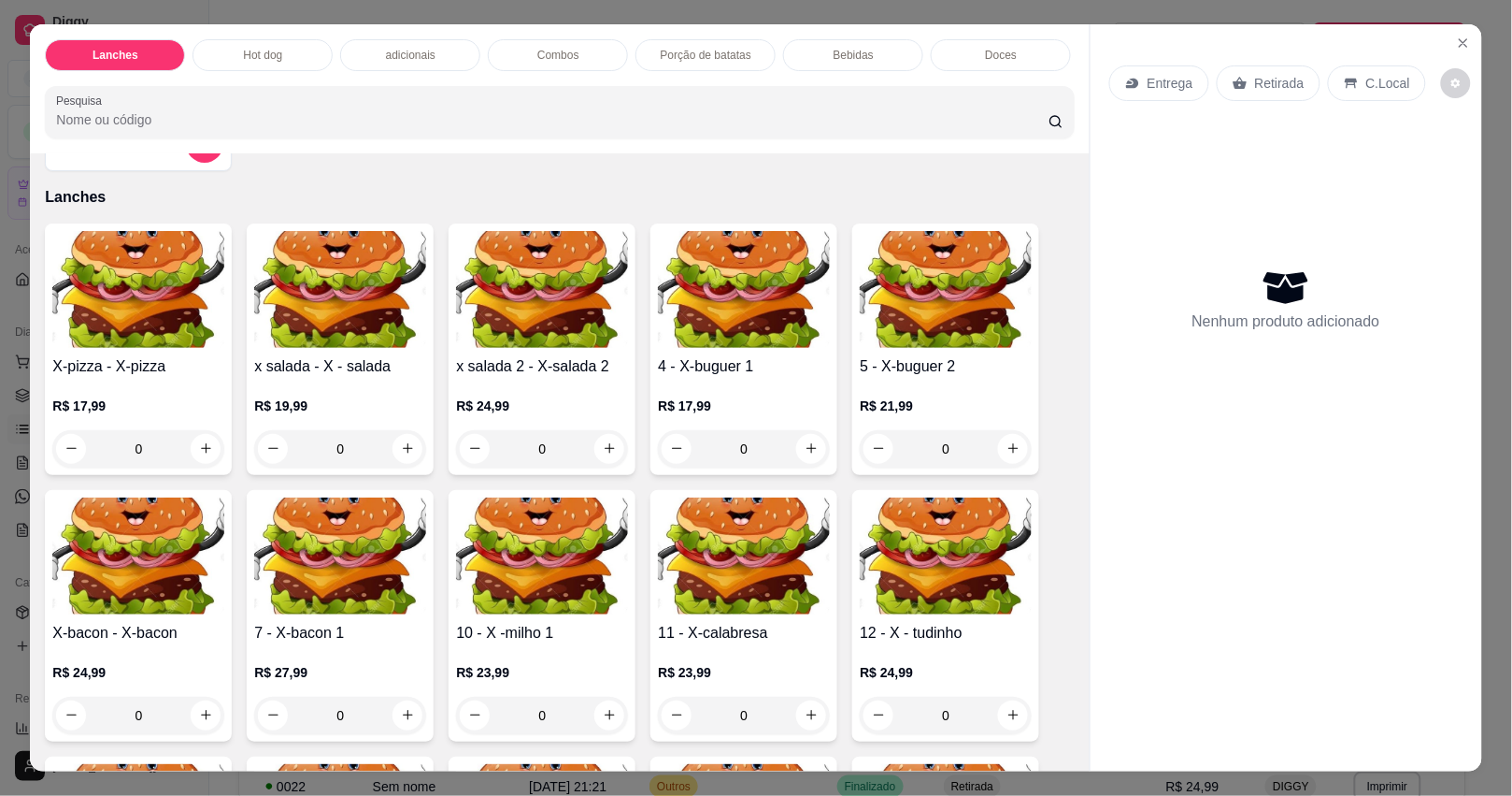
scroll to position [117, 0]
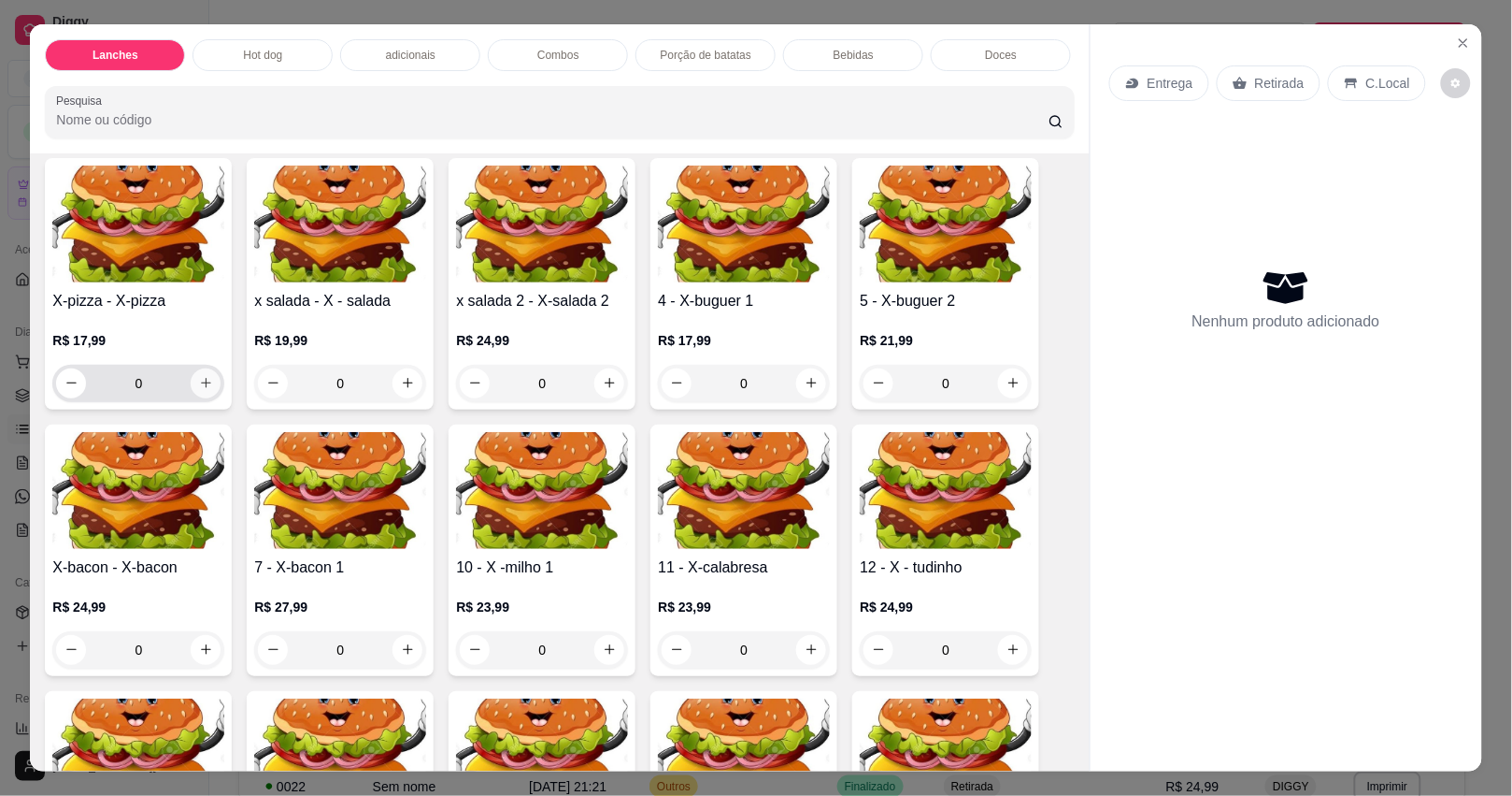
click at [197, 379] on button "increase-product-quantity" at bounding box center [206, 383] width 30 height 30
type input "0"
click at [586, 383] on div "0" at bounding box center [542, 383] width 165 height 37
click at [595, 383] on button "increase-product-quantity" at bounding box center [609, 383] width 30 height 30
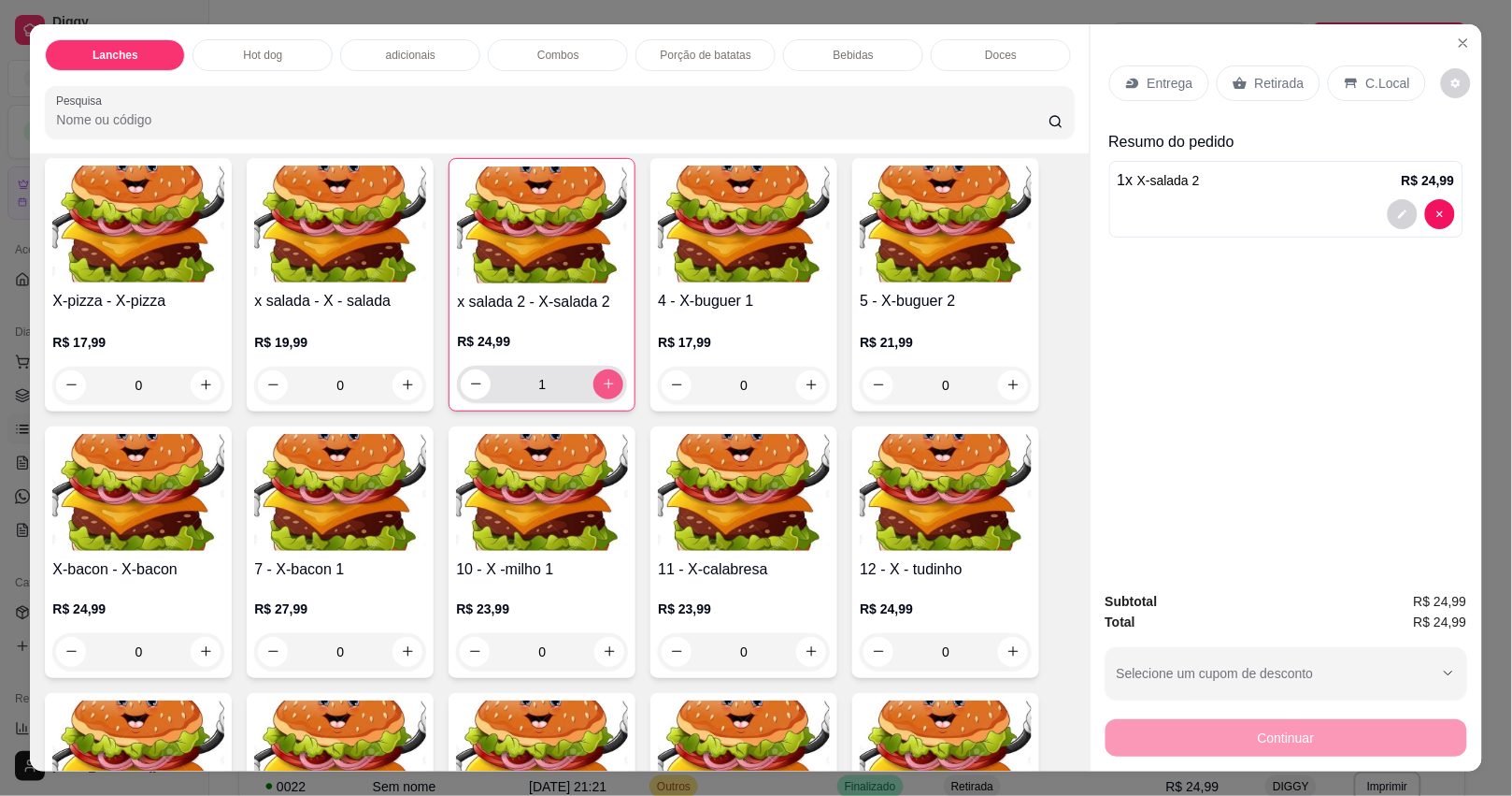
type input "1"
click at [1397, 209] on icon "decrease-product-quantity" at bounding box center [1402, 214] width 11 height 11
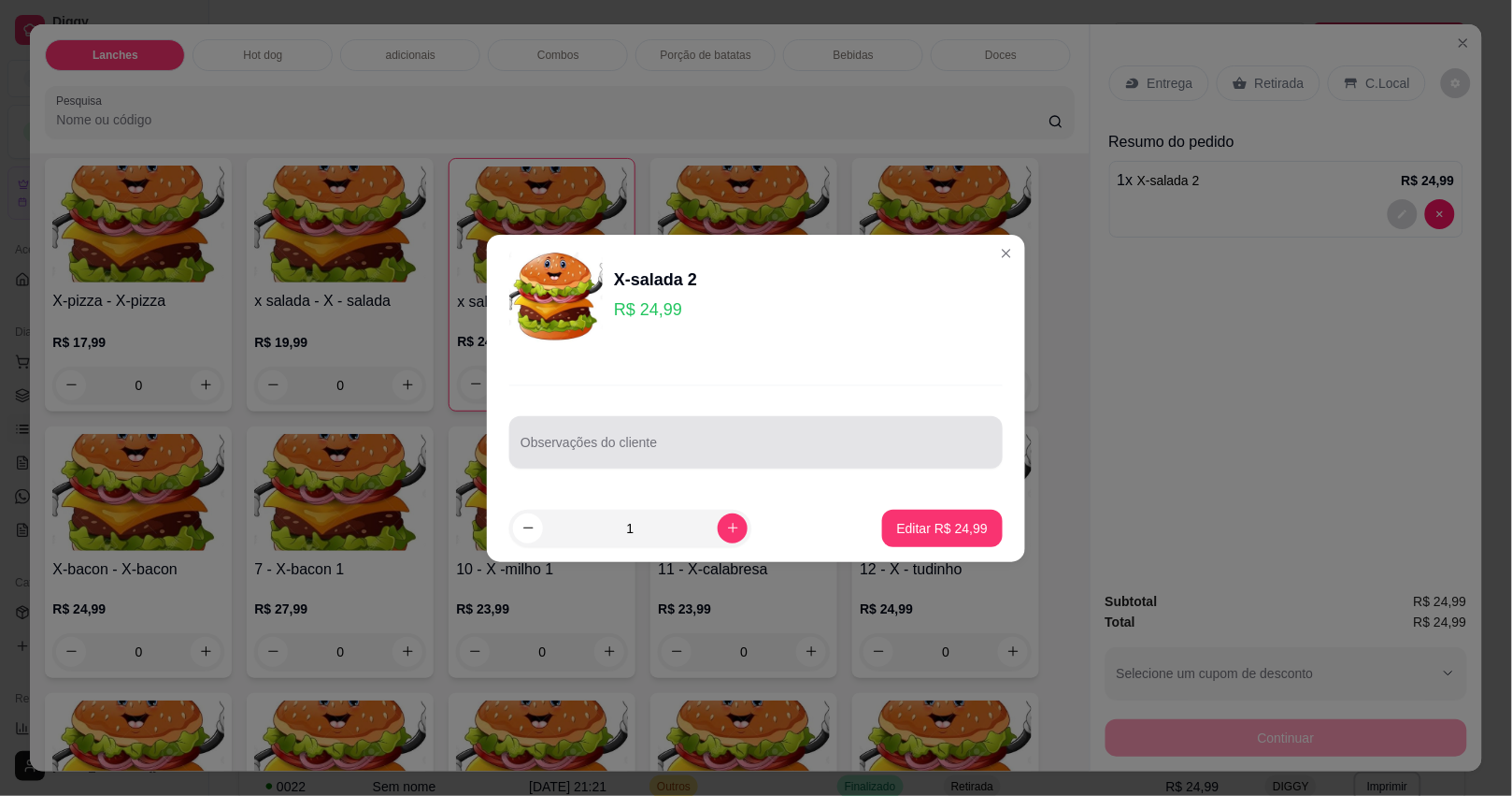
click at [713, 460] on div at bounding box center [756, 442] width 471 height 37
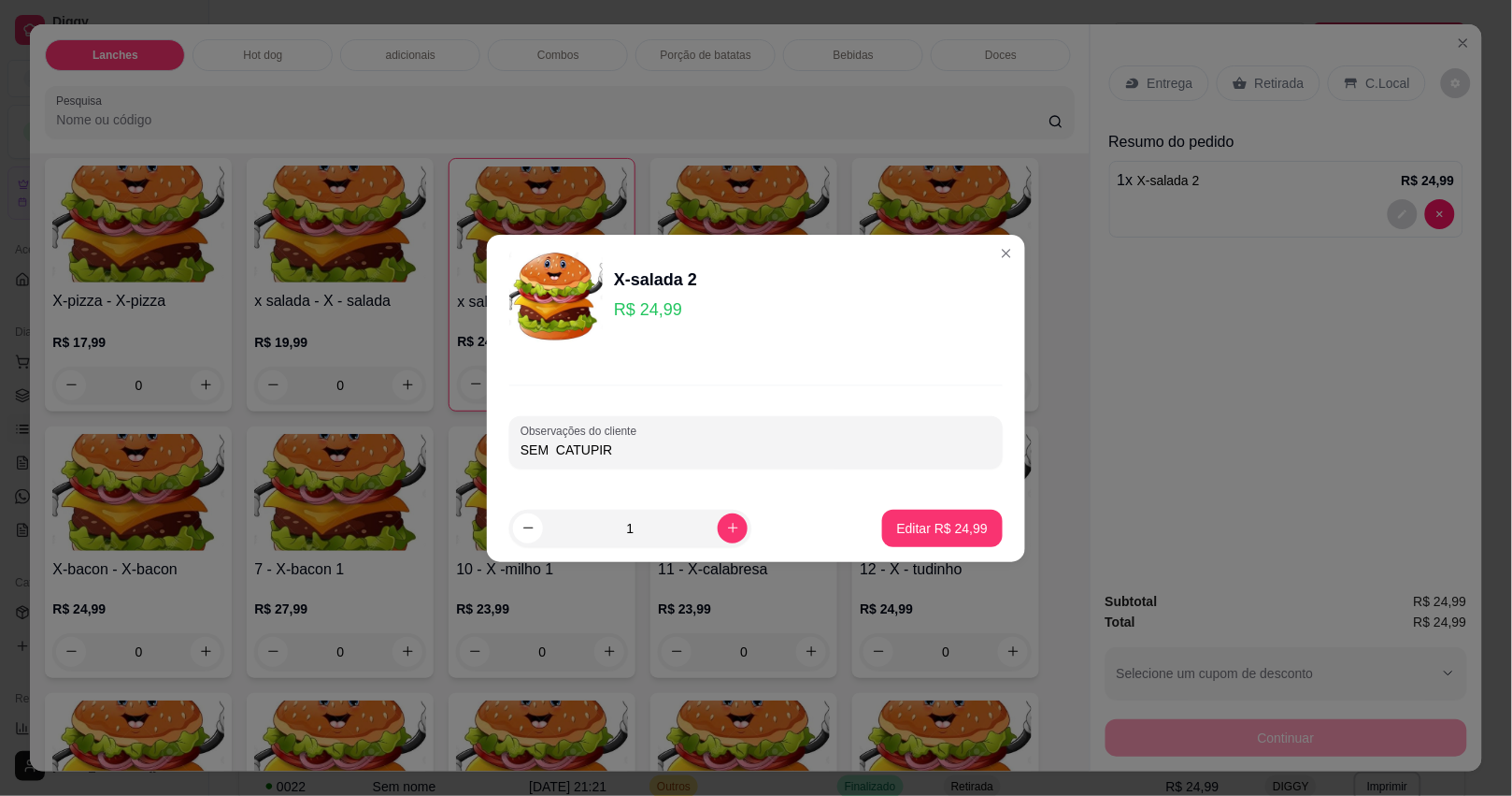
type input "SEM CATUPIRY"
click at [932, 535] on p "Editar R$ 24,99" at bounding box center [942, 528] width 91 height 19
type input "0"
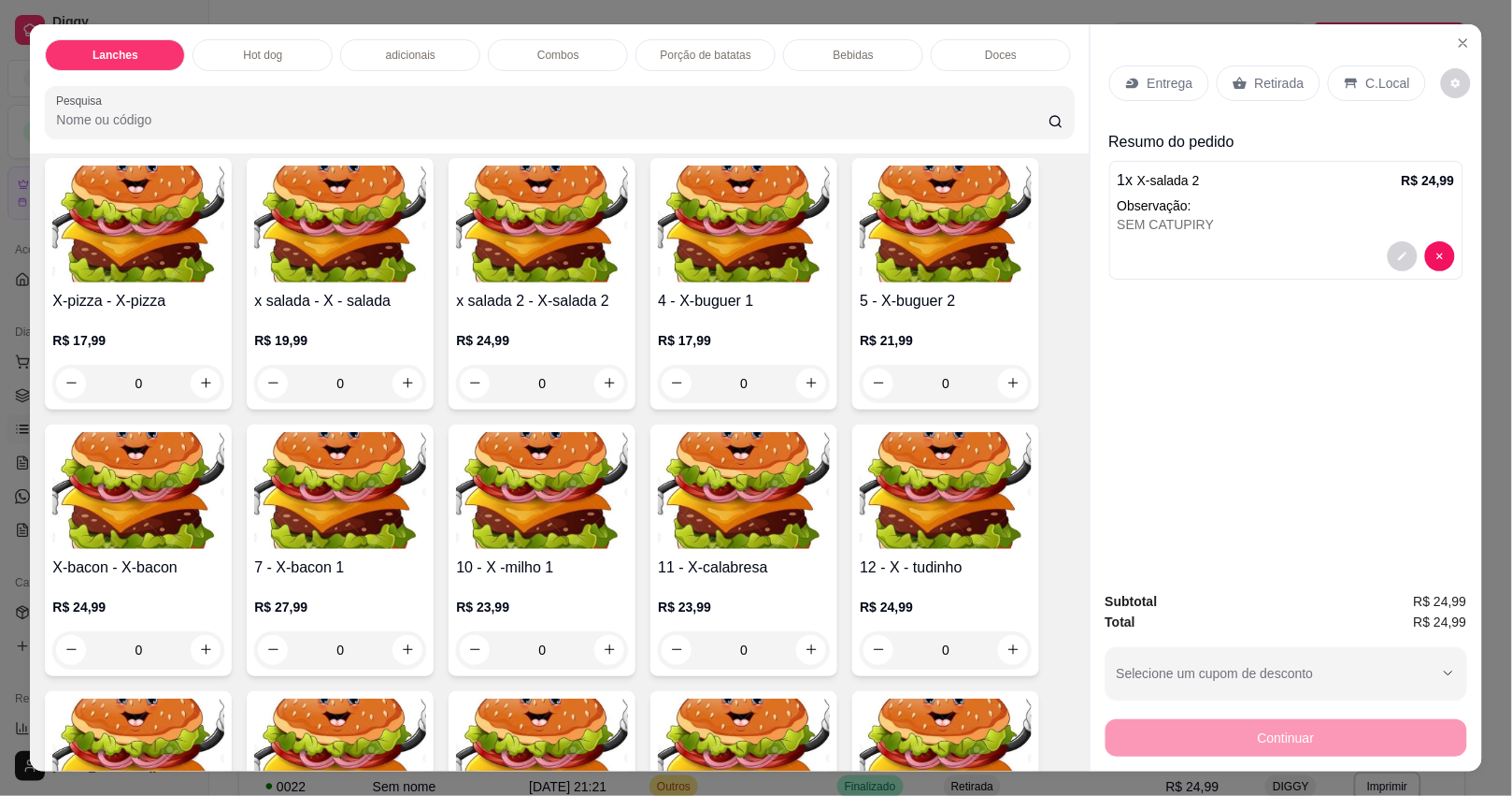
scroll to position [0, 0]
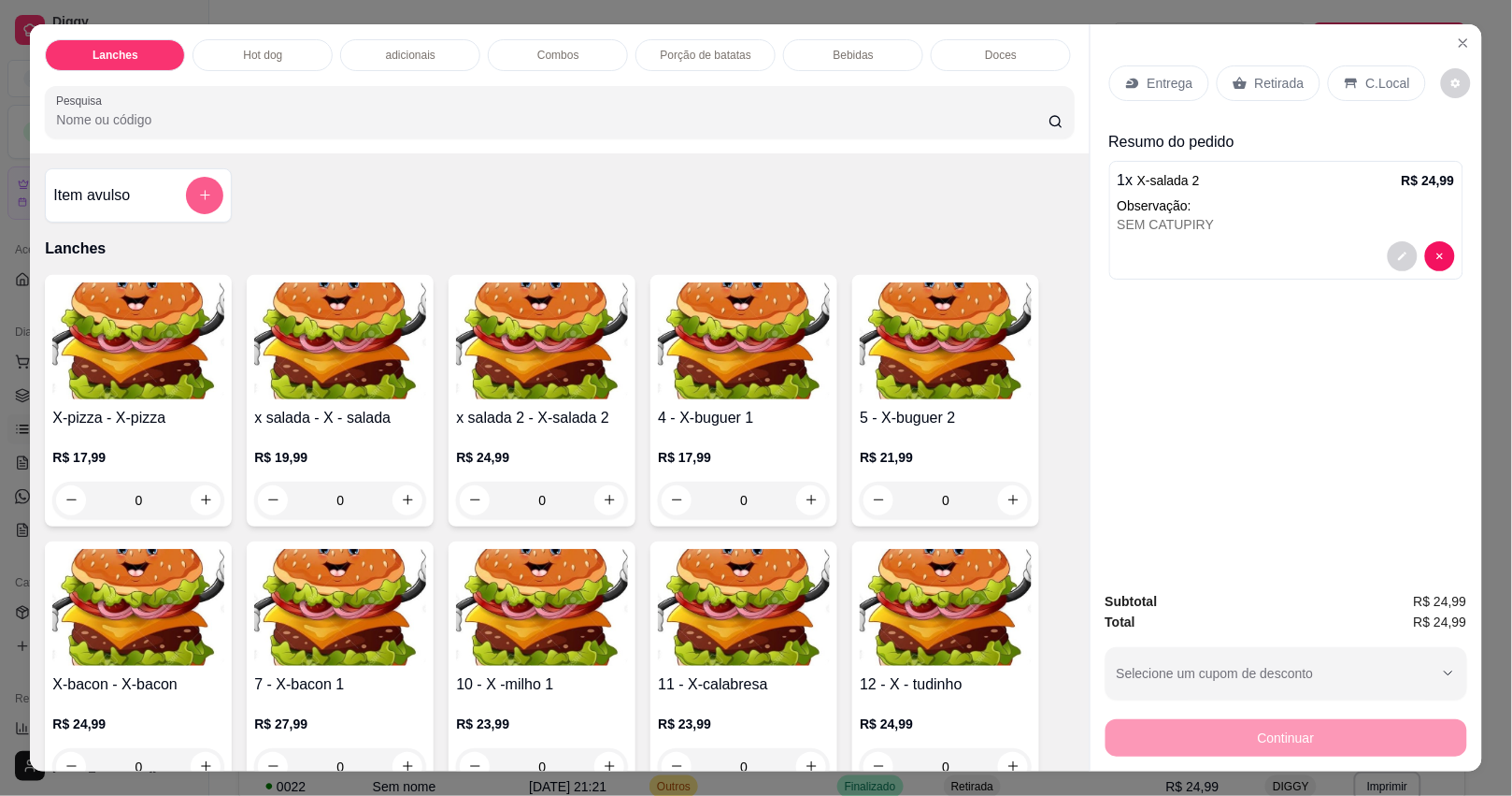
click at [188, 209] on button "add-separate-item" at bounding box center [205, 196] width 37 height 37
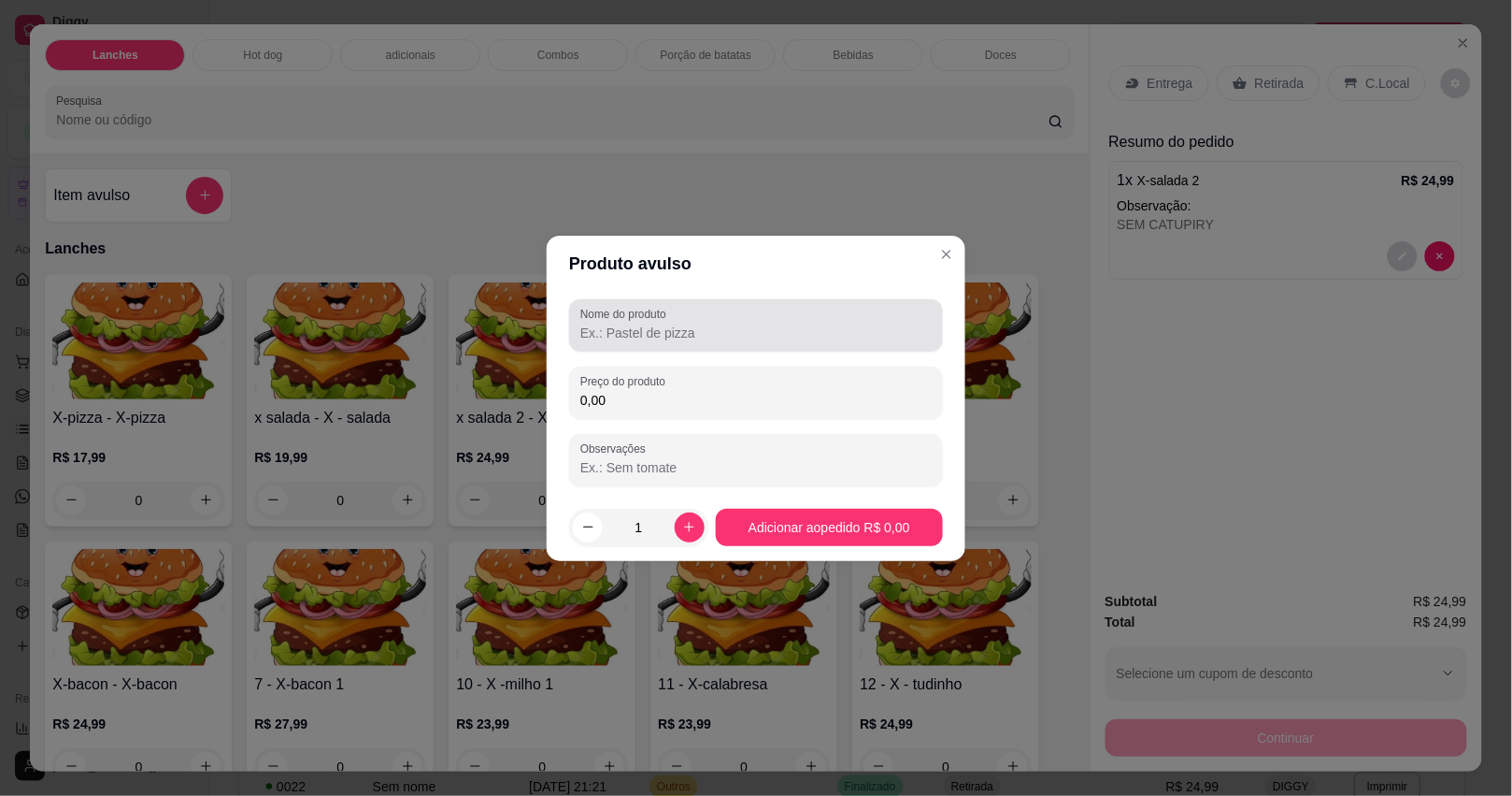
click at [586, 337] on input "Nome do produto" at bounding box center [756, 332] width 351 height 19
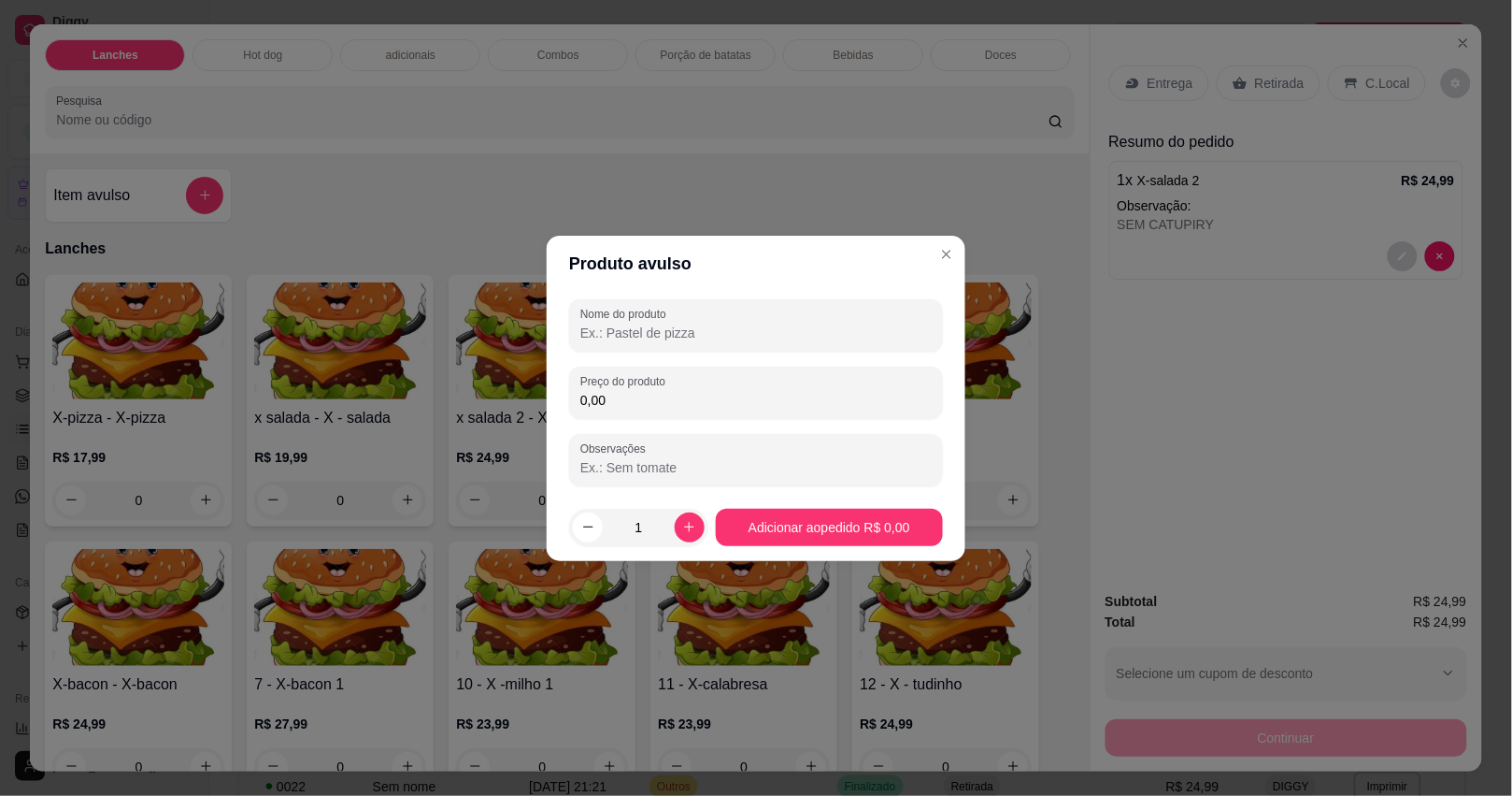
click at [586, 337] on input "Nome do produto" at bounding box center [756, 332] width 351 height 19
type input "OVO"
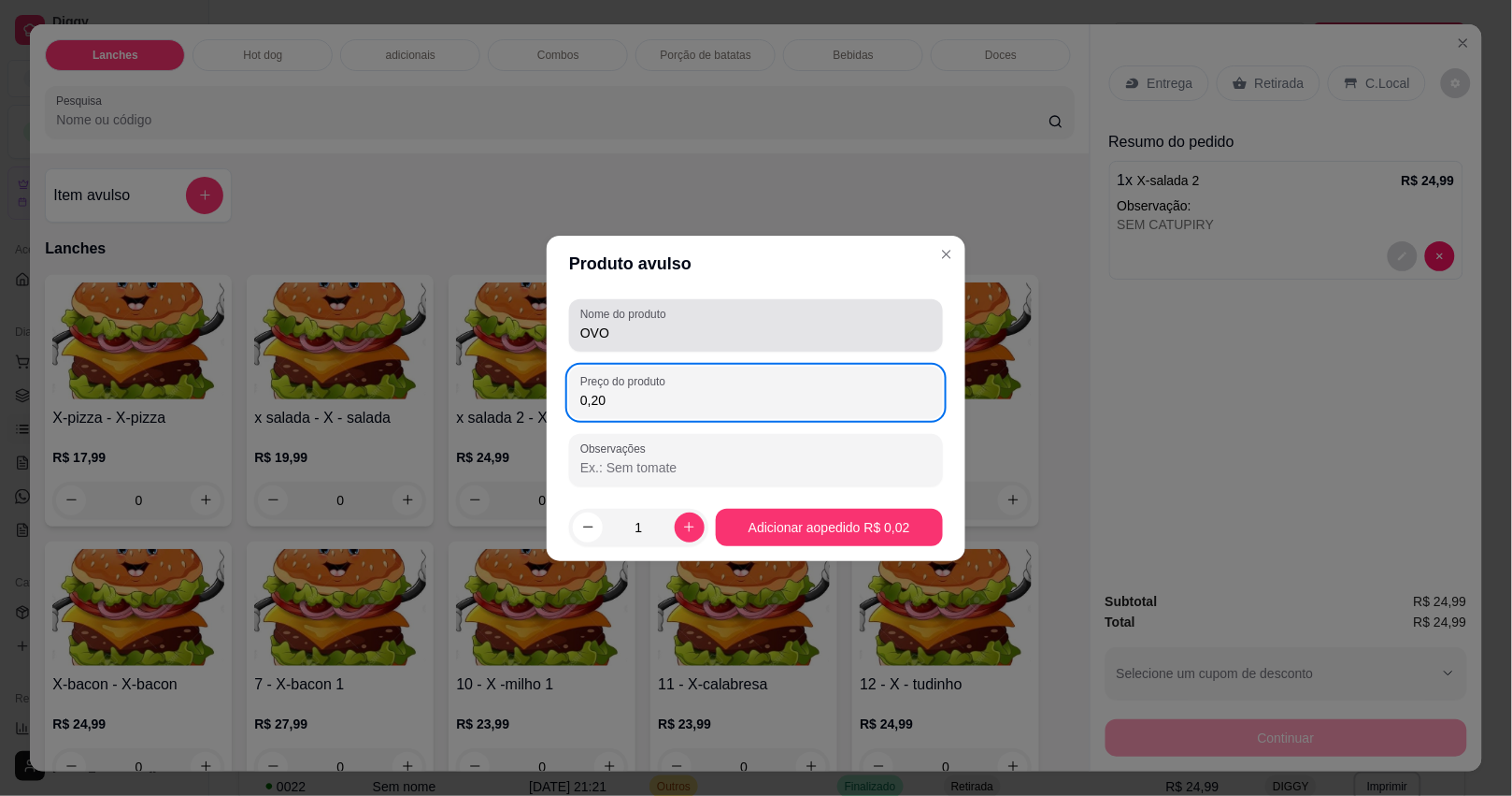
type input "2,00"
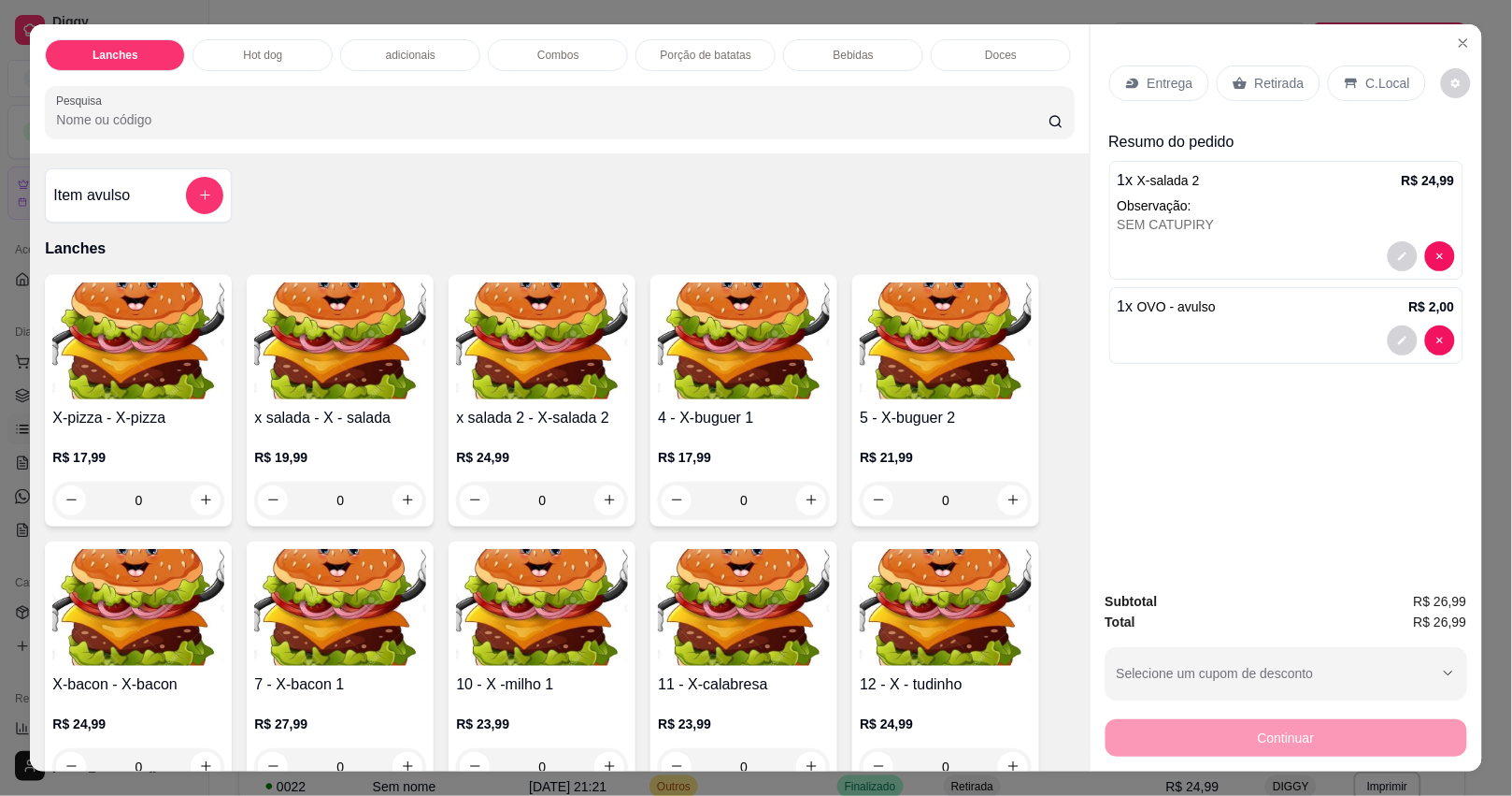
click at [1269, 81] on p "Retirada" at bounding box center [1280, 83] width 50 height 19
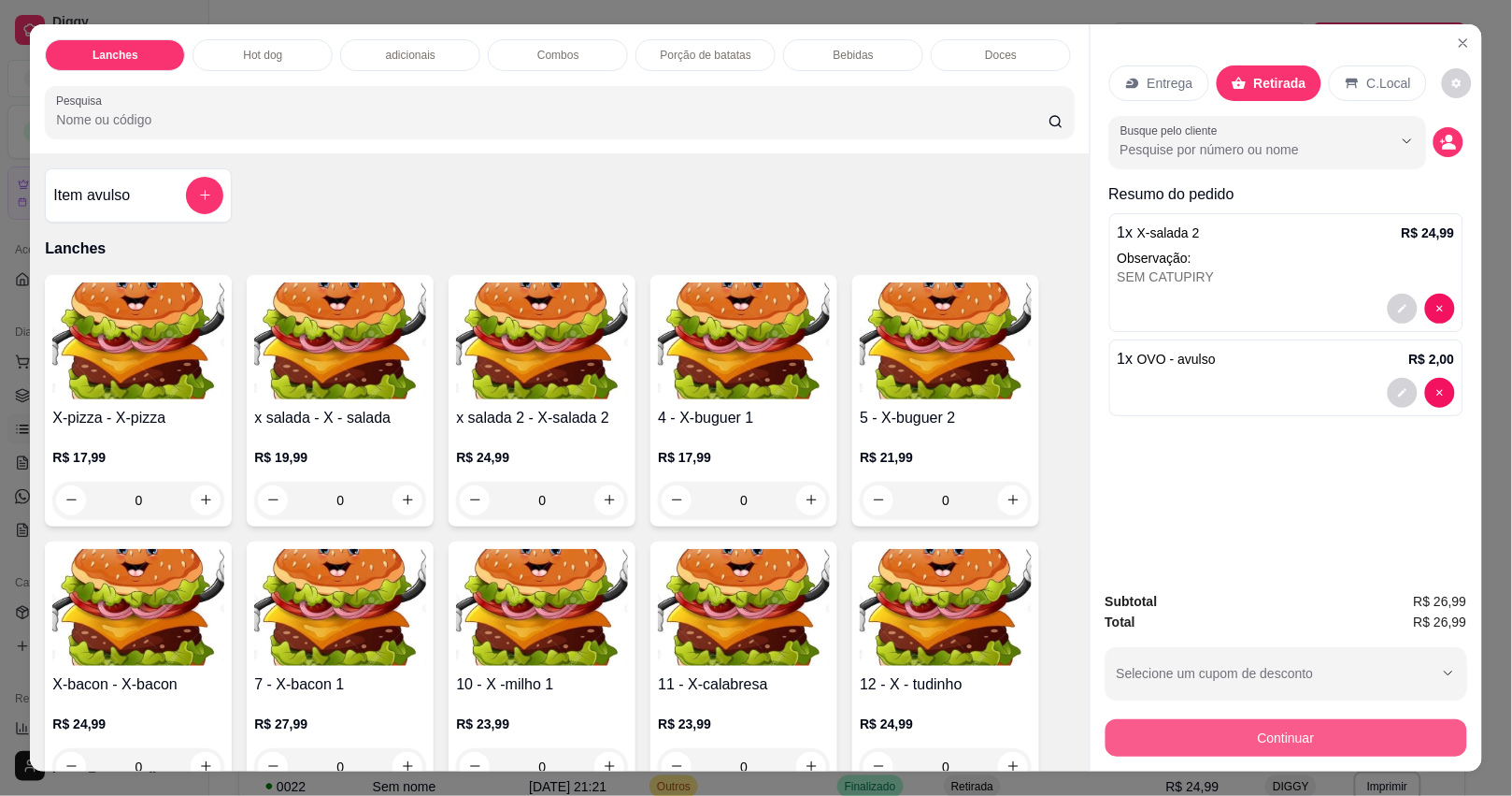
click at [1336, 725] on button "Continuar" at bounding box center [1286, 738] width 361 height 37
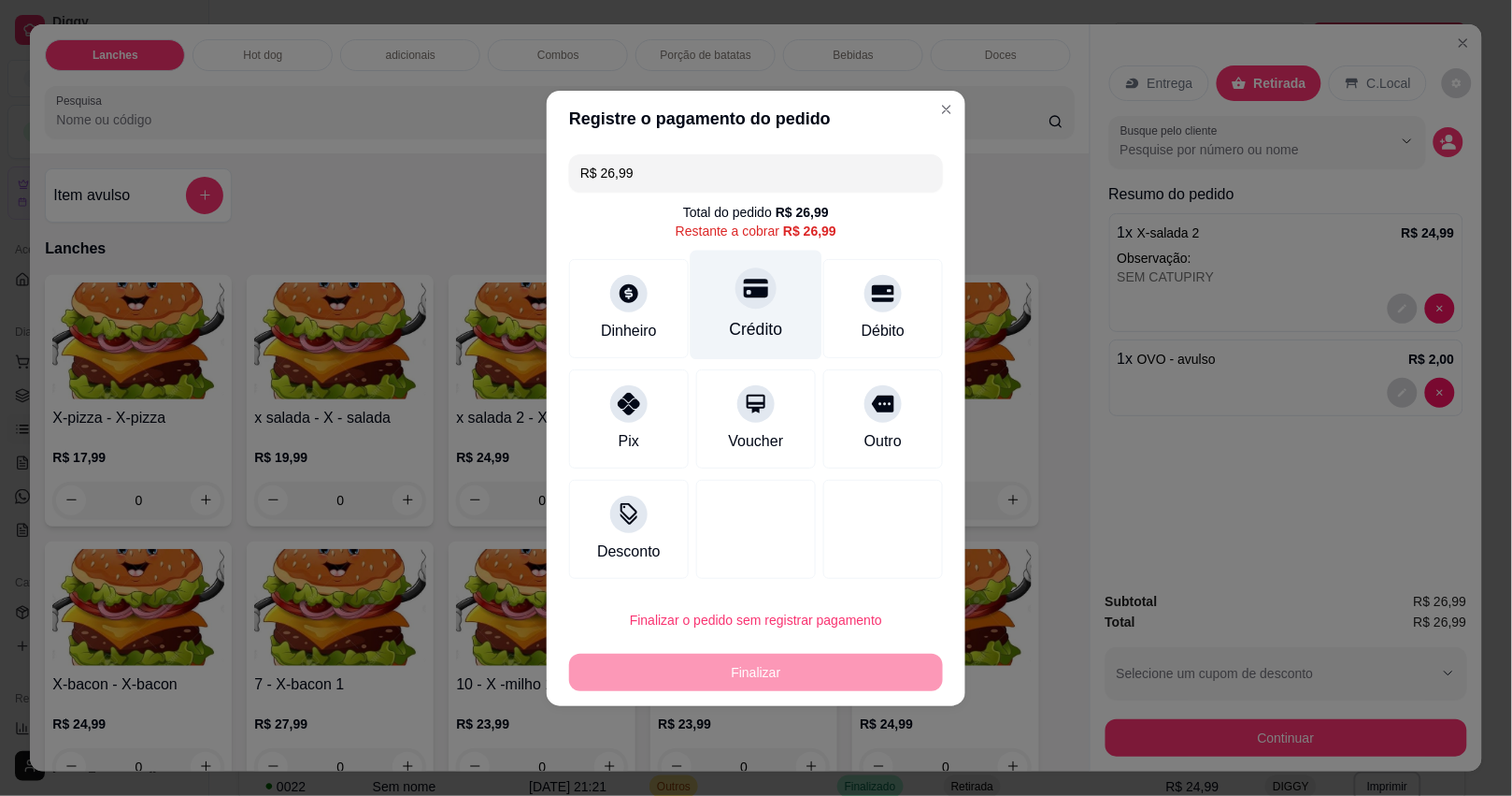
click at [727, 310] on div "Crédito" at bounding box center [756, 304] width 132 height 110
type input "R$ 0,00"
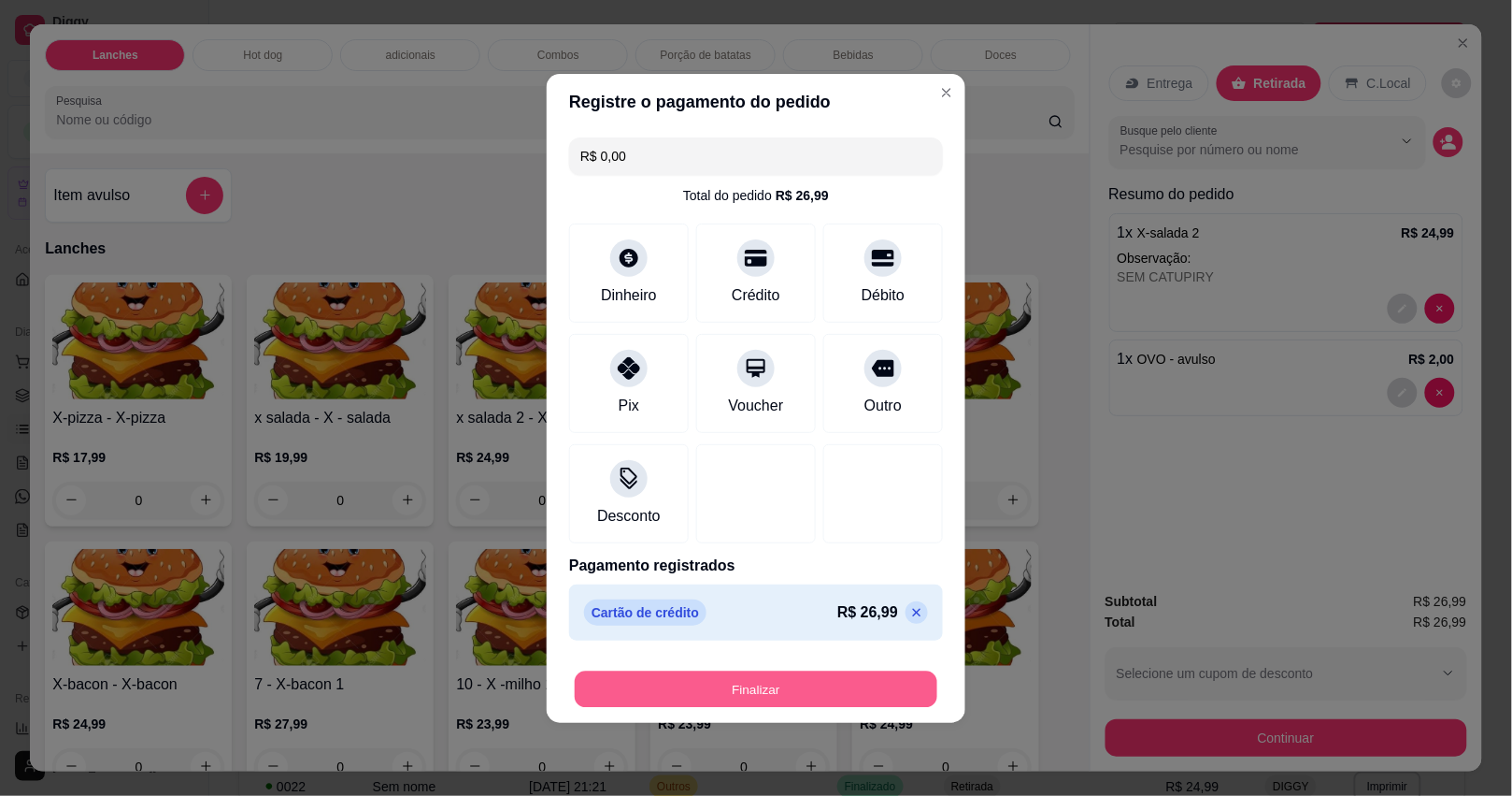
click at [837, 703] on button "Finalizar" at bounding box center [756, 688] width 362 height 37
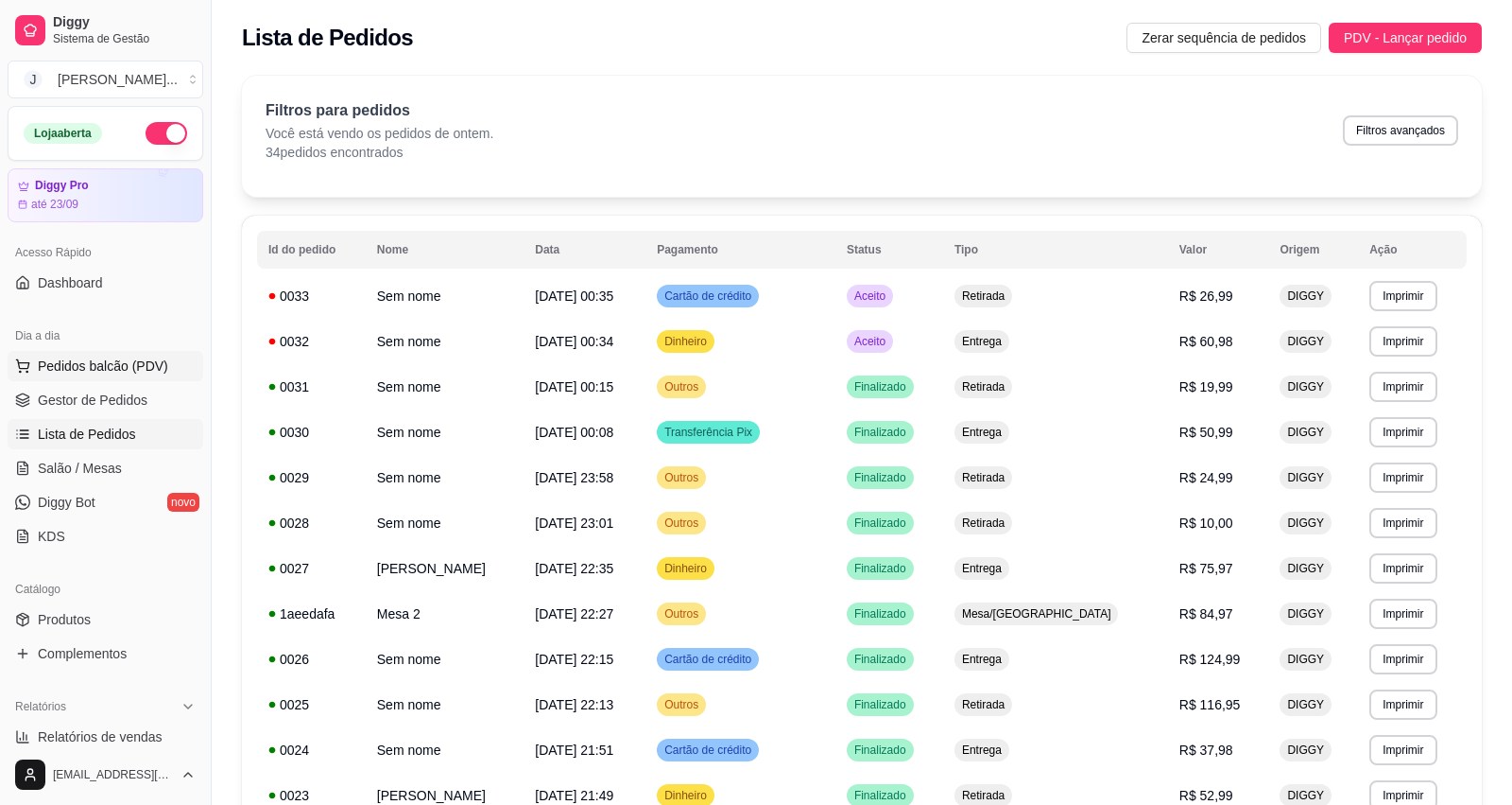
click at [104, 370] on span "Pedidos balcão (PDV)" at bounding box center [103, 366] width 131 height 19
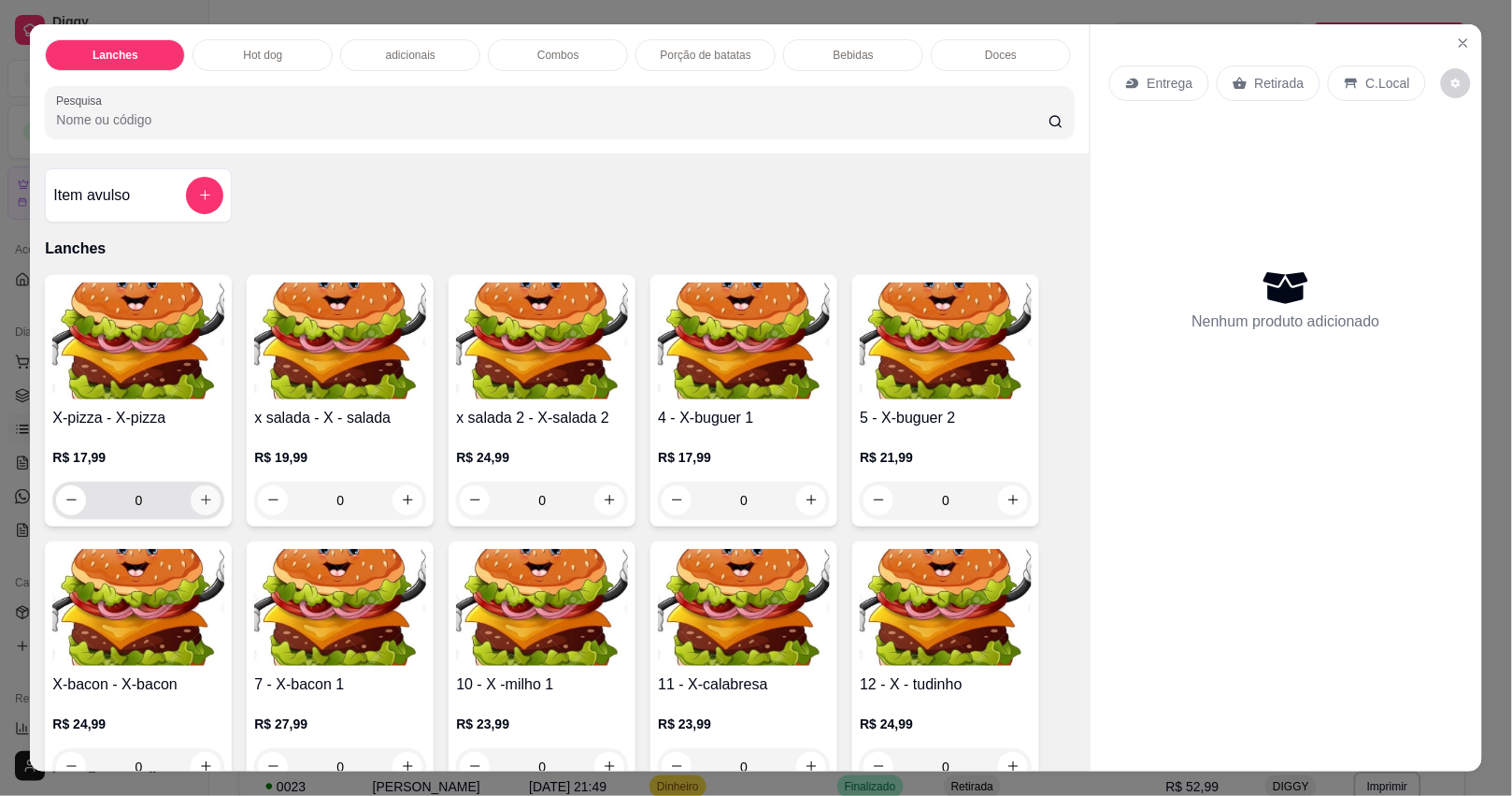
click at [201, 495] on button "increase-product-quantity" at bounding box center [206, 500] width 30 height 30
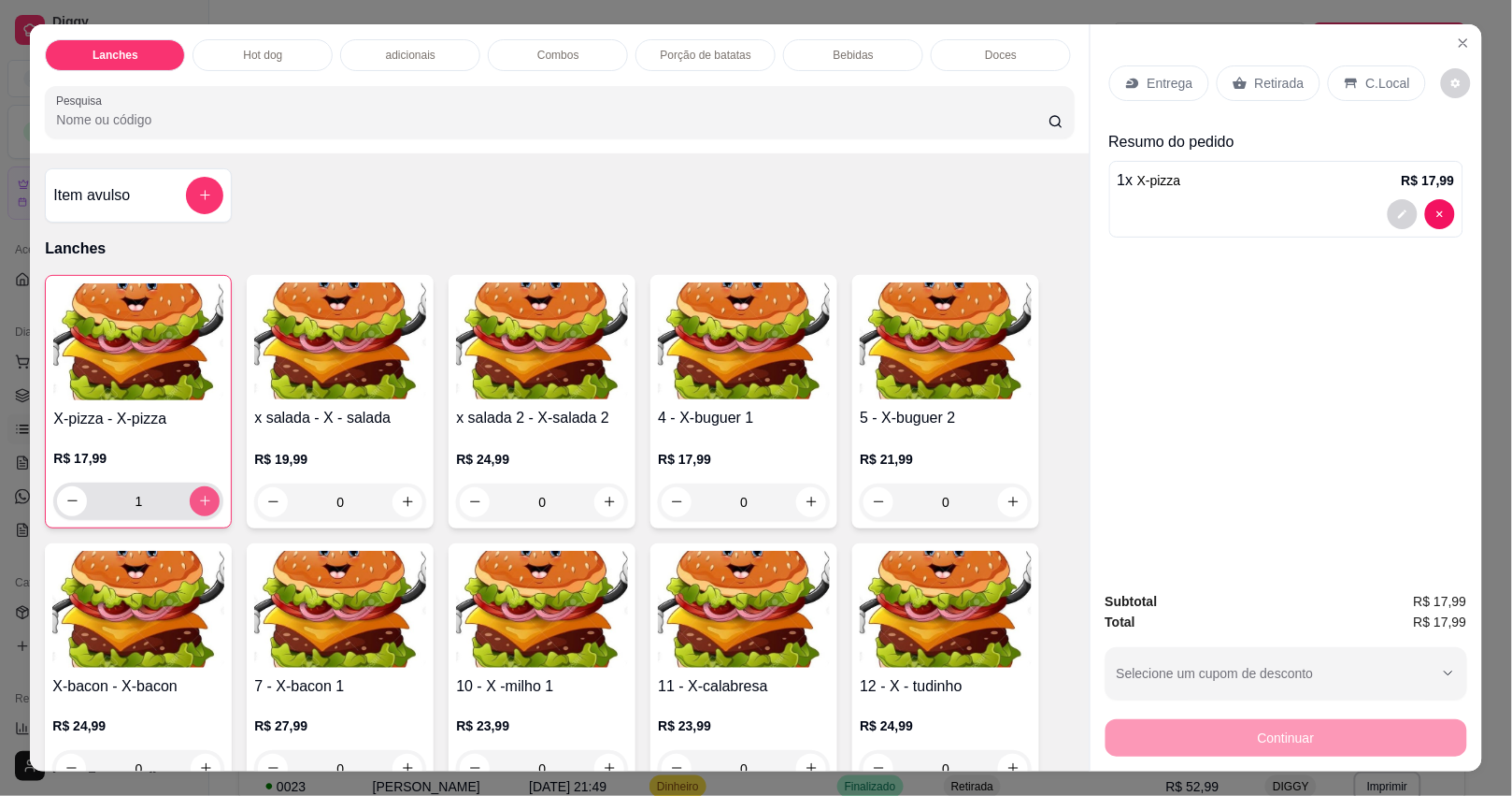
type input "1"
click at [1150, 90] on div "Entrega" at bounding box center [1159, 83] width 100 height 36
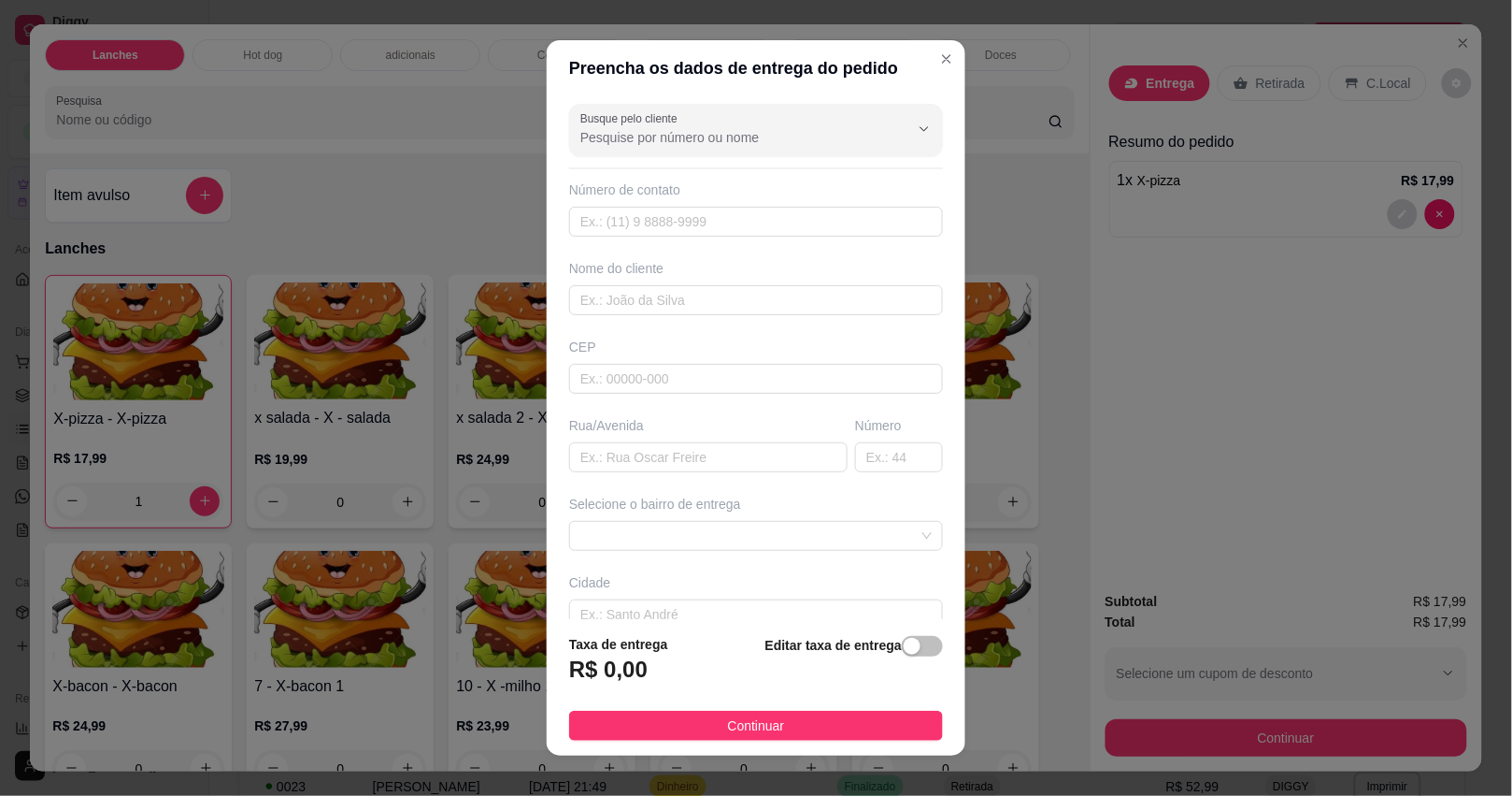
click at [708, 441] on div "Rua/Avenida" at bounding box center [708, 444] width 286 height 56
click at [707, 455] on input "text" at bounding box center [708, 457] width 278 height 30
type input "ROMÃS"
click at [716, 536] on span at bounding box center [756, 536] width 351 height 28
type input "213"
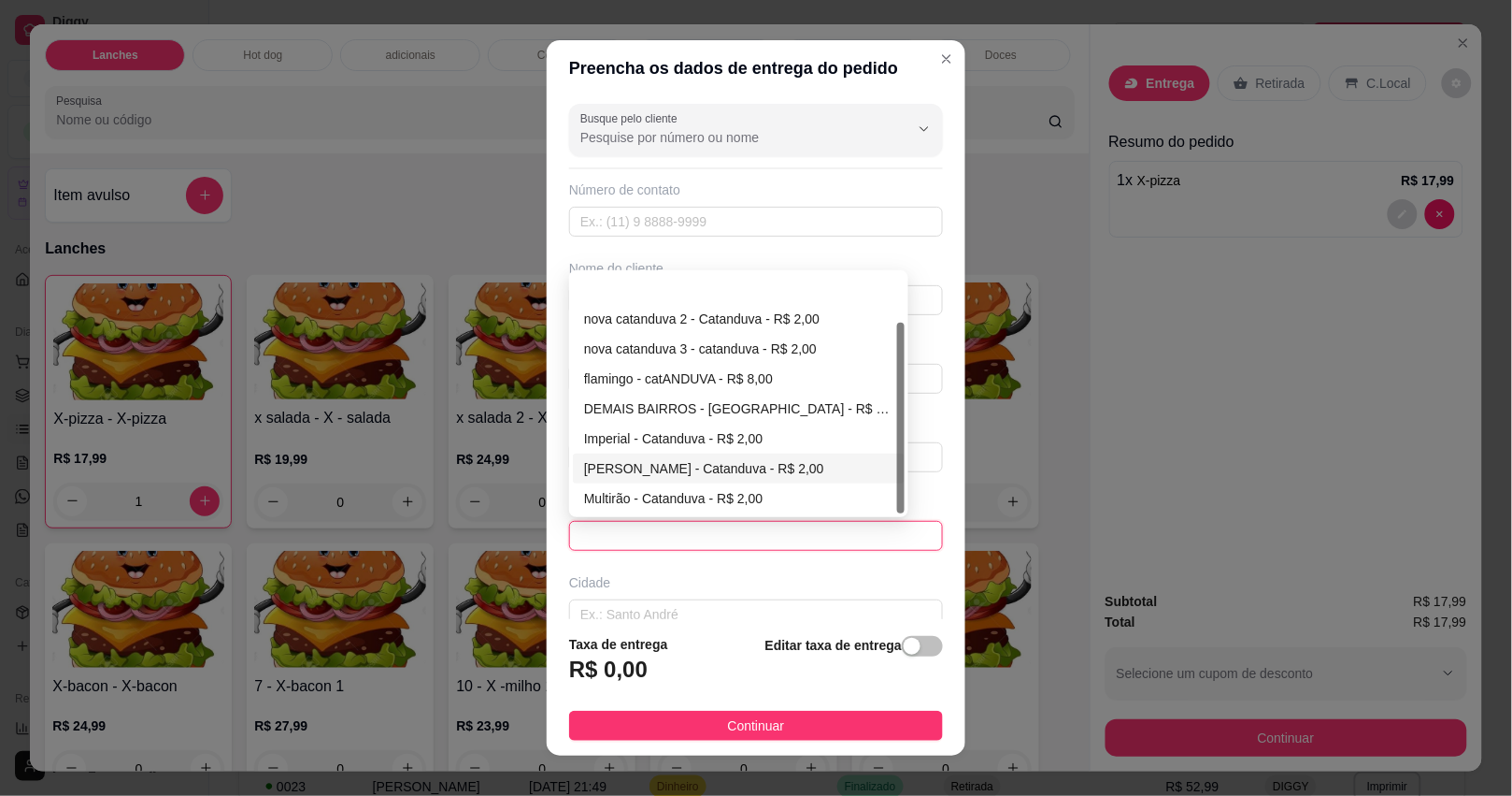
scroll to position [59, 0]
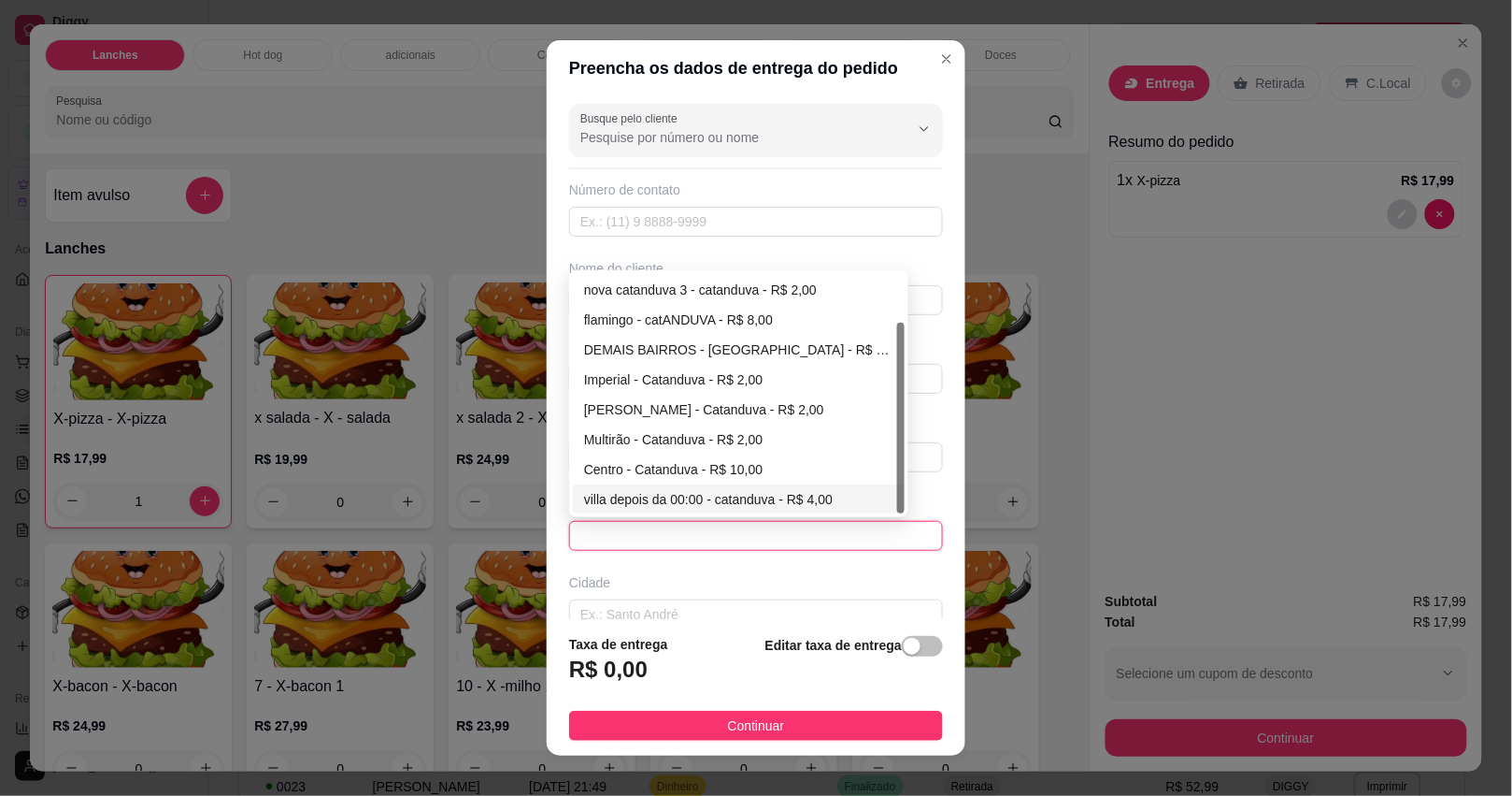
click at [751, 489] on div "villa depois da 00:00 - catanduva - R$ 4,00" at bounding box center [739, 499] width 309 height 21
type input "catanduva"
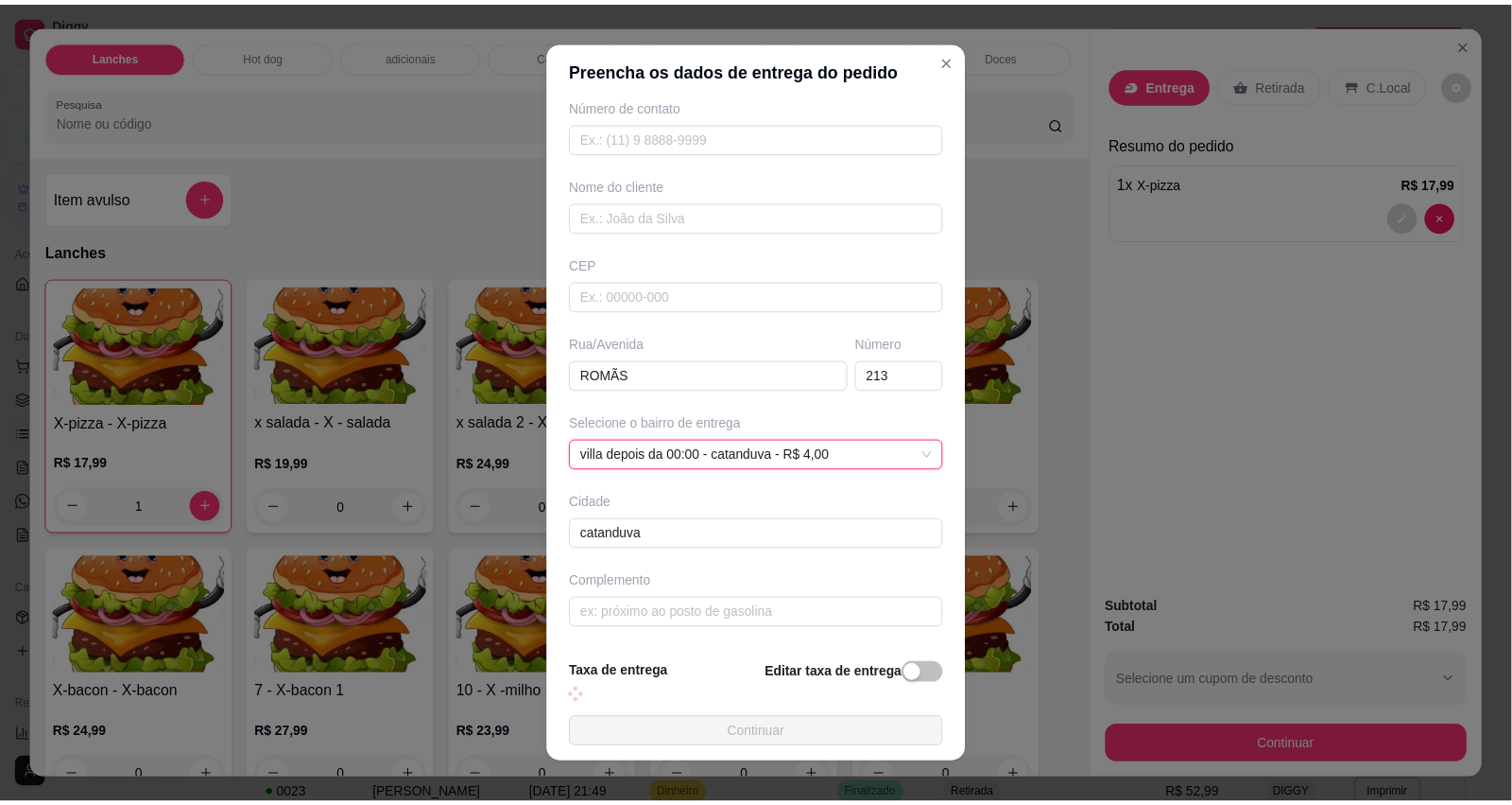
scroll to position [110, 0]
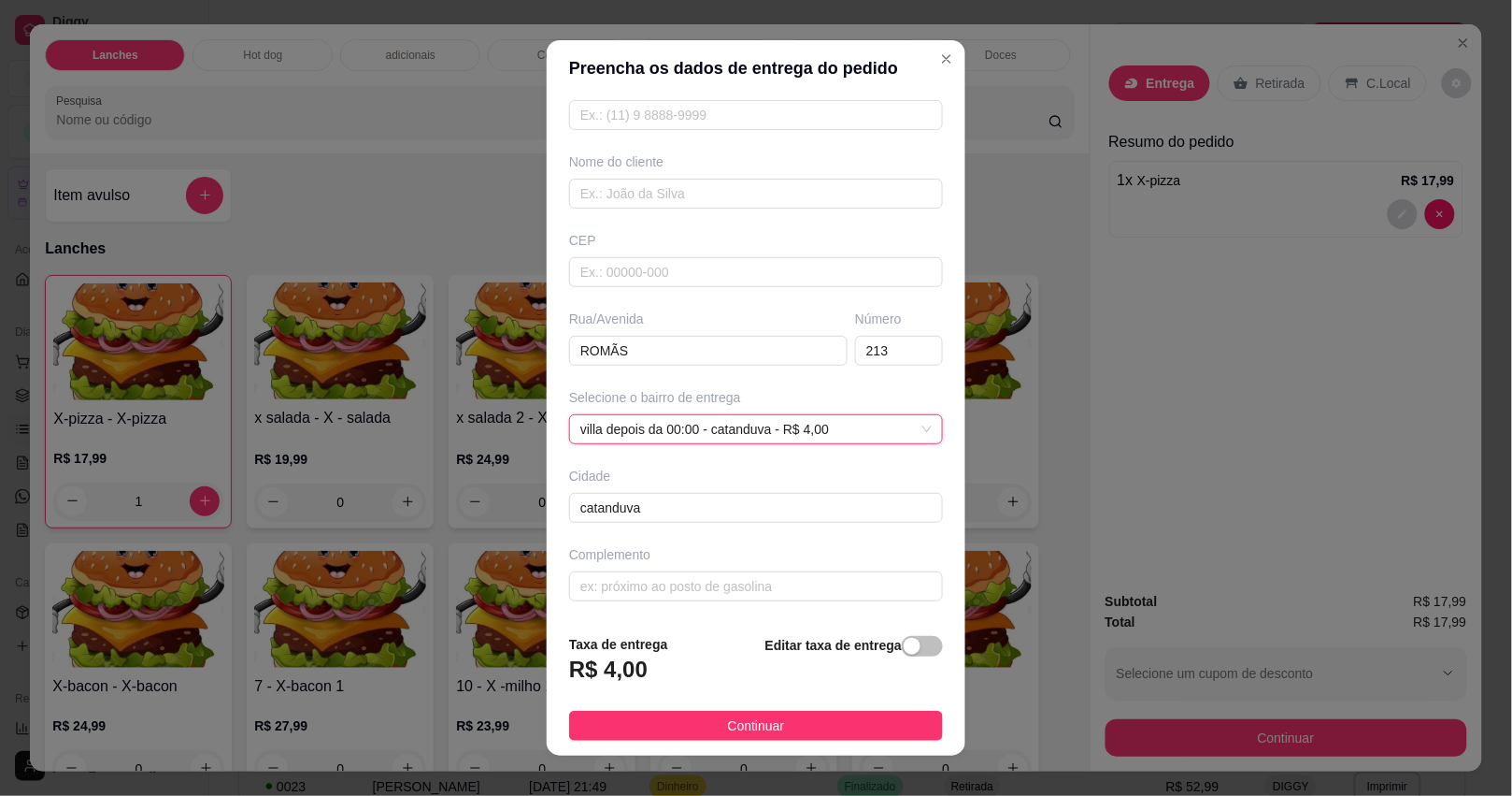
click at [729, 722] on span "Continuar" at bounding box center [756, 726] width 57 height 21
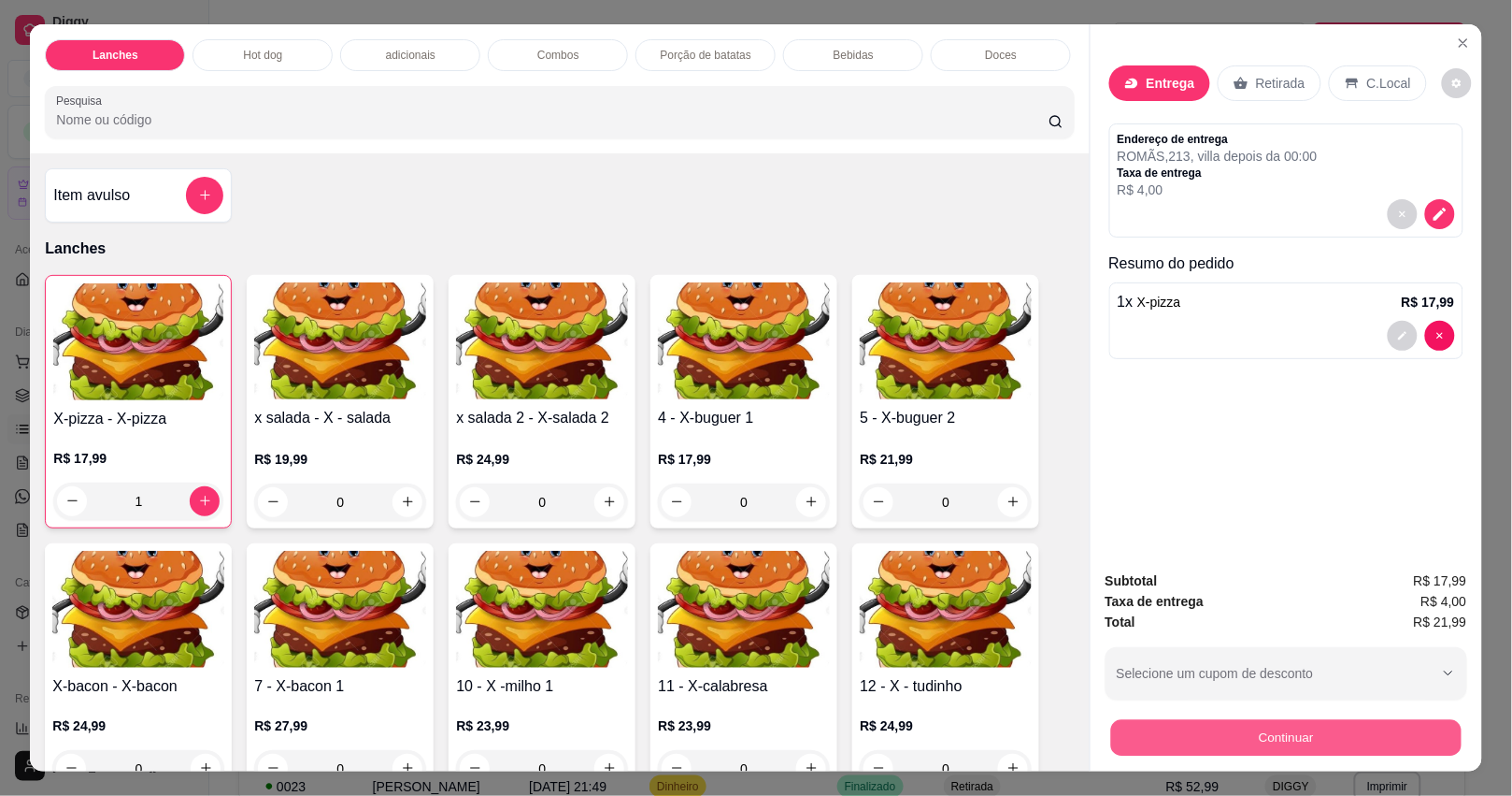
click at [1211, 720] on button "Continuar" at bounding box center [1285, 738] width 350 height 37
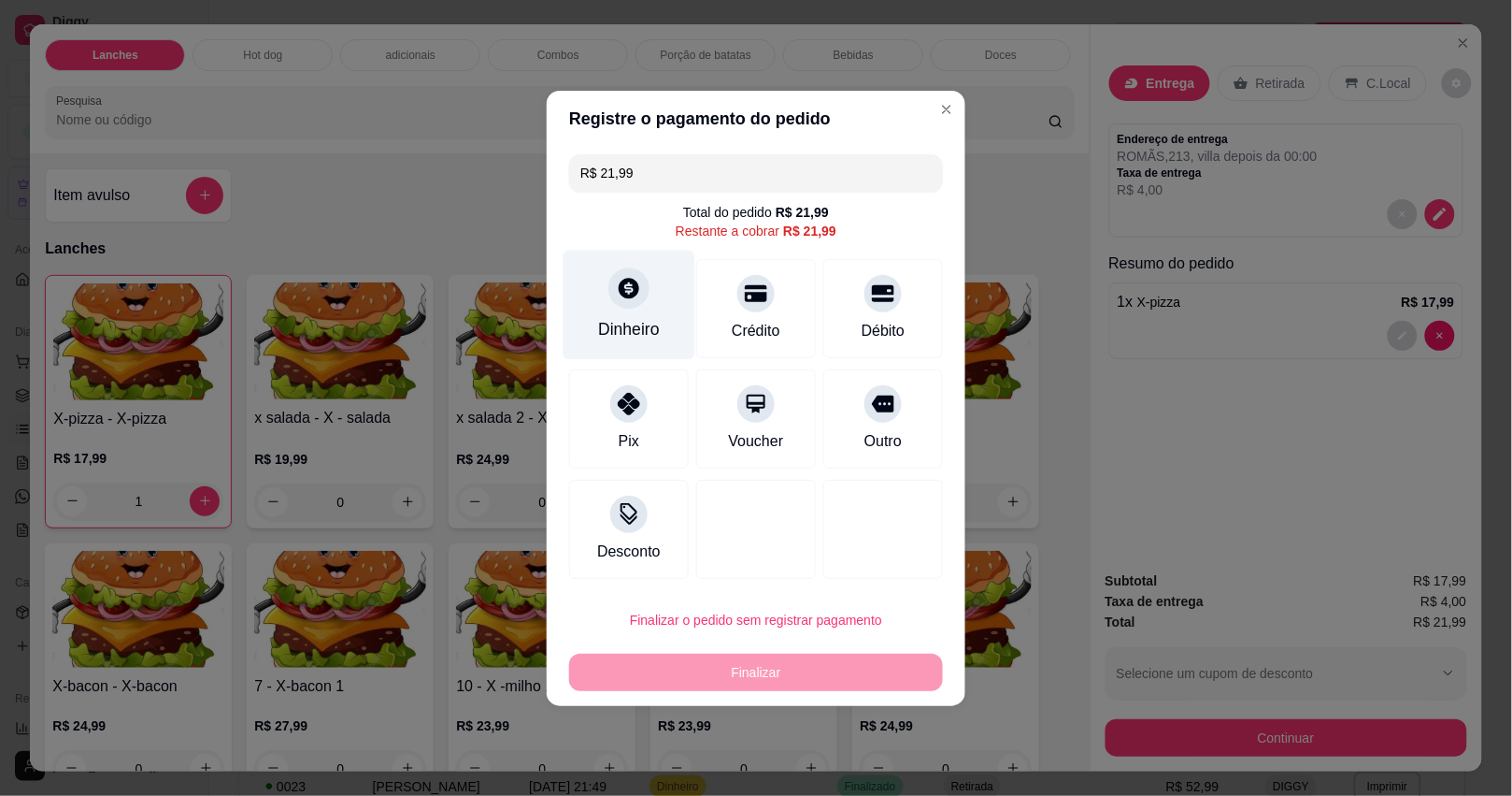
click at [640, 317] on div "Dinheiro" at bounding box center [629, 329] width 62 height 24
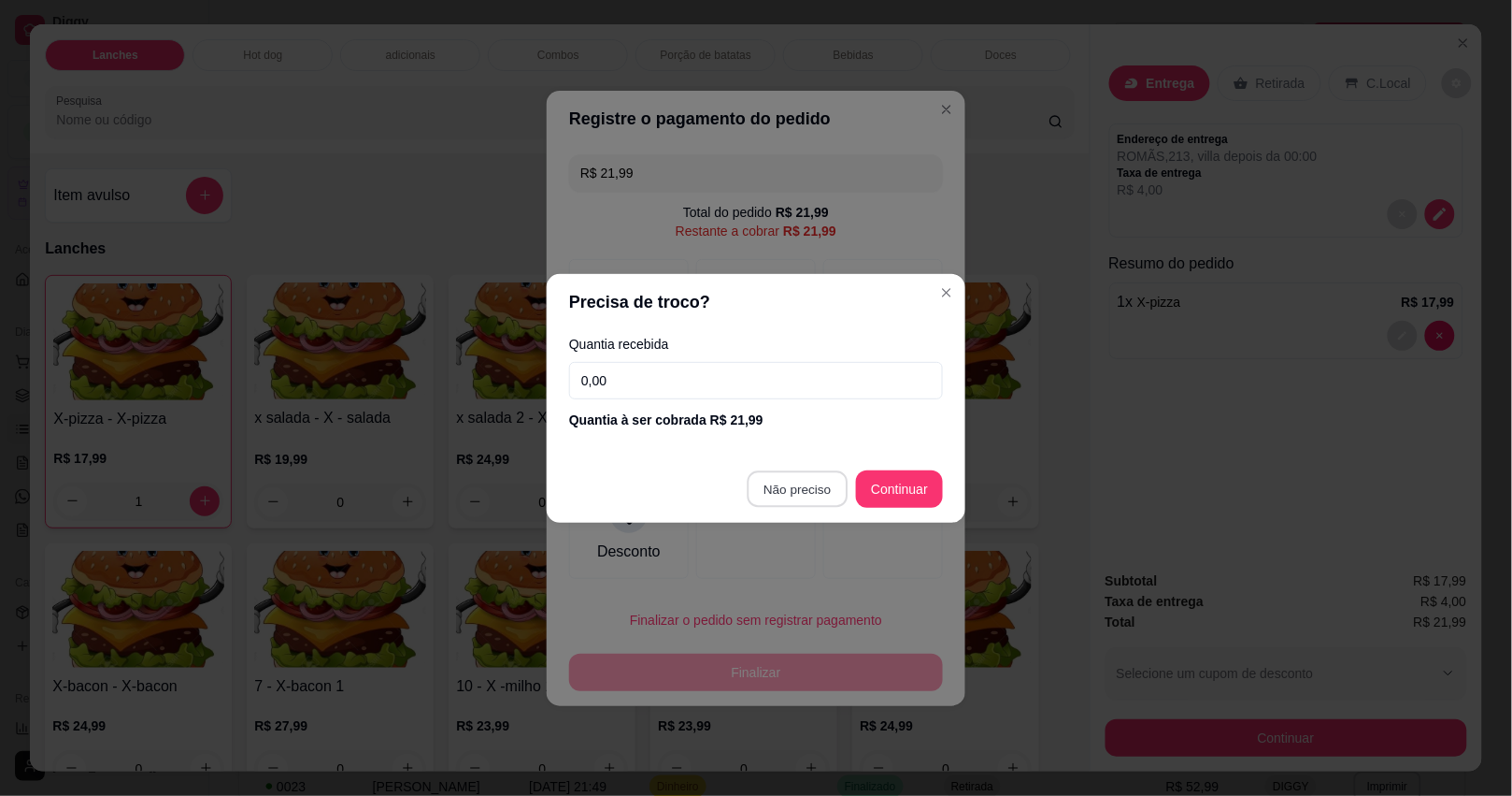
type input "R$ 0,00"
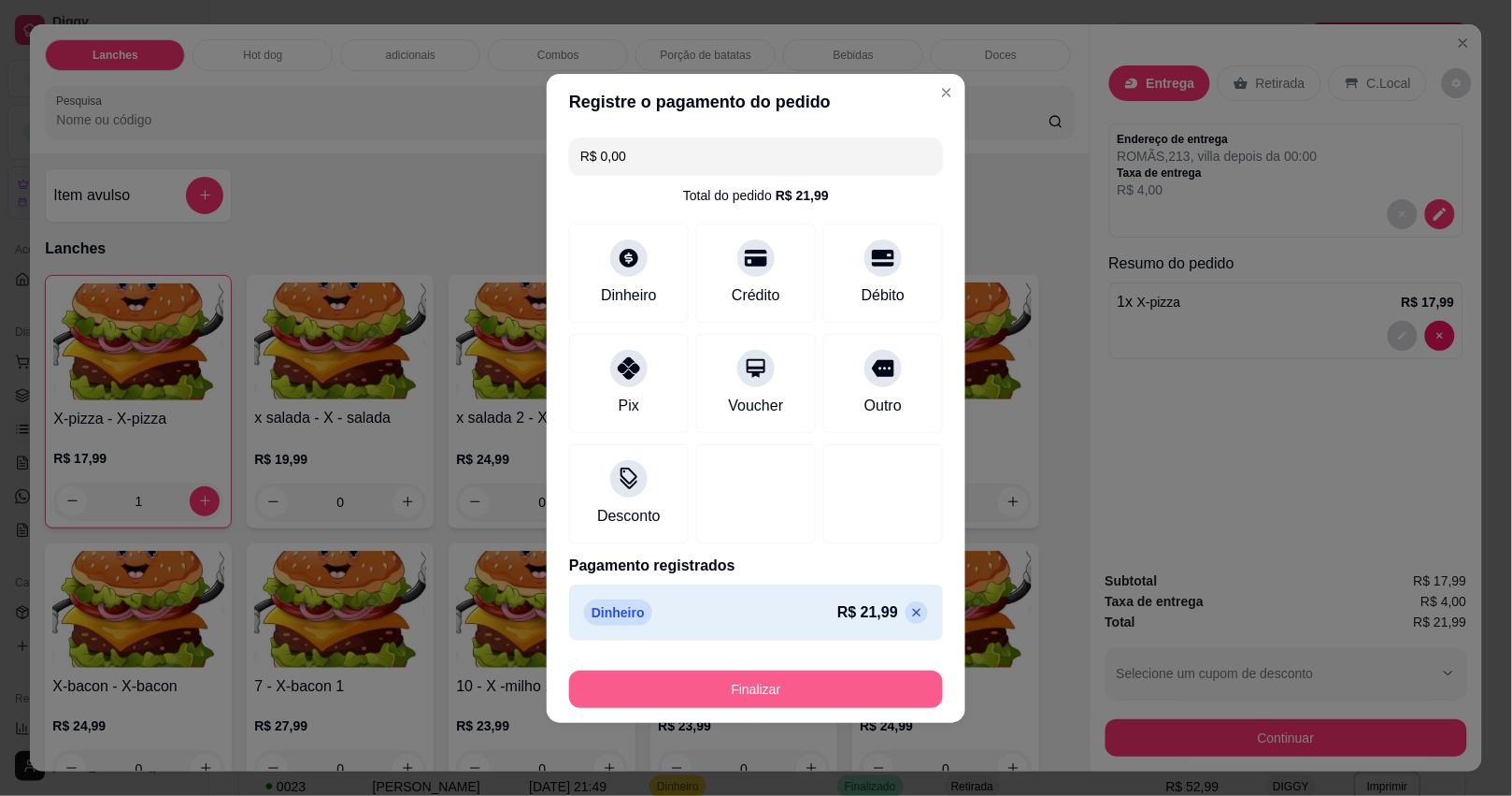
click at [792, 680] on button "Finalizar" at bounding box center [756, 689] width 374 height 37
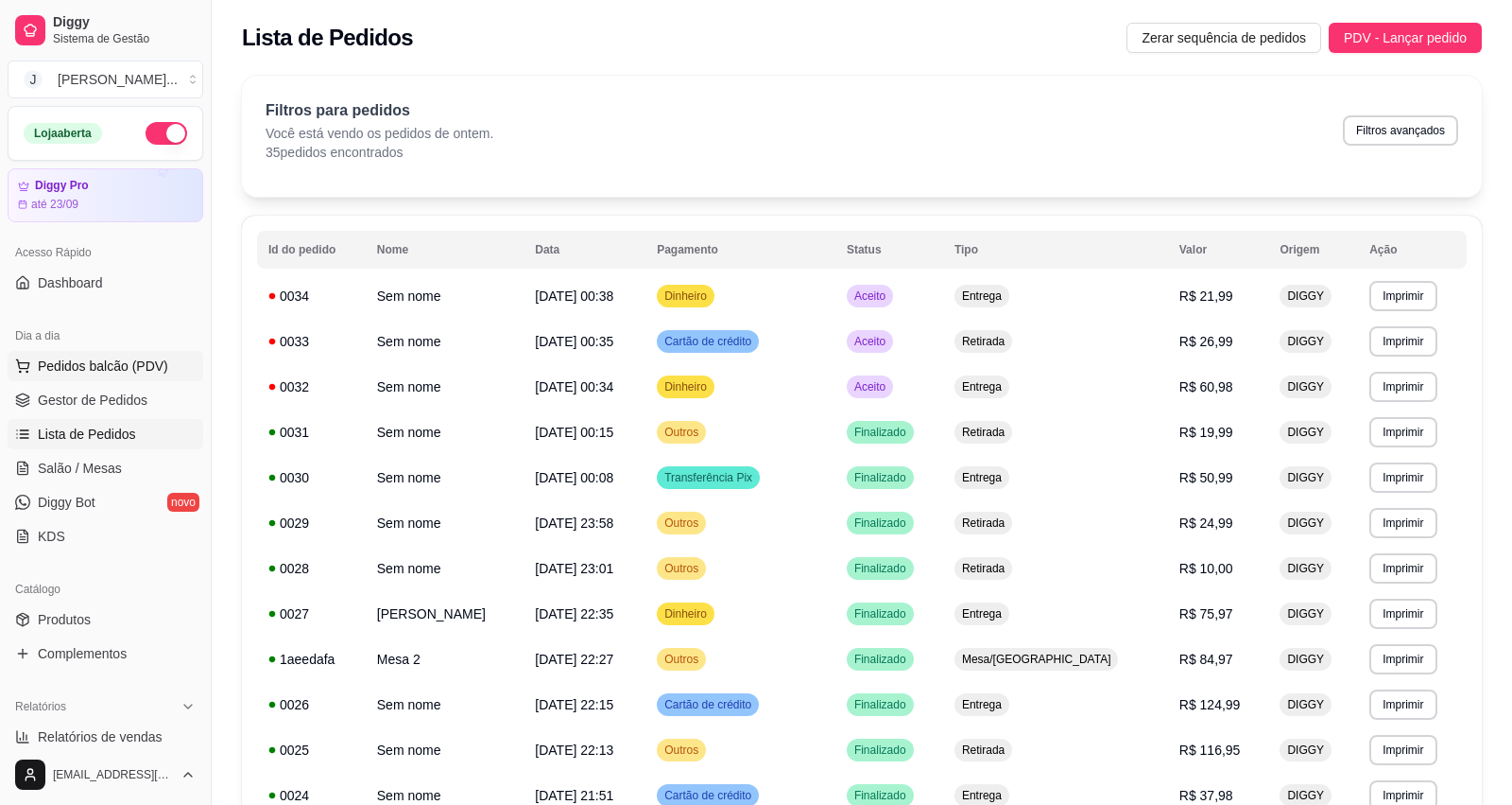
click at [133, 360] on span "Pedidos balcão (PDV)" at bounding box center [103, 366] width 131 height 19
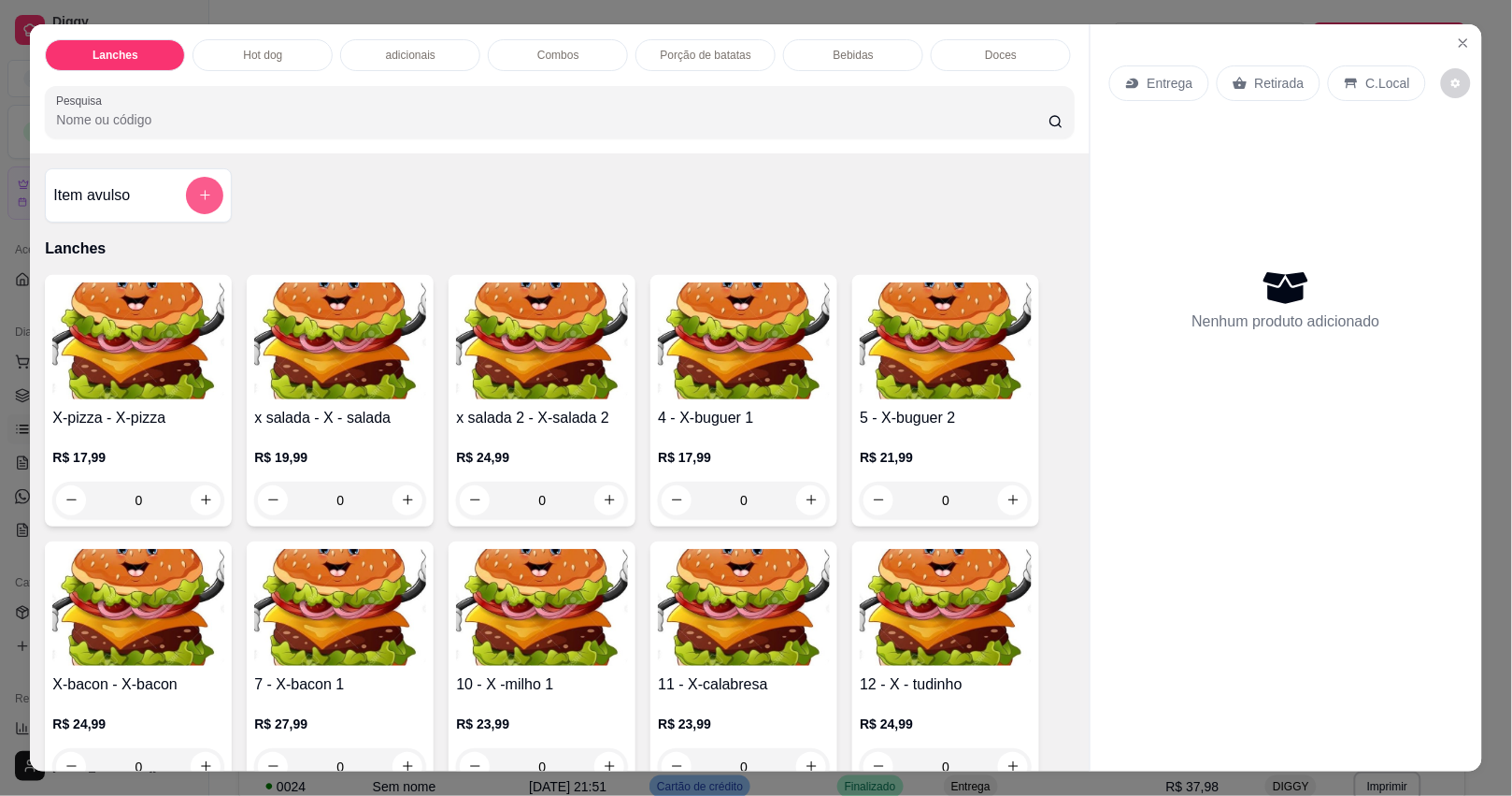
click at [202, 202] on icon "add-separate-item" at bounding box center [205, 195] width 14 height 14
click at [667, 366] on div "Preço do produto 0,00" at bounding box center [756, 391] width 374 height 52
click at [676, 337] on input "Nome do produto" at bounding box center [756, 332] width 351 height 19
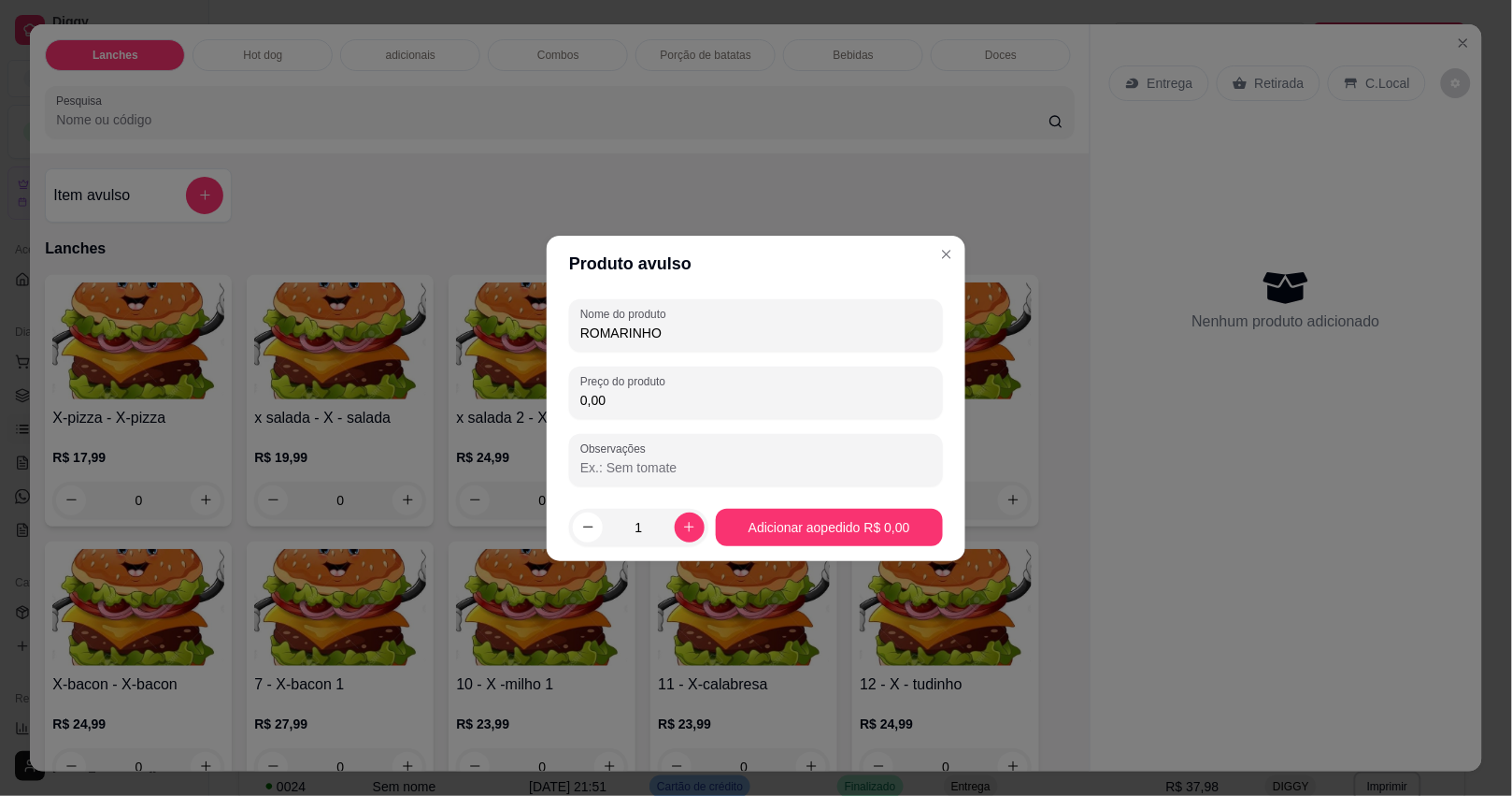
type input "ROMARINHO"
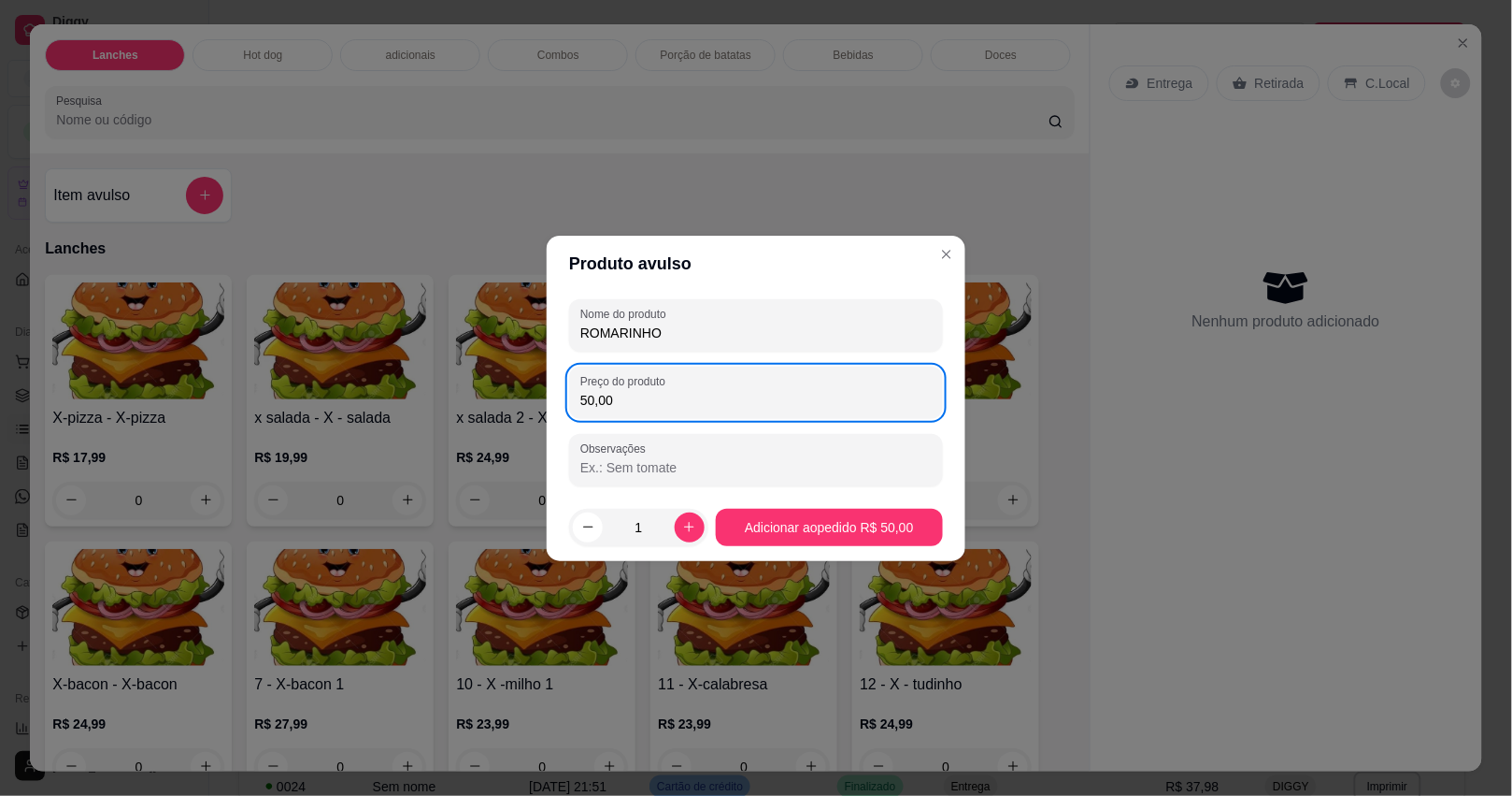
type input "5,00"
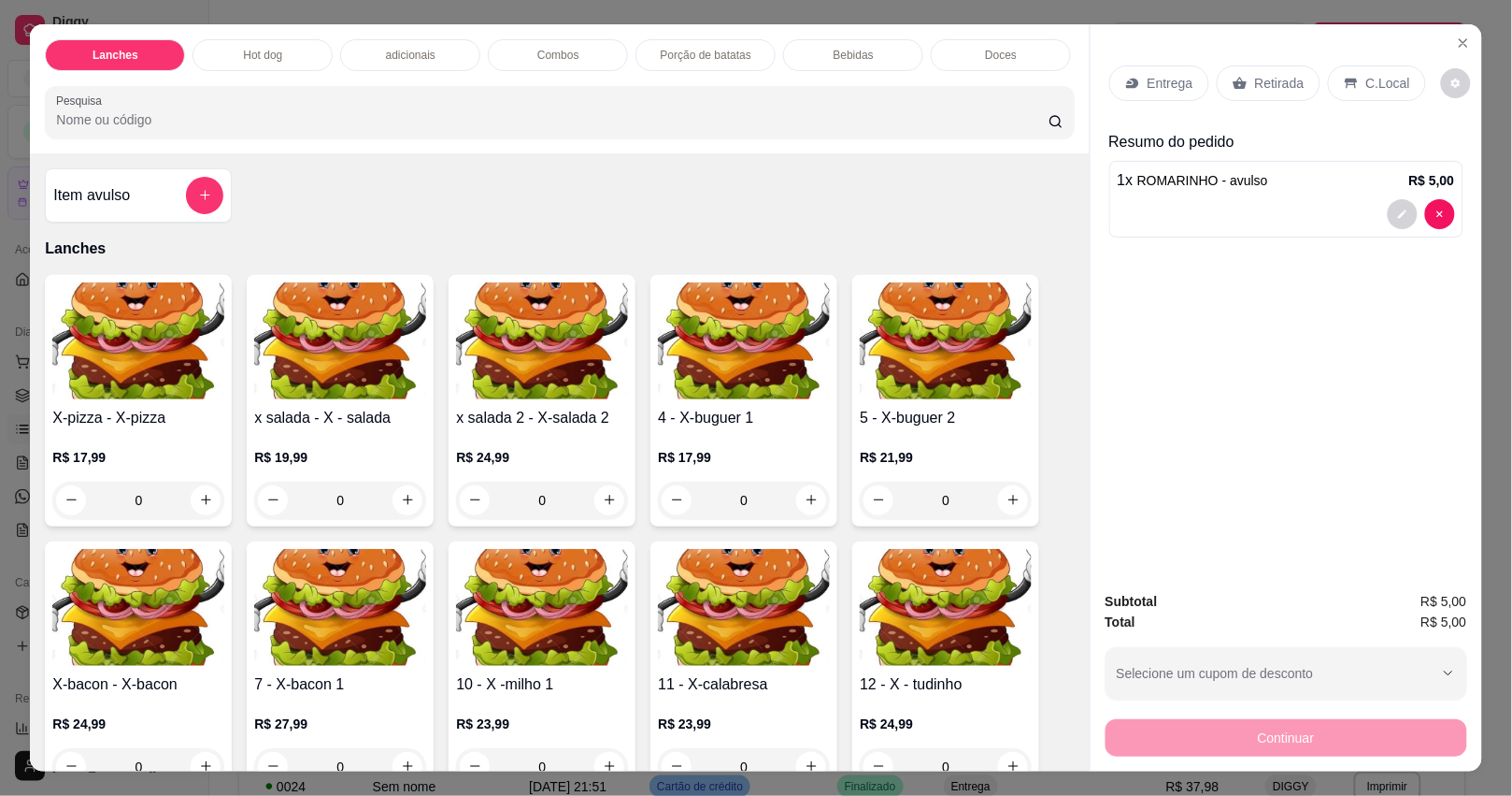
drag, startPoint x: 1259, startPoint y: 70, endPoint x: 1192, endPoint y: 661, distance: 594.8
click at [1260, 74] on p "Retirada" at bounding box center [1280, 83] width 50 height 19
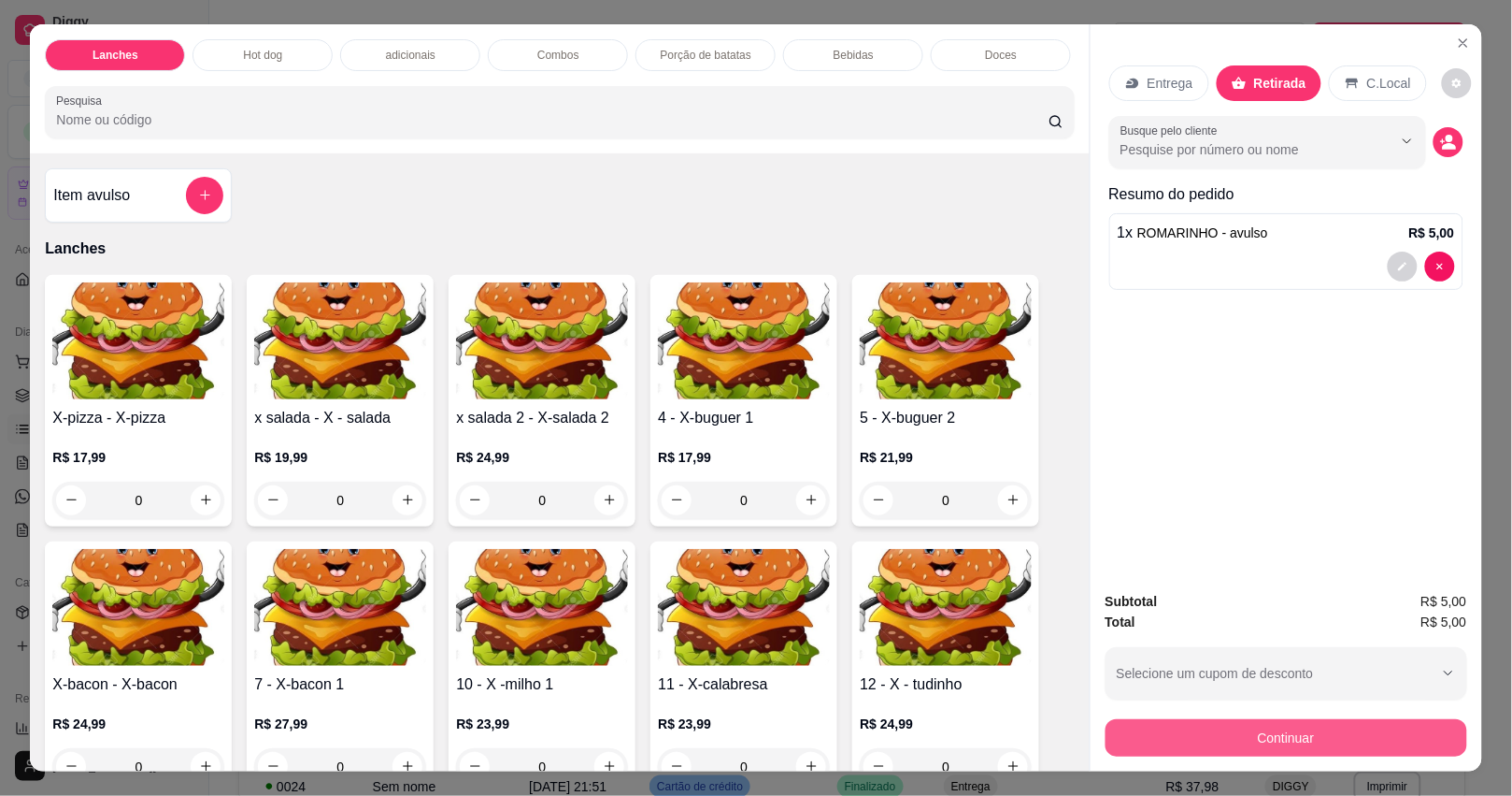
click at [1223, 730] on button "Continuar" at bounding box center [1286, 738] width 361 height 37
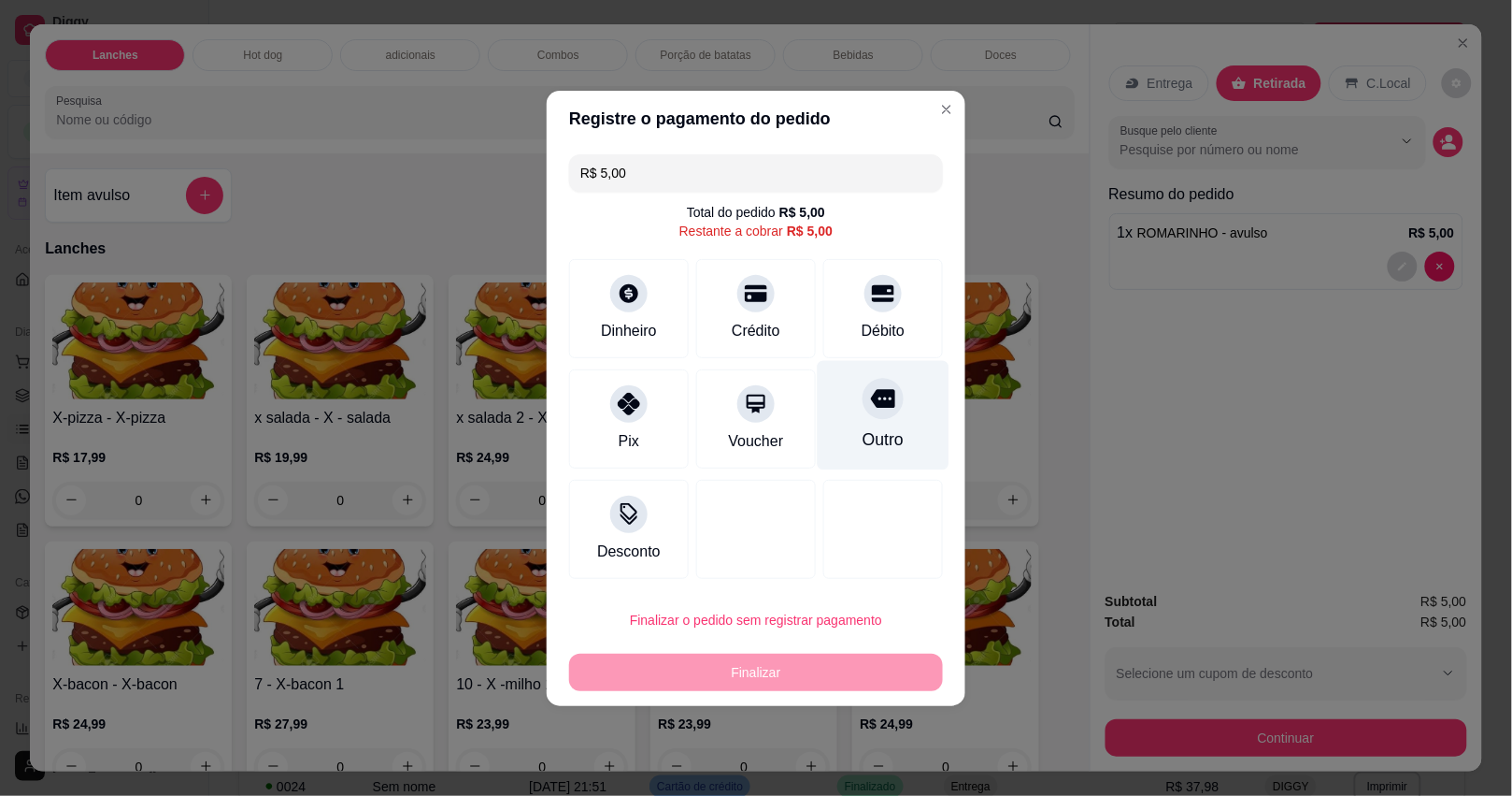
click at [839, 409] on div "Outro" at bounding box center [883, 414] width 132 height 110
type input "R$ 0,00"
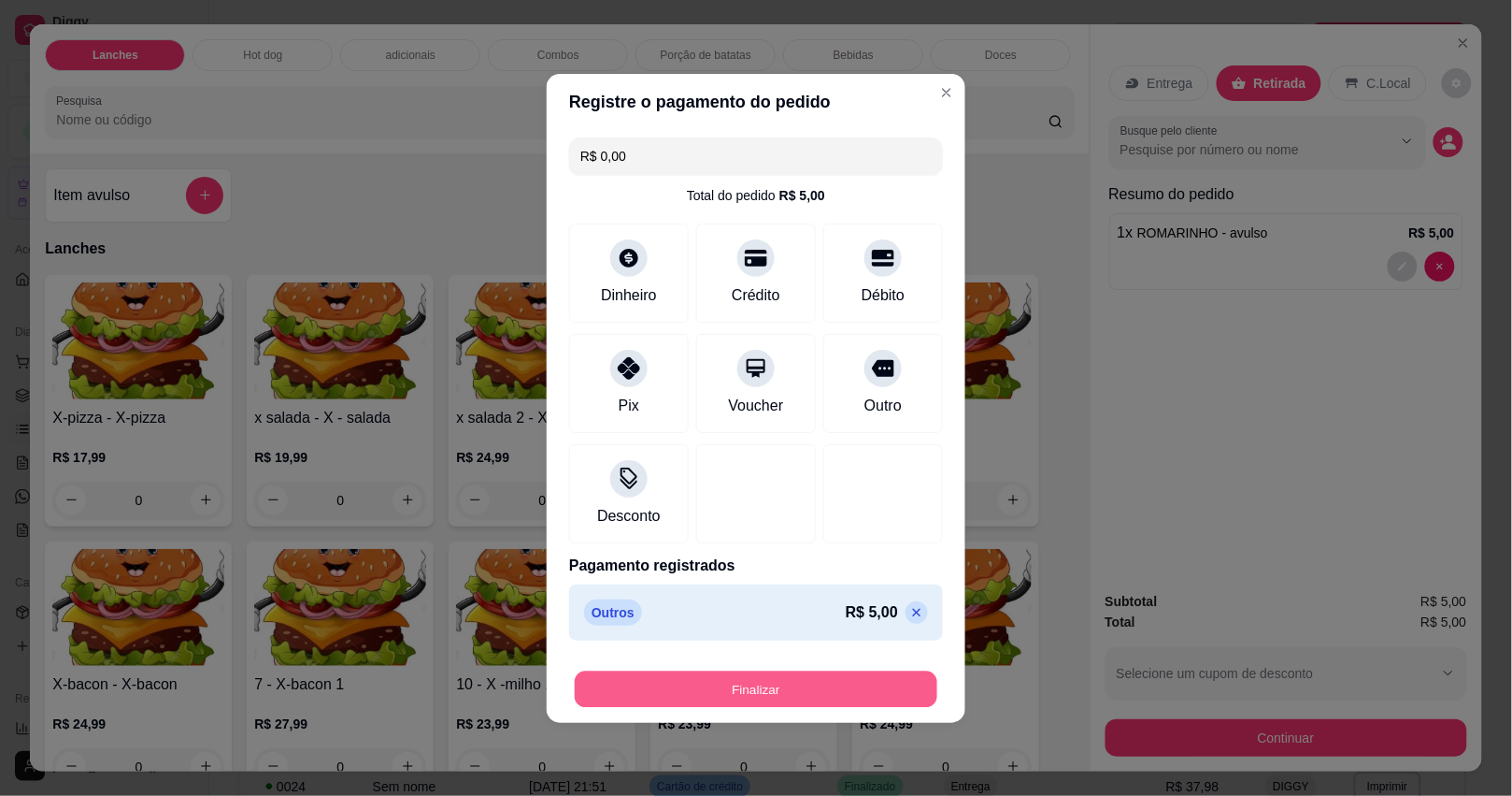
click at [850, 685] on button "Finalizar" at bounding box center [756, 688] width 362 height 37
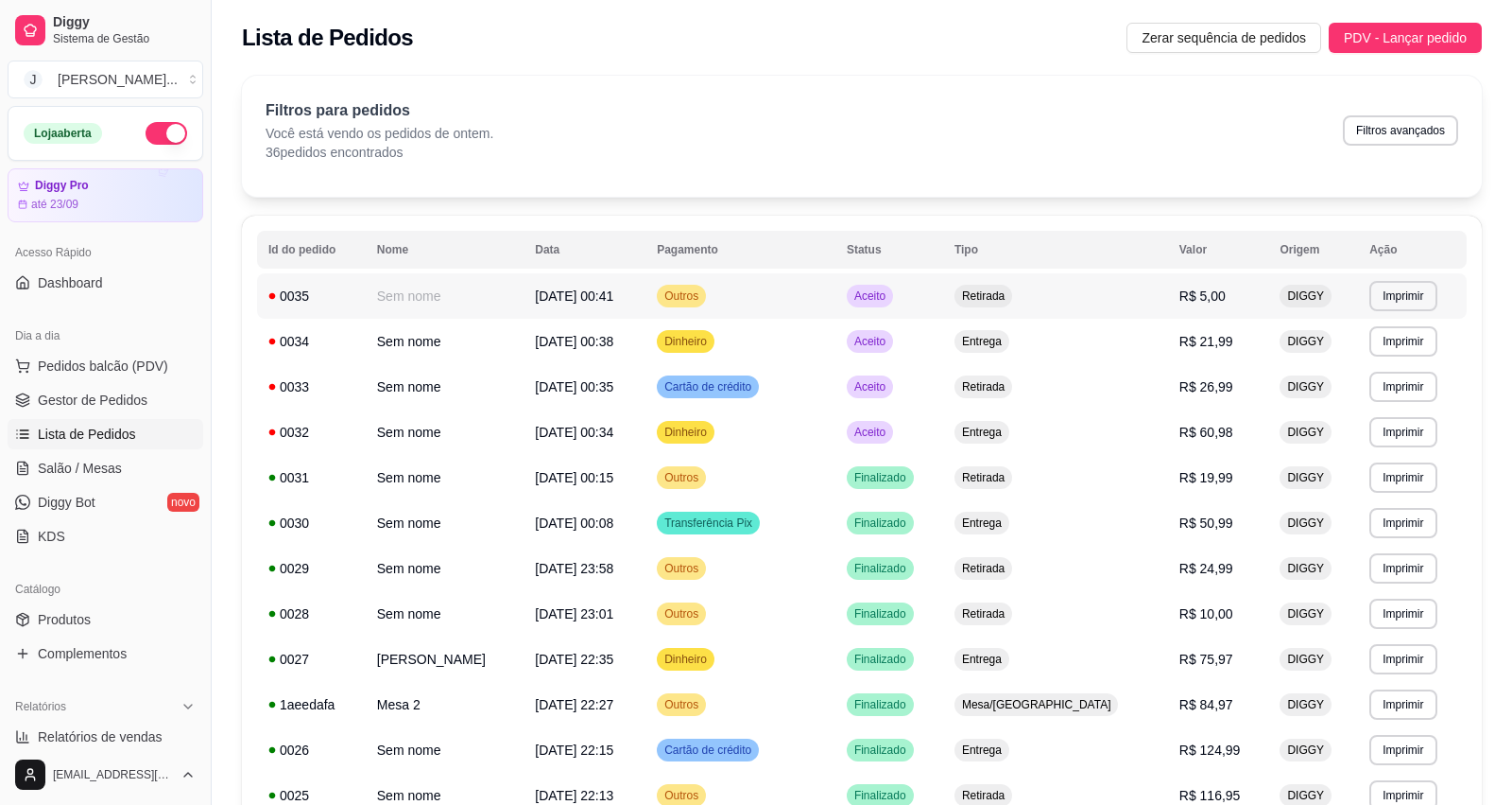
click at [943, 290] on td "Aceito" at bounding box center [889, 295] width 108 height 45
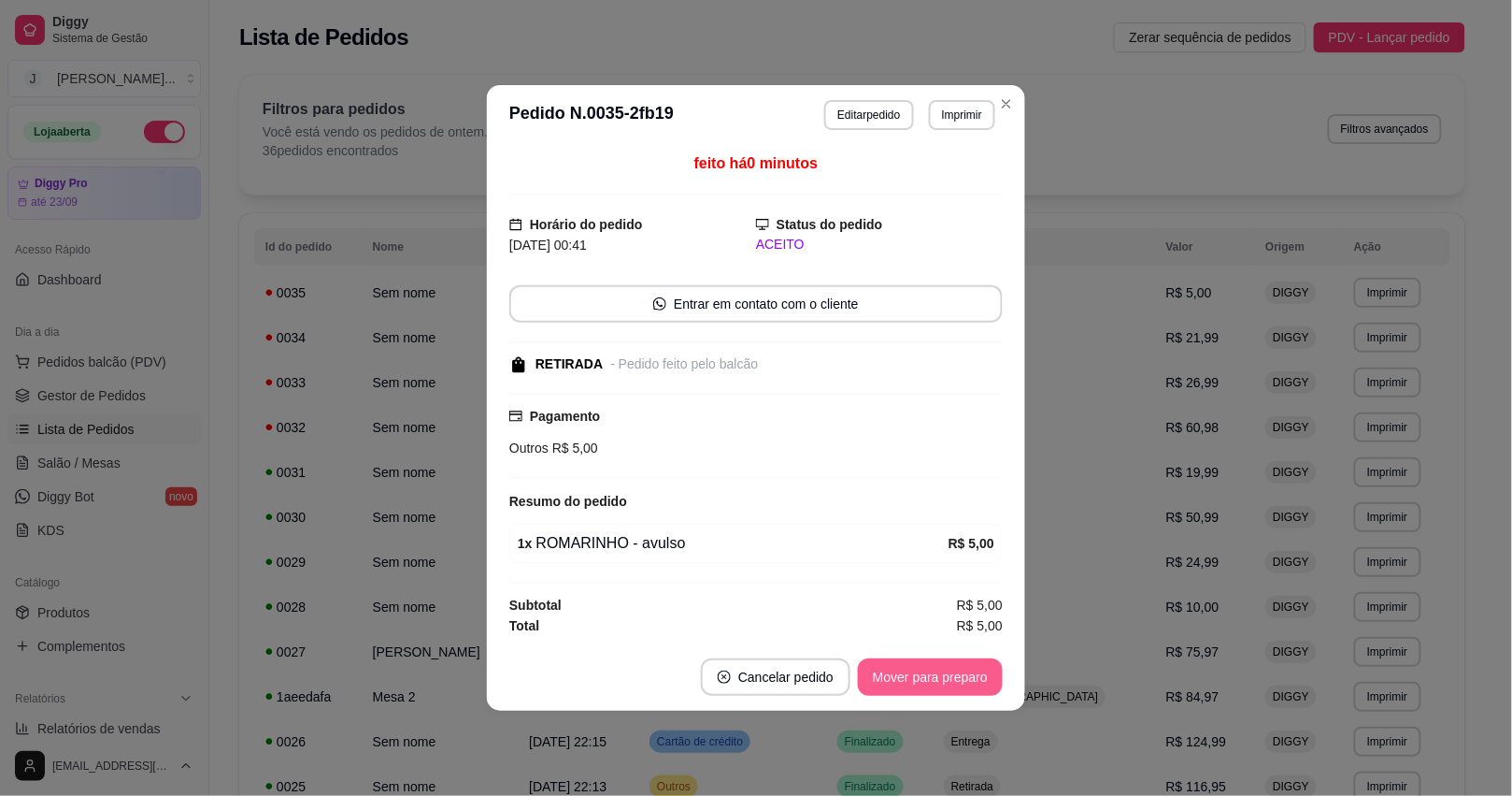
click at [900, 695] on button "Mover para preparo" at bounding box center [930, 677] width 145 height 37
click at [900, 687] on button "Mover para retirada disponível" at bounding box center [899, 677] width 200 height 37
click at [900, 687] on button "Mover para finalizado" at bounding box center [925, 677] width 155 height 37
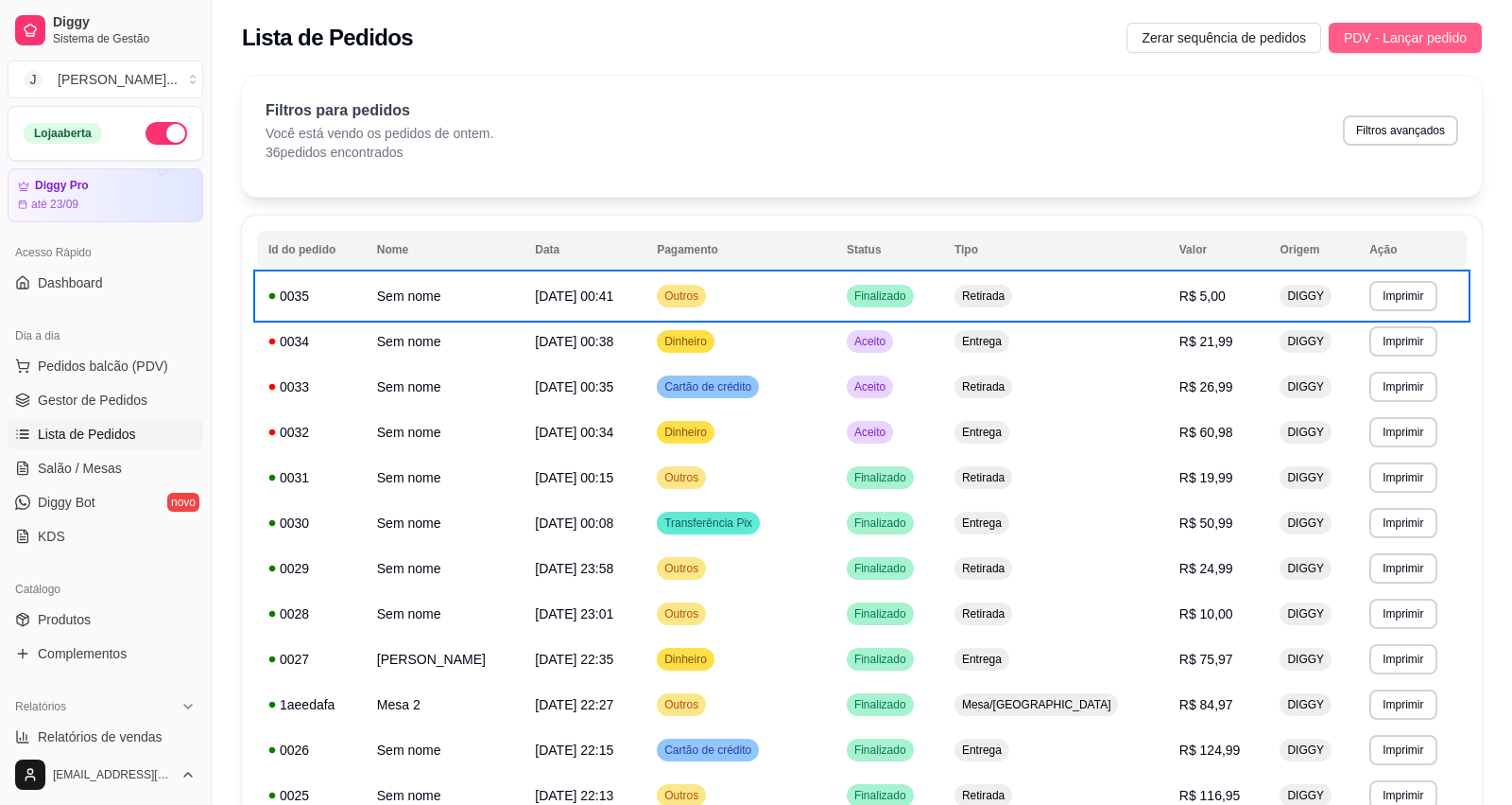
click at [1470, 45] on button "PDV - Lançar pedido" at bounding box center [1406, 38] width 153 height 30
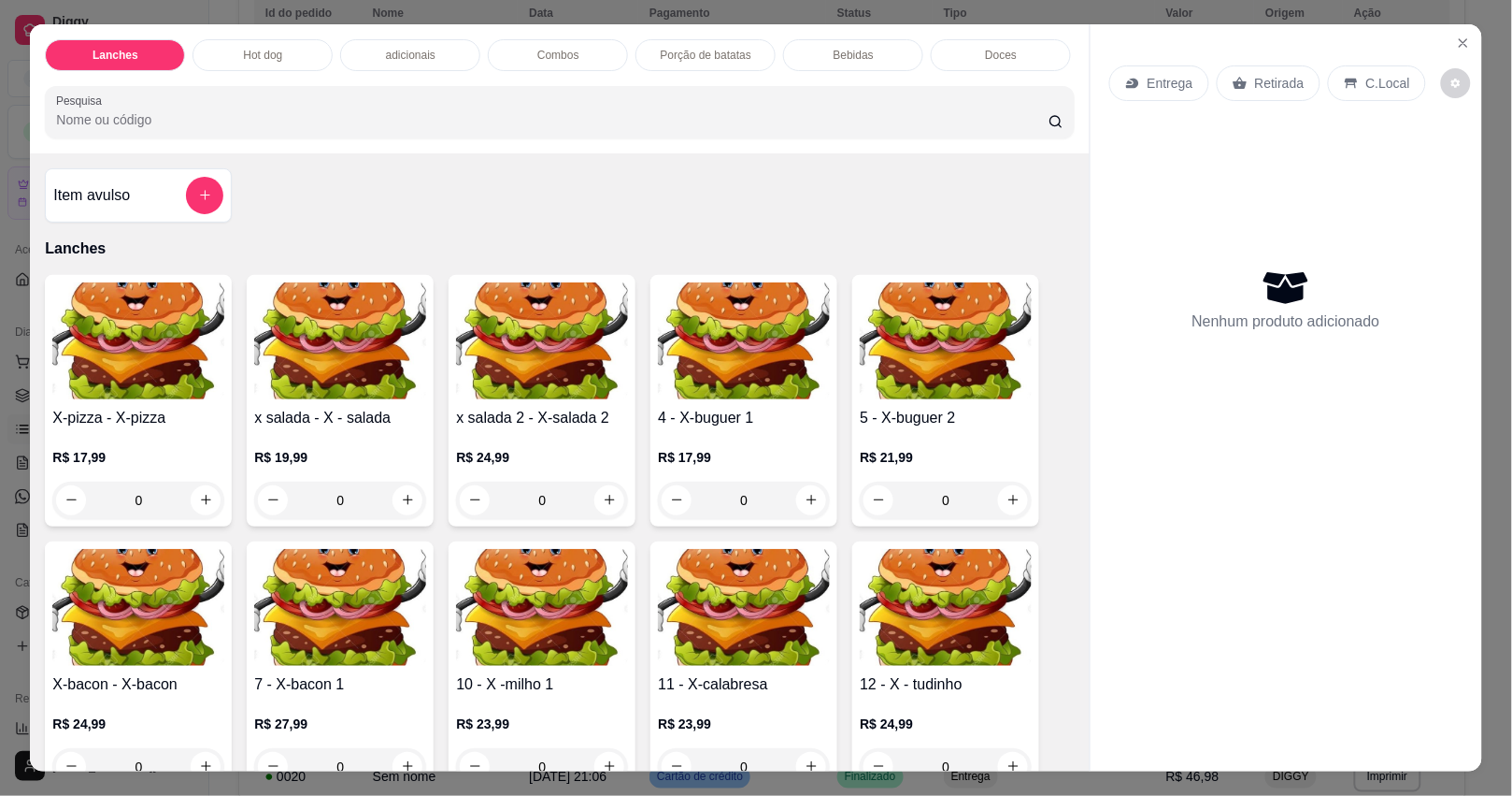
scroll to position [234, 0]
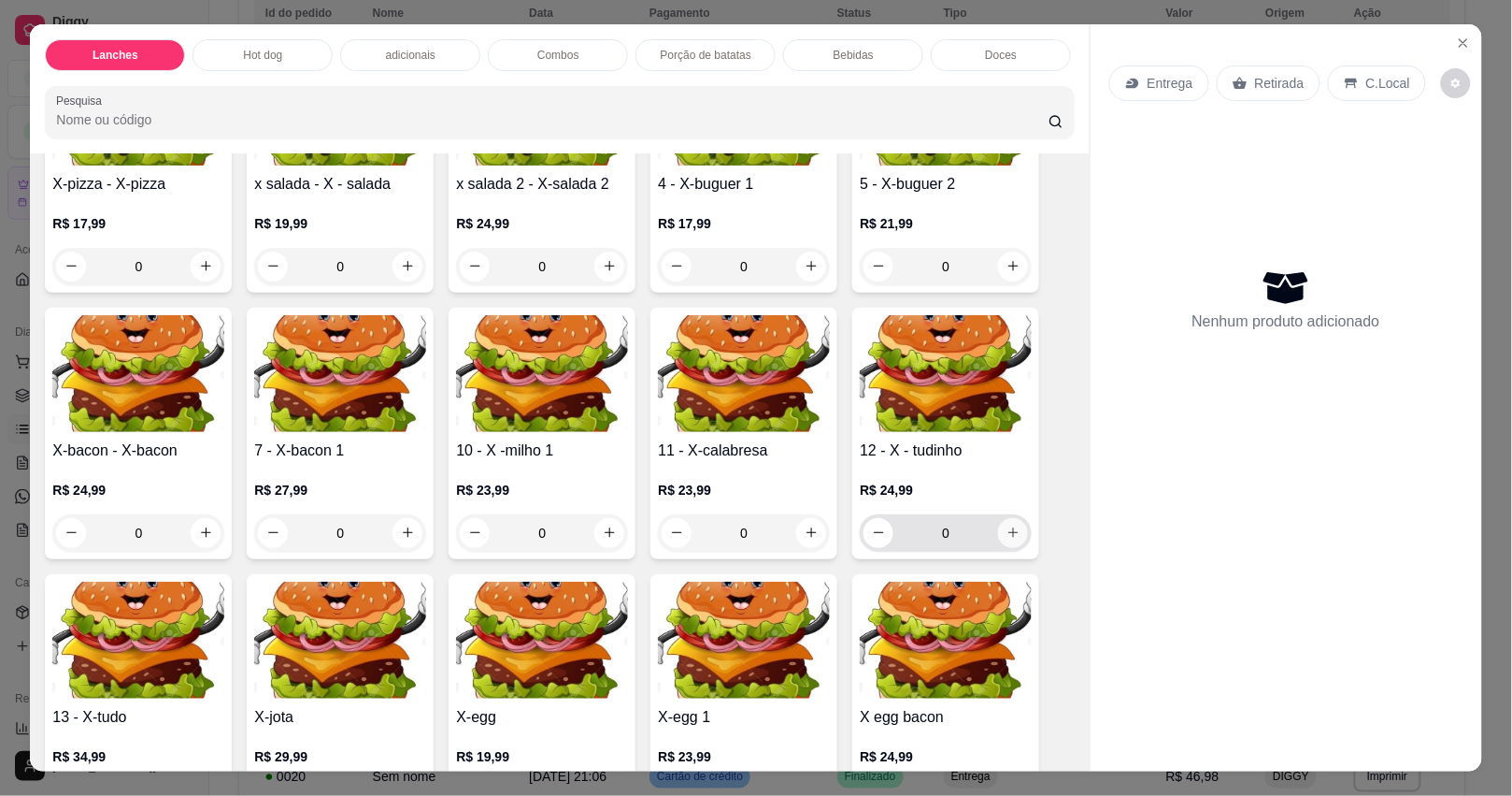
click at [1009, 538] on icon "increase-product-quantity" at bounding box center [1013, 532] width 14 height 14
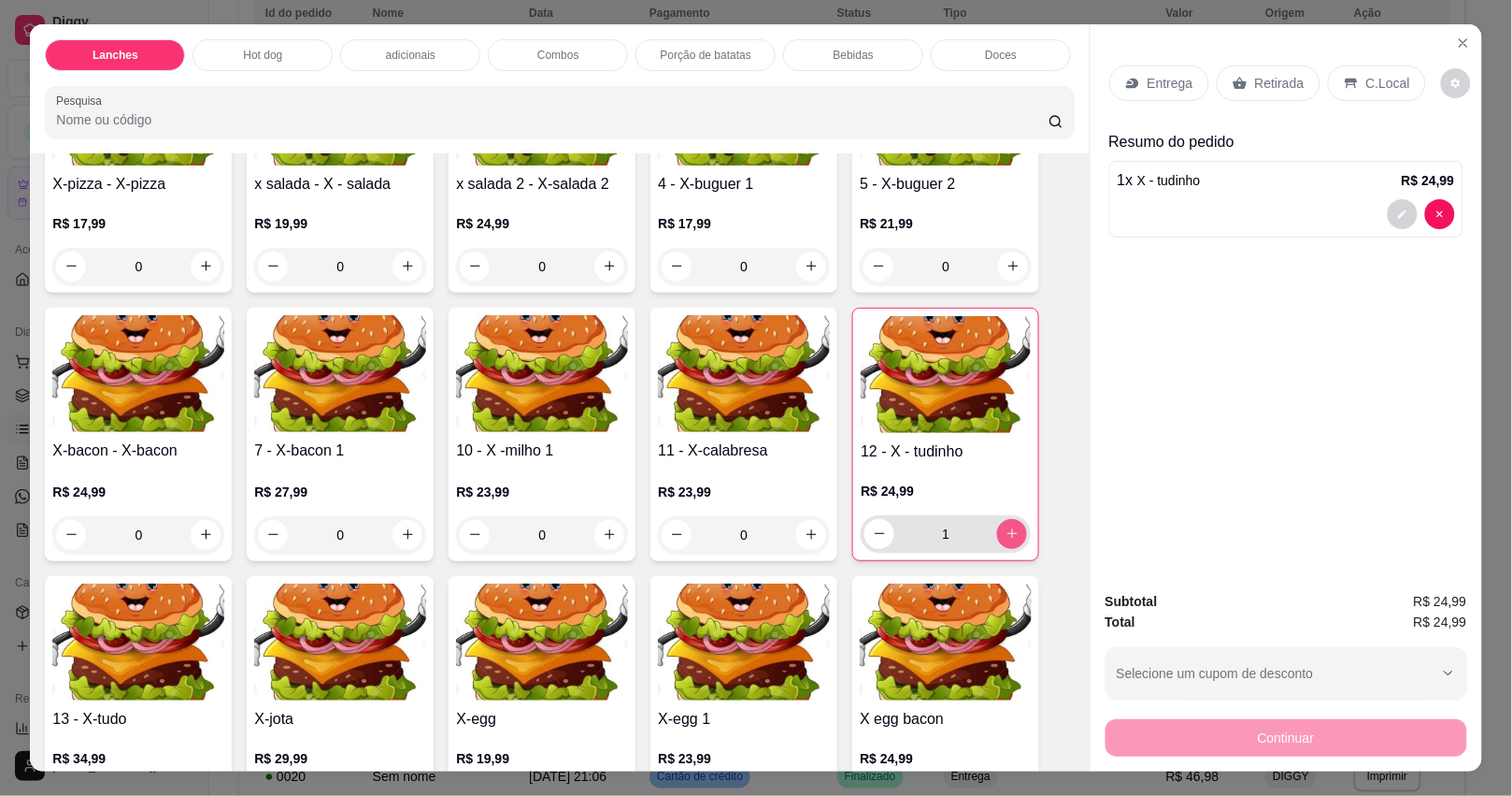
type input "1"
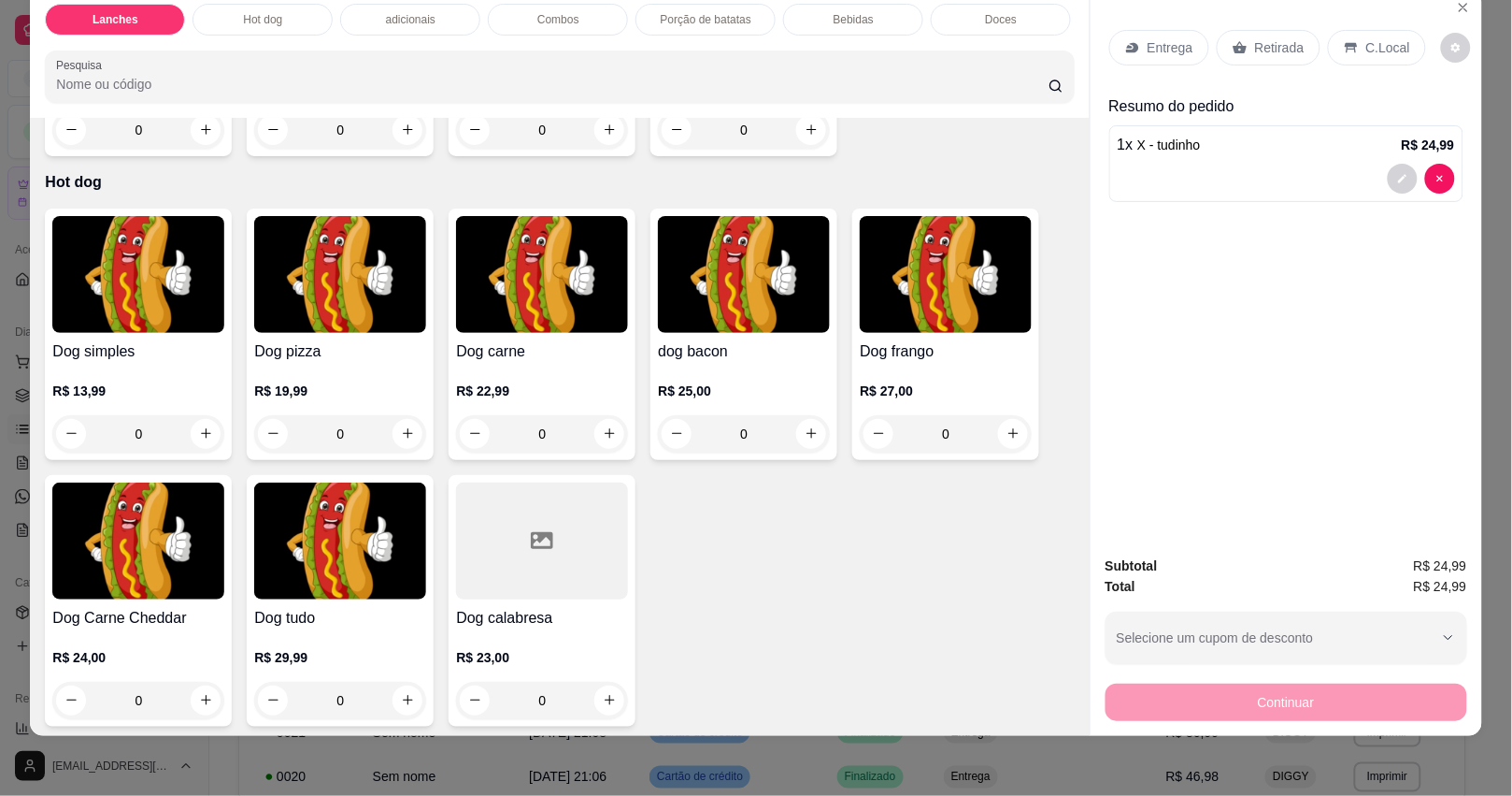
scroll to position [1753, 0]
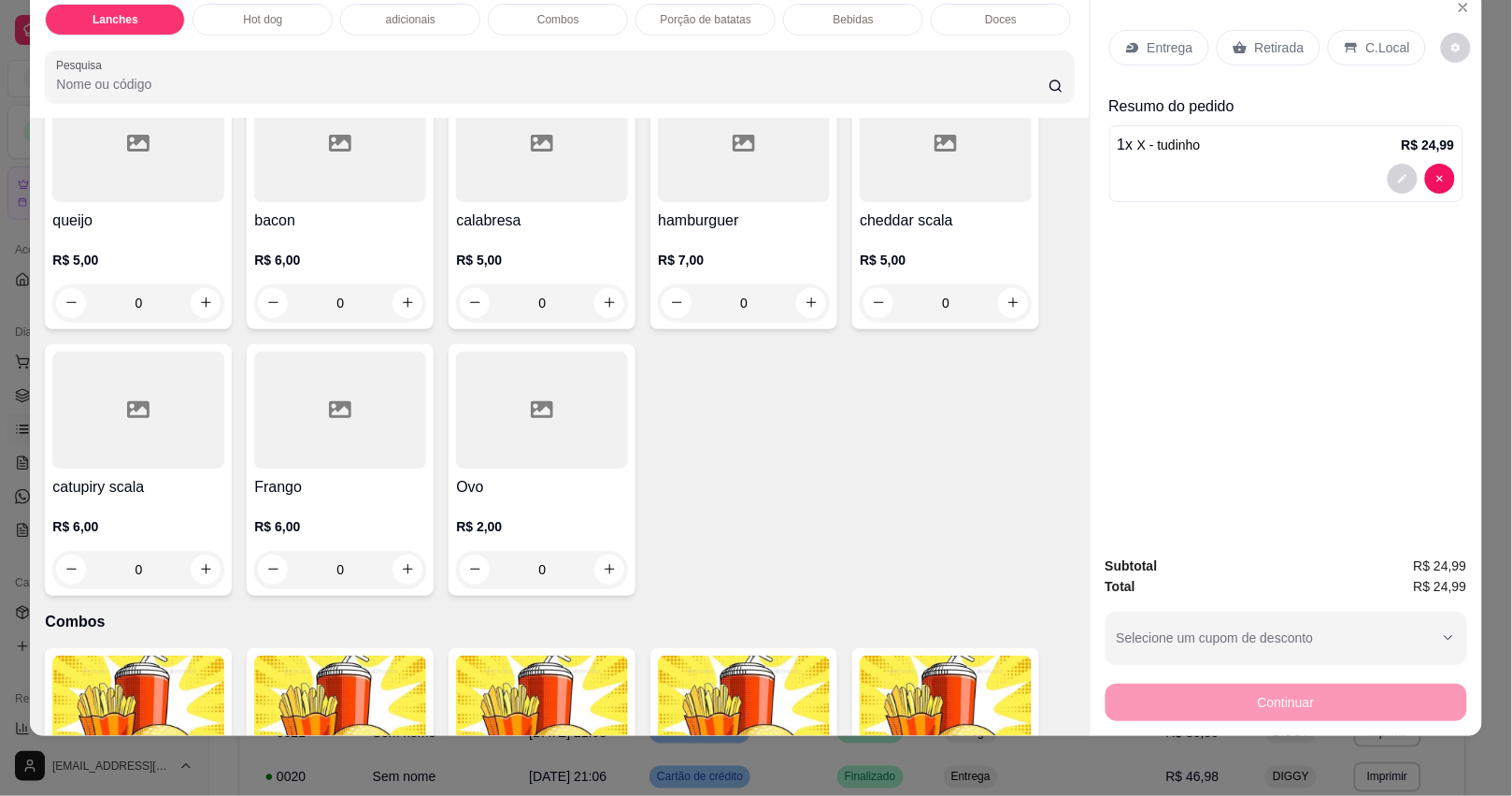
click at [876, 6] on div "Bebidas" at bounding box center [854, 20] width 140 height 32
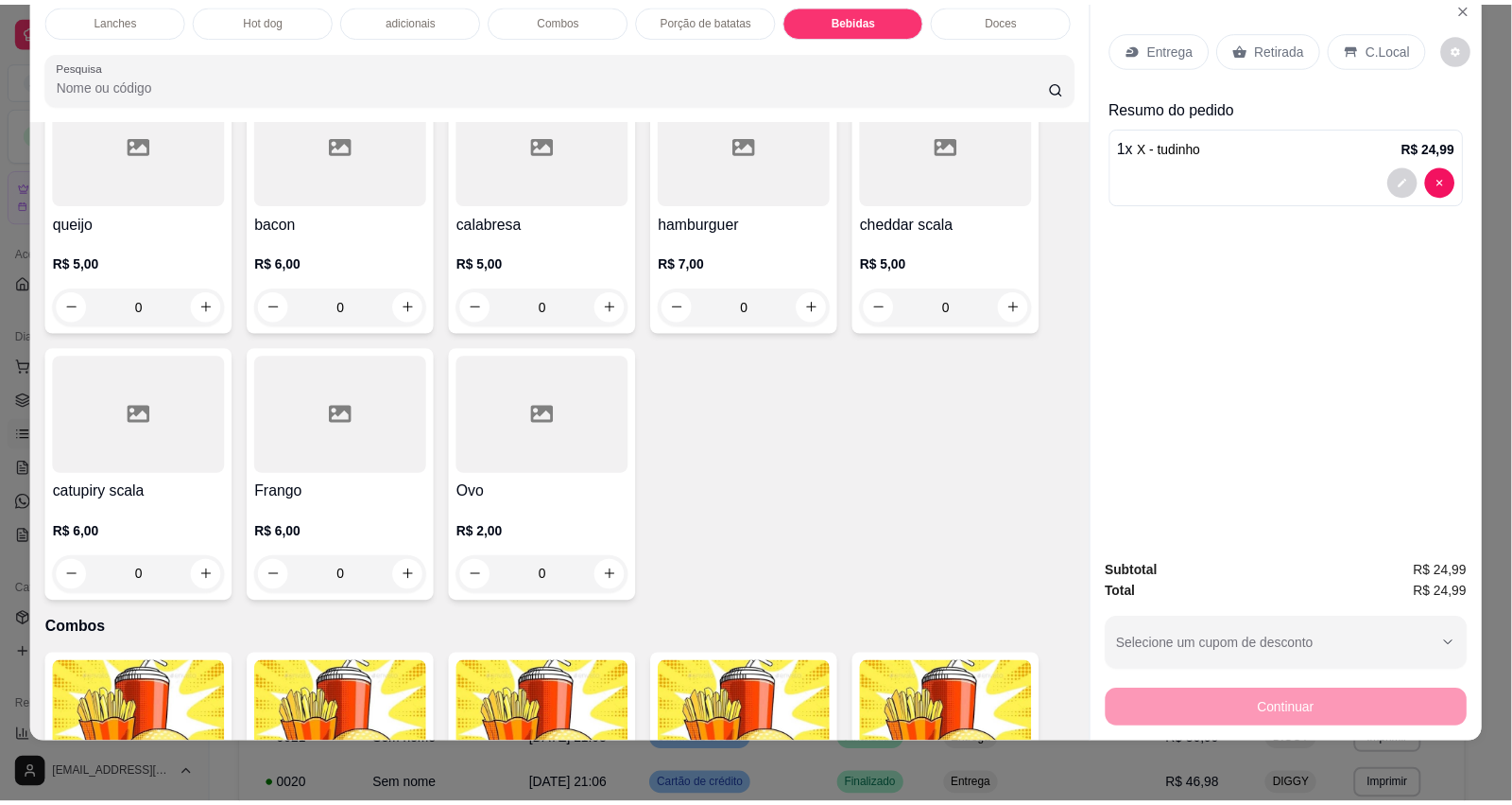
scroll to position [3240, 0]
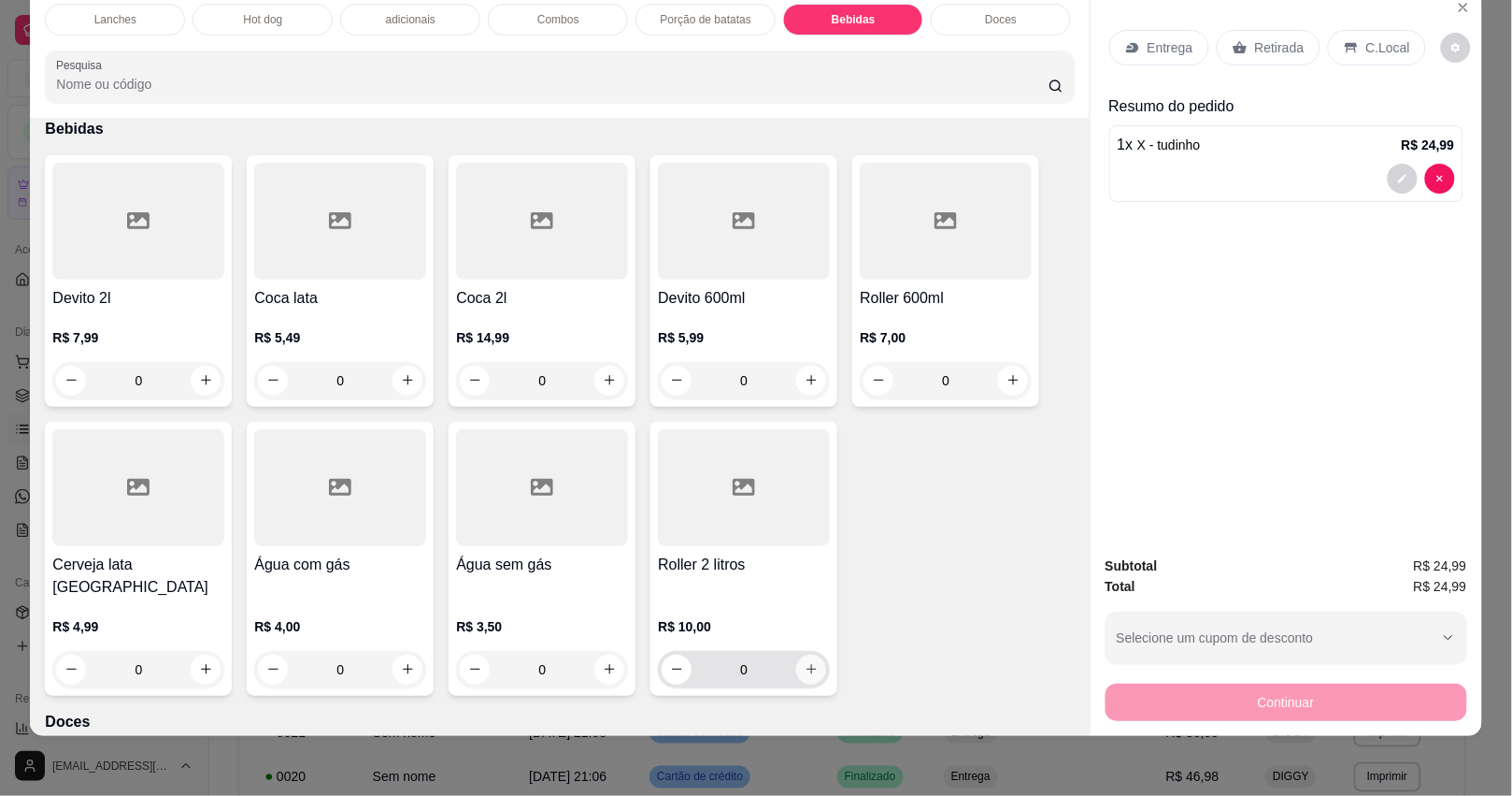
click at [804, 662] on icon "increase-product-quantity" at bounding box center [811, 669] width 14 height 14
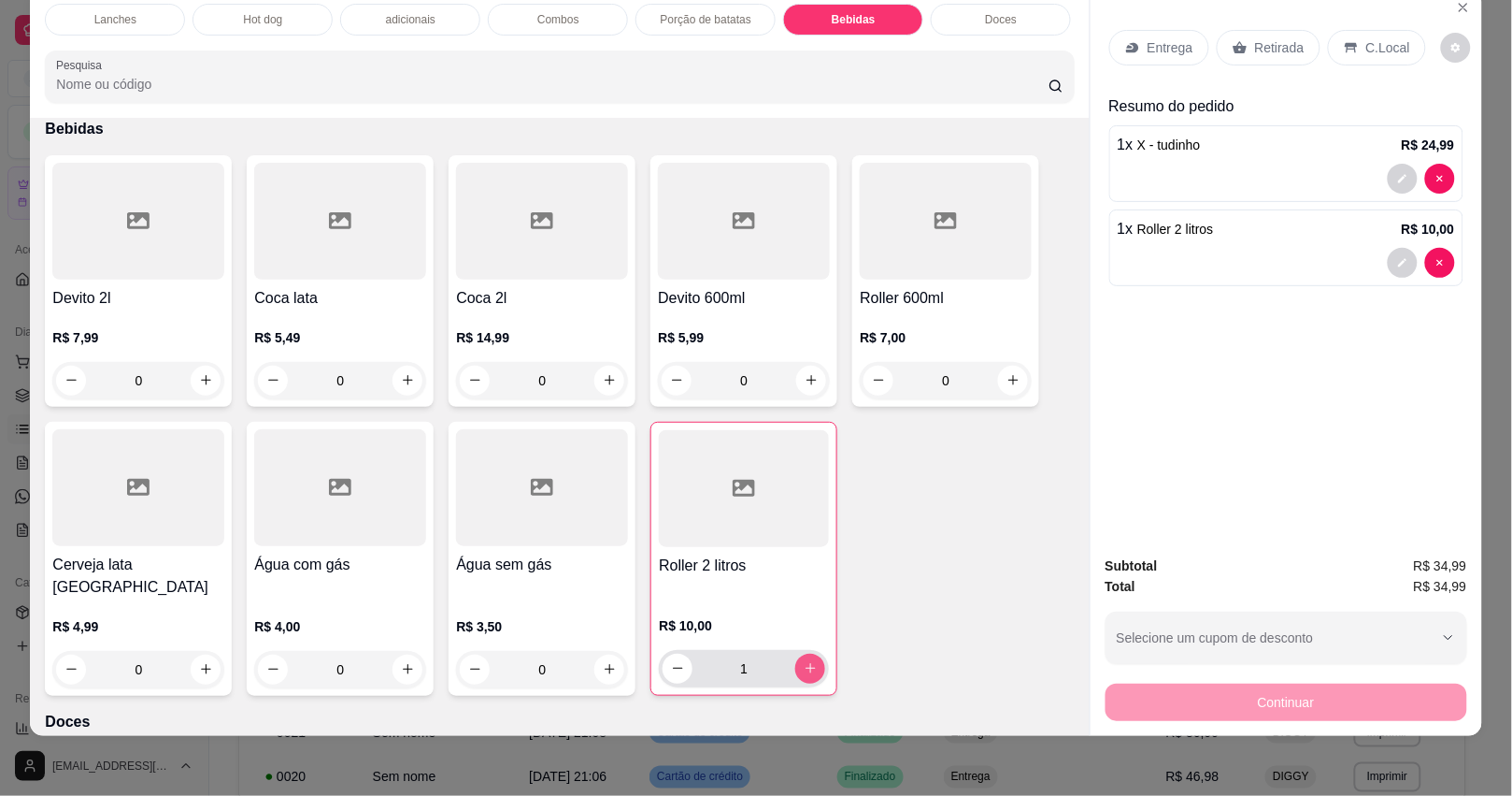
type input "1"
click at [1260, 38] on p "Retirada" at bounding box center [1280, 48] width 50 height 19
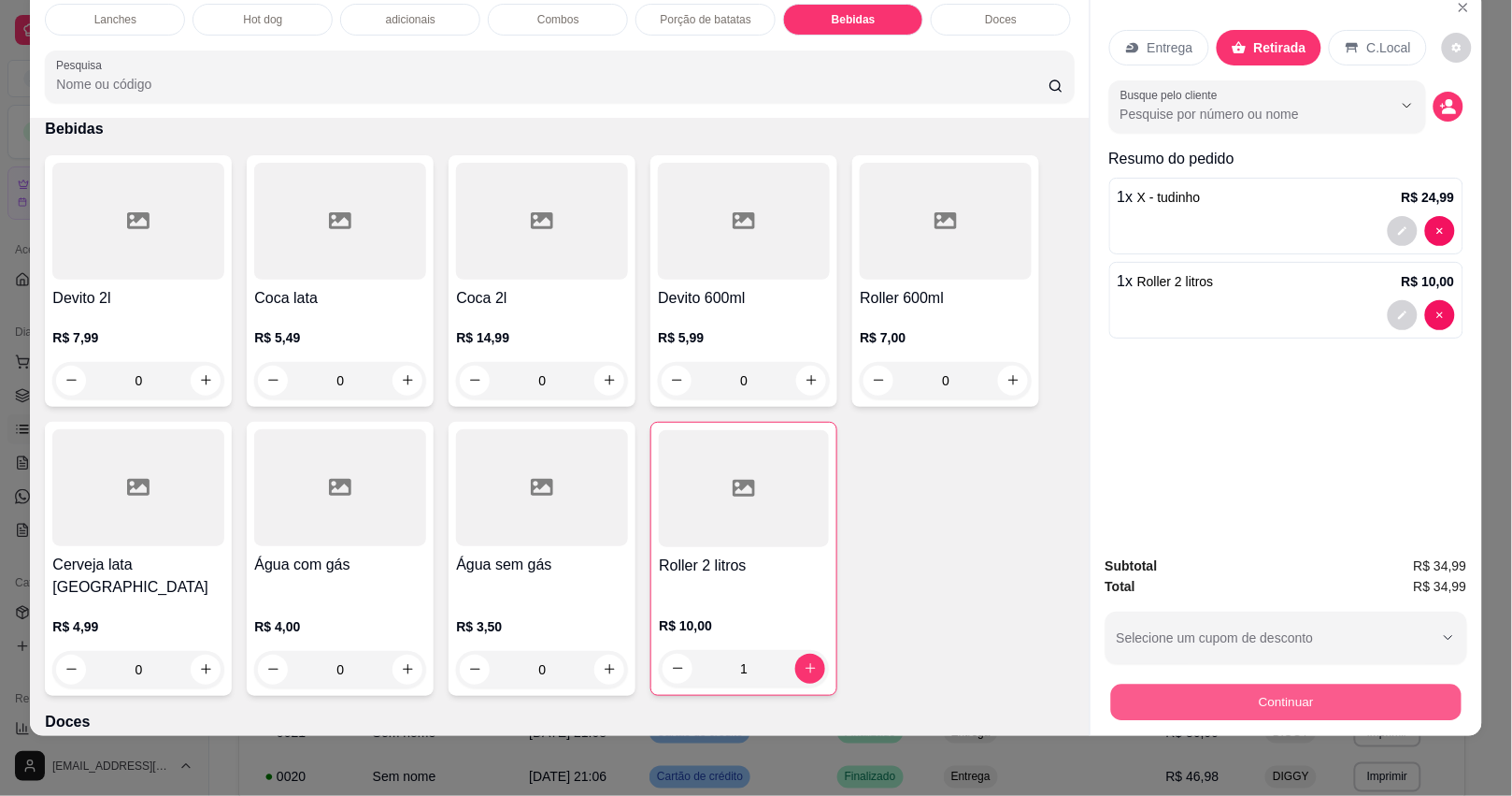
click at [1255, 685] on button "Continuar" at bounding box center [1285, 702] width 350 height 37
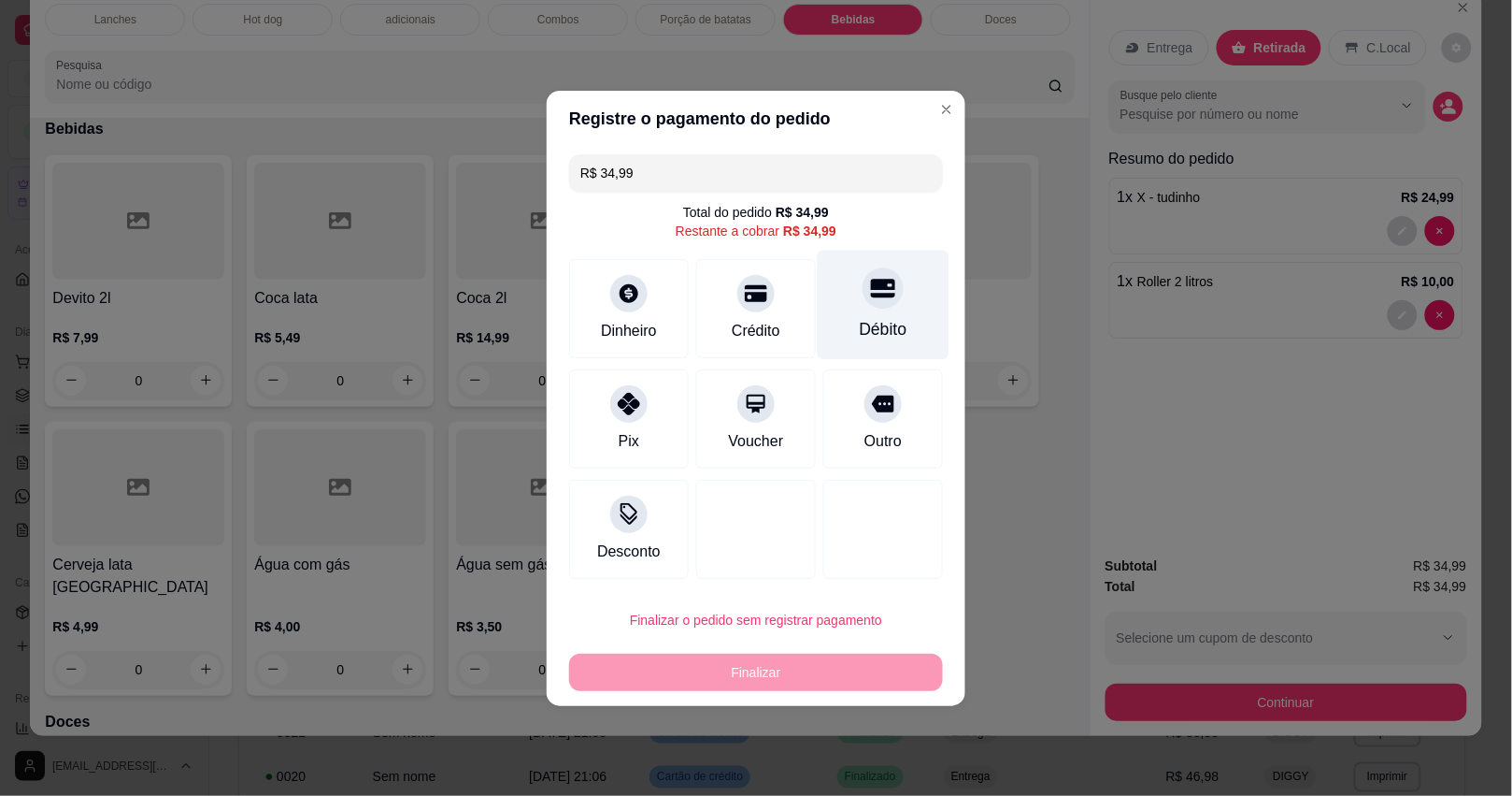
click at [862, 302] on div at bounding box center [883, 287] width 41 height 41
type input "R$ 0,00"
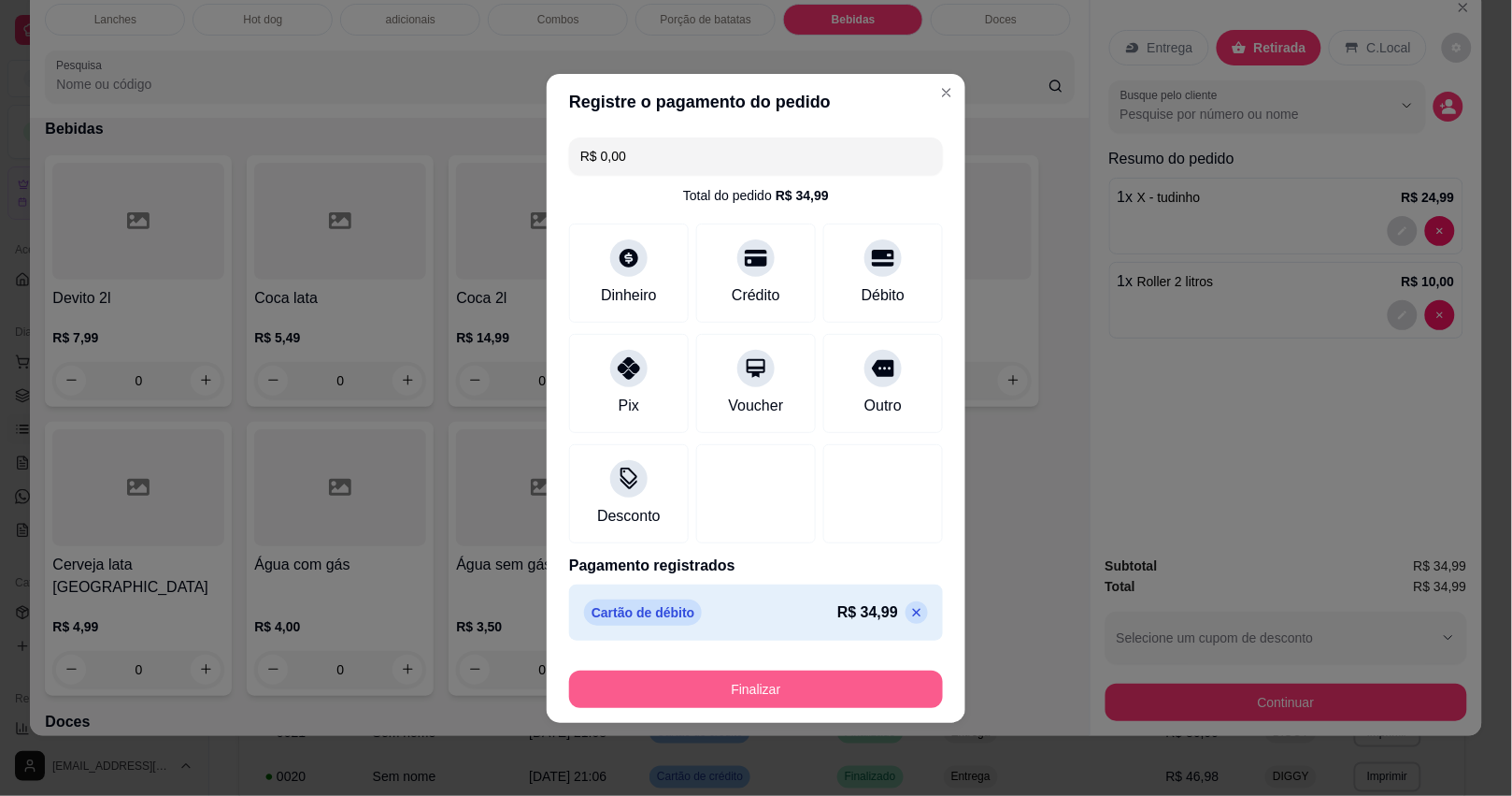
click at [698, 680] on button "Finalizar" at bounding box center [756, 689] width 374 height 37
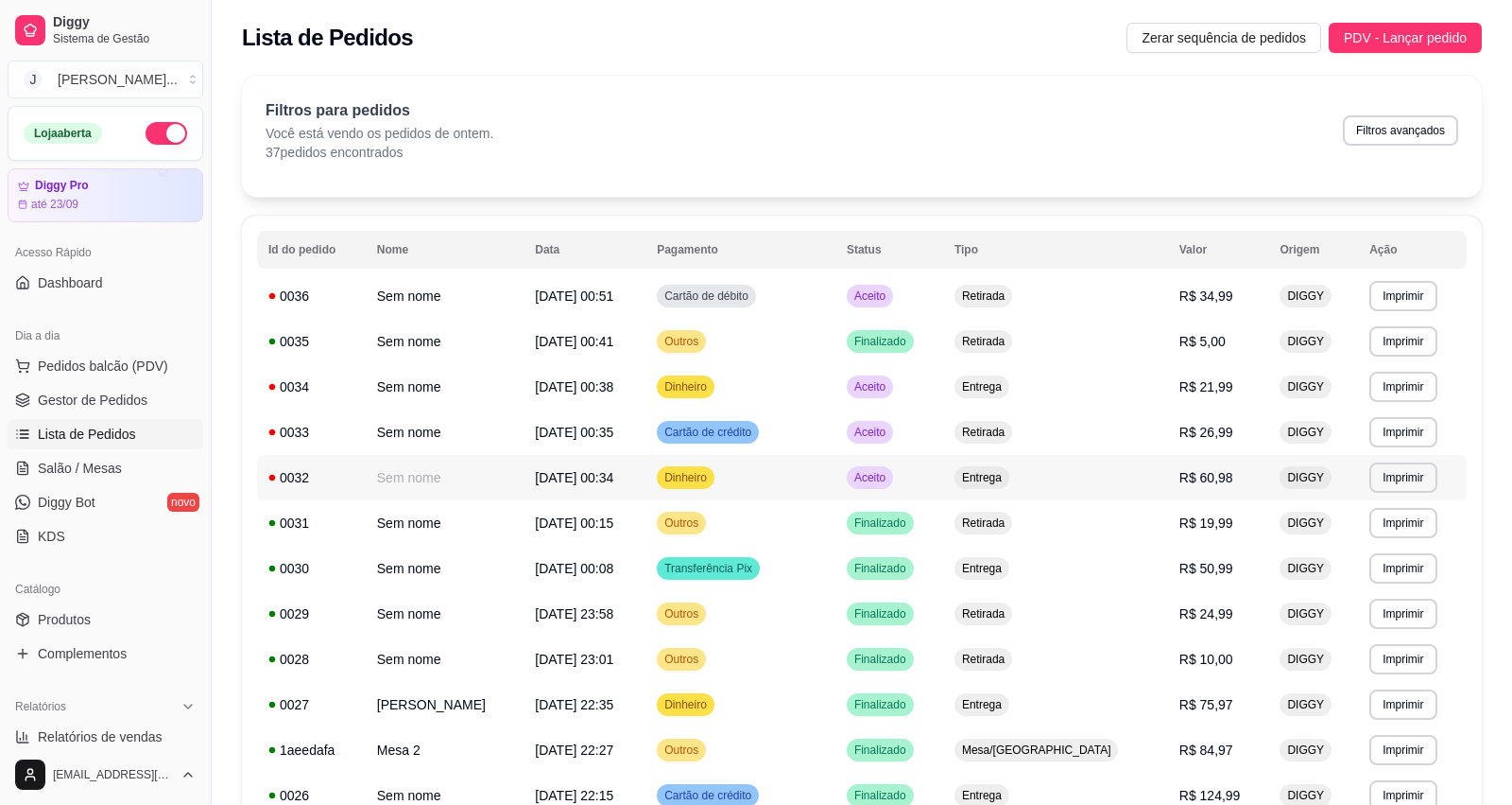
click at [918, 480] on td "Aceito" at bounding box center [889, 477] width 108 height 45
click at [835, 432] on td "Cartão de crédito" at bounding box center [740, 432] width 190 height 45
click at [1115, 475] on td "Entrega" at bounding box center [1056, 477] width 225 height 45
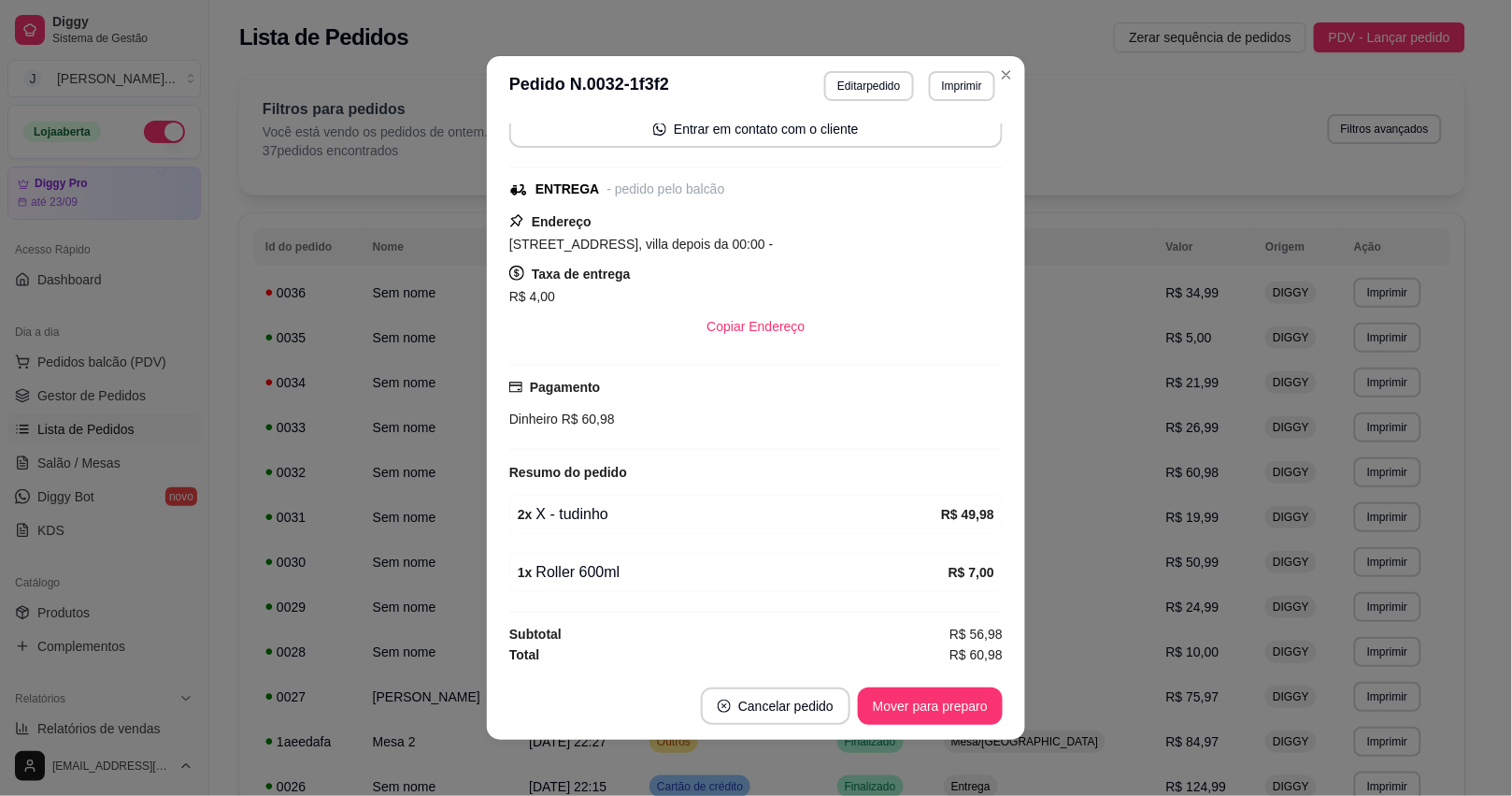
scroll to position [153, 0]
click at [960, 712] on button "Mover para preparo" at bounding box center [930, 706] width 145 height 37
click at [960, 712] on div "Mover para preparo" at bounding box center [917, 706] width 171 height 37
click at [960, 712] on button "Mover para entrega" at bounding box center [931, 706] width 140 height 37
click at [950, 713] on button "Mover para finalizado" at bounding box center [925, 706] width 155 height 37
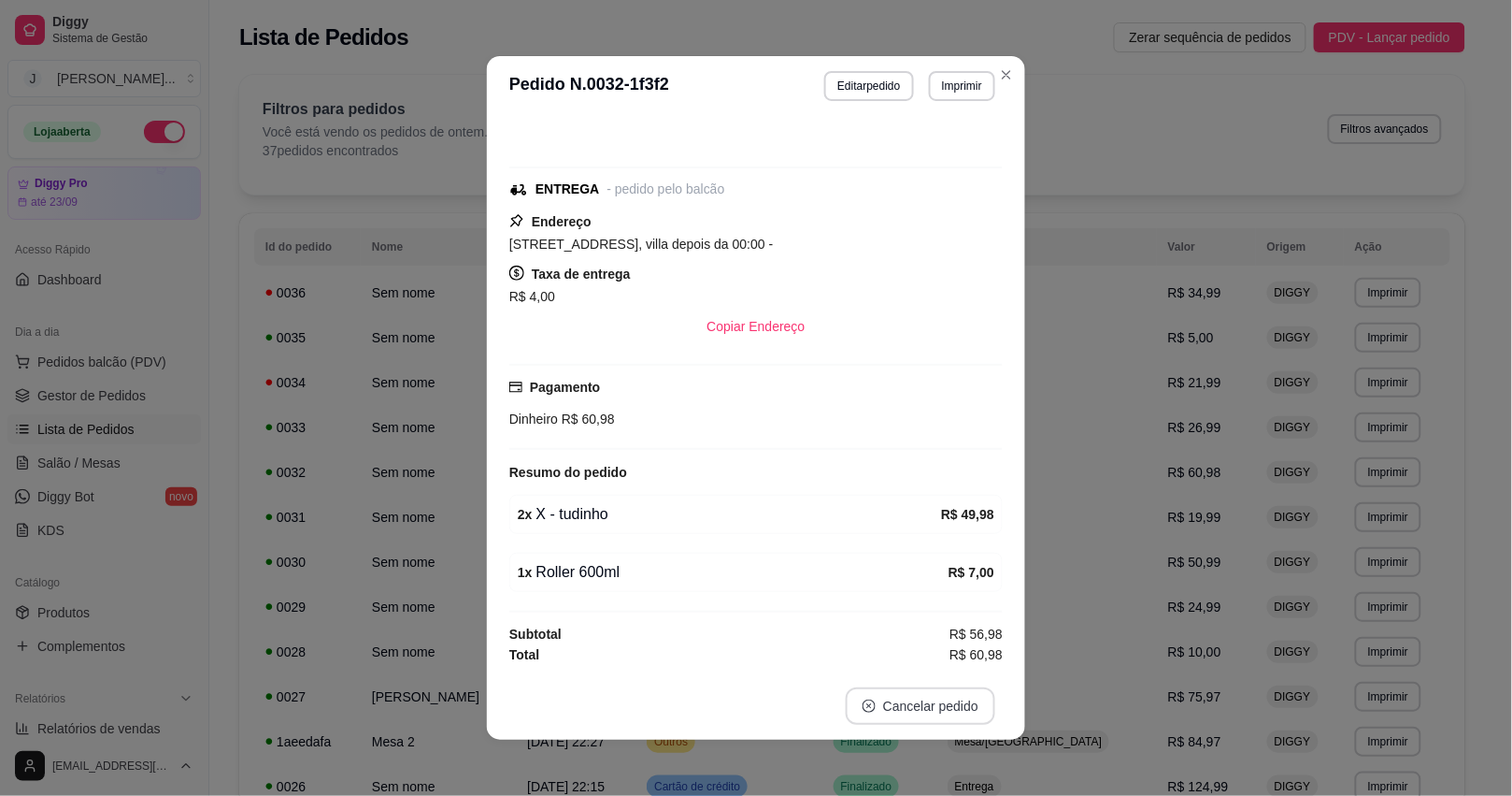
scroll to position [72, 0]
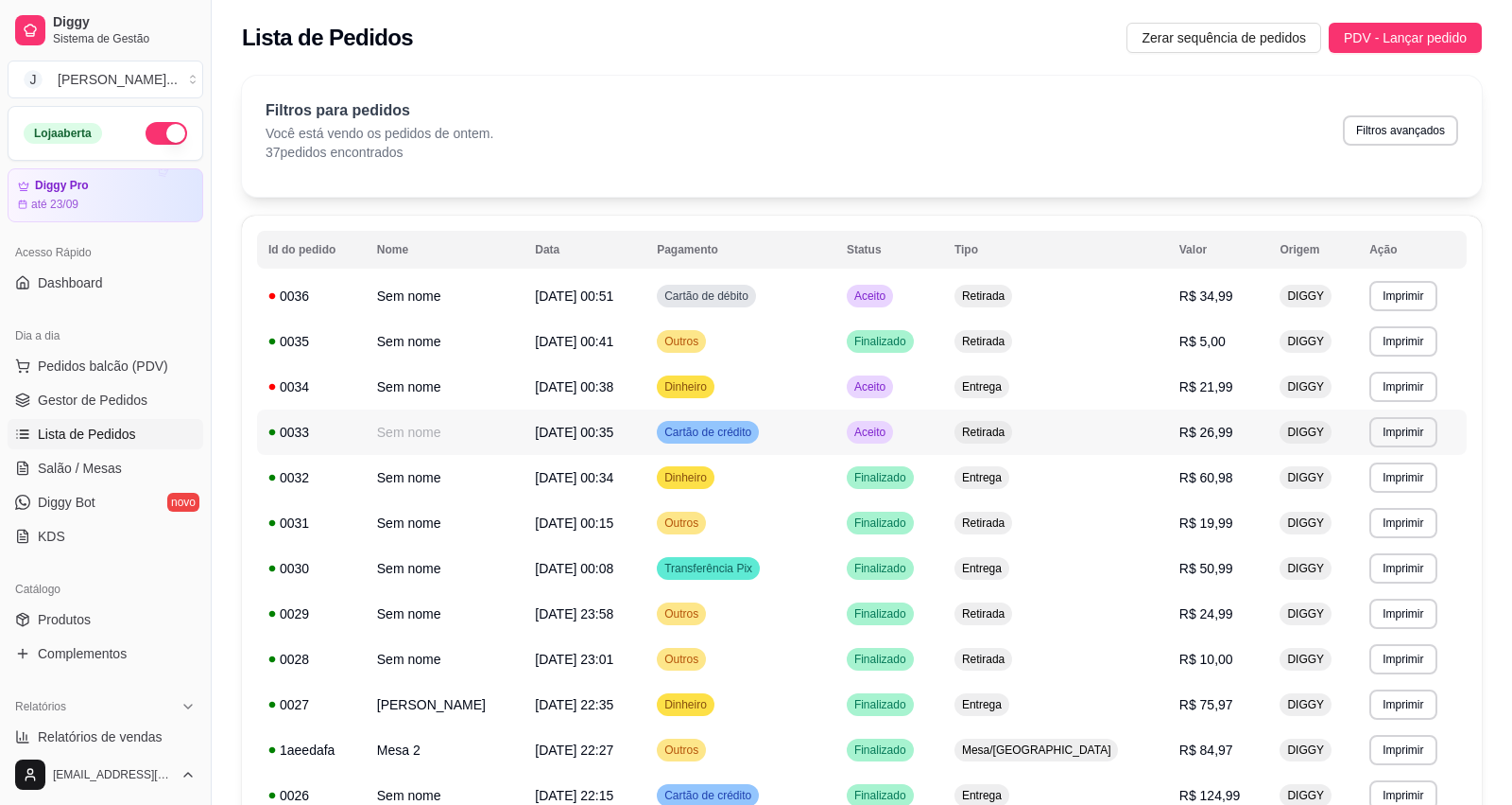
click at [1139, 433] on td "Retirada" at bounding box center [1056, 432] width 225 height 45
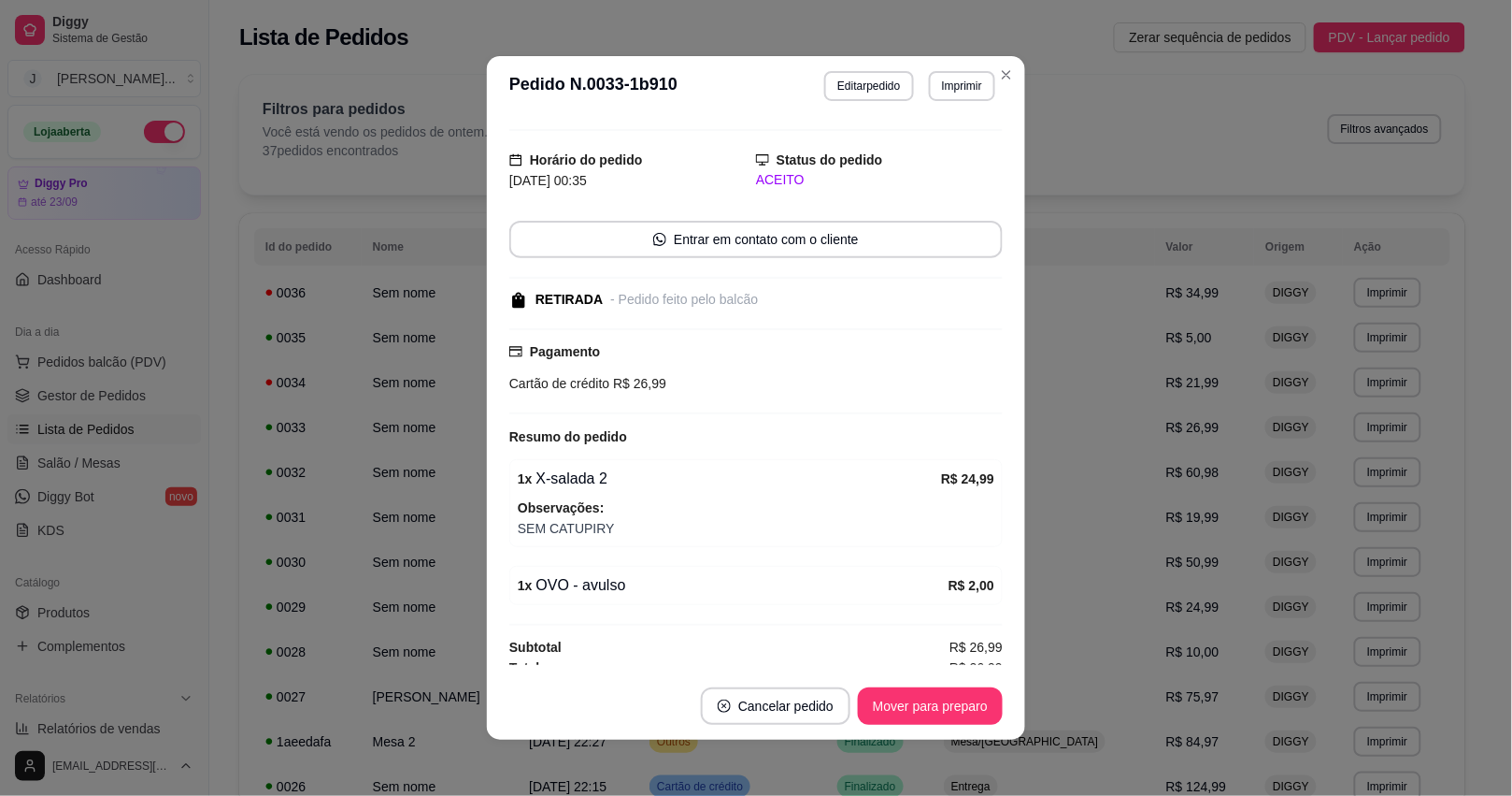
scroll to position [53, 0]
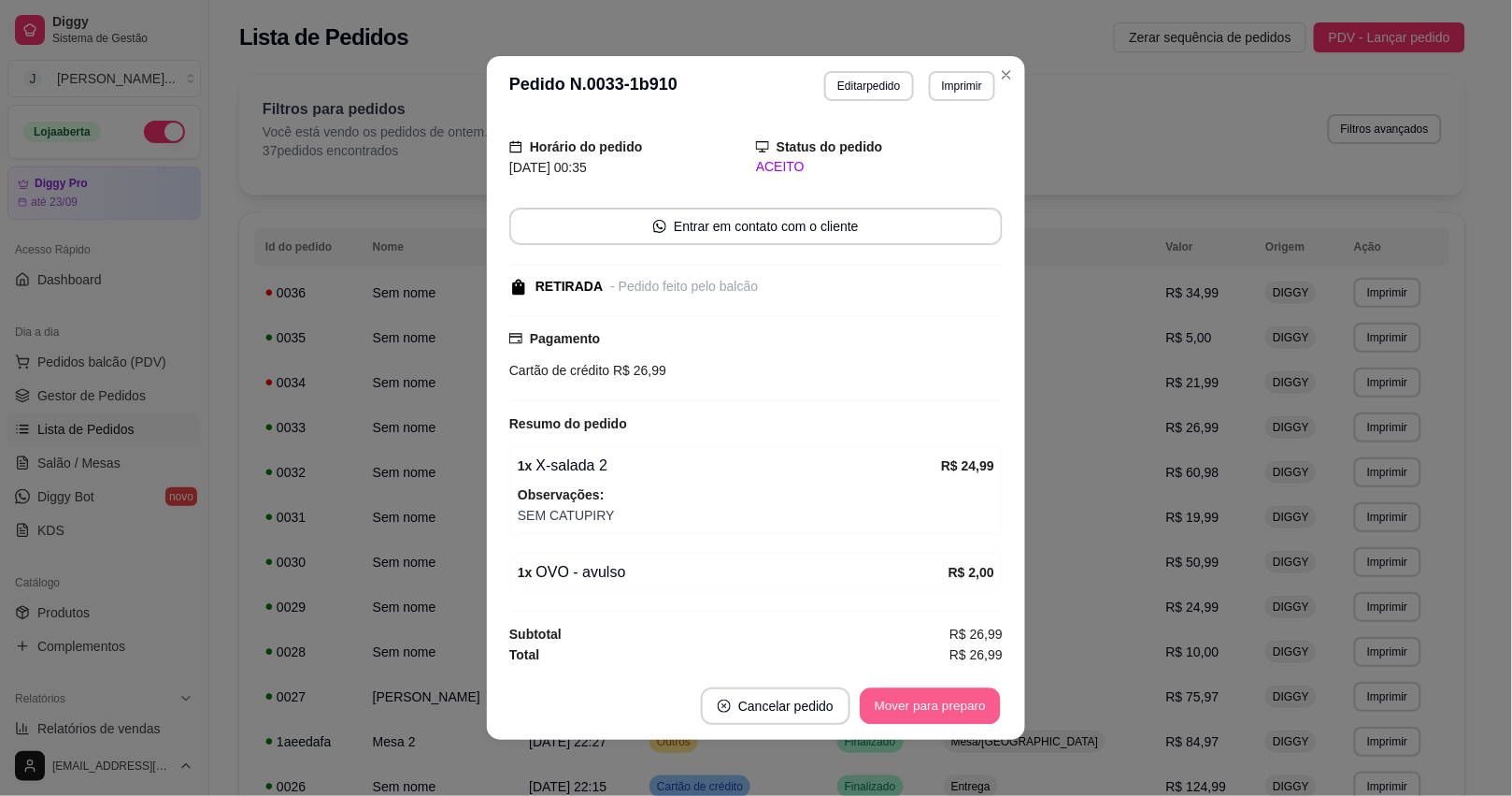
click at [923, 688] on button "Mover para preparo" at bounding box center [930, 706] width 140 height 37
click at [909, 707] on button "Mover para retirada disponível" at bounding box center [899, 706] width 200 height 37
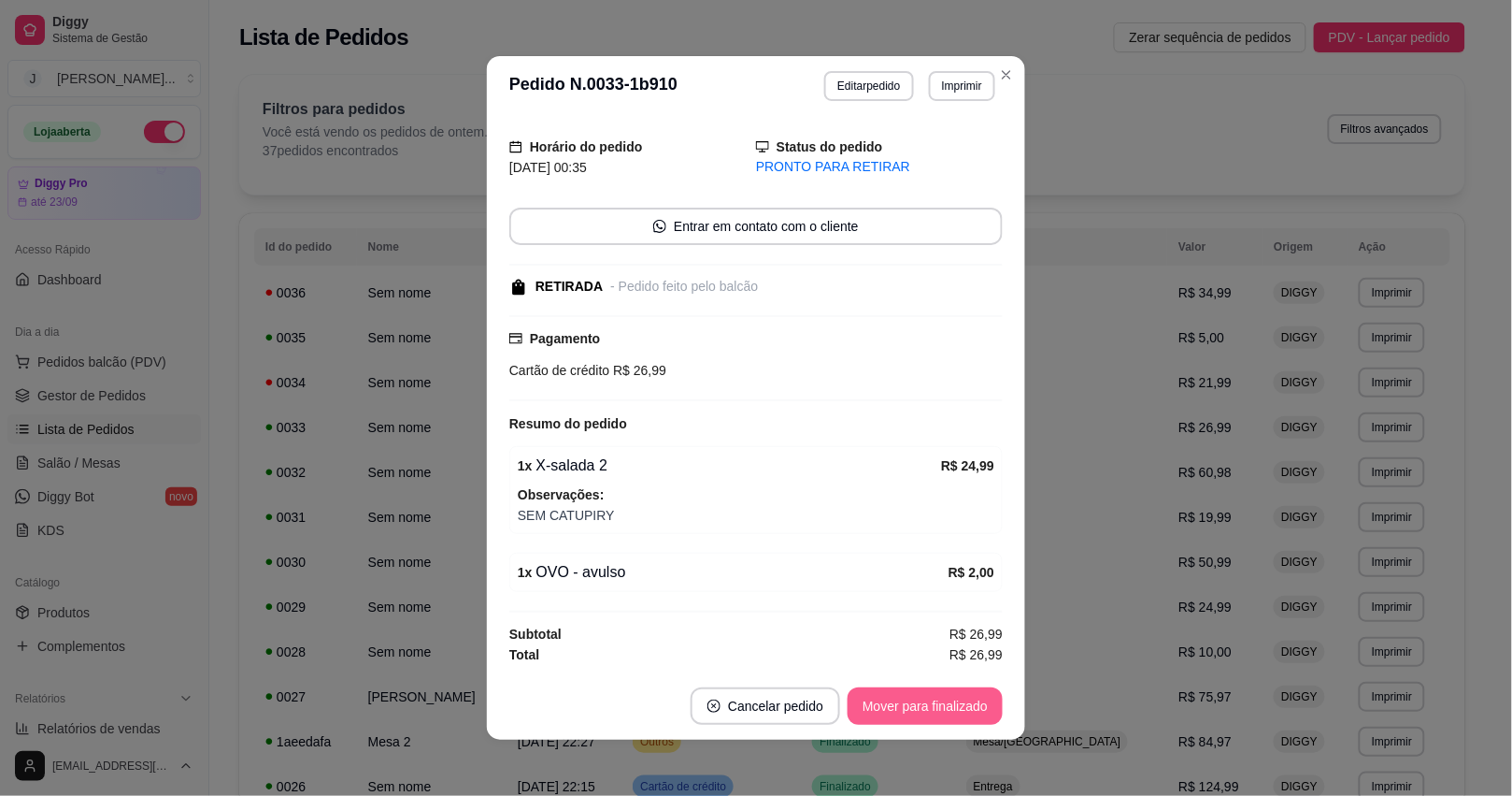
click at [909, 707] on button "Mover para finalizado" at bounding box center [925, 706] width 155 height 37
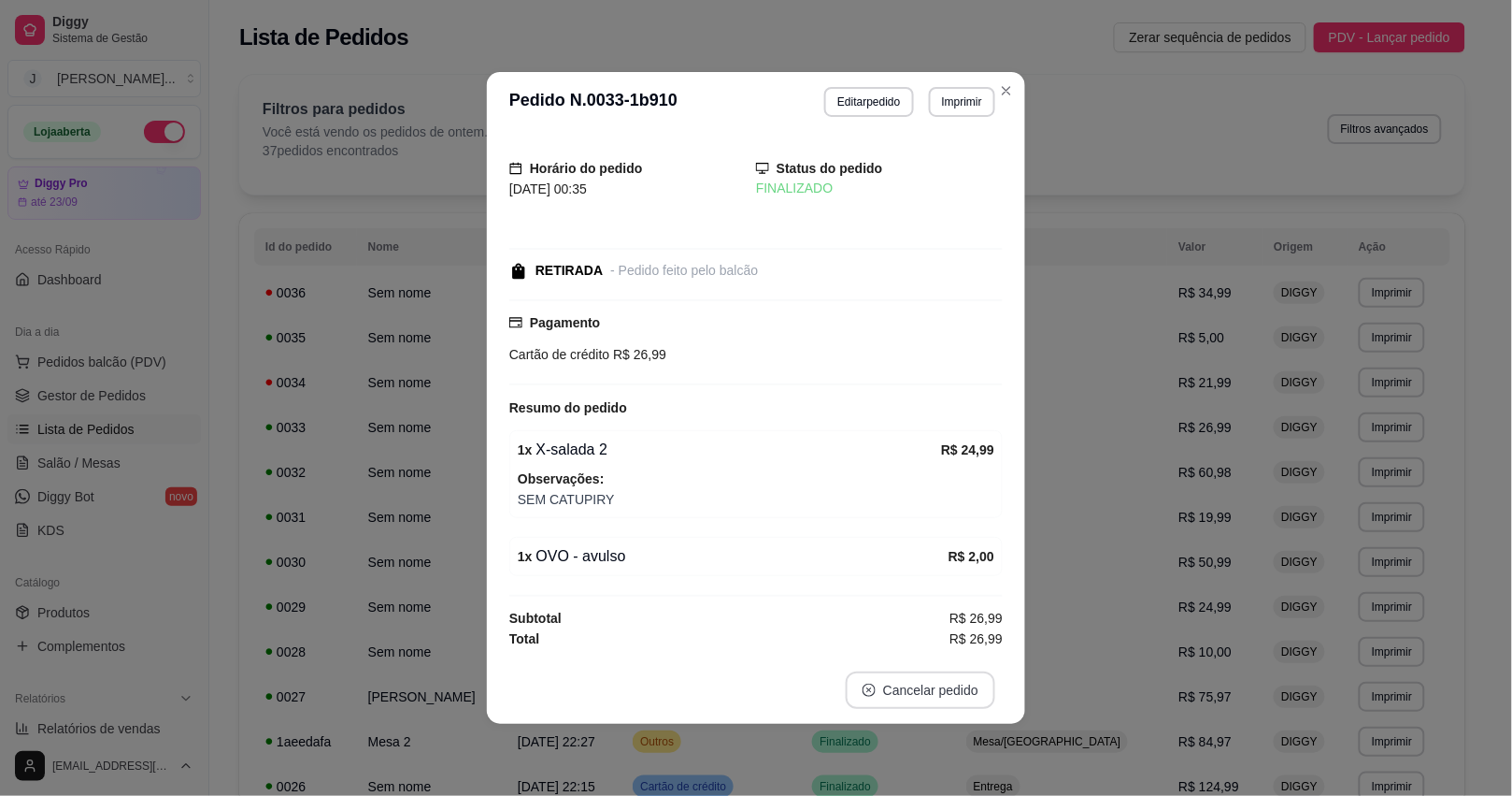
scroll to position [0, 0]
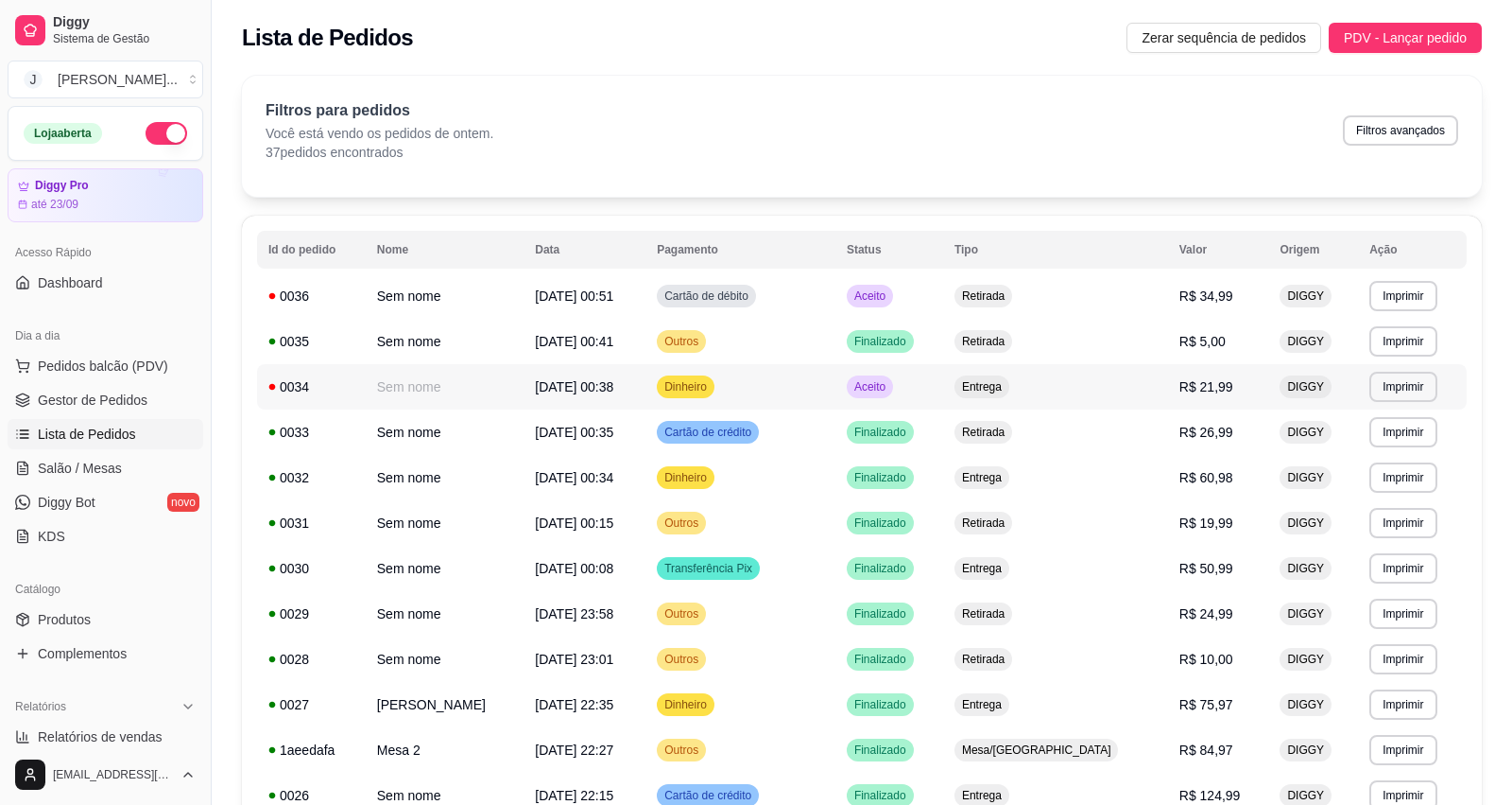
click at [1130, 390] on td "Entrega" at bounding box center [1056, 386] width 225 height 45
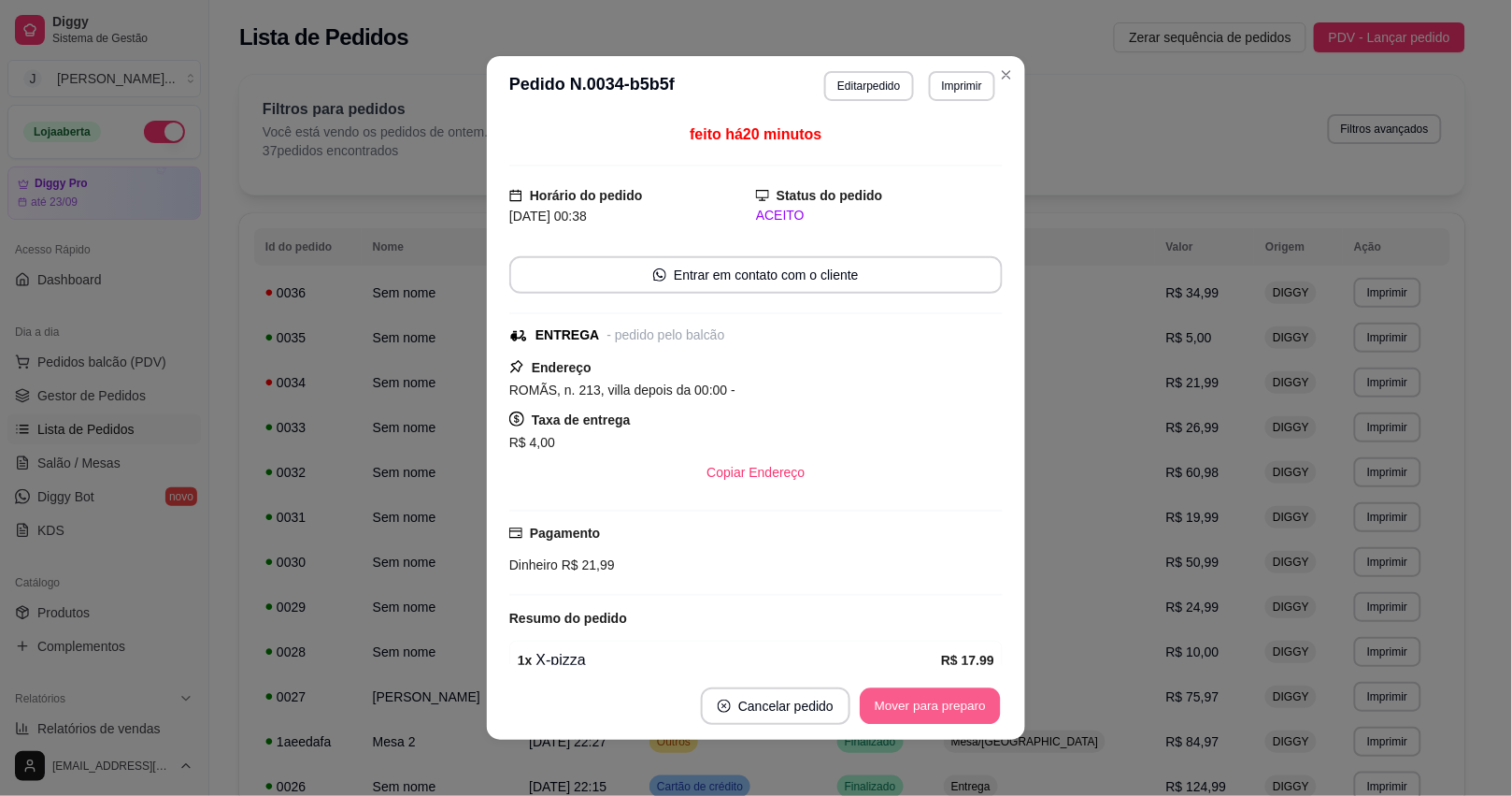
click at [948, 697] on button "Mover para preparo" at bounding box center [930, 706] width 140 height 37
click at [902, 698] on button "Mover para entrega" at bounding box center [931, 706] width 140 height 37
click at [876, 722] on button "Mover para finalizado" at bounding box center [925, 706] width 151 height 37
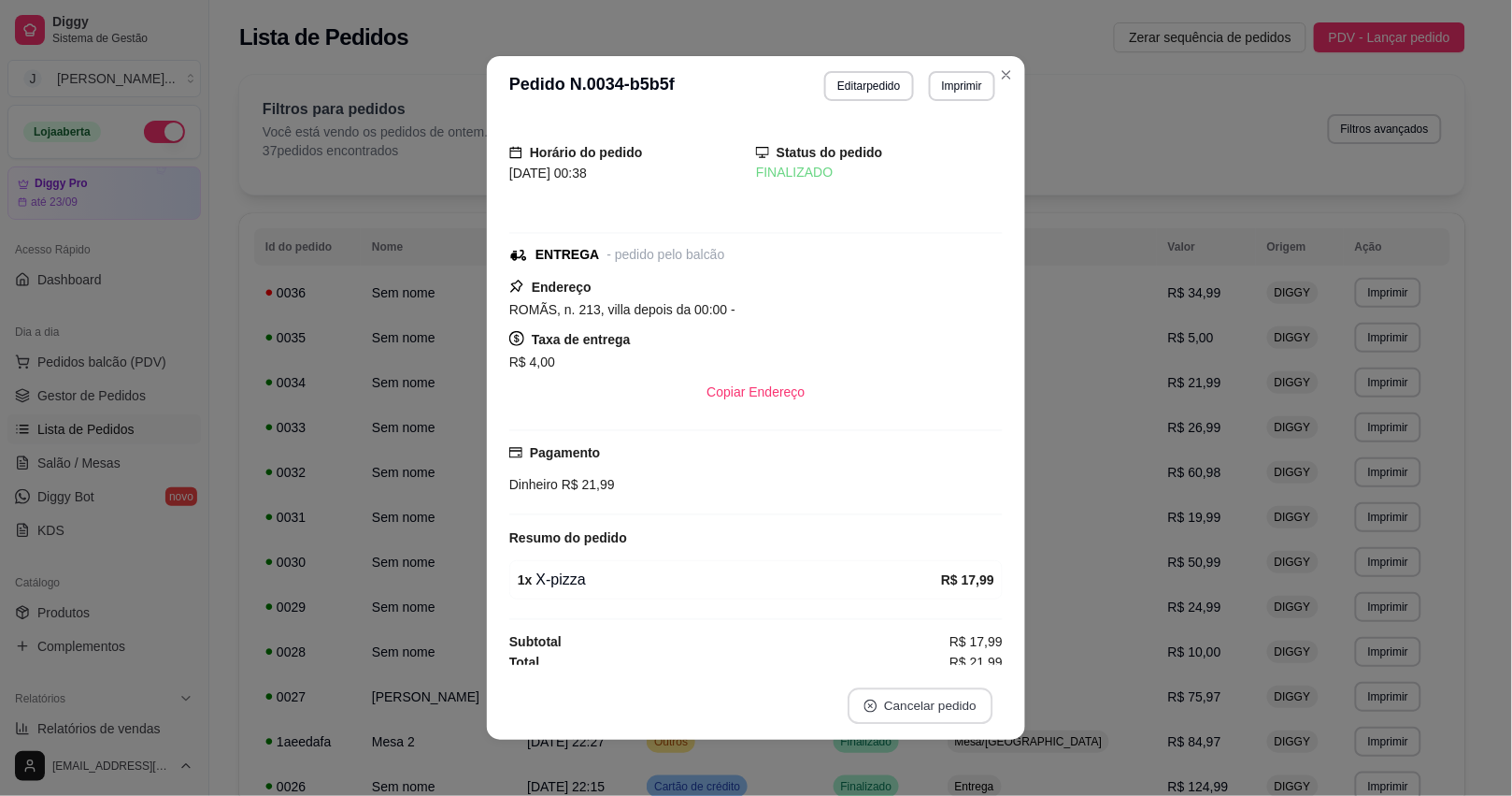
click at [873, 706] on button "Cancelar pedido" at bounding box center [919, 706] width 145 height 37
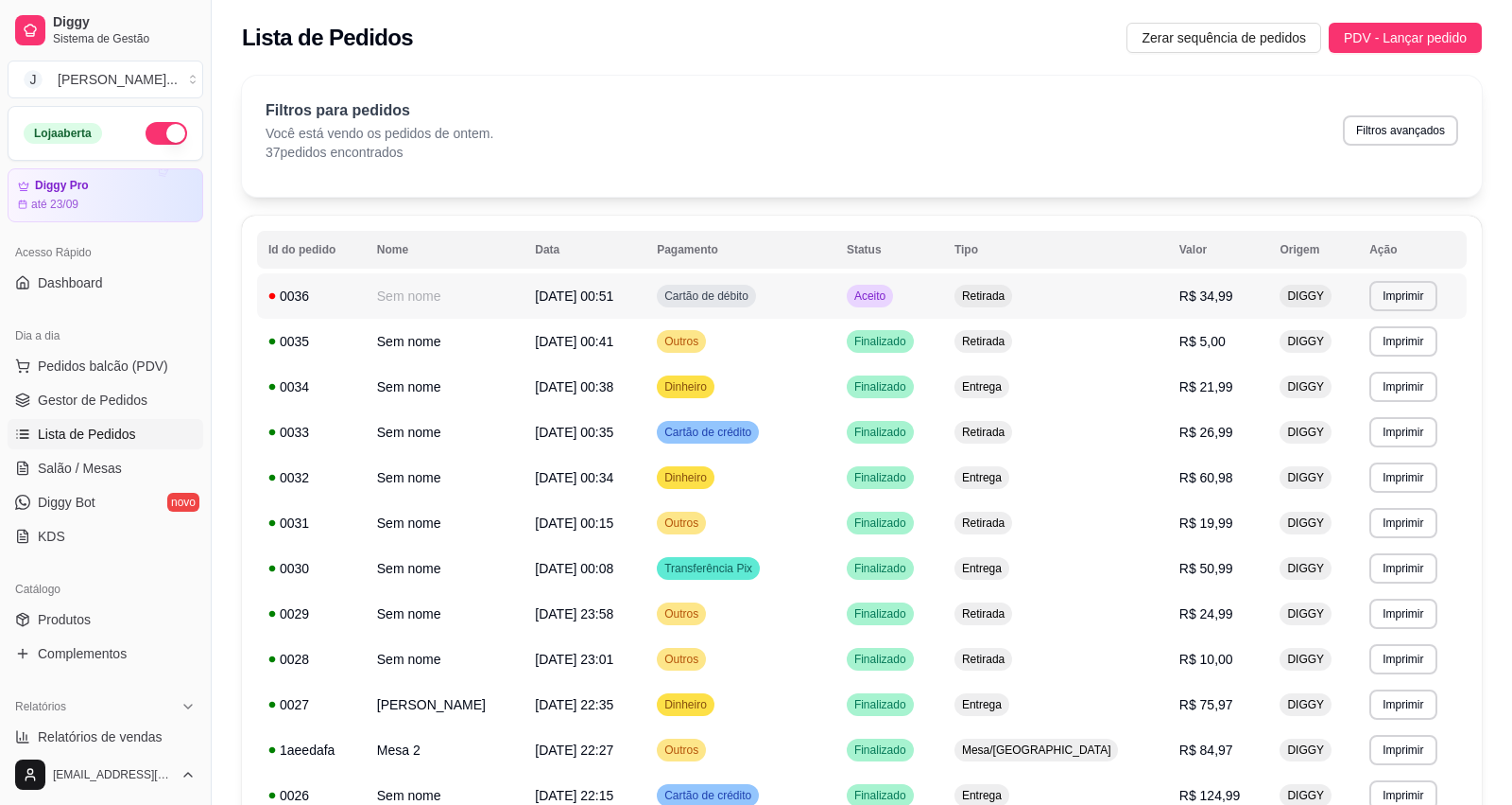
click at [1099, 313] on td "Retirada" at bounding box center [1056, 295] width 225 height 45
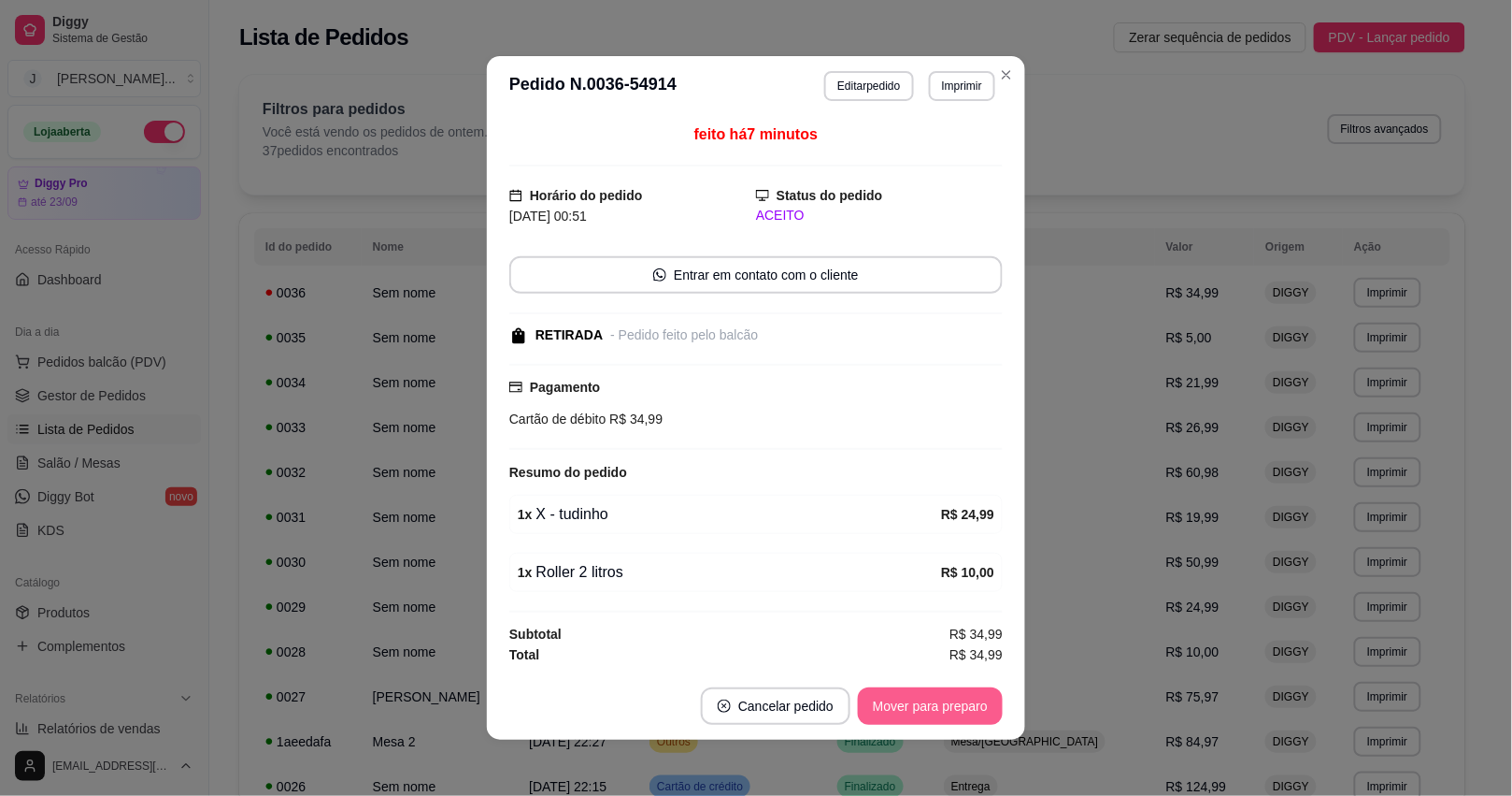
click at [934, 698] on button "Mover para preparo" at bounding box center [930, 706] width 145 height 37
click at [934, 698] on div "Mover para preparo" at bounding box center [917, 706] width 171 height 37
click at [934, 698] on button "Mover para retirada disponível" at bounding box center [899, 706] width 200 height 37
click at [934, 699] on div "Mover para retirada disponível" at bounding box center [887, 706] width 233 height 37
click at [934, 704] on button "Mover para finalizado" at bounding box center [925, 706] width 155 height 37
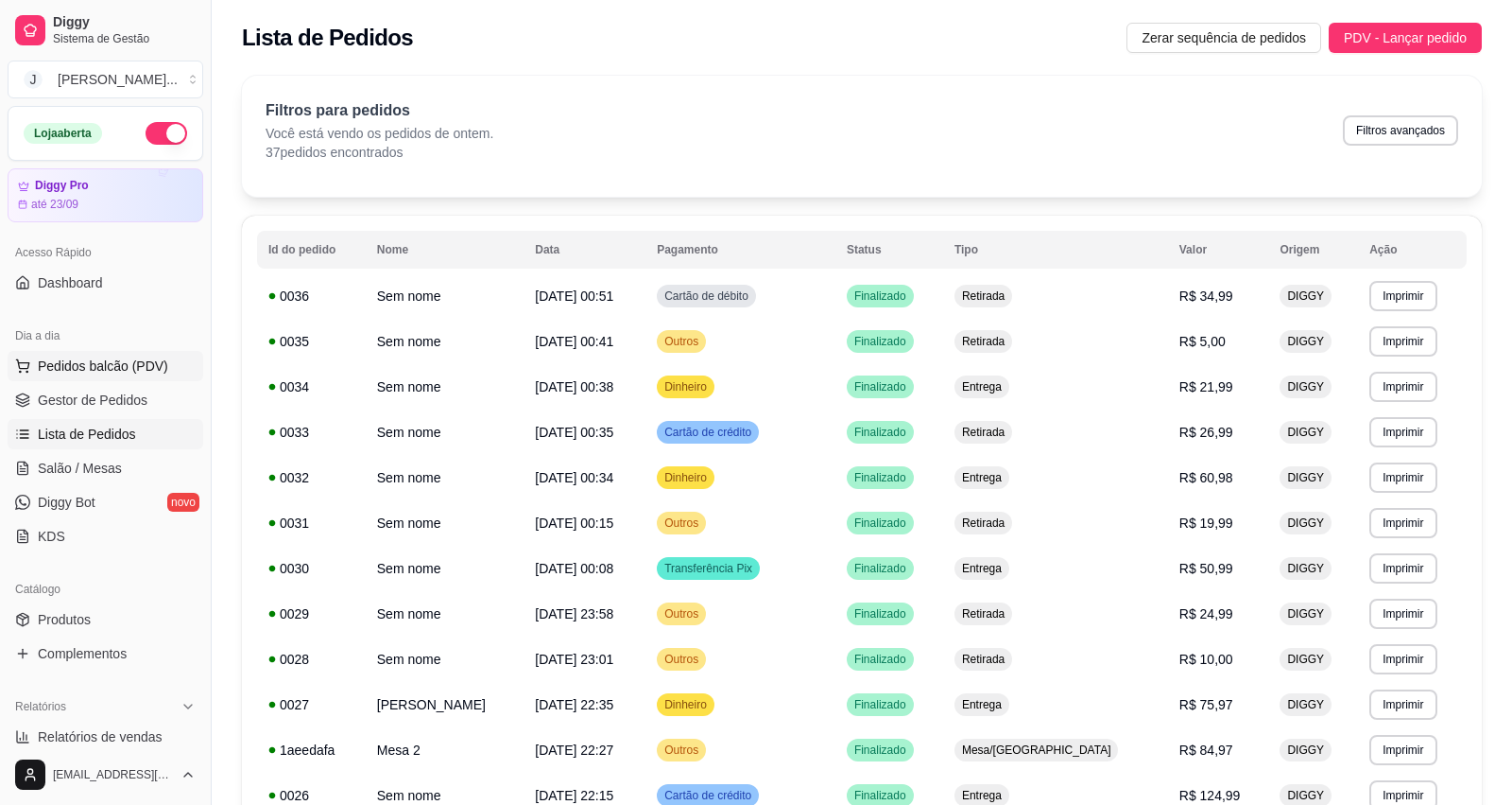
click at [53, 365] on span "Pedidos balcão (PDV)" at bounding box center [103, 366] width 131 height 19
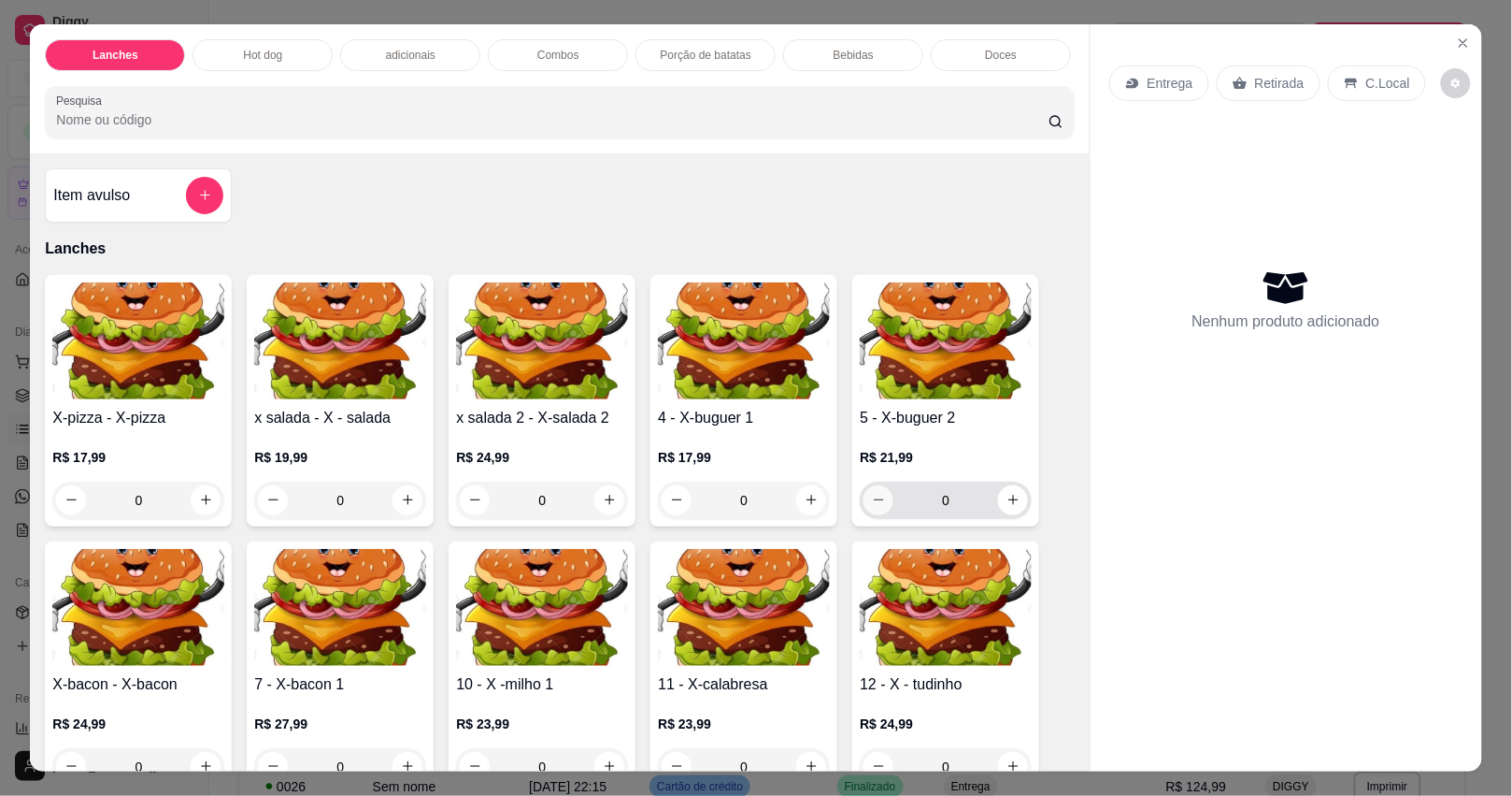
scroll to position [117, 0]
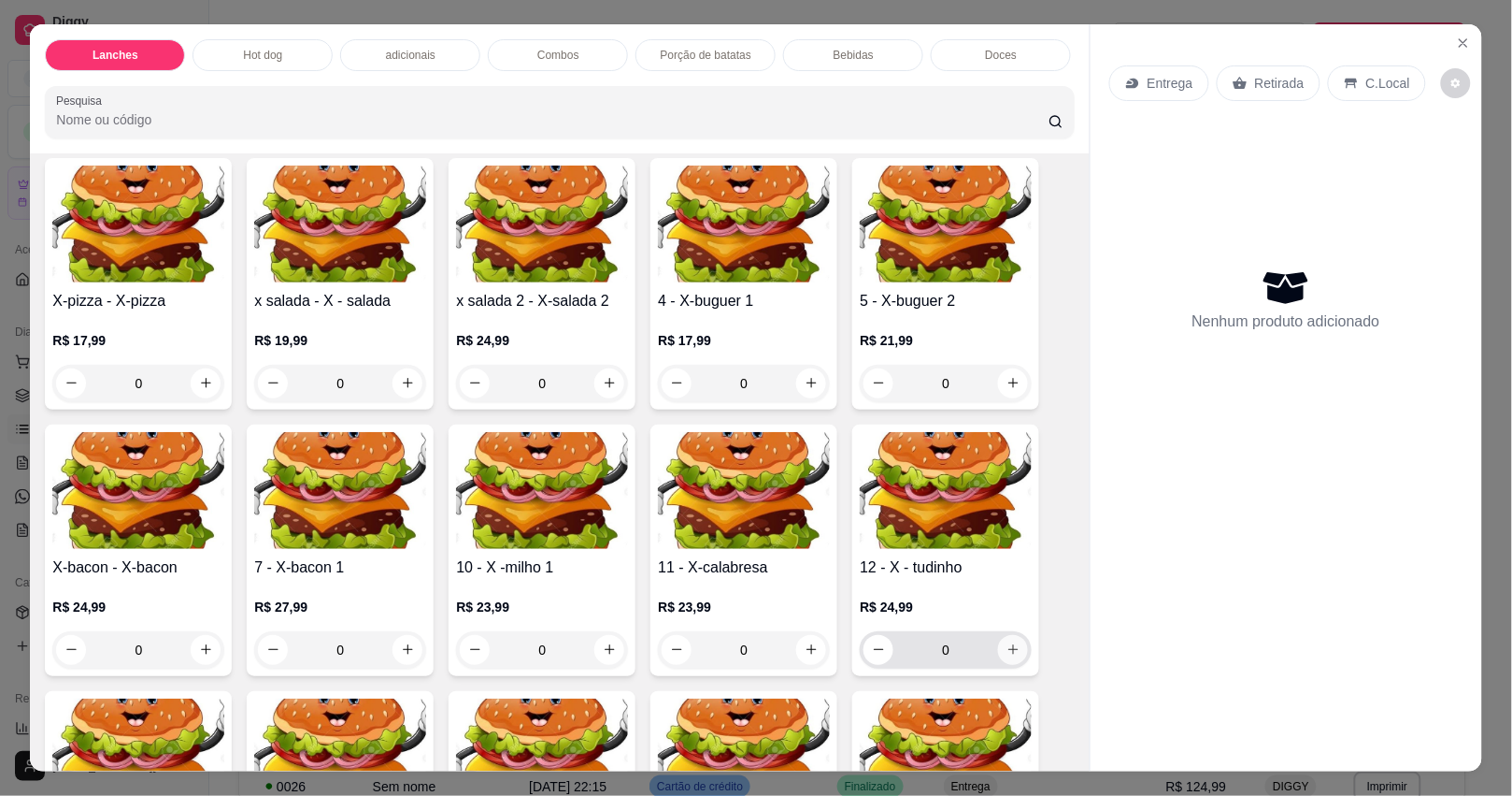
click at [1008, 655] on icon "increase-product-quantity" at bounding box center [1013, 649] width 10 height 10
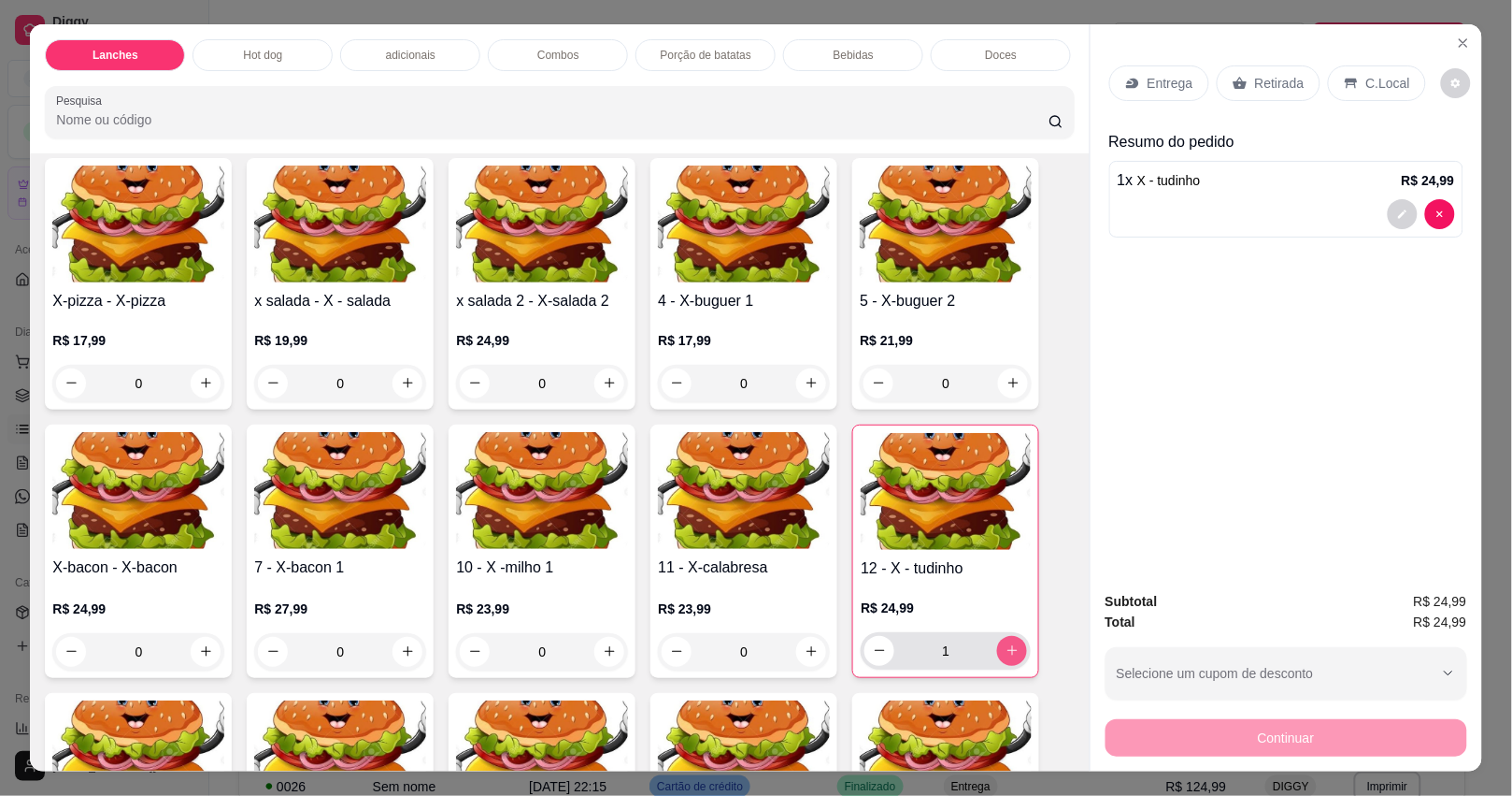
type input "1"
click at [1165, 75] on p "Entrega" at bounding box center [1170, 83] width 46 height 19
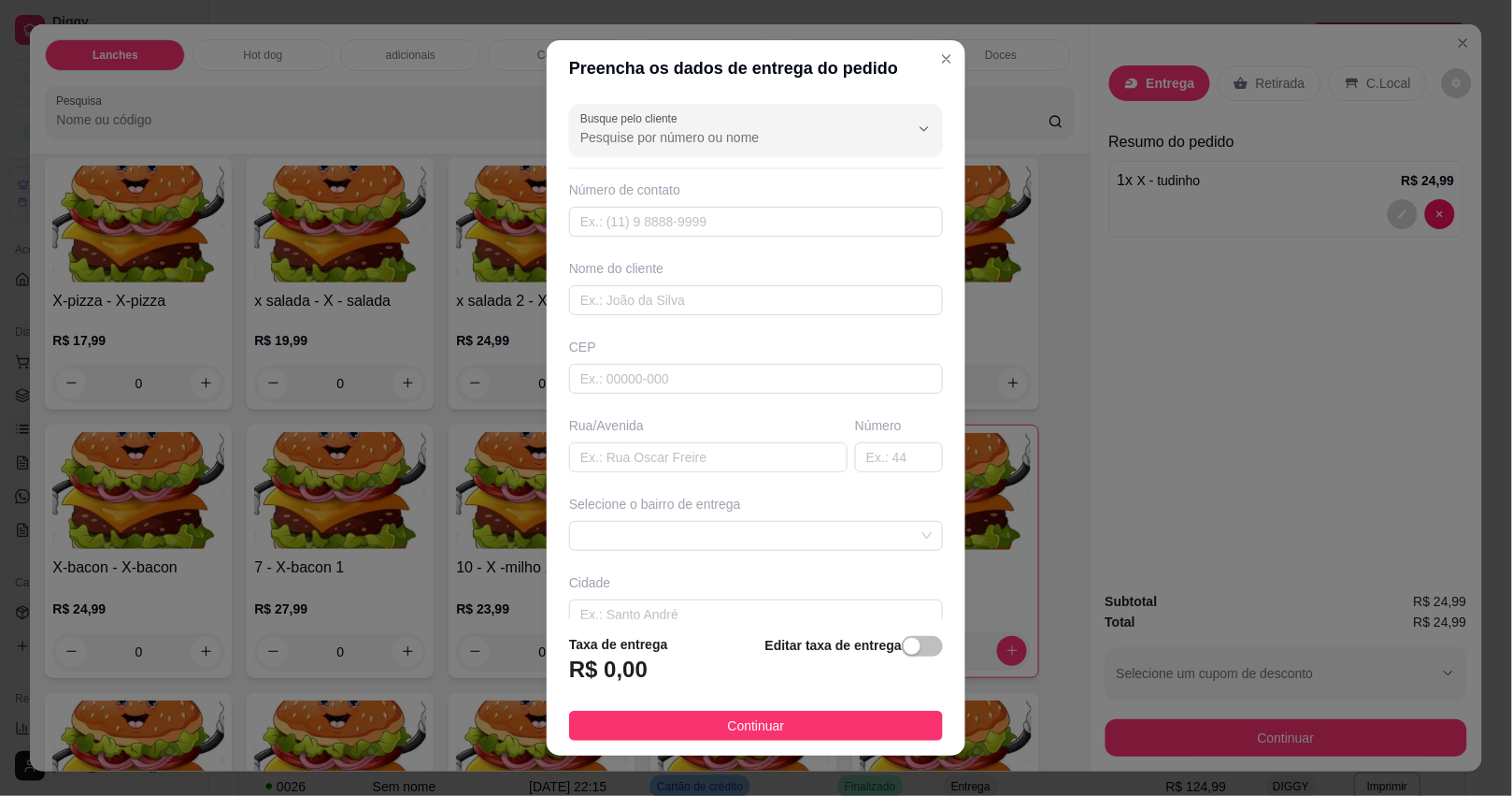
click at [674, 478] on div "Busque pelo cliente Número de contato Nome do cliente CEP Rua/[GEOGRAPHIC_DATA]…" at bounding box center [756, 358] width 418 height 523
click at [674, 469] on input "text" at bounding box center [708, 457] width 278 height 30
click at [676, 467] on input "AV DA" at bounding box center [708, 457] width 278 height 30
type input "AV DA ESRANÇA"
click at [683, 538] on span at bounding box center [756, 536] width 351 height 28
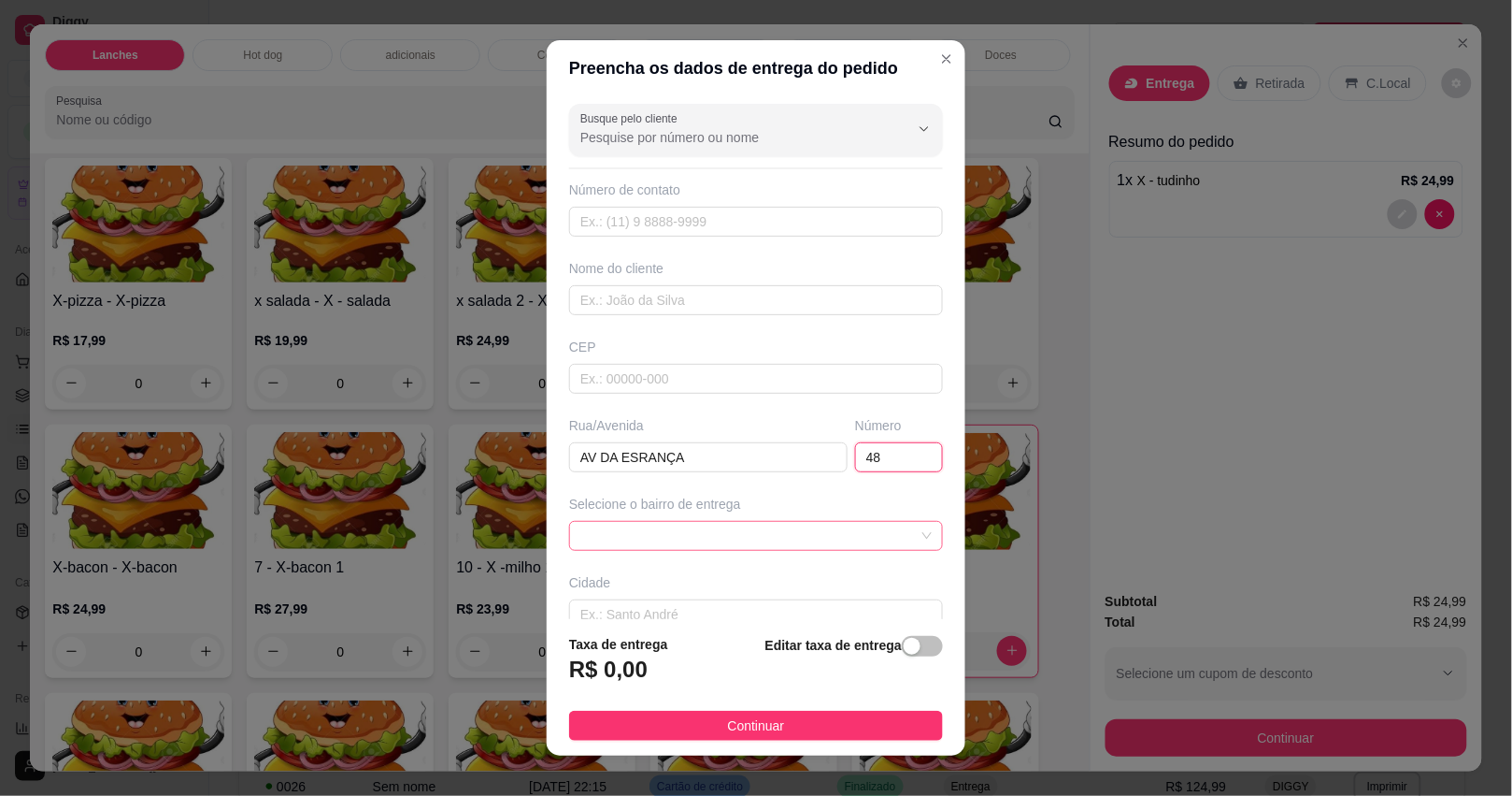
type input "48"
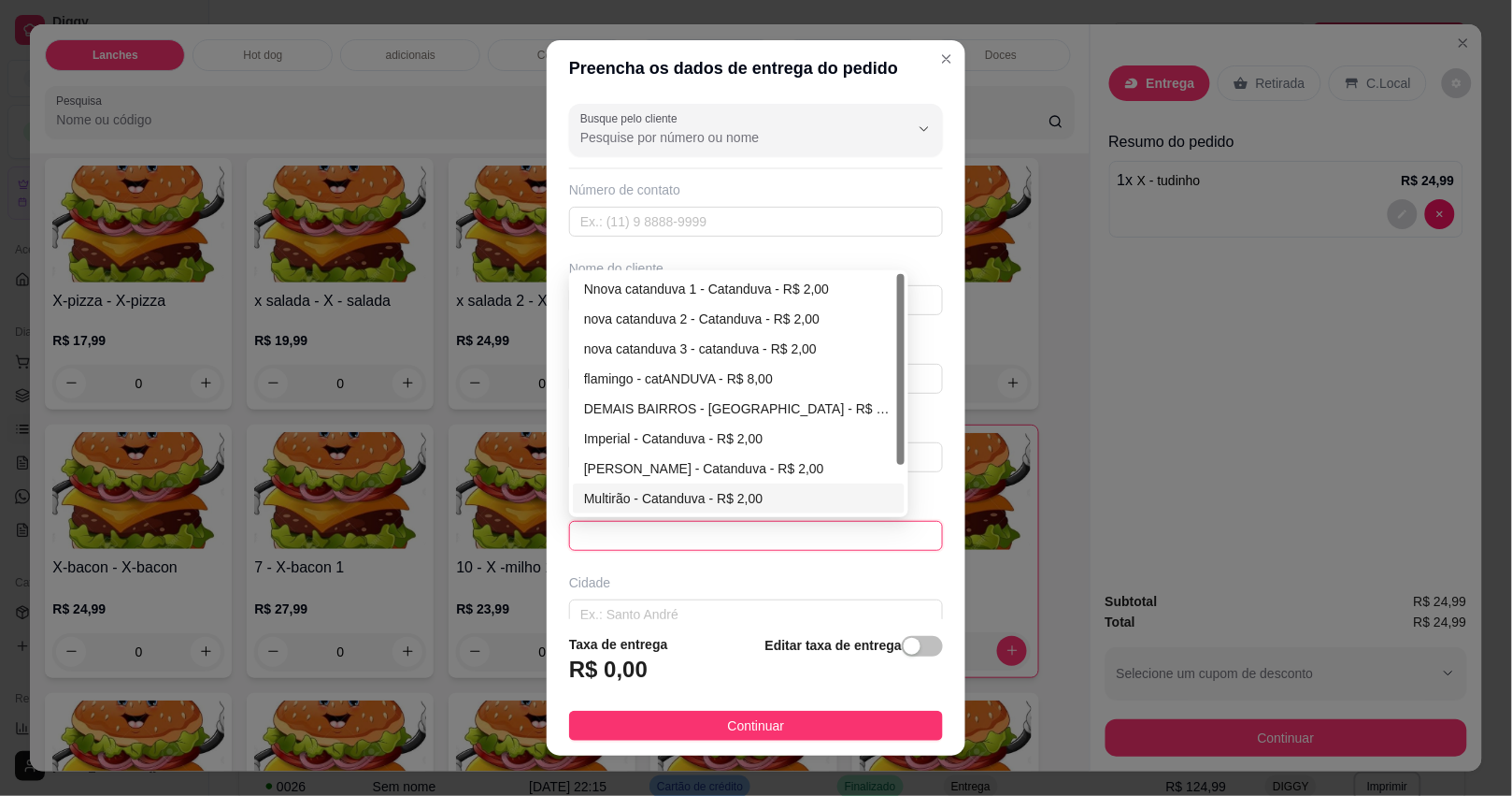
scroll to position [59, 0]
click at [676, 502] on div "villa depois da 00:00 - catanduva - R$ 4,00" at bounding box center [739, 499] width 309 height 21
type input "catanduva"
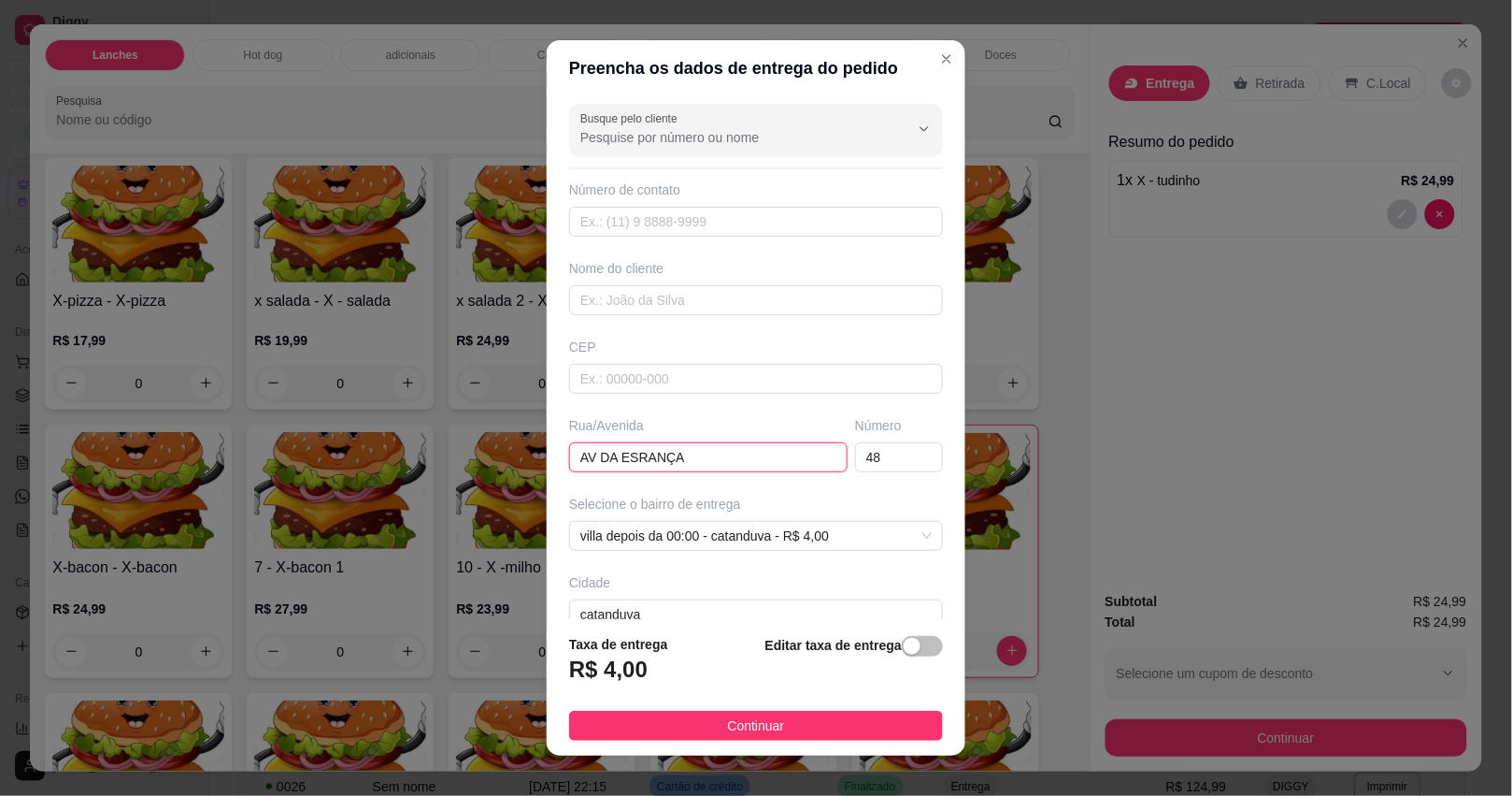
click at [636, 460] on input "AV DA ESRANÇA" at bounding box center [708, 457] width 278 height 30
click at [624, 460] on input "AV DA ESRANÇA" at bounding box center [708, 457] width 278 height 30
type input "AV DA ESPERANÇA"
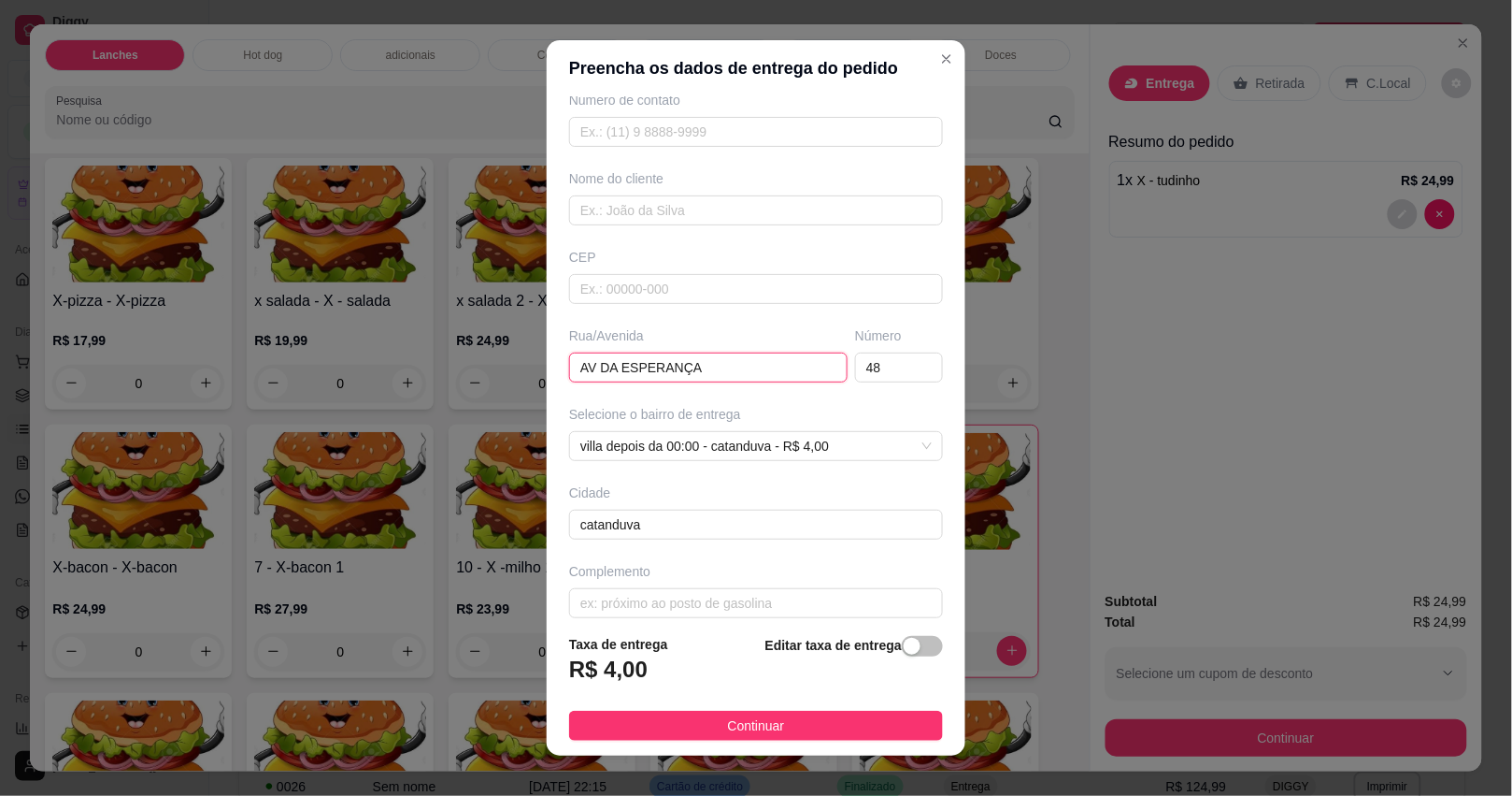
scroll to position [110, 0]
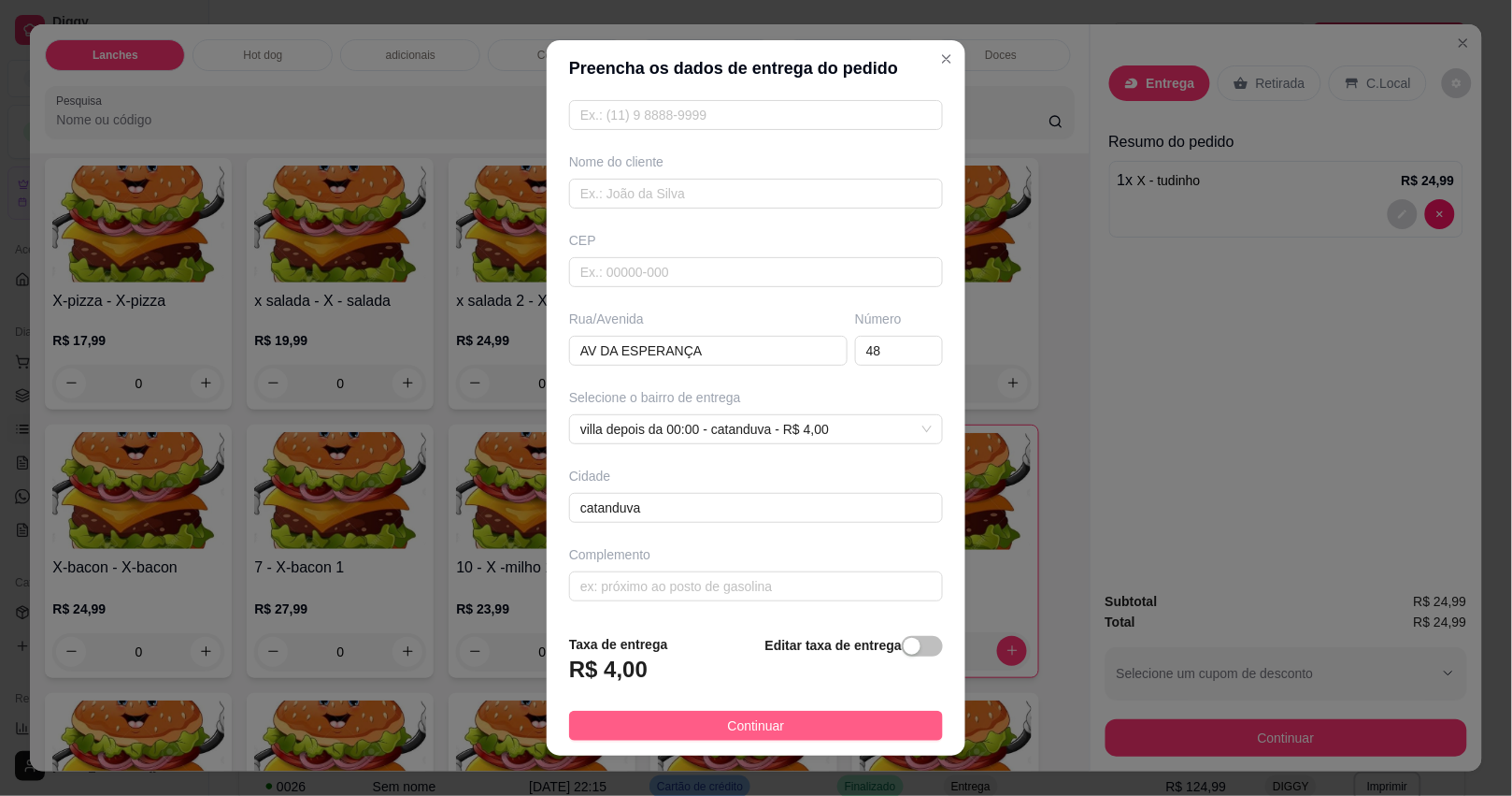
click at [781, 722] on button "Continuar" at bounding box center [756, 726] width 374 height 30
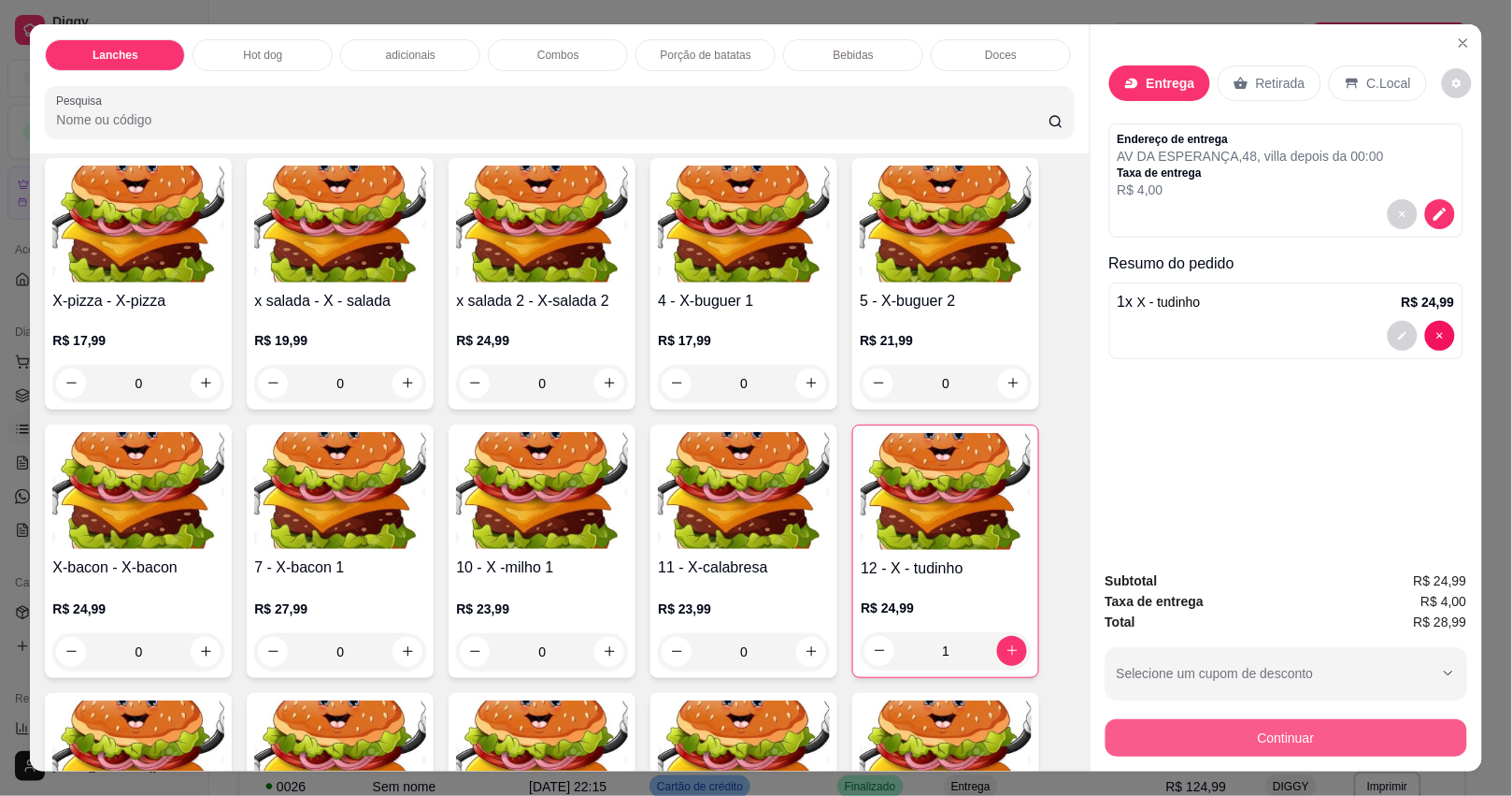
click at [1295, 737] on button "Continuar" at bounding box center [1286, 738] width 361 height 37
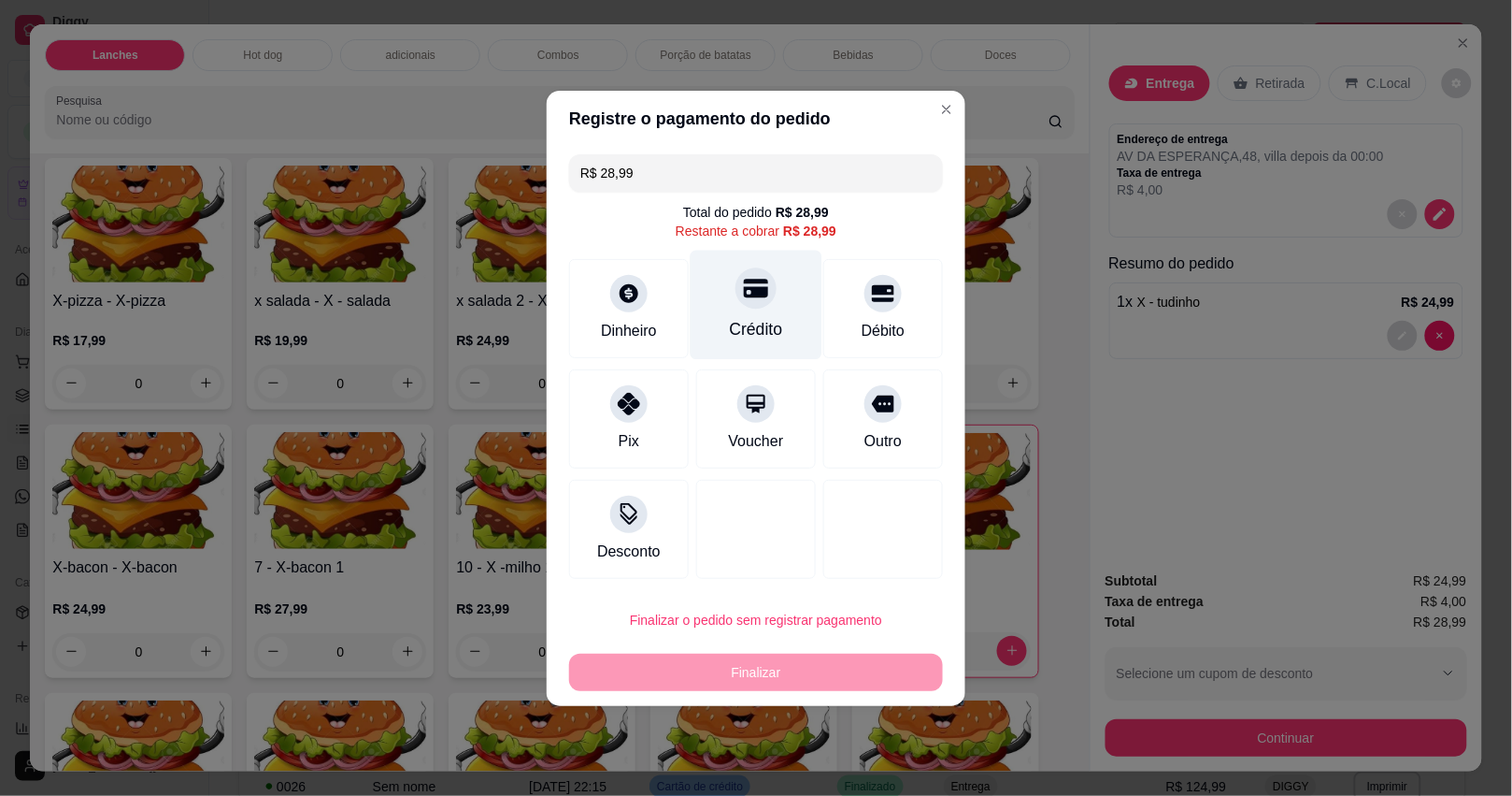
click at [762, 303] on div "Crédito" at bounding box center [756, 304] width 132 height 110
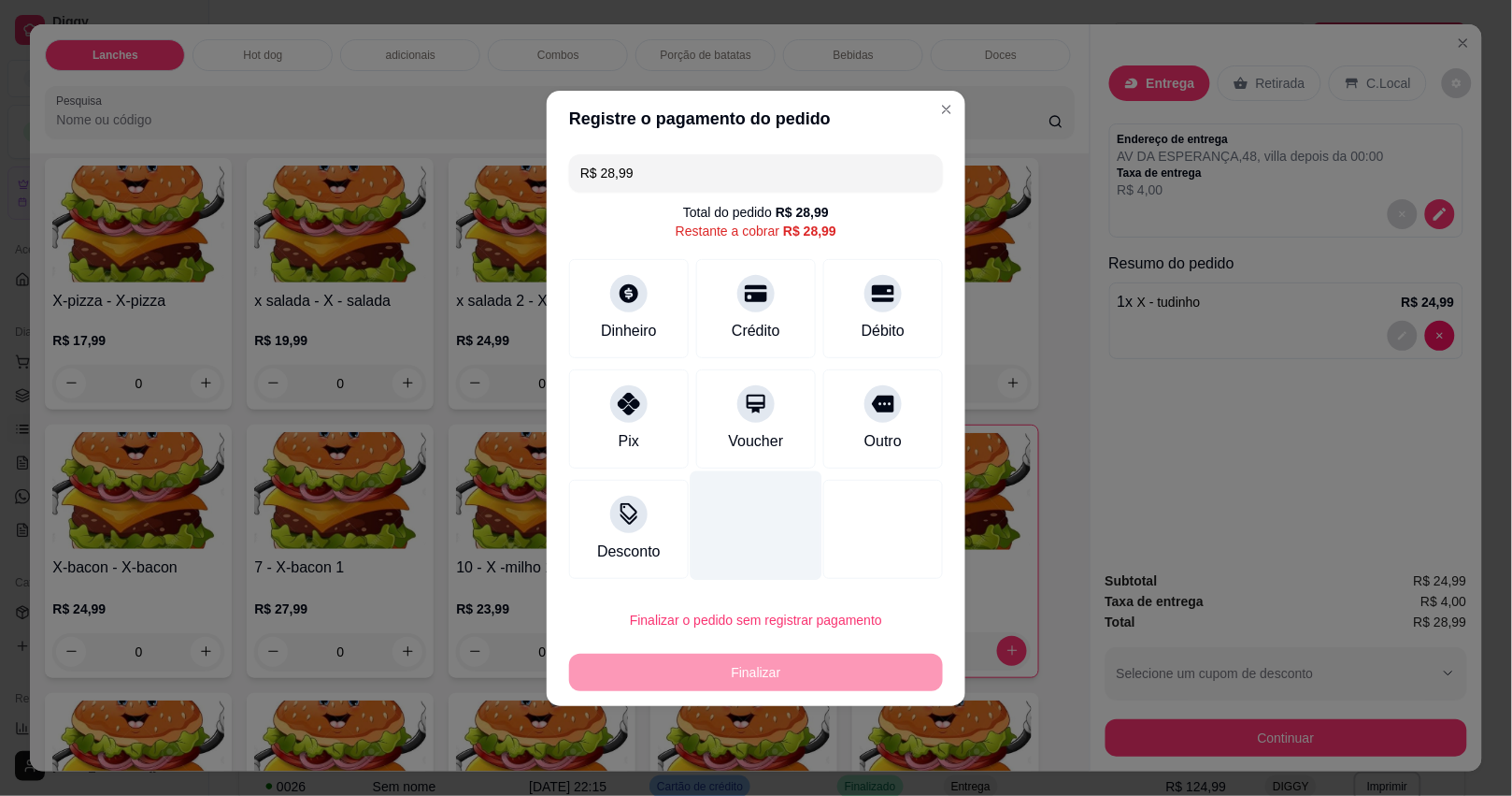
type input "R$ 0,00"
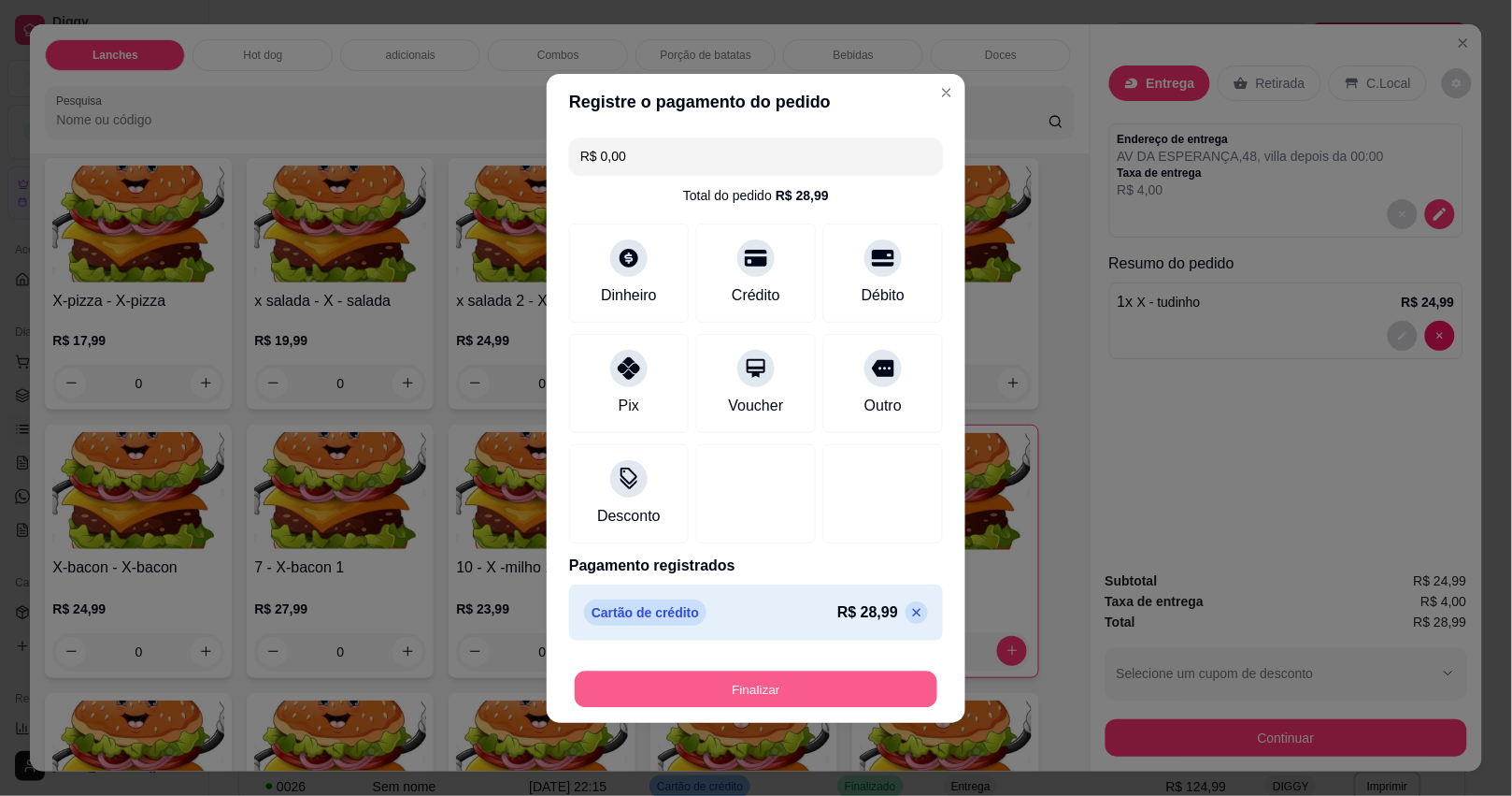
click at [800, 702] on button "Finalizar" at bounding box center [756, 688] width 362 height 37
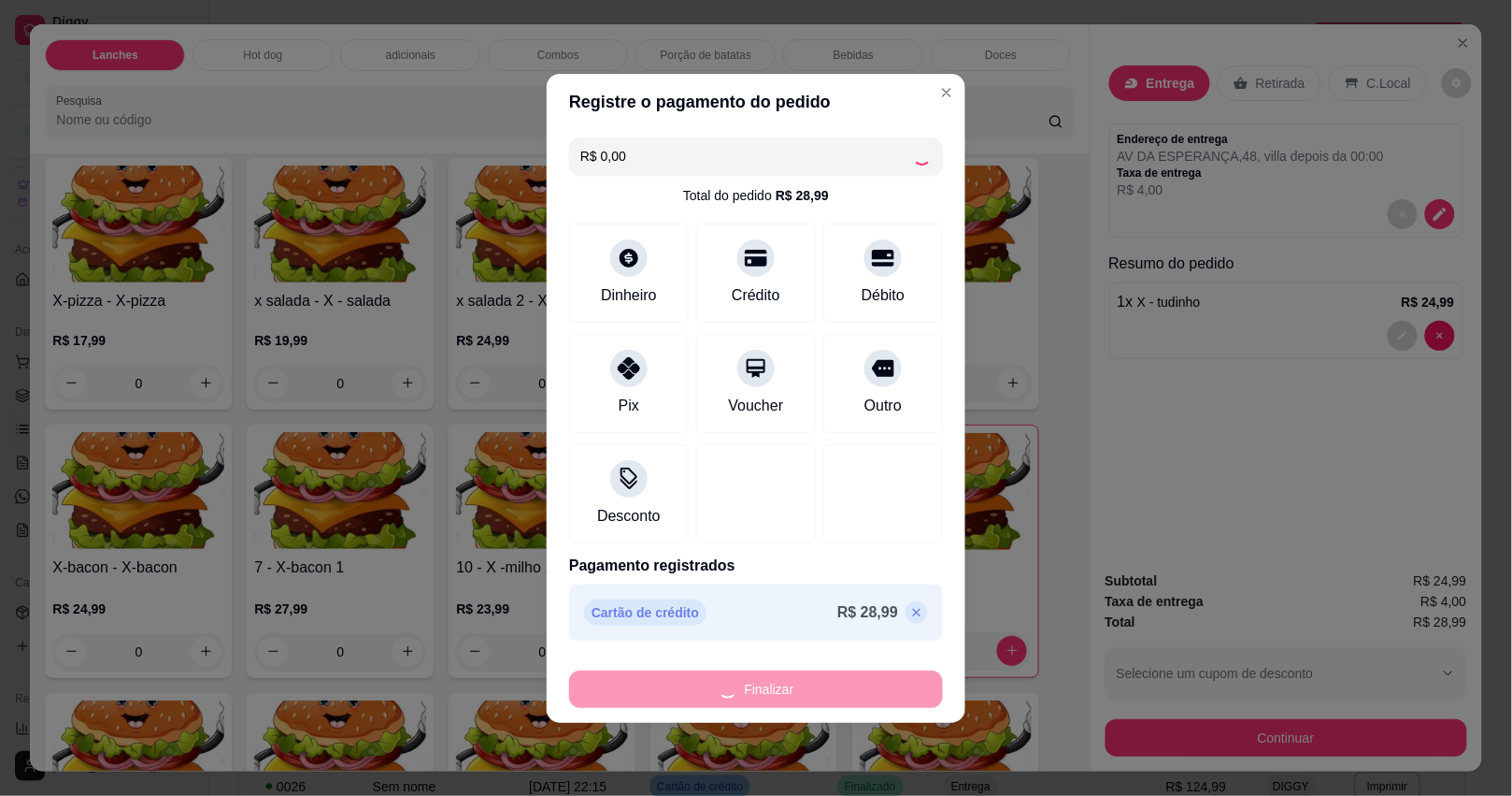
type input "0"
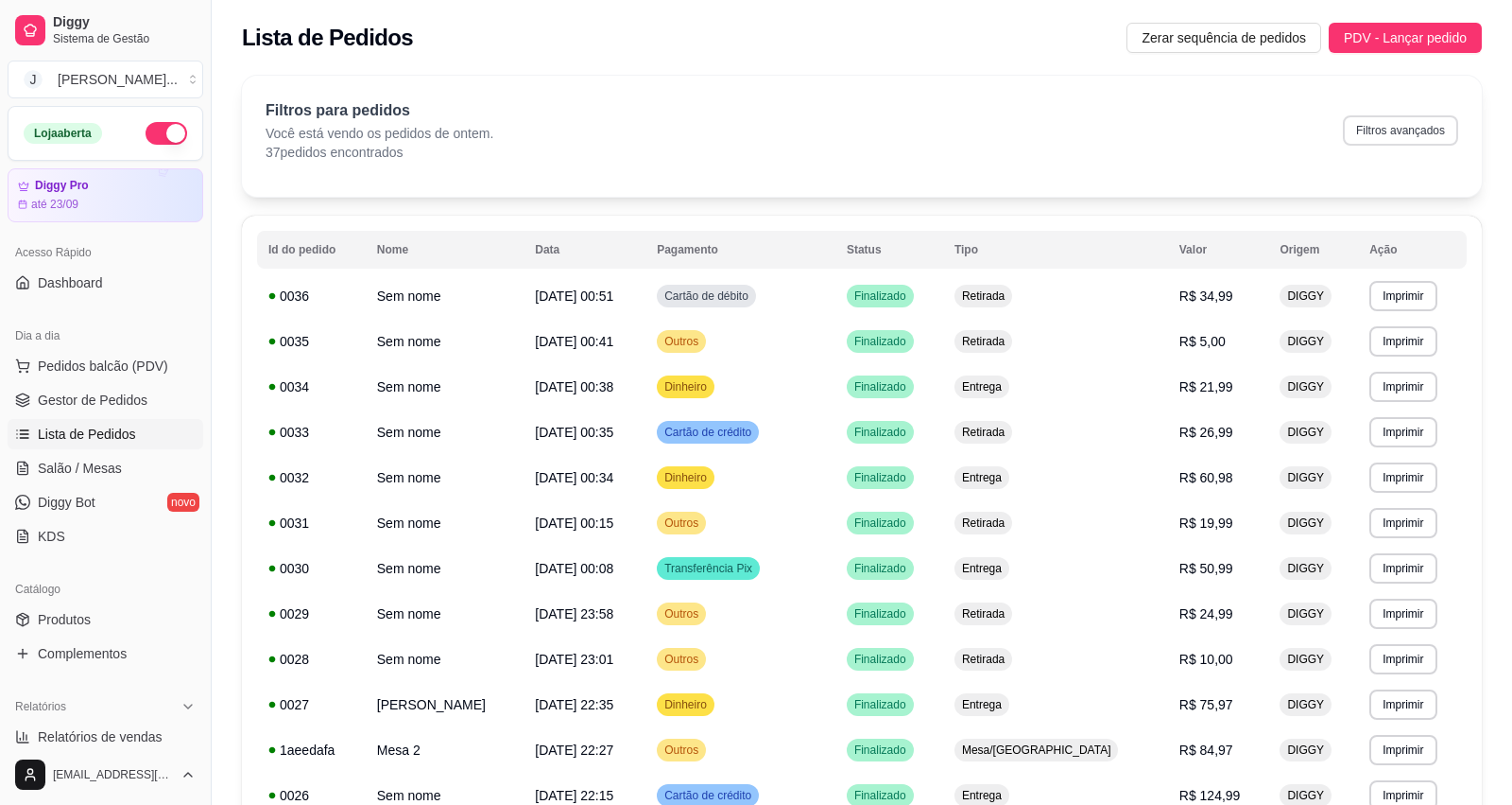
click at [1396, 125] on button "Filtros avançados" at bounding box center [1400, 131] width 116 height 30
select select "1"
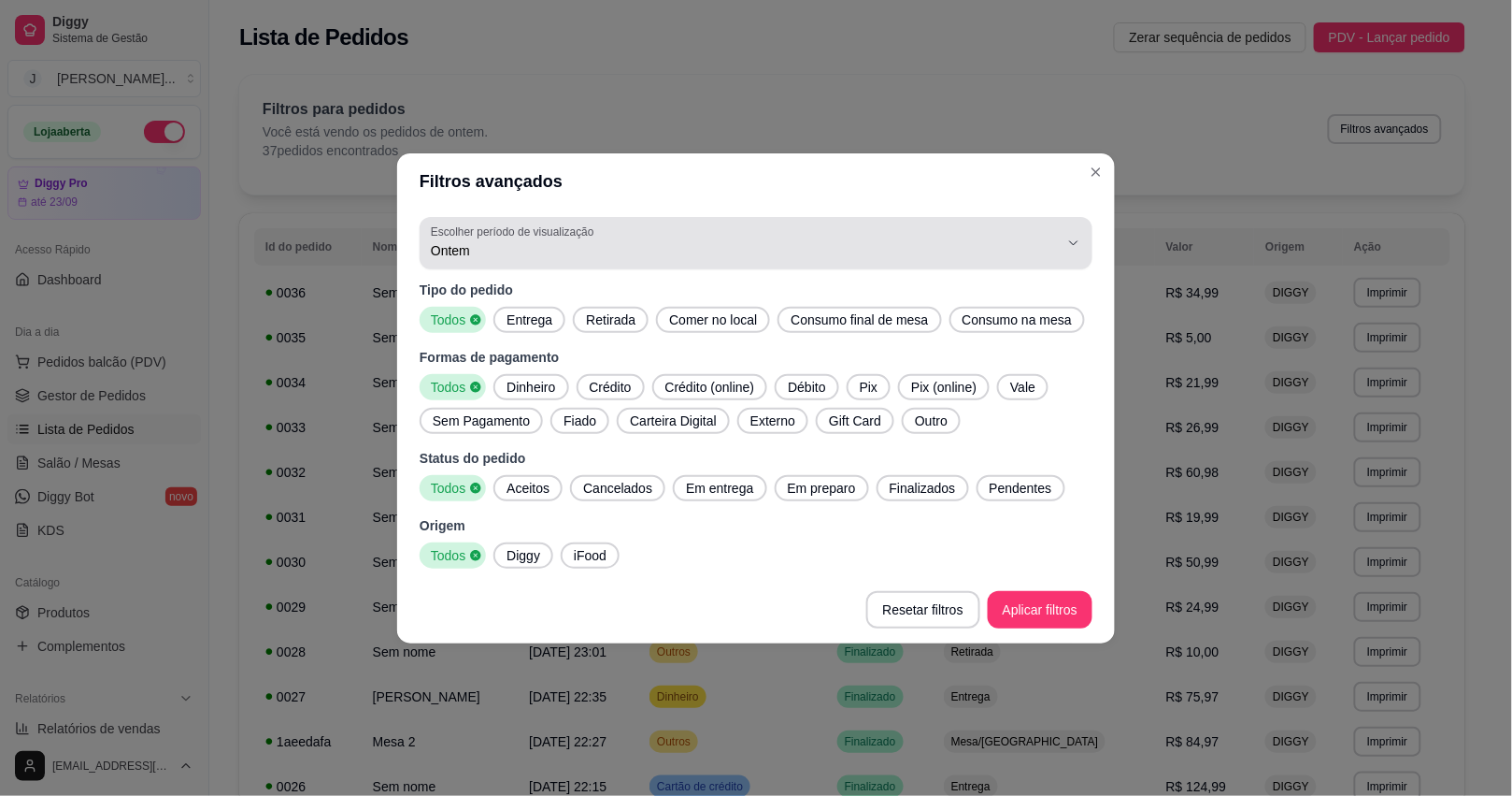
click at [633, 245] on span "Ontem" at bounding box center [744, 251] width 628 height 19
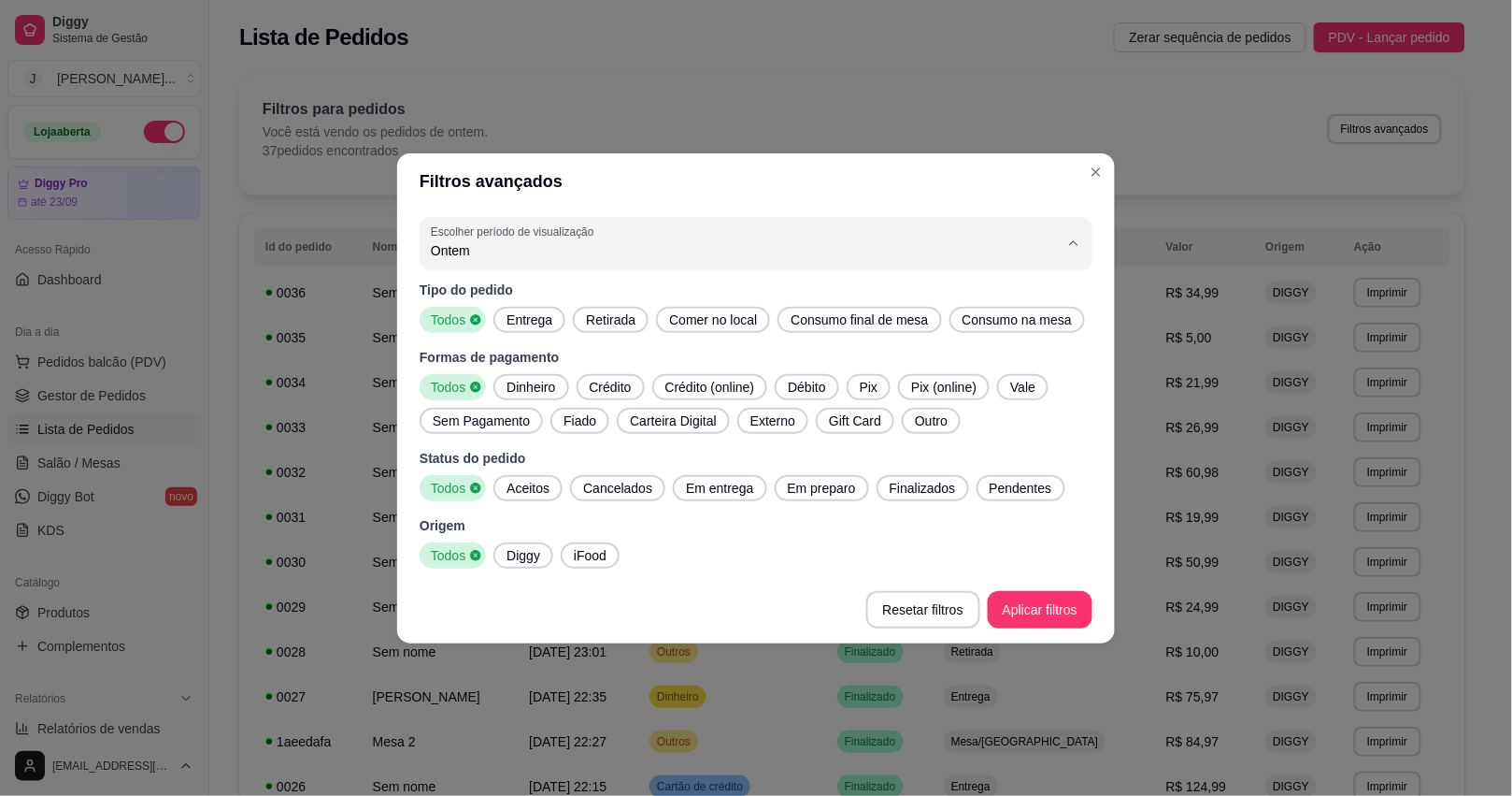
click at [657, 296] on span "Hoje" at bounding box center [747, 293] width 599 height 18
type input "0"
select select "0"
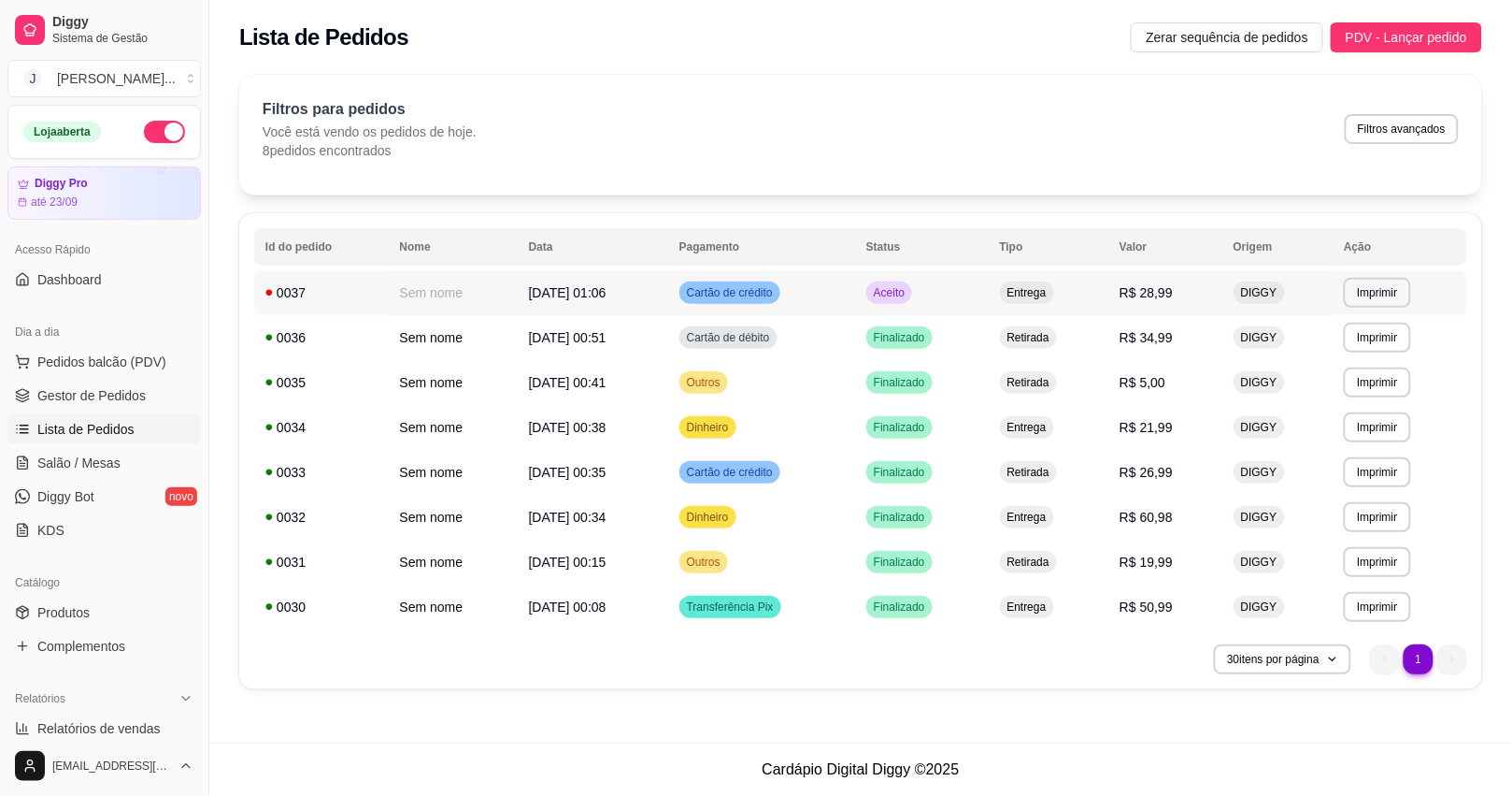
click at [989, 285] on td "Aceito" at bounding box center [921, 292] width 134 height 45
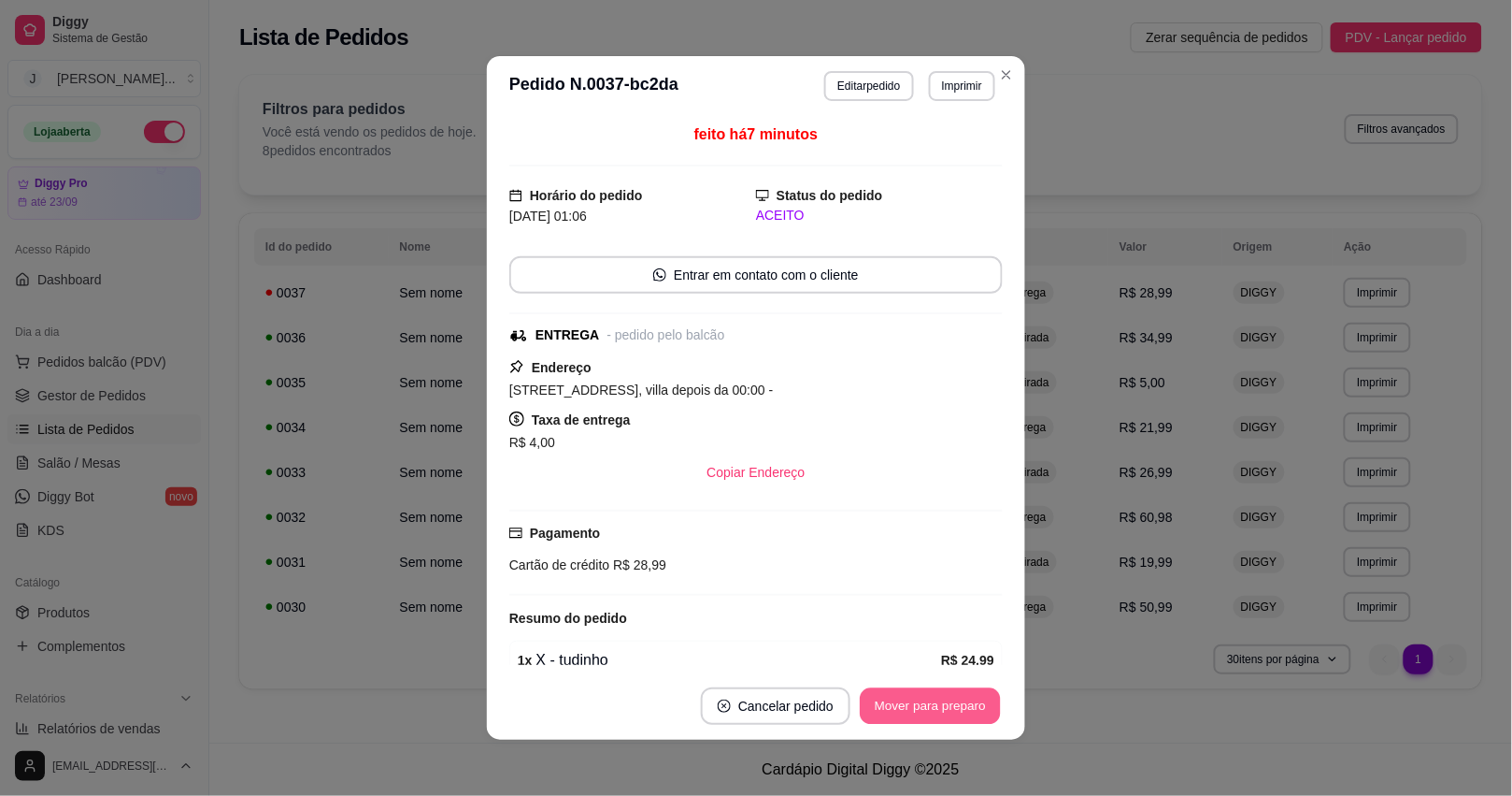
click at [911, 703] on button "Mover para preparo" at bounding box center [930, 706] width 140 height 37
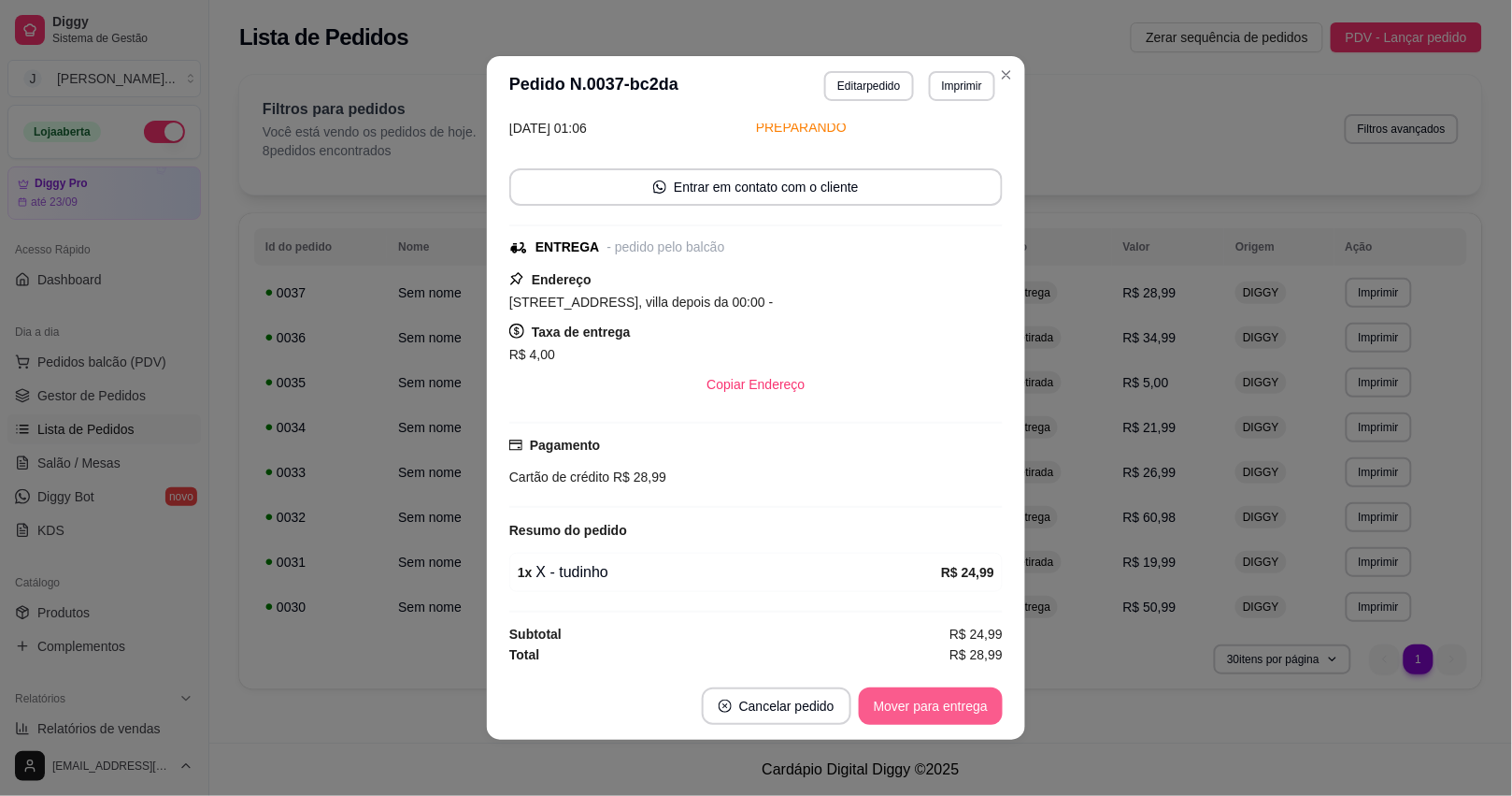
click at [903, 708] on button "Mover para entrega" at bounding box center [931, 706] width 144 height 37
click at [903, 708] on button "Mover para finalizado" at bounding box center [925, 706] width 151 height 37
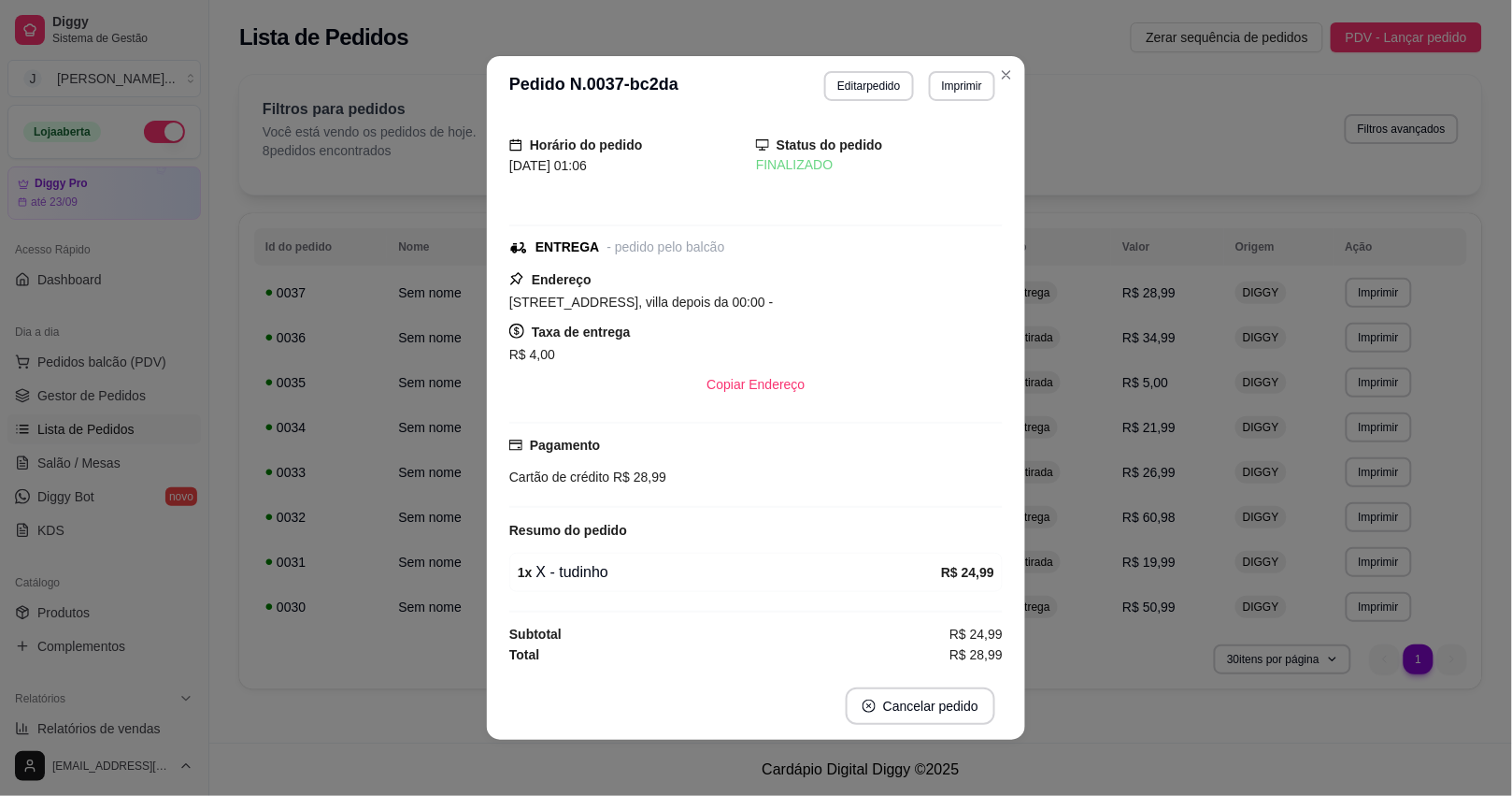
scroll to position [14, 0]
